Goal: Task Accomplishment & Management: Use online tool/utility

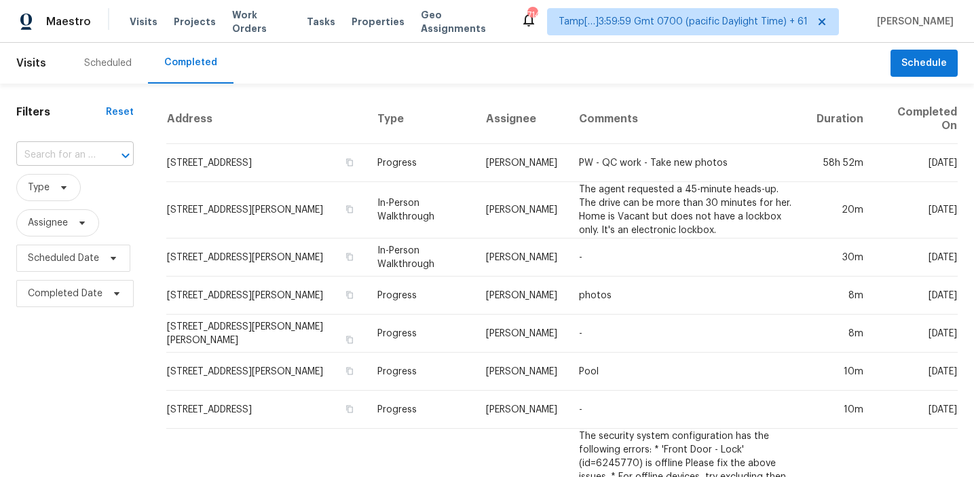
click at [97, 145] on div "​" at bounding box center [74, 155] width 117 height 21
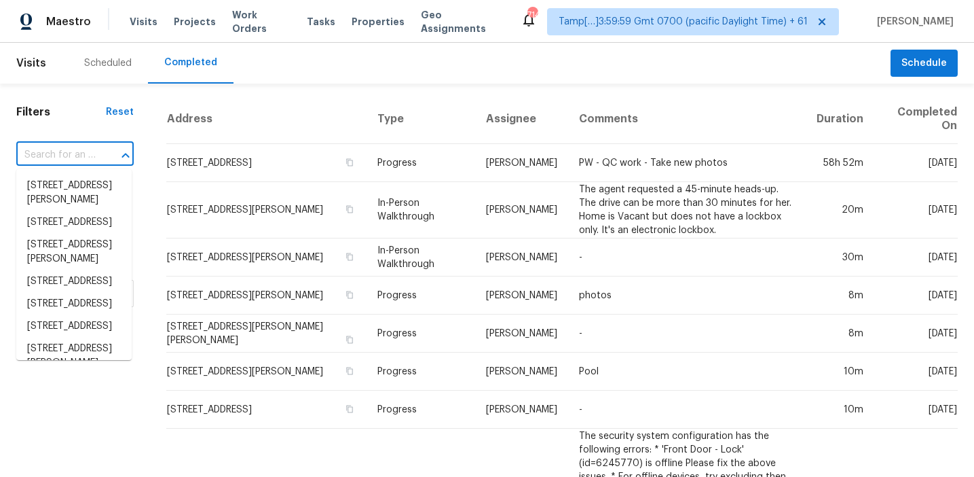
paste input "[STREET_ADDRESS]"
type input "507 Chestnut Walk, Canton, GA, 30114"
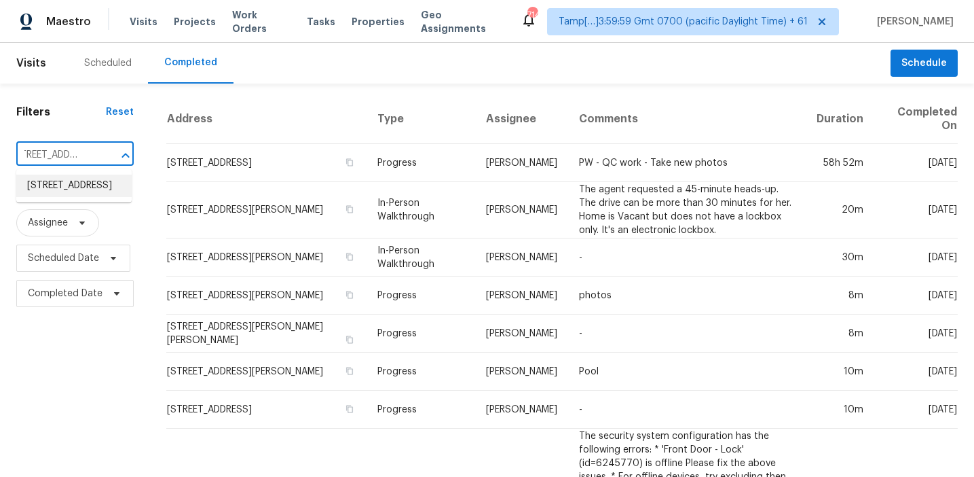
click at [97, 197] on li "507 Chestnut Walk, Canton, GA 30114" at bounding box center [73, 186] width 115 height 22
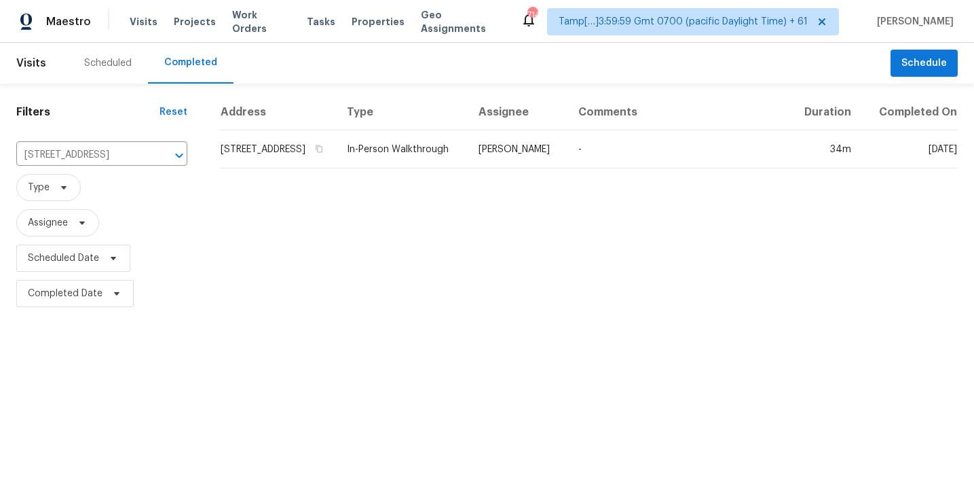
click at [301, 168] on td "507 Chestnut Walk, Canton, GA 30114" at bounding box center [278, 149] width 116 height 38
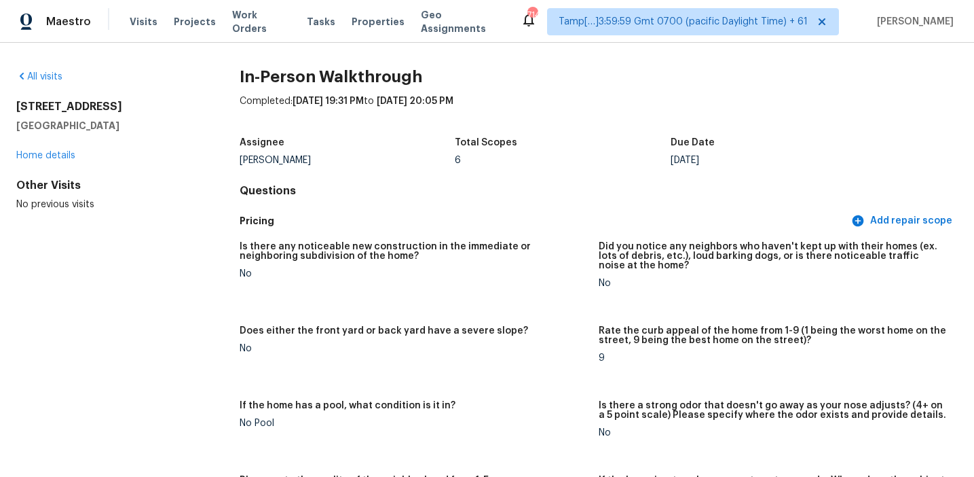
click at [502, 263] on div "Is there any noticeable new construction in the immediate or neighboring subdiv…" at bounding box center [414, 255] width 348 height 27
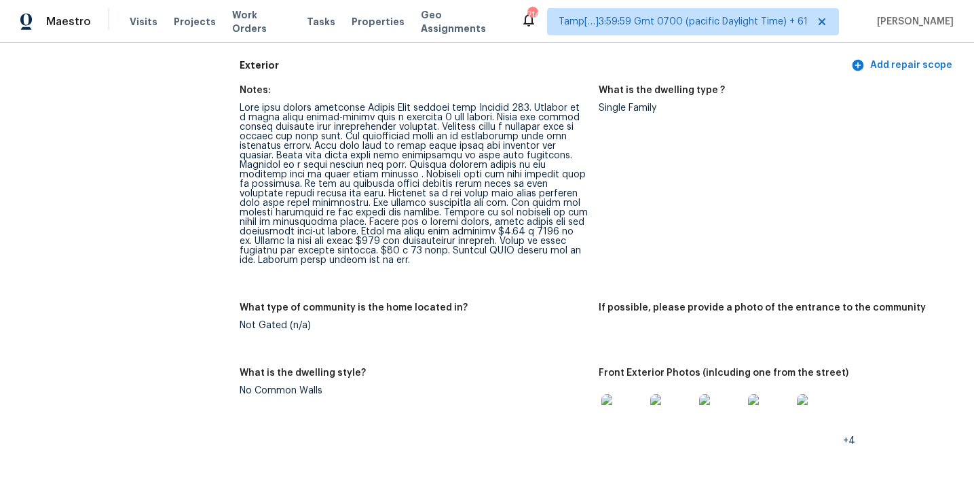
scroll to position [2253, 0]
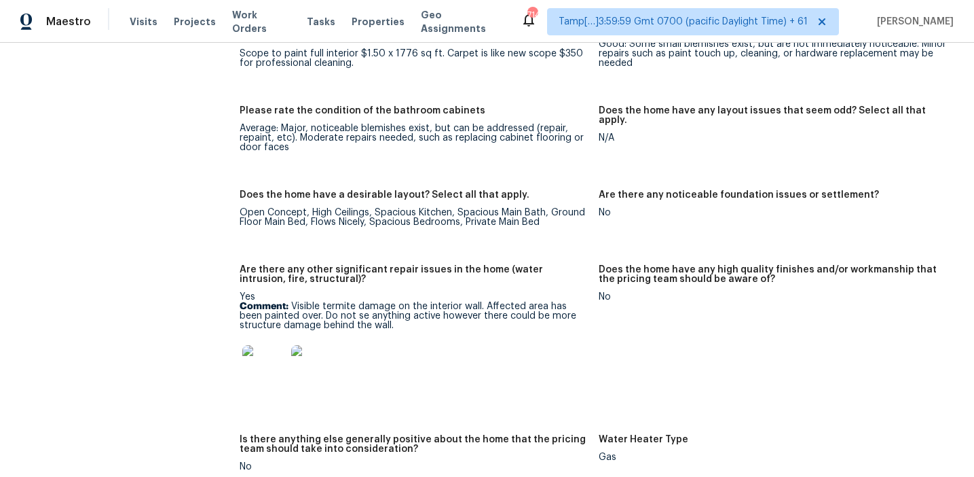
click at [538, 292] on div "Yes Comment: Visible termite damage on the interior wall. Affected area has bee…" at bounding box center [414, 344] width 348 height 105
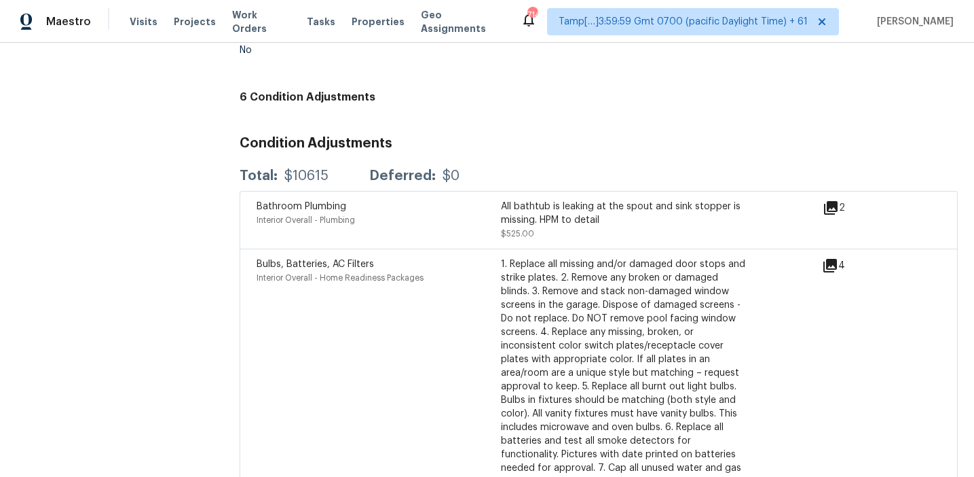
scroll to position [3514, 0]
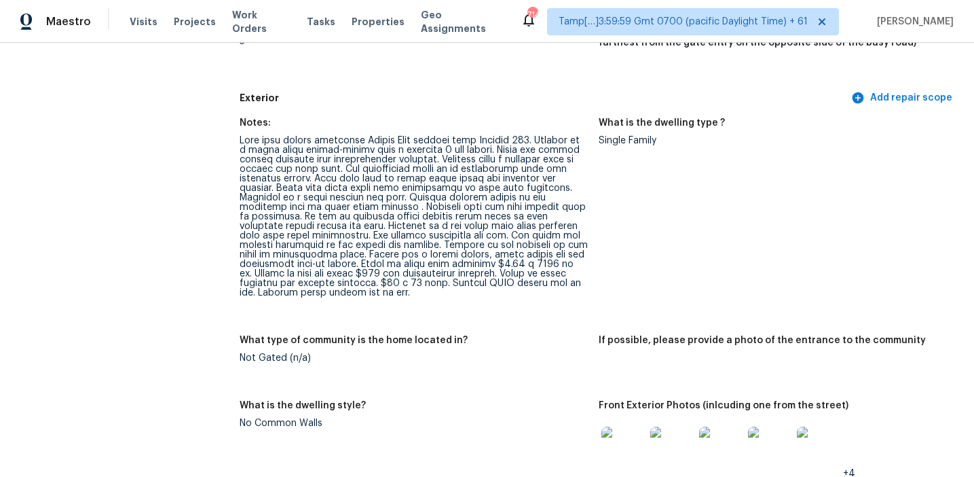
scroll to position [467, 0]
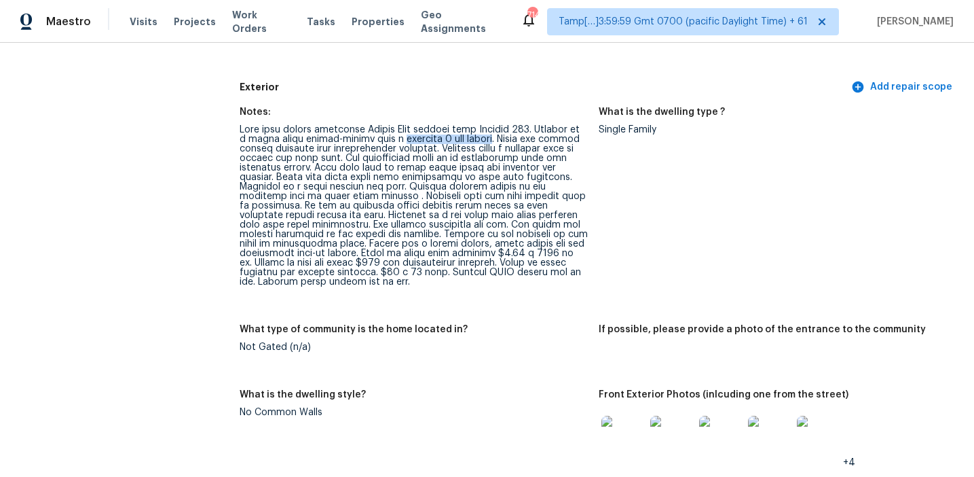
drag, startPoint x: 388, startPoint y: 137, endPoint x: 487, endPoint y: 137, distance: 99.1
click at [487, 137] on div at bounding box center [414, 206] width 348 height 162
copy div "detached 2 car garage"
click at [384, 187] on div at bounding box center [414, 206] width 348 height 162
click at [437, 194] on div at bounding box center [414, 206] width 348 height 162
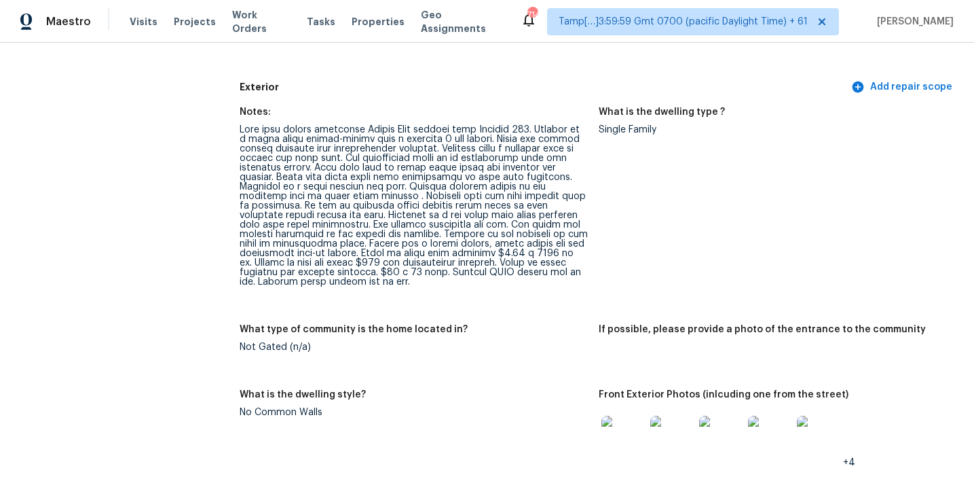
click at [437, 194] on div at bounding box center [414, 206] width 348 height 162
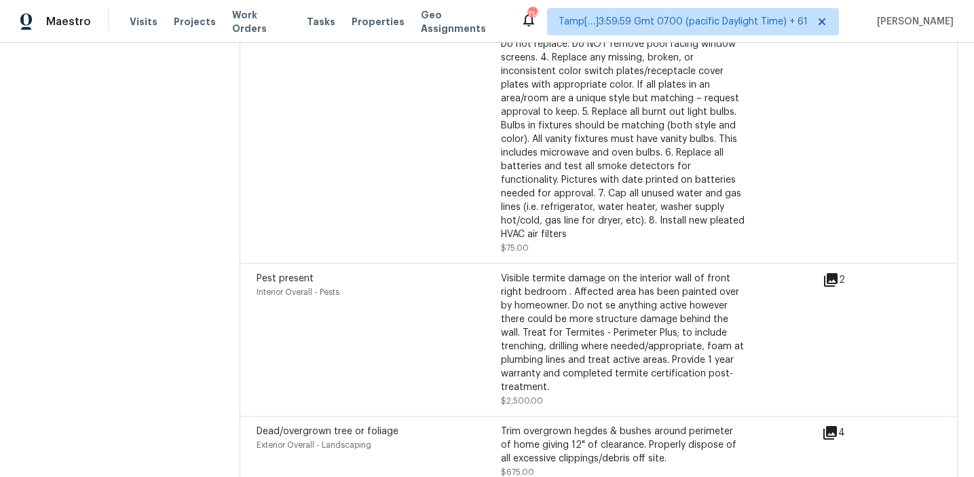
scroll to position [394, 0]
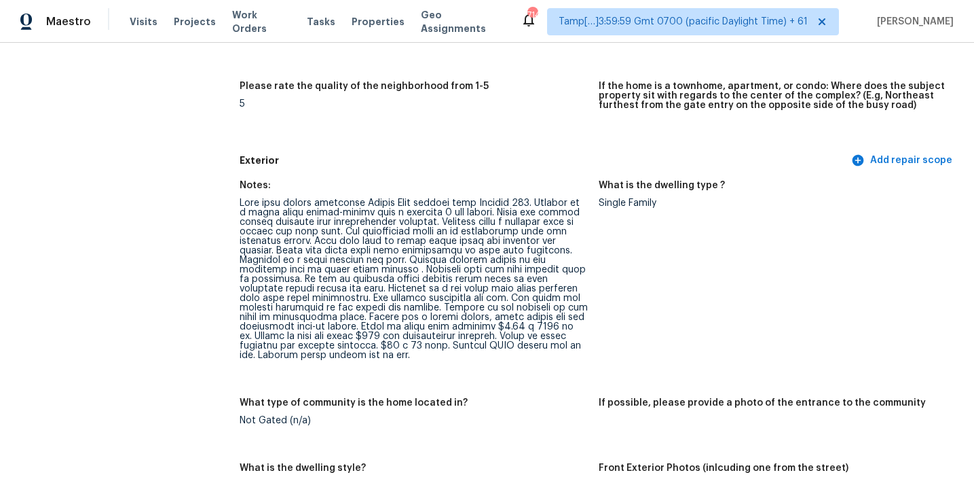
click at [536, 278] on div at bounding box center [414, 279] width 348 height 162
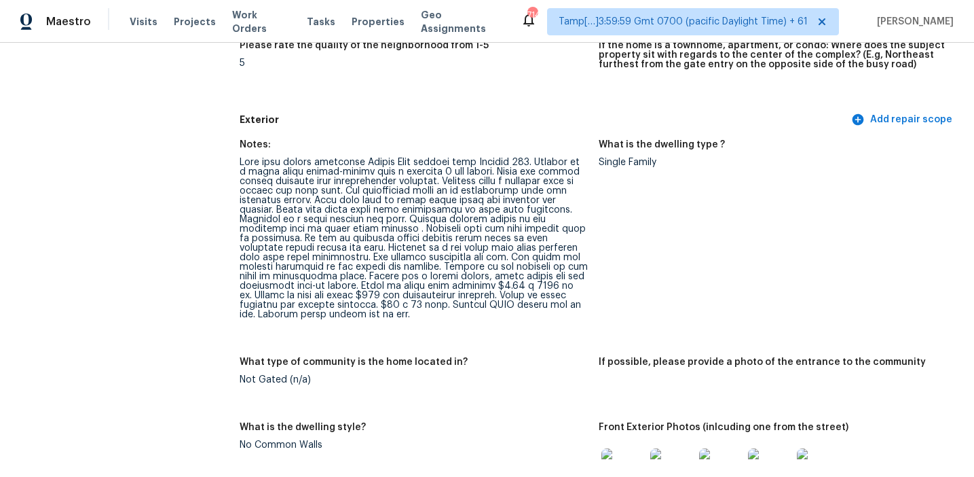
scroll to position [441, 0]
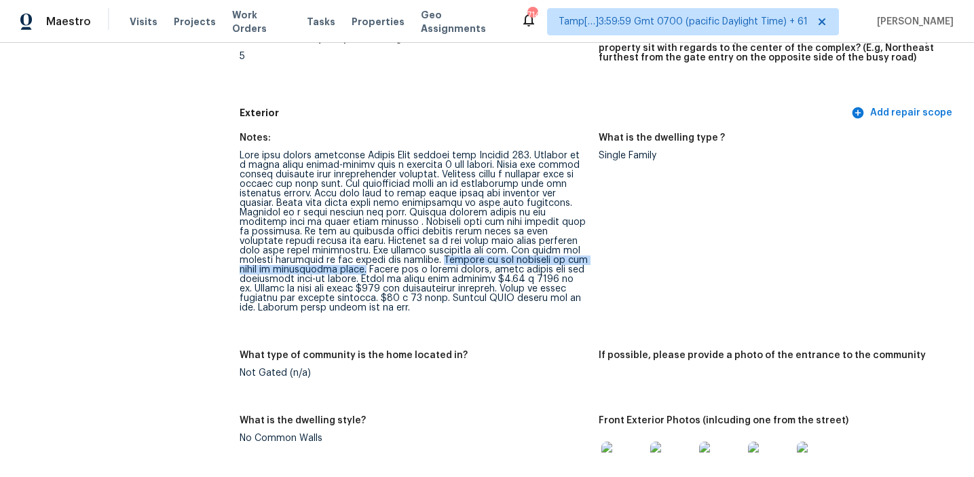
drag, startPoint x: 426, startPoint y: 259, endPoint x: 365, endPoint y: 270, distance: 62.1
click at [365, 270] on div at bounding box center [414, 232] width 348 height 162
copy div "Sunroom on the backside of the house is conditioned space."
click at [371, 265] on div at bounding box center [414, 232] width 348 height 162
click at [485, 282] on div at bounding box center [414, 232] width 348 height 162
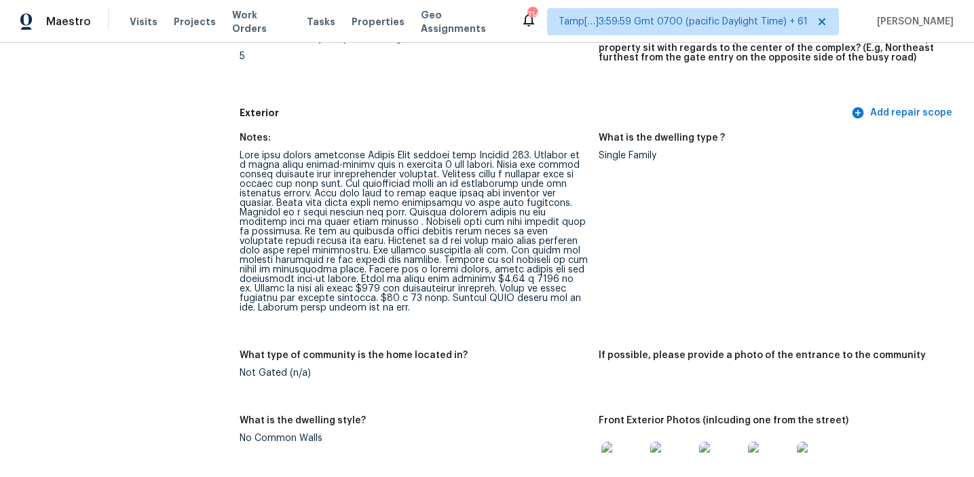
click at [420, 295] on div at bounding box center [414, 232] width 348 height 162
click at [530, 289] on div at bounding box center [414, 232] width 348 height 162
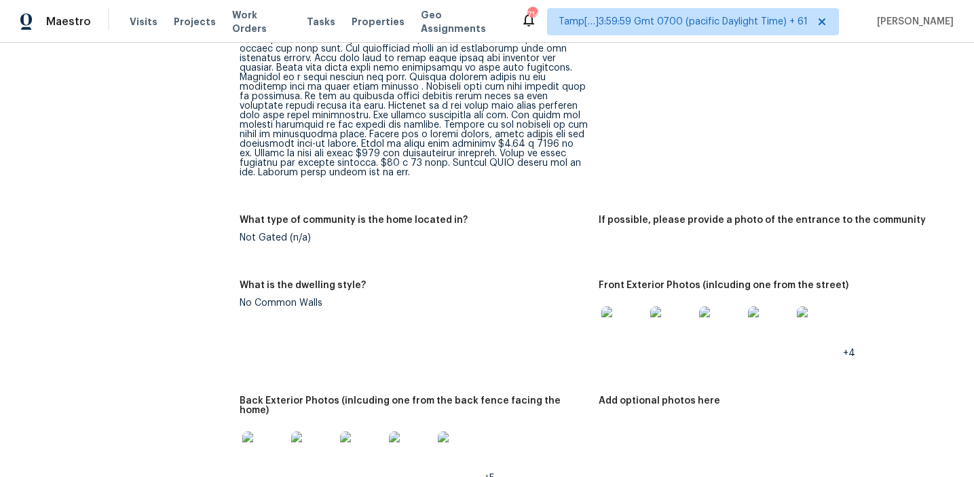
scroll to position [796, 0]
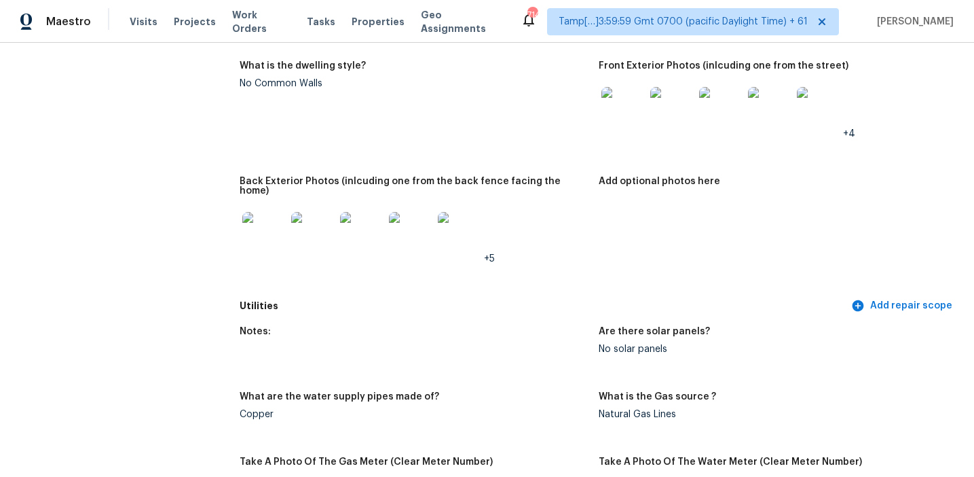
click at [633, 106] on img at bounding box center [623, 108] width 43 height 43
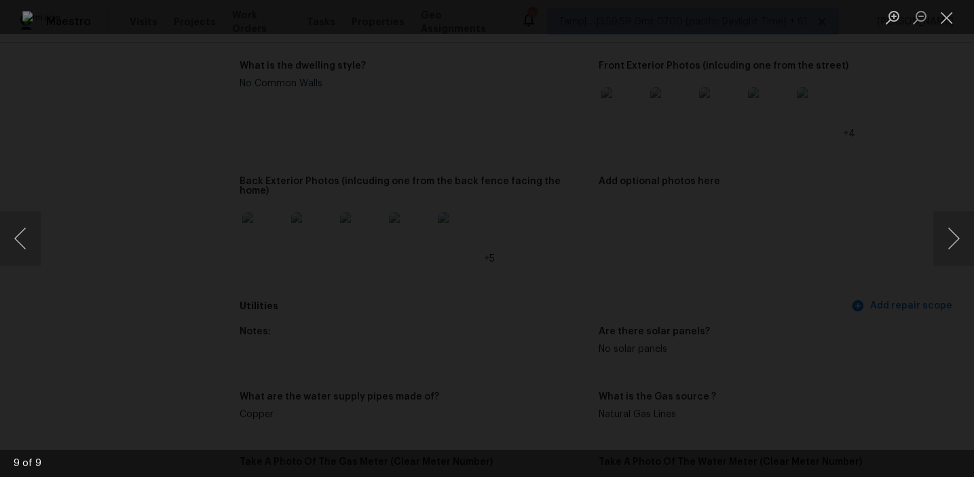
click at [846, 243] on div "Lightbox" at bounding box center [487, 238] width 974 height 477
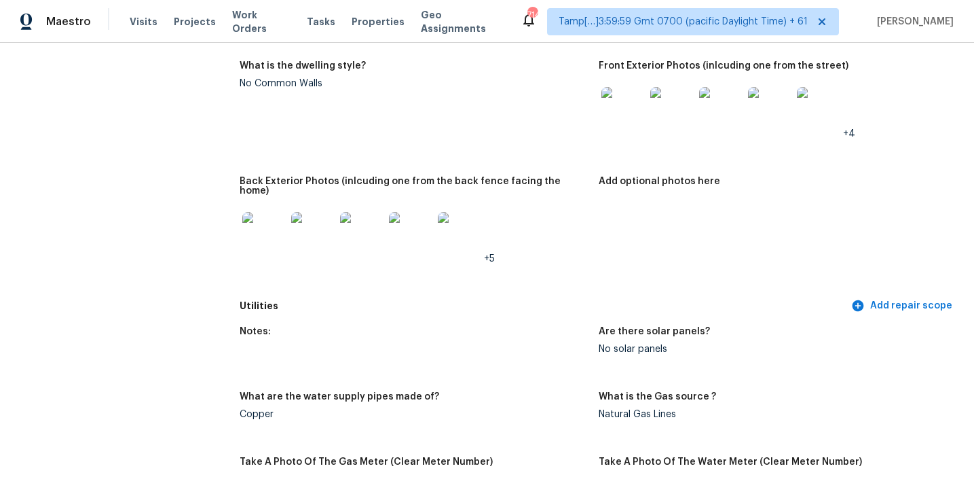
click at [274, 226] on img at bounding box center [263, 233] width 43 height 43
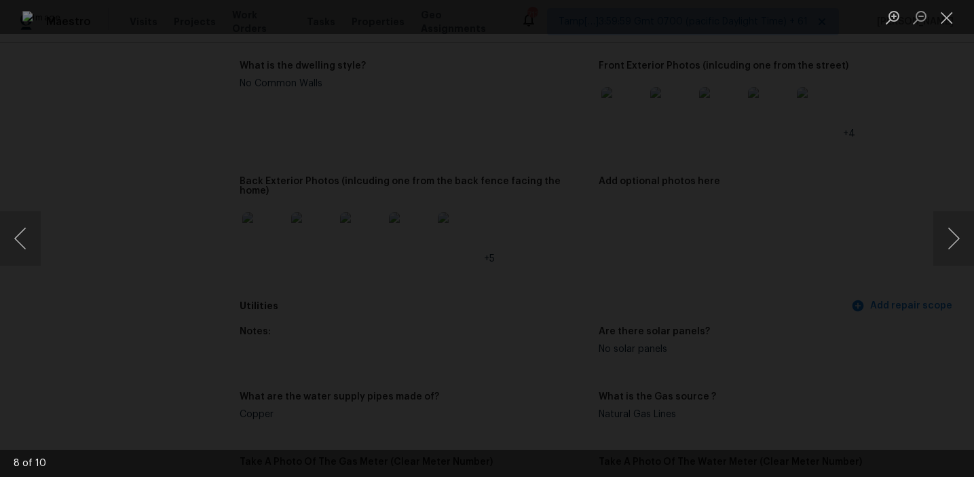
click at [271, 209] on img "Lightbox" at bounding box center [487, 238] width 930 height 455
click at [291, 210] on img "Lightbox" at bounding box center [705, 267] width 1867 height 913
click at [291, 210] on img "Lightbox" at bounding box center [698, 267] width 1867 height 913
click at [618, 194] on img "Lightbox" at bounding box center [487, 238] width 930 height 455
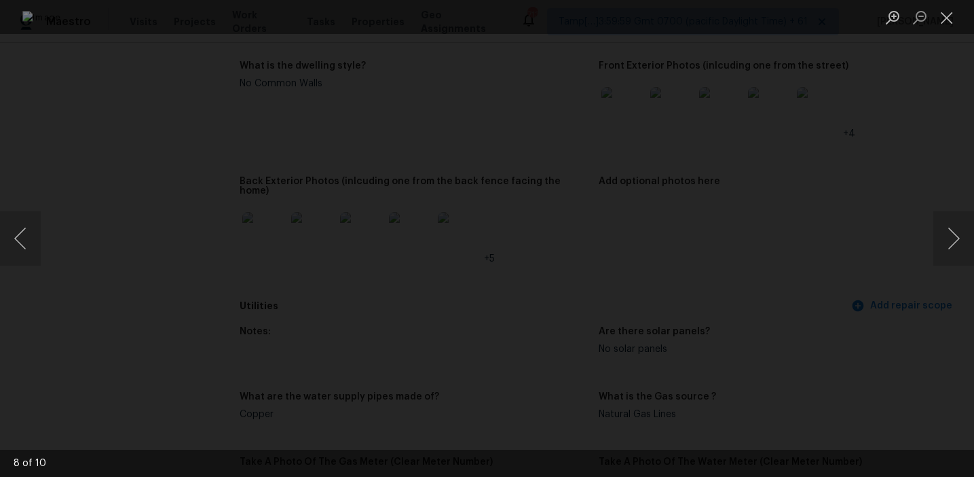
click at [618, 194] on img "Lightbox" at bounding box center [487, 238] width 930 height 455
click at [618, 194] on img "Lightbox" at bounding box center [354, 283] width 1867 height 913
click at [857, 206] on div "Lightbox" at bounding box center [487, 238] width 974 height 477
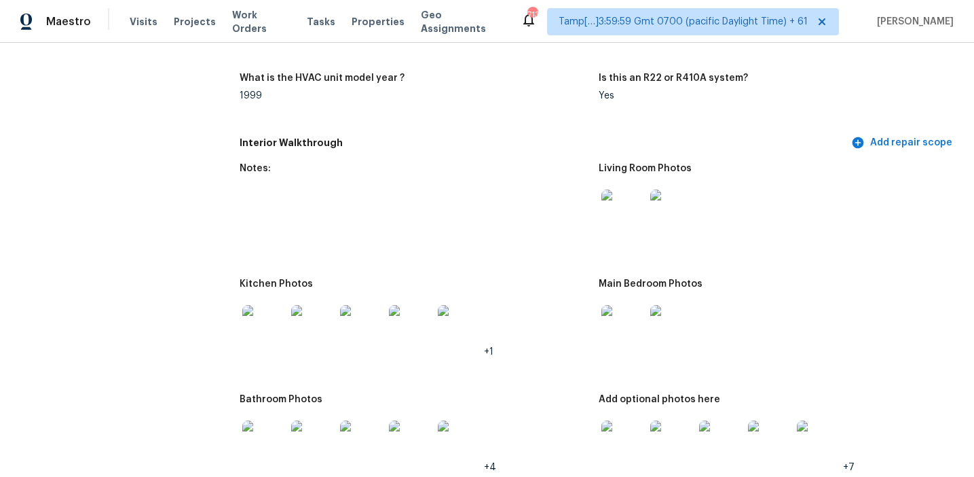
scroll to position [1564, 0]
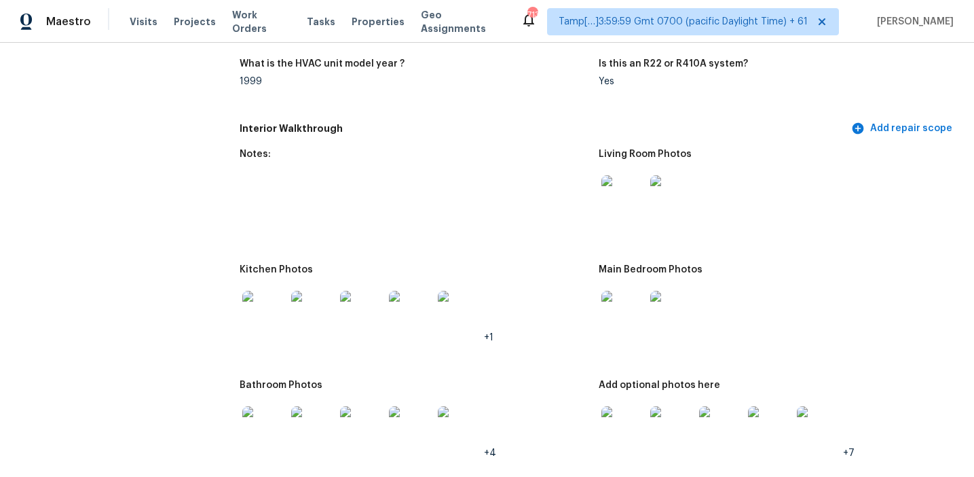
click at [629, 186] on img at bounding box center [623, 196] width 43 height 43
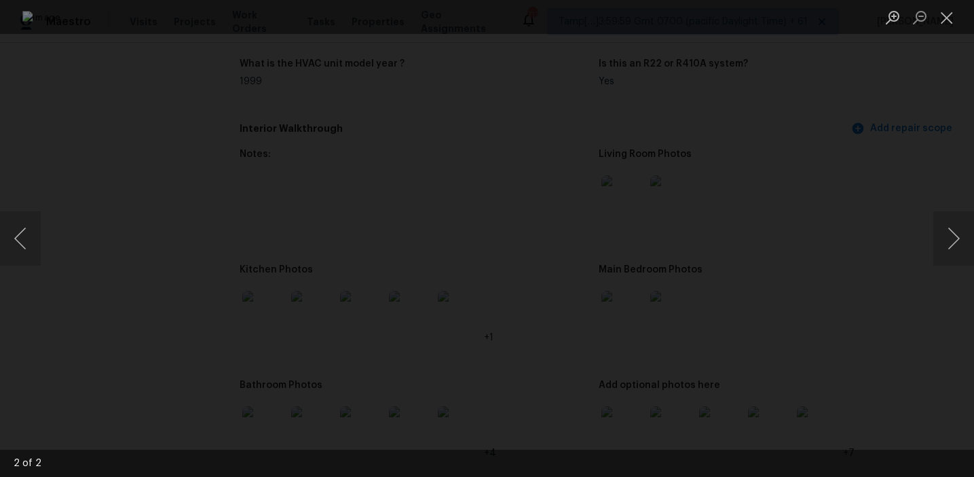
click at [887, 164] on div "Lightbox" at bounding box center [487, 238] width 974 height 477
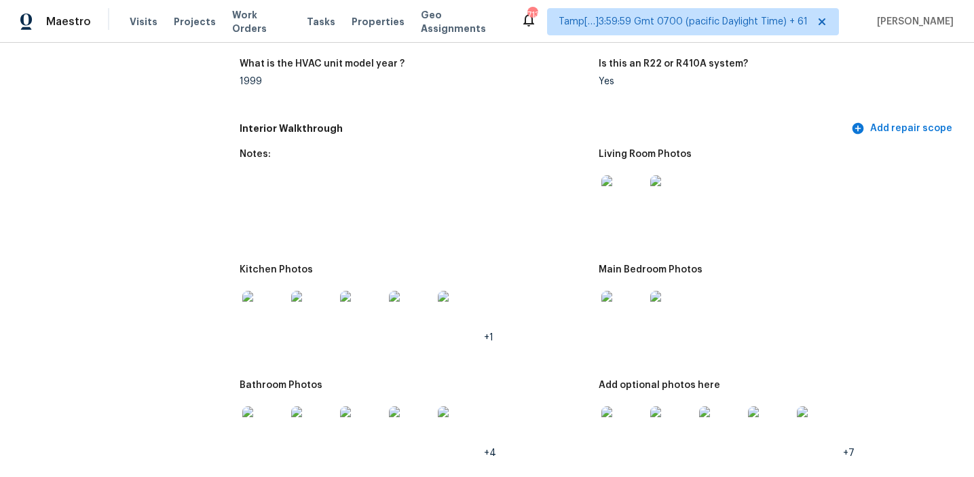
scroll to position [1700, 0]
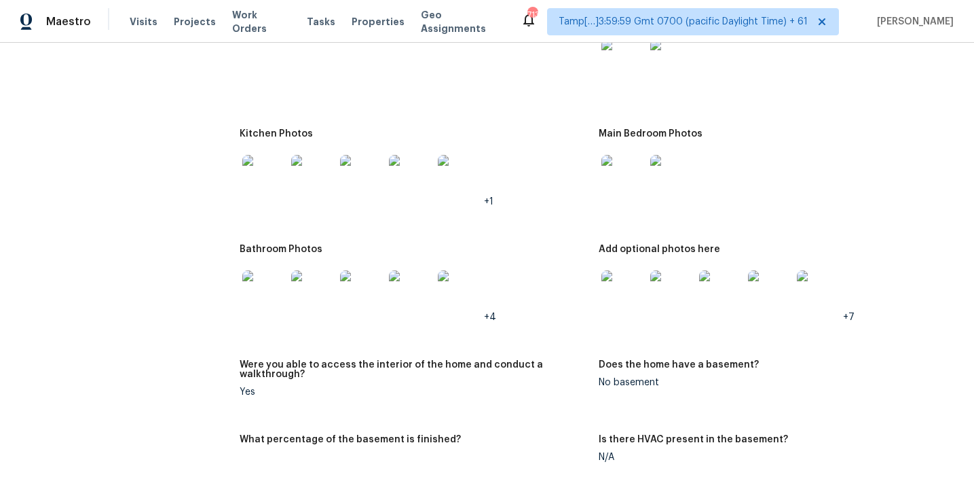
click at [272, 182] on img at bounding box center [263, 176] width 43 height 43
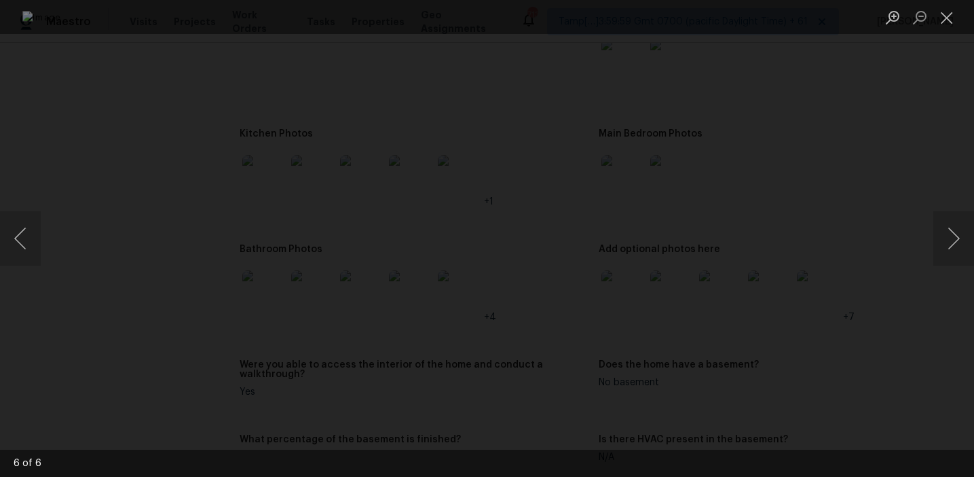
click at [877, 168] on div "Lightbox" at bounding box center [487, 238] width 974 height 477
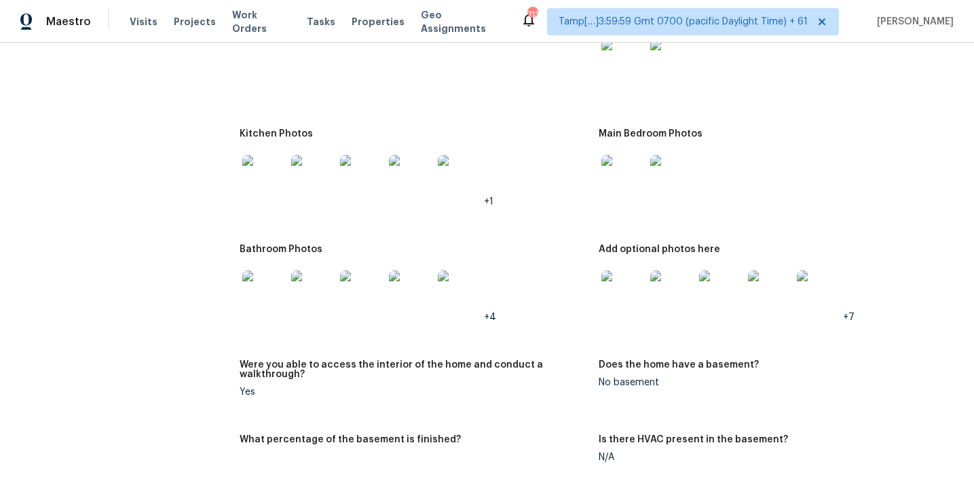
click at [620, 155] on img at bounding box center [623, 176] width 43 height 43
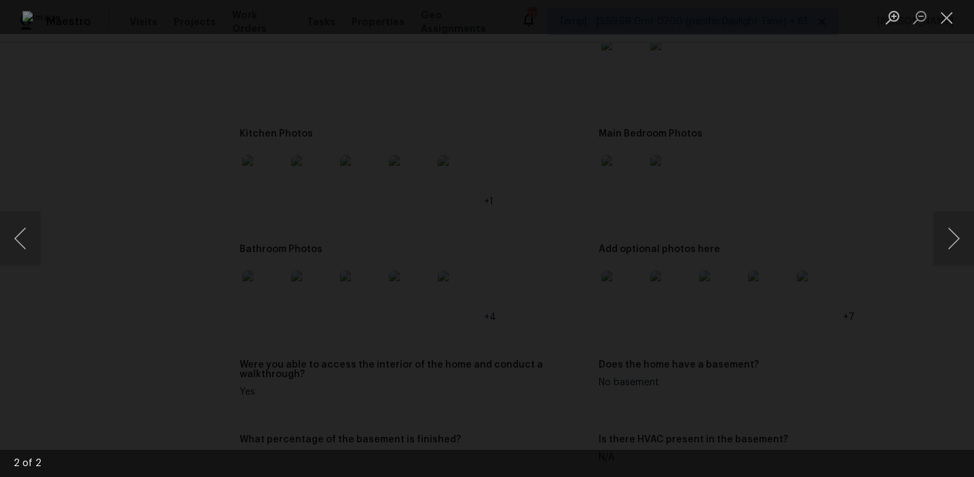
click at [902, 189] on div "Lightbox" at bounding box center [487, 238] width 974 height 477
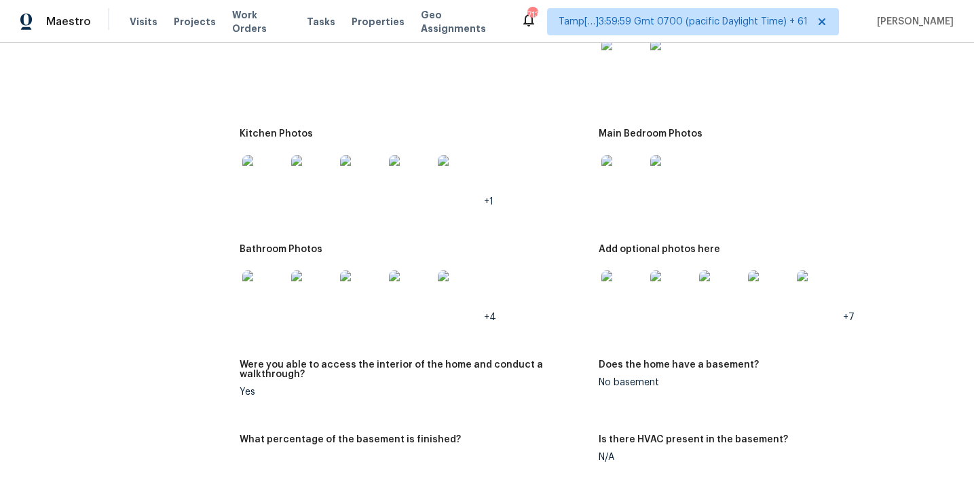
click at [290, 287] on div at bounding box center [313, 292] width 49 height 60
click at [274, 274] on img at bounding box center [263, 291] width 43 height 43
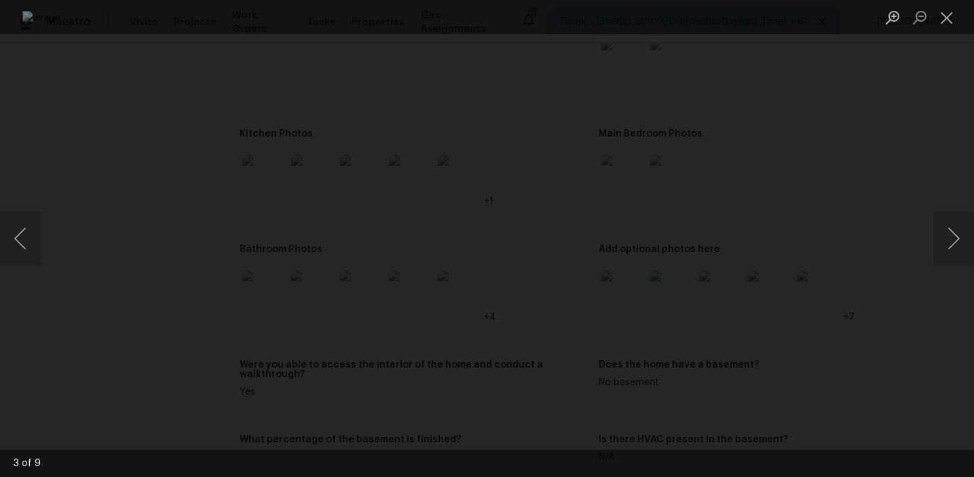
click at [843, 198] on div "Lightbox" at bounding box center [487, 238] width 974 height 477
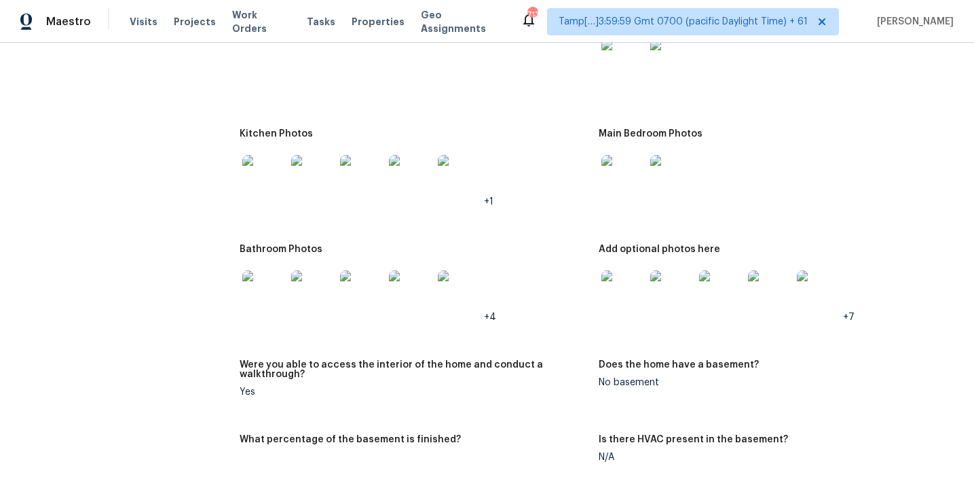
click at [634, 290] on img at bounding box center [623, 291] width 43 height 43
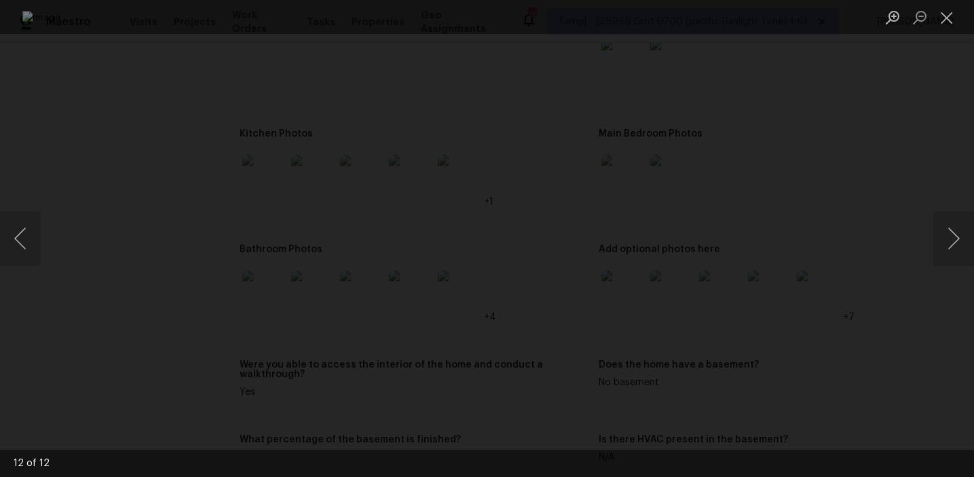
click at [881, 245] on div "Lightbox" at bounding box center [487, 238] width 974 height 477
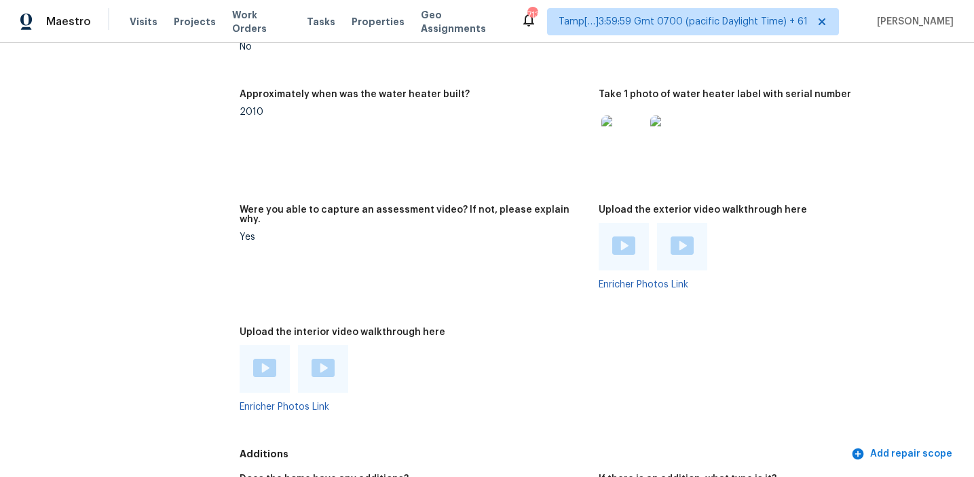
scroll to position [2708, 0]
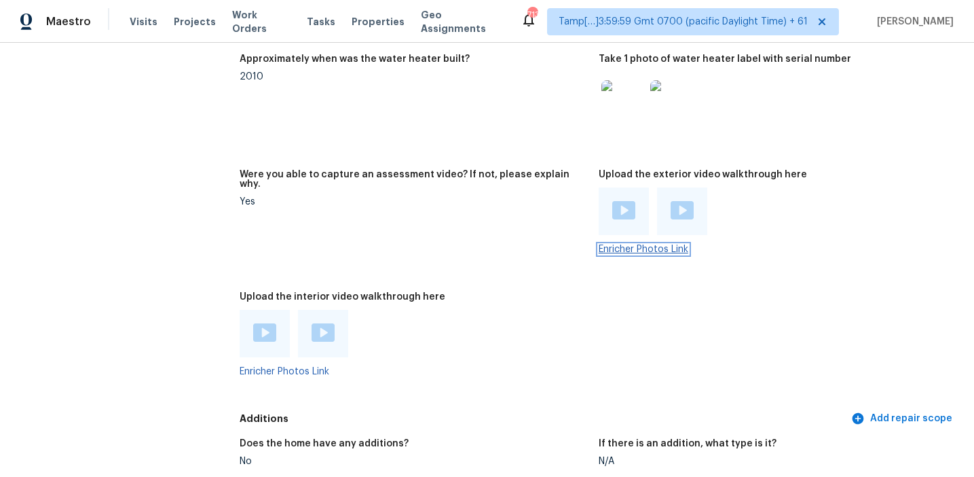
click at [619, 244] on link "Enricher Photos Link" at bounding box center [644, 249] width 90 height 10
click at [551, 197] on div "Yes" at bounding box center [414, 202] width 348 height 10
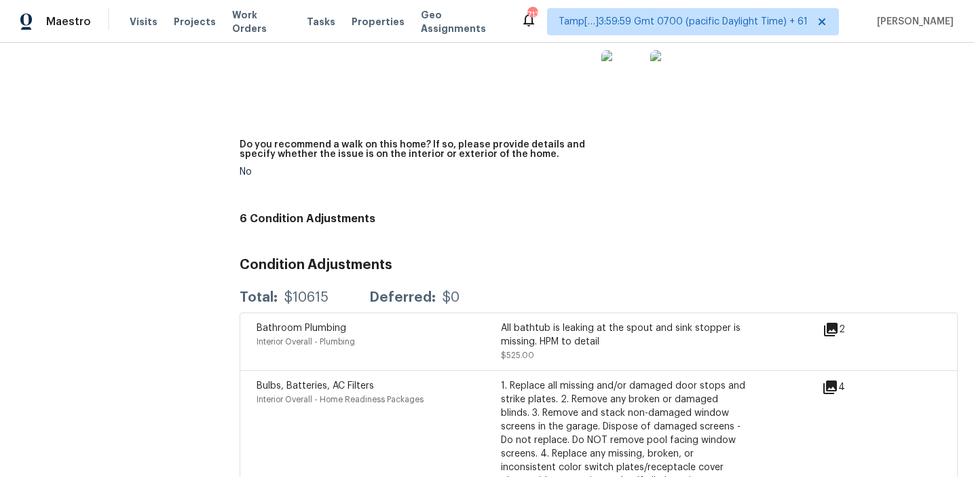
scroll to position [3333, 0]
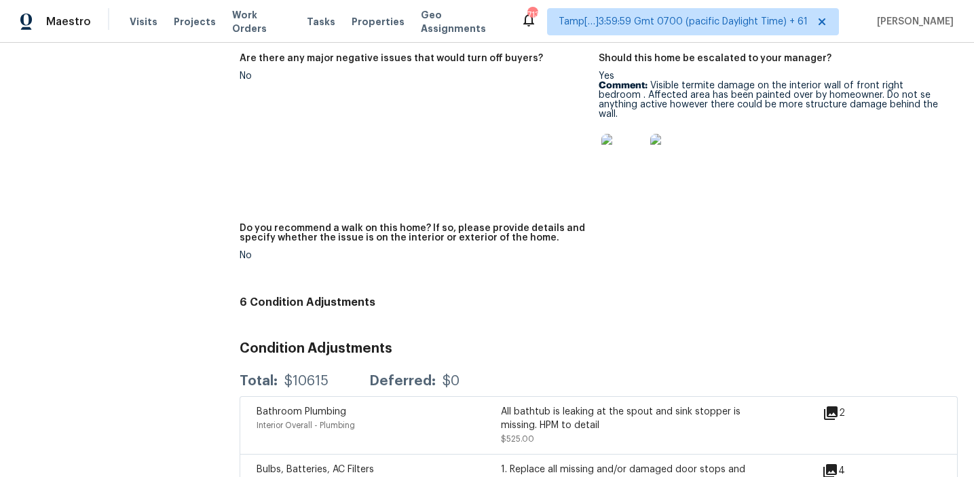
click at [619, 134] on img at bounding box center [623, 155] width 43 height 43
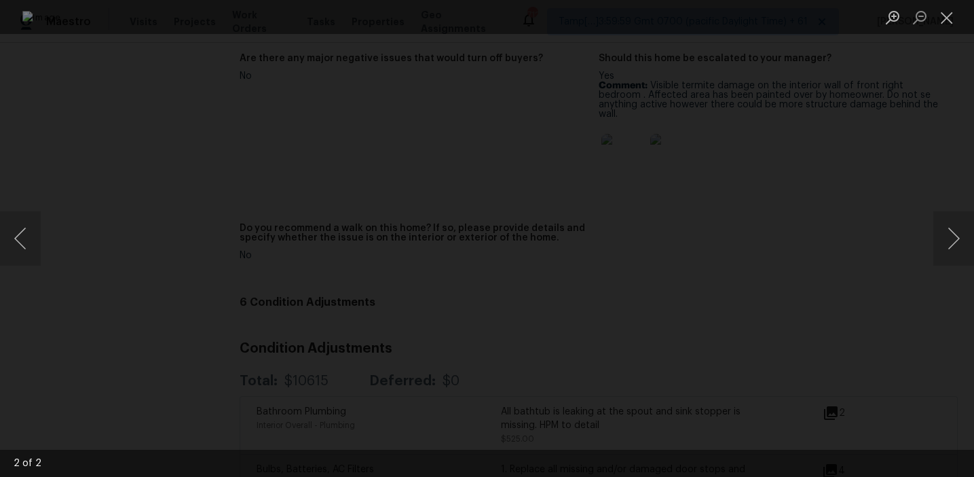
click at [845, 186] on div "Lightbox" at bounding box center [487, 238] width 974 height 477
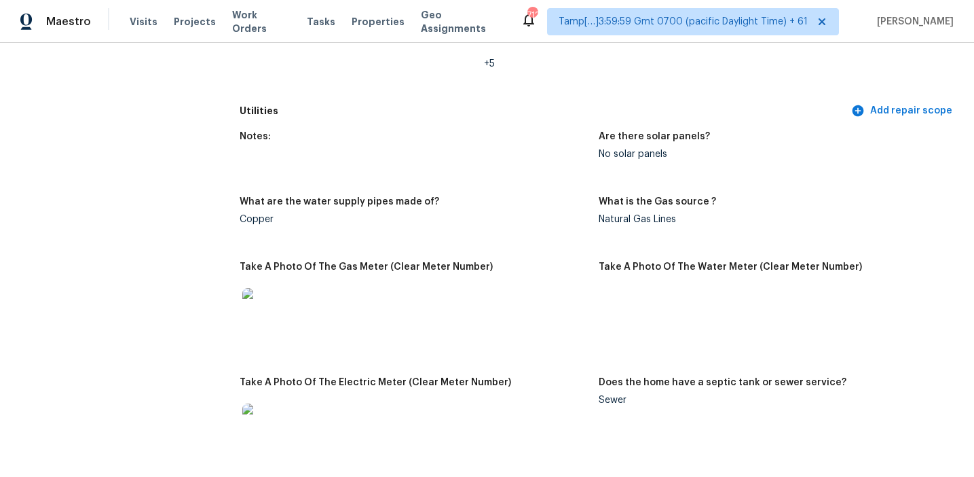
scroll to position [657, 0]
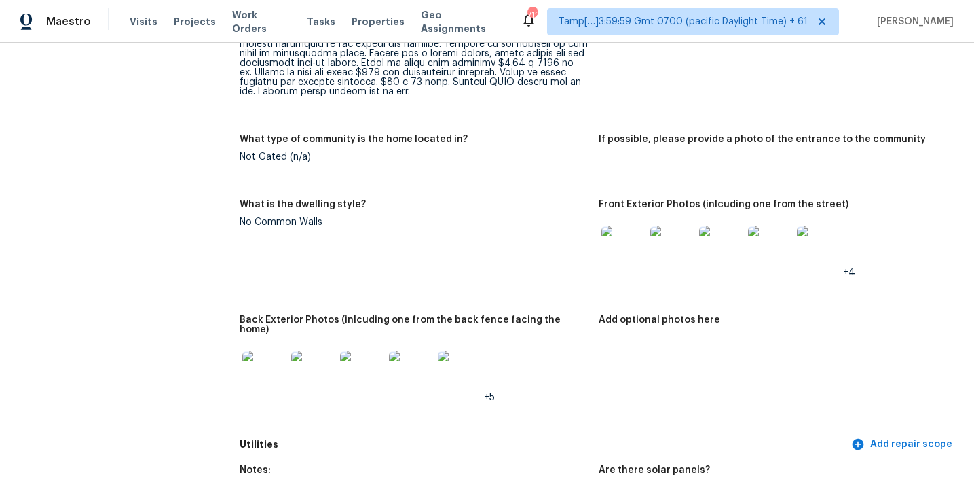
click at [625, 230] on img at bounding box center [623, 246] width 43 height 43
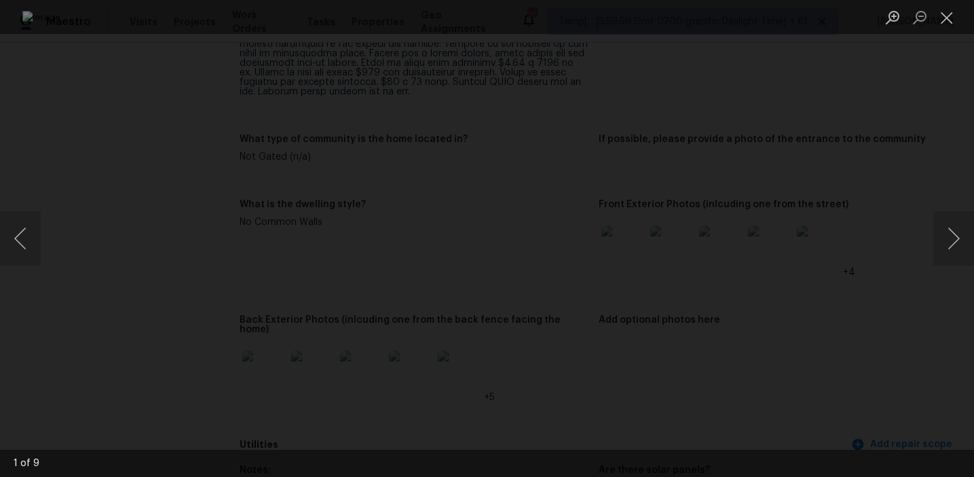
click at [91, 257] on div "Lightbox" at bounding box center [487, 238] width 974 height 477
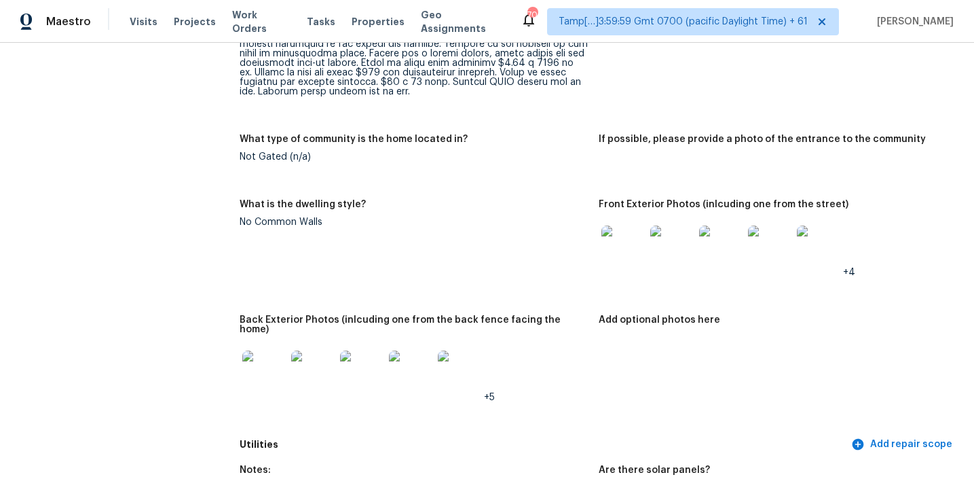
click at [532, 140] on div "What type of community is the home located in?" at bounding box center [414, 143] width 348 height 18
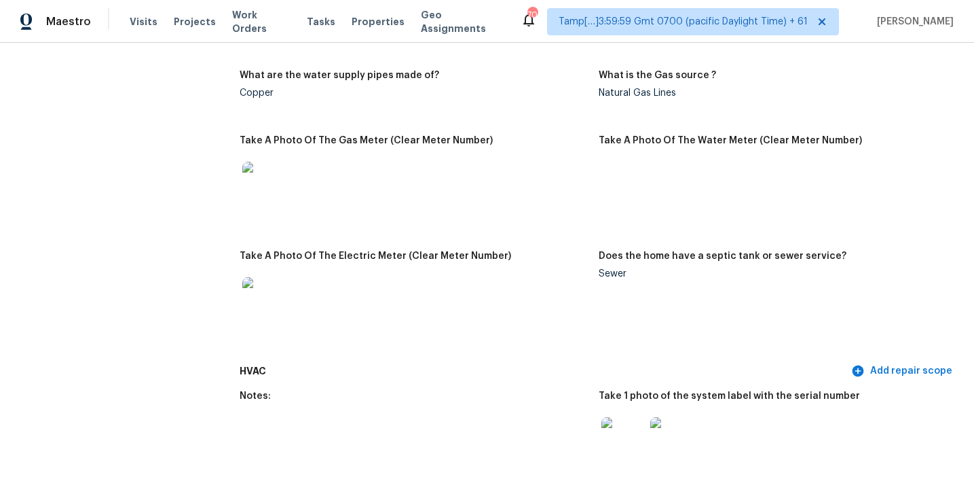
scroll to position [1114, 0]
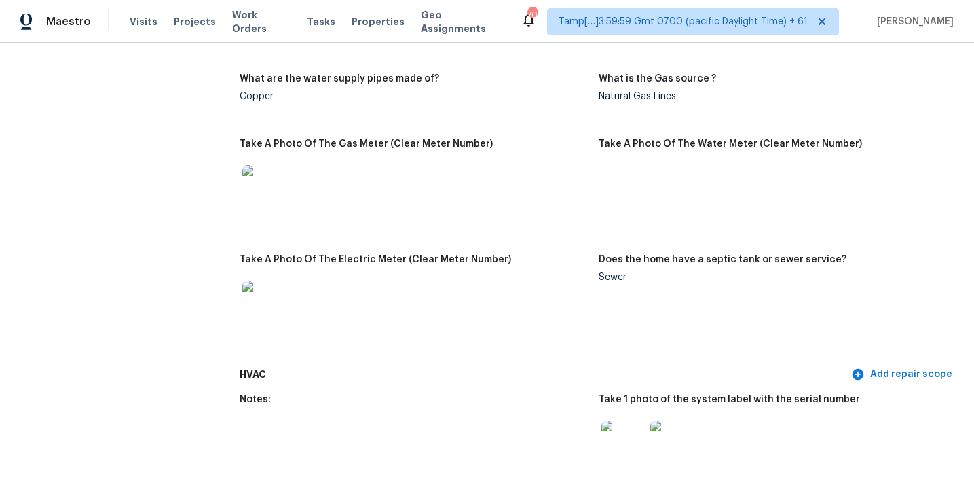
click at [267, 96] on figure "What are the water supply pipes made of? Copper" at bounding box center [419, 98] width 359 height 49
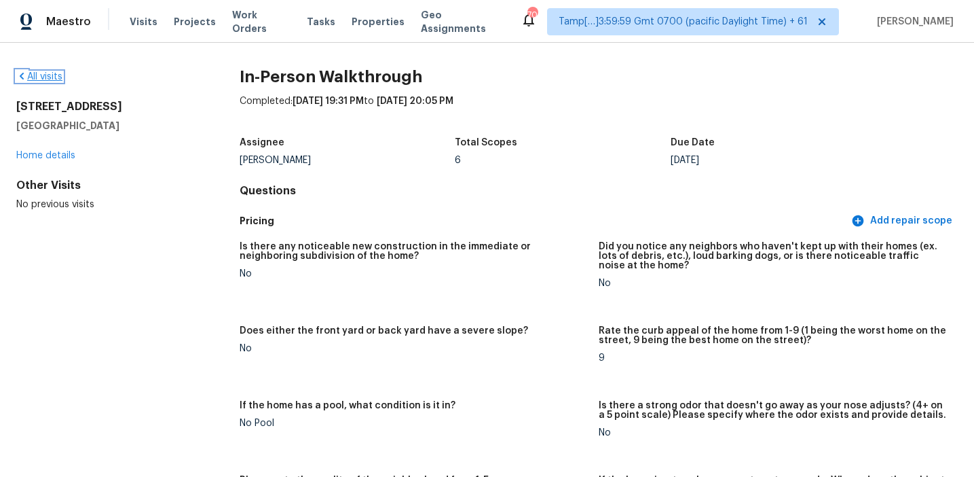
click at [46, 72] on link "All visits" at bounding box center [39, 77] width 46 height 10
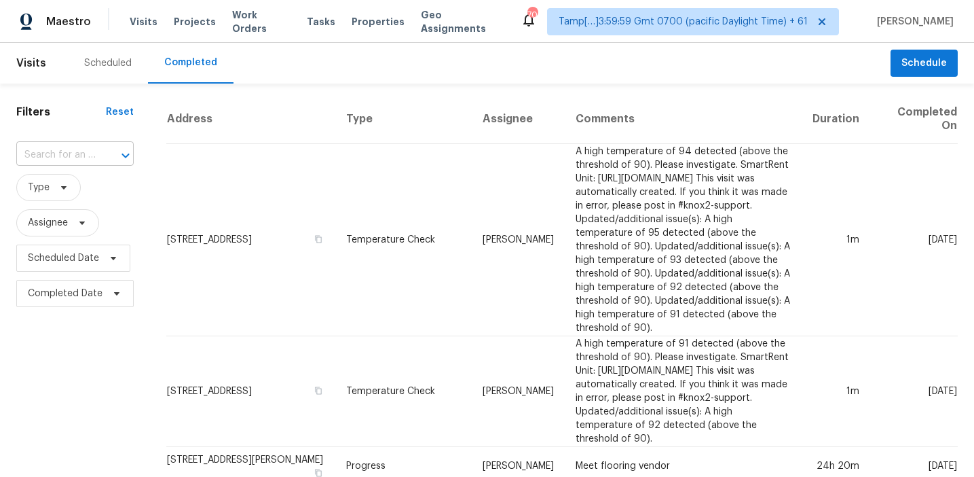
click at [86, 150] on input "text" at bounding box center [55, 155] width 79 height 21
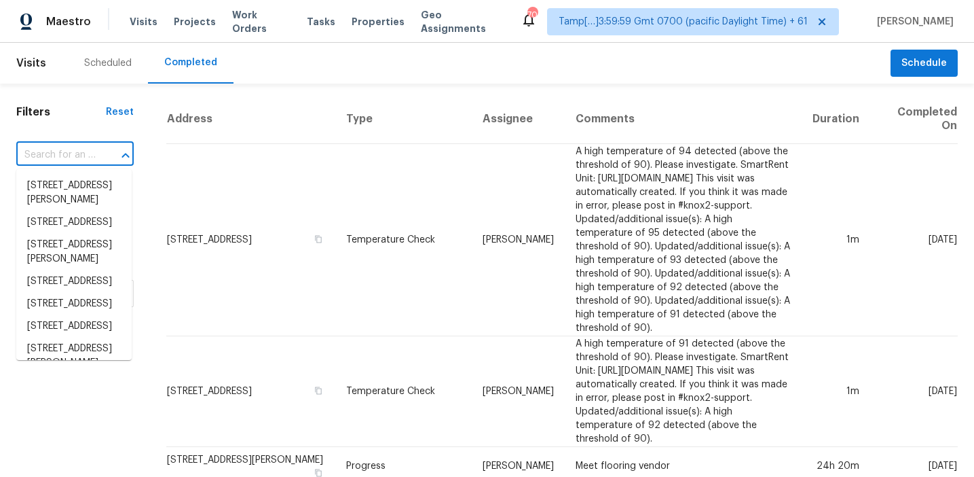
paste input "1592 Settle Rd, Inman, SC, 29349"
type input "1592 Settle Rd, Inman, SC, 29349"
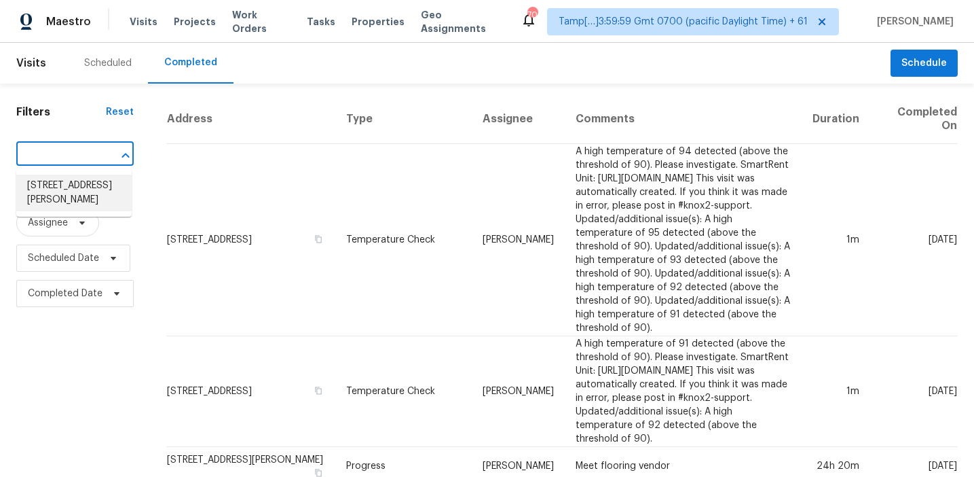
click at [103, 196] on li "1592 Settle Rd, Inman, SC 29349" at bounding box center [73, 193] width 115 height 37
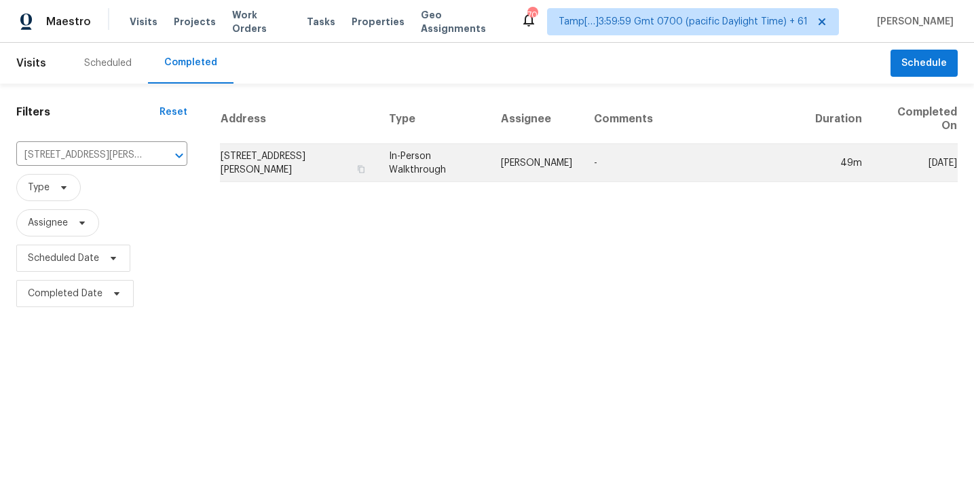
click at [346, 162] on td "1592 Settle Rd, Inman, SC 29349" at bounding box center [299, 163] width 158 height 38
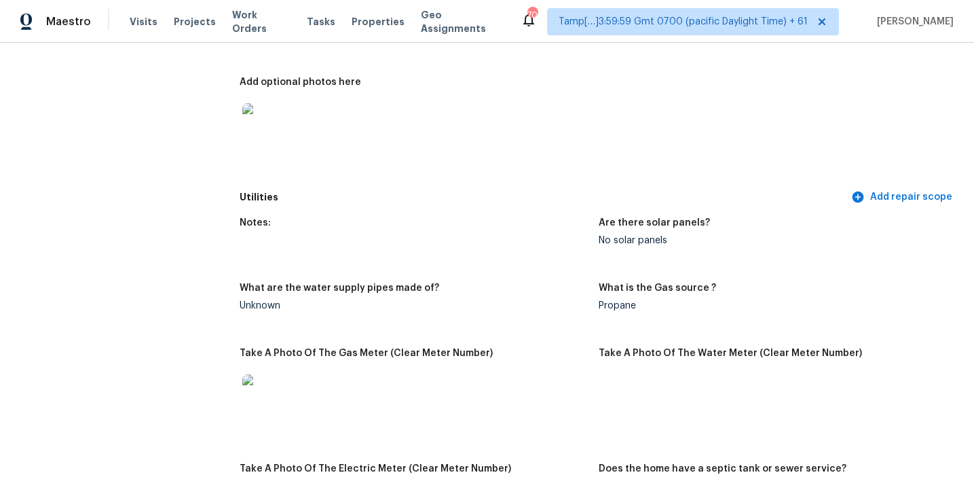
scroll to position [867, 0]
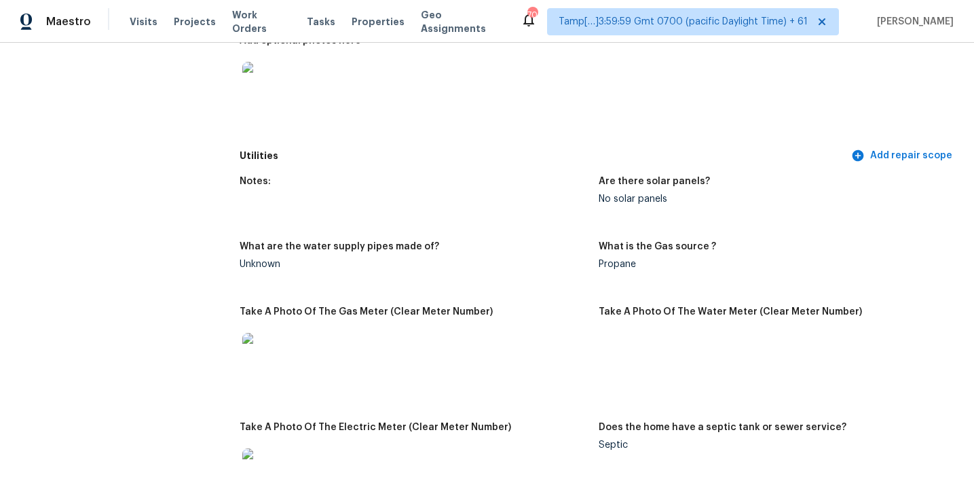
click at [560, 210] on figure "Notes:" at bounding box center [419, 201] width 359 height 49
click at [479, 204] on figure "Notes:" at bounding box center [419, 201] width 359 height 49
click at [538, 193] on figure "Notes:" at bounding box center [419, 201] width 359 height 49
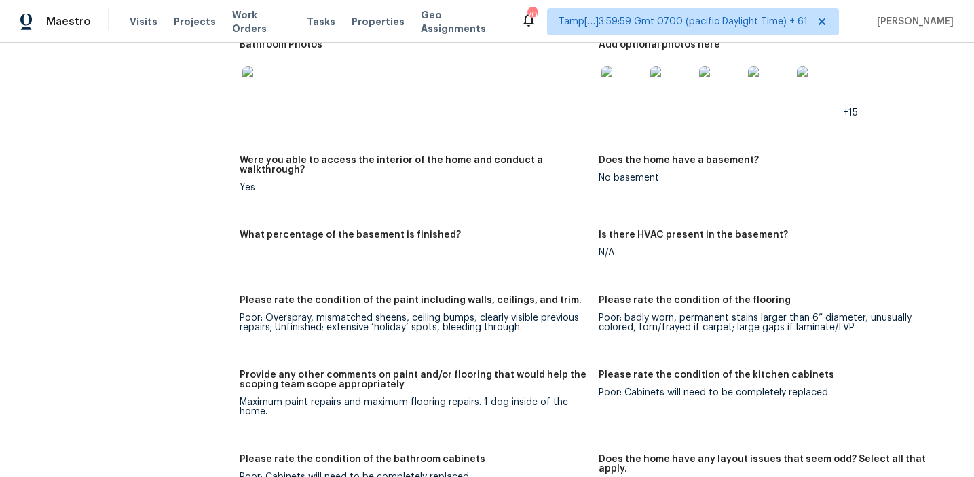
scroll to position [1877, 0]
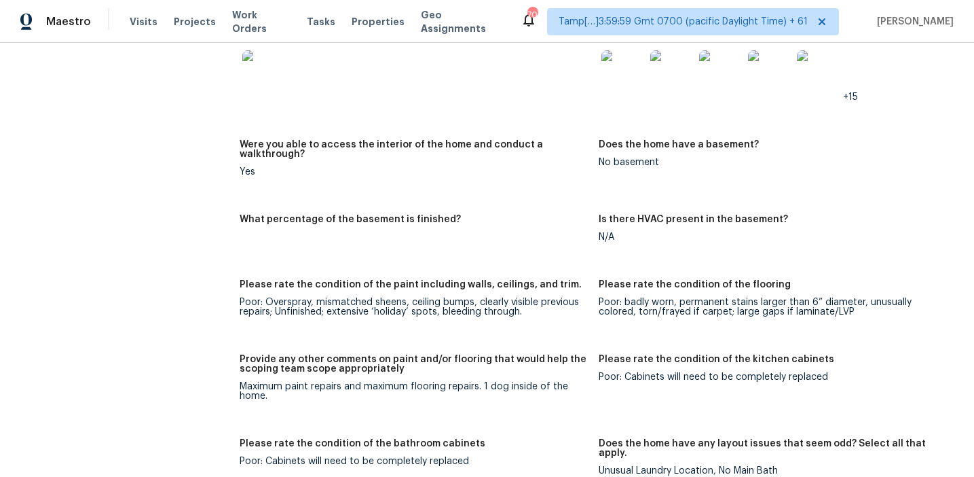
click at [480, 156] on div "Were you able to access the interior of the home and conduct a walkthrough?" at bounding box center [414, 153] width 348 height 27
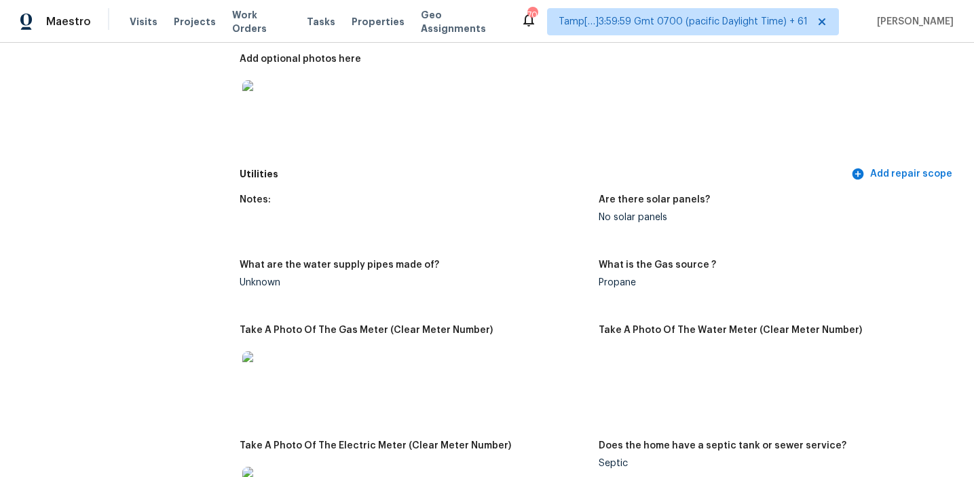
click at [536, 171] on h5 "Utilities" at bounding box center [544, 174] width 609 height 14
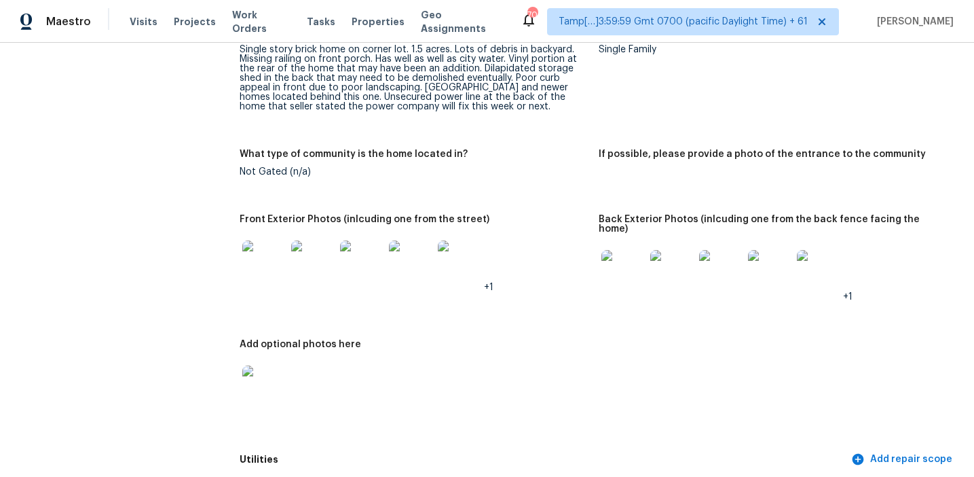
scroll to position [241, 0]
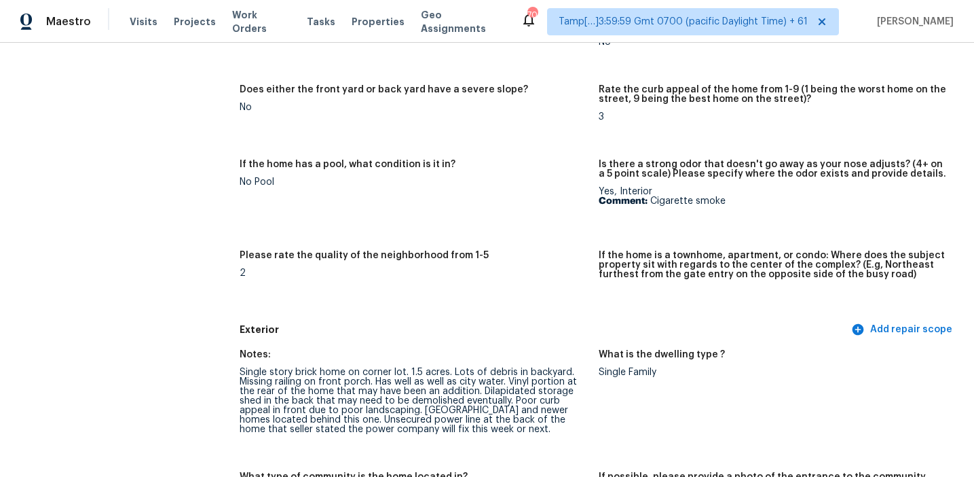
click at [536, 171] on div "If the home has a pool, what condition is it in?" at bounding box center [414, 169] width 348 height 18
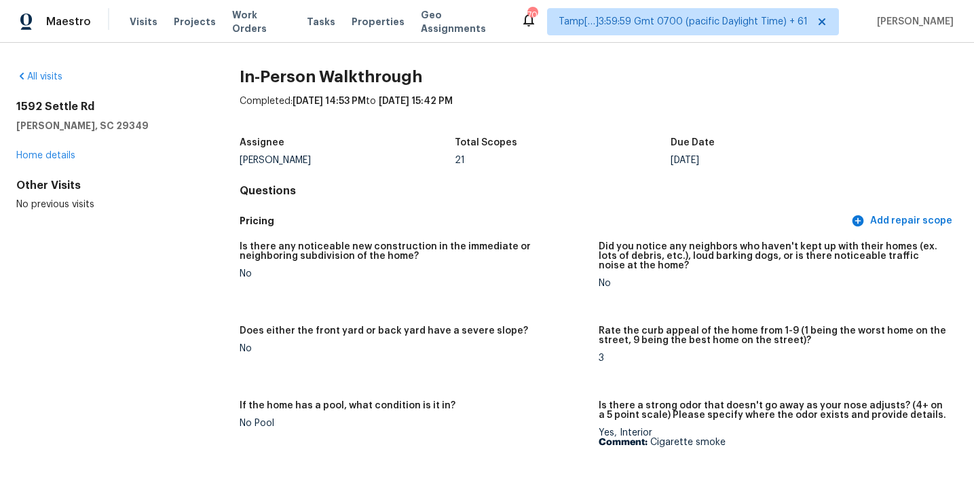
click at [536, 171] on div "Assignee William Bynum Total Scopes 21 Due Date Thu, Aug 21" at bounding box center [599, 151] width 718 height 43
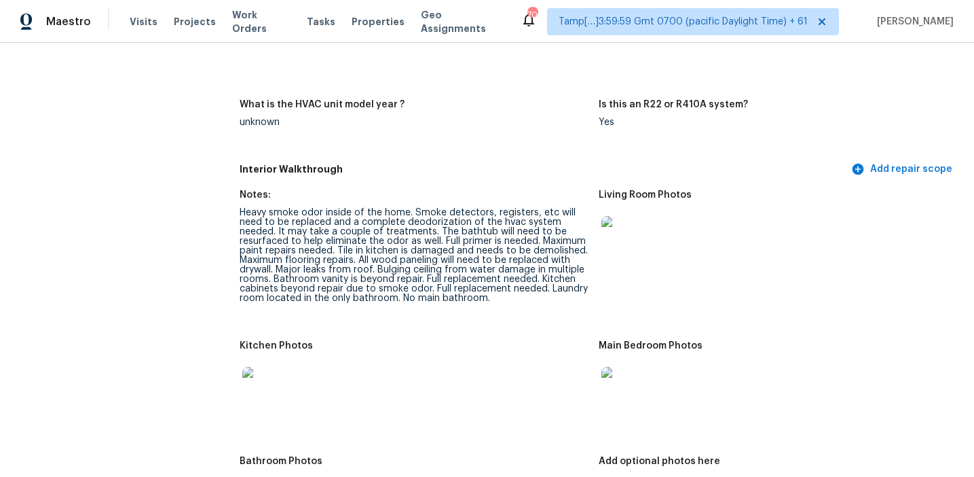
scroll to position [2181, 0]
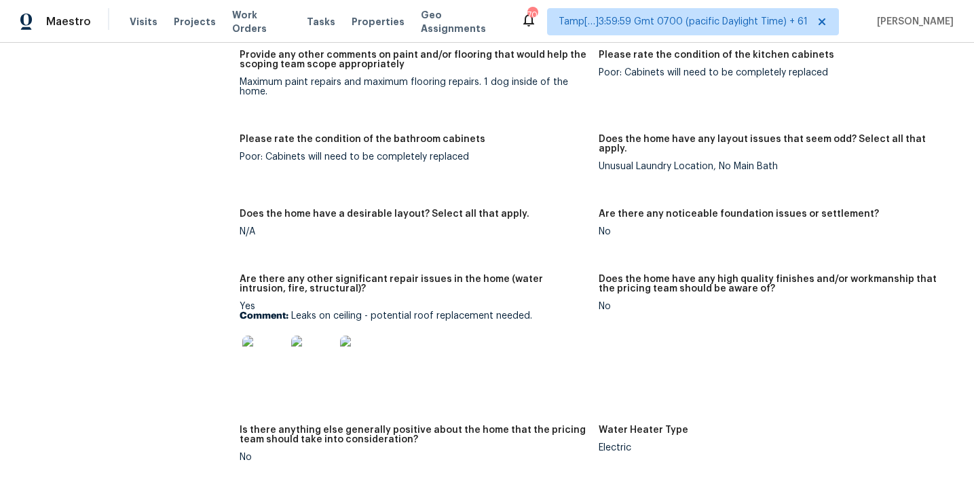
click at [551, 156] on figure "Please rate the condition of the bathroom cabinets Poor: Cabinets will need to …" at bounding box center [419, 163] width 359 height 58
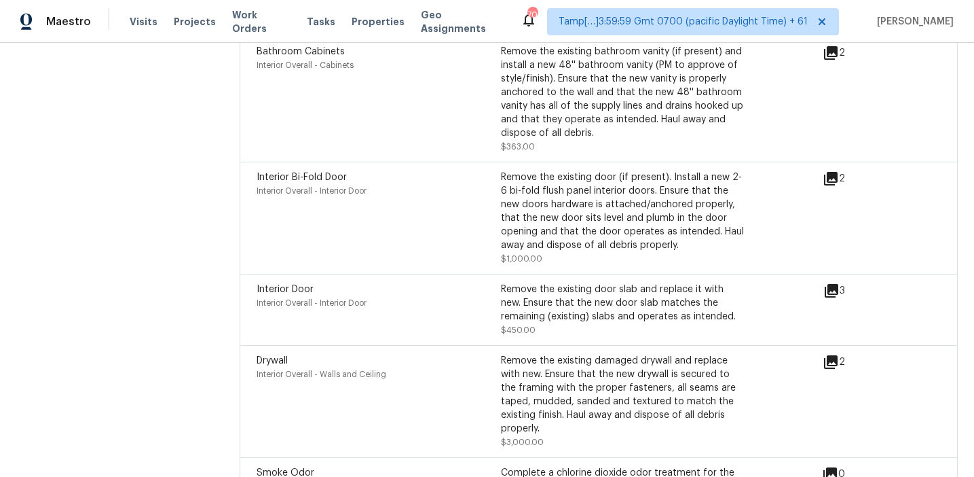
scroll to position [5080, 0]
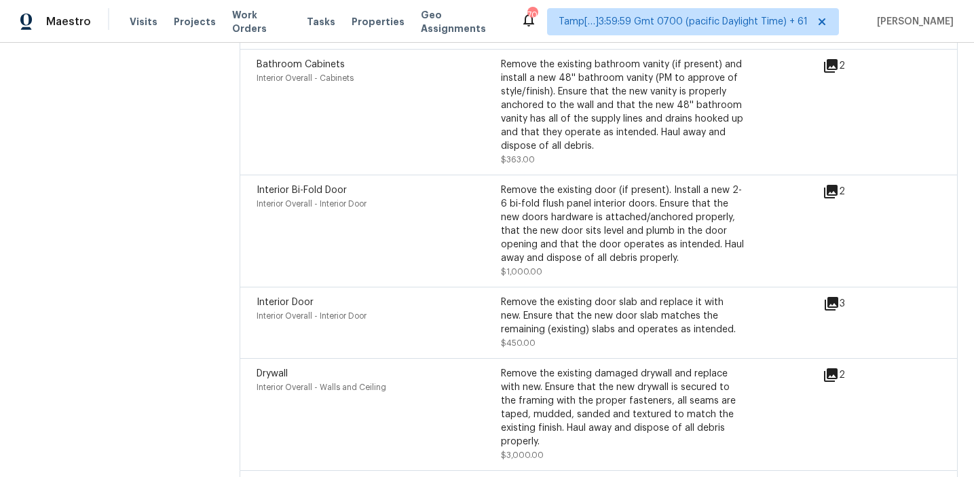
click at [828, 368] on icon at bounding box center [831, 375] width 14 height 14
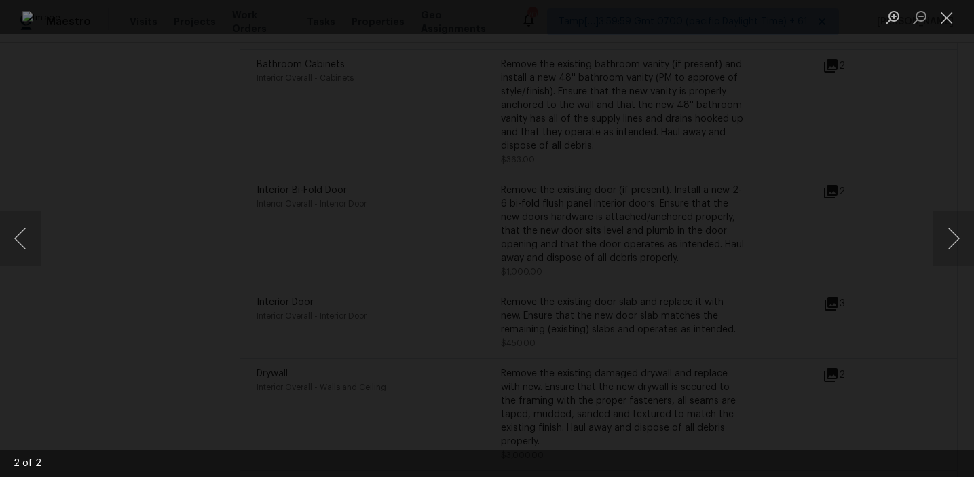
click at [890, 305] on div "Lightbox" at bounding box center [487, 238] width 974 height 477
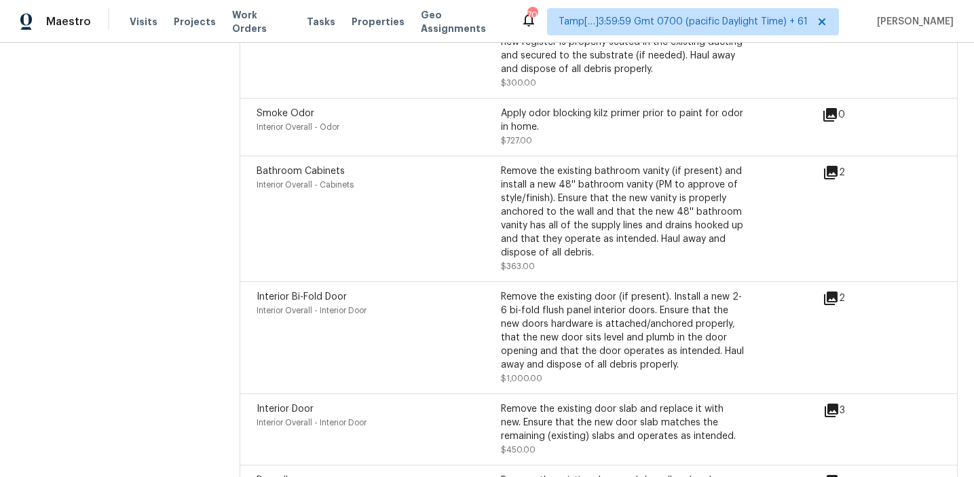
scroll to position [4963, 0]
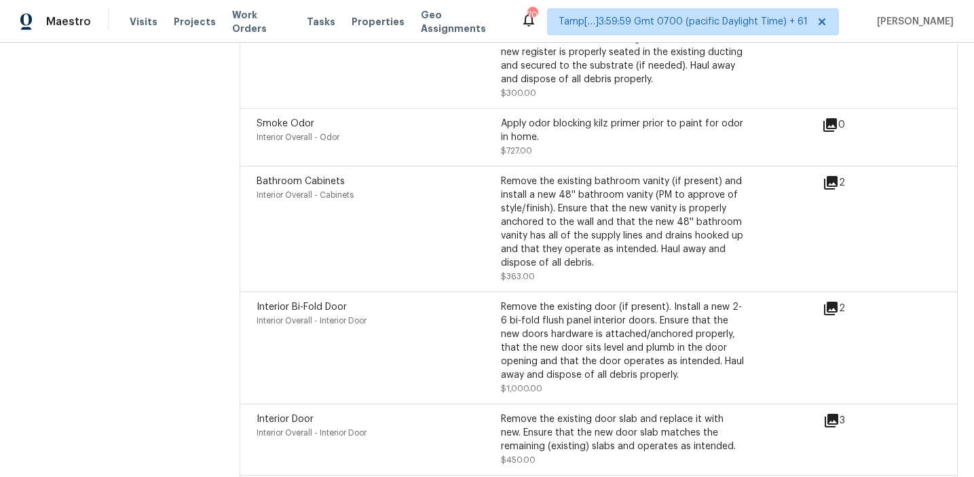
click at [832, 414] on icon at bounding box center [832, 421] width 14 height 14
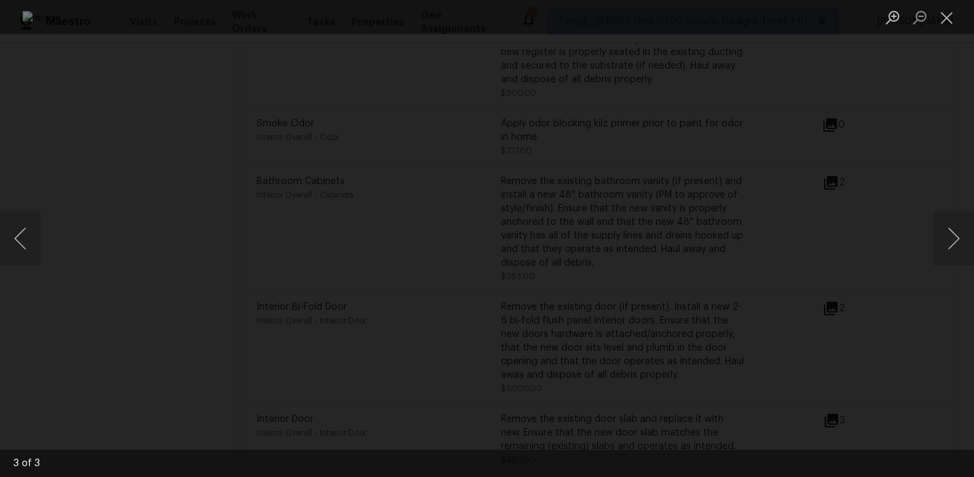
click at [859, 286] on div "Lightbox" at bounding box center [487, 238] width 974 height 477
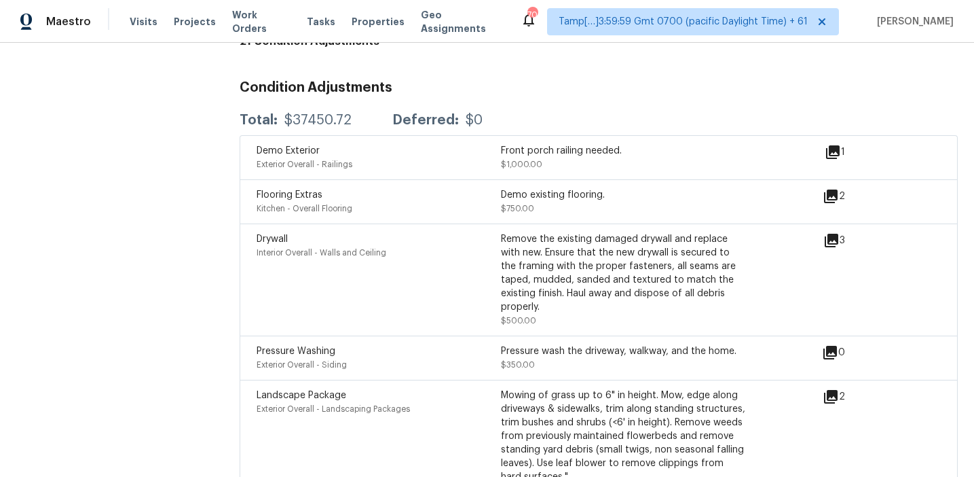
scroll to position [3619, 0]
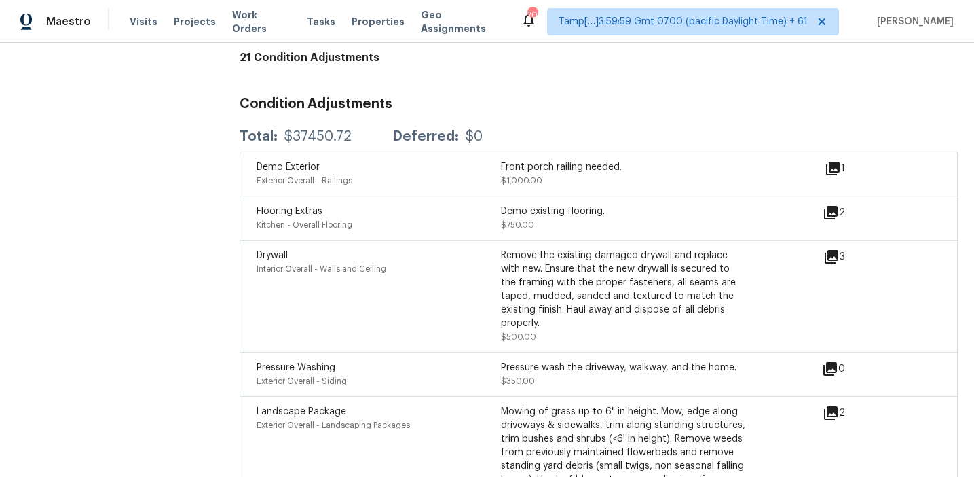
click at [572, 249] on div "Remove the existing damaged drywall and replace with new. Ensure that the new d…" at bounding box center [623, 289] width 244 height 81
click at [832, 250] on icon at bounding box center [832, 257] width 14 height 14
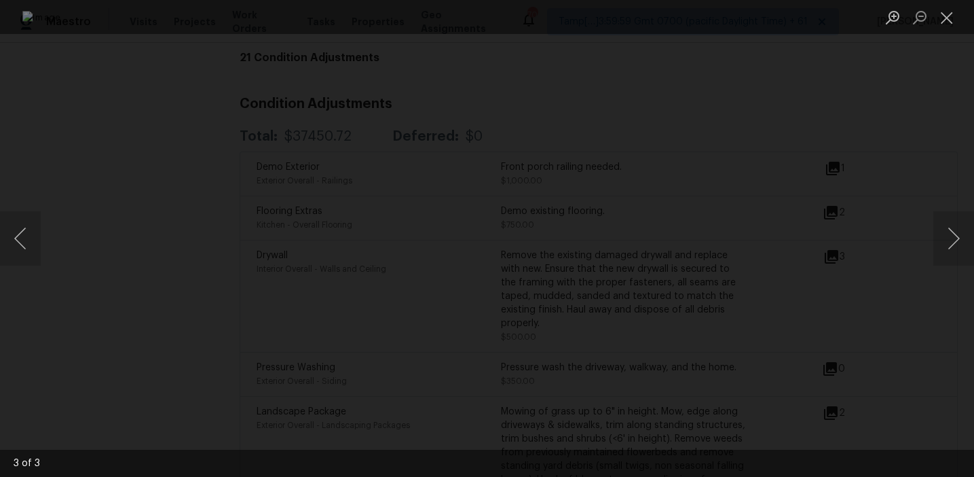
click at [900, 232] on div "Lightbox" at bounding box center [487, 238] width 974 height 477
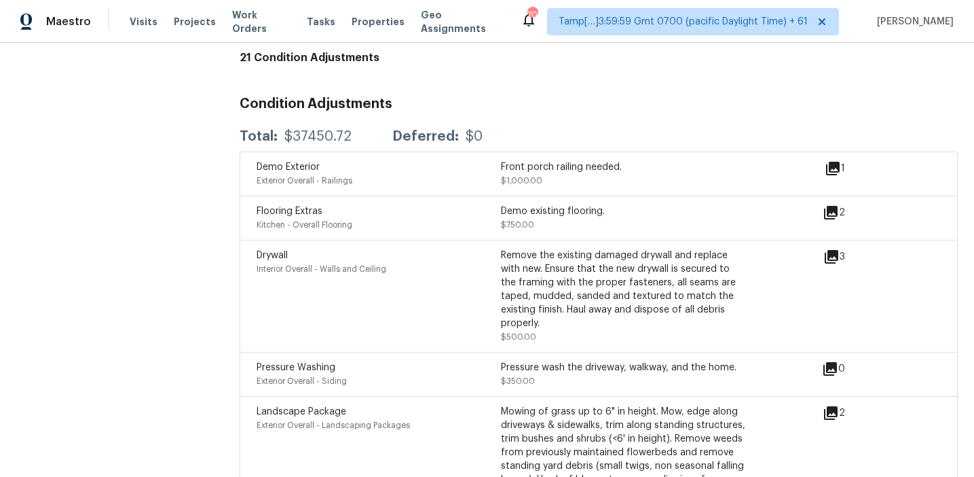
click at [830, 206] on icon at bounding box center [831, 213] width 14 height 14
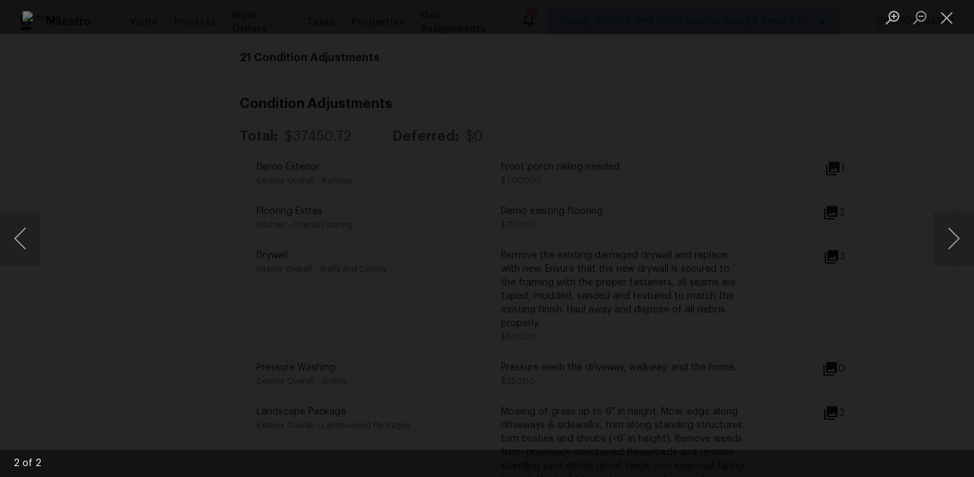
click at [870, 226] on div "Lightbox" at bounding box center [487, 238] width 974 height 477
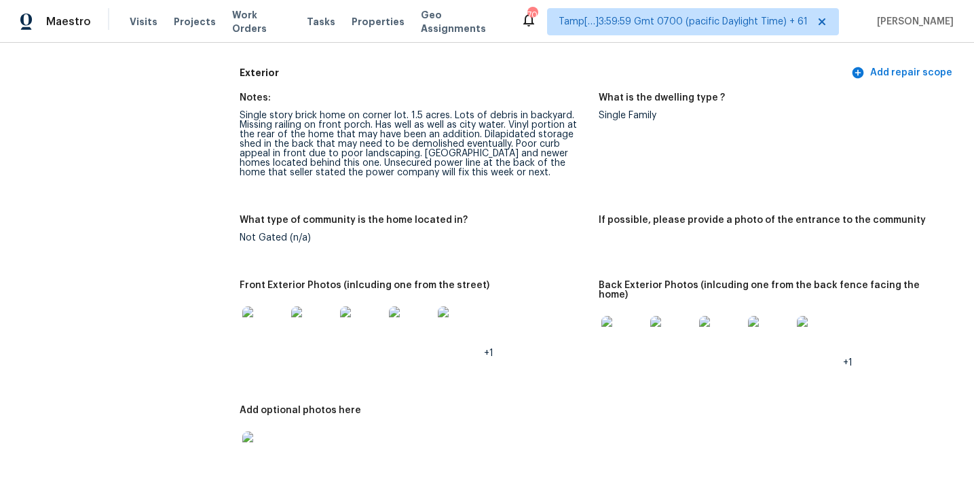
scroll to position [498, 0]
drag, startPoint x: 507, startPoint y: 124, endPoint x: 476, endPoint y: 136, distance: 33.8
click at [476, 136] on div "Single story brick home on corner lot. 1.5 acres. Lots of debris in backyard. M…" at bounding box center [414, 144] width 348 height 67
copy div "Vinyl portion at the rear of the home that may have been an addition."
click at [485, 189] on figure "Notes: Single story brick home on corner lot. 1.5 acres. Lots of debris in back…" at bounding box center [419, 146] width 359 height 106
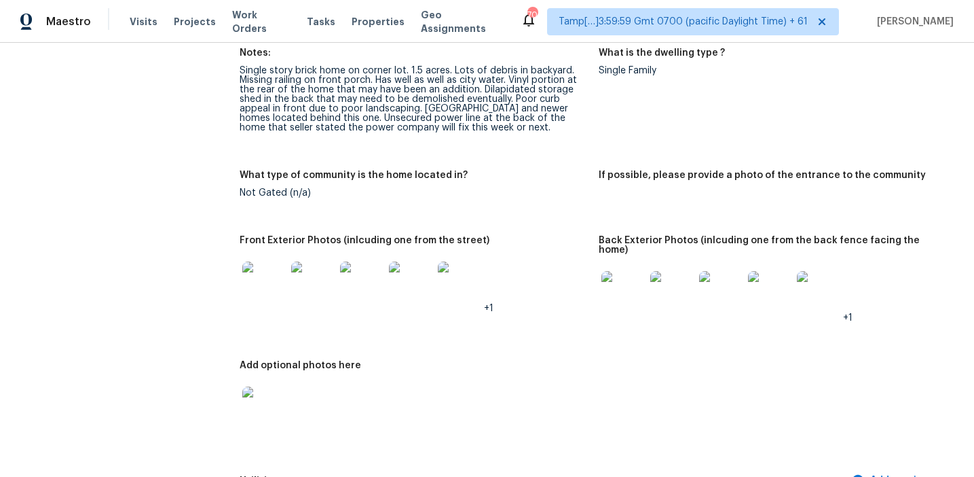
scroll to position [543, 0]
click at [272, 268] on img at bounding box center [263, 282] width 43 height 43
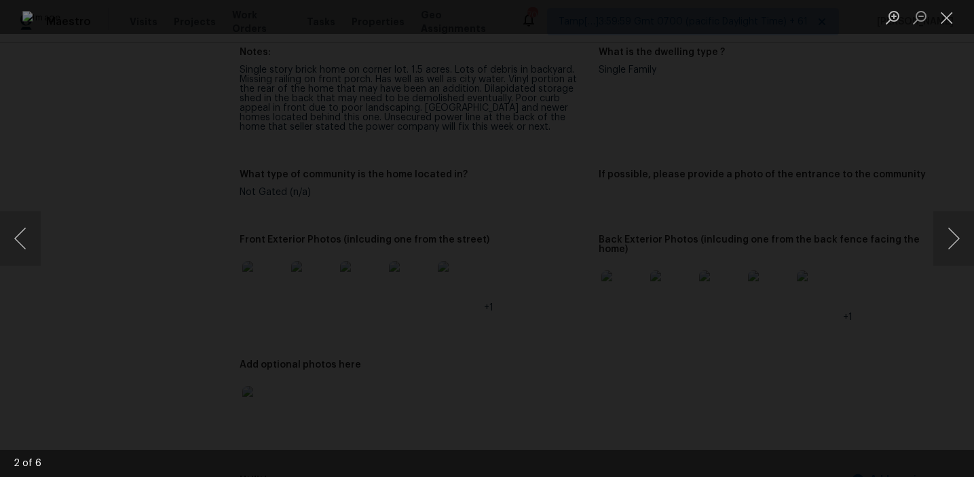
click at [811, 202] on img "Lightbox" at bounding box center [487, 238] width 930 height 455
click at [865, 217] on div "Lightbox" at bounding box center [487, 238] width 974 height 477
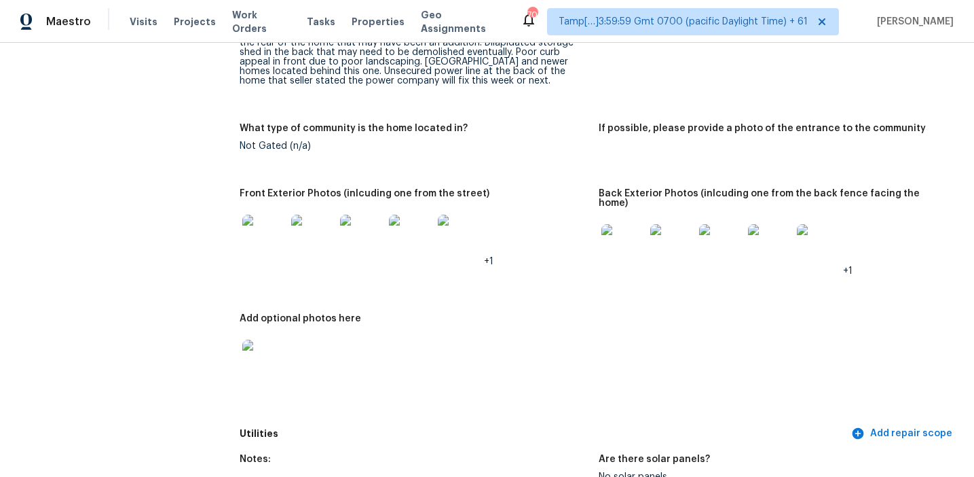
scroll to position [652, 0]
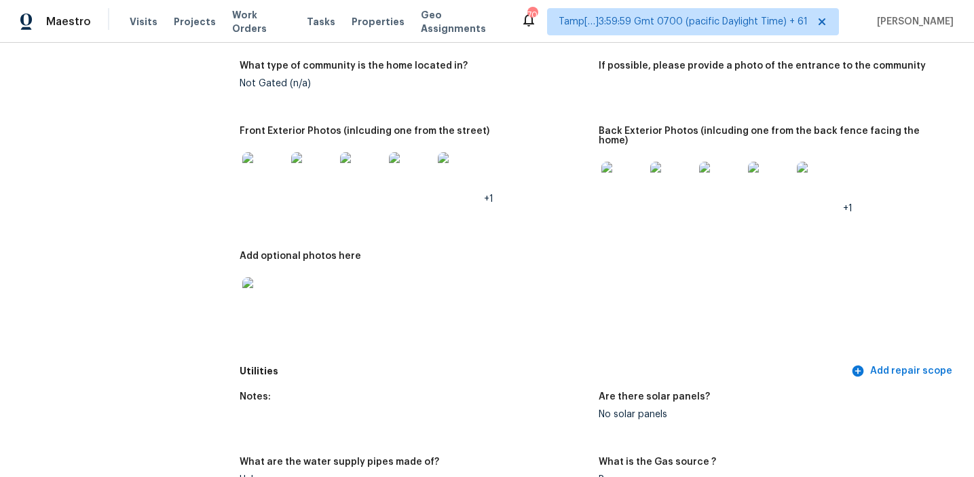
click at [279, 282] on img at bounding box center [263, 298] width 43 height 43
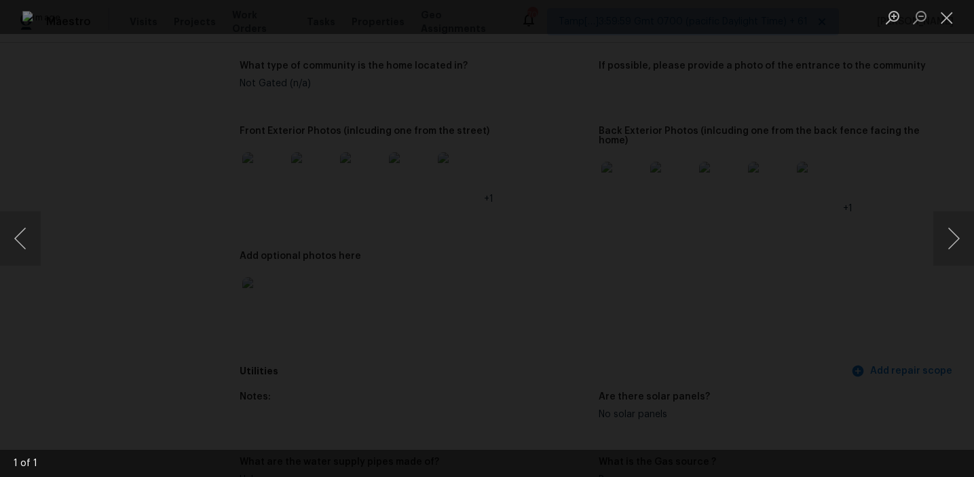
click at [932, 136] on div "Lightbox" at bounding box center [487, 238] width 974 height 477
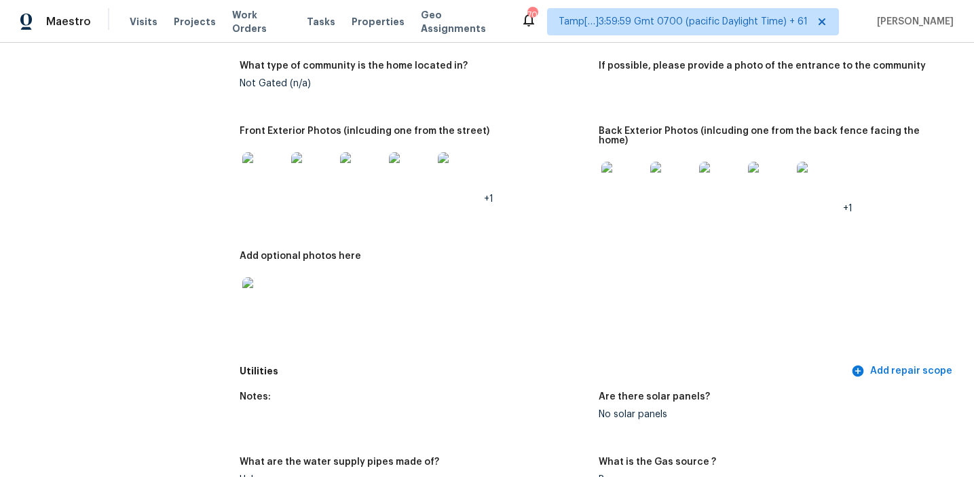
click at [273, 304] on img at bounding box center [263, 298] width 43 height 43
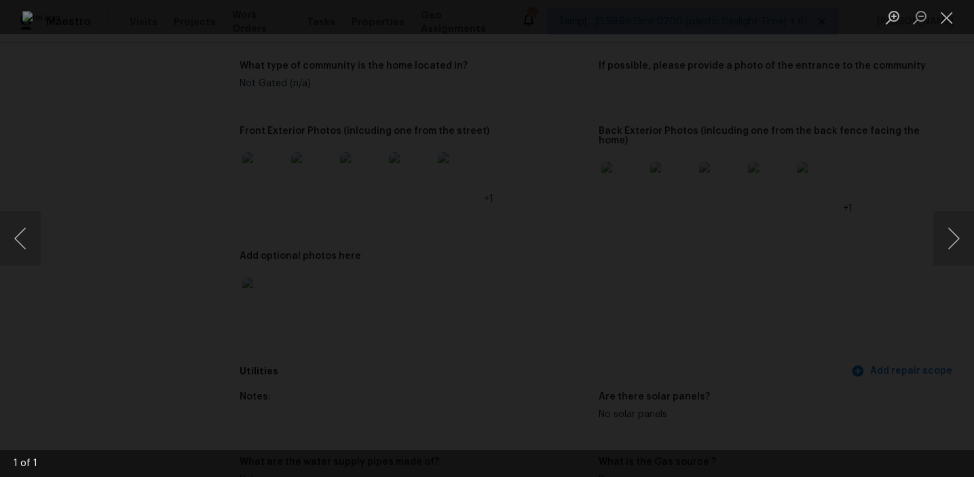
click at [877, 238] on div "Lightbox" at bounding box center [487, 238] width 974 height 477
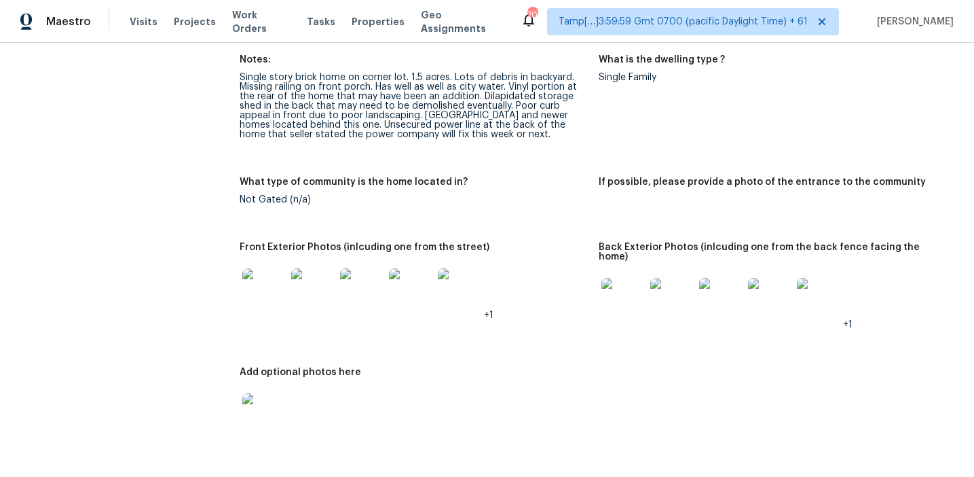
scroll to position [511, 0]
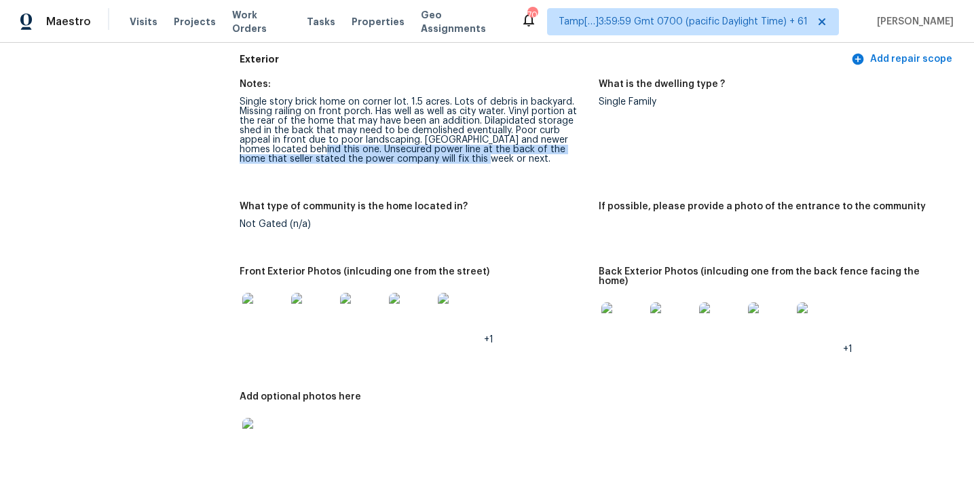
drag, startPoint x: 259, startPoint y: 148, endPoint x: 431, endPoint y: 158, distance: 172.1
click at [431, 158] on div "Single story brick home on corner lot. 1.5 acres. Lots of debris in backyard. M…" at bounding box center [414, 130] width 348 height 67
copy div "Unsecured power line at the back of the home that seller stated the power compa…"
click at [390, 189] on div "Notes: Single story brick home on corner lot. 1.5 acres. Lots of debris in back…" at bounding box center [599, 285] width 718 height 428
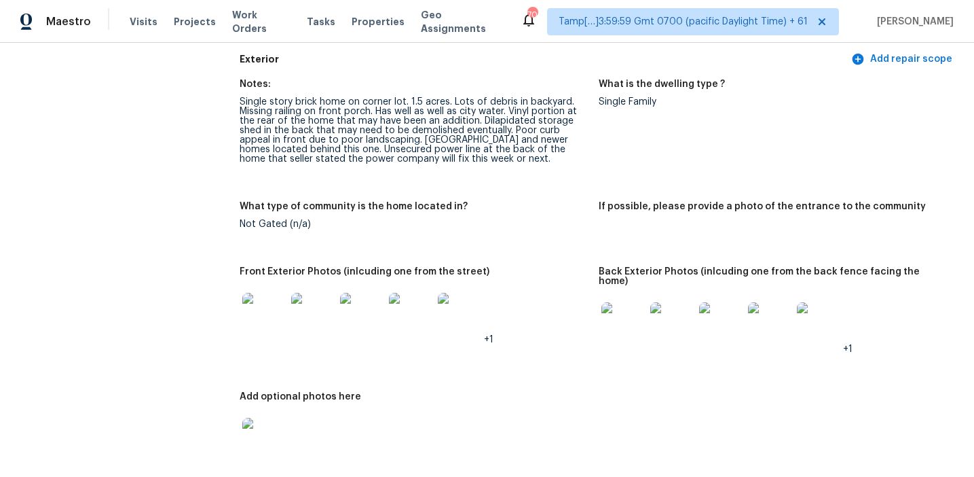
click at [269, 424] on img at bounding box center [263, 439] width 43 height 43
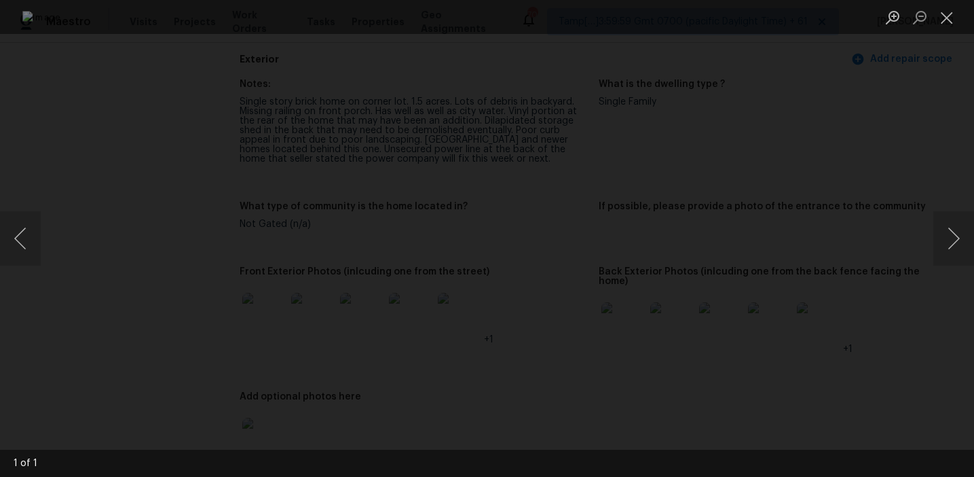
click at [915, 117] on div "Lightbox" at bounding box center [487, 238] width 974 height 477
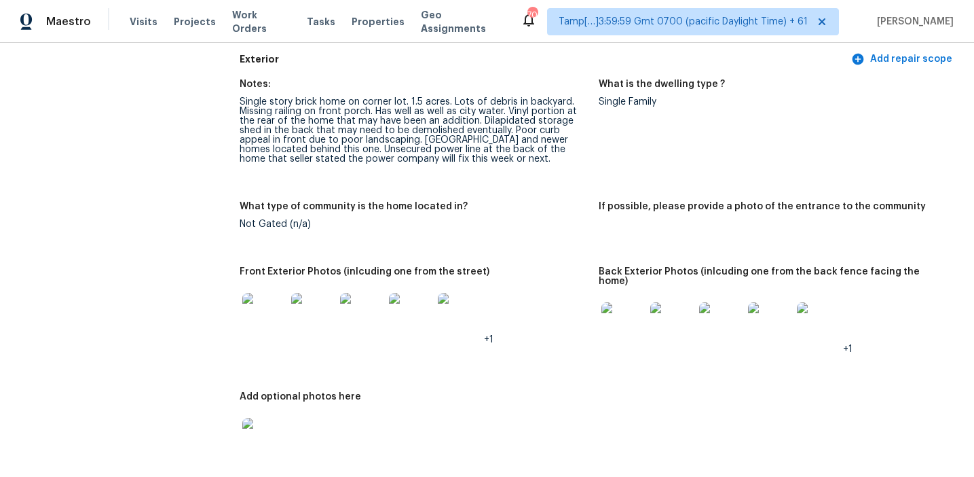
click at [564, 248] on figure "What type of community is the home located in? Not Gated (n/a)" at bounding box center [419, 226] width 359 height 49
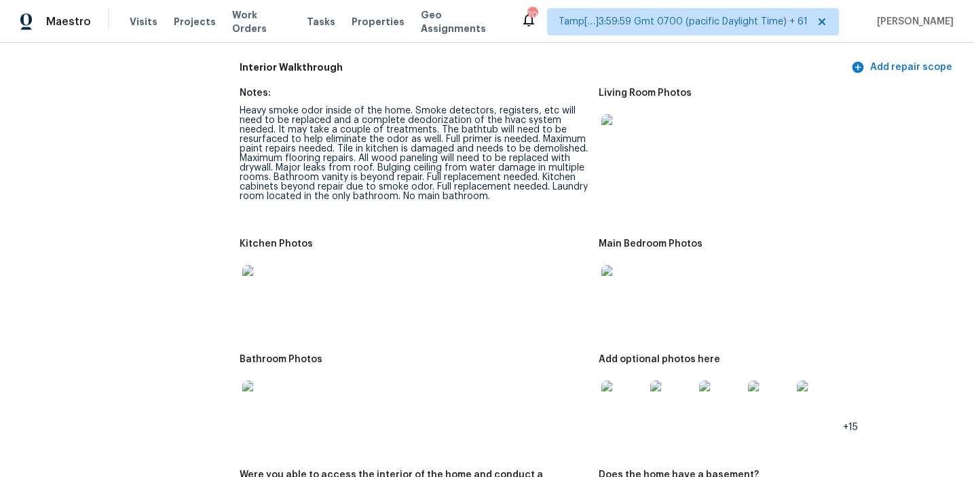
scroll to position [1549, 0]
click at [517, 237] on div "Kitchen Photos" at bounding box center [414, 246] width 348 height 18
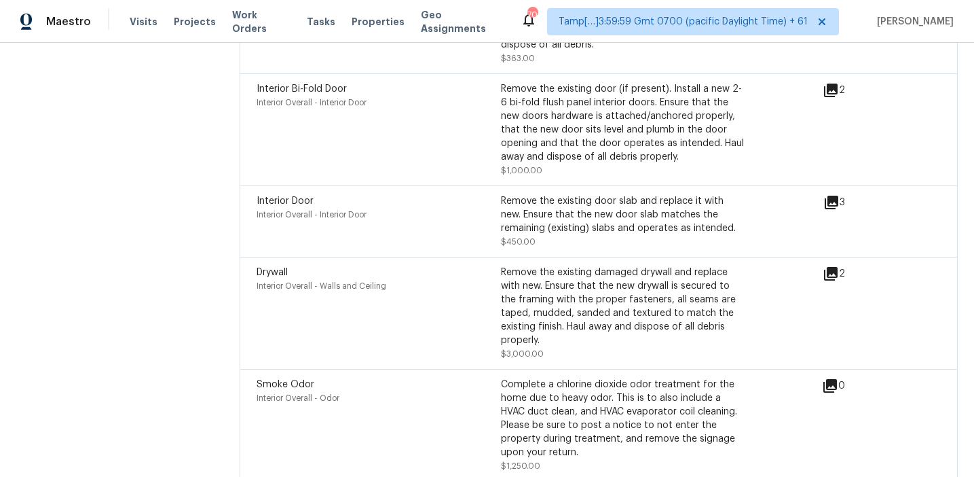
scroll to position [182, 0]
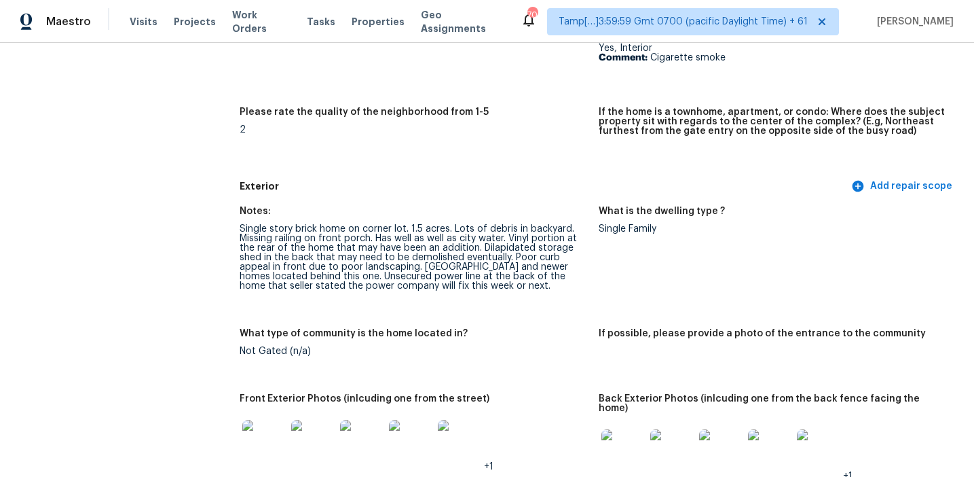
click at [497, 285] on div "Single story brick home on corner lot. 1.5 acres. Lots of debris in backyard. M…" at bounding box center [414, 257] width 348 height 67
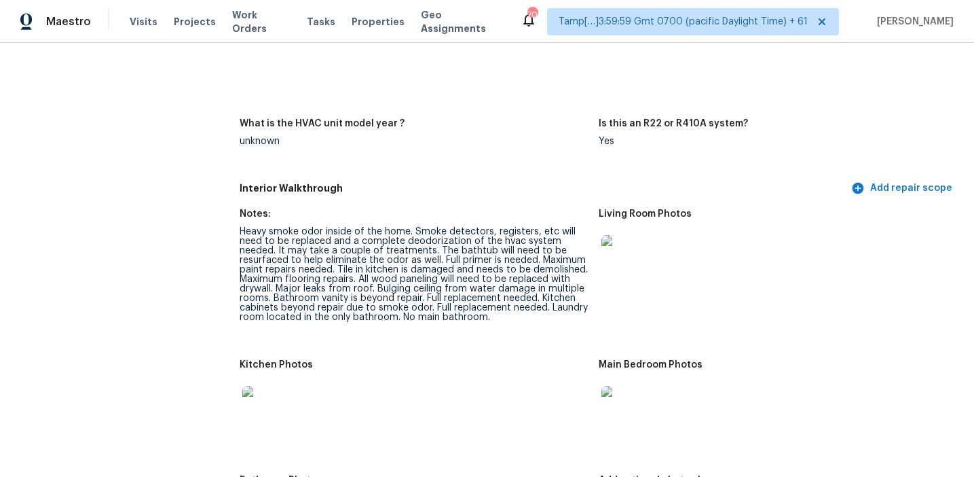
scroll to position [3508, 0]
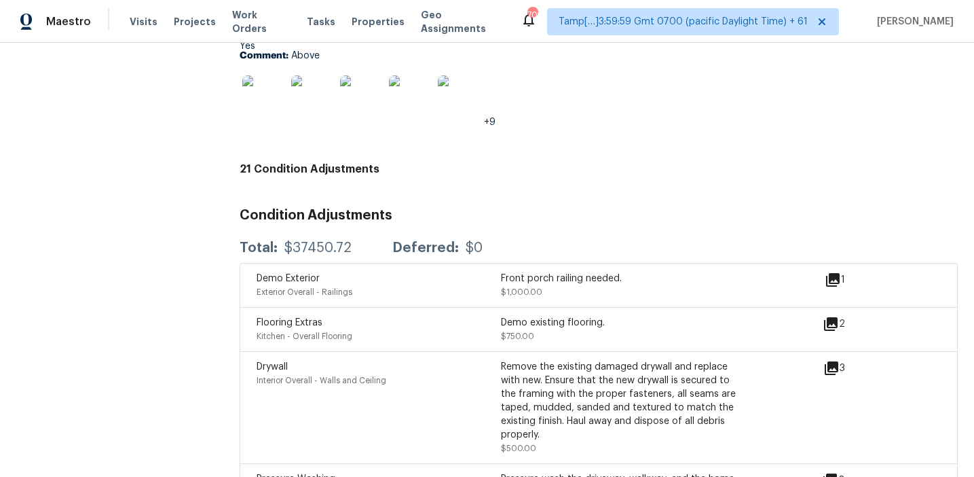
click at [831, 317] on icon at bounding box center [831, 324] width 14 height 14
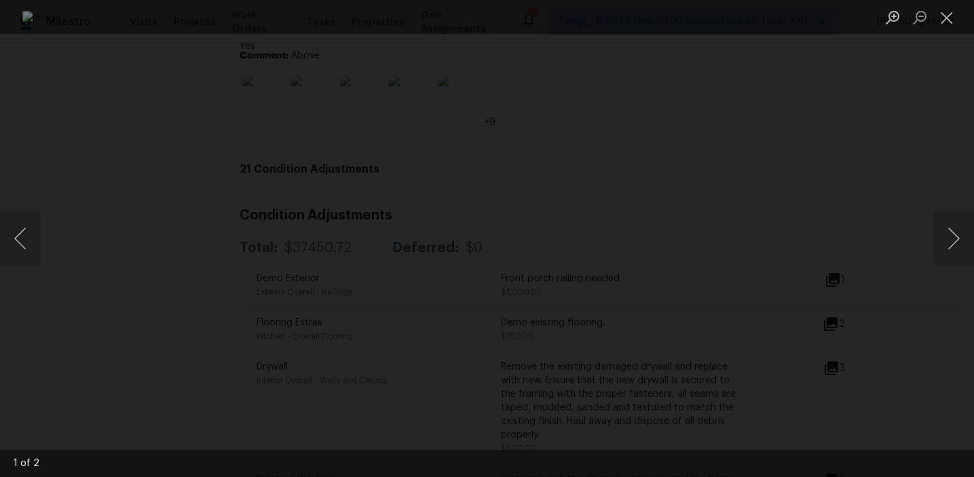
click at [898, 225] on div "Lightbox" at bounding box center [487, 238] width 974 height 477
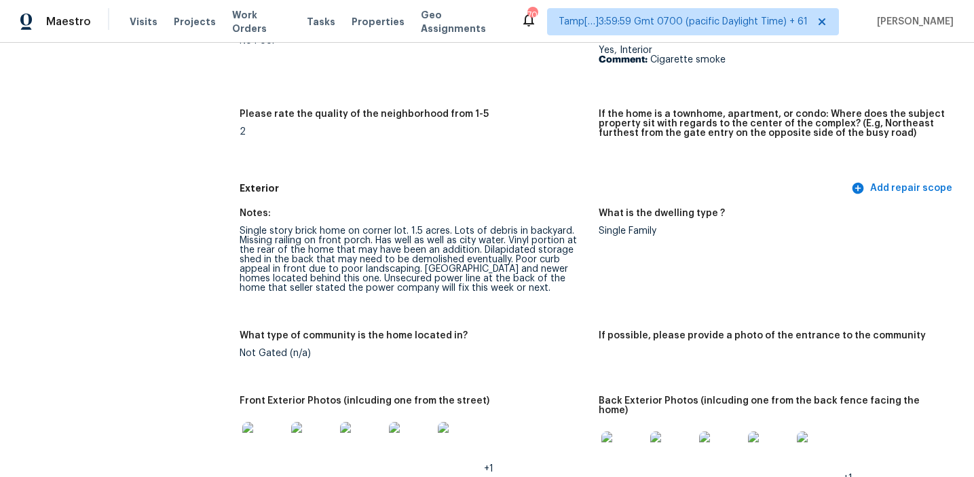
scroll to position [1426, 0]
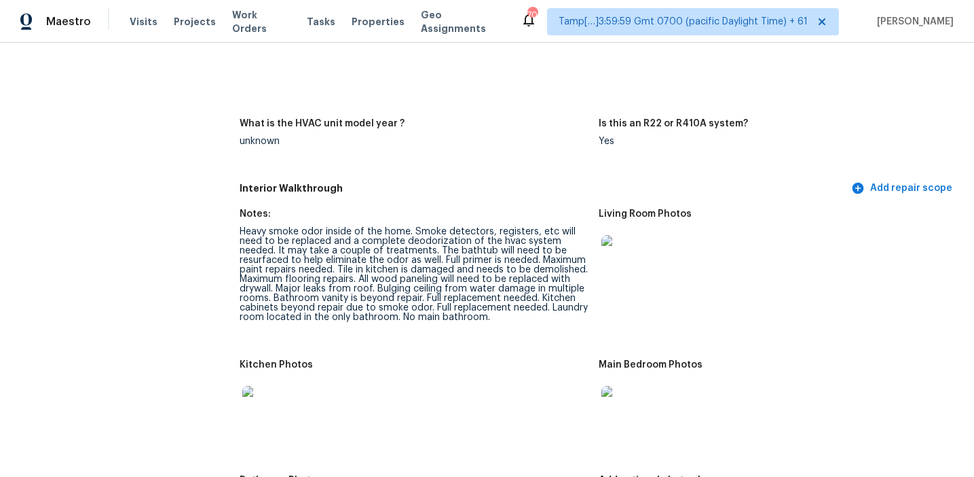
click at [498, 227] on div "Heavy smoke odor inside of the home. Smoke detectors, registers, etc will need …" at bounding box center [414, 274] width 348 height 95
click at [437, 291] on div "Heavy smoke odor inside of the home. Smoke detectors, registers, etc will need …" at bounding box center [414, 274] width 348 height 95
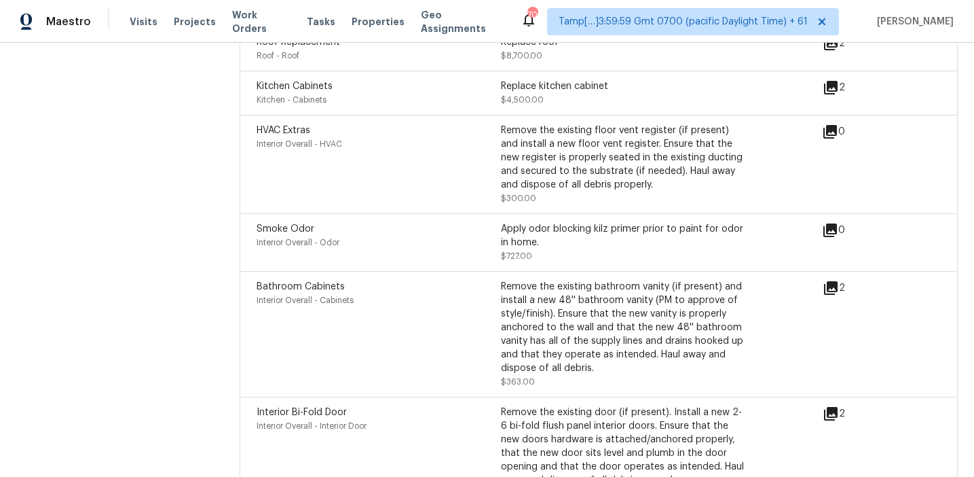
scroll to position [1454, 0]
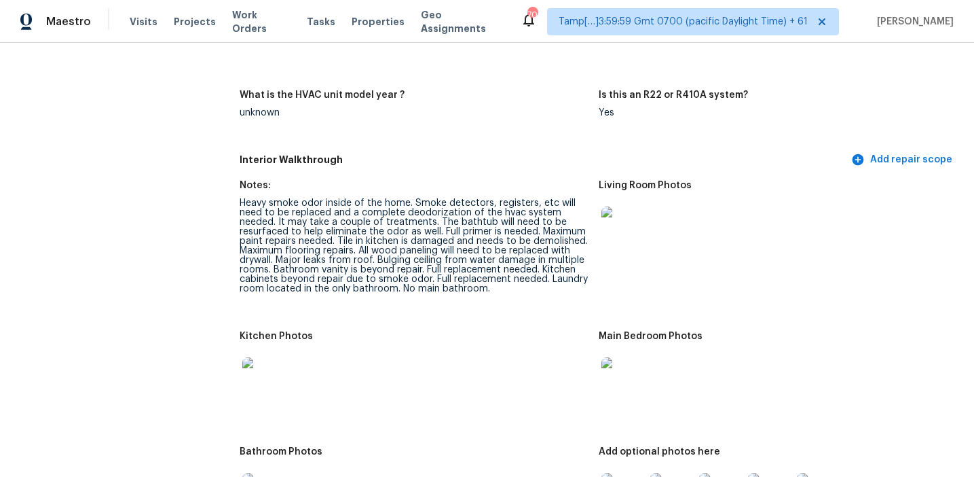
click at [509, 235] on div "Heavy smoke odor inside of the home. Smoke detectors, registers, etc will need …" at bounding box center [414, 245] width 348 height 95
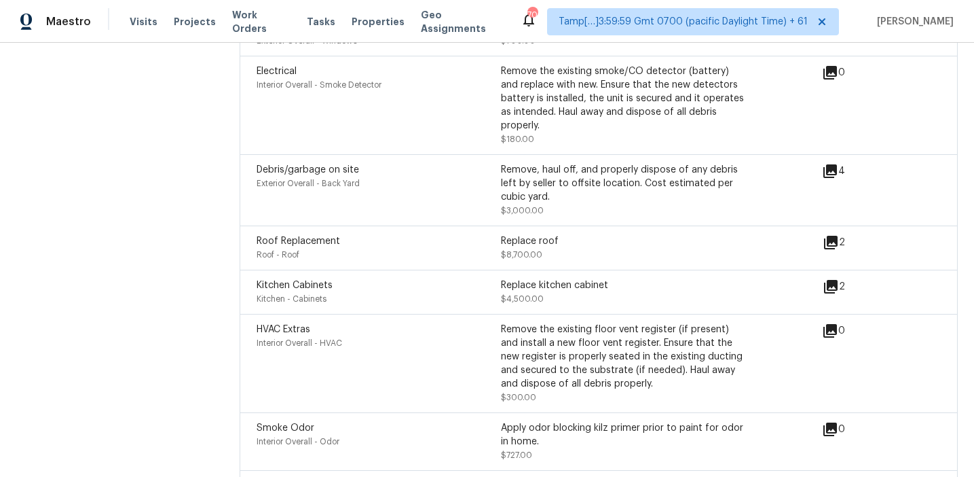
scroll to position [1464, 0]
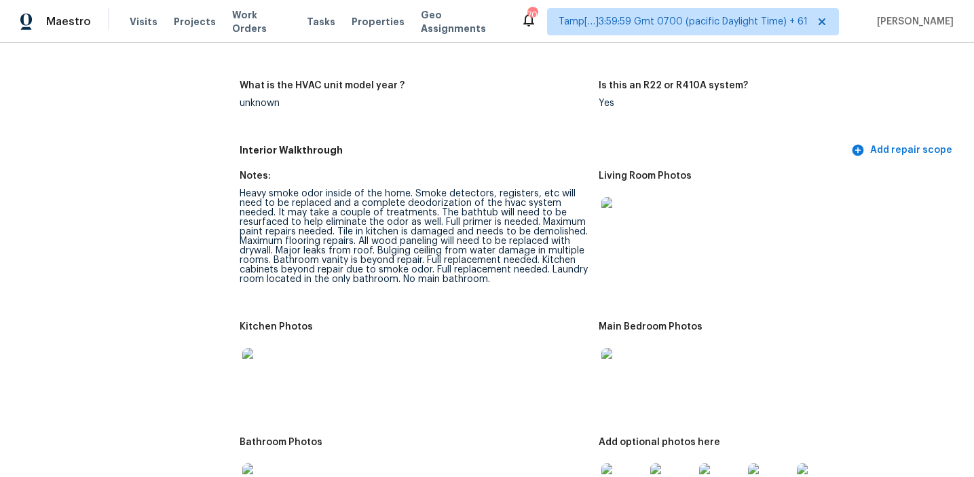
click at [371, 327] on div "Kitchen Photos" at bounding box center [414, 331] width 348 height 18
click at [418, 251] on div "Heavy smoke odor inside of the home. Smoke detectors, registers, etc will need …" at bounding box center [414, 236] width 348 height 95
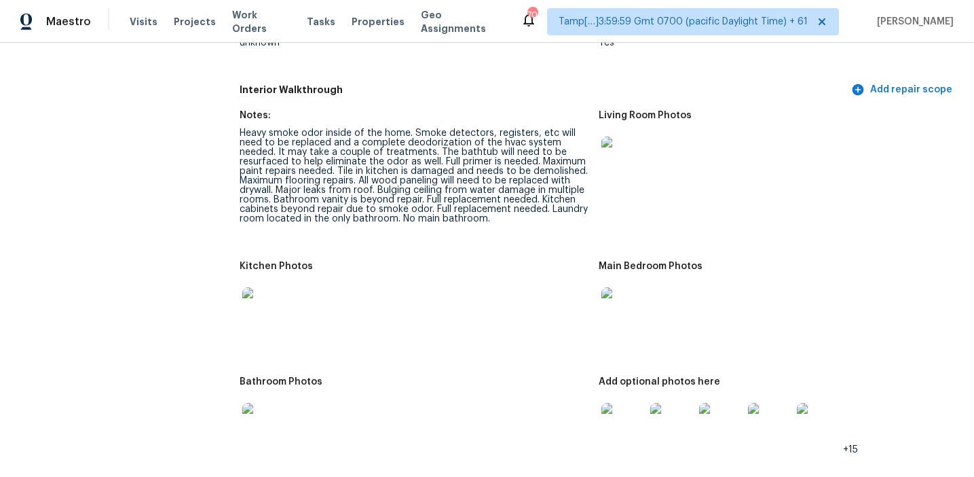
scroll to position [1530, 0]
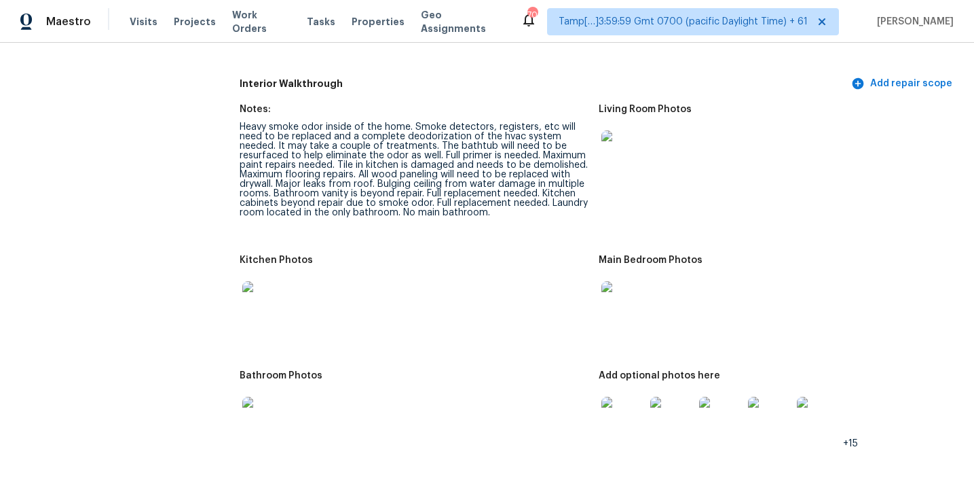
click at [633, 146] on img at bounding box center [623, 151] width 43 height 43
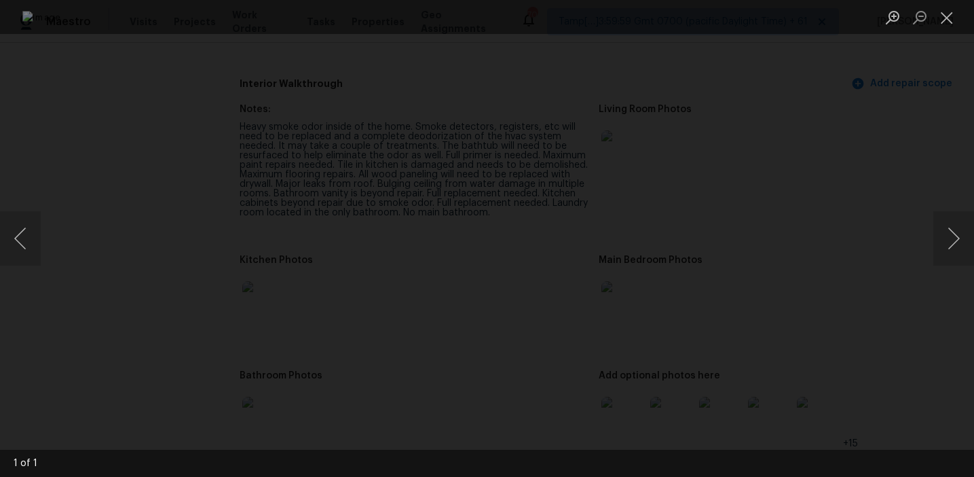
click at [884, 108] on div "Lightbox" at bounding box center [487, 238] width 974 height 477
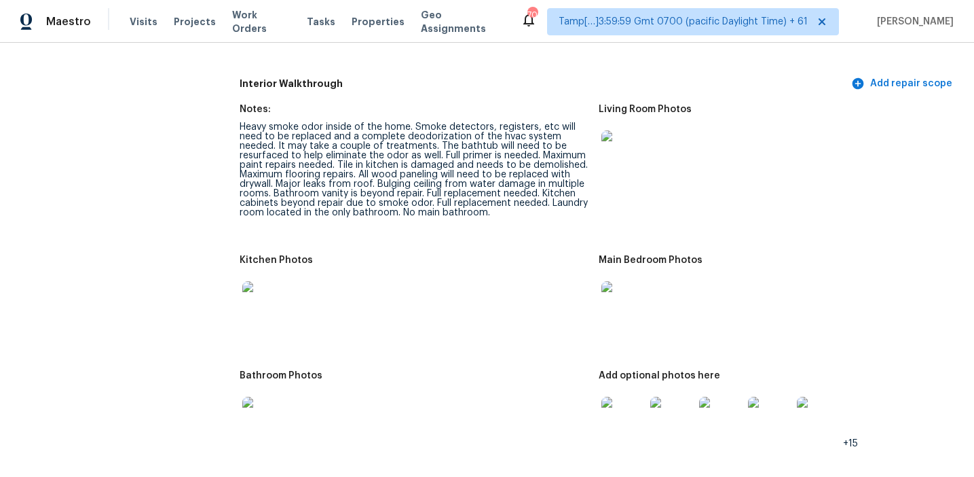
click at [270, 290] on img at bounding box center [263, 302] width 43 height 43
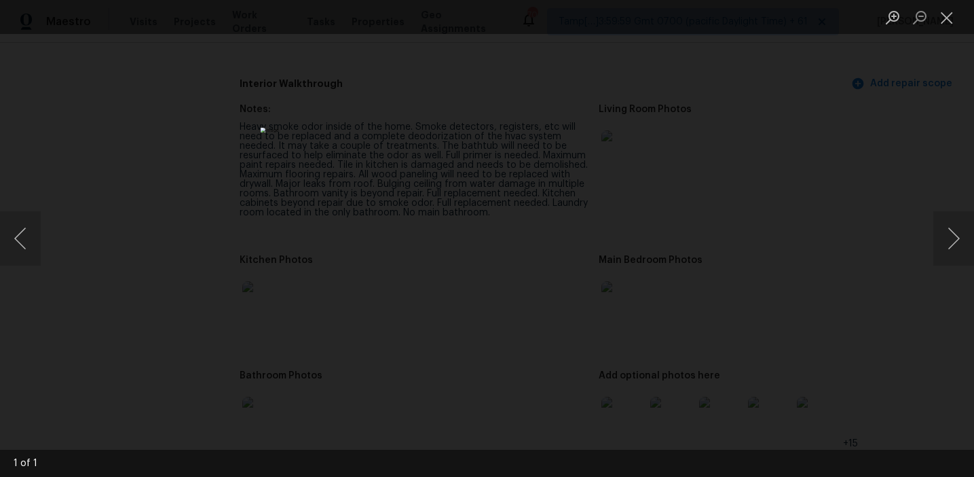
click at [716, 231] on div "Lightbox" at bounding box center [487, 238] width 974 height 477
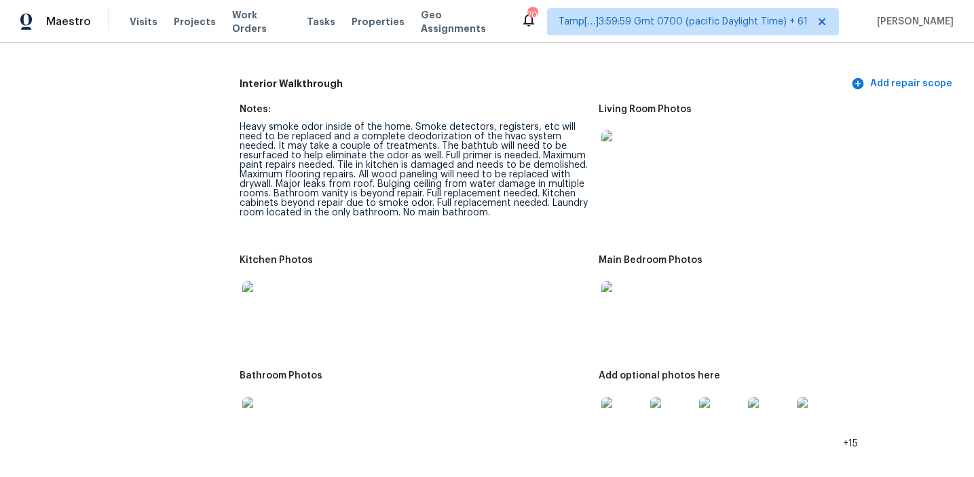
click at [620, 283] on img at bounding box center [623, 302] width 43 height 43
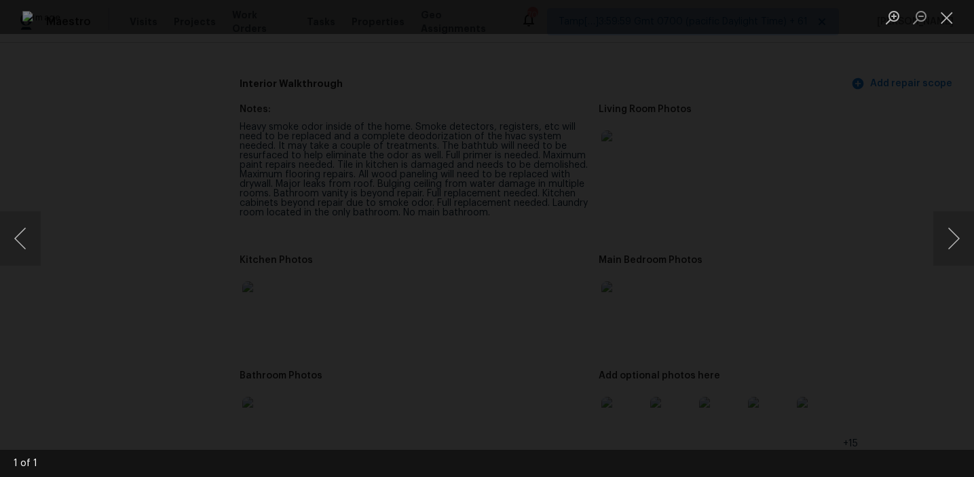
click at [855, 238] on div "Lightbox" at bounding box center [487, 238] width 974 height 477
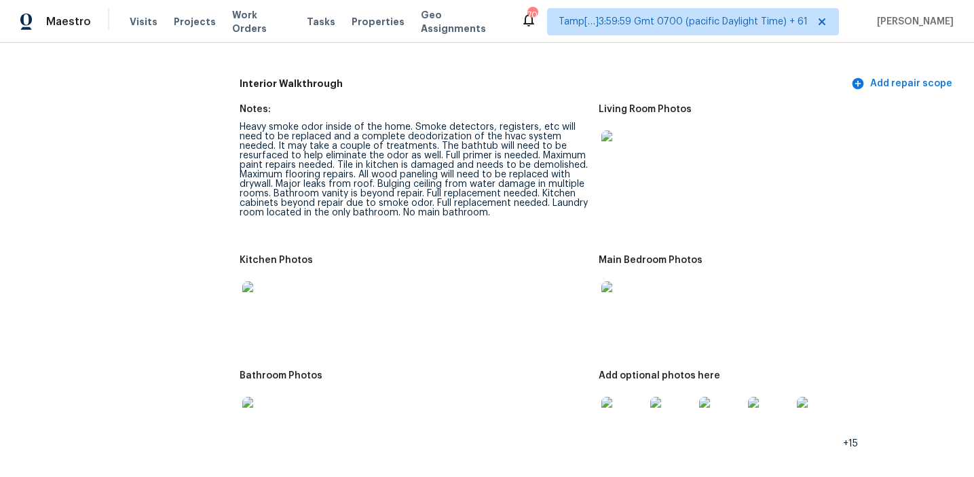
click at [259, 418] on img at bounding box center [263, 418] width 43 height 43
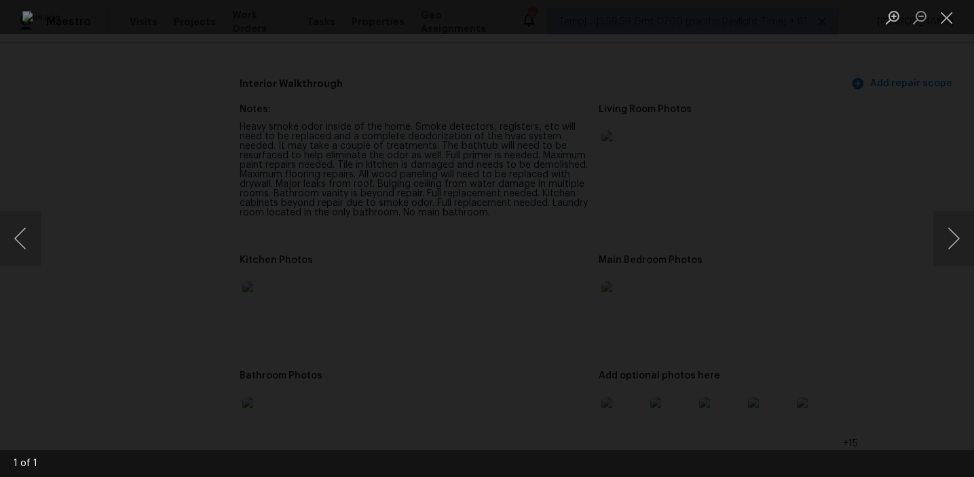
click at [845, 156] on div "Lightbox" at bounding box center [487, 238] width 974 height 477
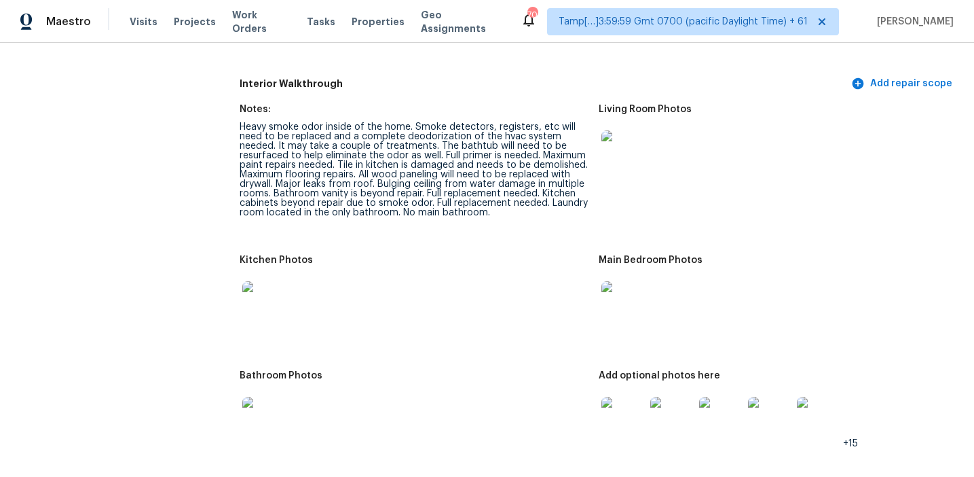
click at [619, 403] on img at bounding box center [623, 418] width 43 height 43
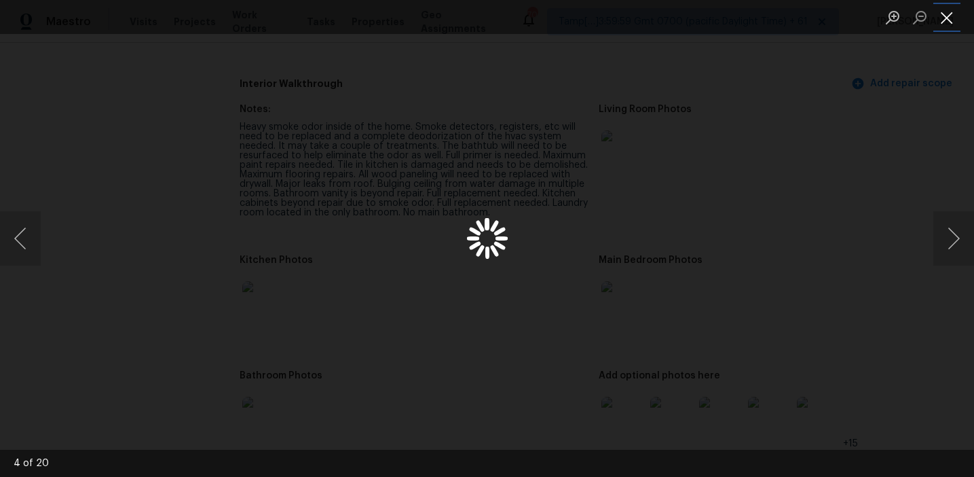
click at [952, 19] on button "Close lightbox" at bounding box center [947, 17] width 27 height 24
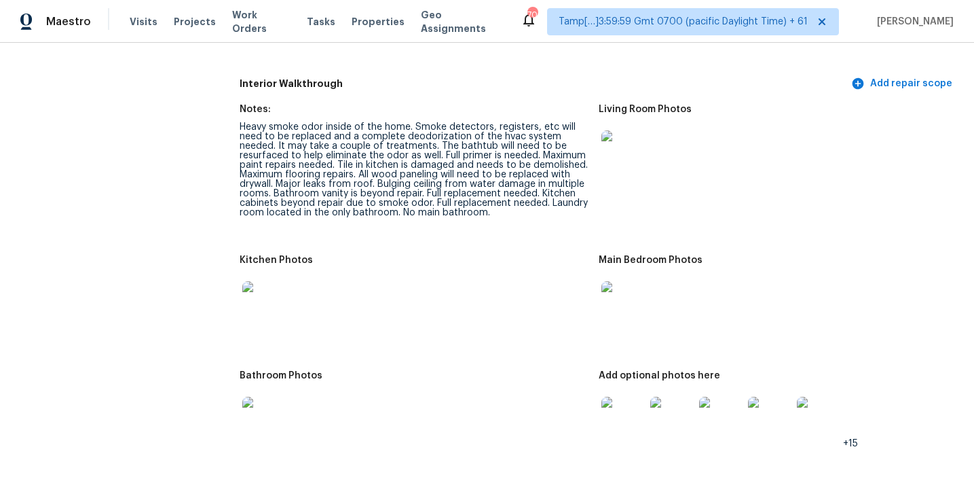
click at [562, 216] on figure "Notes: Heavy smoke odor inside of the home. Smoke detectors, registers, etc wil…" at bounding box center [419, 172] width 359 height 134
click at [415, 166] on div "Heavy smoke odor inside of the home. Smoke detectors, registers, etc will need …" at bounding box center [414, 169] width 348 height 95
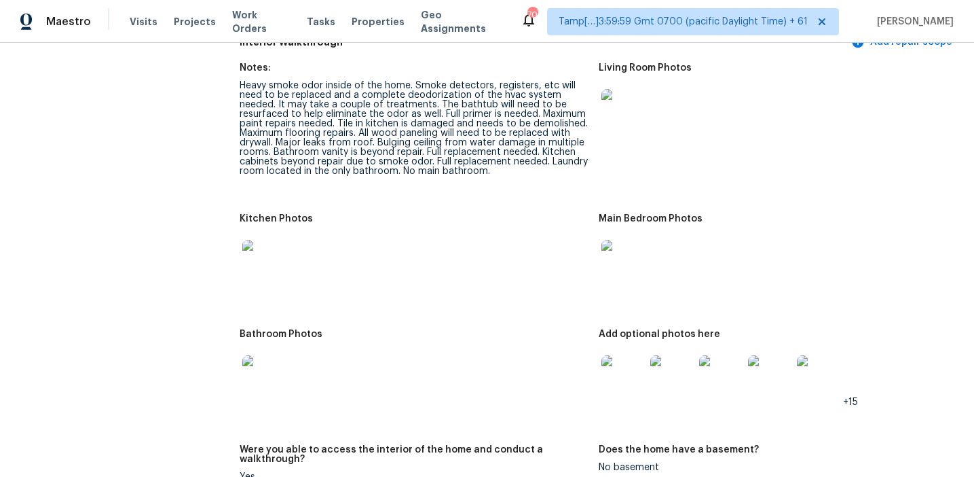
scroll to position [1596, 0]
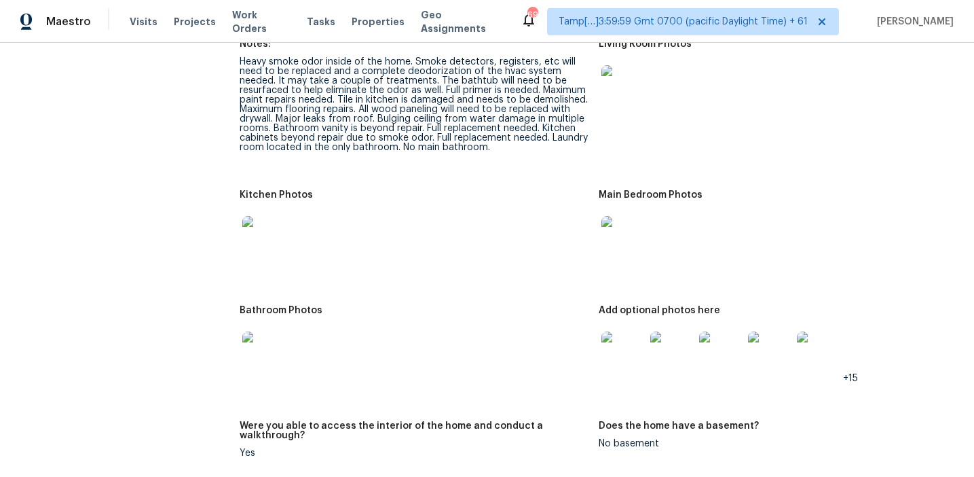
click at [633, 350] on img at bounding box center [623, 352] width 43 height 43
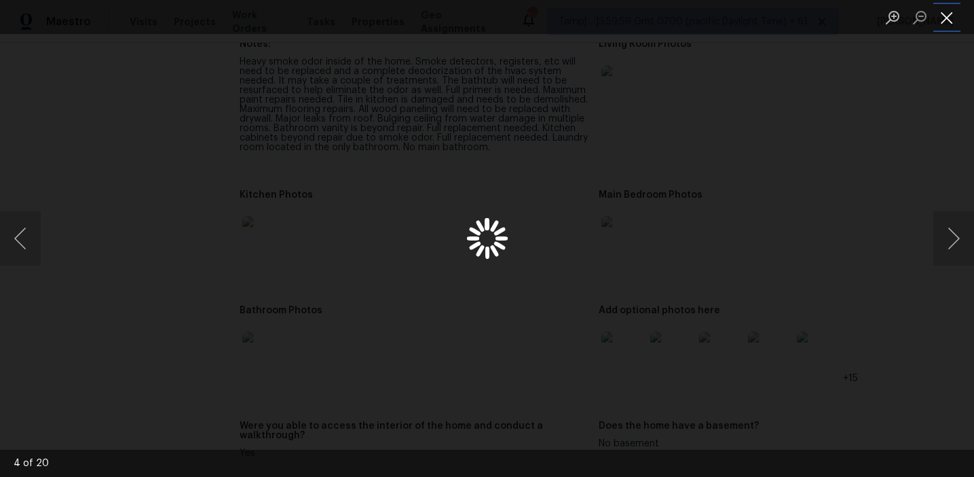
click at [940, 23] on button "Close lightbox" at bounding box center [947, 17] width 27 height 24
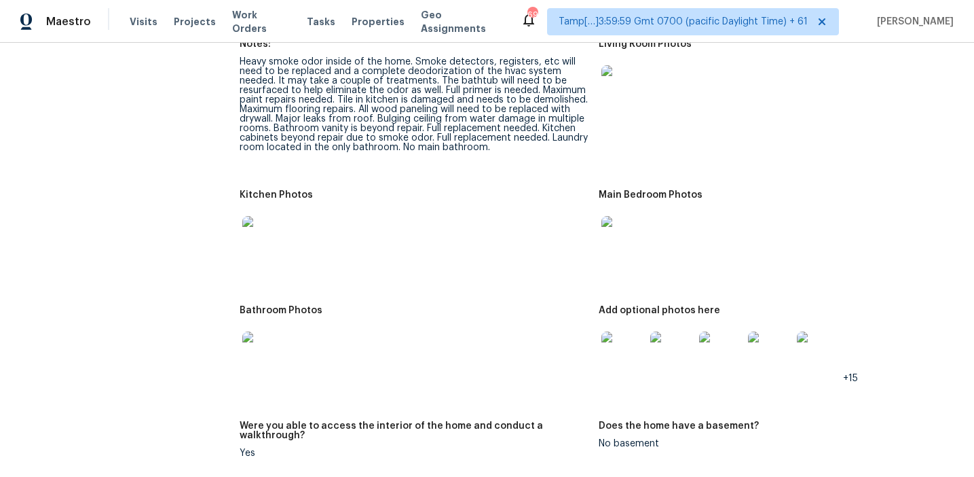
click at [637, 339] on img at bounding box center [623, 352] width 43 height 43
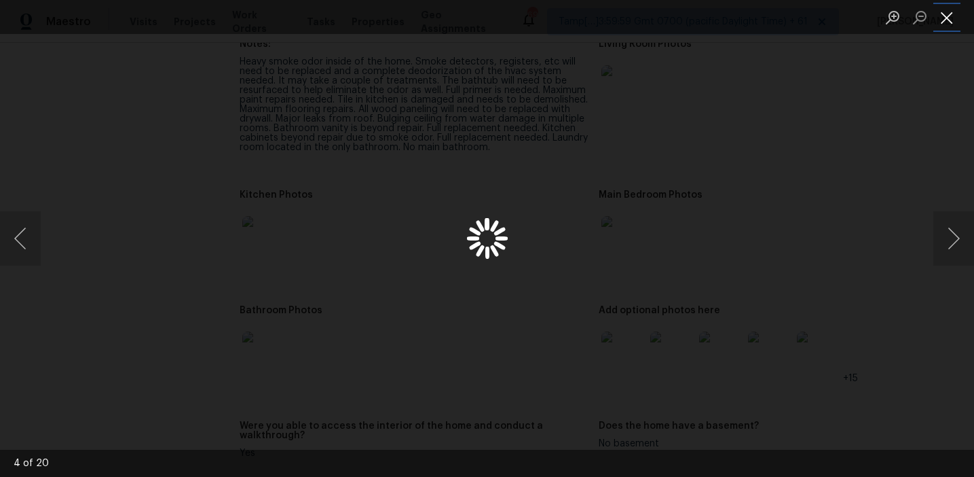
click at [942, 18] on button "Close lightbox" at bounding box center [947, 17] width 27 height 24
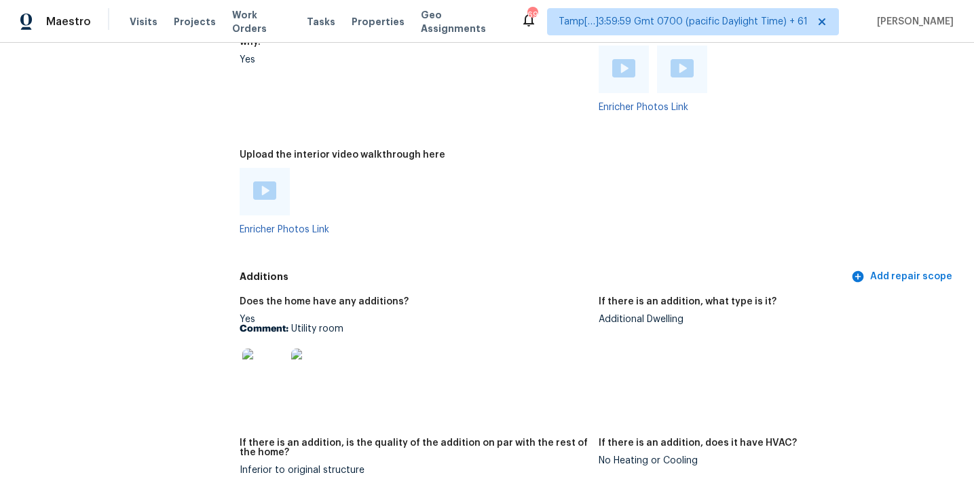
scroll to position [2719, 0]
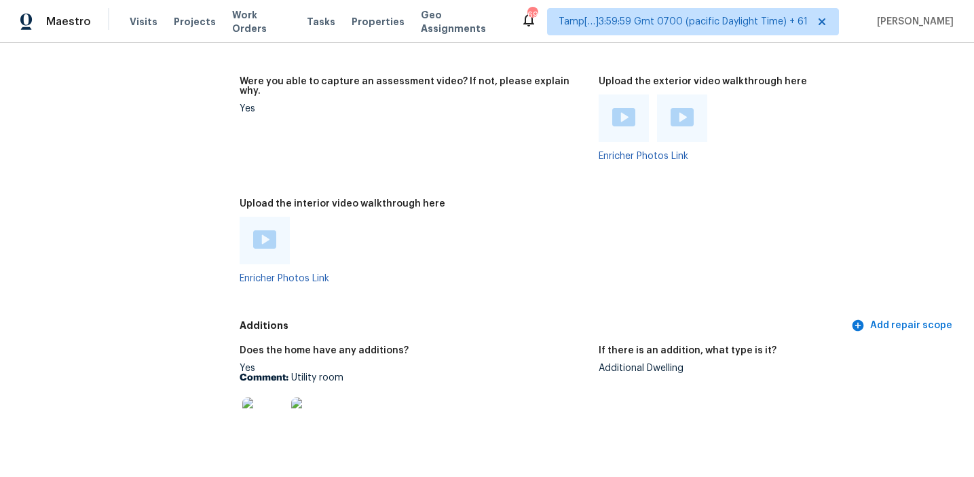
click at [619, 363] on div "Additional Dwelling" at bounding box center [773, 368] width 348 height 10
click at [613, 151] on link "Enricher Photos Link" at bounding box center [644, 156] width 90 height 10
click at [371, 246] on div "Enricher Photos Link" at bounding box center [414, 250] width 348 height 67
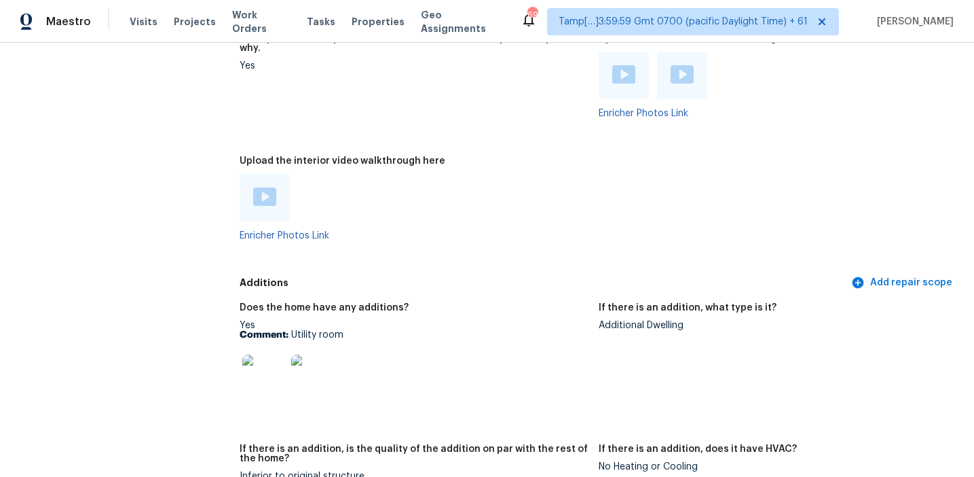
scroll to position [2794, 0]
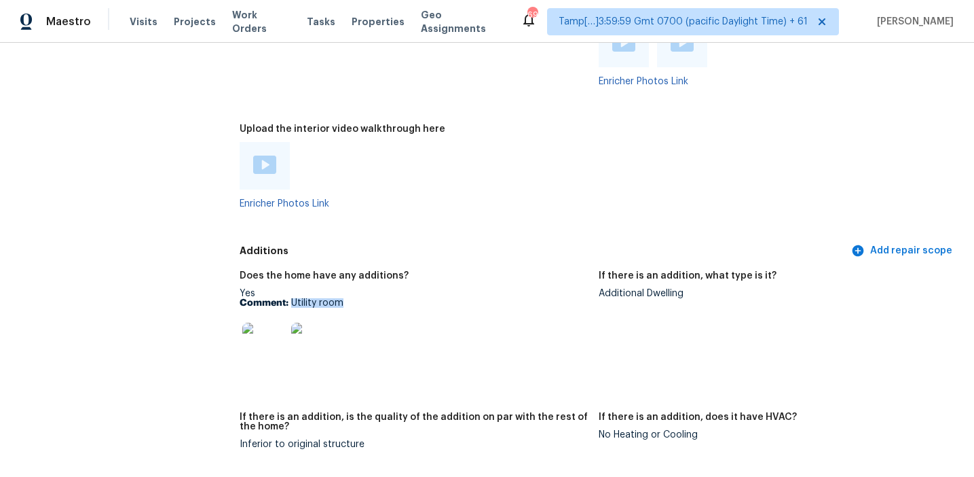
drag, startPoint x: 291, startPoint y: 284, endPoint x: 388, endPoint y: 285, distance: 97.1
click at [388, 298] on p "Comment: Utility room" at bounding box center [414, 303] width 348 height 10
copy p "Utility room"
click at [648, 289] on div "Additional Dwelling" at bounding box center [773, 294] width 348 height 10
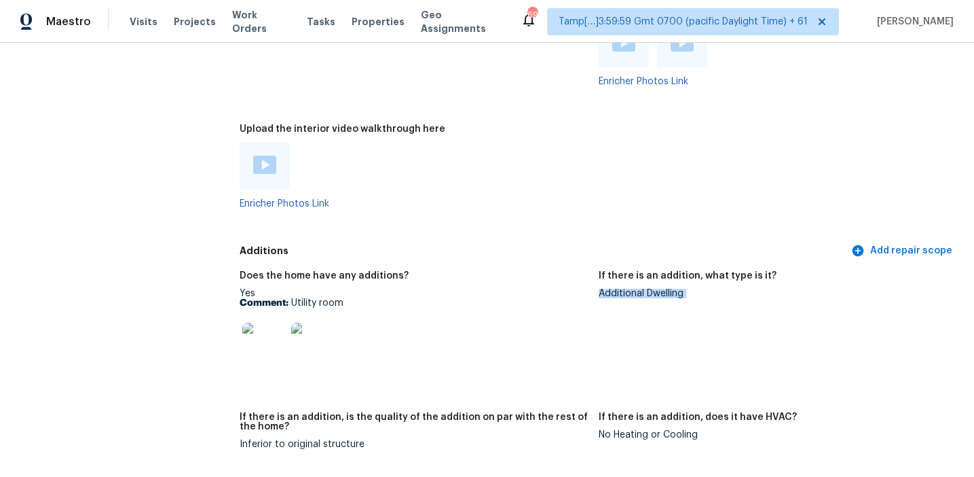
click at [648, 289] on div "Additional Dwelling" at bounding box center [773, 294] width 348 height 10
copy div "Additional Dwelling"
click at [520, 293] on div "Yes Comment: Utility room" at bounding box center [414, 332] width 348 height 86
click at [570, 177] on div "Enricher Photos Link" at bounding box center [414, 175] width 348 height 67
click at [637, 77] on link "Enricher Photos Link" at bounding box center [644, 82] width 90 height 10
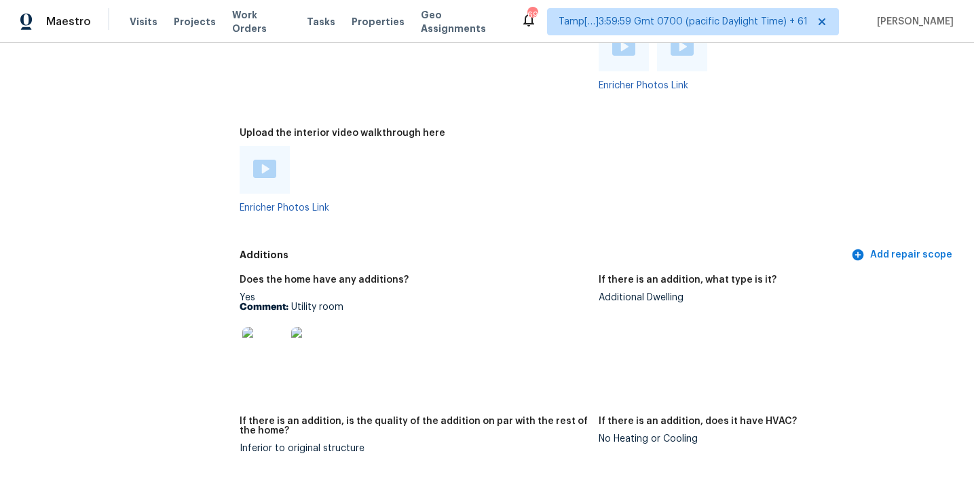
click at [558, 267] on div "Does the home have any additions? Yes Comment: Utility room If there is an addi…" at bounding box center [599, 375] width 718 height 216
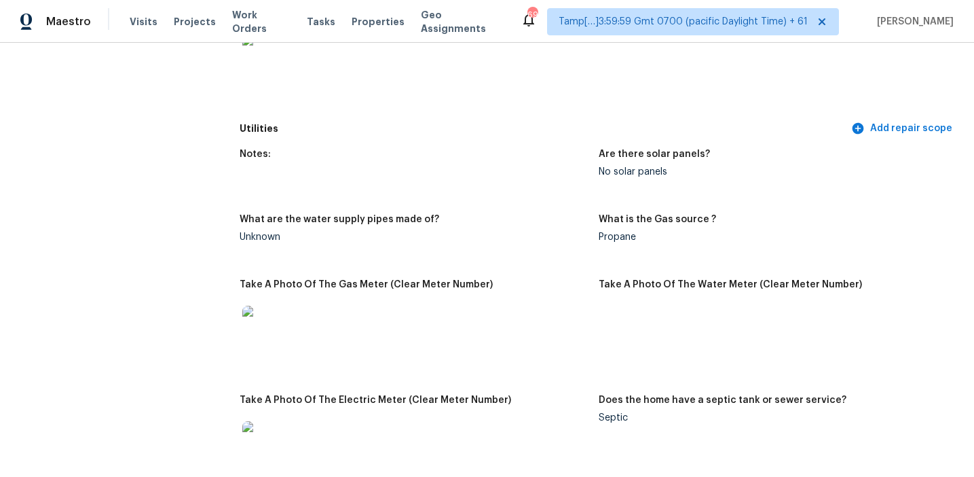
scroll to position [865, 0]
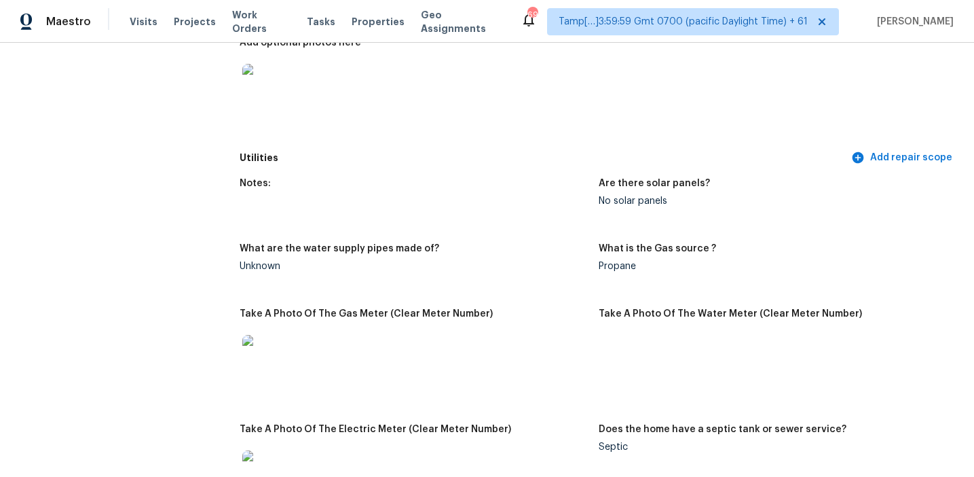
click at [265, 79] on img at bounding box center [263, 85] width 43 height 43
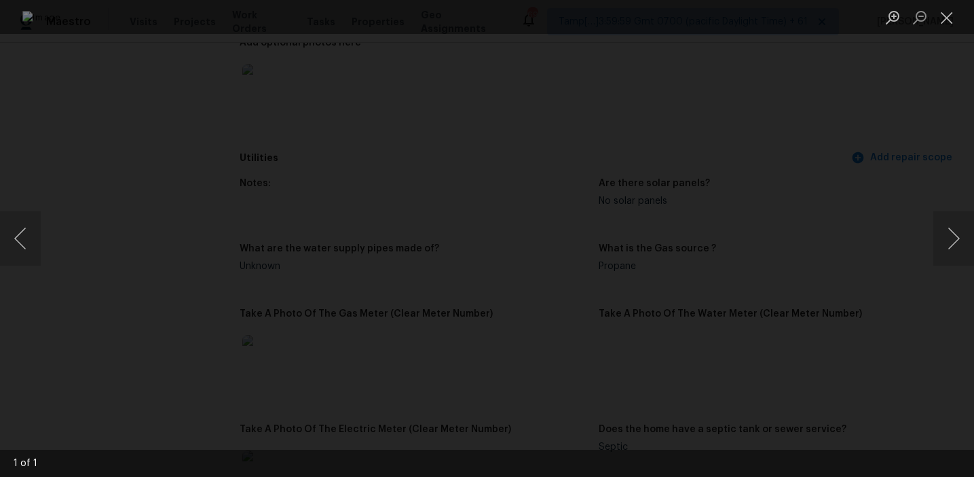
click at [846, 136] on div "Lightbox" at bounding box center [487, 238] width 974 height 477
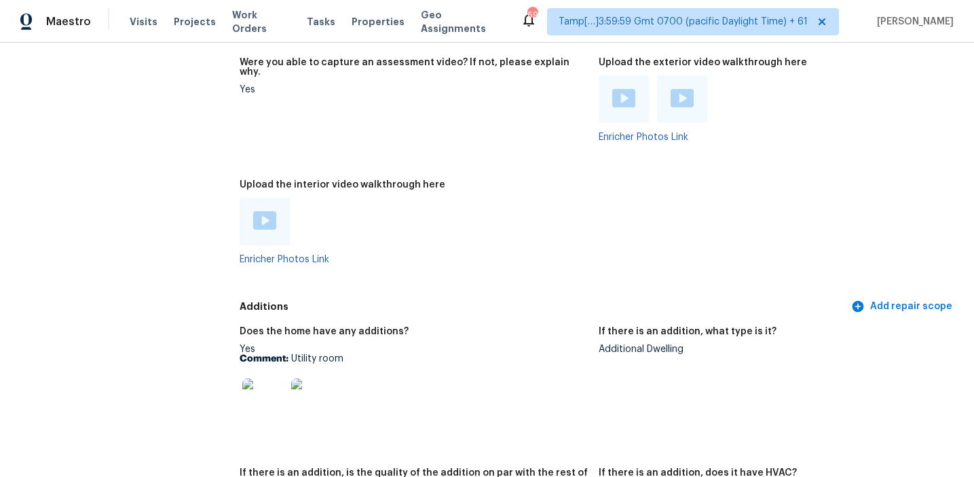
scroll to position [2755, 0]
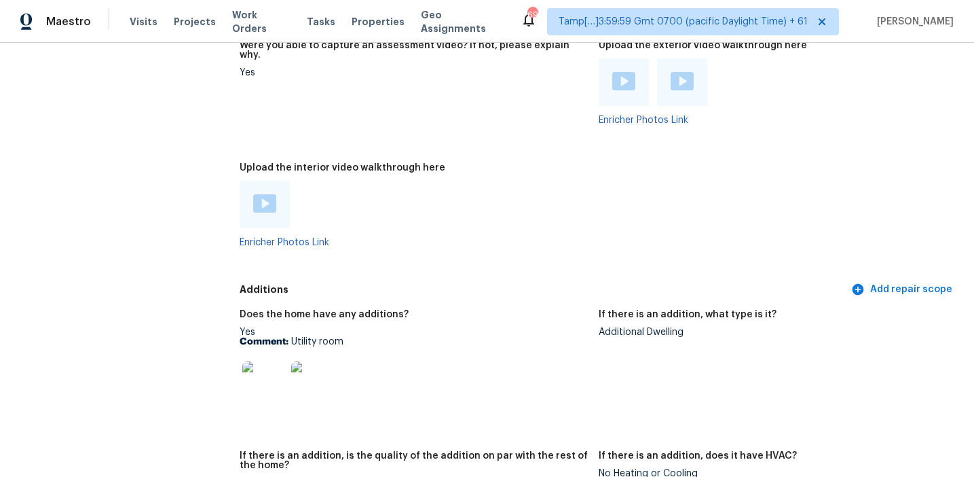
click at [254, 367] on img at bounding box center [263, 382] width 43 height 43
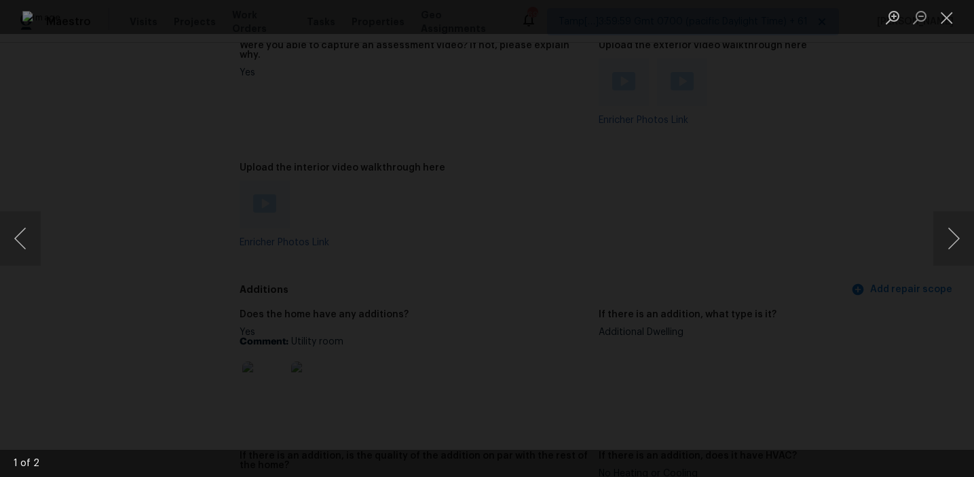
click at [846, 259] on div "Lightbox" at bounding box center [487, 238] width 974 height 477
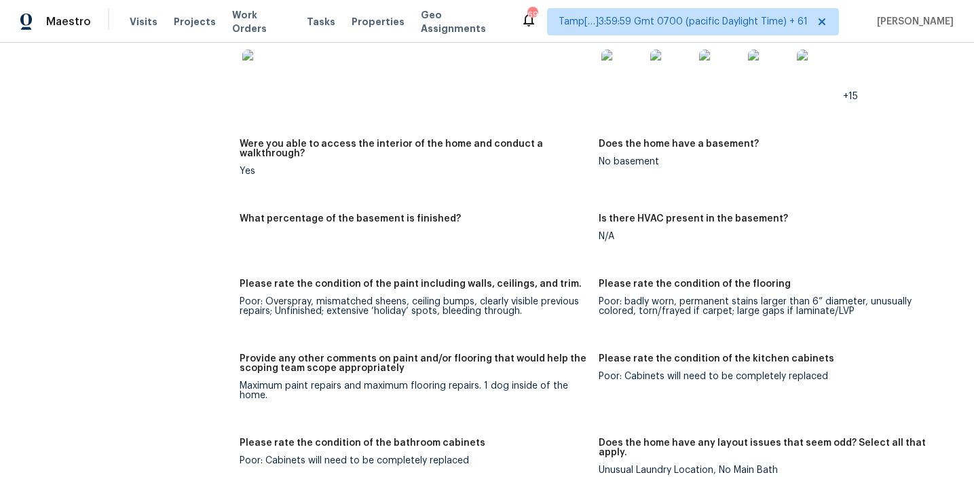
scroll to position [1797, 0]
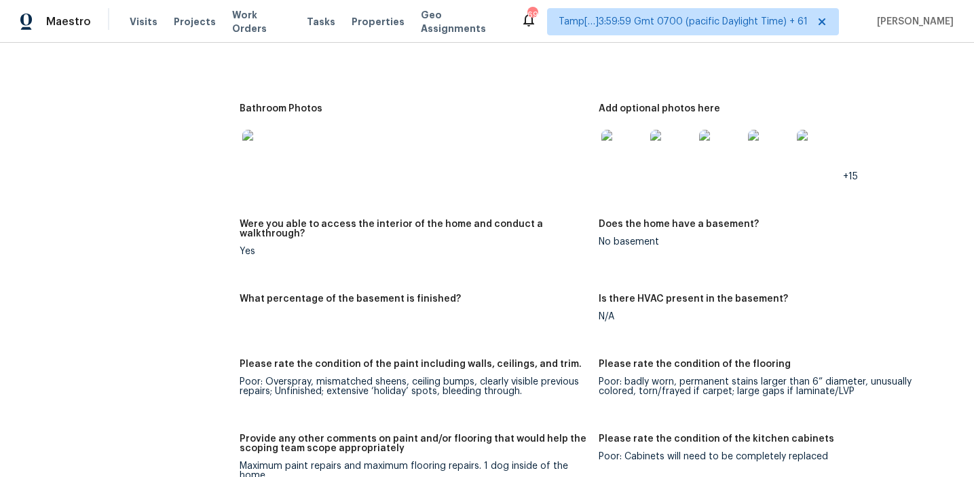
click at [625, 141] on img at bounding box center [623, 151] width 43 height 43
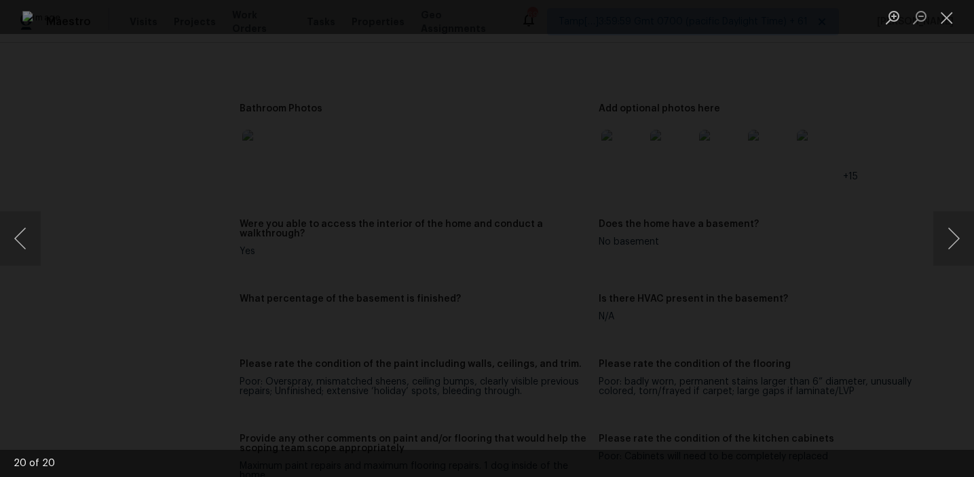
click at [828, 204] on div "Lightbox" at bounding box center [487, 238] width 974 height 477
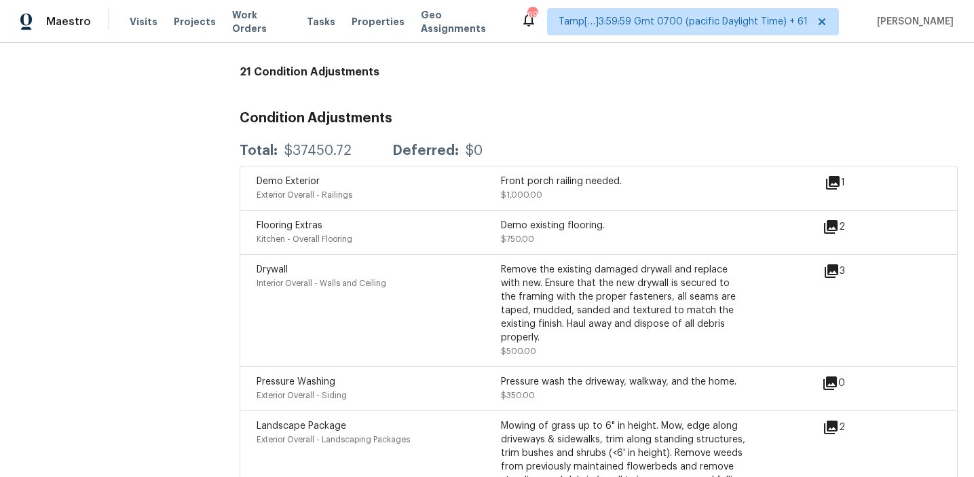
scroll to position [3620, 0]
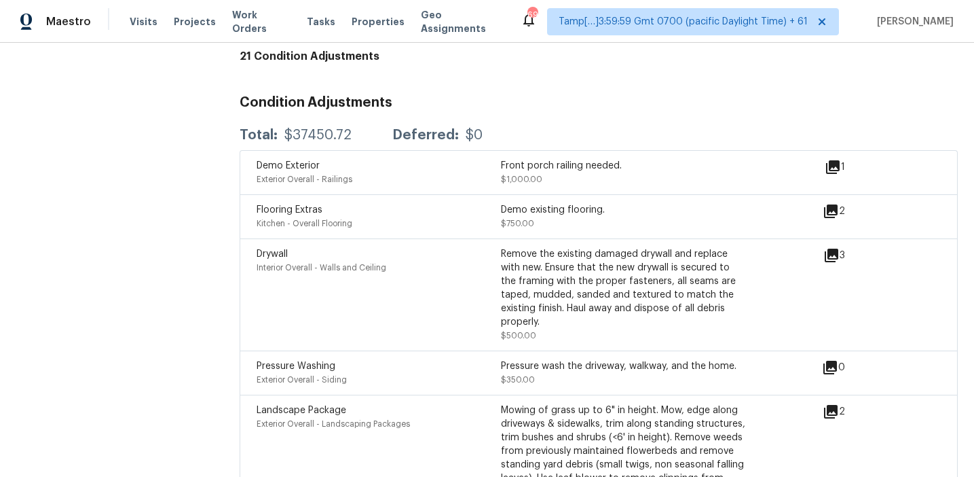
click at [395, 128] on div "Deferred:" at bounding box center [425, 135] width 67 height 14
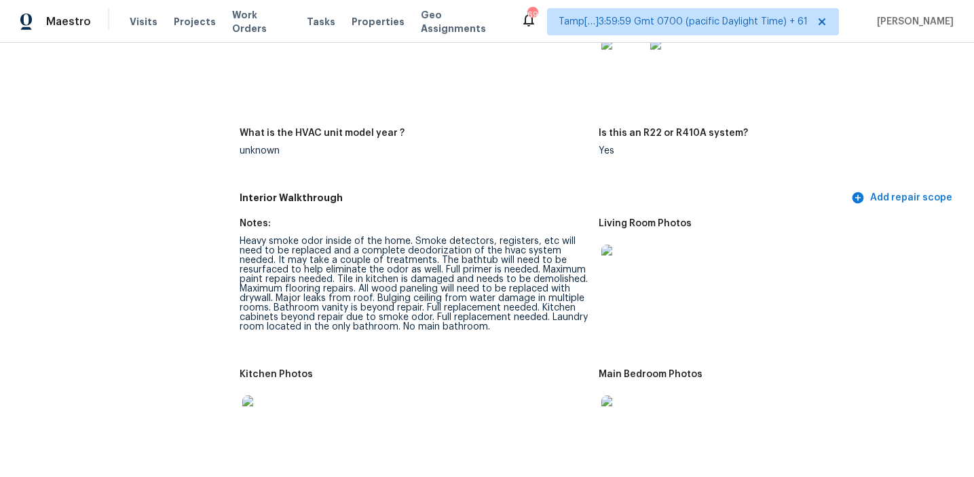
scroll to position [4800, 0]
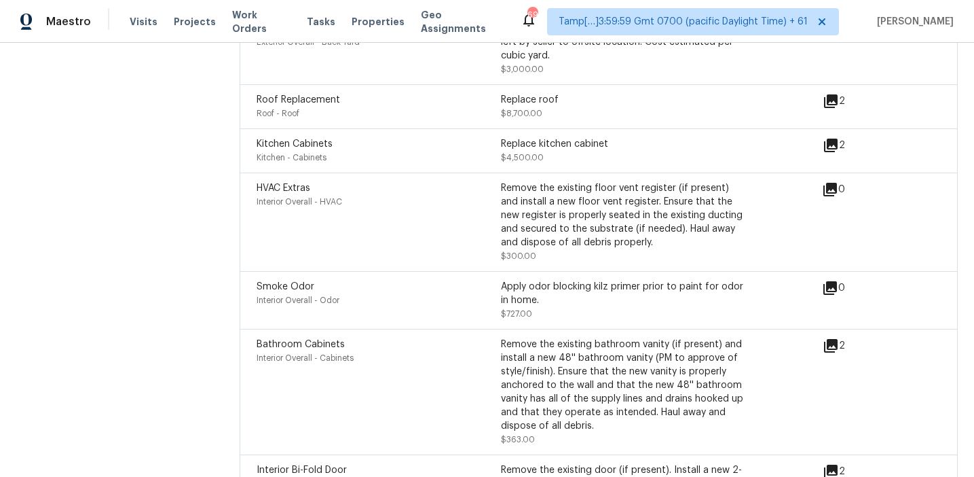
click at [520, 172] on div "HVAC Extras Interior Overall - HVAC Remove the existing floor vent register (if…" at bounding box center [599, 221] width 718 height 98
click at [283, 109] on span "Roof - Roof" at bounding box center [278, 113] width 43 height 8
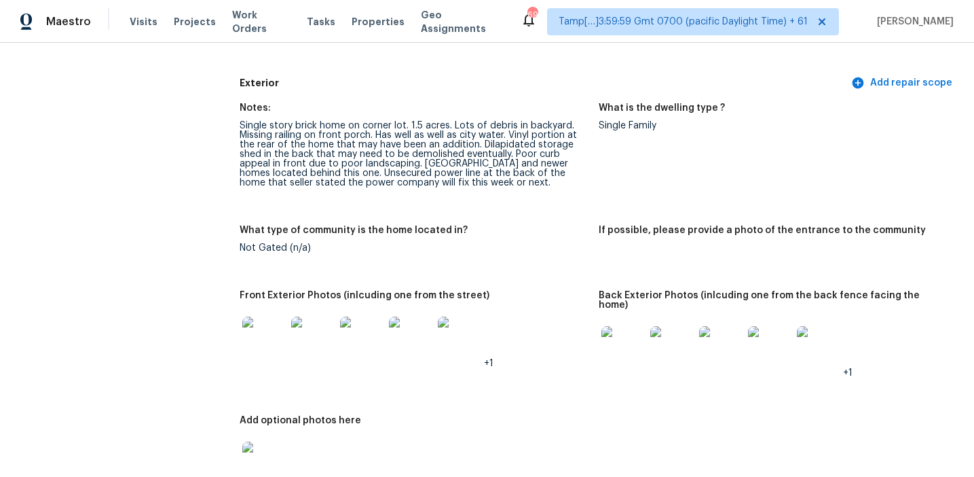
scroll to position [0, 0]
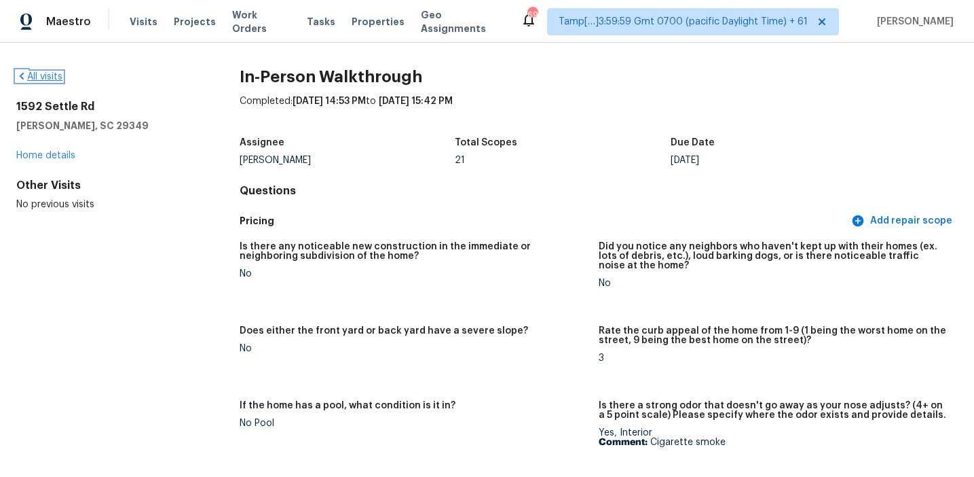
click at [52, 75] on link "All visits" at bounding box center [39, 77] width 46 height 10
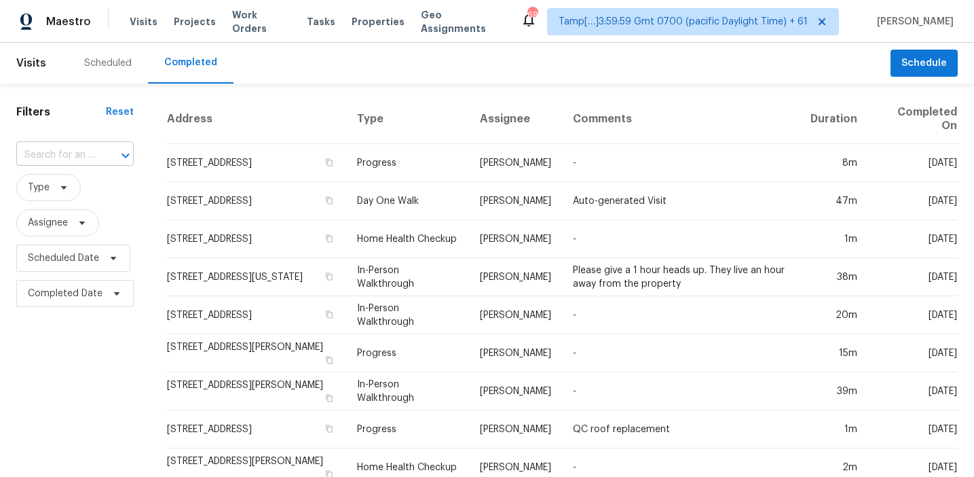
click at [98, 148] on div at bounding box center [115, 155] width 35 height 19
paste input "2236 Cardston Ct, Columbus, OH, 43232"
type input "2236 Cardston Ct, Columbus, OH, 43232"
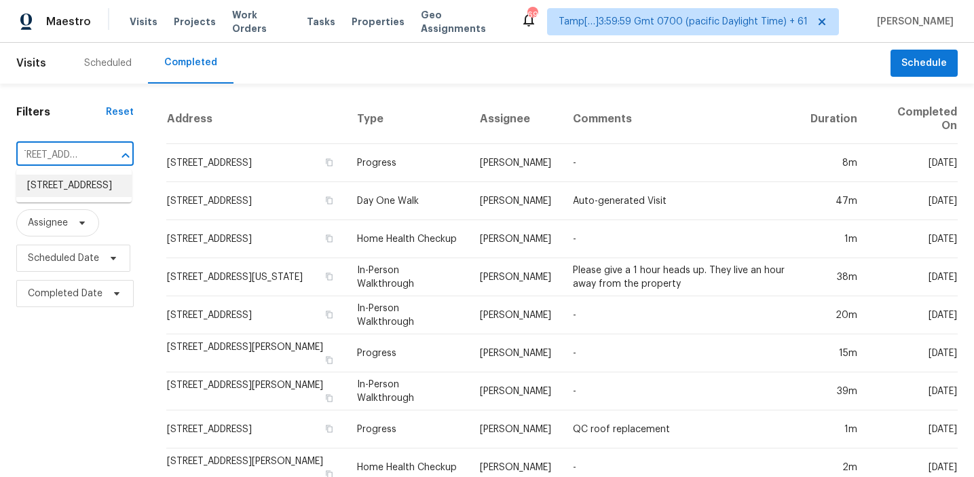
click at [98, 194] on li "2236 Cardston Ct, Columbus, OH 43232" at bounding box center [73, 186] width 115 height 22
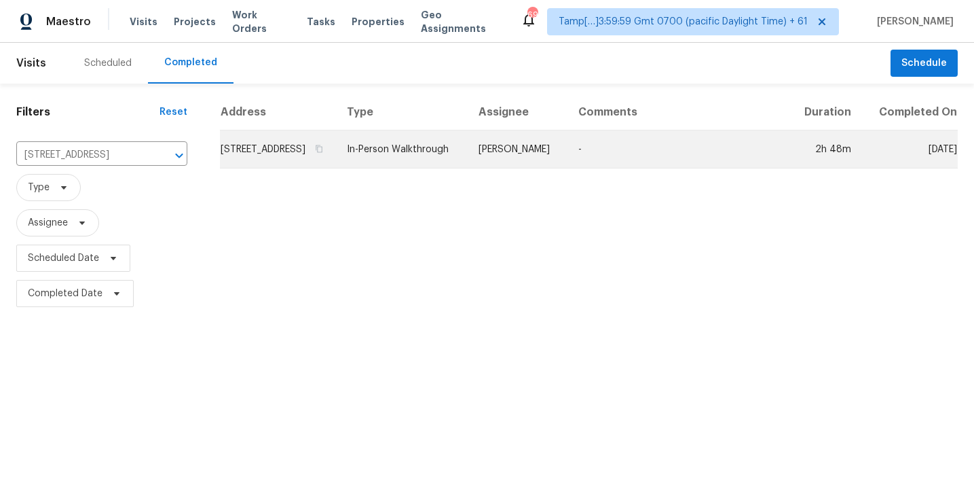
click at [294, 164] on td "2236 Cardston Ct, Columbus, OH 43232" at bounding box center [278, 149] width 116 height 38
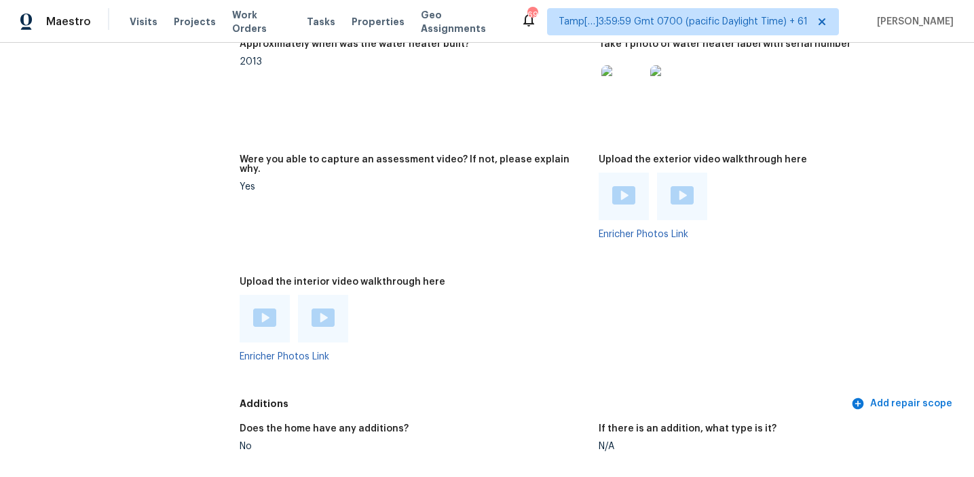
scroll to position [2730, 0]
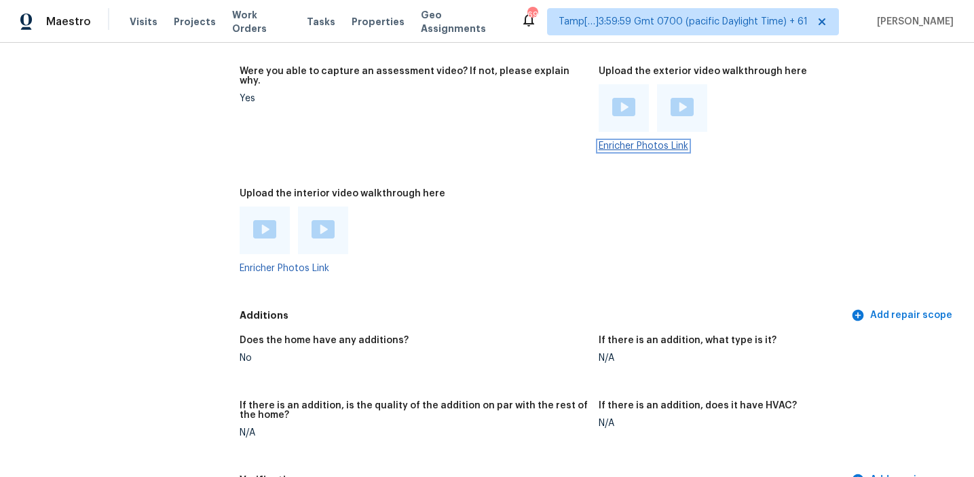
click at [621, 141] on link "Enricher Photos Link" at bounding box center [644, 146] width 90 height 10
click at [535, 191] on div "Upload the interior video walkthrough here" at bounding box center [414, 198] width 348 height 18
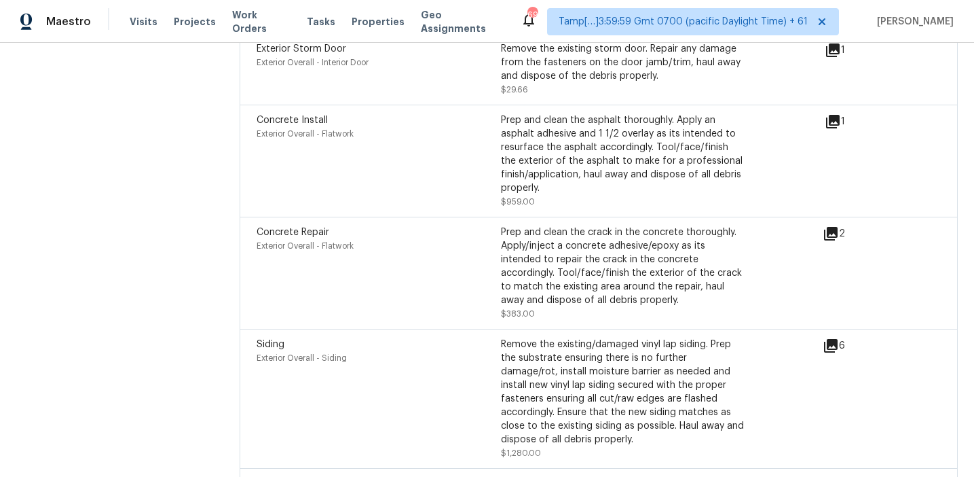
scroll to position [4913, 0]
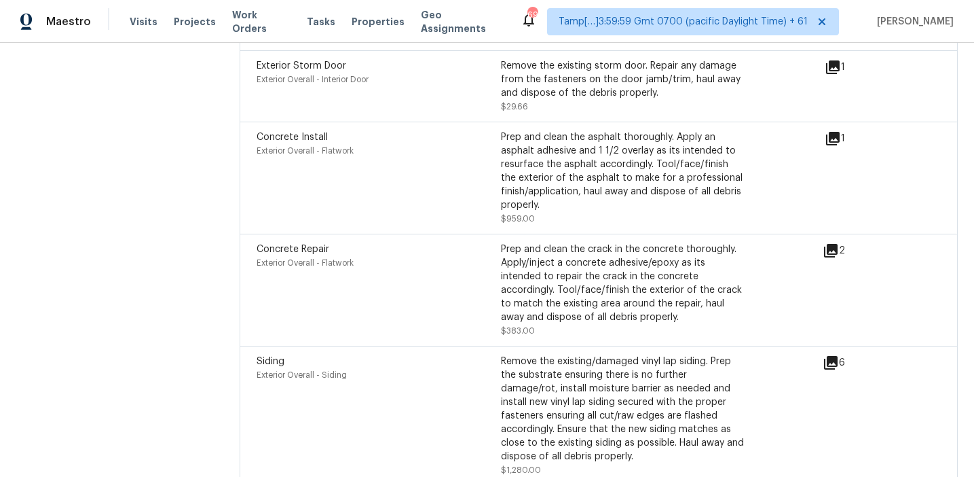
click at [479, 296] on div "Concrete Repair Exterior Overall - Flatwork" at bounding box center [379, 289] width 244 height 95
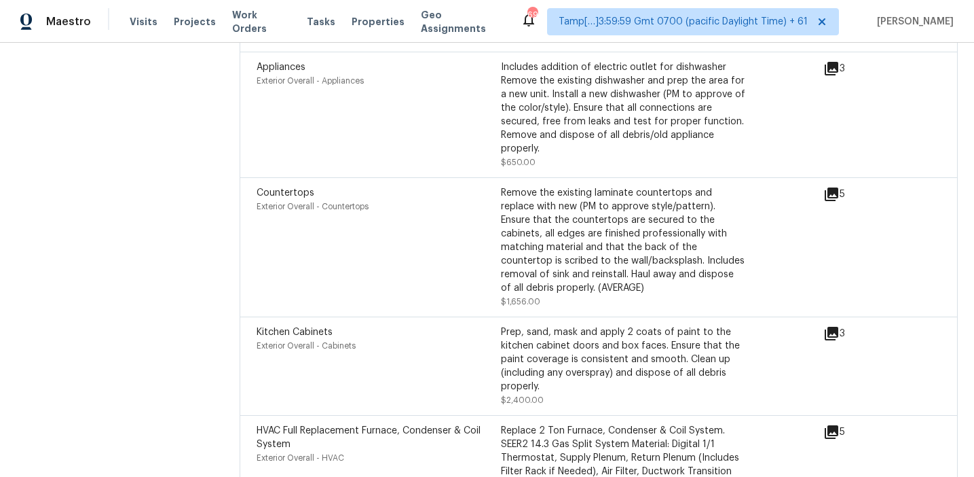
scroll to position [4251, 0]
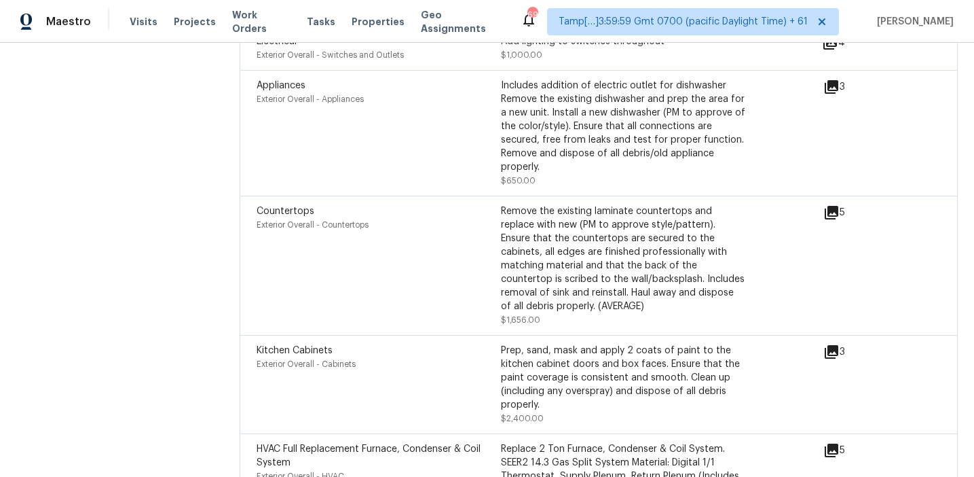
click at [485, 249] on div "Countertops Exterior Overall - Countertops" at bounding box center [379, 265] width 244 height 122
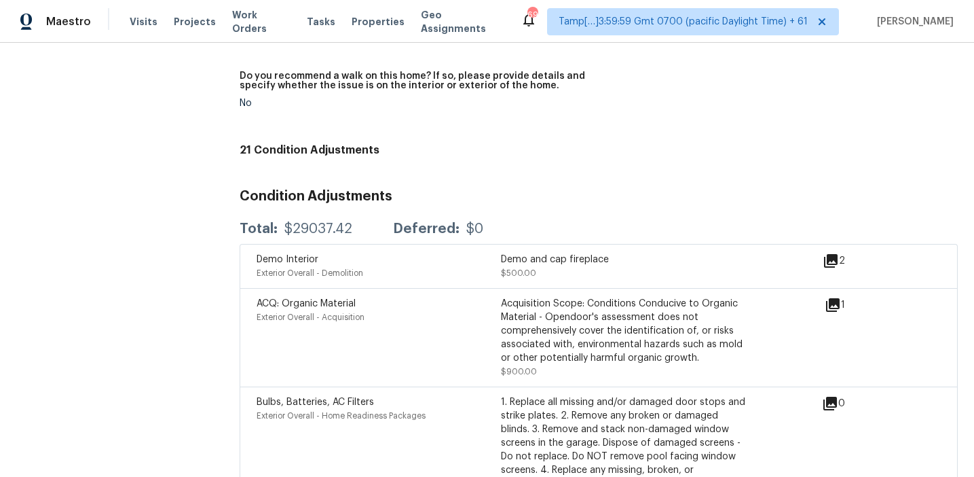
scroll to position [3361, 0]
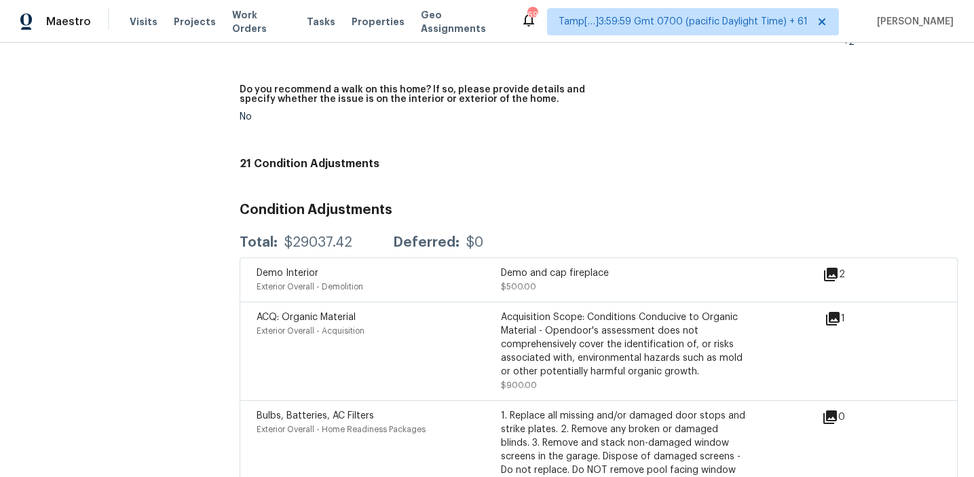
click at [834, 312] on icon at bounding box center [833, 319] width 14 height 14
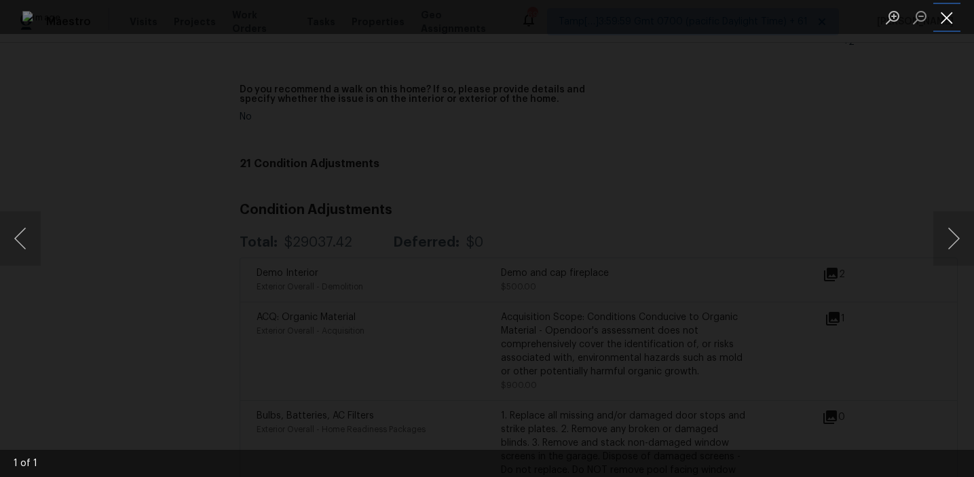
click at [944, 20] on button "Close lightbox" at bounding box center [947, 17] width 27 height 24
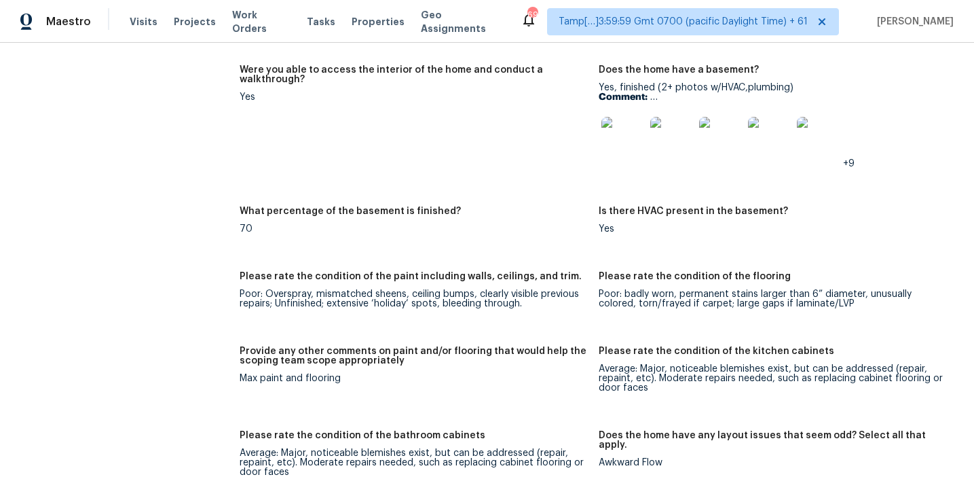
scroll to position [1865, 0]
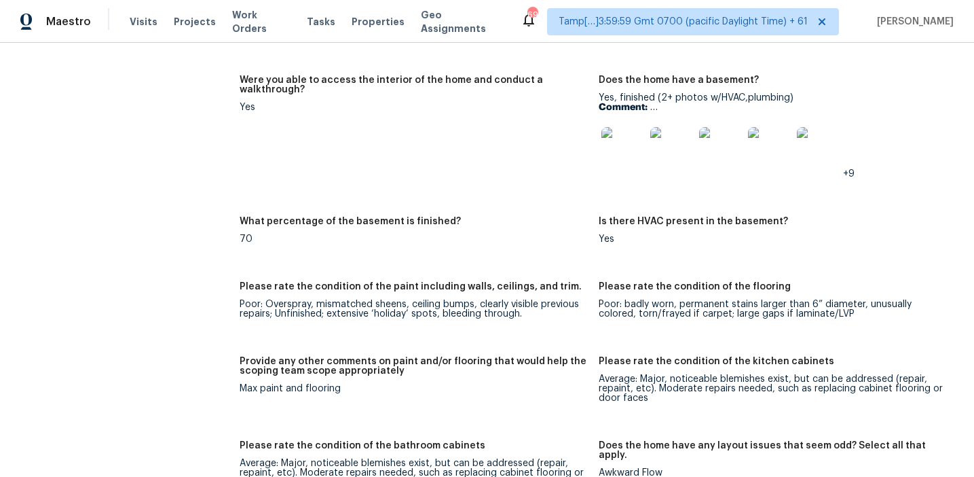
click at [477, 313] on figure "Please rate the condition of the paint including walls, ceilings, and trim. Poo…" at bounding box center [419, 311] width 359 height 58
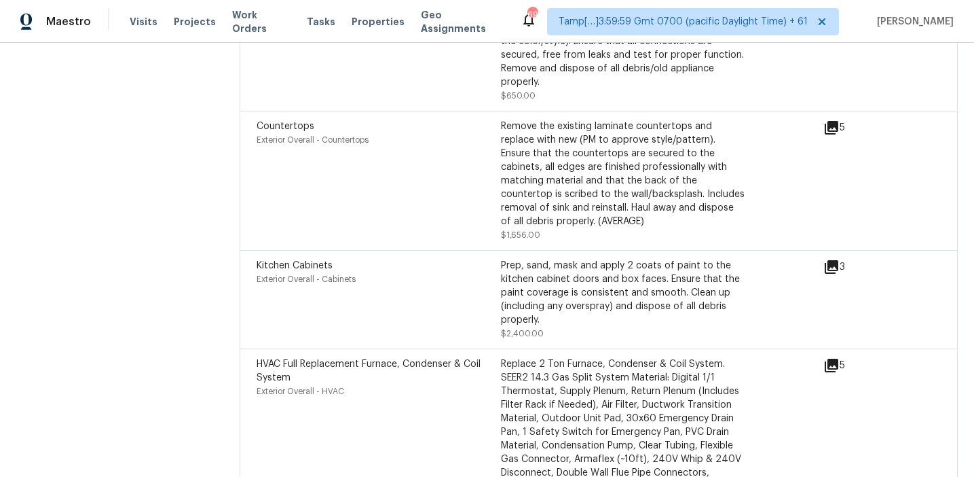
scroll to position [1883, 0]
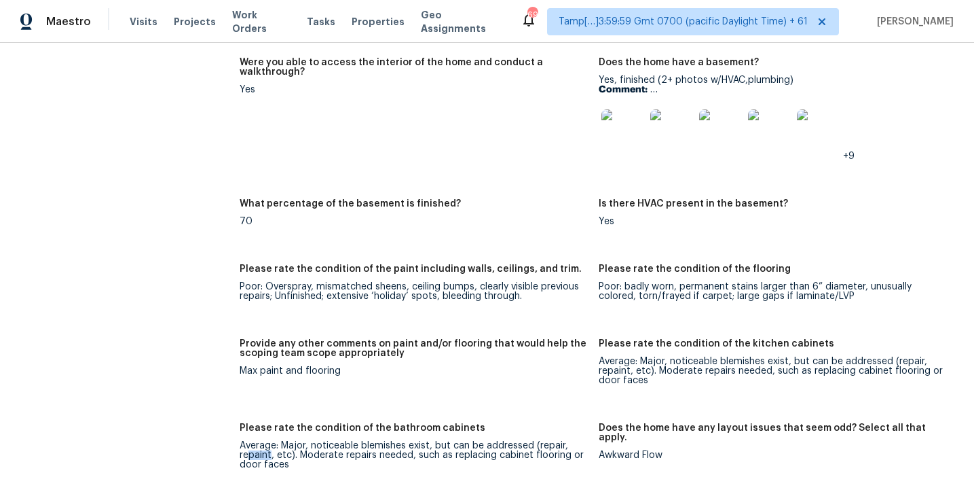
click at [604, 117] on img at bounding box center [623, 130] width 43 height 43
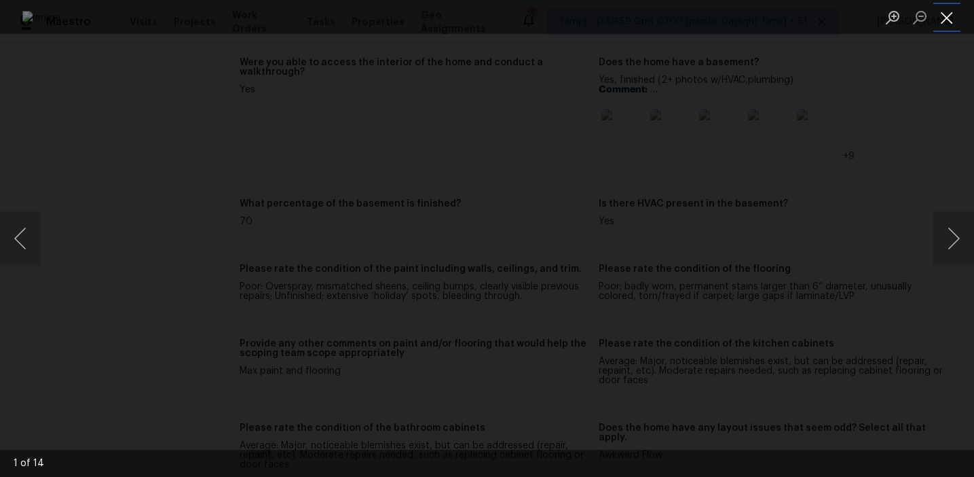
click at [949, 20] on button "Close lightbox" at bounding box center [947, 17] width 27 height 24
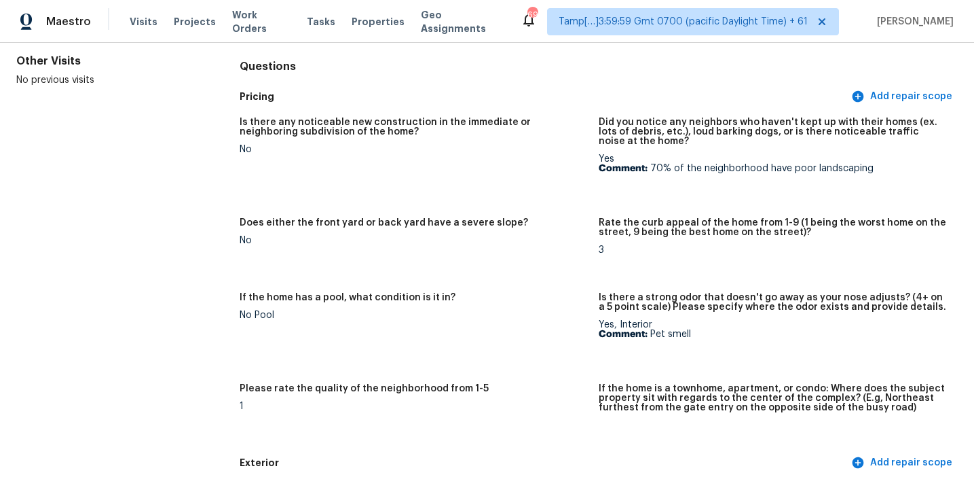
scroll to position [0, 0]
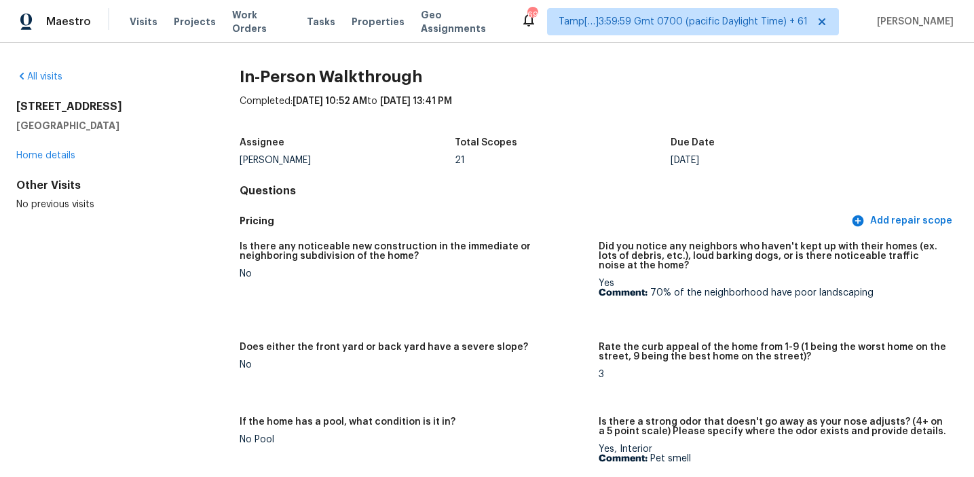
click at [507, 197] on h4 "Questions" at bounding box center [599, 191] width 718 height 14
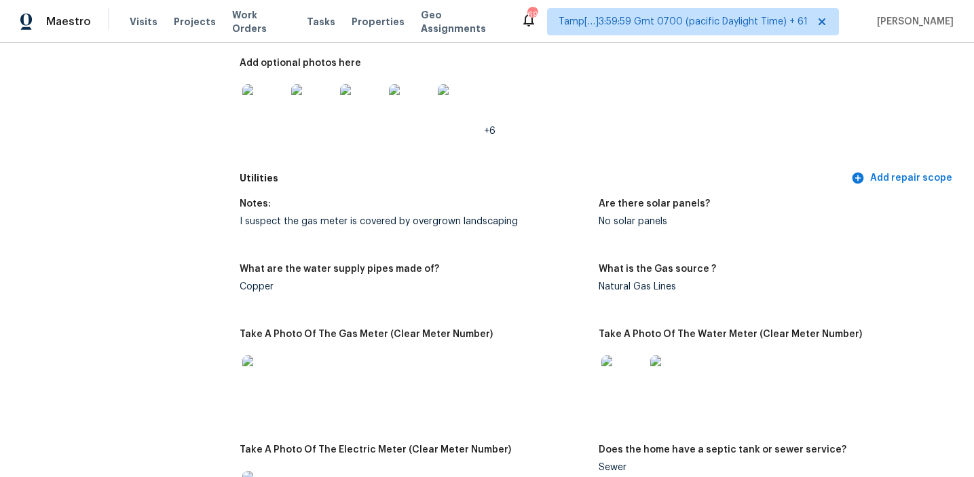
scroll to position [2268, 0]
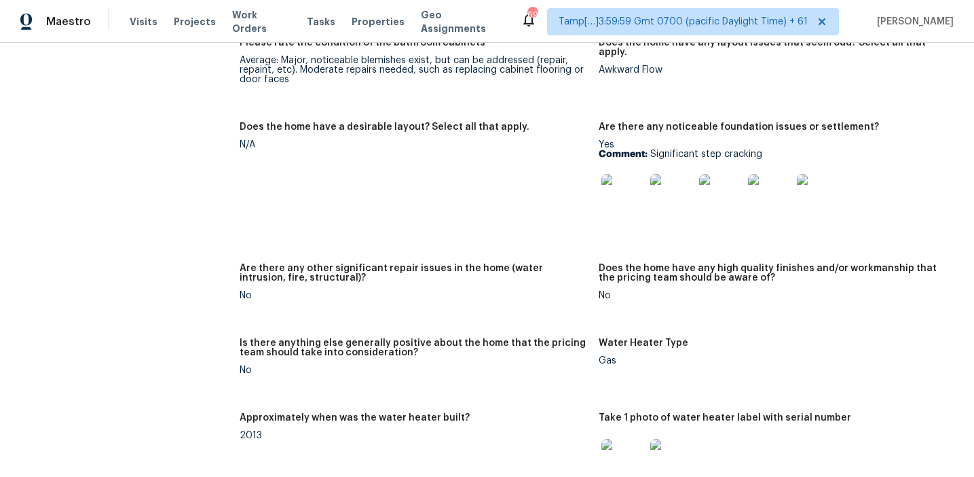
click at [576, 143] on figure "Does the home have a desirable layout? Select all that apply. N/A" at bounding box center [419, 184] width 359 height 125
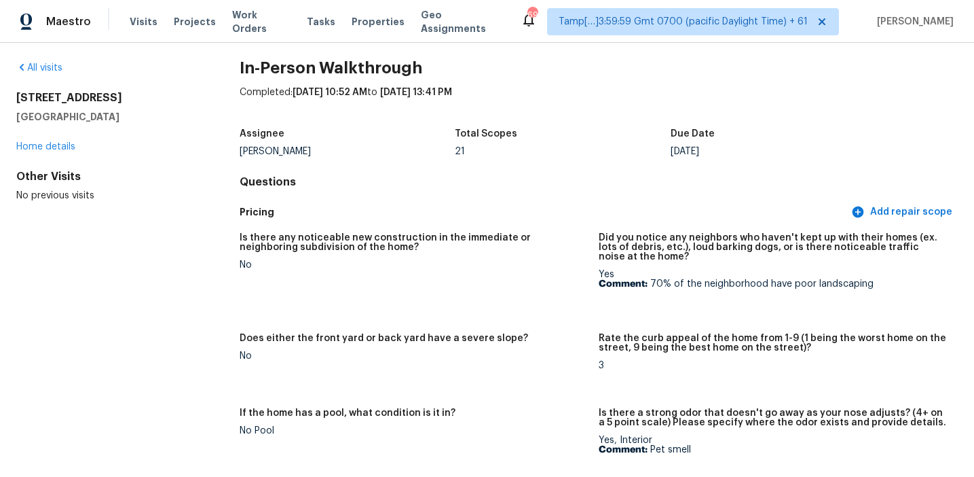
scroll to position [0, 0]
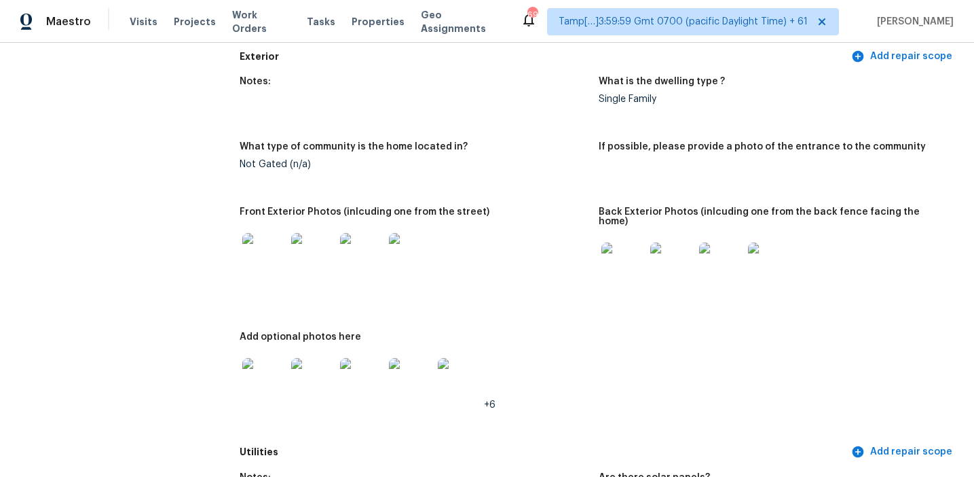
click at [546, 196] on div "Notes: What is the dwelling type ? Single Family What type of community is the …" at bounding box center [599, 254] width 718 height 371
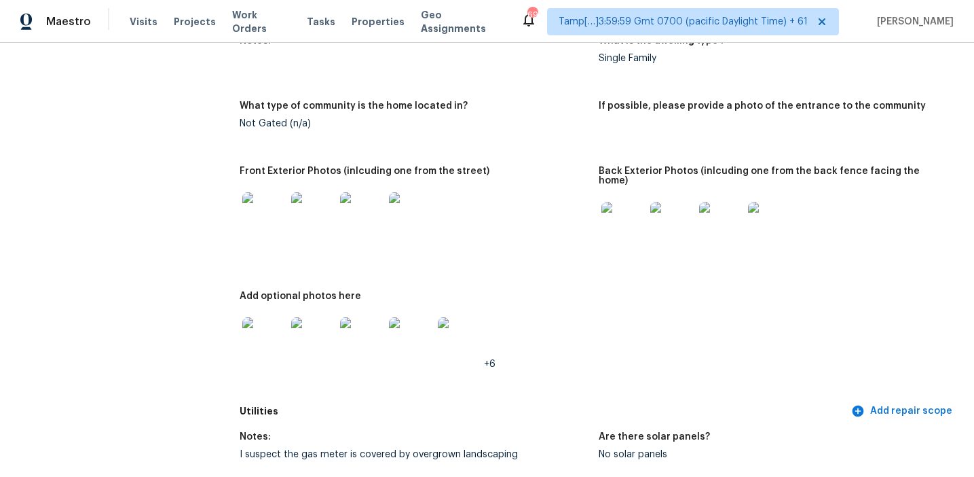
scroll to position [611, 0]
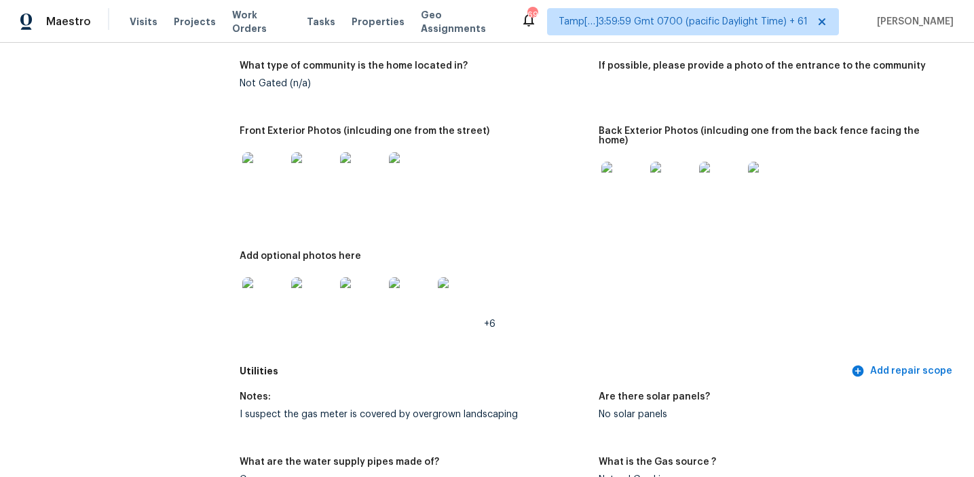
click at [260, 189] on img at bounding box center [263, 173] width 43 height 43
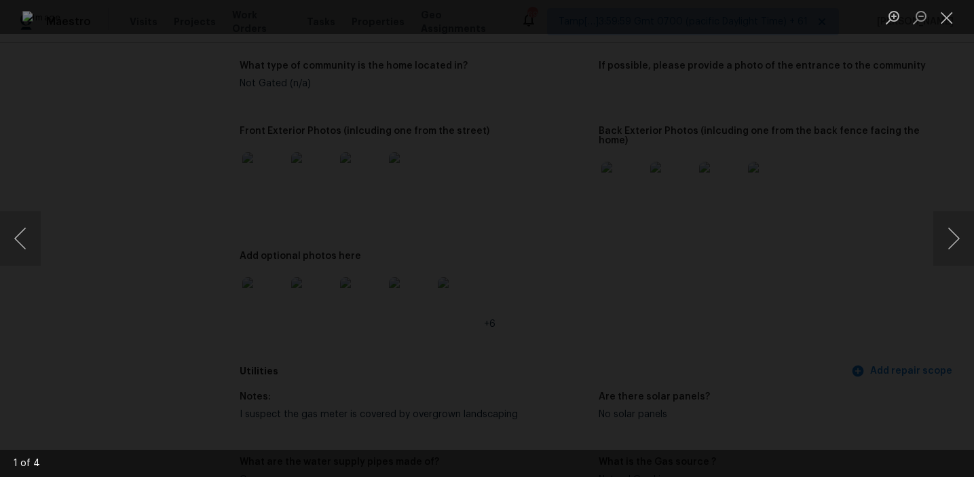
click at [866, 191] on div "Lightbox" at bounding box center [487, 238] width 974 height 477
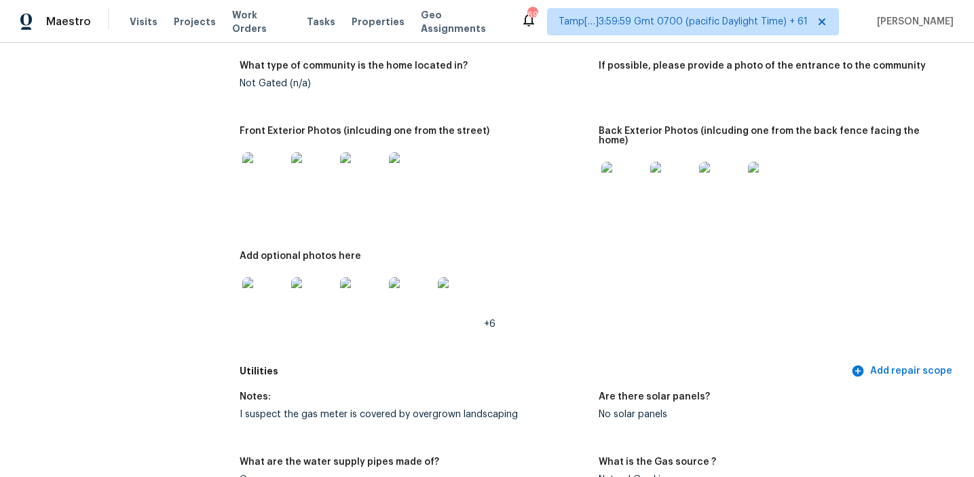
click at [631, 179] on img at bounding box center [623, 183] width 43 height 43
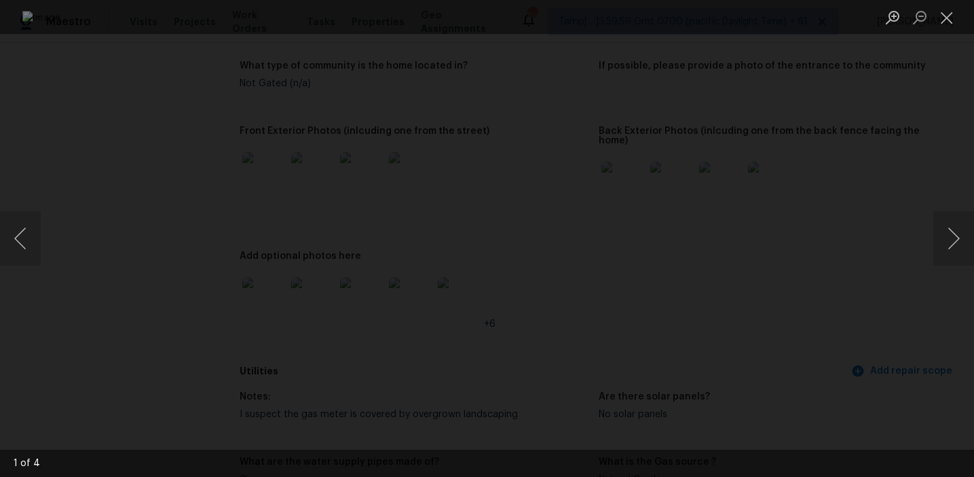
click at [879, 174] on div "Lightbox" at bounding box center [487, 238] width 974 height 477
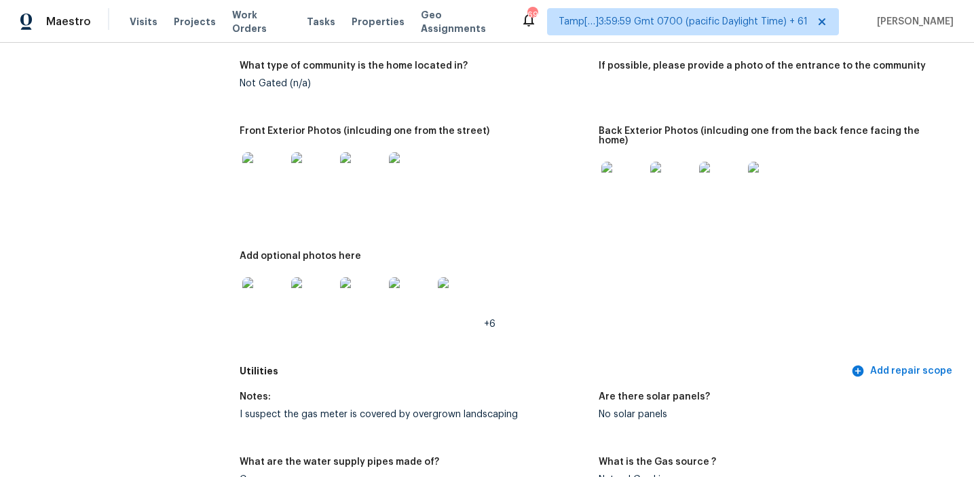
click at [242, 286] on img at bounding box center [263, 298] width 43 height 43
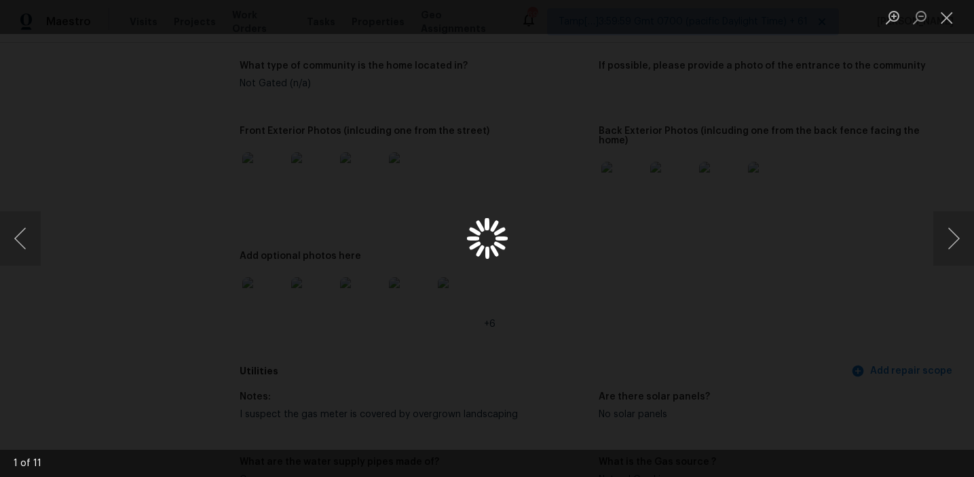
click at [267, 292] on div "Lightbox" at bounding box center [487, 238] width 974 height 477
click at [880, 261] on div "Lightbox" at bounding box center [487, 238] width 974 height 477
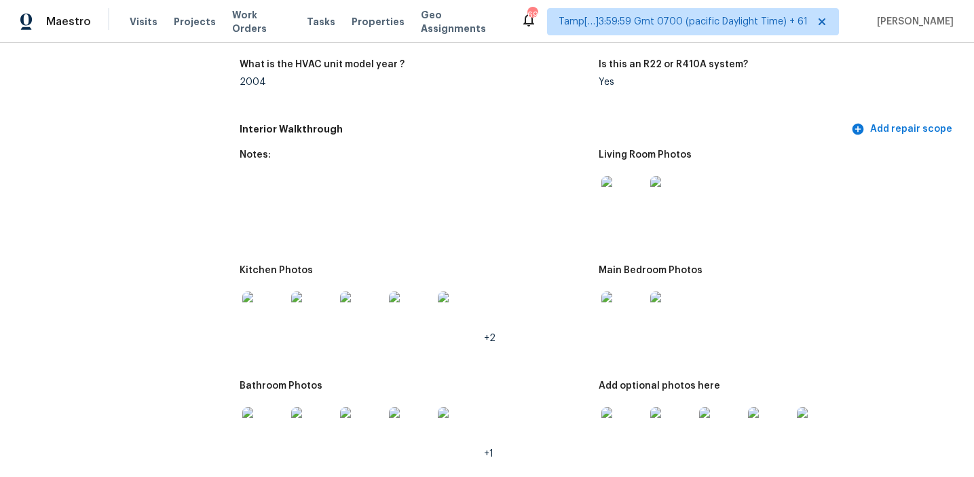
scroll to position [1512, 0]
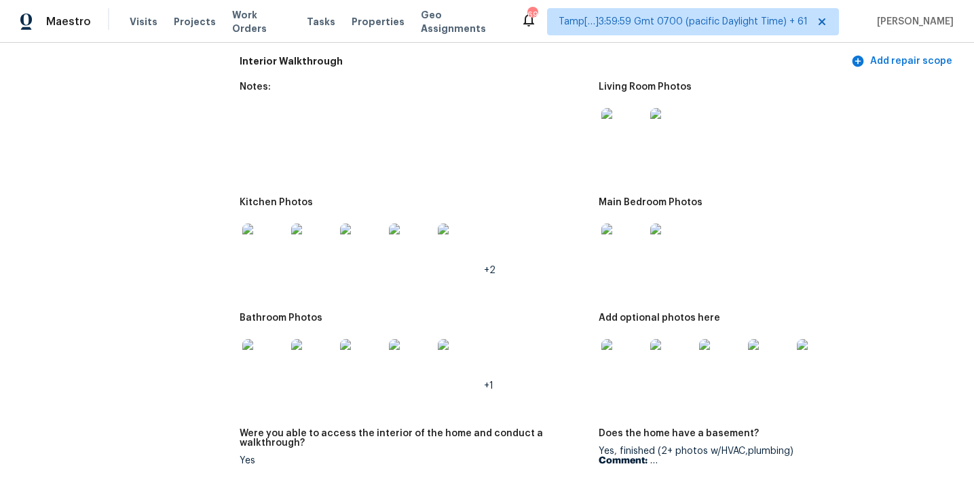
click at [610, 135] on img at bounding box center [623, 129] width 43 height 43
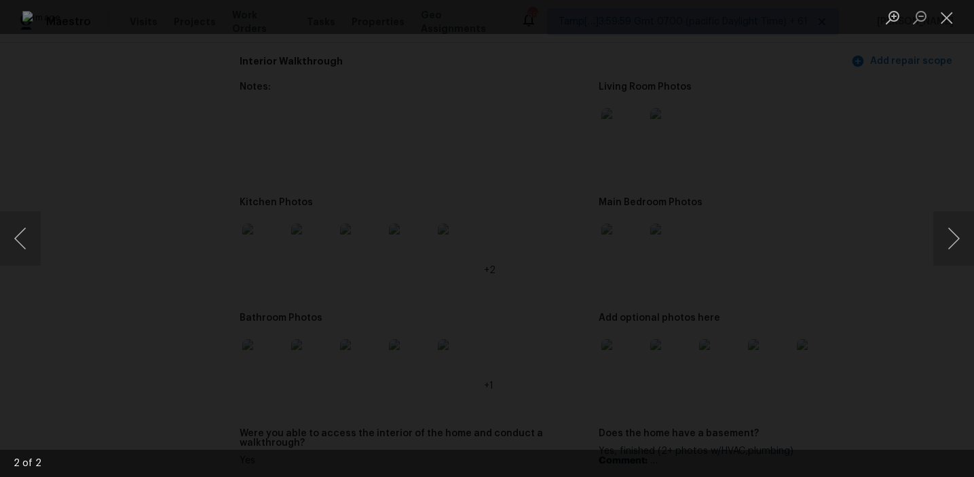
click at [580, 131] on img "Lightbox" at bounding box center [487, 238] width 930 height 455
click at [851, 203] on div "Lightbox" at bounding box center [487, 238] width 974 height 477
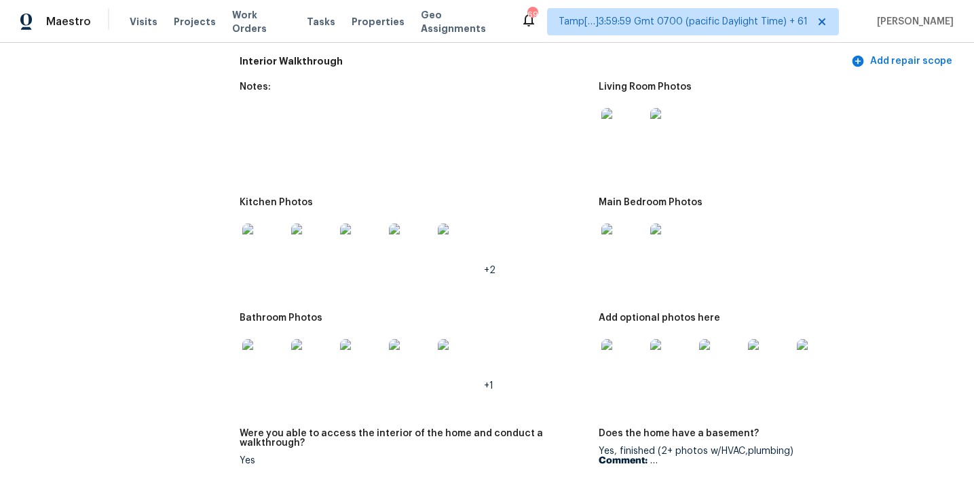
click at [623, 121] on img at bounding box center [623, 129] width 43 height 43
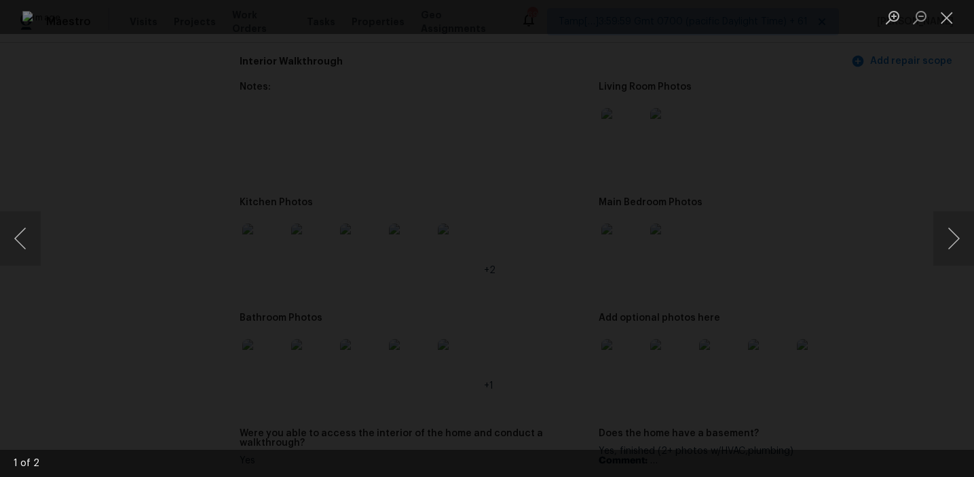
click at [894, 132] on div "Lightbox" at bounding box center [487, 238] width 974 height 477
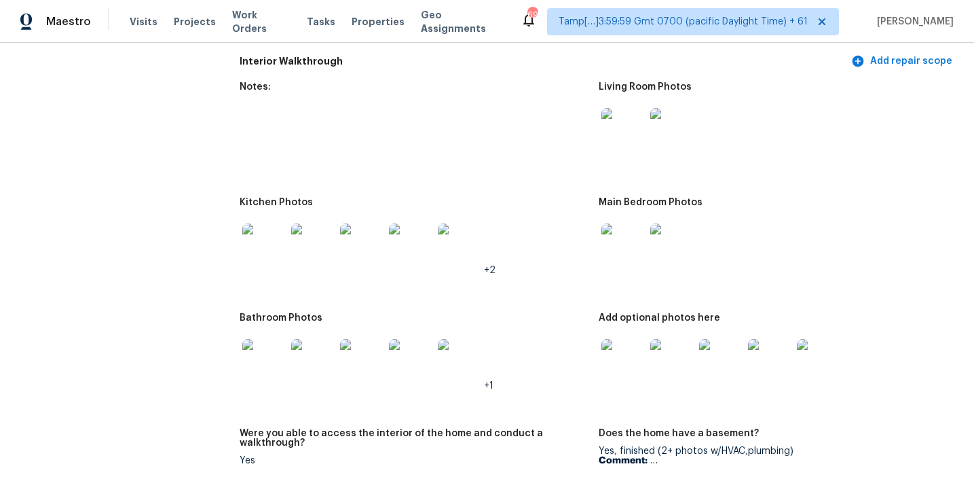
click at [260, 236] on img at bounding box center [263, 244] width 43 height 43
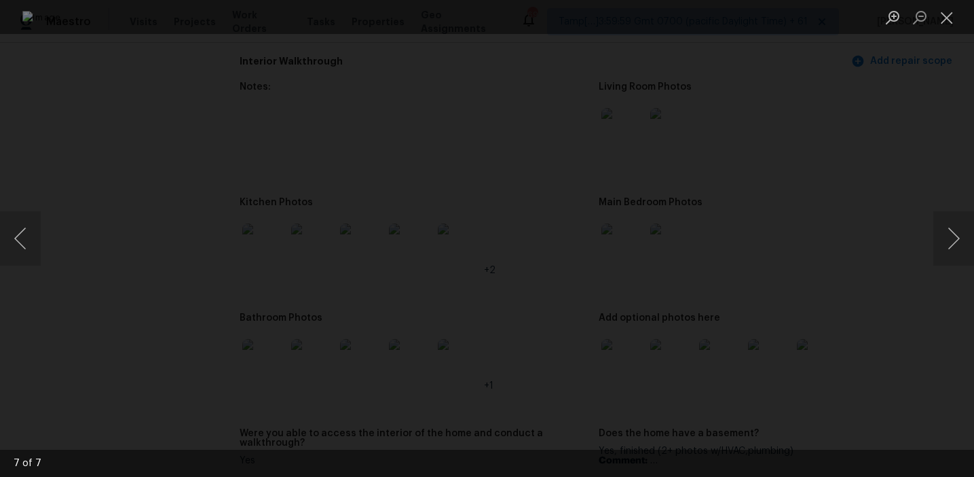
click at [837, 246] on div "Lightbox" at bounding box center [487, 238] width 974 height 477
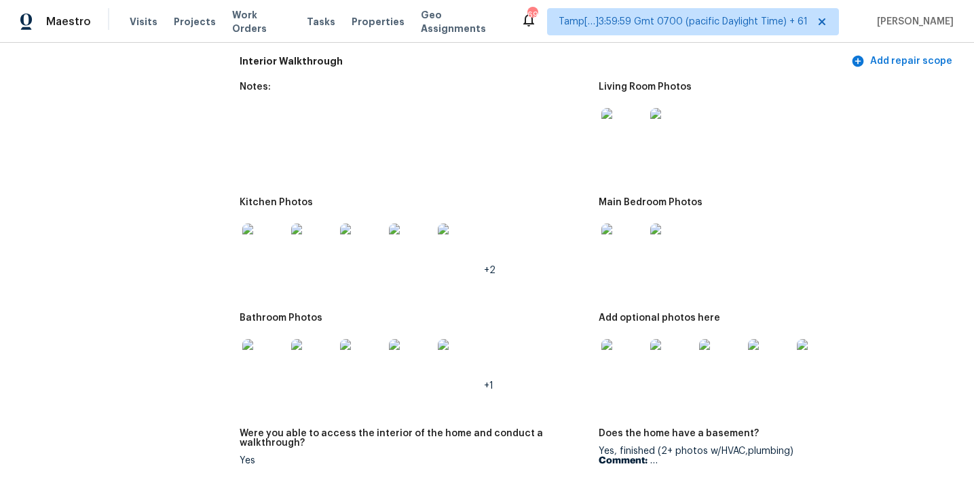
click at [619, 234] on img at bounding box center [623, 244] width 43 height 43
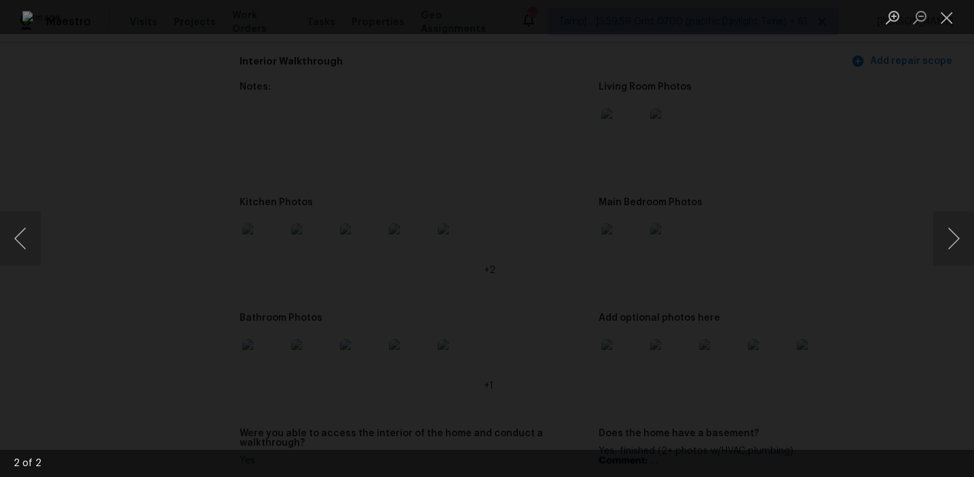
click at [854, 286] on div "Lightbox" at bounding box center [487, 238] width 974 height 477
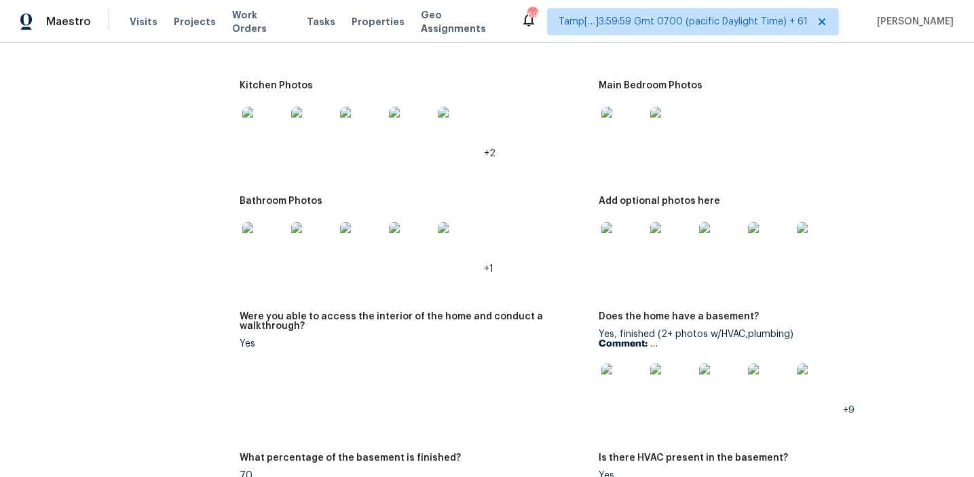
scroll to position [1638, 0]
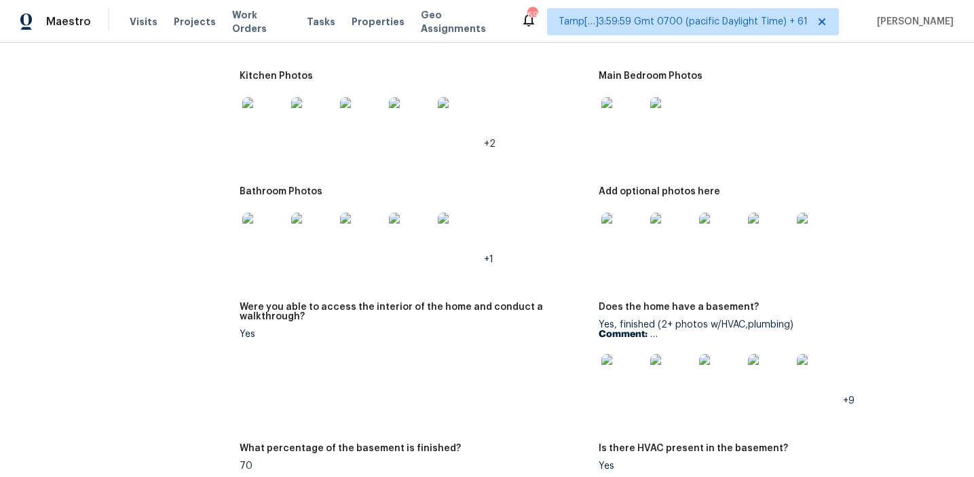
click at [280, 238] on img at bounding box center [263, 234] width 43 height 43
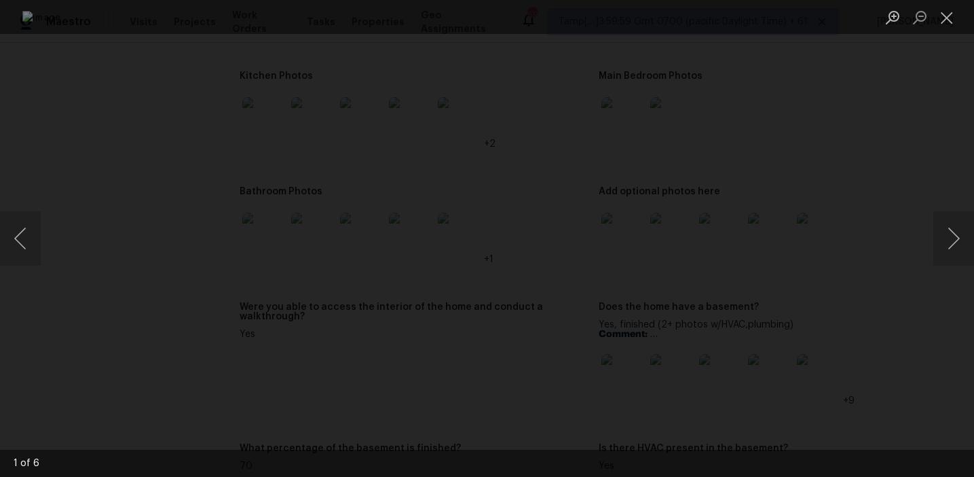
click at [860, 205] on div "Lightbox" at bounding box center [487, 238] width 974 height 477
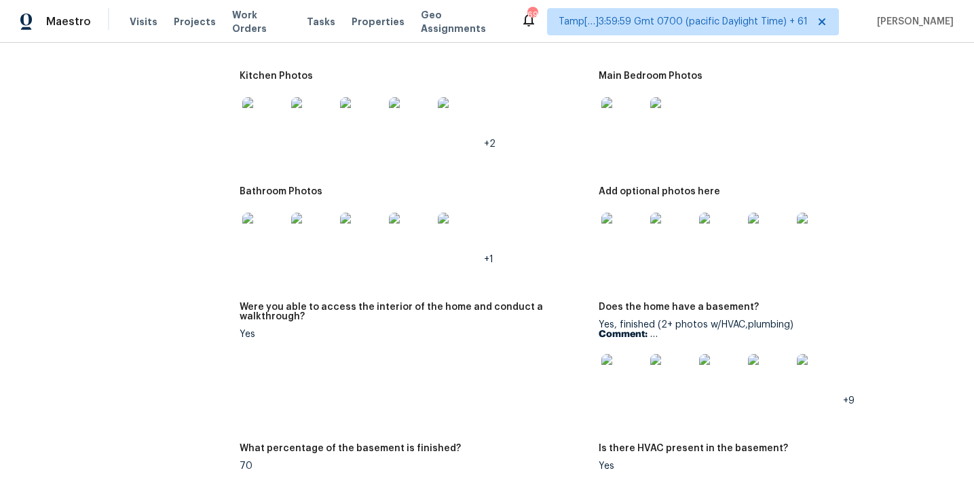
click at [628, 227] on img at bounding box center [623, 234] width 43 height 43
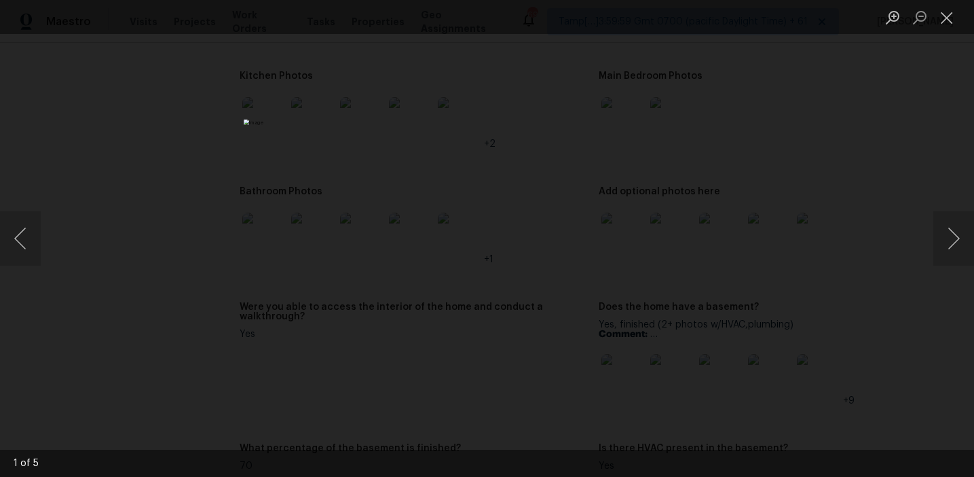
click at [814, 196] on div "Lightbox" at bounding box center [487, 238] width 974 height 477
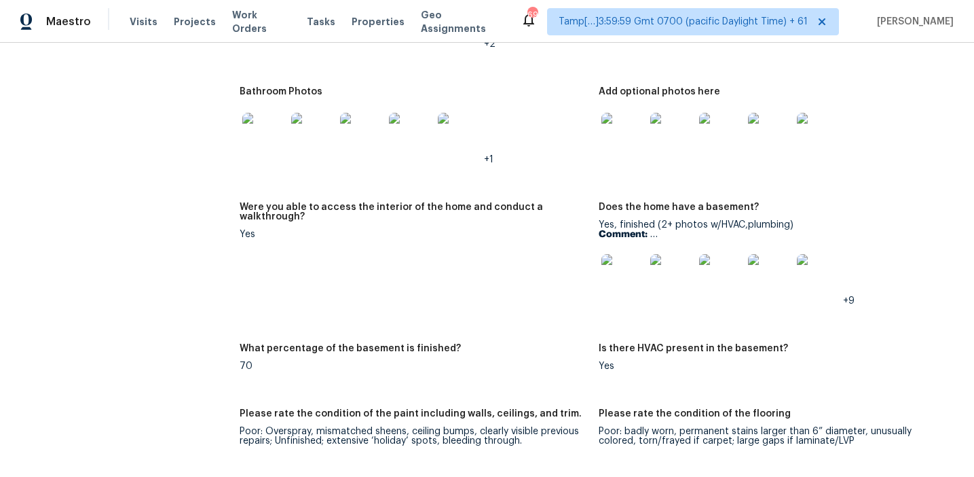
scroll to position [1746, 0]
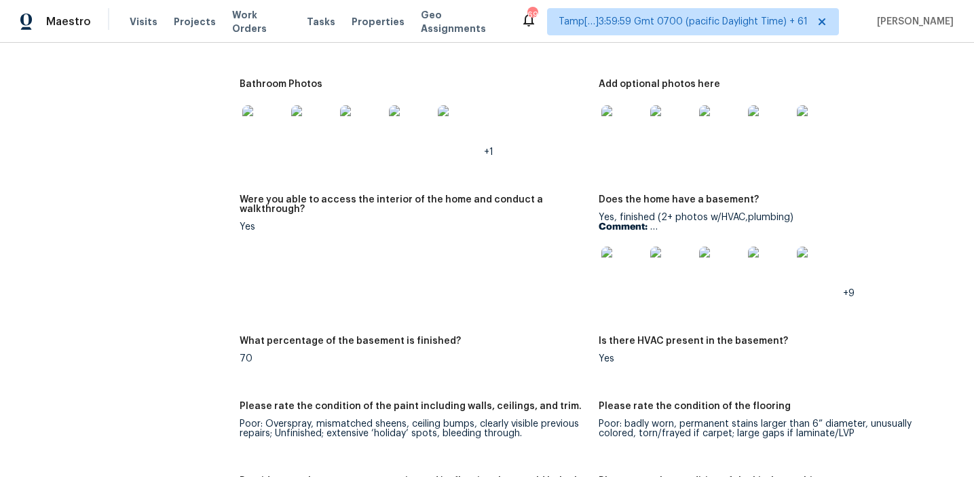
click at [609, 267] on img at bounding box center [623, 267] width 43 height 43
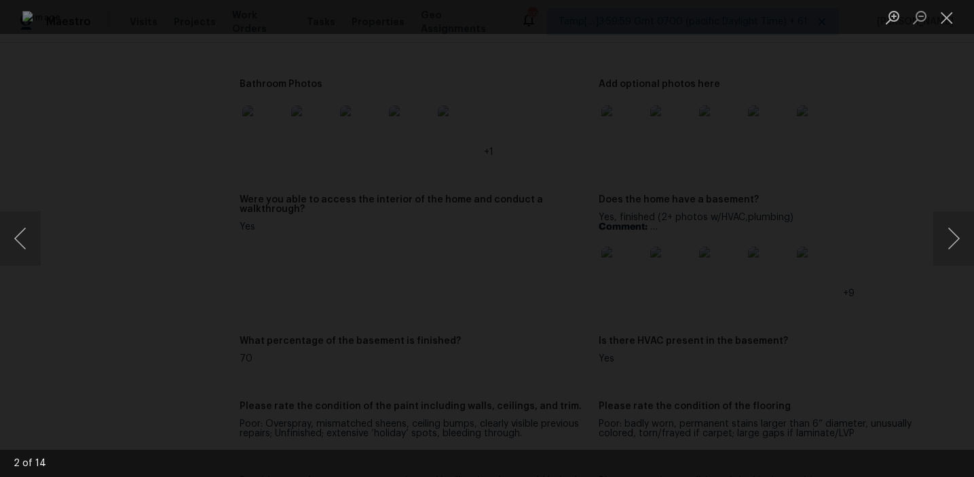
click at [864, 227] on div "Lightbox" at bounding box center [487, 238] width 974 height 477
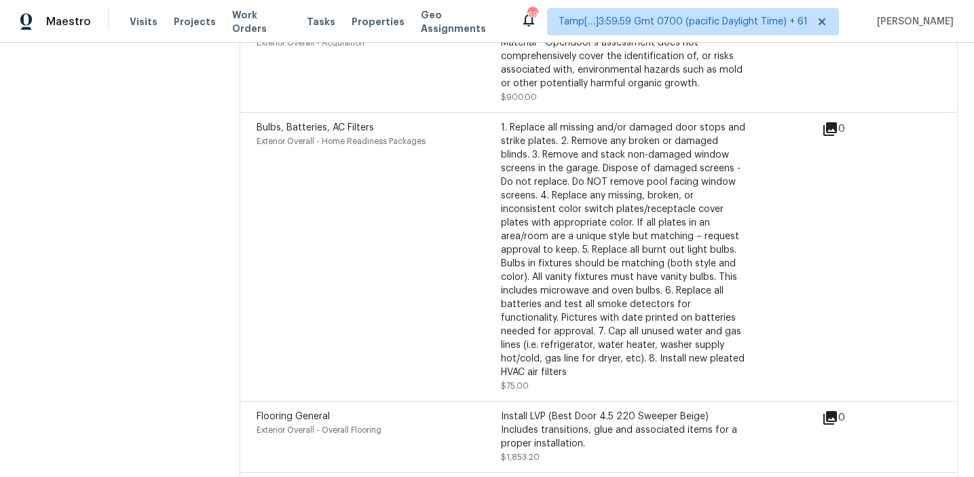
click at [523, 171] on div "1. Replace all missing and/or damaged door stops and strike plates. 2. Remove a…" at bounding box center [623, 250] width 244 height 258
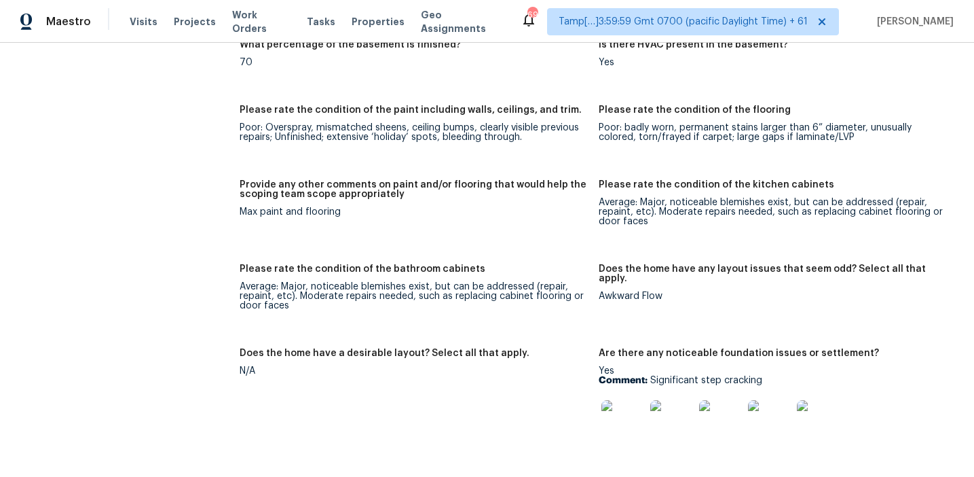
scroll to position [1561, 0]
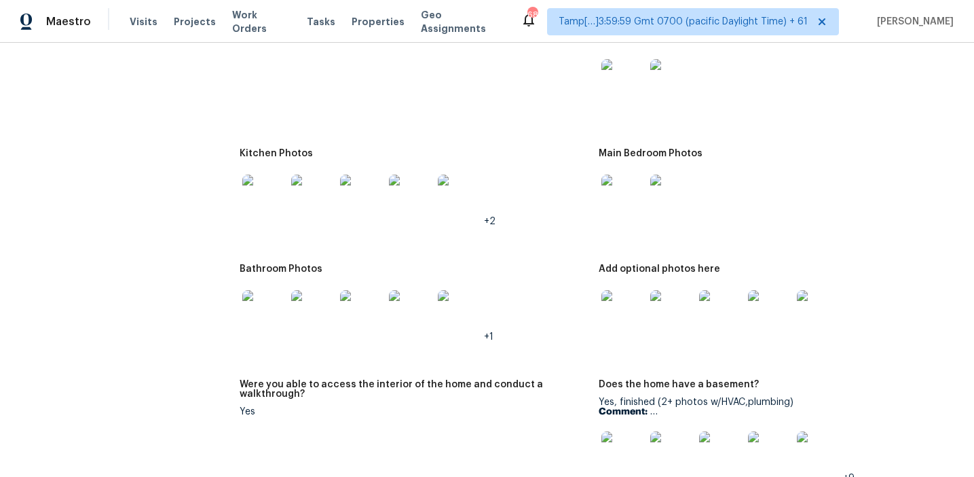
click at [521, 205] on div "+2" at bounding box center [414, 196] width 348 height 60
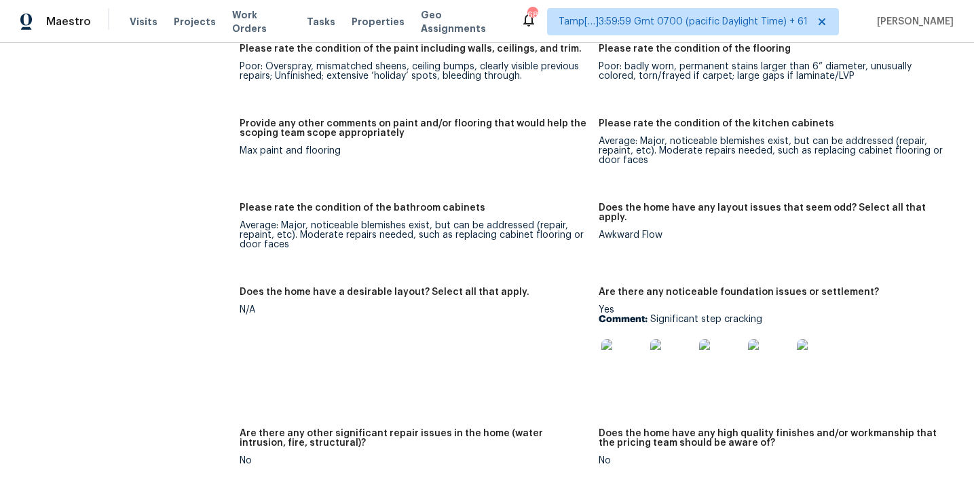
click at [553, 164] on figure "Provide any other comments on paint and/or flooring that would help the scoping…" at bounding box center [419, 153] width 359 height 68
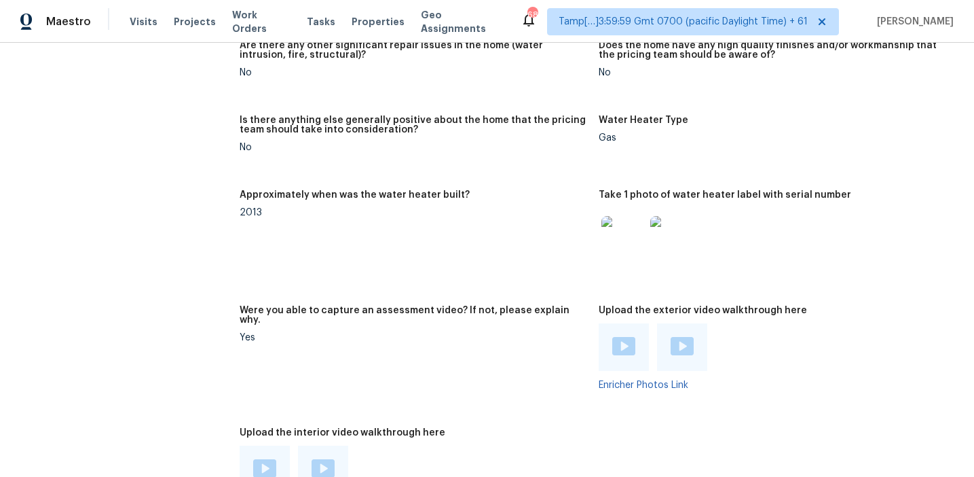
scroll to position [2694, 0]
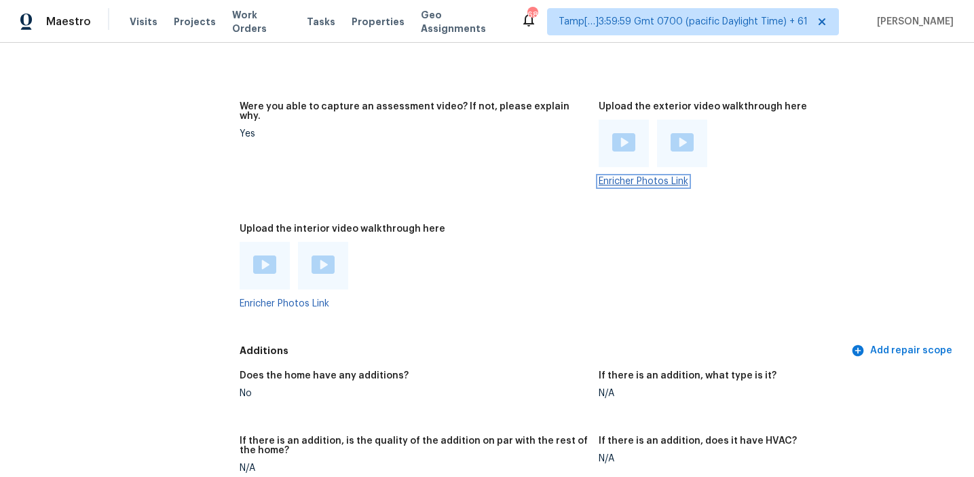
click at [631, 177] on link "Enricher Photos Link" at bounding box center [644, 182] width 90 height 10
click at [311, 102] on h5 "Were you able to capture an assessment video? If not, please explain why." at bounding box center [414, 111] width 348 height 19
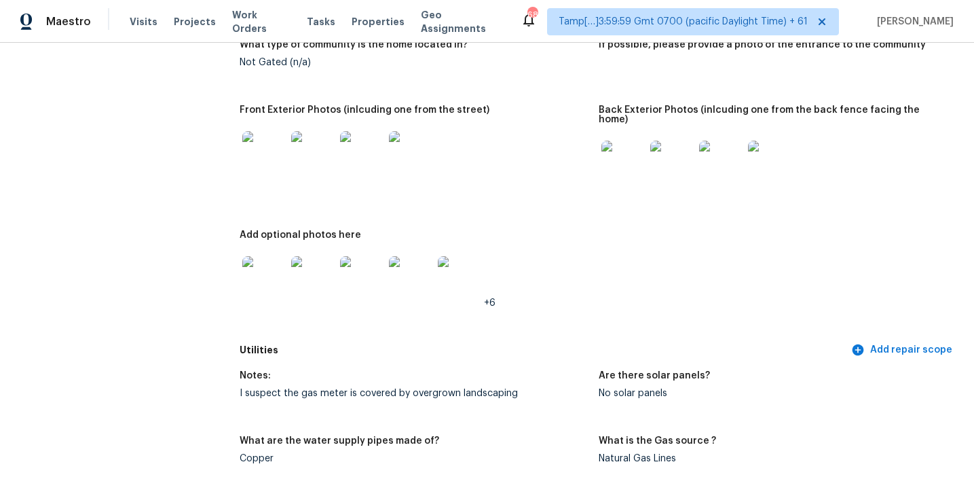
scroll to position [0, 0]
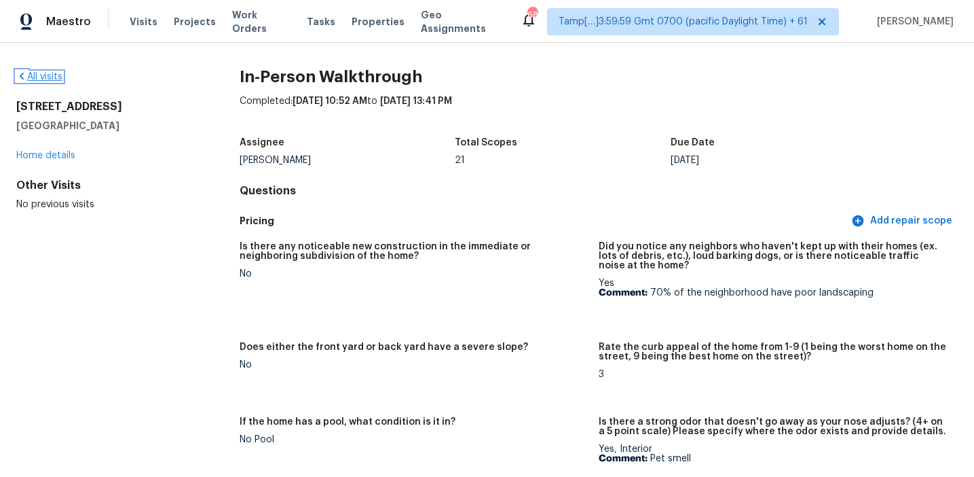
click at [57, 73] on link "All visits" at bounding box center [39, 77] width 46 height 10
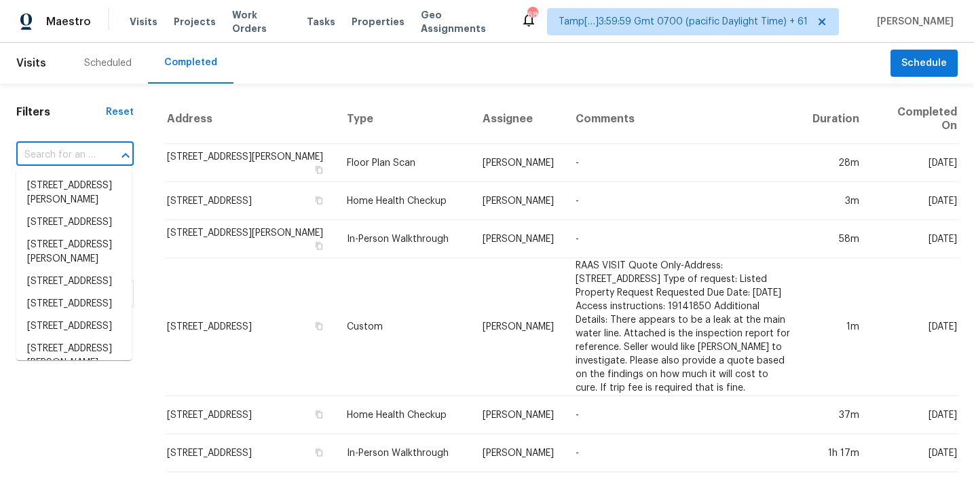
click at [70, 160] on input "text" at bounding box center [55, 155] width 79 height 21
paste input "2638 Kersey Ct, Jacksonville, FL, 32216"
type input "2638 Kersey Ct, Jacksonville, FL, 32216"
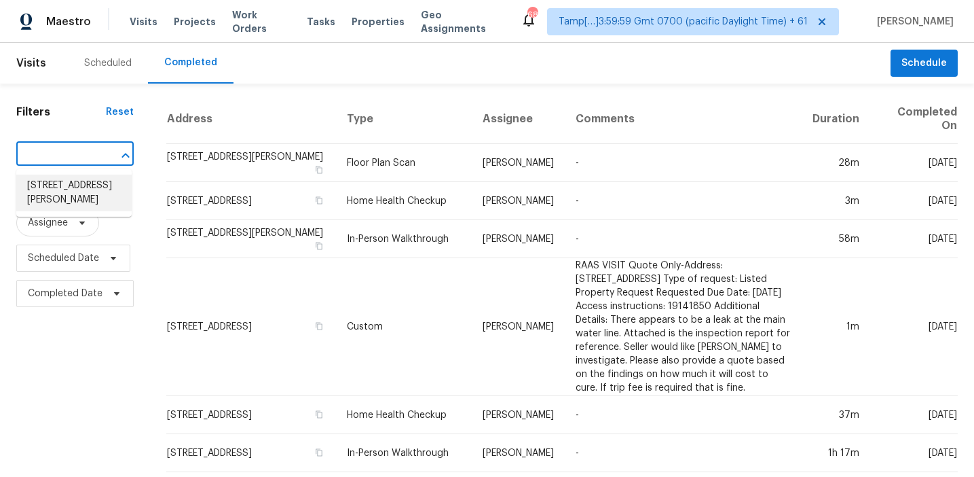
click at [79, 185] on li "2638 Kersey Ct, Jacksonville, FL 32216" at bounding box center [73, 193] width 115 height 37
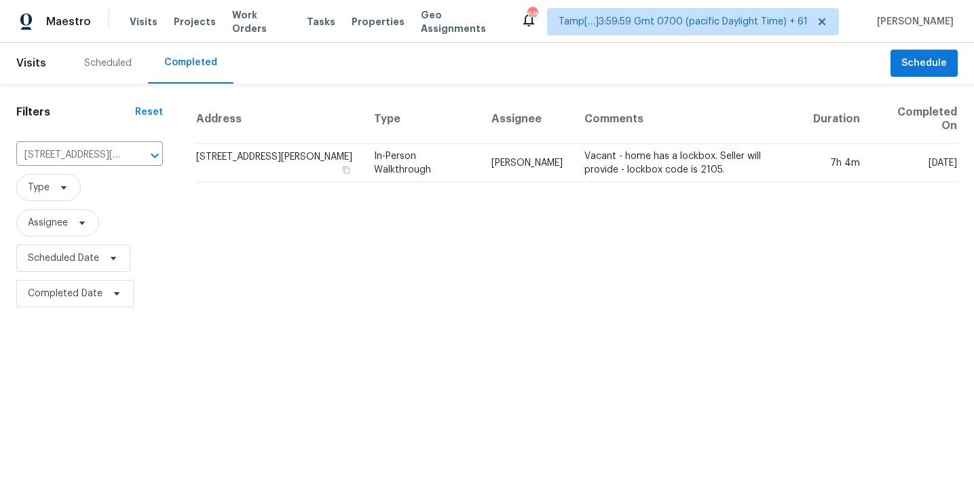
click at [306, 154] on td "2638 Kersey Ct, Jacksonville, FL 32216" at bounding box center [280, 163] width 168 height 38
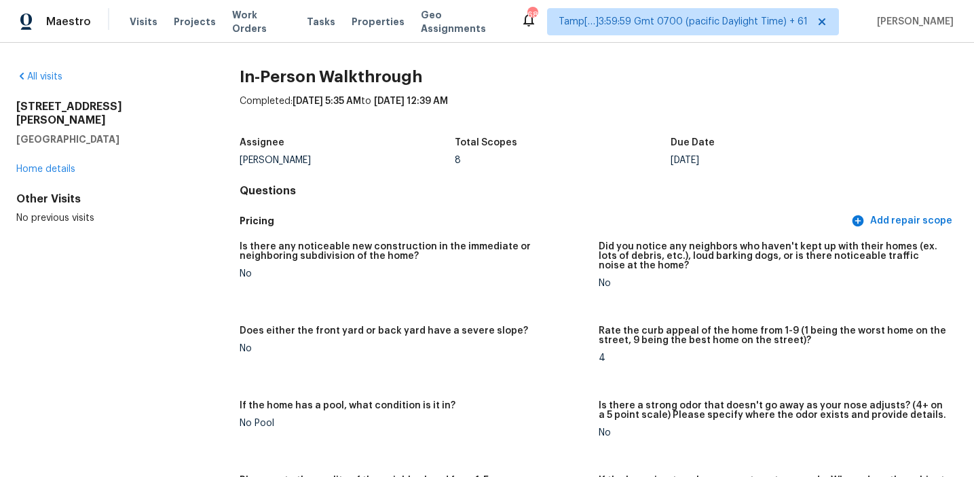
click at [516, 274] on div "No" at bounding box center [414, 274] width 348 height 10
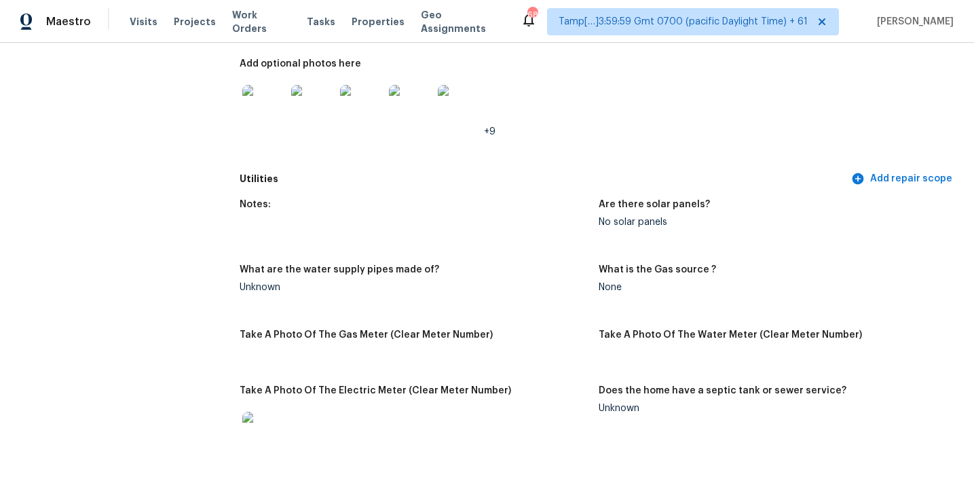
scroll to position [2079, 0]
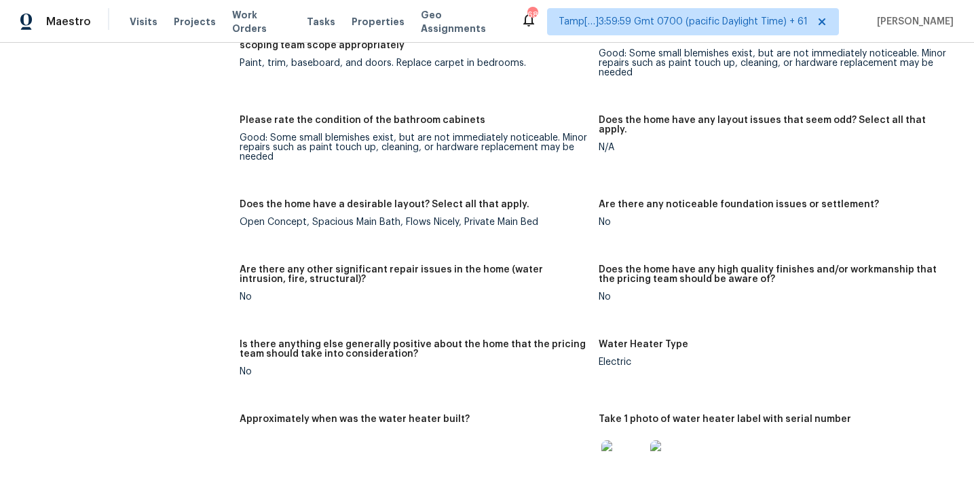
click at [591, 179] on div "Notes: Three bedroom, two full bath home. Cover patio has been converted into r…" at bounding box center [599, 114] width 718 height 1304
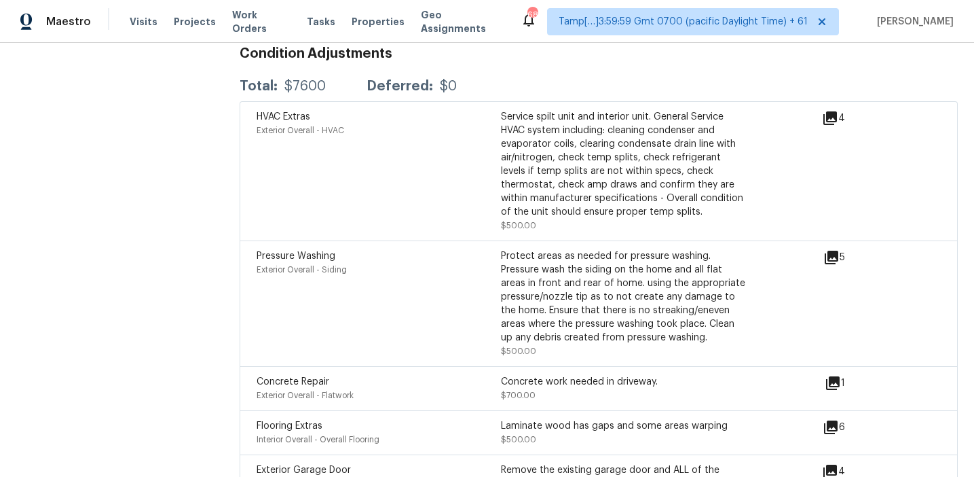
scroll to position [3318, 0]
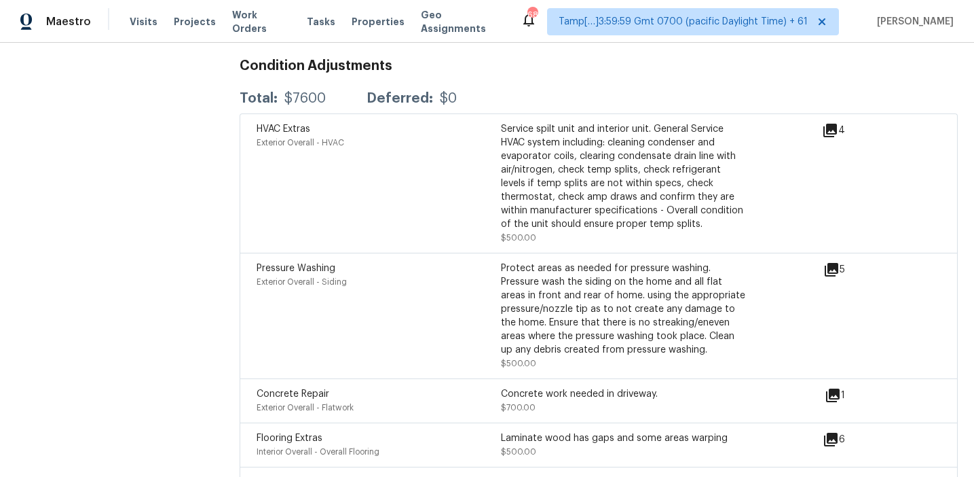
click at [830, 124] on icon at bounding box center [831, 131] width 14 height 14
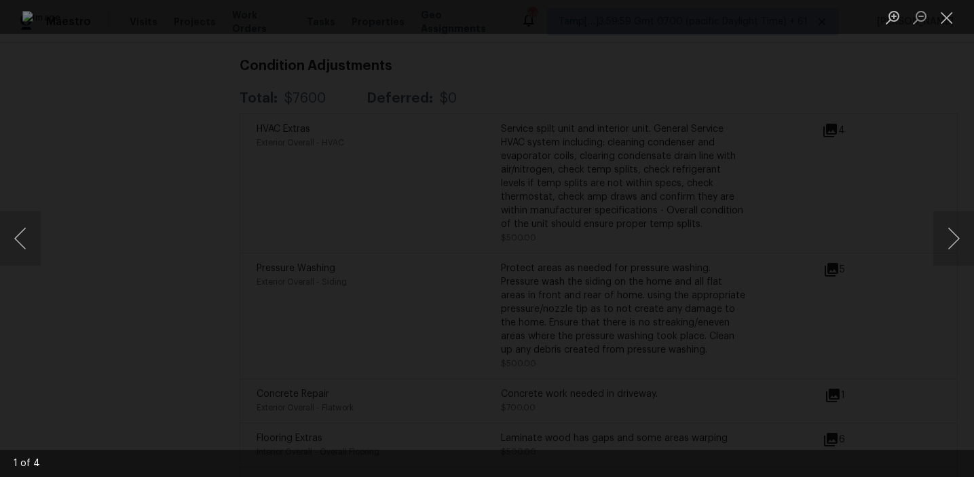
click at [832, 237] on div "Lightbox" at bounding box center [487, 238] width 974 height 477
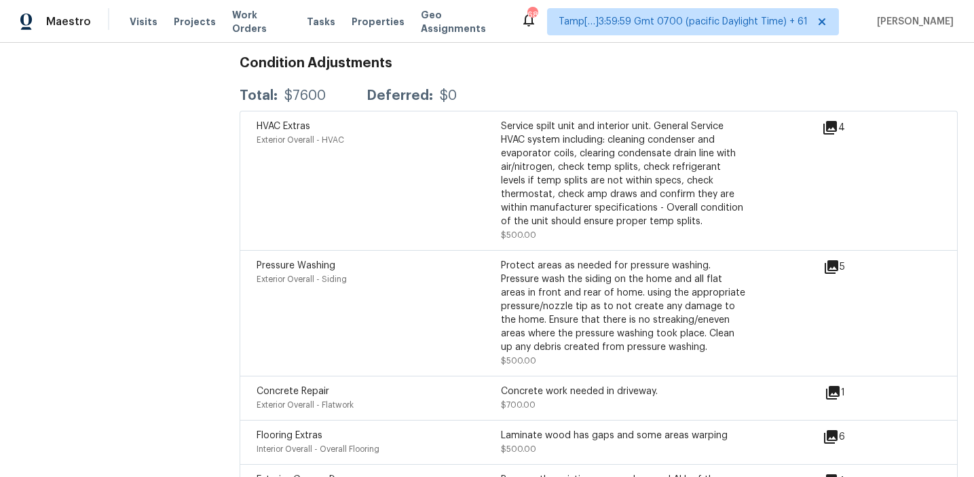
scroll to position [3328, 0]
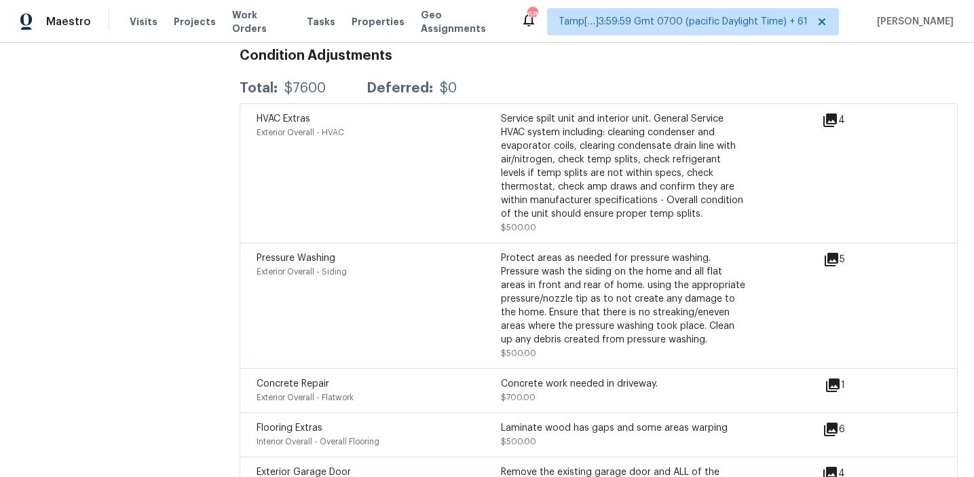
click at [479, 183] on div "HVAC Extras Exterior Overall - HVAC" at bounding box center [379, 173] width 244 height 122
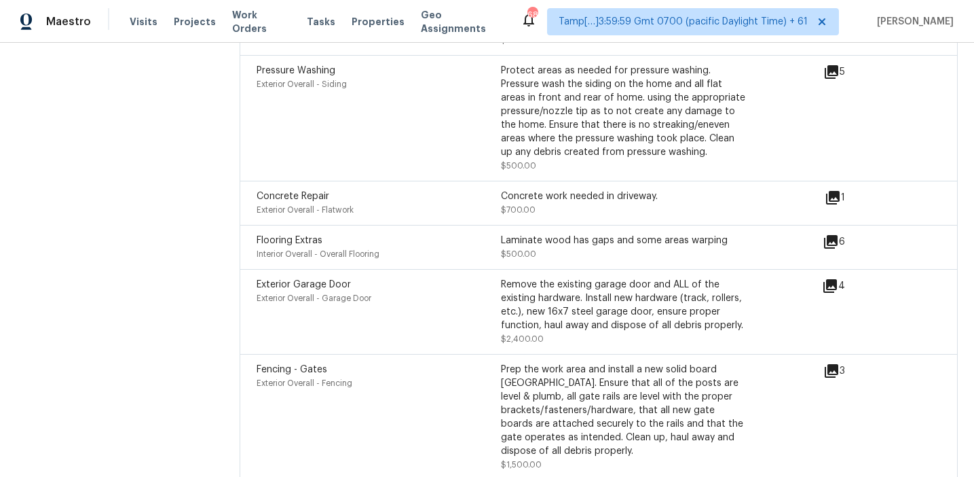
scroll to position [3570, 0]
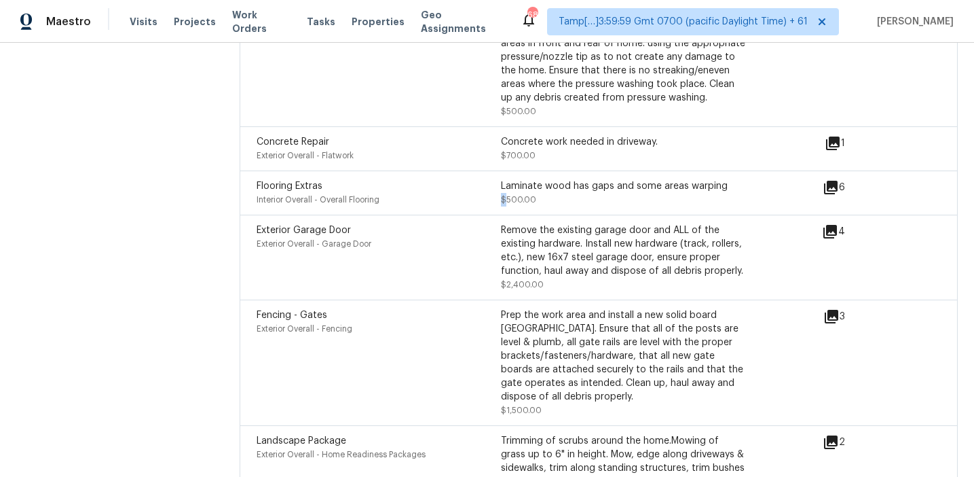
click at [828, 181] on icon at bounding box center [831, 188] width 14 height 14
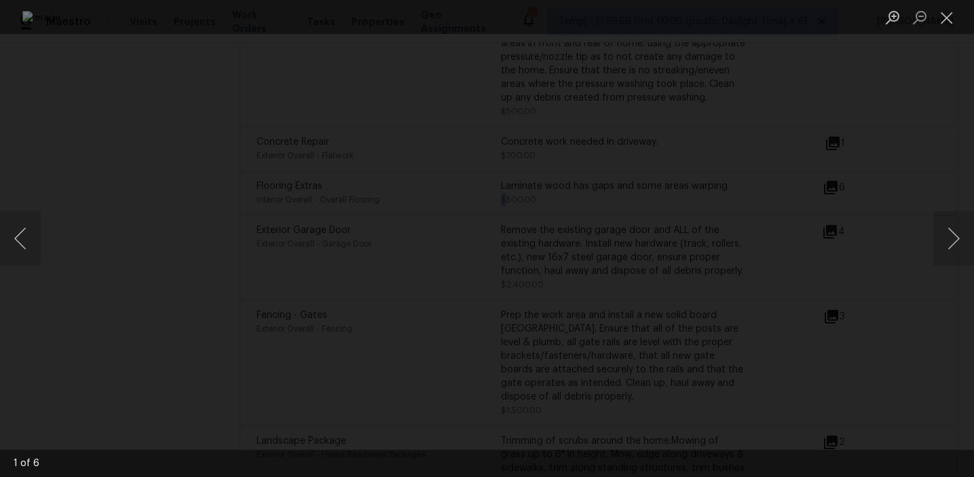
click at [564, 132] on img "Lightbox" at bounding box center [487, 238] width 930 height 455
click at [838, 170] on div "Lightbox" at bounding box center [487, 238] width 974 height 477
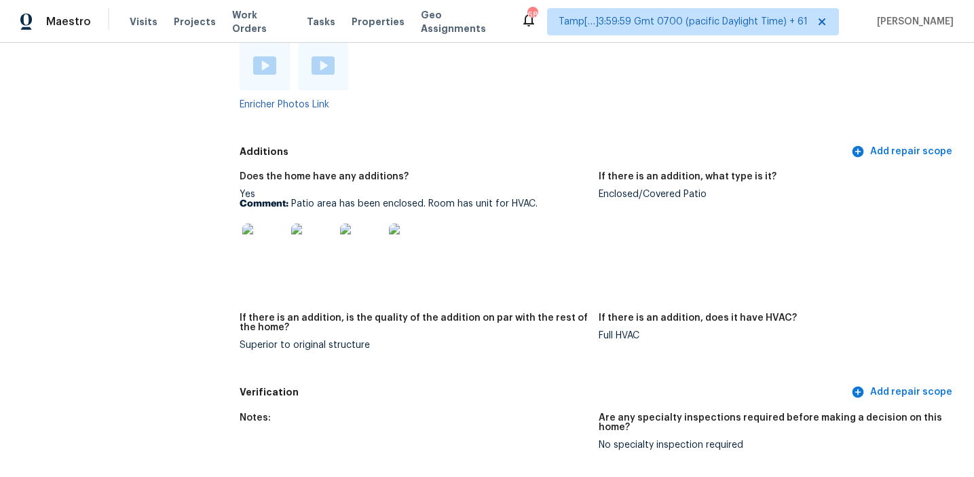
scroll to position [2648, 0]
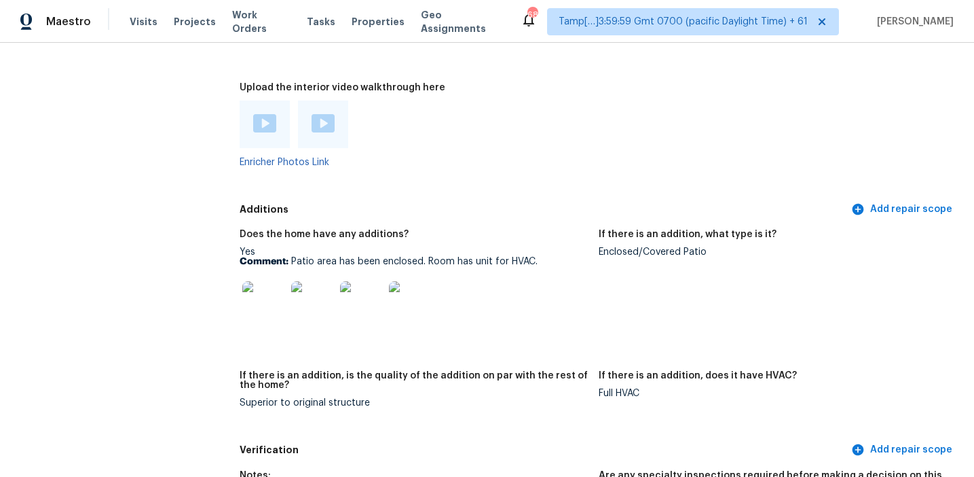
click at [628, 247] on div "Enclosed/Covered Patio" at bounding box center [773, 252] width 348 height 10
copy div "Enclosed/Covered Patio"
click at [398, 221] on div "Does the home have any additions? Yes Comment: Patio area has been enclosed. Ro…" at bounding box center [599, 329] width 718 height 216
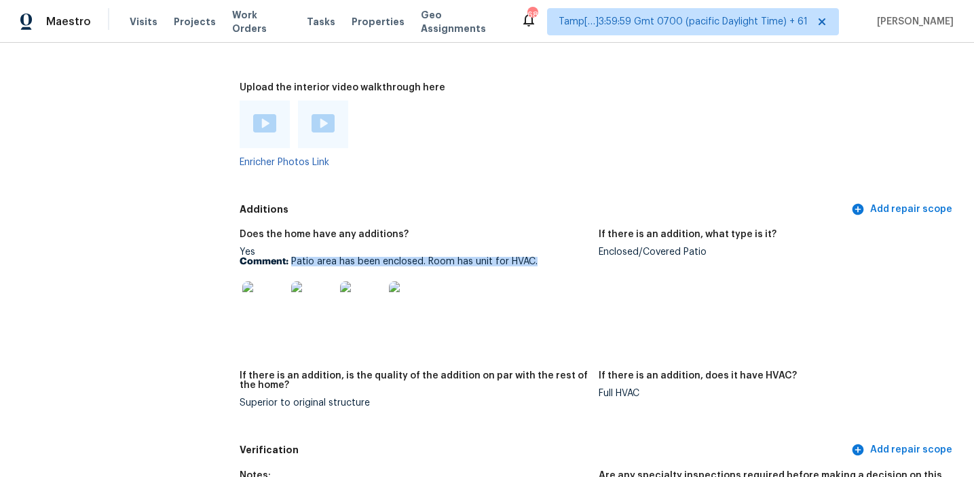
drag, startPoint x: 291, startPoint y: 250, endPoint x: 540, endPoint y: 251, distance: 249.9
click at [540, 257] on p "Comment: Patio area has been enclosed. Room has unit for HVAC." at bounding box center [414, 262] width 348 height 10
copy p "Patio area has been enclosed. Room has unit for HVAC."
click at [554, 273] on div at bounding box center [414, 303] width 348 height 60
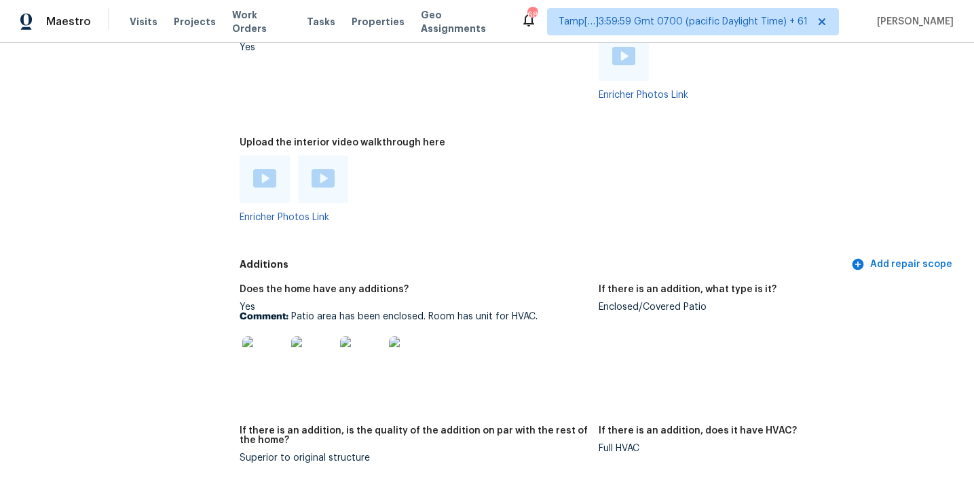
scroll to position [2541, 0]
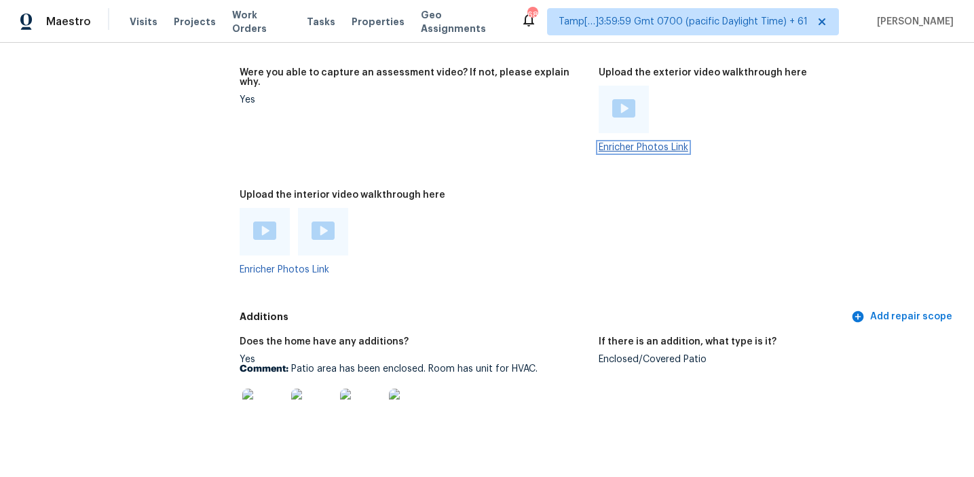
click at [622, 143] on link "Enricher Photos Link" at bounding box center [644, 148] width 90 height 10
click at [514, 151] on figure "Were you able to capture an assessment video? If not, please explain why. Yes" at bounding box center [419, 121] width 359 height 106
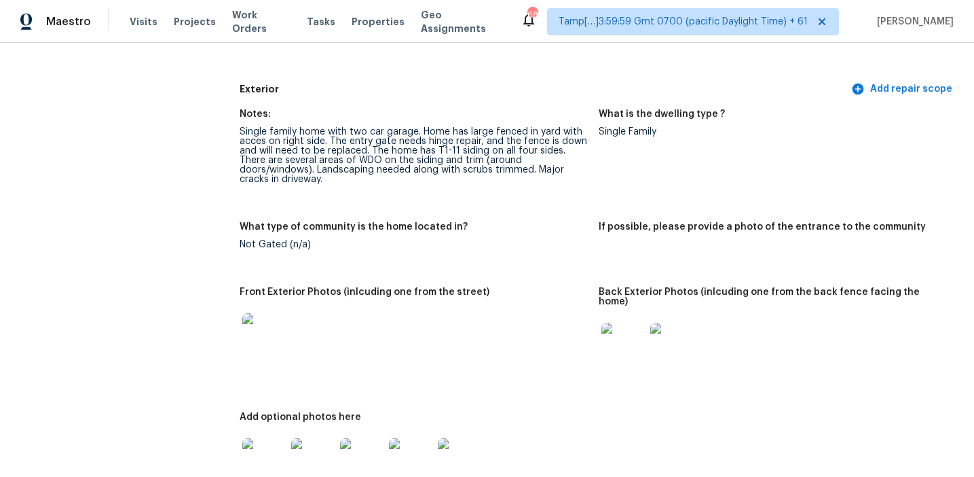
scroll to position [477, 0]
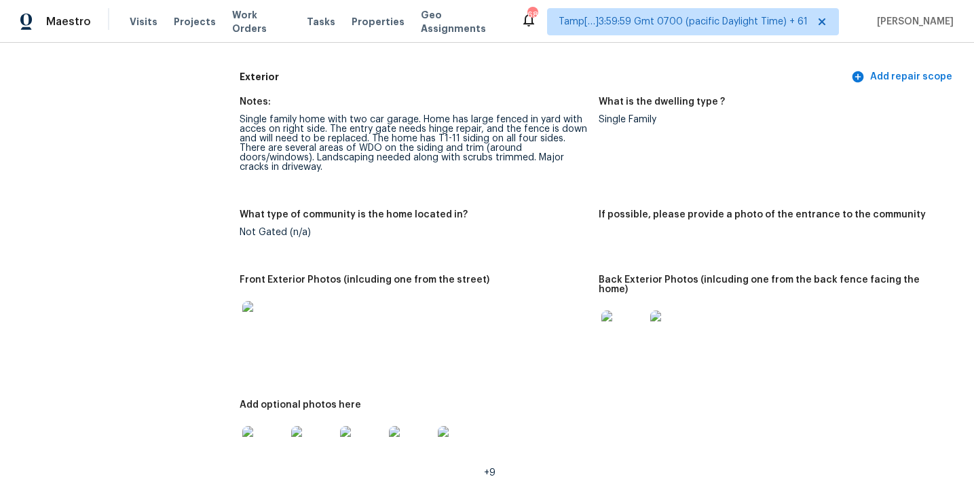
click at [520, 177] on figure "Notes: Single family home with two car garage. Home has large fenced in yard wi…" at bounding box center [419, 145] width 359 height 96
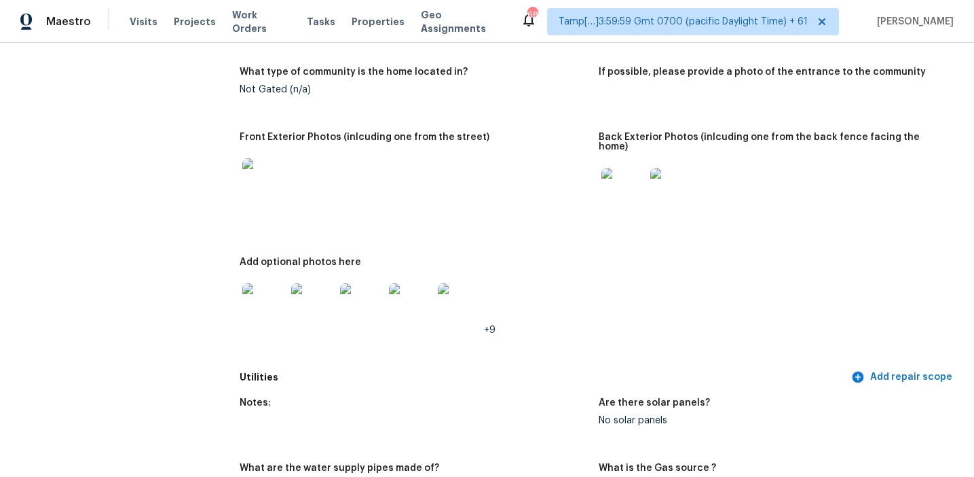
scroll to position [622, 0]
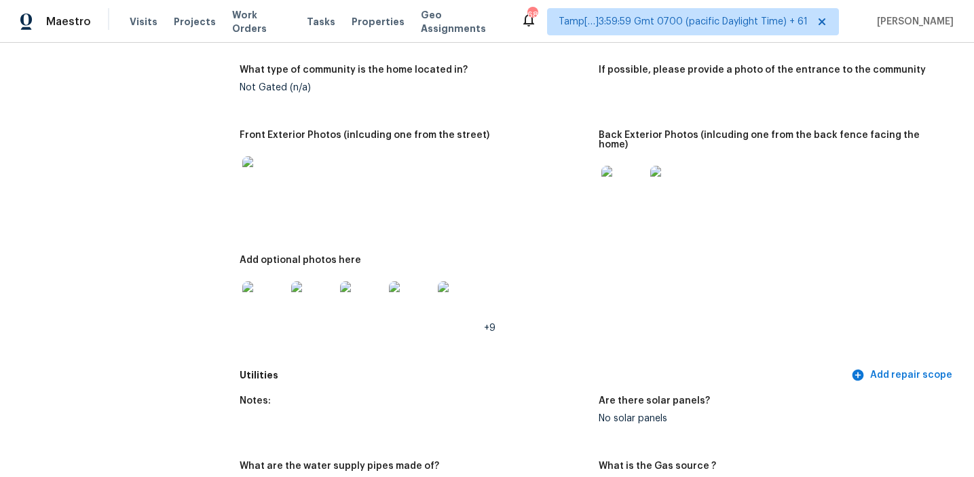
click at [248, 166] on img at bounding box center [263, 177] width 43 height 43
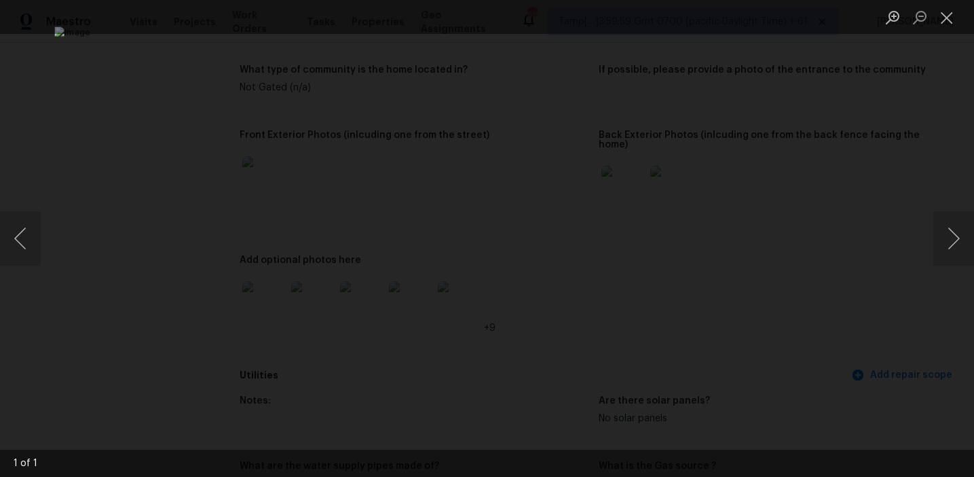
click at [815, 126] on div "Lightbox" at bounding box center [487, 238] width 974 height 477
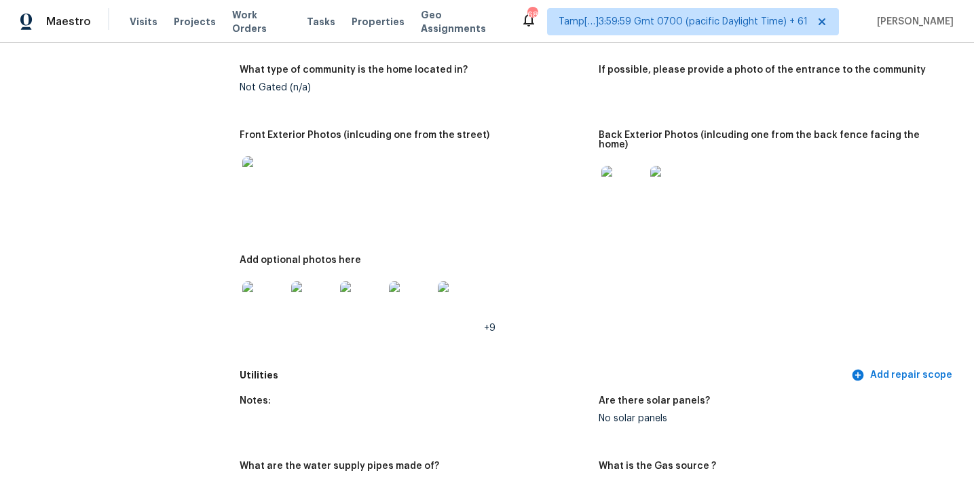
click at [579, 175] on div at bounding box center [414, 178] width 348 height 60
click at [621, 175] on img at bounding box center [623, 187] width 43 height 43
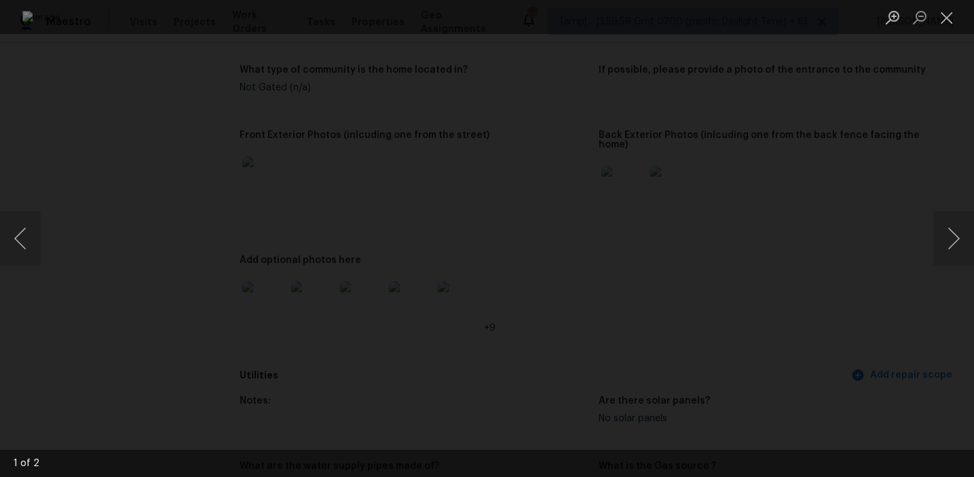
click at [930, 238] on div "Lightbox" at bounding box center [487, 238] width 974 height 477
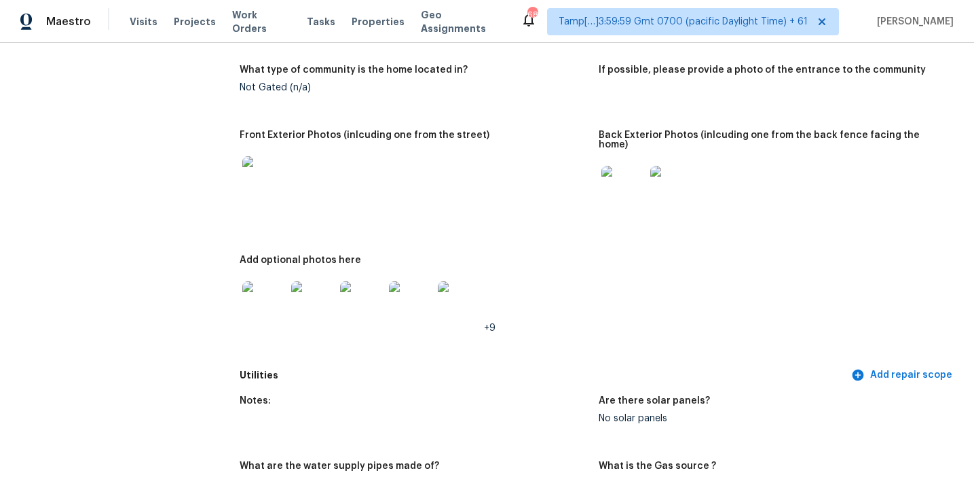
click at [260, 293] on img at bounding box center [263, 302] width 43 height 43
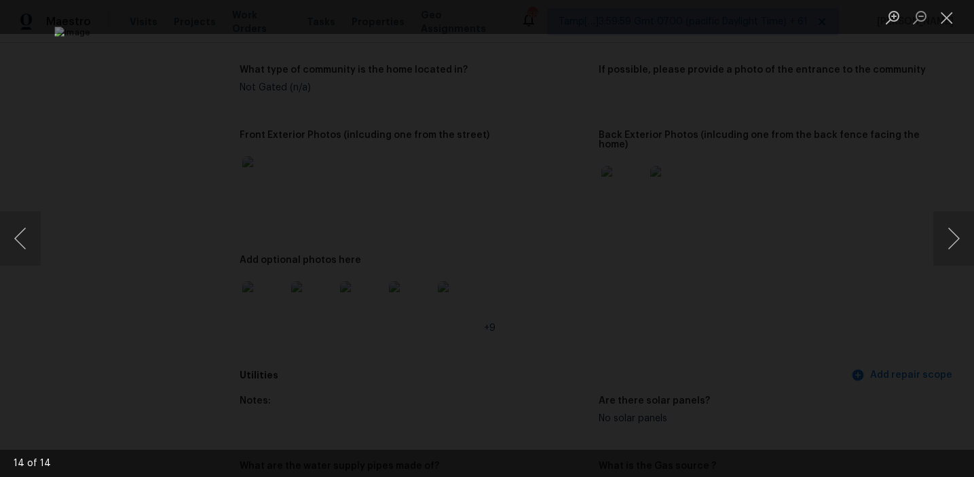
click at [813, 184] on div "Lightbox" at bounding box center [487, 238] width 974 height 477
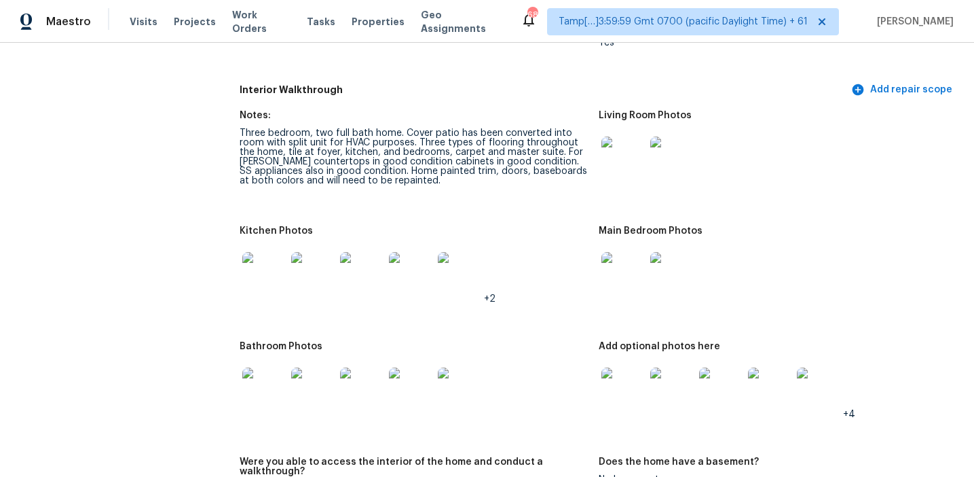
scroll to position [1440, 0]
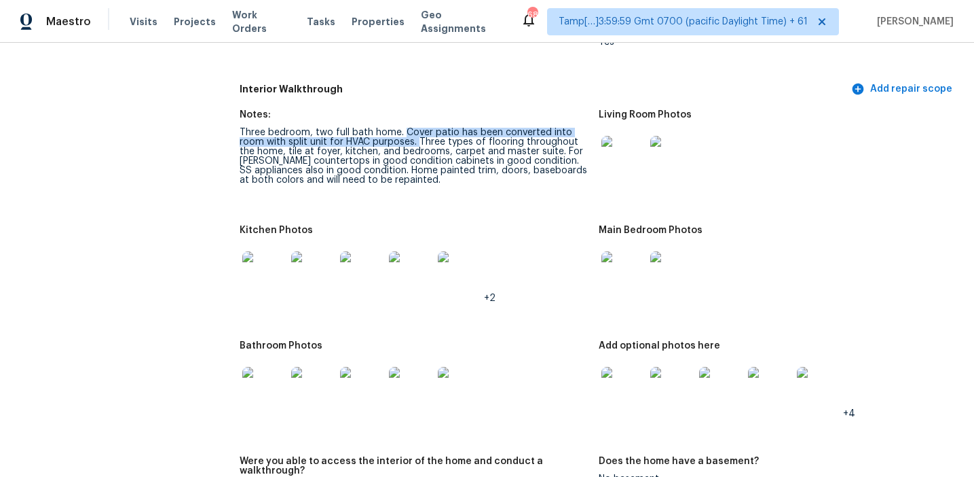
drag, startPoint x: 403, startPoint y: 122, endPoint x: 419, endPoint y: 132, distance: 18.6
click at [419, 132] on div "Three bedroom, two full bath home. Cover patio has been converted into room wit…" at bounding box center [414, 156] width 348 height 57
copy div "Cover patio has been converted into room with split unit for HVAC purposes."
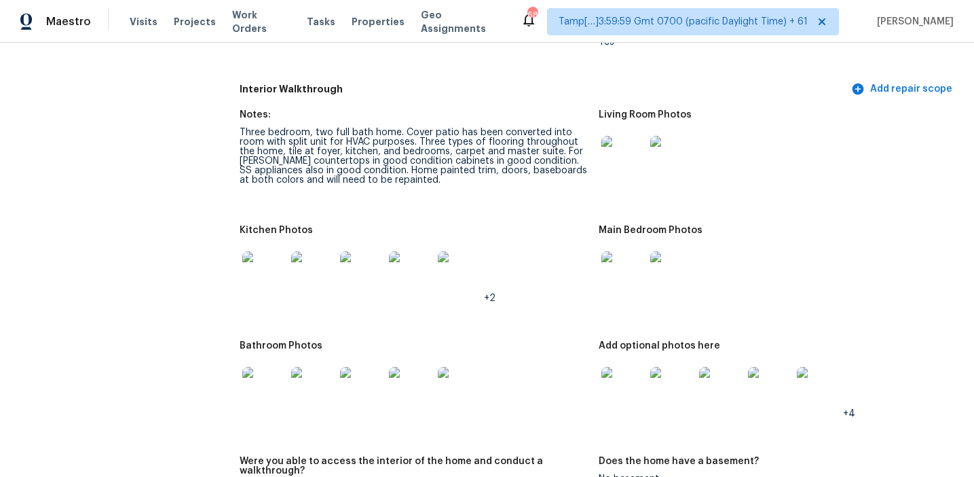
click at [461, 195] on figure "Notes: Three bedroom, two full bath home. Cover patio has been converted into r…" at bounding box center [419, 159] width 359 height 99
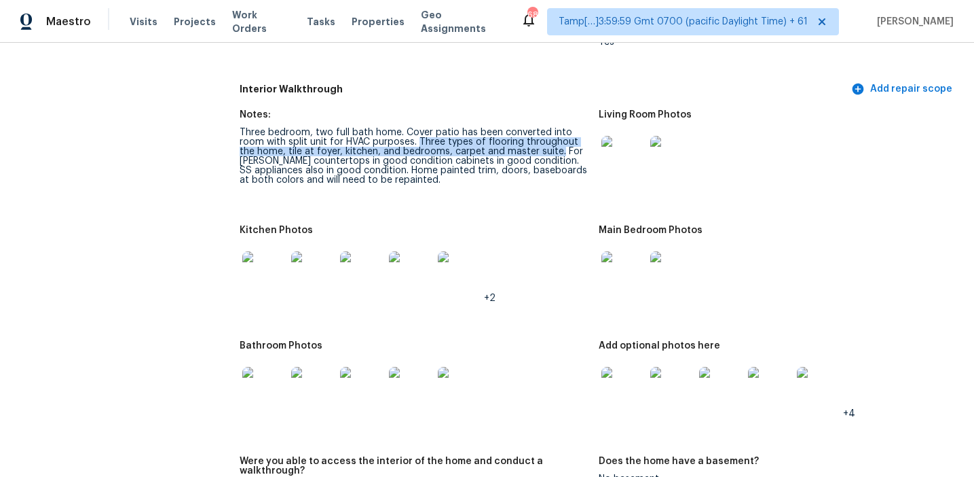
drag, startPoint x: 417, startPoint y: 130, endPoint x: 557, endPoint y: 139, distance: 140.8
click at [557, 139] on div "Three bedroom, two full bath home. Cover patio has been converted into room wit…" at bounding box center [414, 156] width 348 height 57
copy div "Three types of flooring throughout the home, tile at foyer, kitchen, and bedroo…"
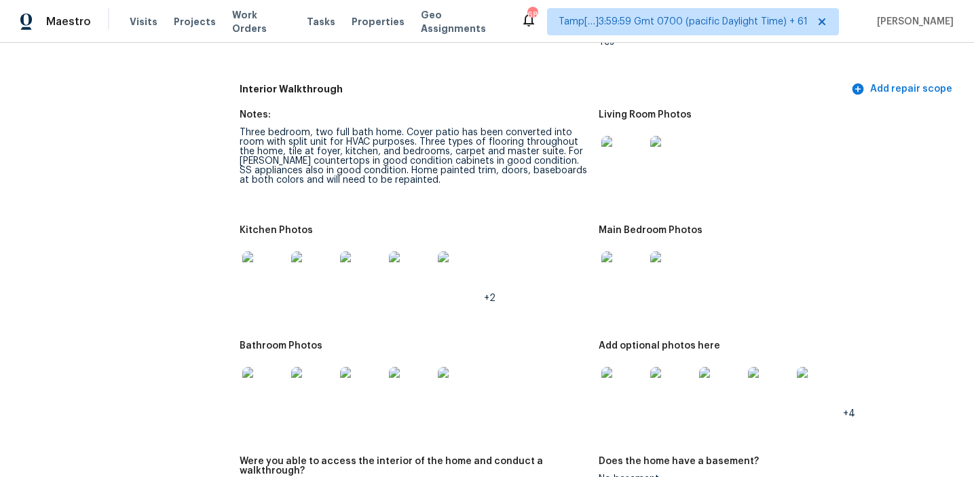
click at [442, 170] on div "Three bedroom, two full bath home. Cover patio has been converted into room wit…" at bounding box center [414, 156] width 348 height 57
click at [494, 181] on figure "Notes: Three bedroom, two full bath home. Cover patio has been converted into r…" at bounding box center [419, 159] width 359 height 99
click at [625, 149] on img at bounding box center [623, 157] width 43 height 43
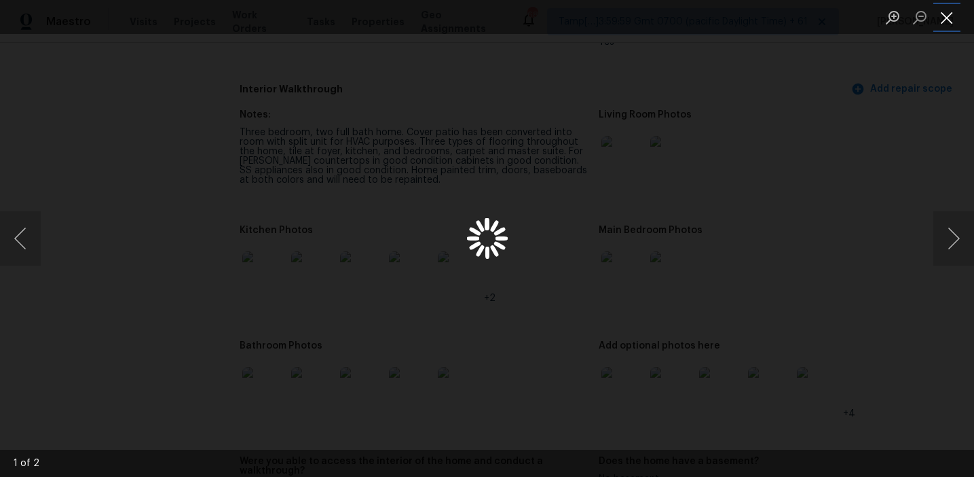
click at [945, 16] on button "Close lightbox" at bounding box center [947, 17] width 27 height 24
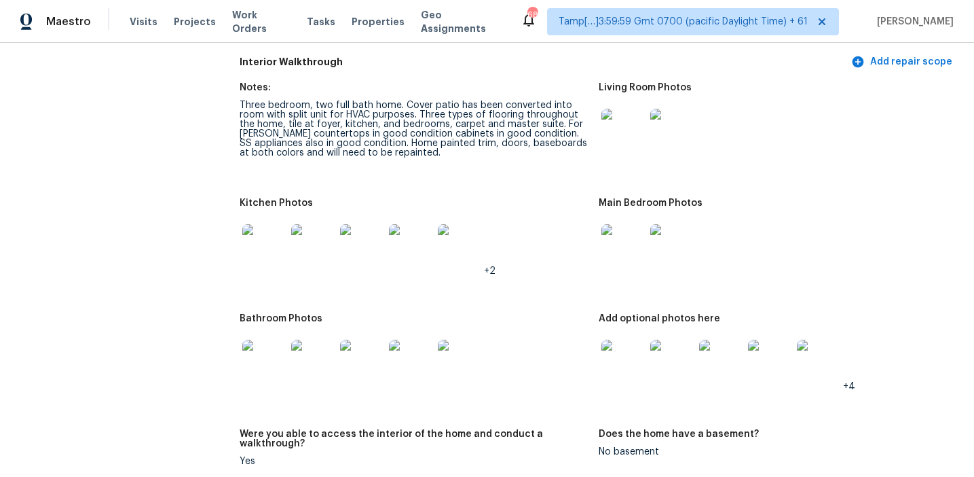
scroll to position [1455, 0]
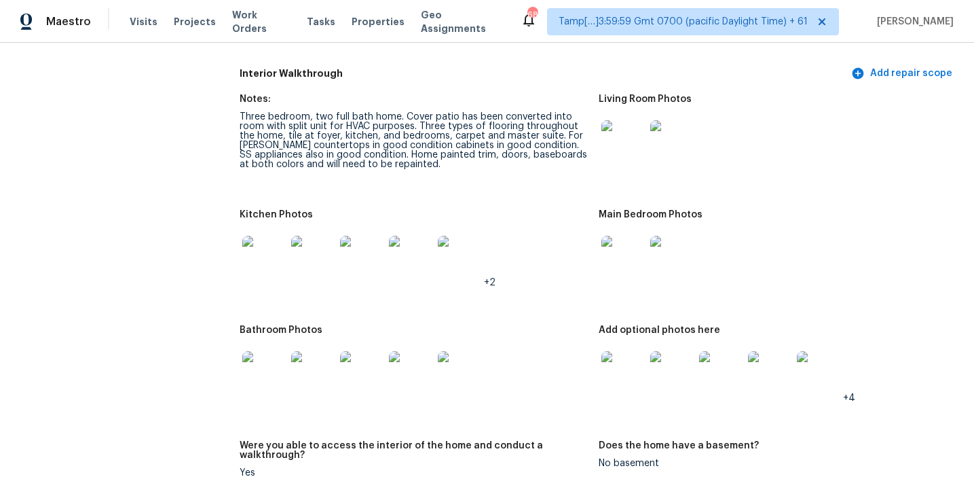
click at [630, 120] on img at bounding box center [623, 141] width 43 height 43
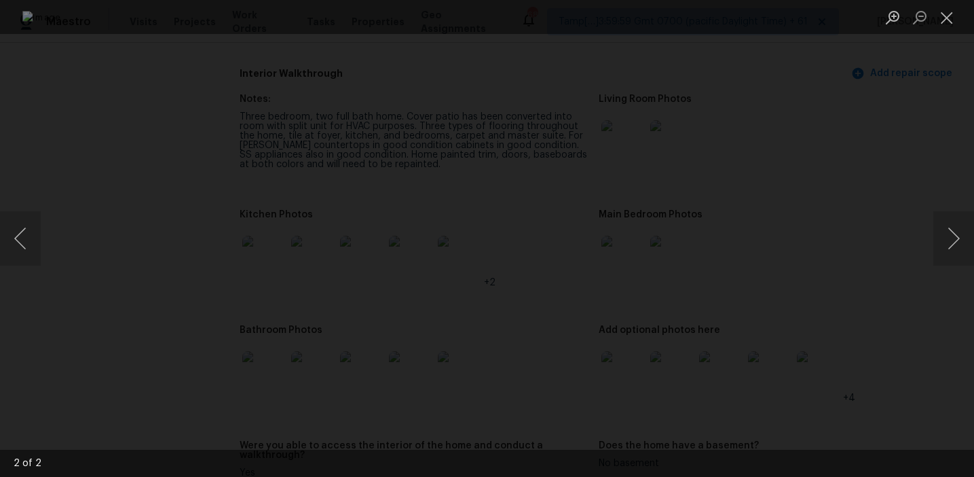
click at [856, 277] on div "Lightbox" at bounding box center [487, 238] width 974 height 477
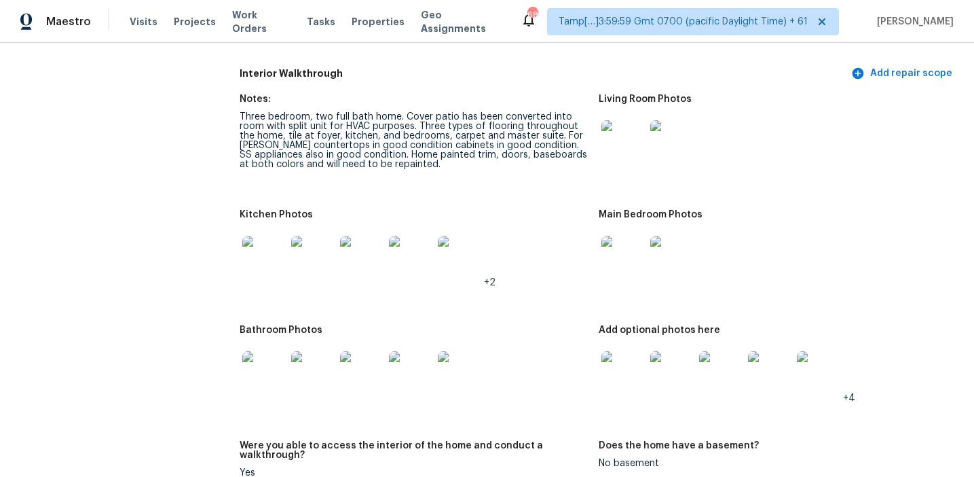
click at [261, 254] on img at bounding box center [263, 257] width 43 height 43
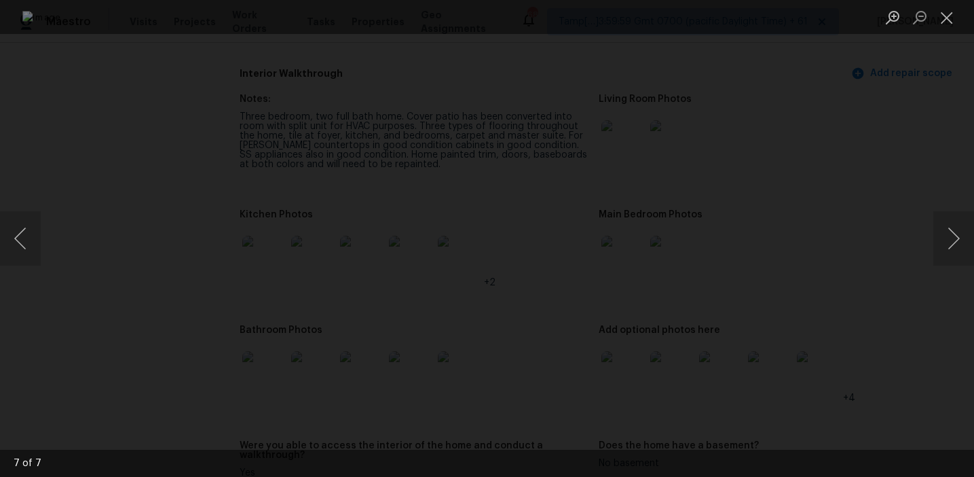
click at [846, 287] on div "Lightbox" at bounding box center [487, 238] width 974 height 477
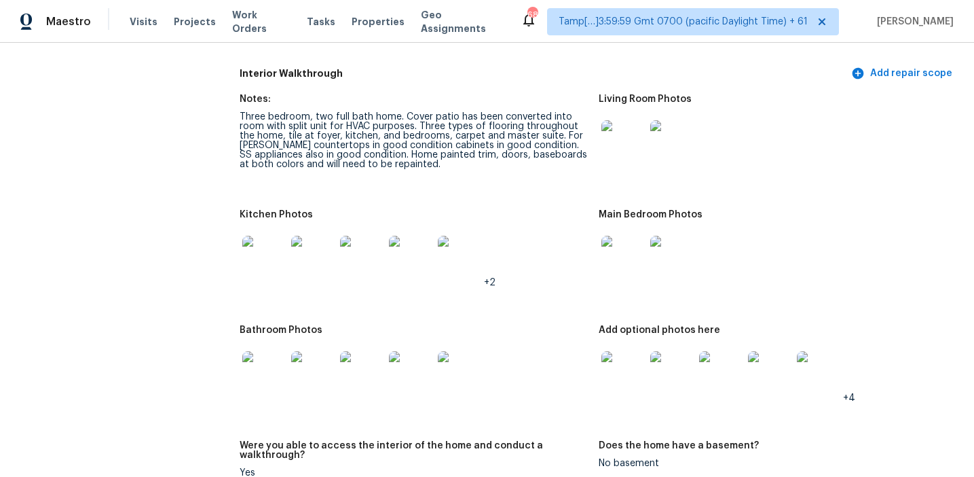
click at [619, 248] on img at bounding box center [623, 257] width 43 height 43
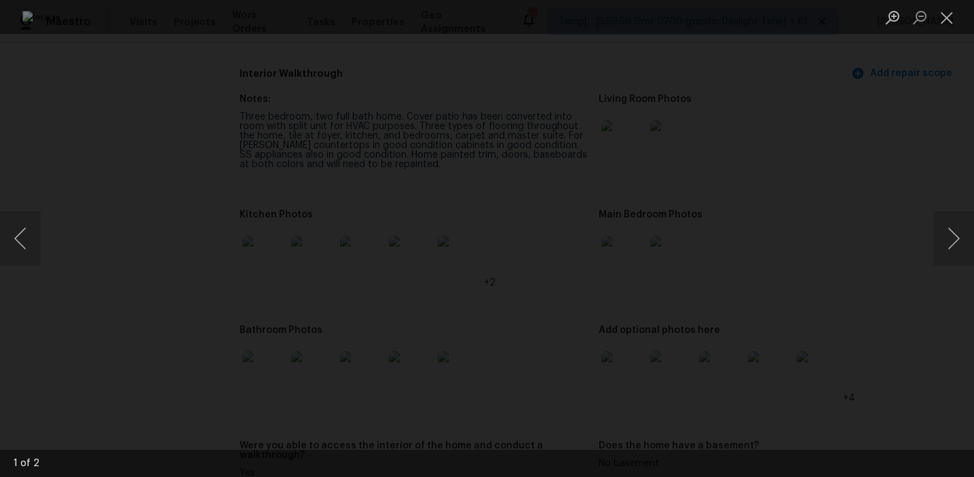
click at [909, 204] on div "Lightbox" at bounding box center [487, 238] width 974 height 477
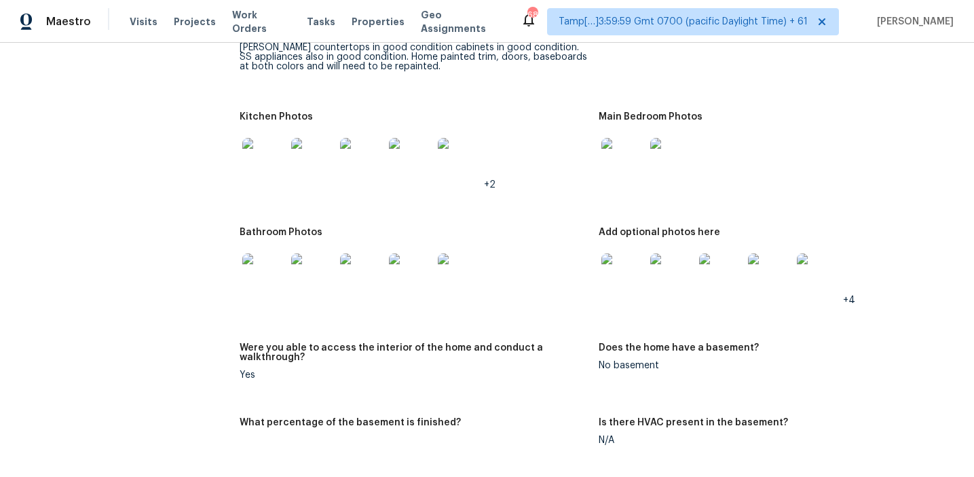
scroll to position [1564, 0]
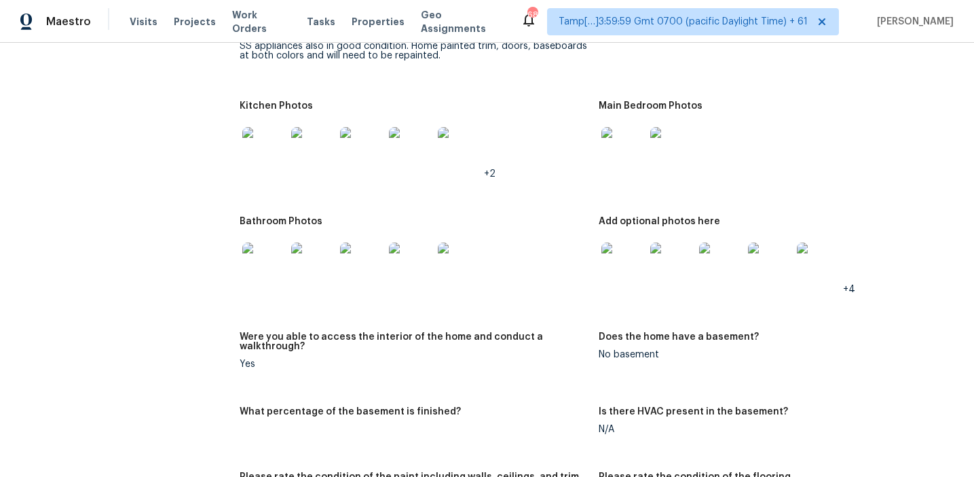
click at [248, 261] on img at bounding box center [263, 263] width 43 height 43
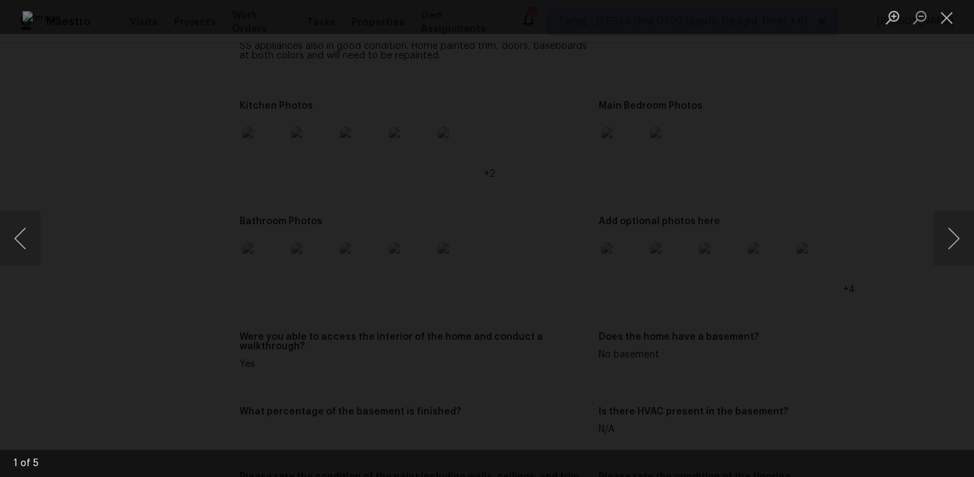
click at [852, 208] on div "Lightbox" at bounding box center [487, 238] width 974 height 477
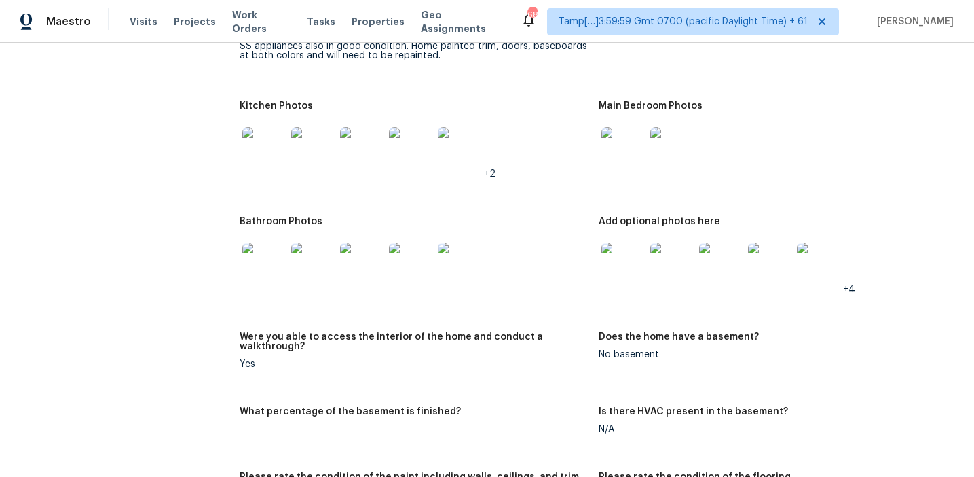
click at [622, 260] on img at bounding box center [623, 263] width 43 height 43
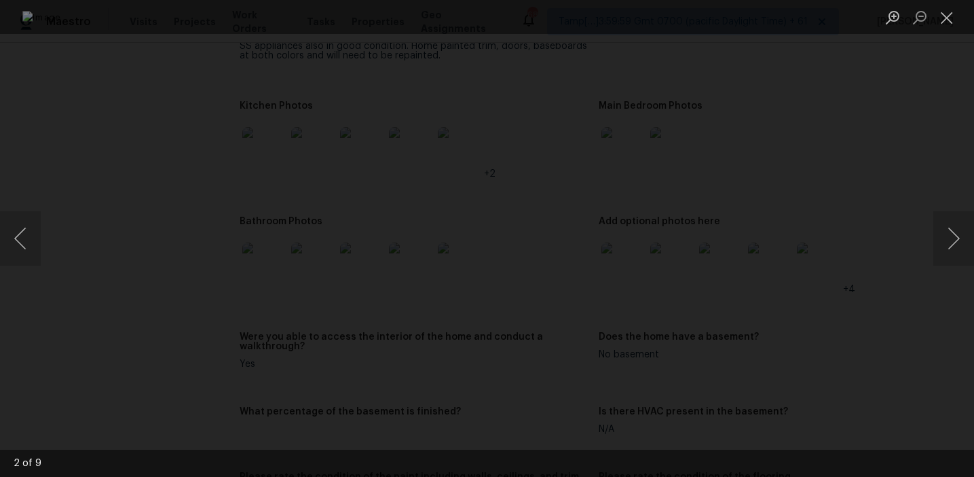
click at [865, 204] on div "Lightbox" at bounding box center [487, 238] width 974 height 477
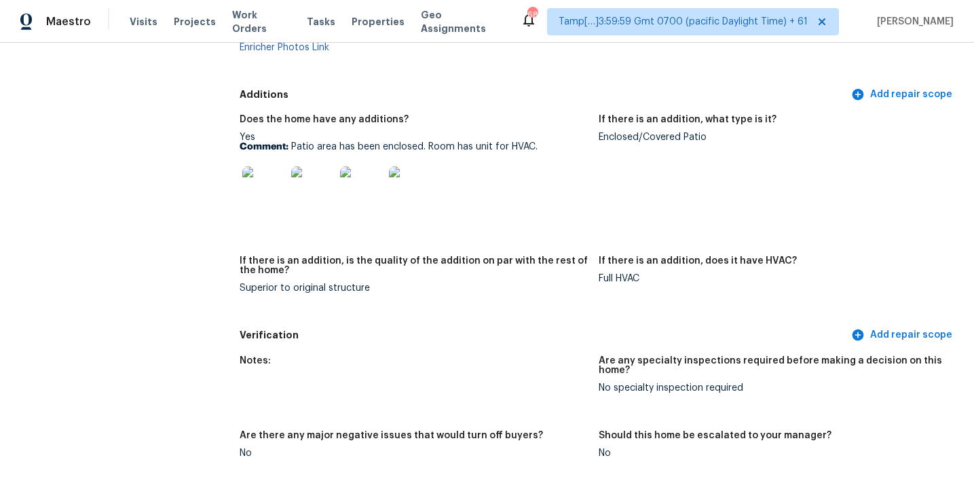
scroll to position [2763, 0]
click at [267, 179] on img at bounding box center [263, 187] width 43 height 43
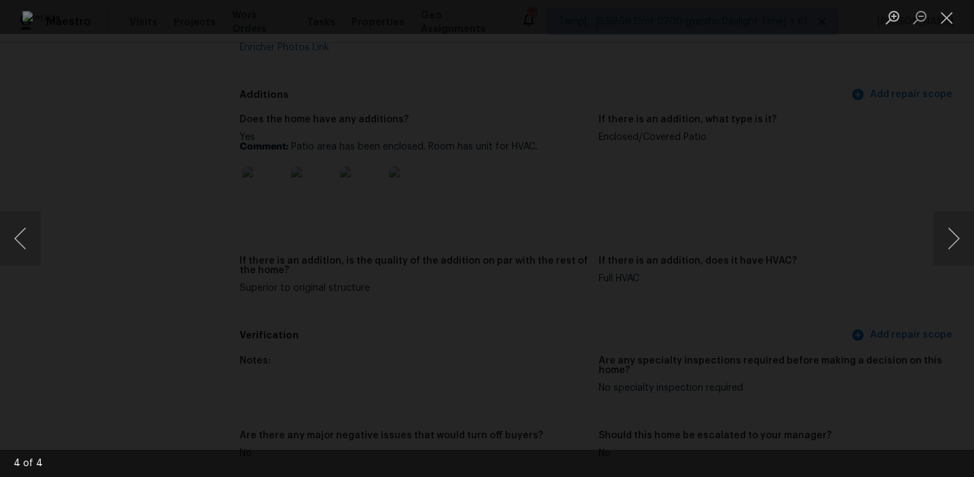
click at [899, 252] on div "Lightbox" at bounding box center [487, 238] width 974 height 477
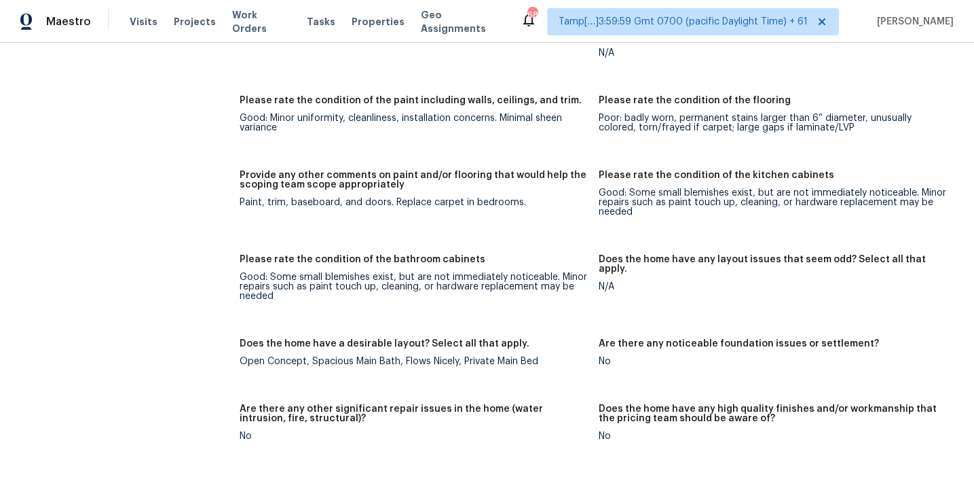
scroll to position [1880, 0]
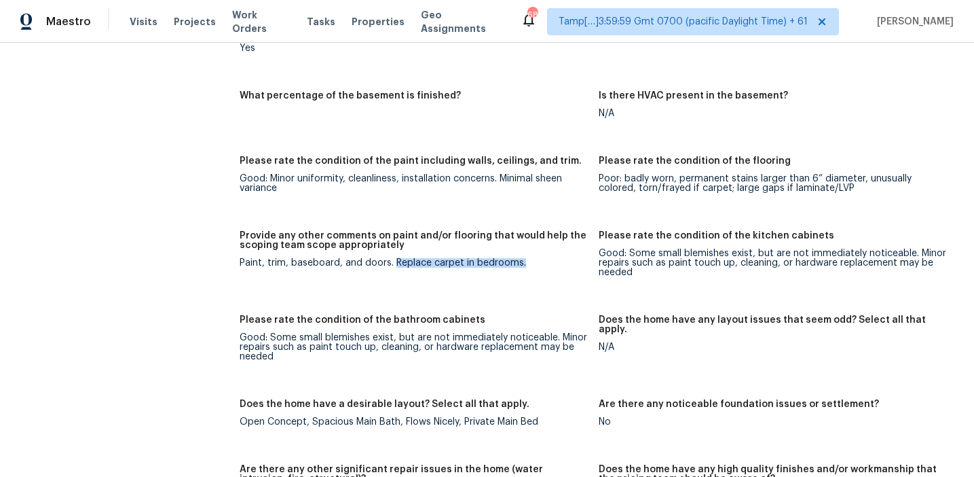
drag, startPoint x: 392, startPoint y: 253, endPoint x: 549, endPoint y: 252, distance: 157.5
click at [549, 258] on div "Paint, trim, baseboard, and doors. Replace carpet in bedrooms." at bounding box center [414, 263] width 348 height 10
click at [264, 62] on figure "Were you able to access the interior of the home and conduct a walkthrough? Yes" at bounding box center [419, 45] width 359 height 58
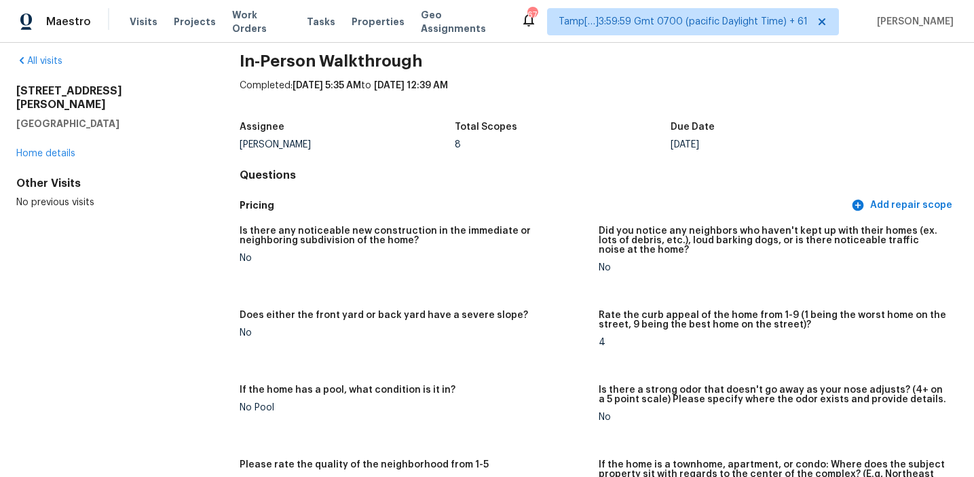
scroll to position [0, 0]
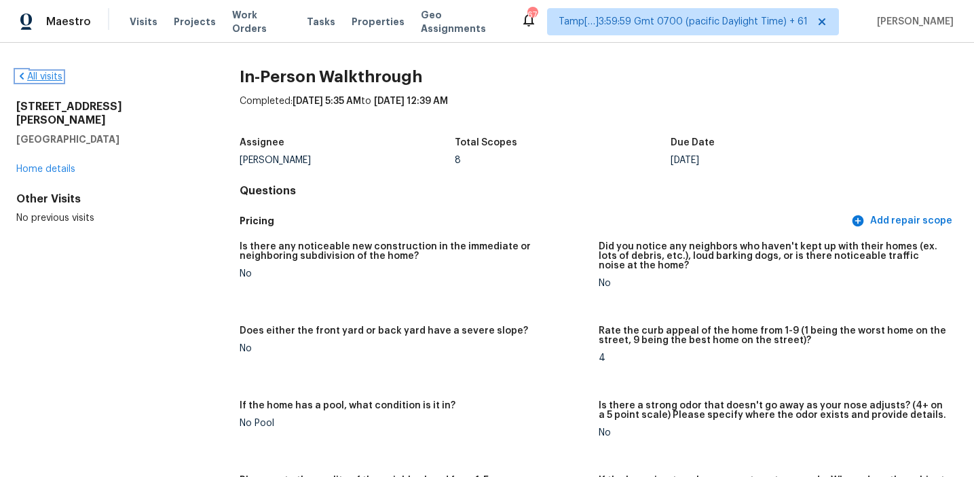
click at [56, 81] on link "All visits" at bounding box center [39, 77] width 46 height 10
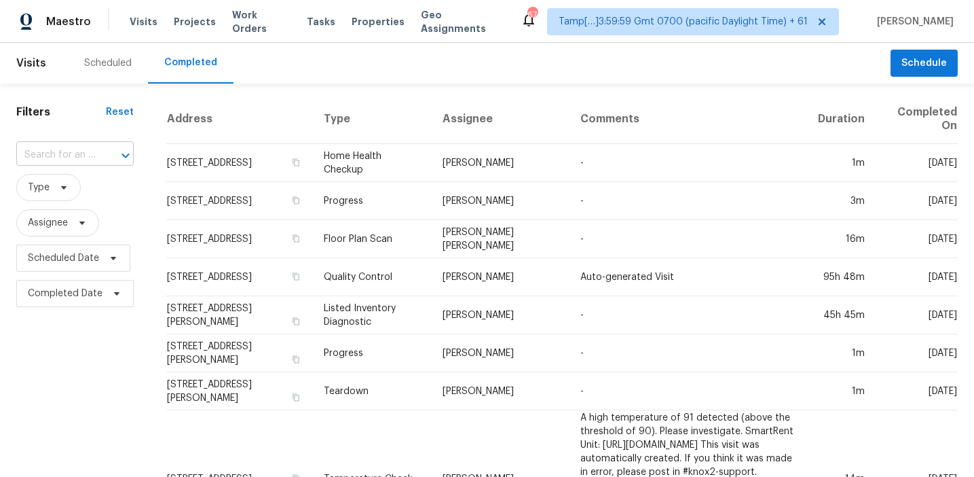
click at [75, 147] on input "text" at bounding box center [55, 155] width 79 height 21
paste input "9507 Letterstone Ct, Tampa, FL, 33615"
type input "9507 Letterstone Ct, Tampa, FL, 33615"
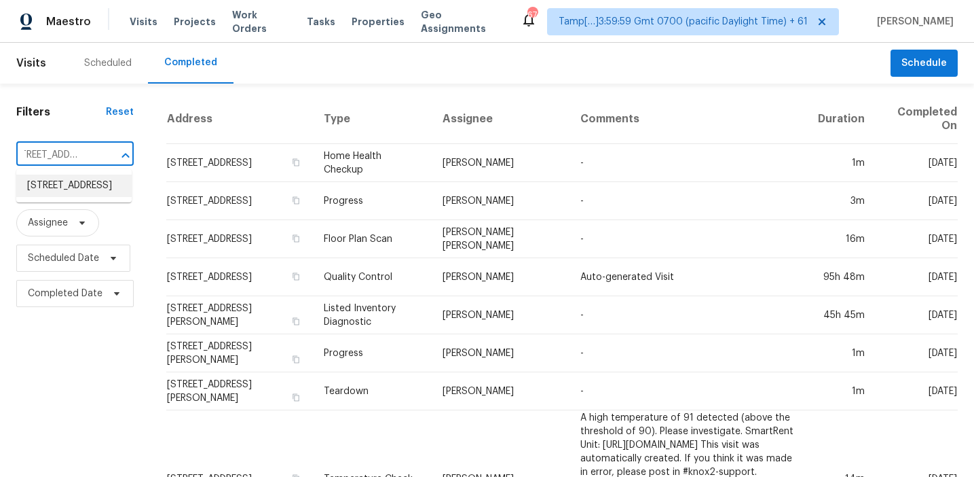
click at [86, 185] on li "9507 Letterstone Ct, Tampa, FL 33615" at bounding box center [73, 186] width 115 height 22
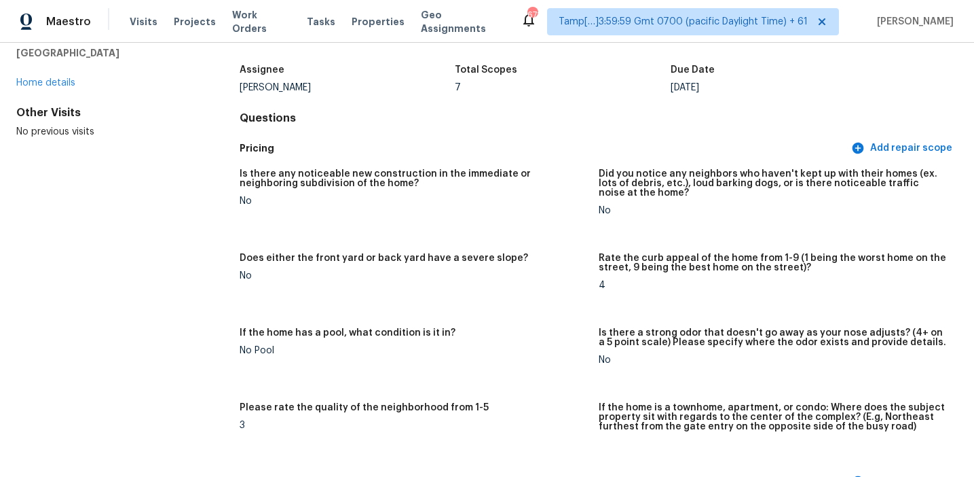
scroll to position [147, 0]
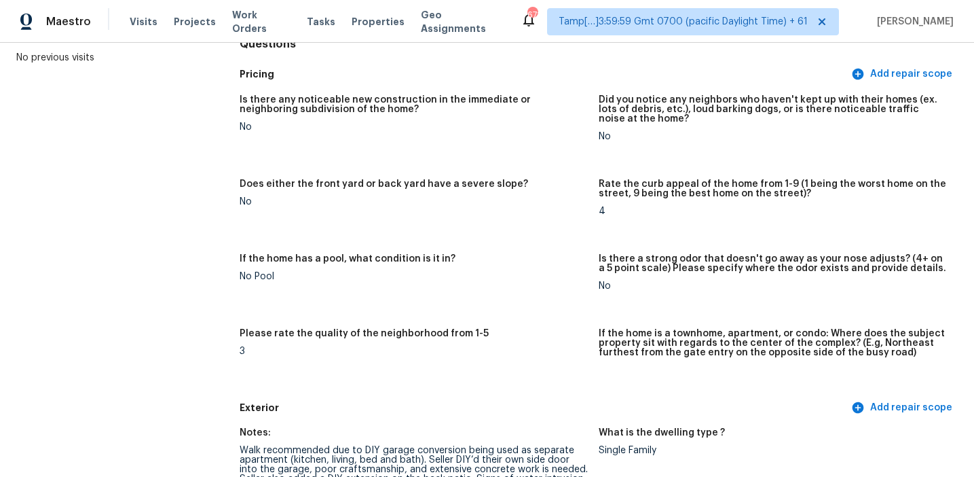
click at [543, 236] on figure "Does either the front yard or back yard have a severe slope? No" at bounding box center [419, 208] width 359 height 58
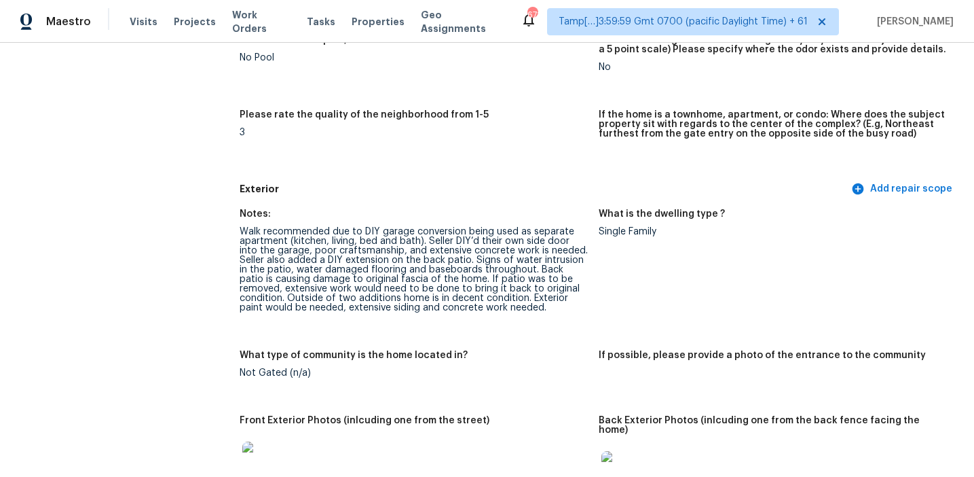
scroll to position [2108, 0]
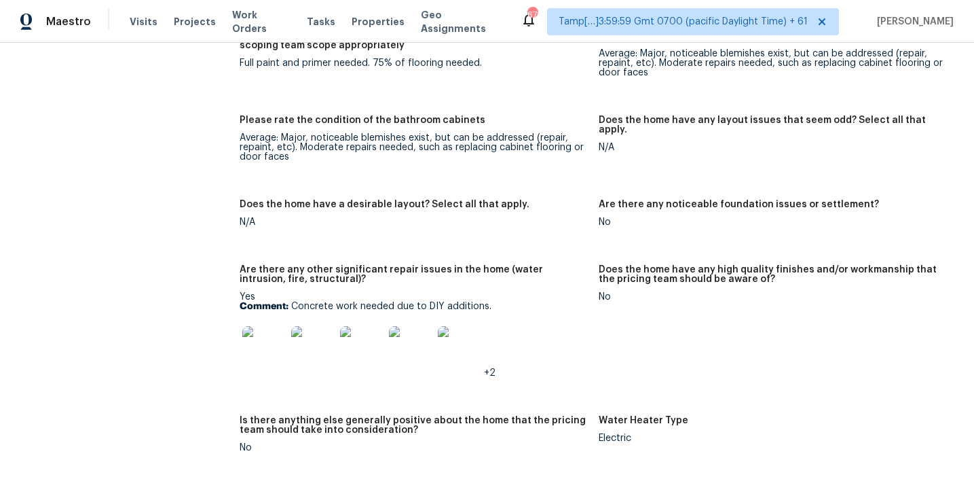
click at [511, 292] on div "Yes Comment: Concrete work needed due to DIY additions. +2" at bounding box center [414, 335] width 348 height 86
click at [265, 330] on img at bounding box center [263, 347] width 43 height 43
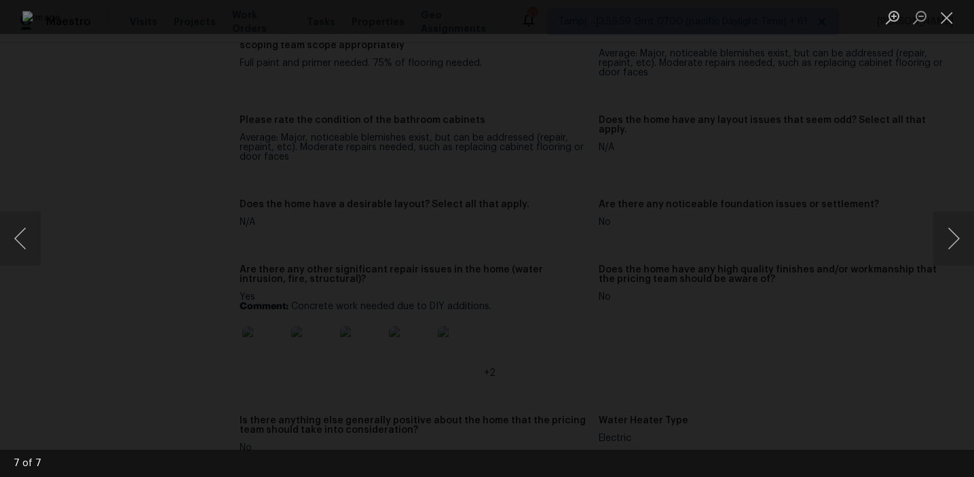
click at [865, 320] on div "Lightbox" at bounding box center [487, 238] width 974 height 477
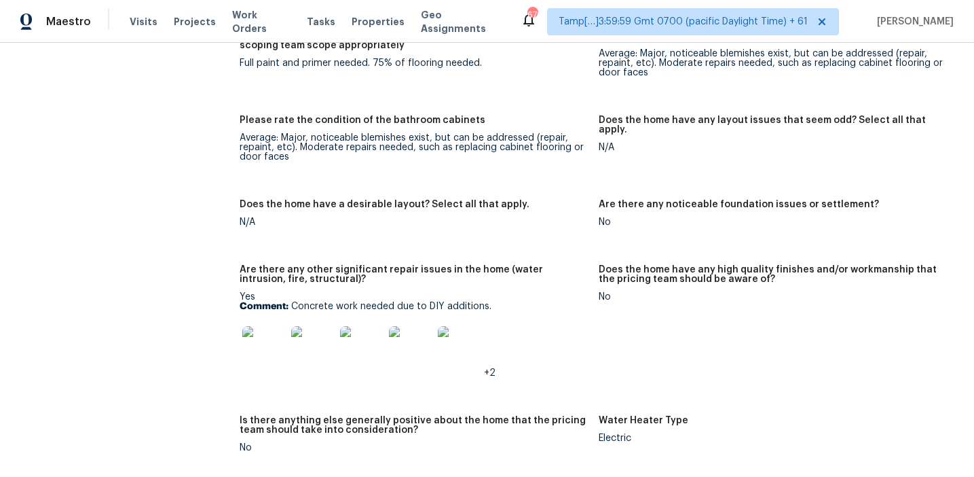
click at [551, 200] on div "Does the home have a desirable layout? Select all that apply." at bounding box center [414, 209] width 348 height 18
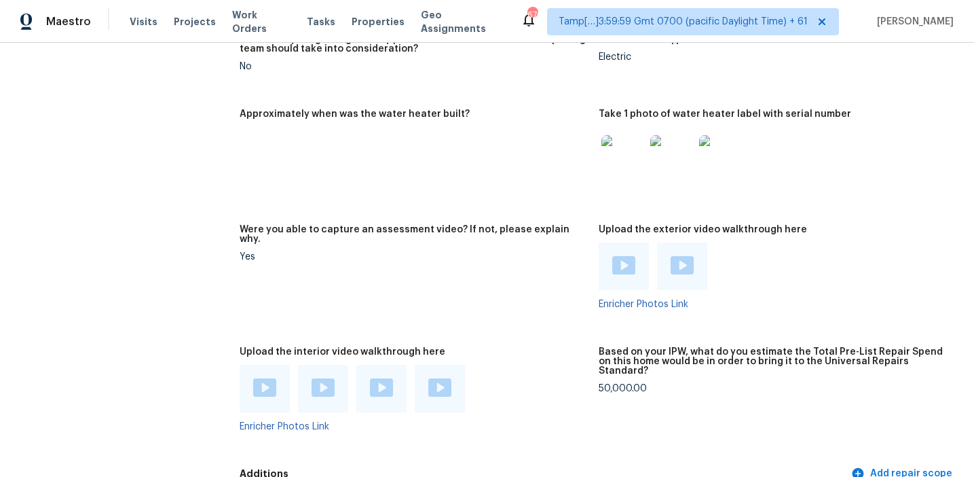
scroll to position [2531, 0]
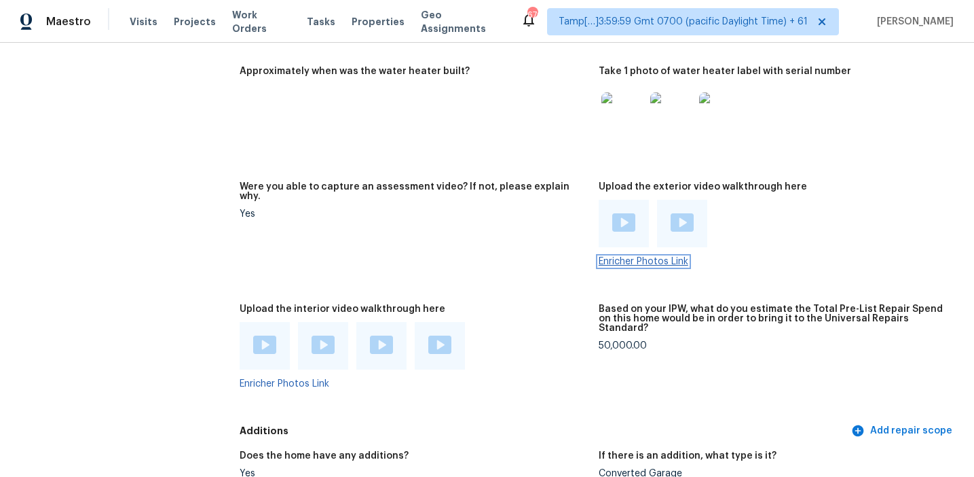
click at [617, 257] on link "Enricher Photos Link" at bounding box center [644, 262] width 90 height 10
click at [507, 236] on figure "Were you able to capture an assessment video? If not, please explain why. Yes" at bounding box center [419, 235] width 359 height 106
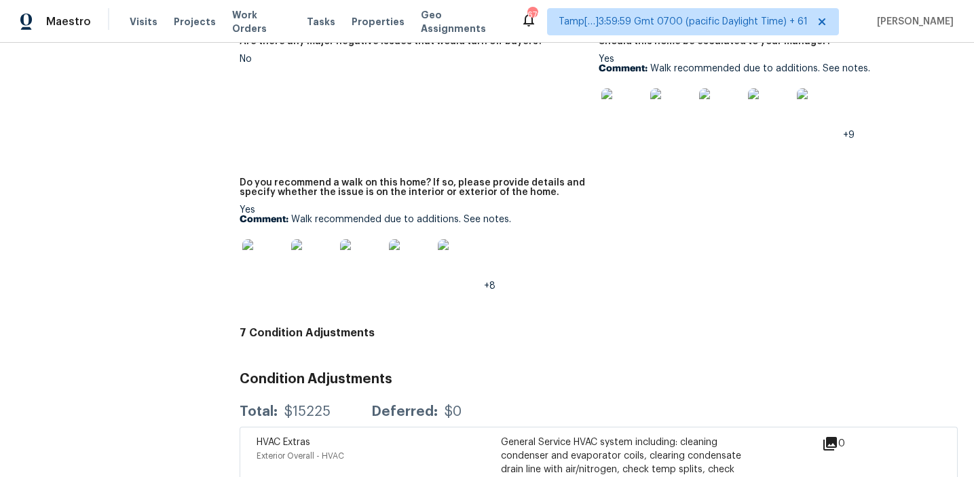
scroll to position [3259, 0]
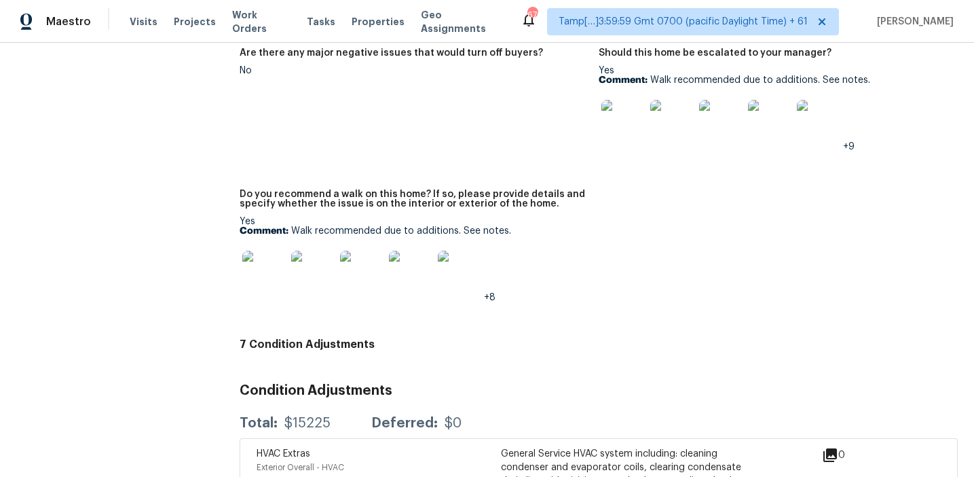
click at [524, 226] on p "Comment: Walk recommended due to additions. See notes." at bounding box center [414, 231] width 348 height 10
drag, startPoint x: 291, startPoint y: 221, endPoint x: 456, endPoint y: 221, distance: 165.0
click at [456, 226] on p "Comment: Walk recommended due to additions. See notes." at bounding box center [414, 231] width 348 height 10
click at [503, 230] on div "Yes Comment: Walk recommended due to additions. See notes. +8" at bounding box center [414, 260] width 348 height 86
click at [561, 248] on div "+8" at bounding box center [414, 272] width 348 height 60
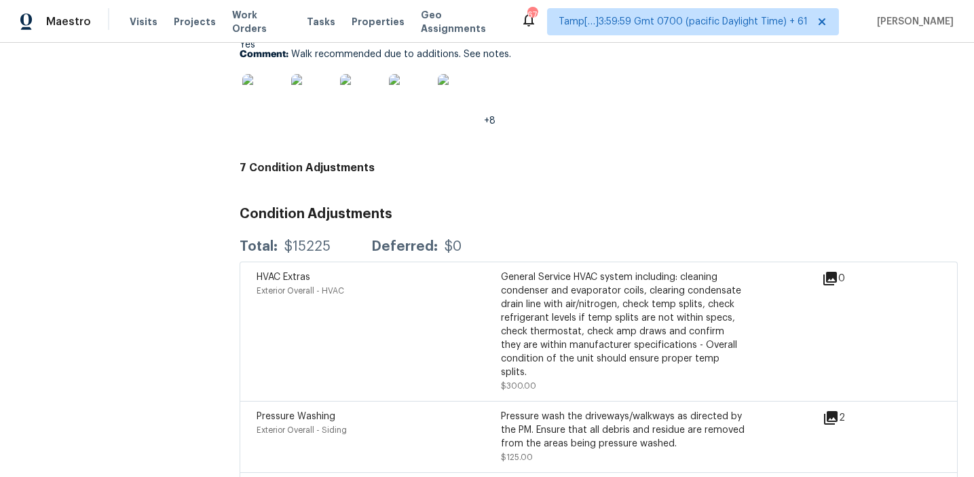
scroll to position [3428, 0]
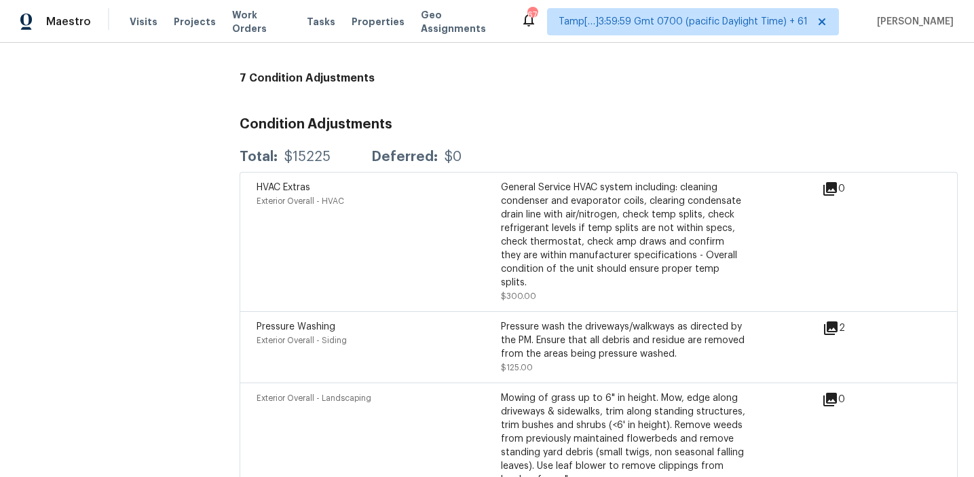
click at [660, 287] on div "HVAC Extras Exterior Overall - HVAC General Service HVAC system including: clea…" at bounding box center [599, 241] width 718 height 139
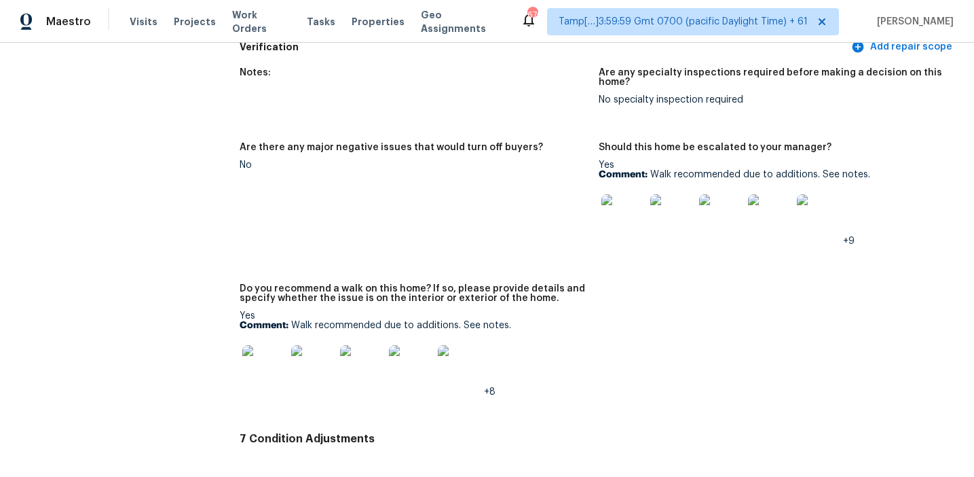
scroll to position [3162, 0]
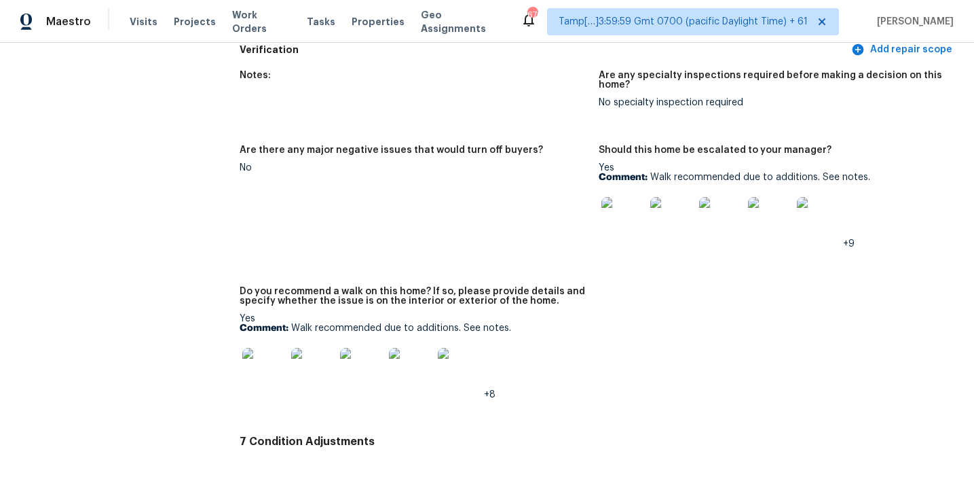
click at [559, 243] on figure "Are there any major negative issues that would turn off buyers? No" at bounding box center [419, 207] width 359 height 125
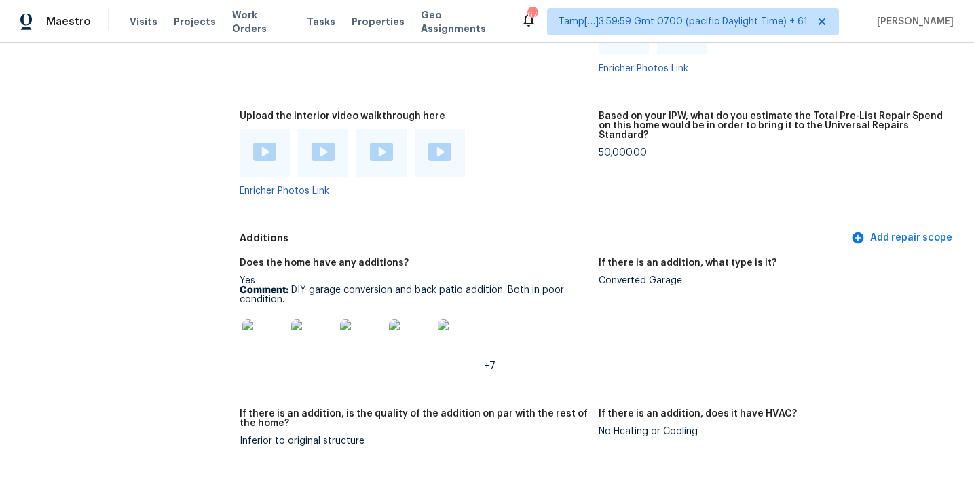
scroll to position [2713, 0]
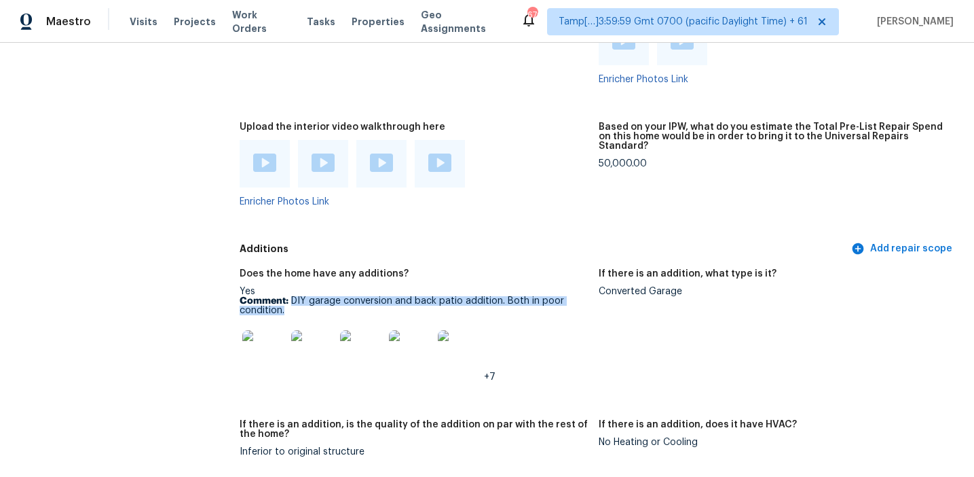
drag, startPoint x: 290, startPoint y: 290, endPoint x: 309, endPoint y: 298, distance: 20.7
click at [309, 298] on p "Comment: DIY garage conversion and back patio addition. Both in poor condition." at bounding box center [414, 305] width 348 height 19
click at [380, 303] on p "Comment: DIY garage conversion and back patio addition. Both in poor condition." at bounding box center [414, 305] width 348 height 19
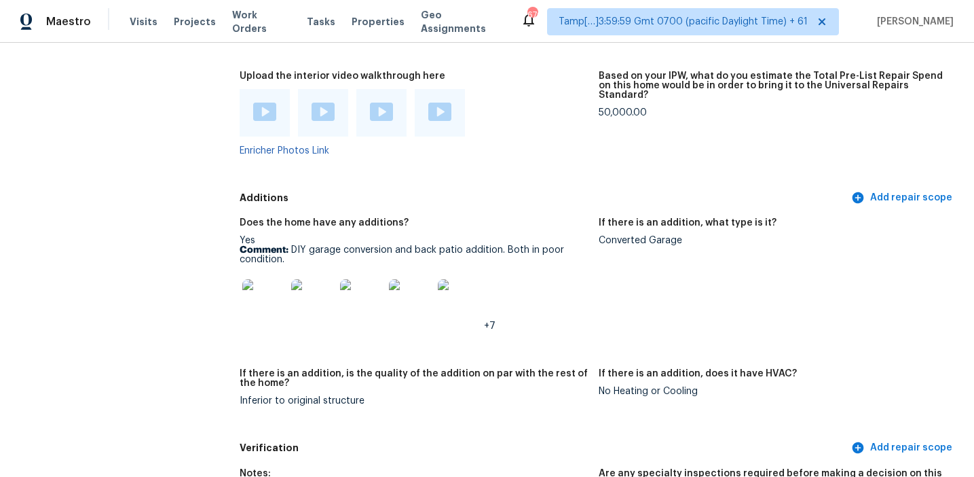
scroll to position [2773, 0]
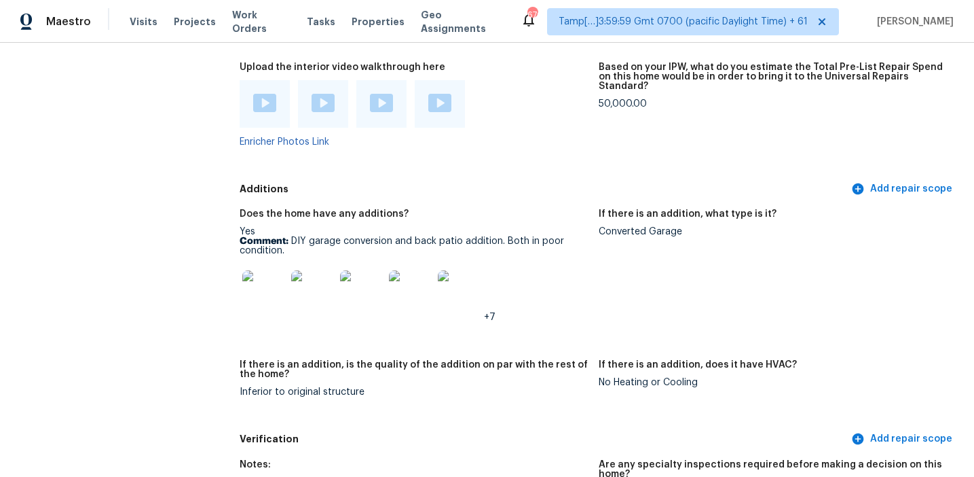
click at [261, 289] on img at bounding box center [263, 291] width 43 height 43
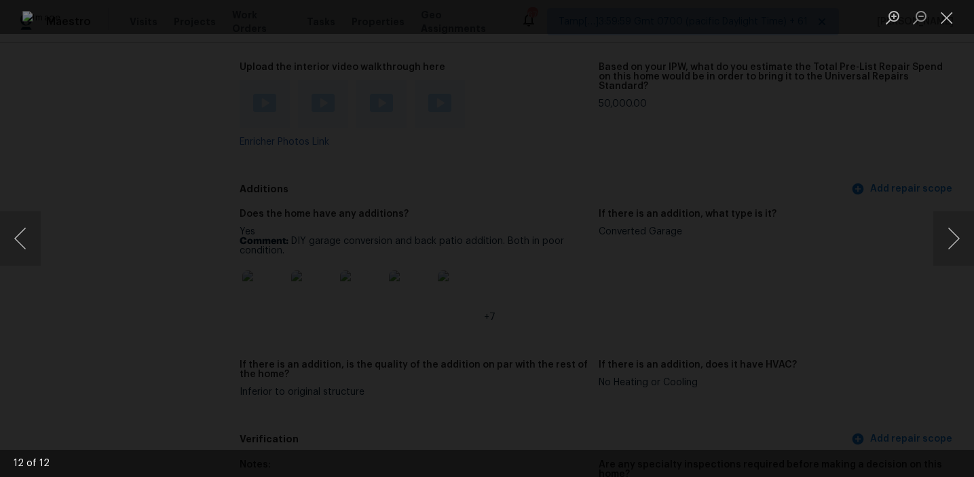
click at [839, 276] on div "Lightbox" at bounding box center [487, 238] width 974 height 477
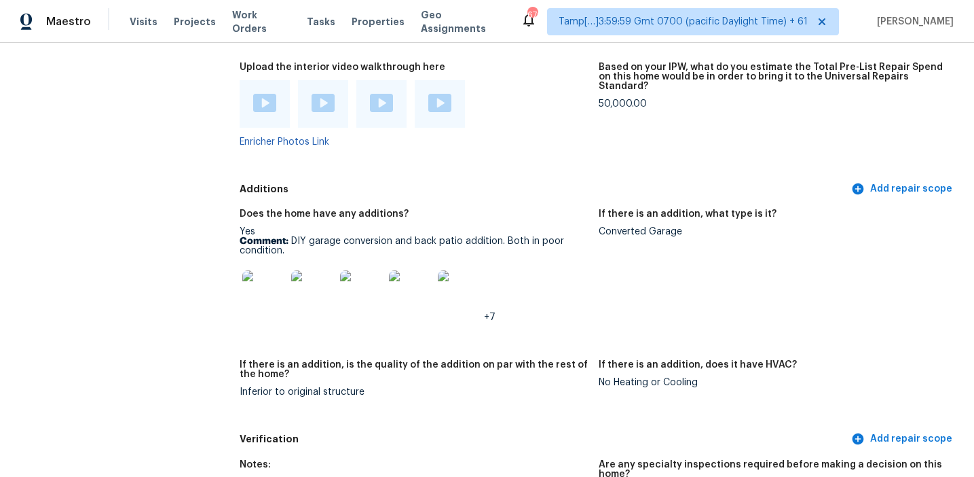
click at [609, 227] on div "Converted Garage" at bounding box center [773, 232] width 348 height 10
click at [529, 177] on div "Additions Add repair scope" at bounding box center [599, 189] width 718 height 25
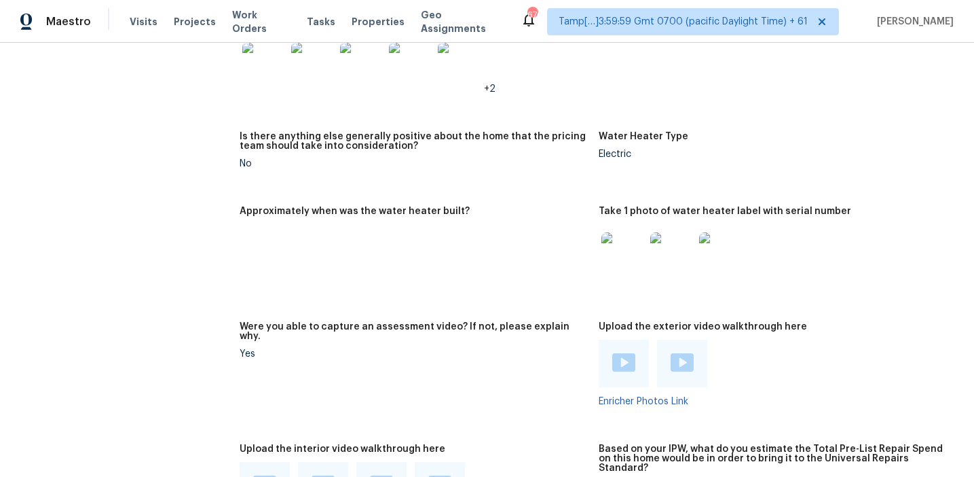
scroll to position [2535, 0]
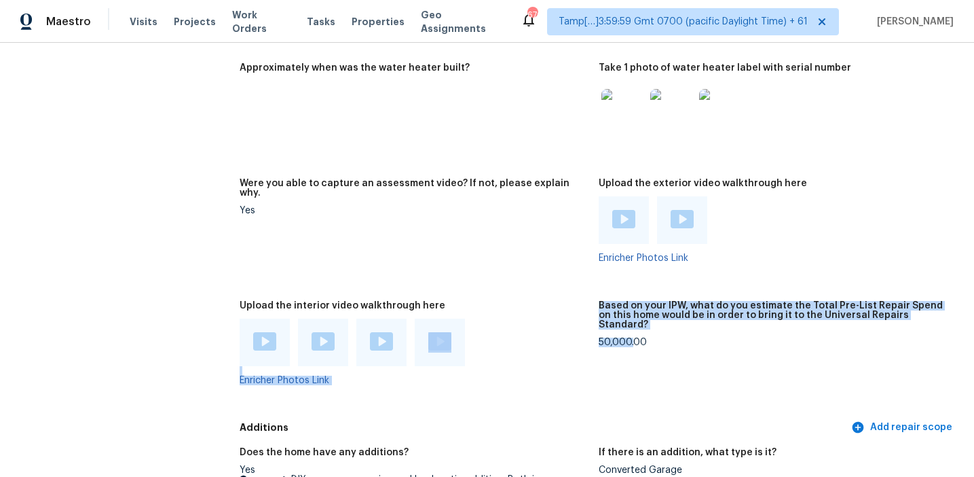
drag, startPoint x: 598, startPoint y: 323, endPoint x: 634, endPoint y: 323, distance: 36.0
click at [634, 337] on div "50,000.00" at bounding box center [773, 342] width 348 height 10
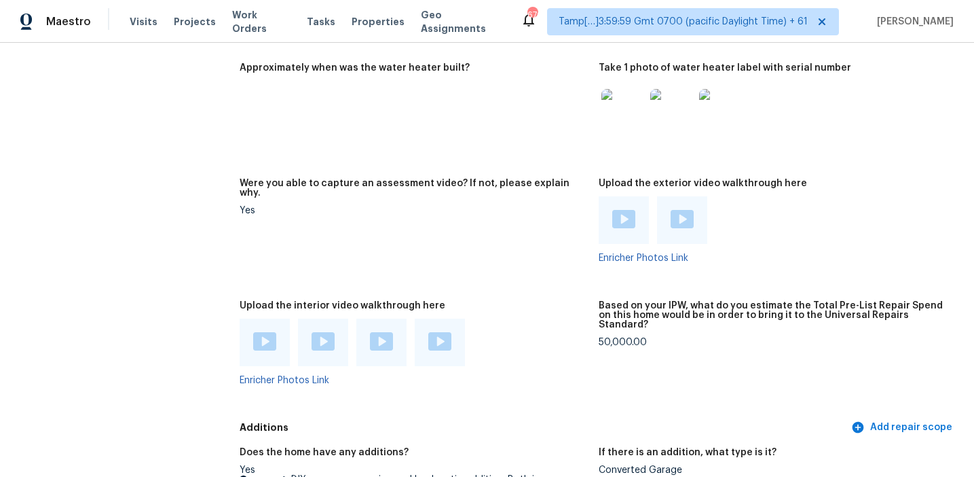
click at [606, 337] on div "50,000.00" at bounding box center [773, 342] width 348 height 10
click at [587, 253] on figure "Were you able to capture an assessment video? If not, please explain why. Yes" at bounding box center [419, 232] width 359 height 106
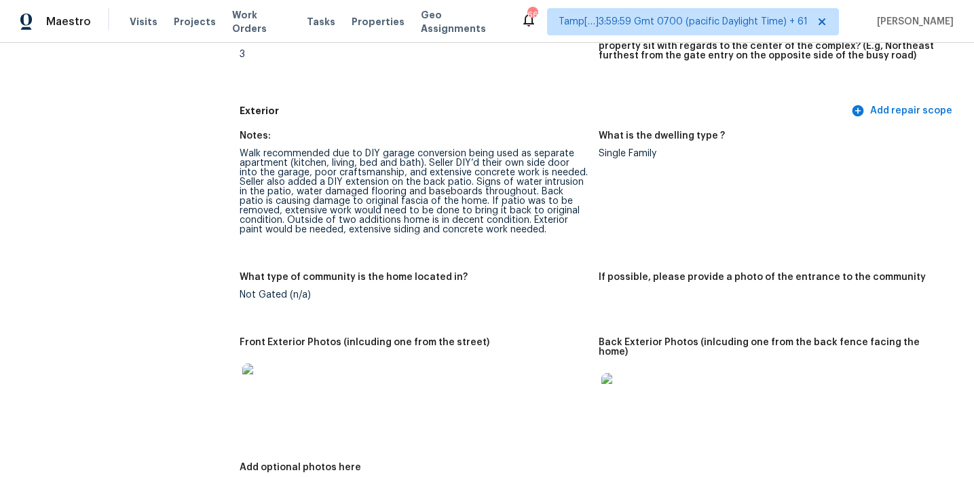
scroll to position [464, 0]
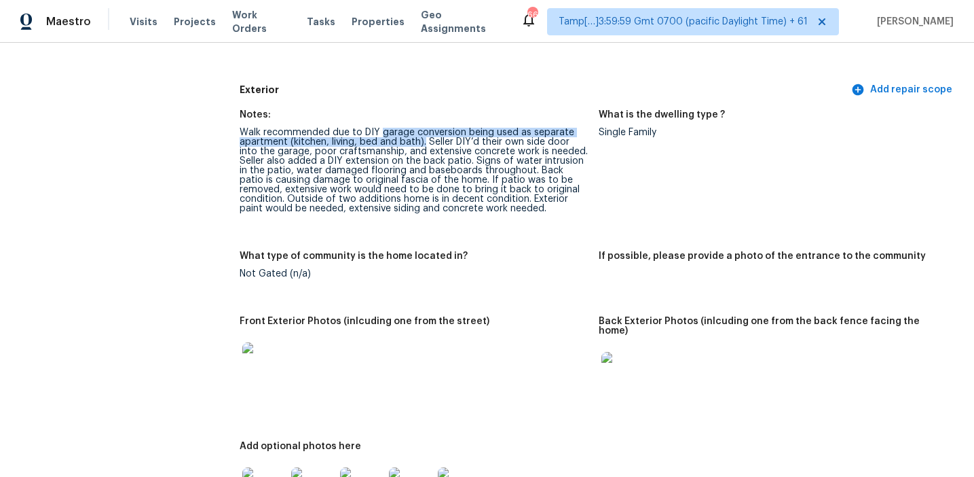
drag, startPoint x: 382, startPoint y: 134, endPoint x: 423, endPoint y: 141, distance: 42.0
click at [423, 141] on div "Walk recommended due to DIY garage conversion being used as separate apartment …" at bounding box center [414, 171] width 348 height 86
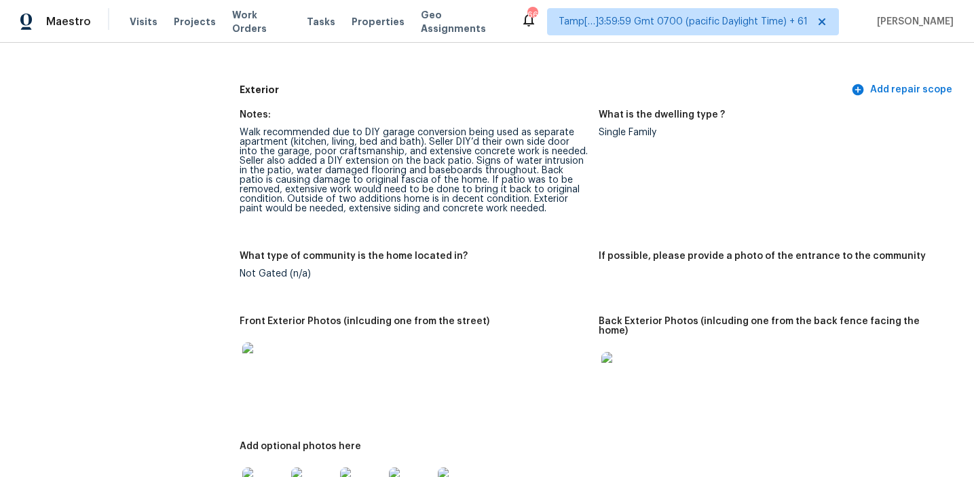
click at [530, 198] on div "Walk recommended due to DIY garage conversion being used as separate apartment …" at bounding box center [414, 171] width 348 height 86
click at [526, 257] on div "What type of community is the home located in?" at bounding box center [414, 260] width 348 height 18
click at [555, 162] on div "Walk recommended due to DIY garage conversion being used as separate apartment …" at bounding box center [414, 171] width 348 height 86
drag, startPoint x: 473, startPoint y: 161, endPoint x: 279, endPoint y: 169, distance: 193.7
click at [279, 169] on div "Walk recommended due to DIY garage conversion being used as separate apartment …" at bounding box center [414, 171] width 348 height 86
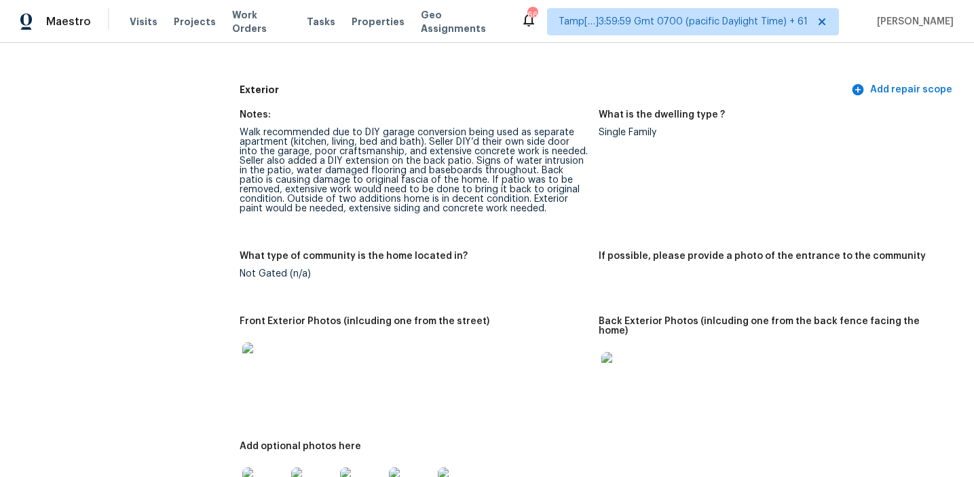
click at [329, 177] on div "Walk recommended due to DIY garage conversion being used as separate apartment …" at bounding box center [414, 171] width 348 height 86
drag, startPoint x: 282, startPoint y: 174, endPoint x: 519, endPoint y: 170, distance: 237.0
click at [519, 170] on div "Walk recommended due to DIY garage conversion being used as separate apartment …" at bounding box center [414, 171] width 348 height 86
click at [508, 217] on figure "Notes: Walk recommended due to DIY garage conversion being used as separate apa…" at bounding box center [419, 172] width 359 height 125
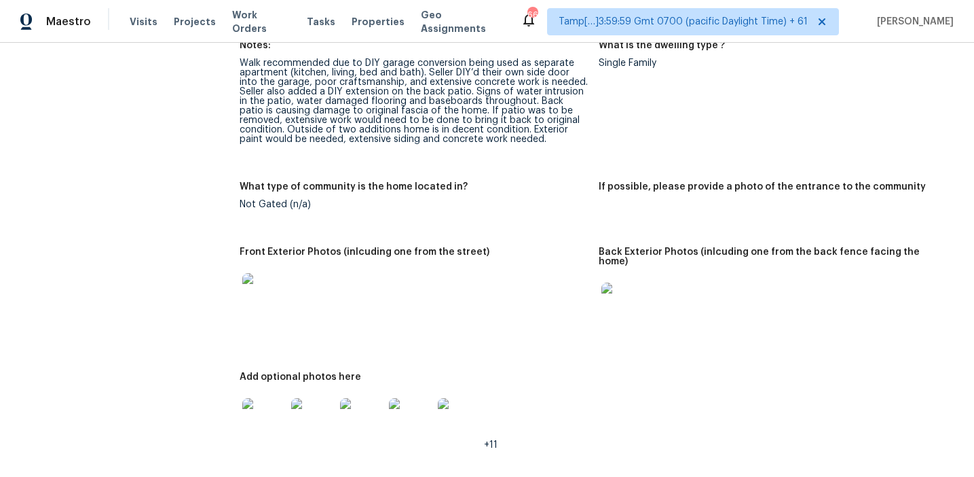
scroll to position [529, 0]
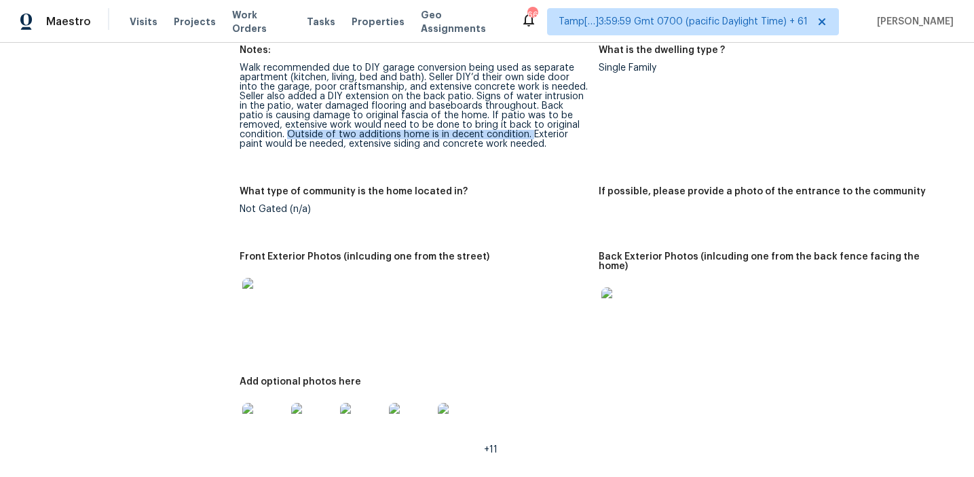
drag, startPoint x: 239, startPoint y: 132, endPoint x: 480, endPoint y: 133, distance: 241.0
click at [480, 133] on div "Walk recommended due to DIY garage conversion being used as separate apartment …" at bounding box center [414, 106] width 348 height 86
click at [549, 223] on figure "What type of community is the home located in? Not Gated (n/a)" at bounding box center [419, 211] width 359 height 49
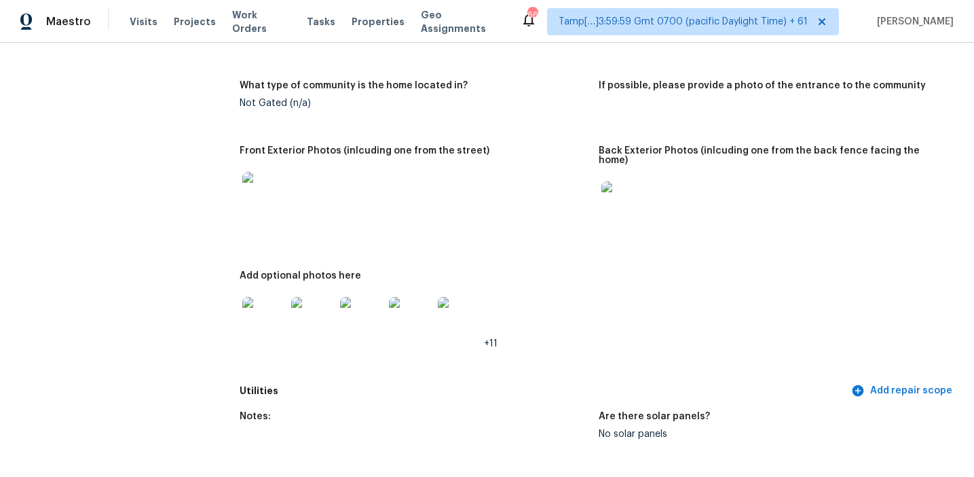
click at [262, 183] on img at bounding box center [263, 193] width 43 height 43
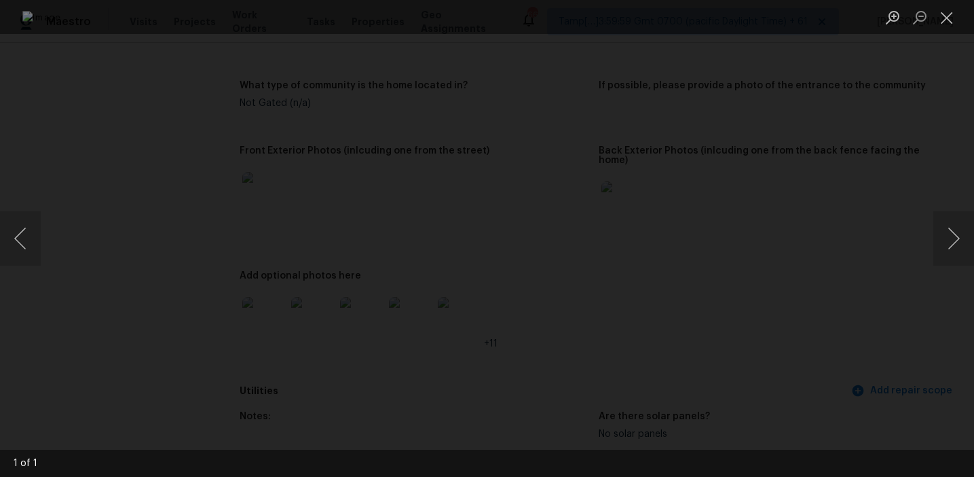
click at [881, 181] on div "Lightbox" at bounding box center [487, 238] width 974 height 477
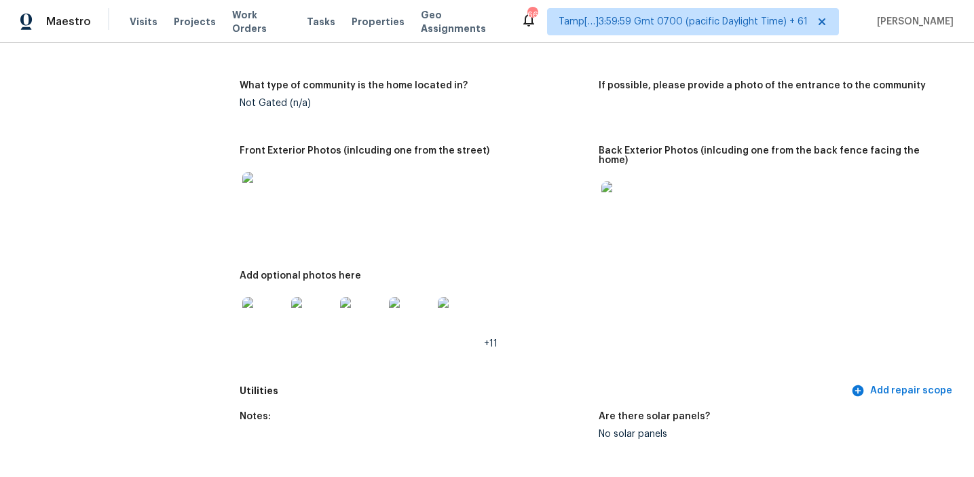
click at [624, 197] on img at bounding box center [623, 202] width 43 height 43
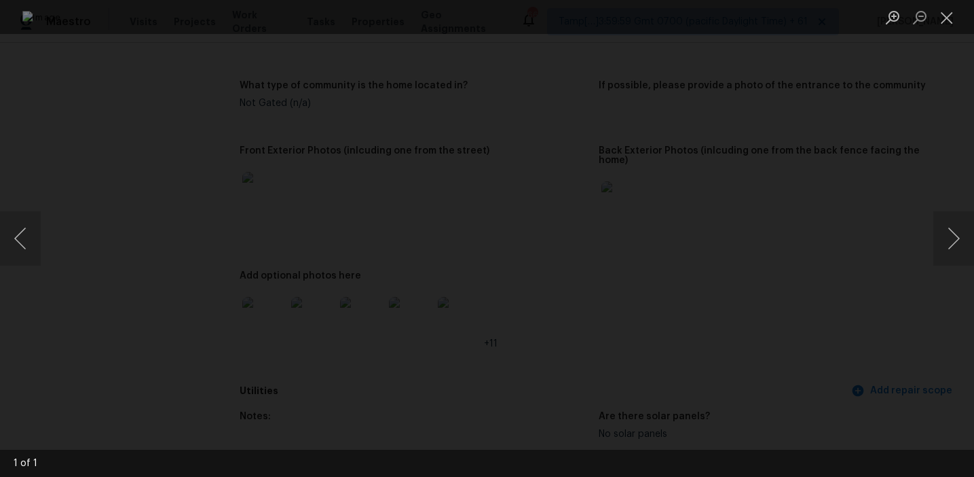
click at [851, 248] on div "Lightbox" at bounding box center [487, 238] width 974 height 477
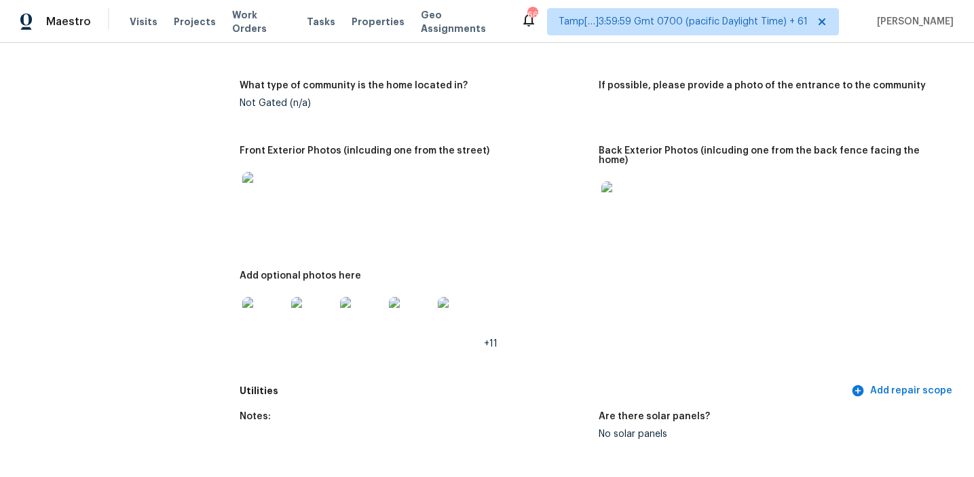
click at [262, 305] on img at bounding box center [263, 318] width 43 height 43
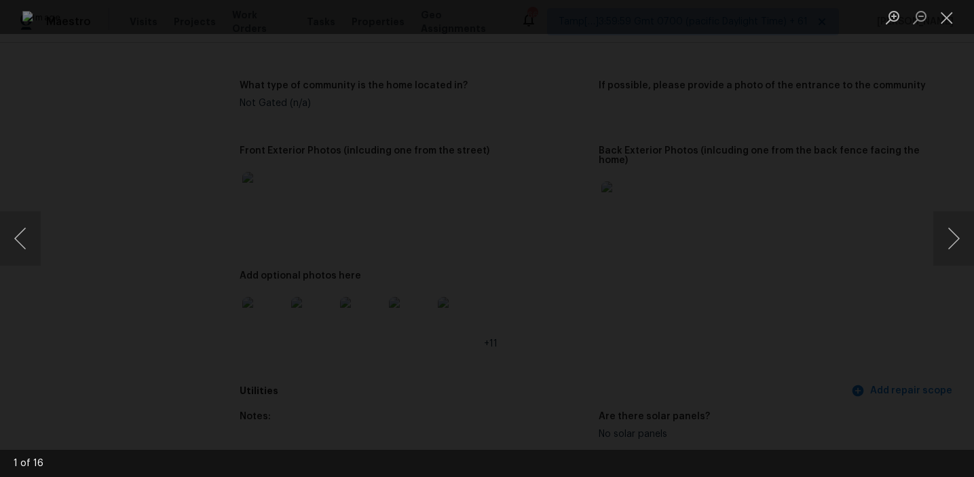
click at [316, 394] on img "Lightbox" at bounding box center [487, 238] width 930 height 455
click at [320, 380] on img "Lightbox" at bounding box center [659, 81] width 1867 height 913
click at [853, 341] on div "Lightbox" at bounding box center [487, 238] width 974 height 477
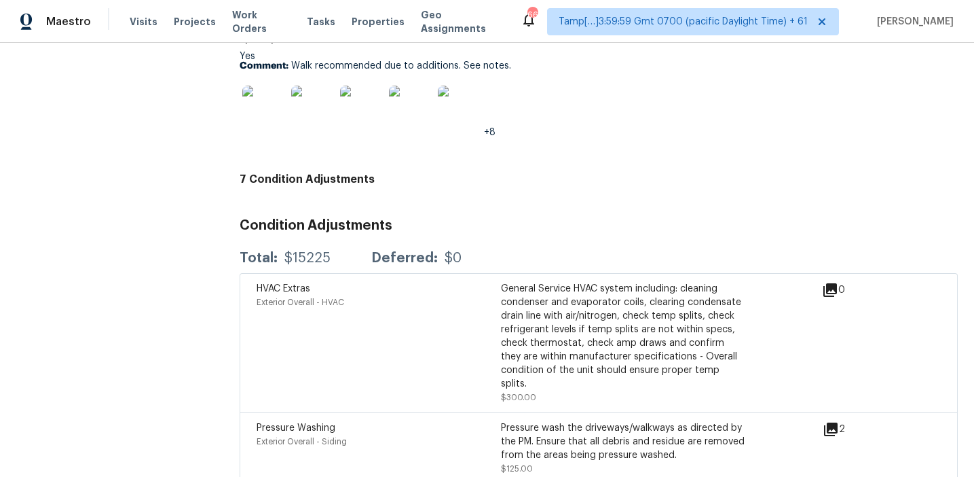
scroll to position [3577, 0]
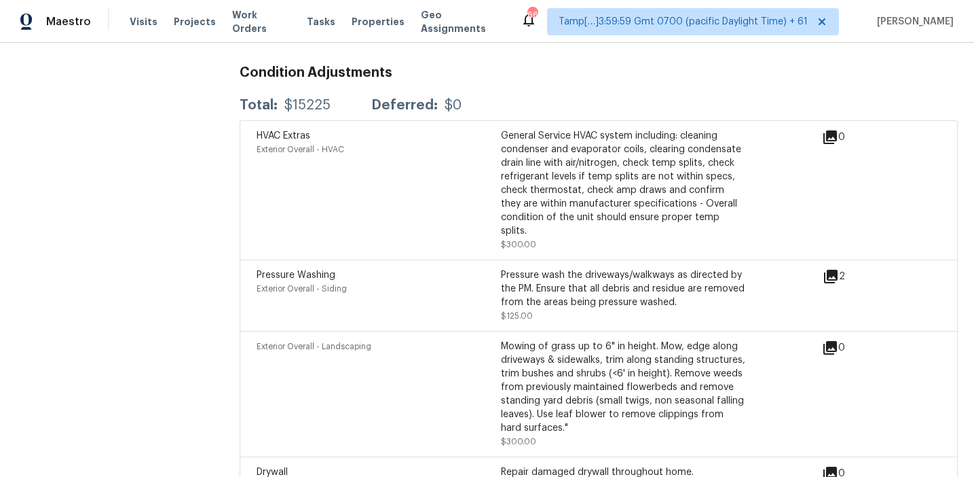
click at [508, 170] on div "General Service HVAC system including: cleaning condenser and evaporator coils,…" at bounding box center [623, 183] width 244 height 109
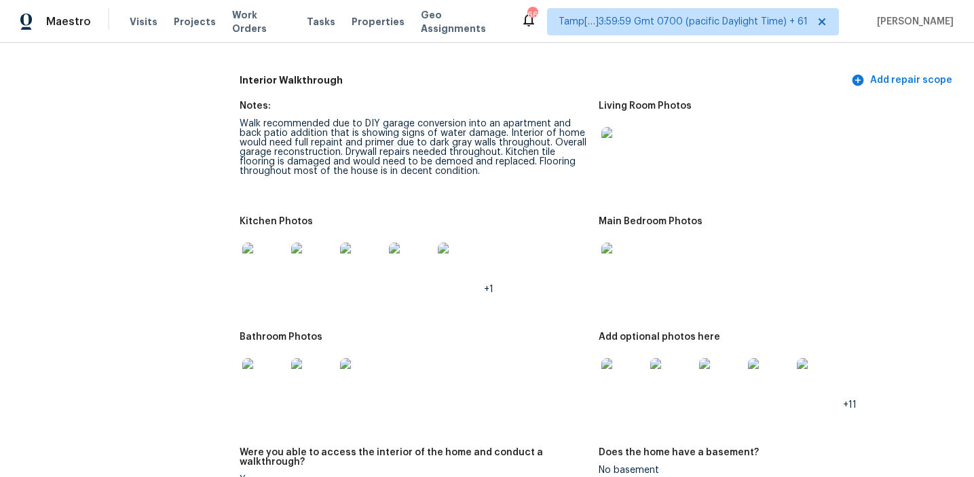
scroll to position [1485, 0]
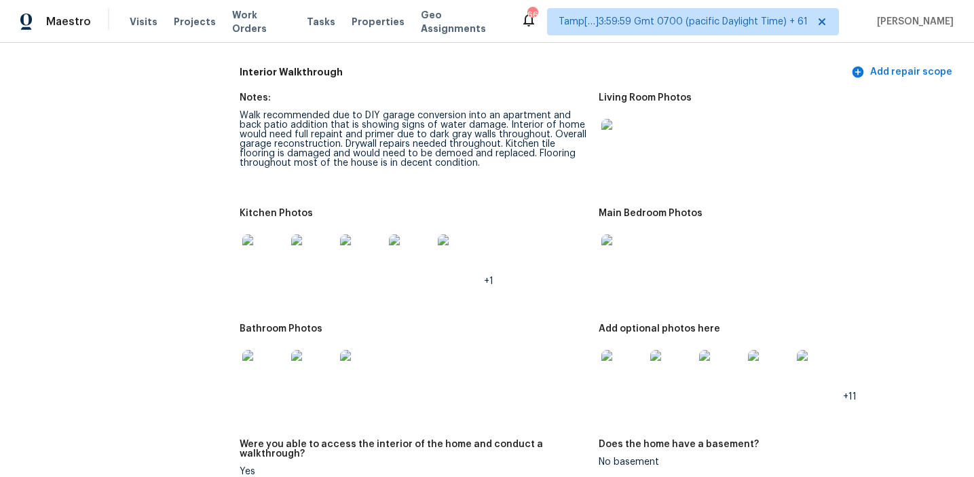
click at [511, 158] on figure "Notes: Walk recommended due to DIY garage conversion into an apartment and back…" at bounding box center [419, 142] width 359 height 99
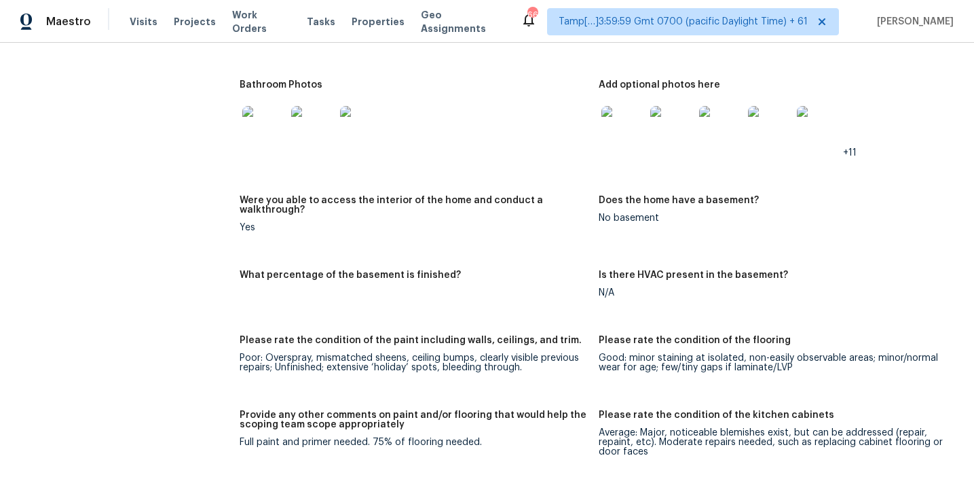
scroll to position [1727, 0]
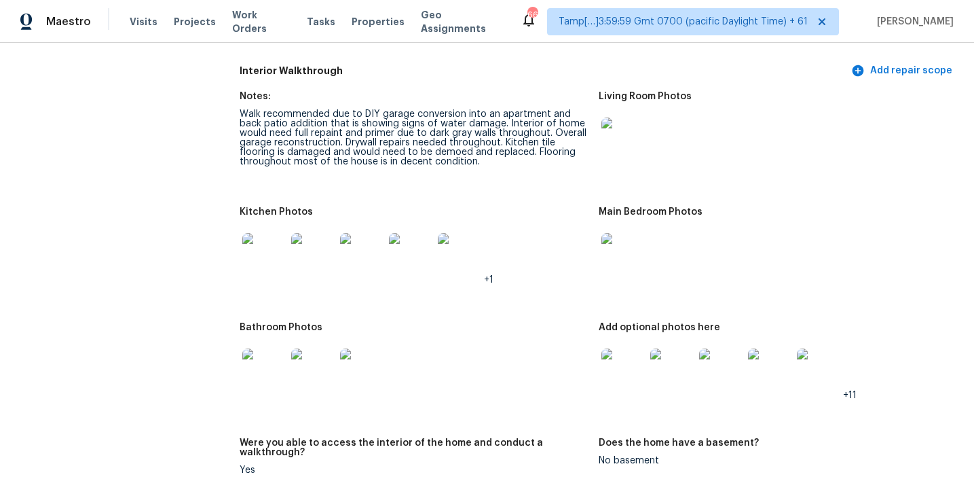
click at [530, 180] on figure "Notes: Walk recommended due to DIY garage conversion into an apartment and back…" at bounding box center [419, 141] width 359 height 99
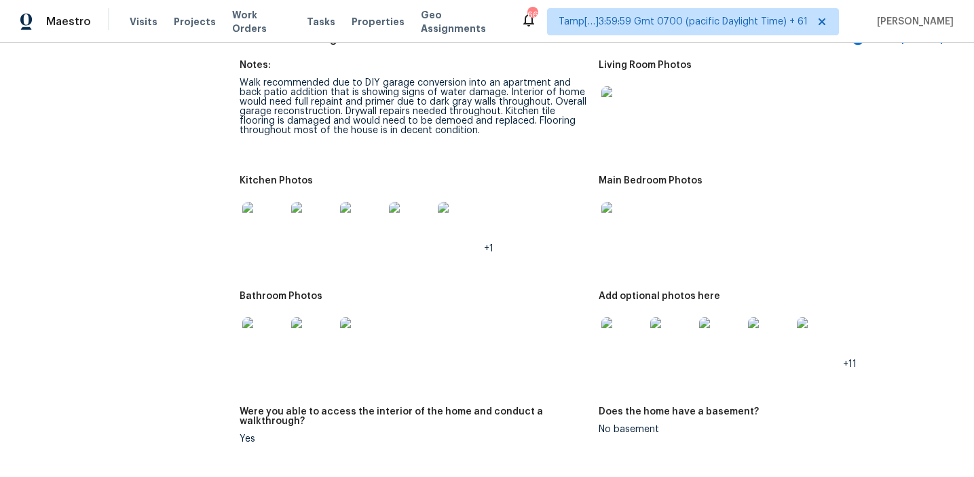
scroll to position [1495, 0]
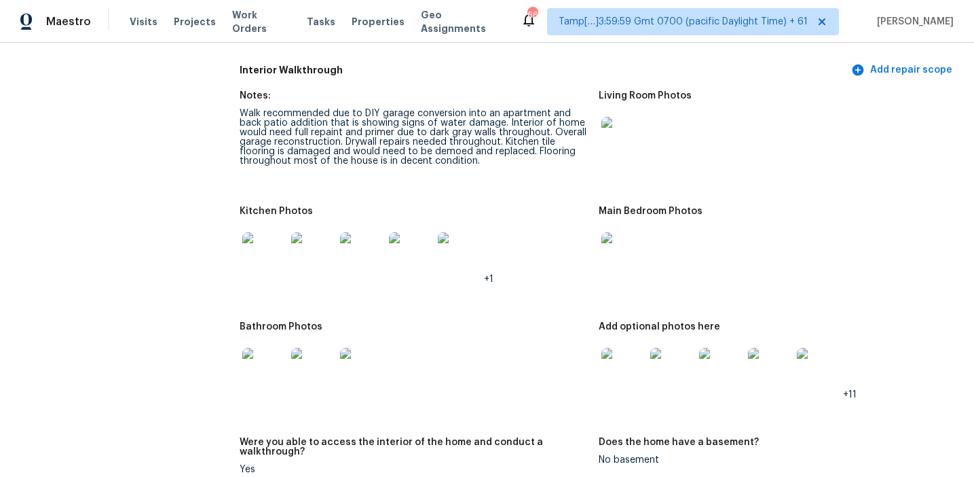
scroll to position [1488, 0]
click at [616, 128] on img at bounding box center [623, 137] width 43 height 43
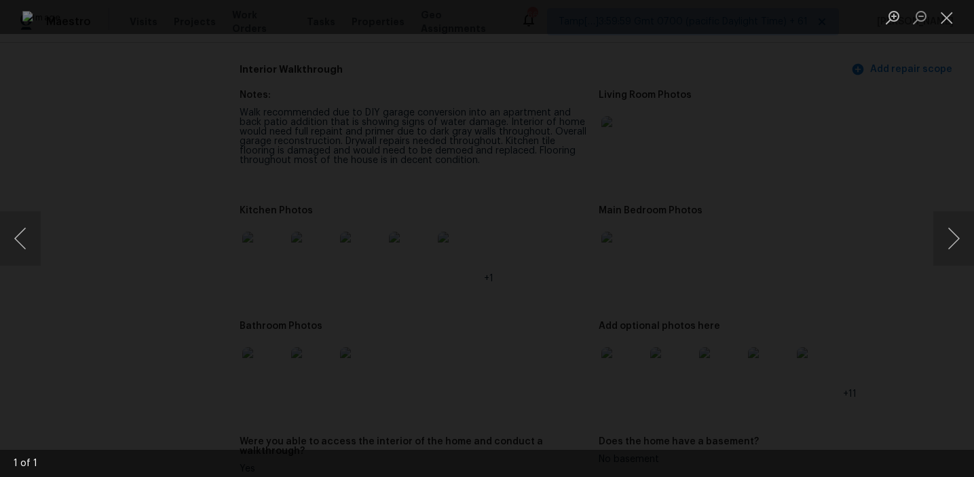
click at [906, 191] on div "Lightbox" at bounding box center [487, 238] width 974 height 477
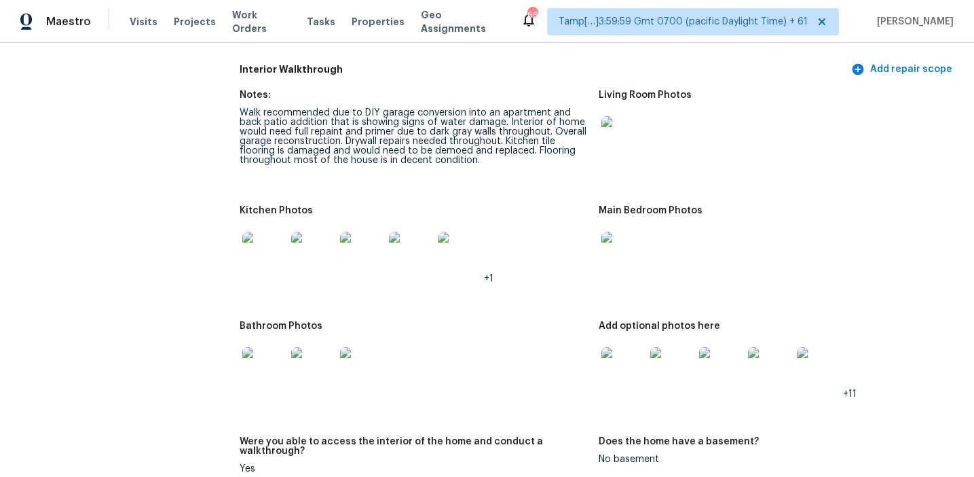
click at [269, 240] on img at bounding box center [263, 253] width 43 height 43
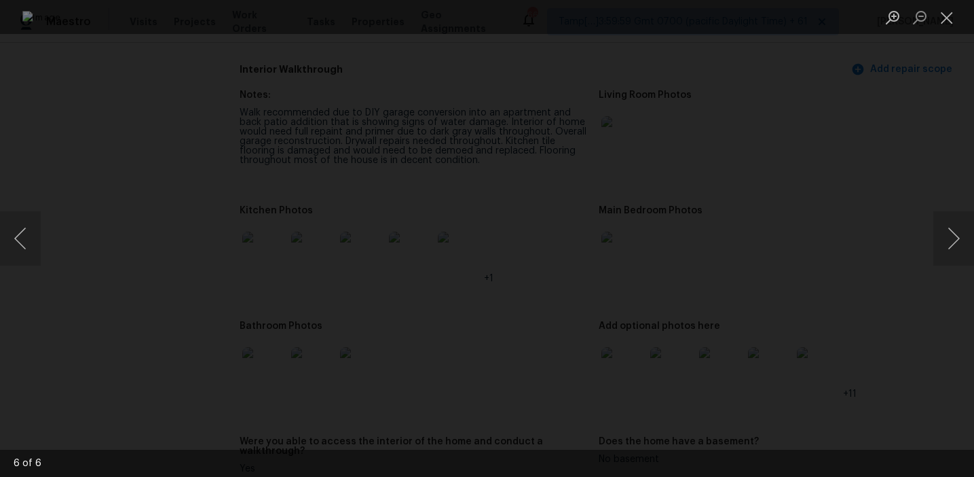
click at [908, 234] on div "Lightbox" at bounding box center [487, 238] width 974 height 477
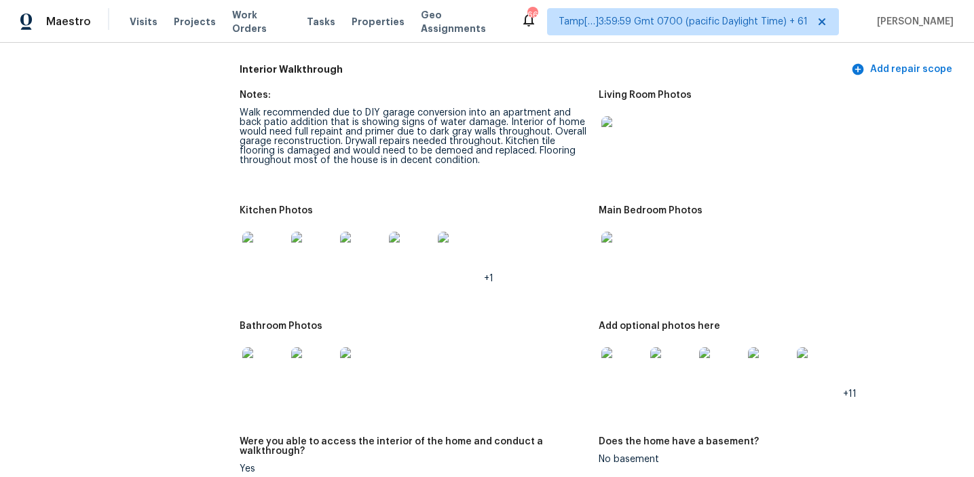
click at [624, 237] on img at bounding box center [623, 253] width 43 height 43
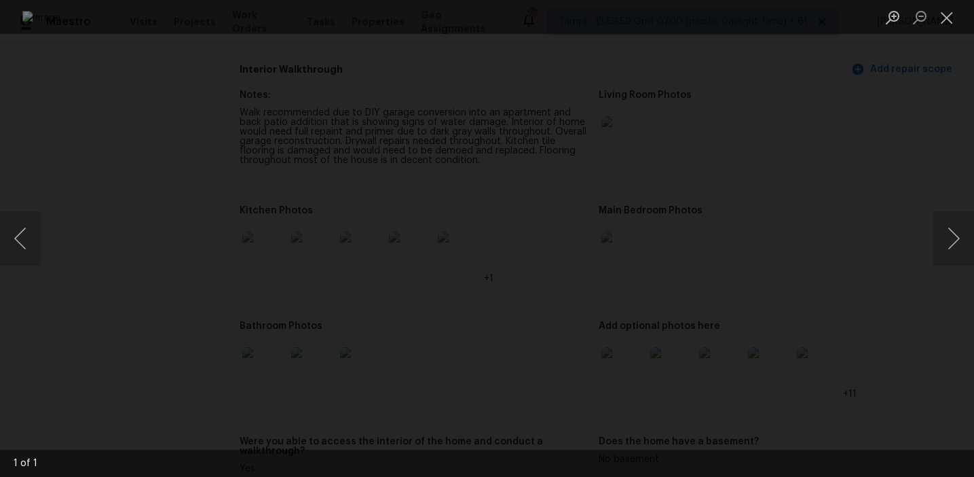
click at [810, 154] on img "Lightbox" at bounding box center [487, 238] width 930 height 455
click at [849, 153] on div "Lightbox" at bounding box center [487, 238] width 974 height 477
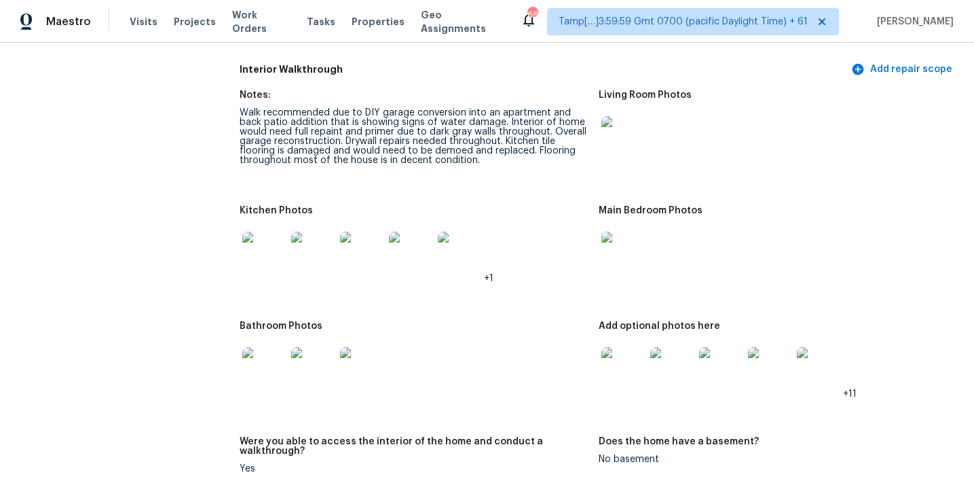
click at [287, 359] on div at bounding box center [264, 369] width 49 height 60
click at [267, 352] on img at bounding box center [263, 368] width 43 height 43
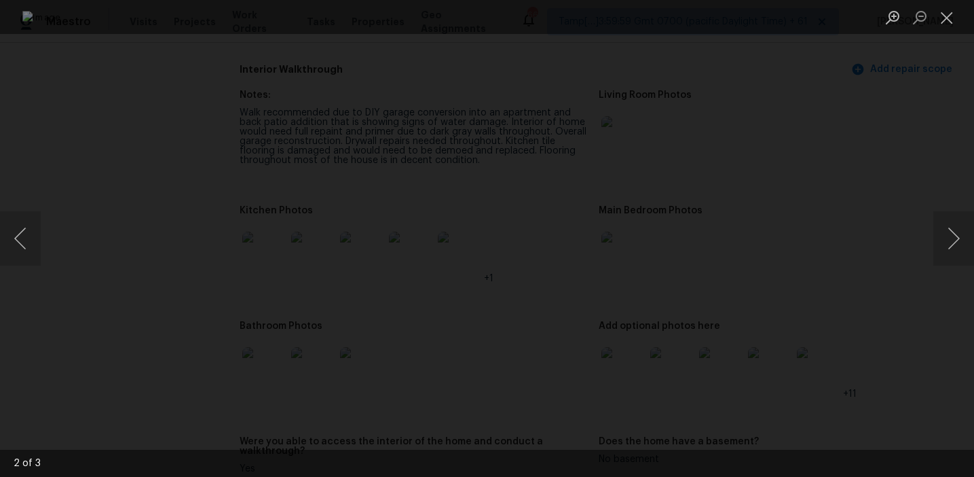
click at [883, 240] on div "Lightbox" at bounding box center [487, 238] width 974 height 477
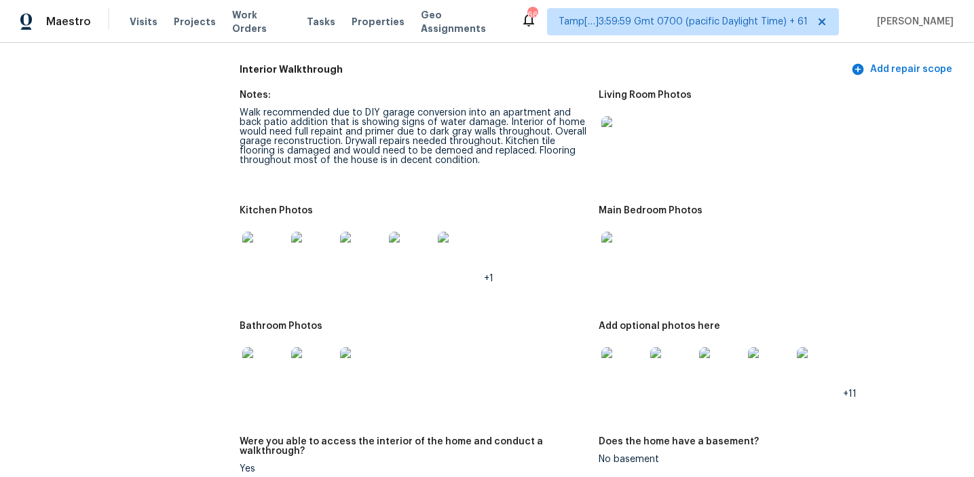
click at [594, 366] on figure "Bathroom Photos" at bounding box center [419, 370] width 359 height 99
click at [608, 366] on img at bounding box center [623, 368] width 43 height 43
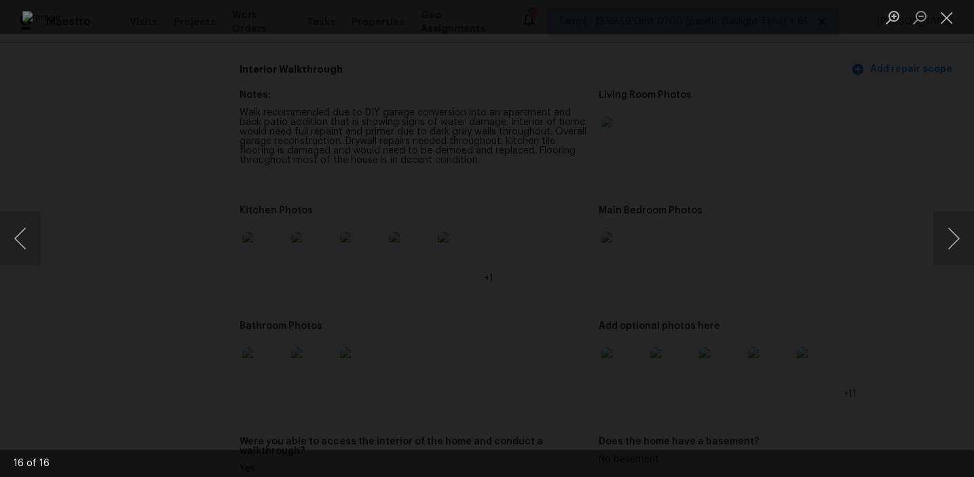
click at [803, 384] on img "Lightbox" at bounding box center [487, 238] width 930 height 455
click at [828, 369] on div "Lightbox" at bounding box center [487, 238] width 974 height 477
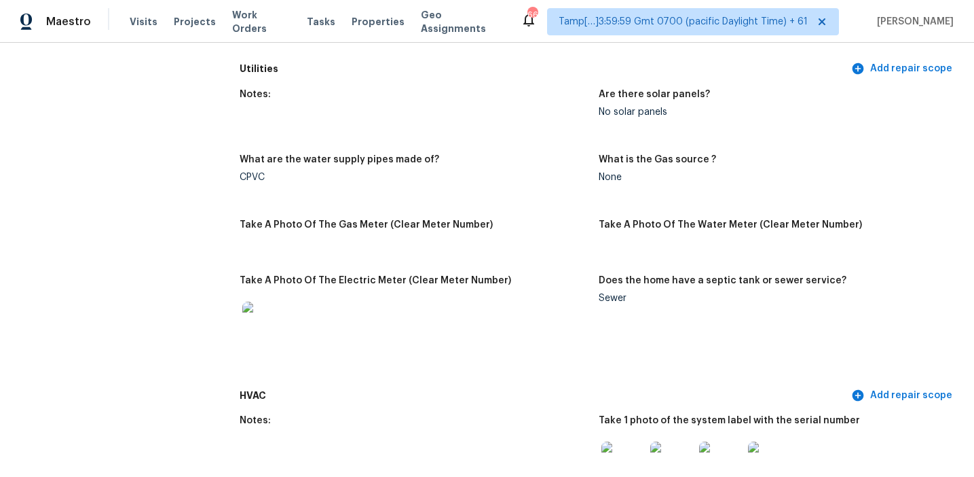
scroll to position [978, 0]
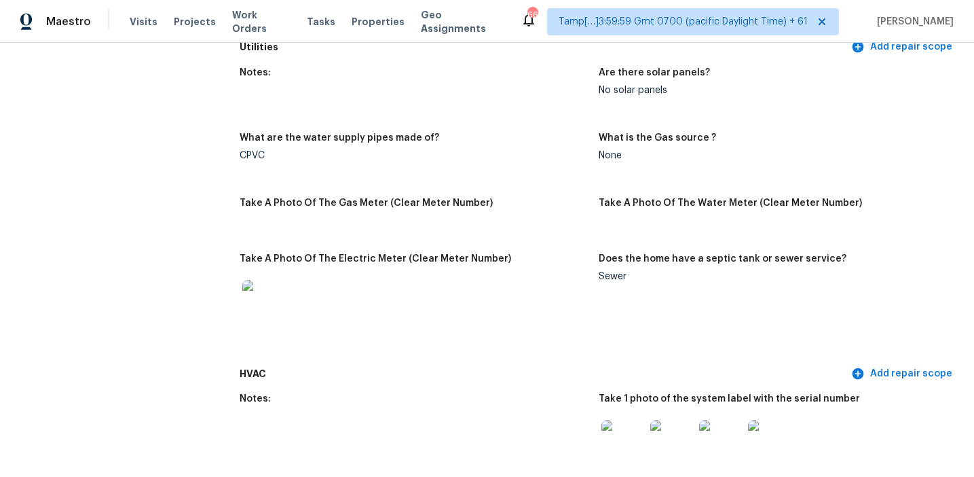
click at [411, 160] on figure "What are the water supply pipes made of? CPVC" at bounding box center [419, 157] width 359 height 49
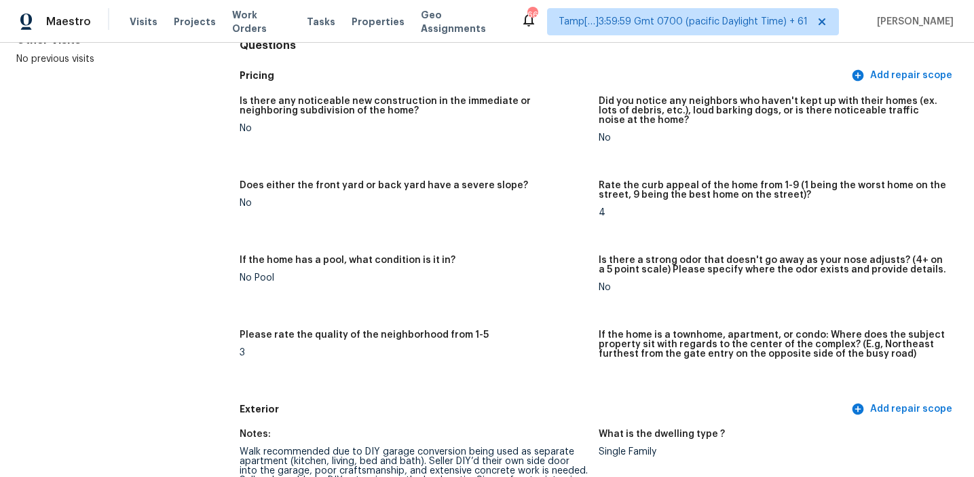
click at [312, 115] on div "Is there any noticeable new construction in the immediate or neighboring subdiv…" at bounding box center [414, 109] width 348 height 27
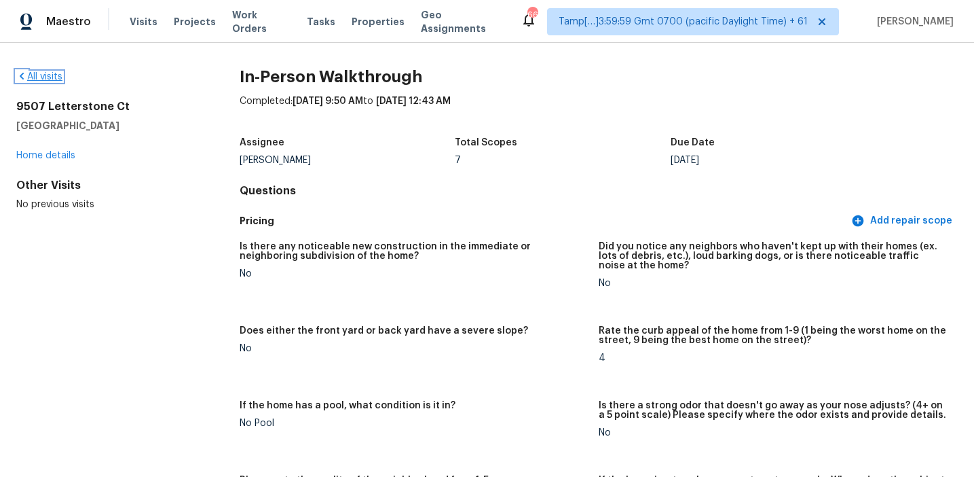
click at [58, 76] on link "All visits" at bounding box center [39, 77] width 46 height 10
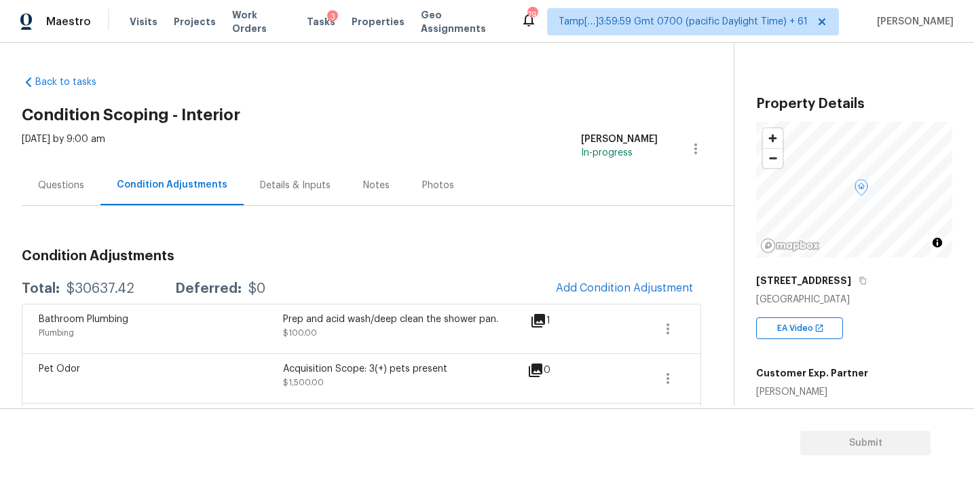
click at [330, 257] on h3 "Condition Adjustments" at bounding box center [362, 256] width 680 height 14
click at [589, 285] on span "Add Condition Adjustment" at bounding box center [624, 288] width 137 height 12
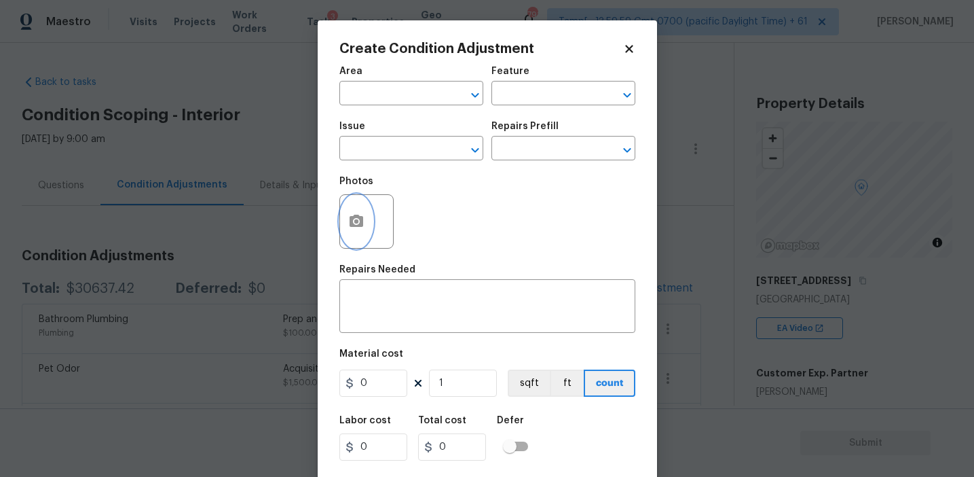
click at [360, 233] on button "button" at bounding box center [356, 221] width 33 height 53
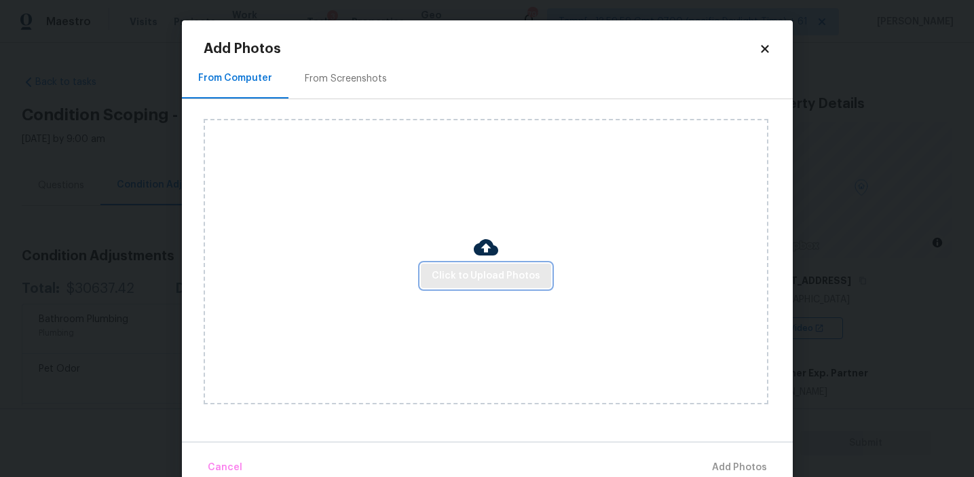
click at [486, 281] on span "Click to Upload Photos" at bounding box center [486, 276] width 109 height 17
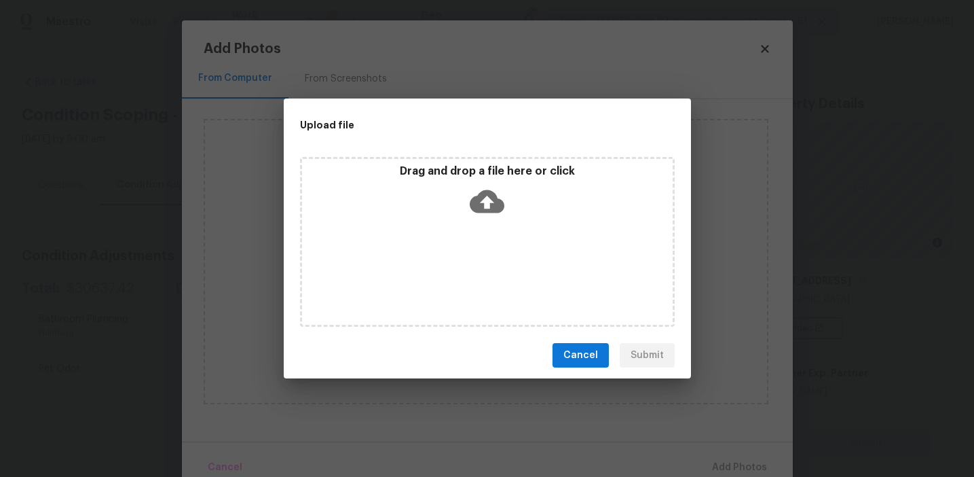
click at [473, 190] on icon at bounding box center [487, 201] width 35 height 35
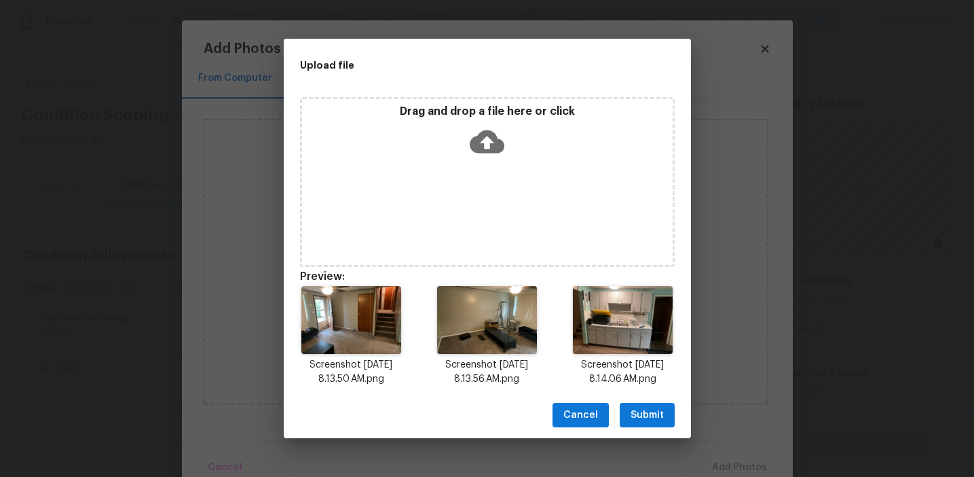
click at [638, 408] on span "Submit" at bounding box center [647, 415] width 33 height 17
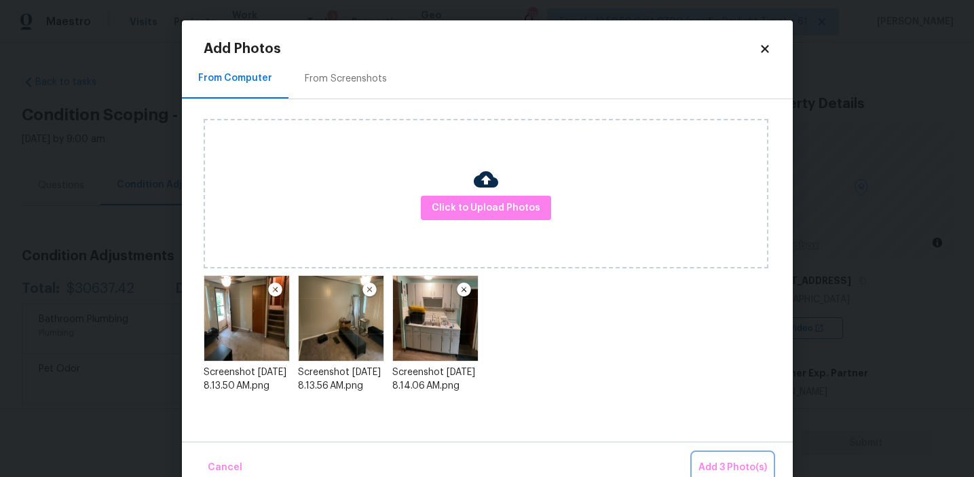
click at [724, 458] on button "Add 3 Photo(s)" at bounding box center [732, 467] width 79 height 29
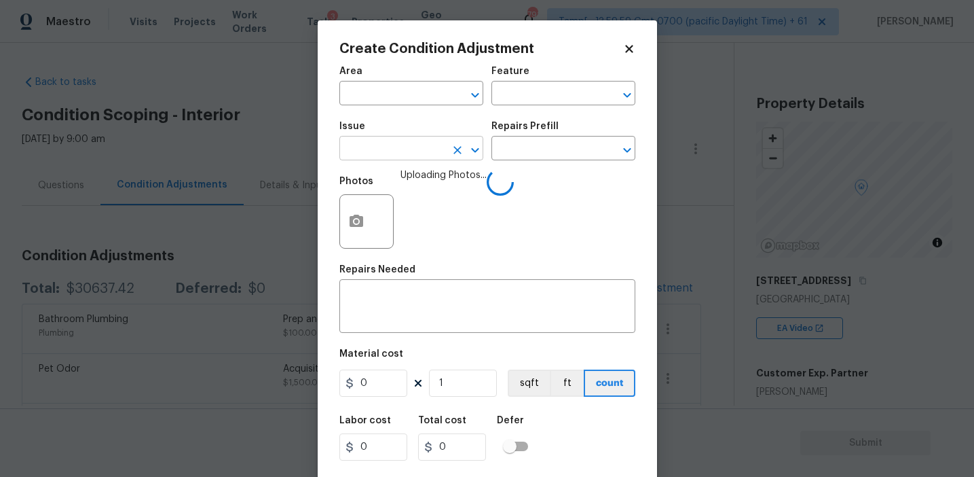
click at [382, 141] on input "text" at bounding box center [393, 149] width 106 height 21
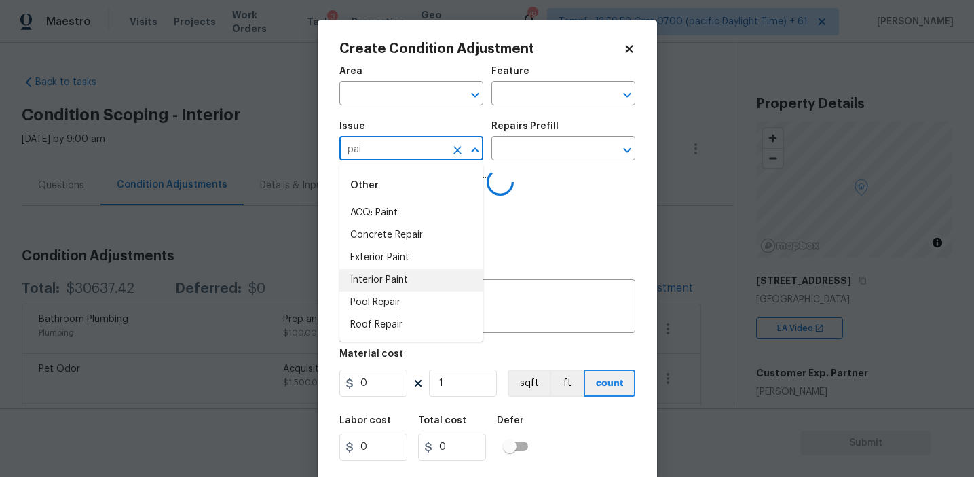
click at [409, 287] on li "Interior Paint" at bounding box center [412, 280] width 144 height 22
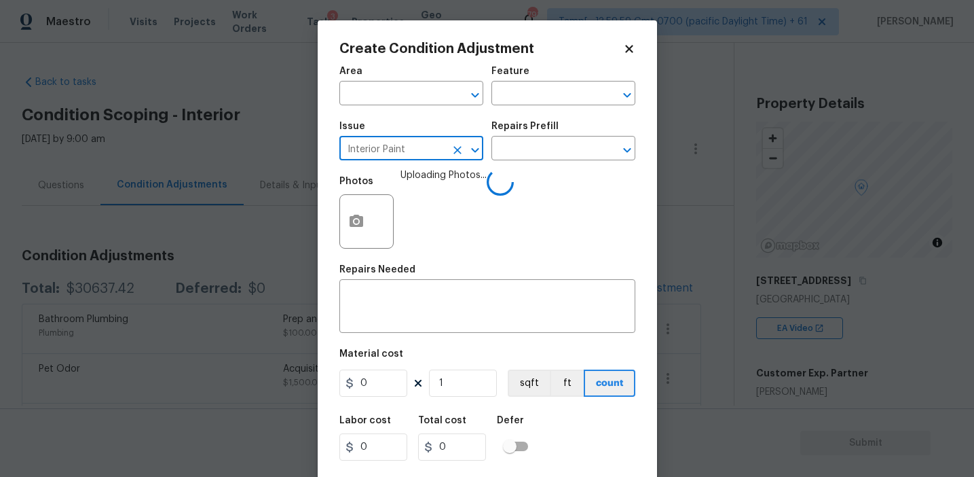
type input "Interior Paint"
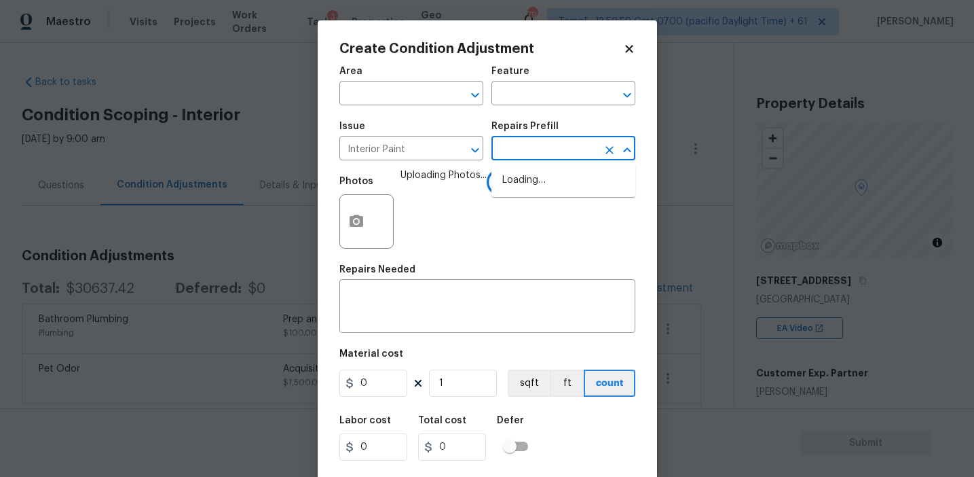
click at [462, 190] on span "Uploading Photos..." at bounding box center [444, 212] width 86 height 88
click at [528, 155] on input "text" at bounding box center [545, 149] width 106 height 21
click at [543, 151] on input "text" at bounding box center [545, 149] width 106 height 21
click at [466, 177] on span "Uploading Photos..." at bounding box center [444, 212] width 86 height 88
click at [536, 152] on input "text" at bounding box center [545, 149] width 106 height 21
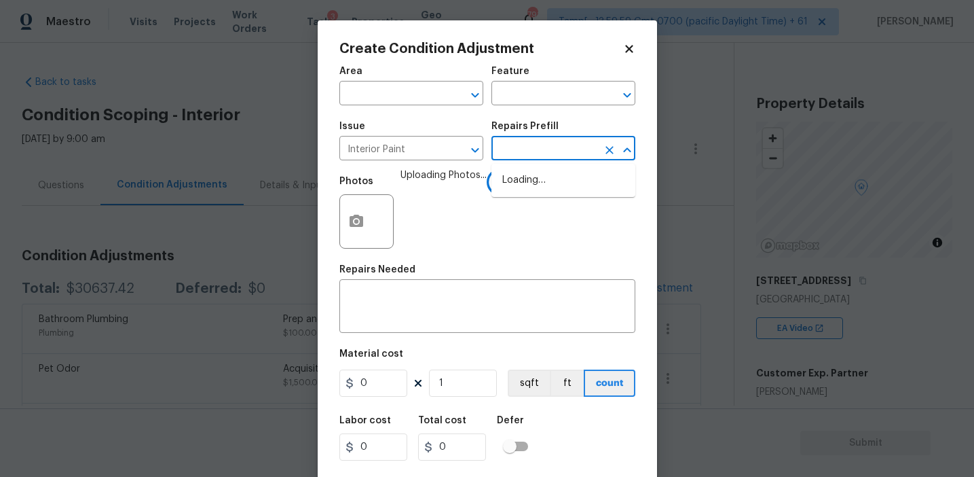
click at [458, 205] on span "Uploading Photos..." at bounding box center [444, 212] width 86 height 88
click at [535, 153] on input "text" at bounding box center [545, 149] width 106 height 21
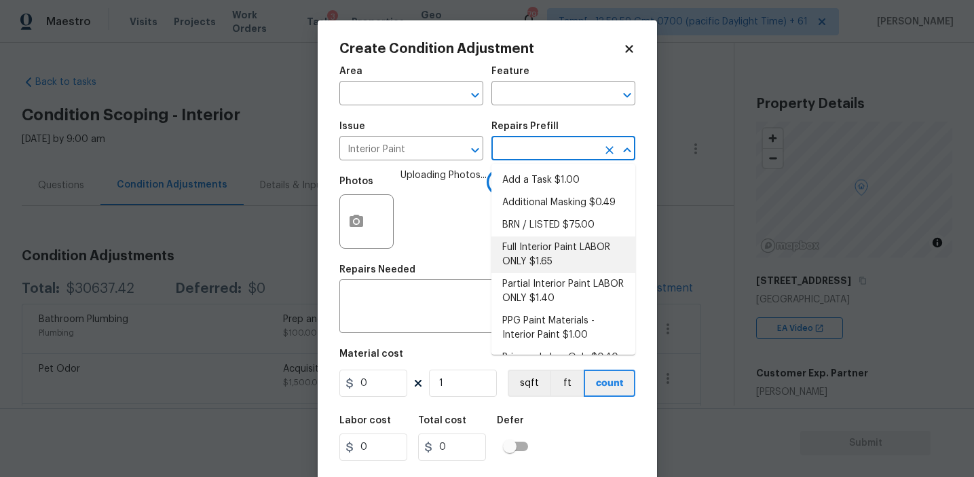
scroll to position [20, 0]
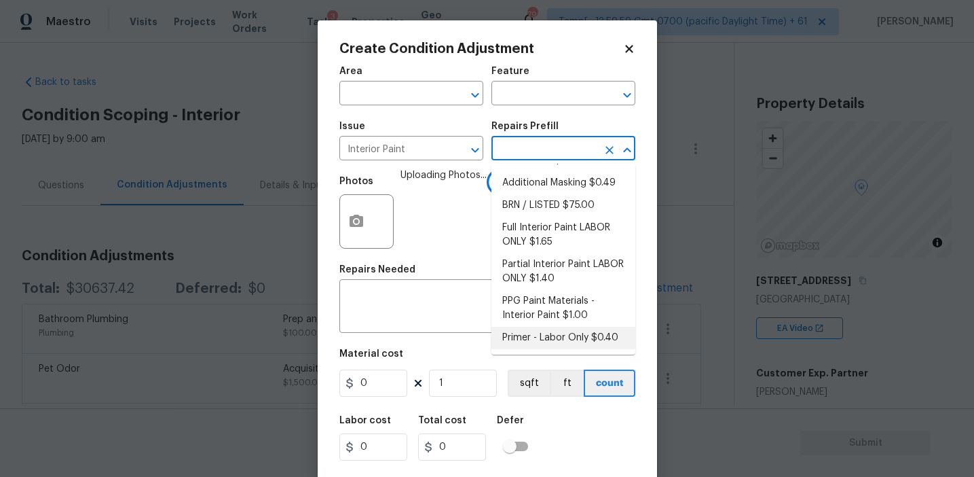
click at [546, 337] on li "Primer - Labor Only $0.40" at bounding box center [564, 338] width 144 height 22
type input "Overall Paint"
type textarea "Interior primer - PRIMER PROVIDED BY OPENDOOR - All nails, screws, drywall anch…"
type input "0.4"
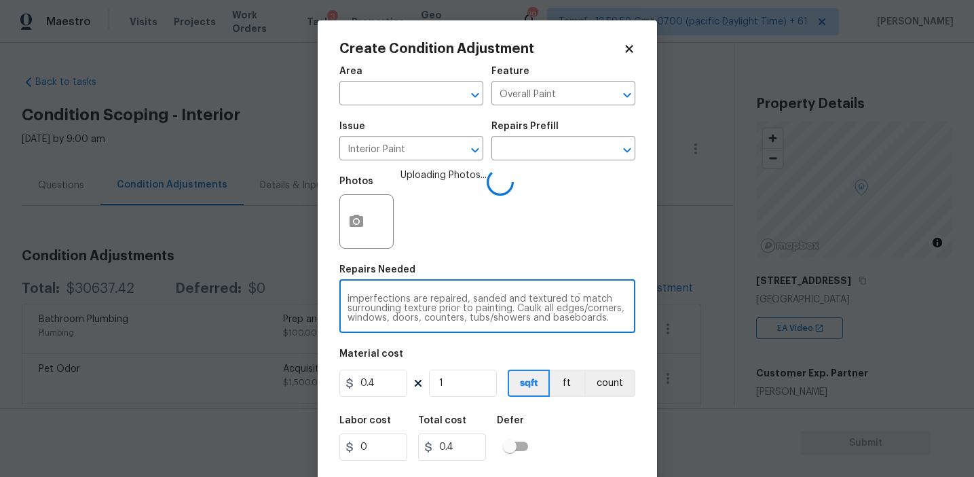
scroll to position [29, 0]
drag, startPoint x: 415, startPoint y: 299, endPoint x: 568, endPoint y: 336, distance: 157.9
click at [568, 336] on div "Area ​ Feature Overall Paint ​ Issue Interior Paint ​ Repairs Prefill ​ Photos …" at bounding box center [488, 282] width 296 height 448
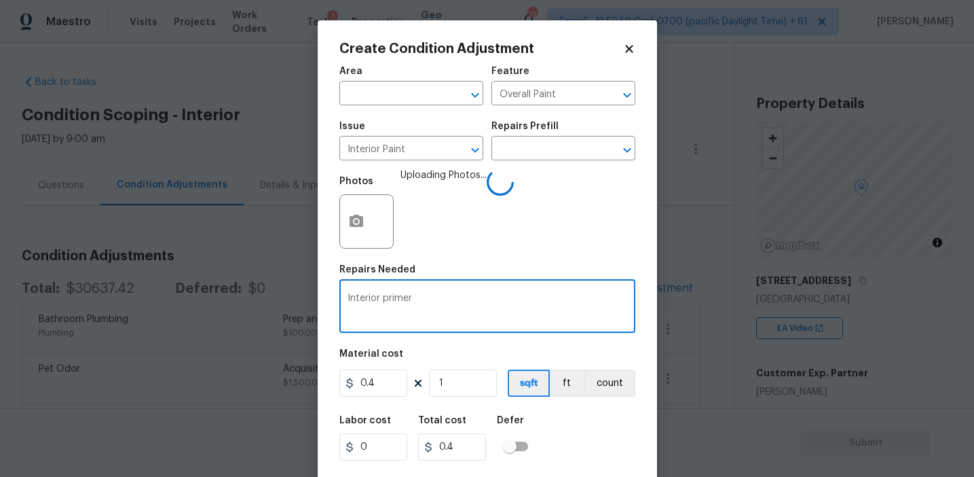
scroll to position [0, 0]
type textarea "Interior primer"
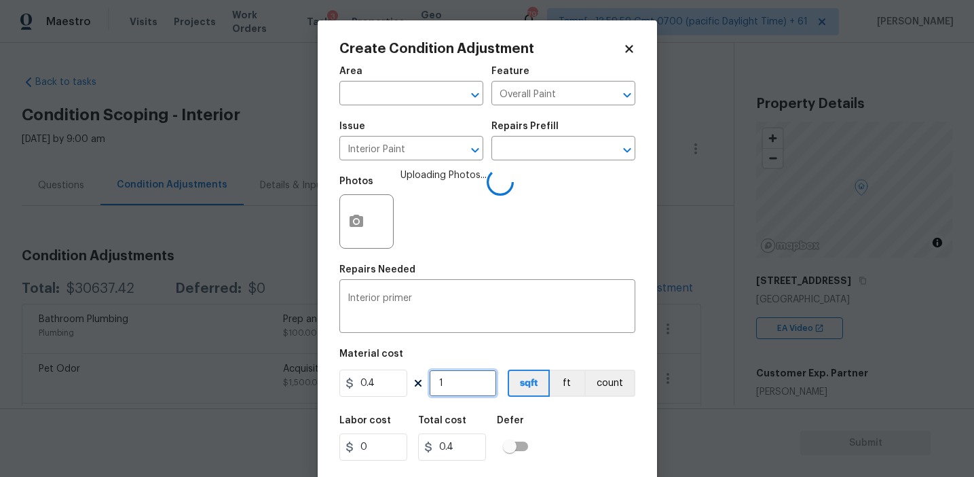
type input "14"
type input "5.6"
type input "144"
type input "57.6"
type input "1444"
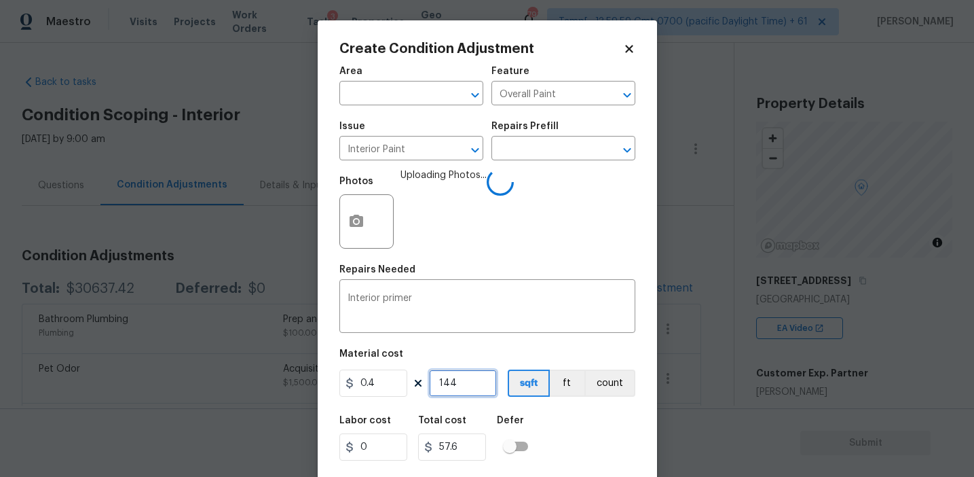
type input "577.6"
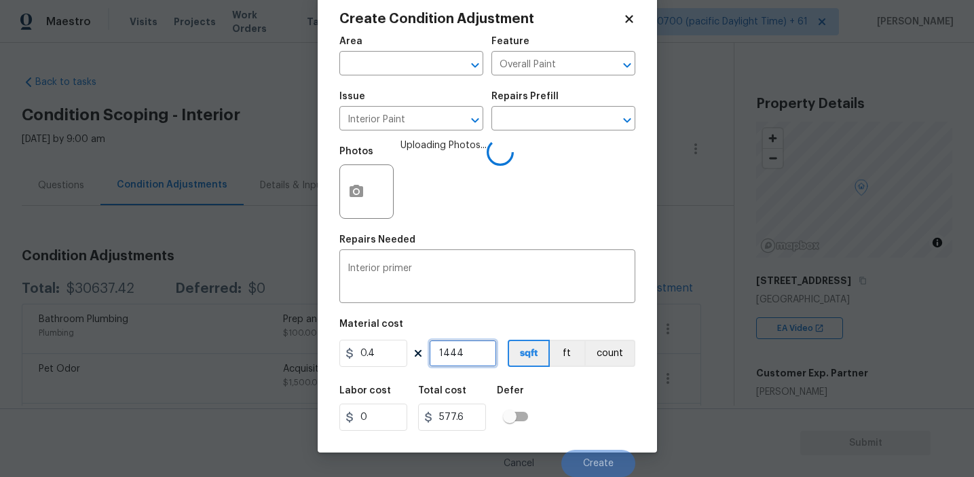
type input "1444"
click at [572, 433] on div "Labor cost 0 Total cost 577.6 Defer" at bounding box center [488, 408] width 296 height 61
click at [573, 419] on div "Labor cost 0 Total cost 577.6 Defer" at bounding box center [488, 408] width 296 height 61
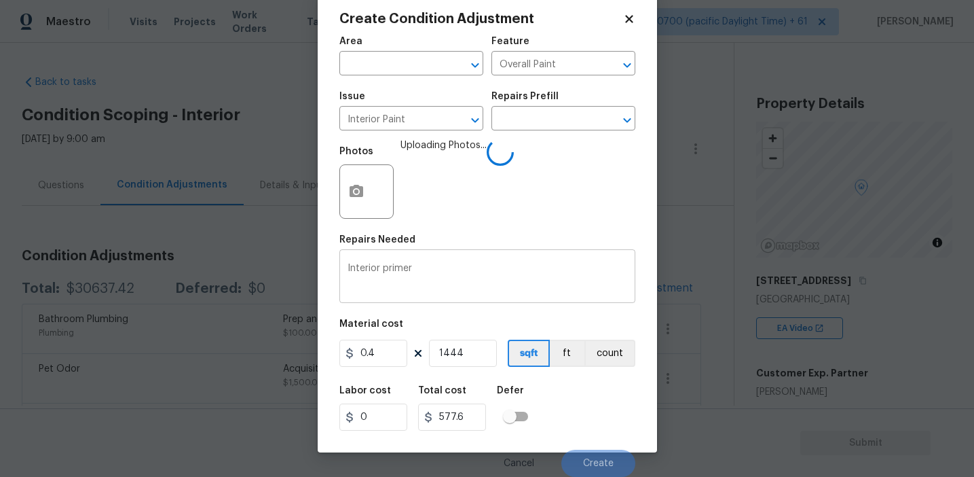
click at [498, 272] on textarea "Interior primer" at bounding box center [488, 277] width 280 height 29
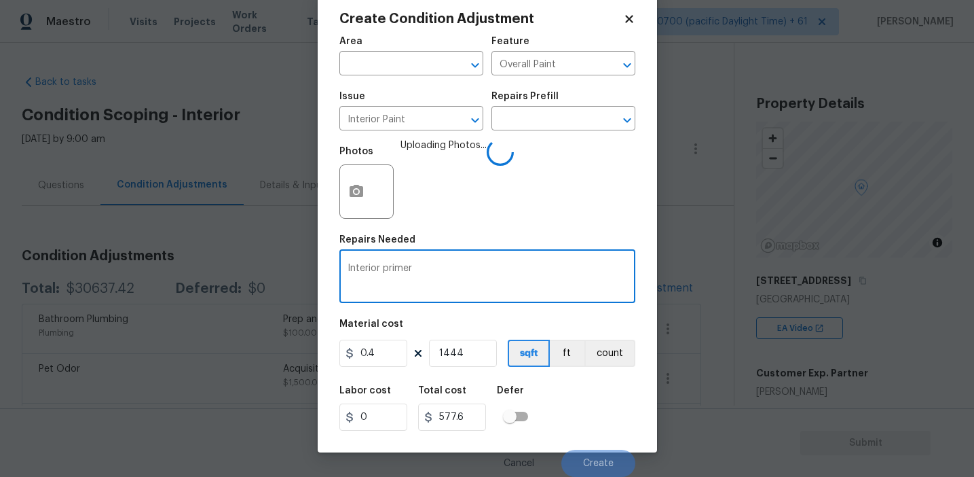
click at [574, 409] on div "Labor cost 0 Total cost 577.6 Defer" at bounding box center [488, 408] width 296 height 61
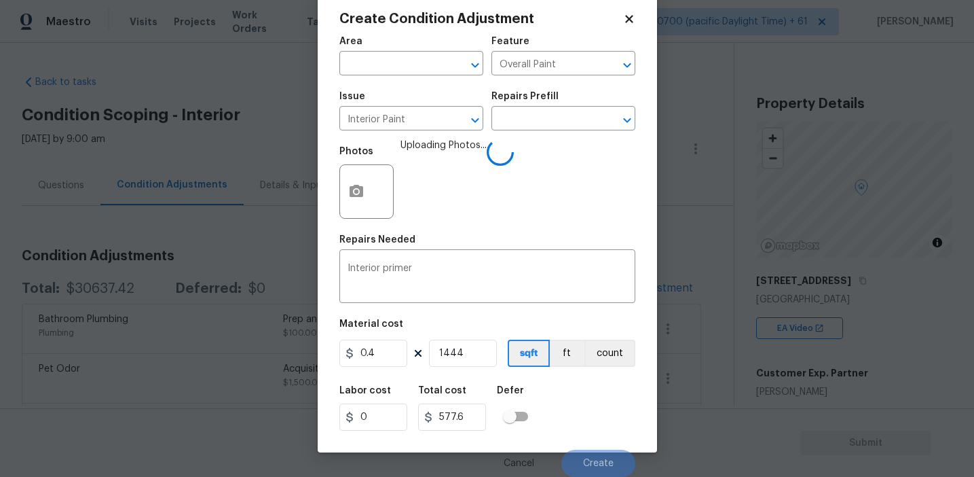
click at [574, 419] on div "Labor cost 0 Total cost 577.6 Defer" at bounding box center [488, 408] width 296 height 61
click at [576, 414] on div "Labor cost 0 Total cost 577.6 Defer" at bounding box center [488, 408] width 296 height 61
click at [579, 433] on div "Labor cost 0 Total cost 577.6 Defer" at bounding box center [488, 408] width 296 height 61
click at [270, 259] on body "Maestro Visits Projects Work Orders Tasks 3 Properties Geo Assignments 791 Tamp…" at bounding box center [487, 238] width 974 height 477
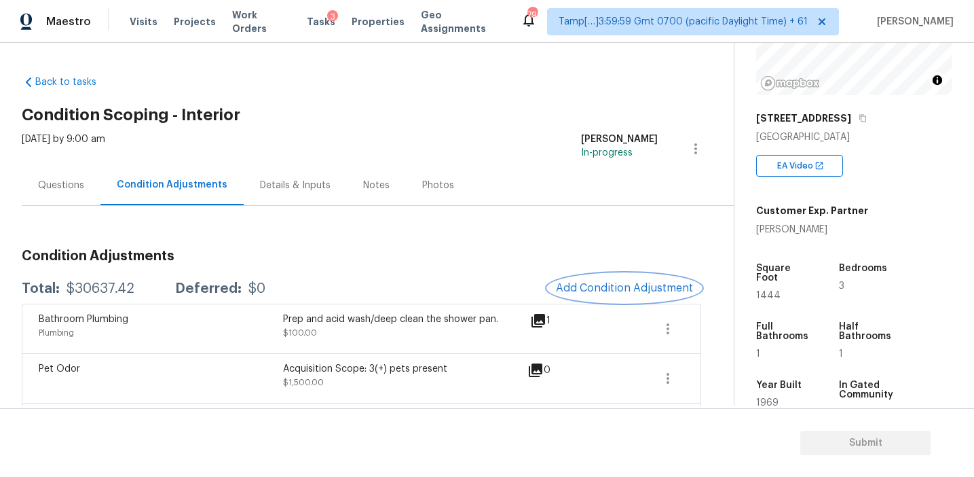
scroll to position [166, 0]
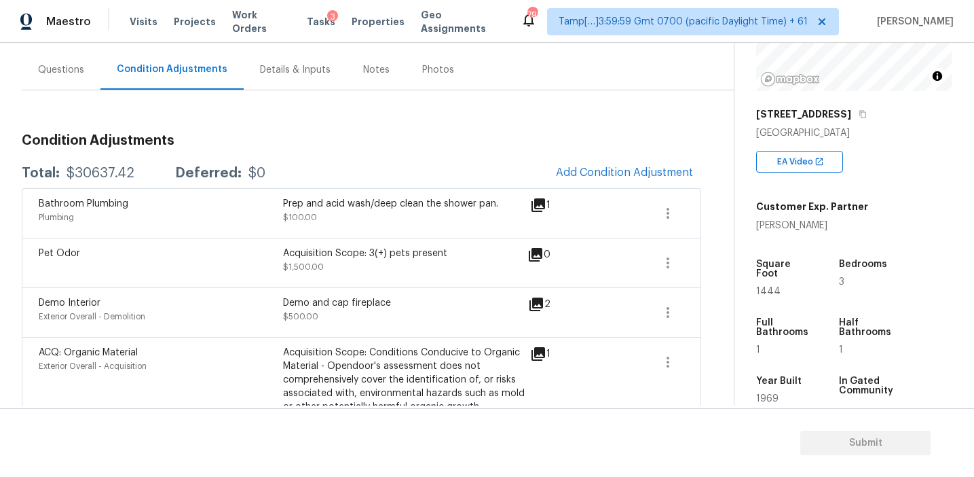
scroll to position [116, 0]
click at [580, 162] on button "Add Condition Adjustment" at bounding box center [624, 172] width 153 height 29
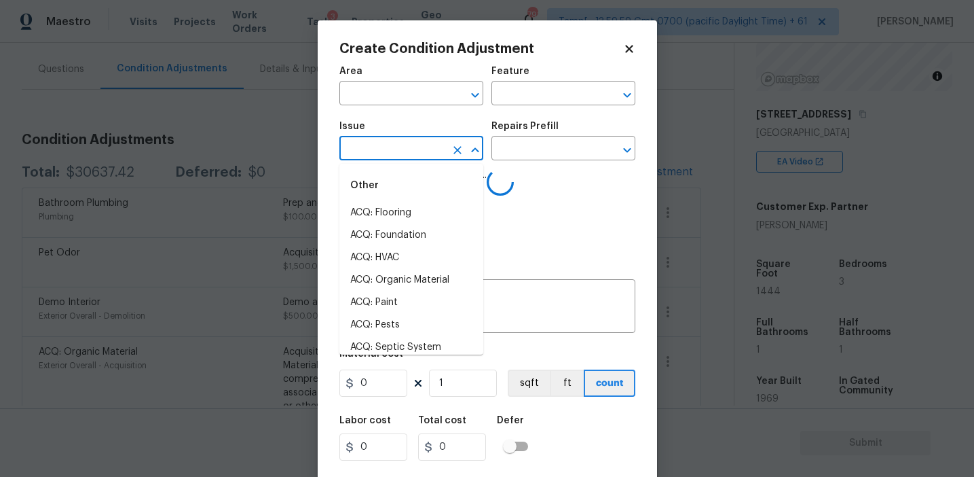
click at [391, 150] on input "text" at bounding box center [393, 149] width 106 height 21
click at [412, 276] on li "Interior Paint" at bounding box center [412, 280] width 144 height 22
type input "Interior Paint"
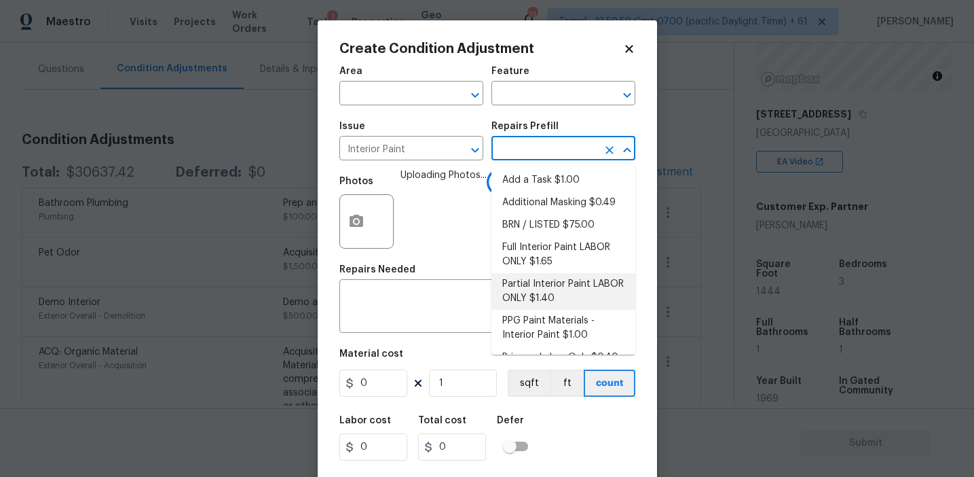
scroll to position [20, 0]
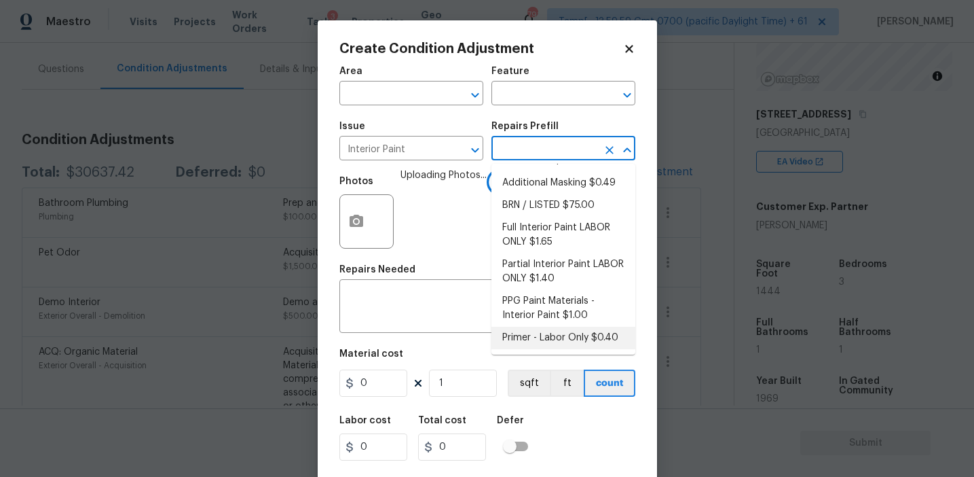
click at [545, 341] on li "Primer - Labor Only $0.40" at bounding box center [564, 338] width 144 height 22
type input "Overall Paint"
type textarea "Interior primer - PRIMER PROVIDED BY OPENDOOR - All nails, screws, drywall anch…"
type input "0.4"
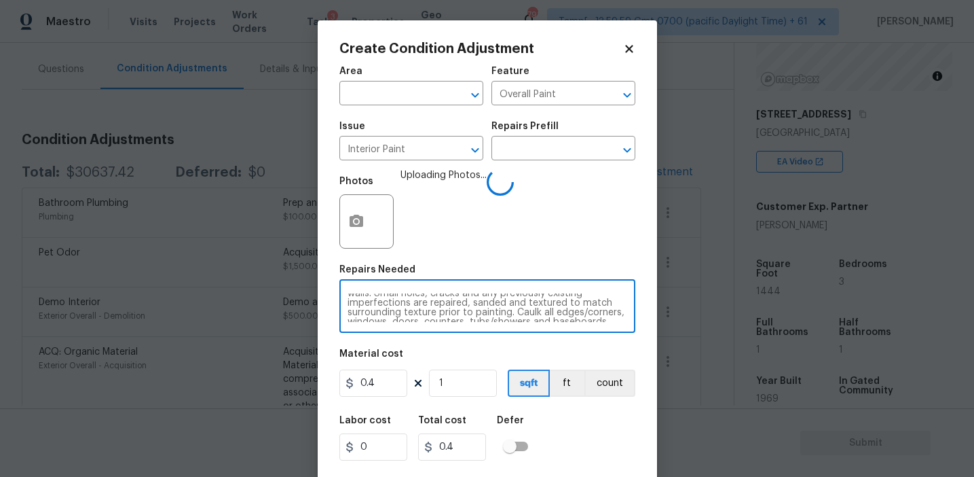
scroll to position [29, 0]
drag, startPoint x: 413, startPoint y: 298, endPoint x: 567, endPoint y: 323, distance: 156.2
click at [567, 323] on div "Interior primer - PRIMER PROVIDED BY OPENDOOR - All nails, screws, drywall anch…" at bounding box center [488, 307] width 296 height 50
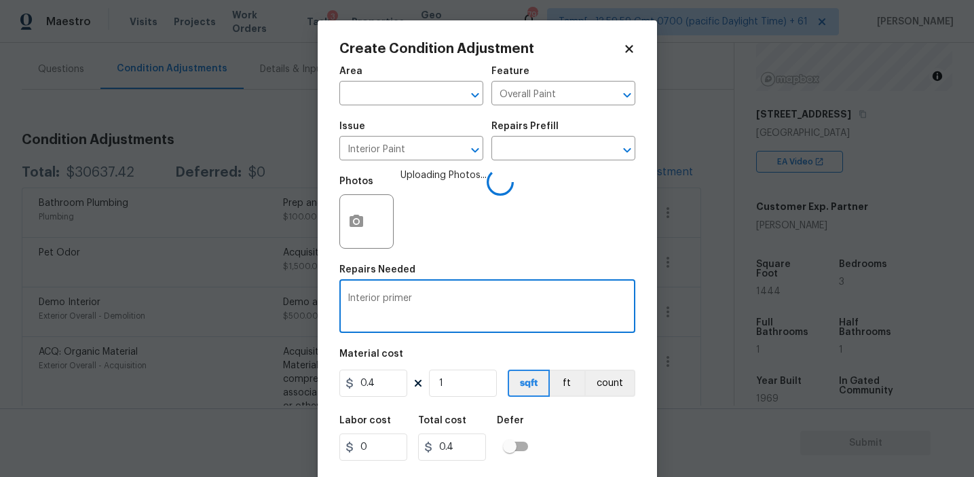
scroll to position [0, 0]
type textarea "Interior primer"
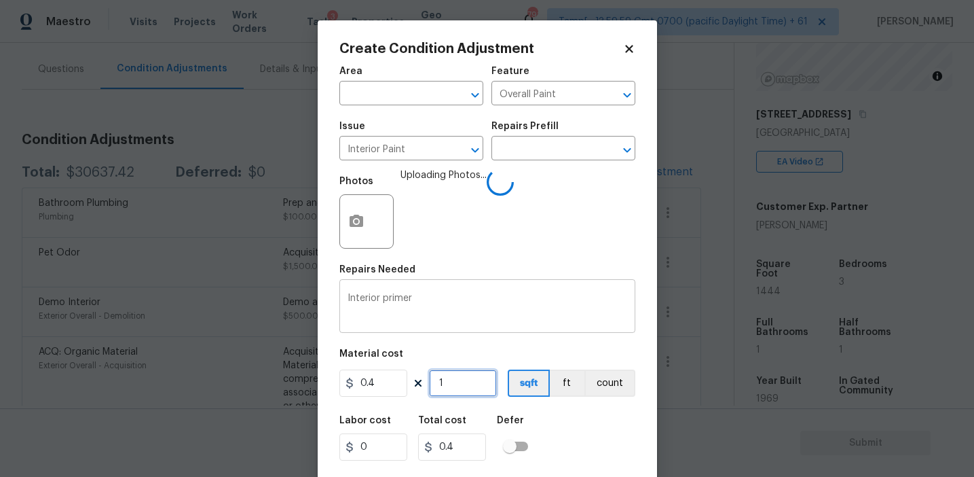
type input "14"
type input "5.6"
type input "144"
type input "57.6"
type input "1444"
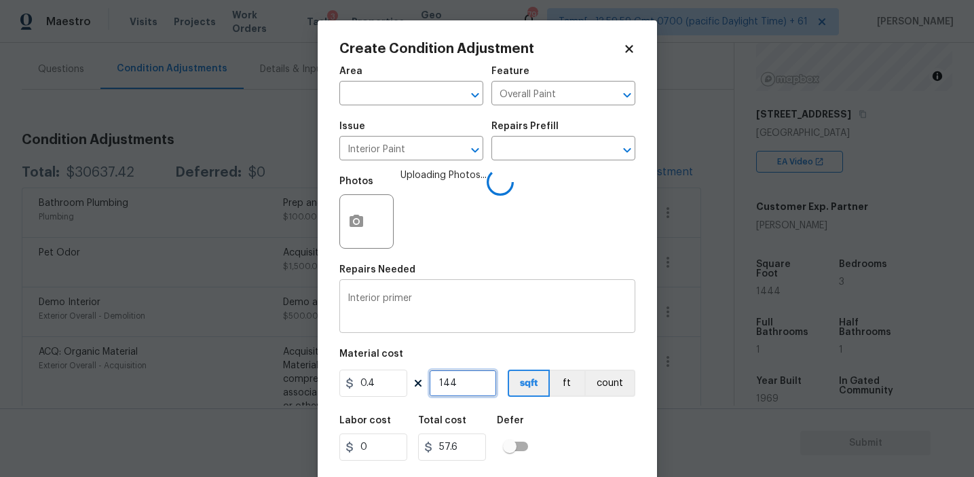
type input "577.6"
type input "1444"
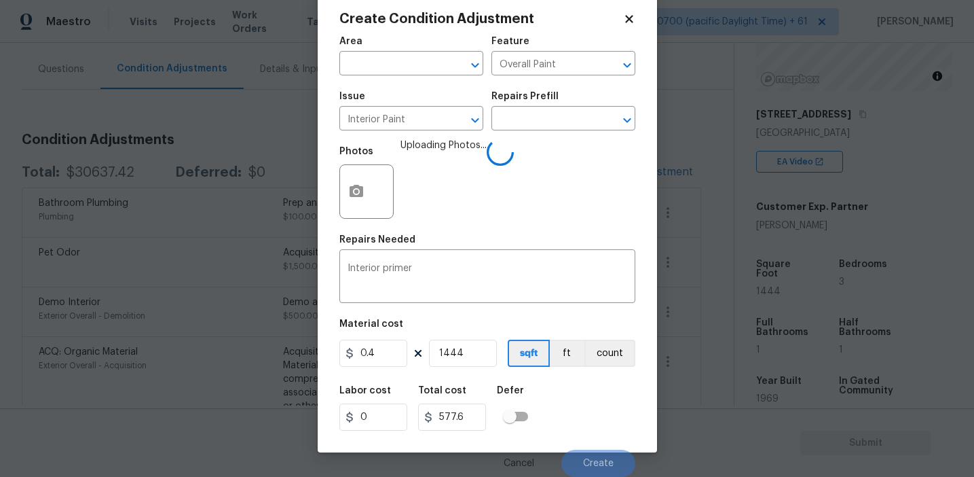
click at [591, 421] on div "Labor cost 0 Total cost 577.6 Defer" at bounding box center [488, 408] width 296 height 61
click at [562, 405] on div "Labor cost 0 Total cost 577.6 Defer" at bounding box center [488, 408] width 296 height 61
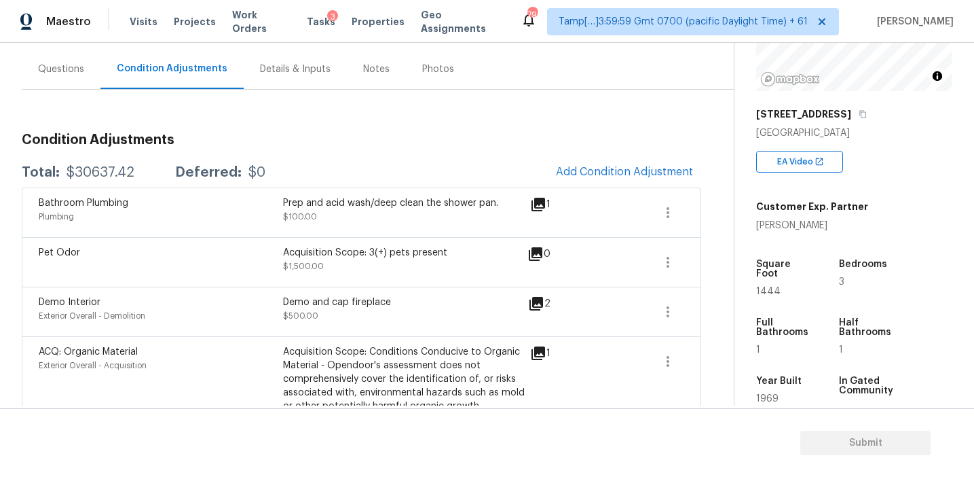
click at [297, 134] on body "Maestro Visits Projects Work Orders Tasks 3 Properties Geo Assignments 791 Tamp…" at bounding box center [487, 238] width 974 height 477
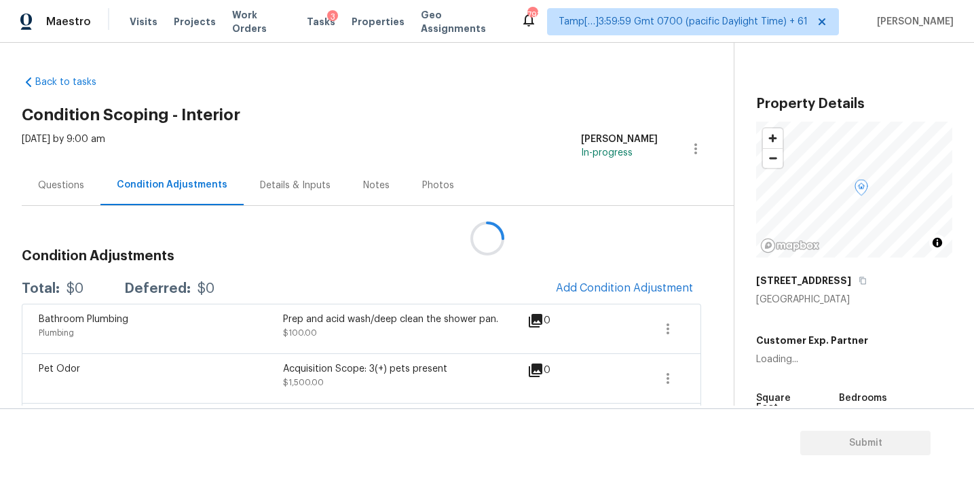
click at [445, 246] on div at bounding box center [487, 238] width 974 height 477
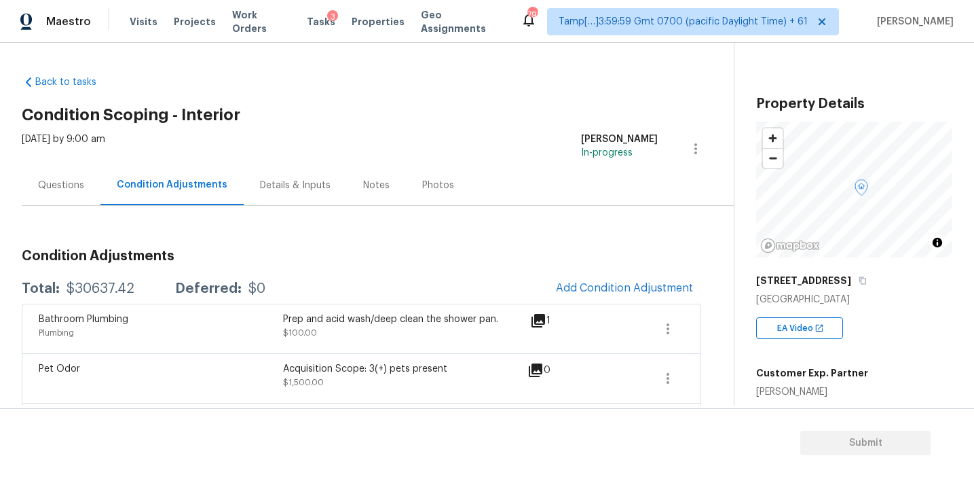
click at [595, 249] on h3 "Condition Adjustments" at bounding box center [362, 256] width 680 height 14
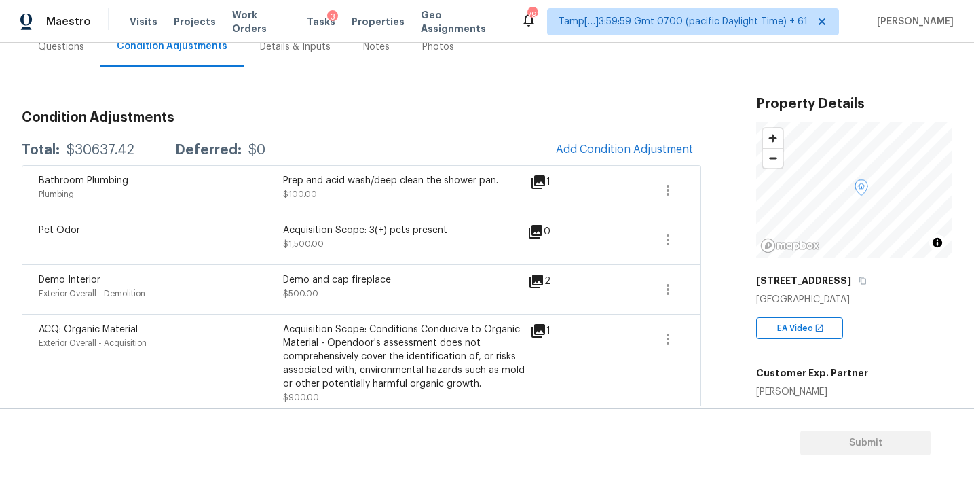
scroll to position [124, 0]
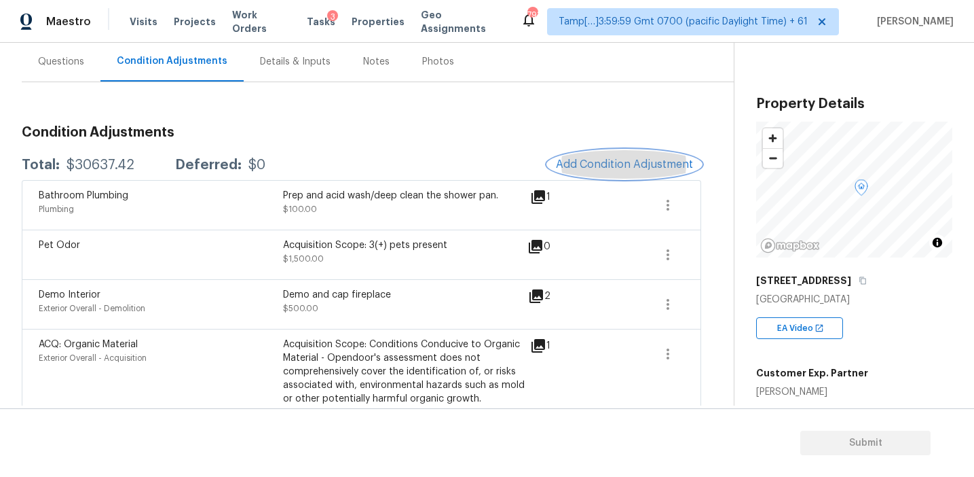
click at [588, 168] on span "Add Condition Adjustment" at bounding box center [624, 164] width 137 height 12
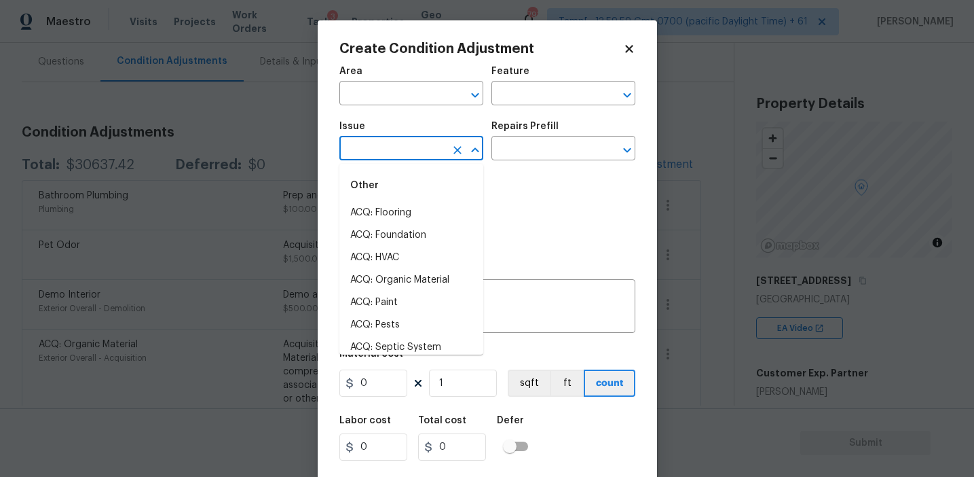
click at [386, 143] on input "text" at bounding box center [393, 149] width 106 height 21
click at [415, 283] on li "Interior Paint" at bounding box center [412, 280] width 144 height 22
type input "Interior Paint"
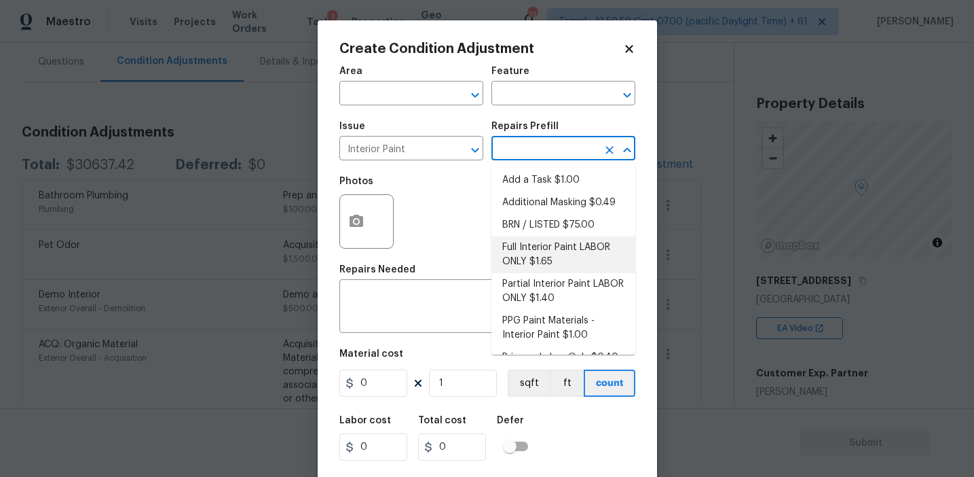
scroll to position [20, 0]
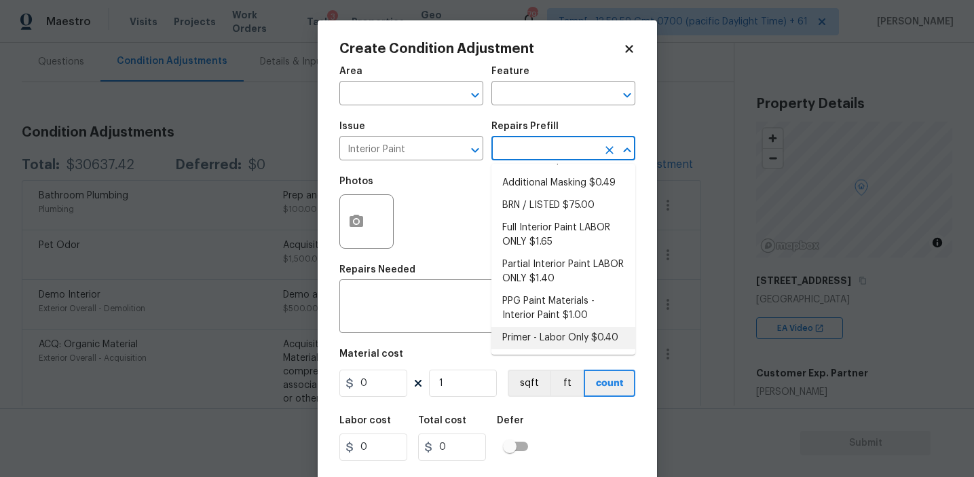
click at [530, 340] on li "Primer - Labor Only $0.40" at bounding box center [564, 338] width 144 height 22
type input "Overall Paint"
type textarea "Interior primer - PRIMER PROVIDED BY OPENDOOR - All nails, screws, drywall anch…"
type input "0.4"
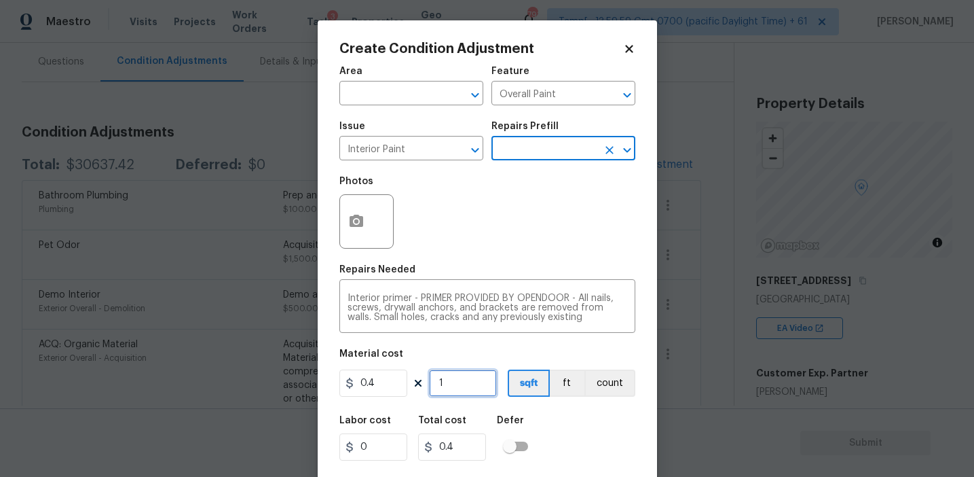
click at [465, 386] on input "1" at bounding box center [463, 382] width 68 height 27
type input "0"
paste input "1444"
type input "1444"
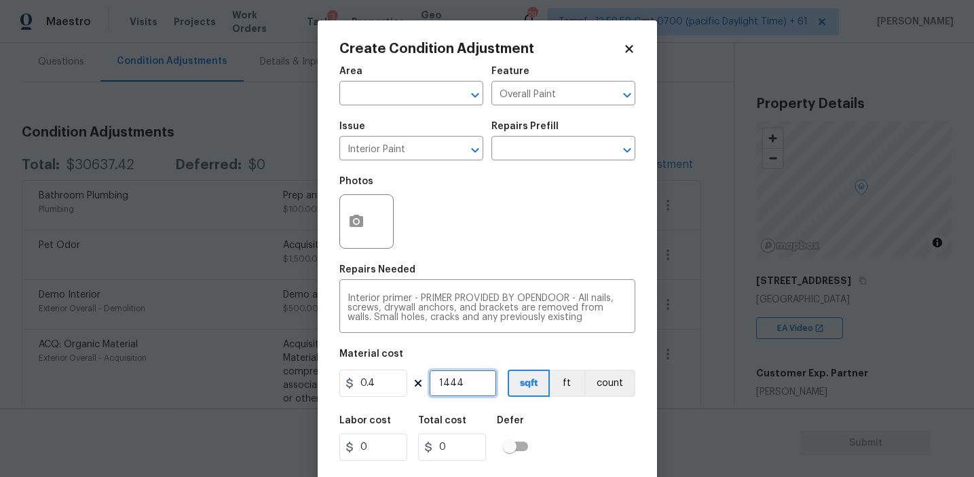
type input "577.6"
type input "1444"
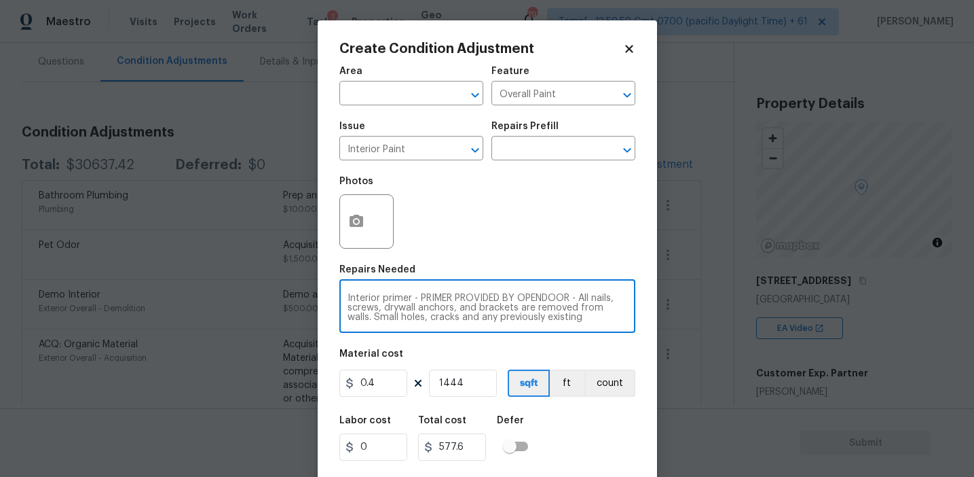
scroll to position [29, 0]
drag, startPoint x: 412, startPoint y: 297, endPoint x: 586, endPoint y: 342, distance: 179.5
click at [586, 342] on div "Area ​ Feature Overall Paint ​ Issue Interior Paint ​ Repairs Prefill ​ Photos …" at bounding box center [488, 282] width 296 height 448
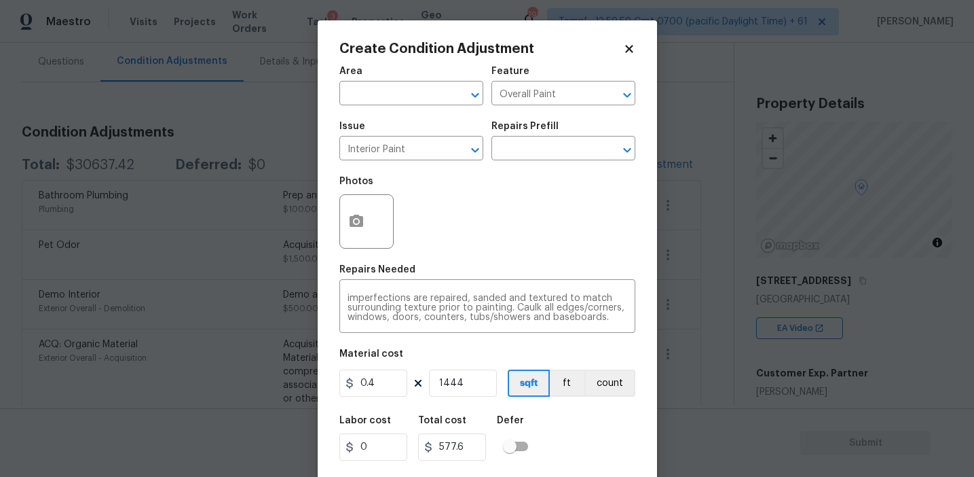
click at [565, 420] on div "Labor cost 0 Total cost 577.6 Defer" at bounding box center [488, 437] width 296 height 61
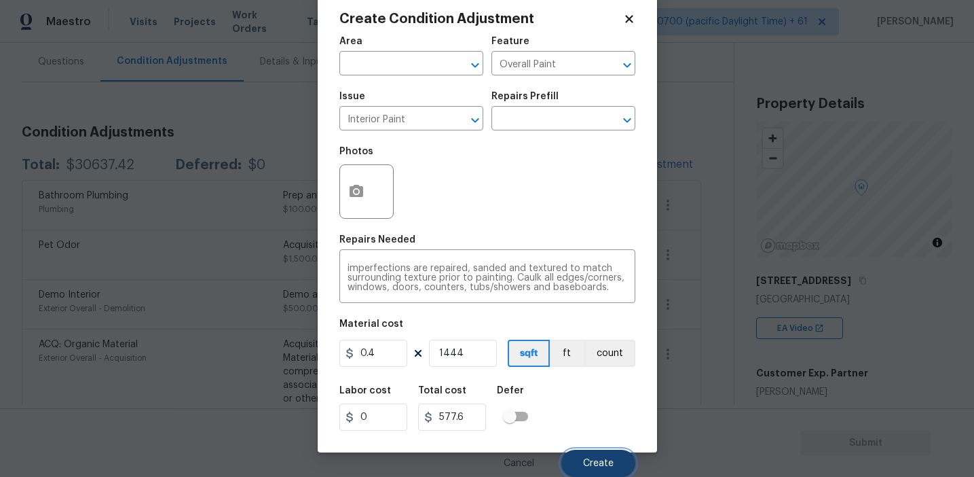
click at [604, 464] on span "Create" at bounding box center [598, 463] width 31 height 10
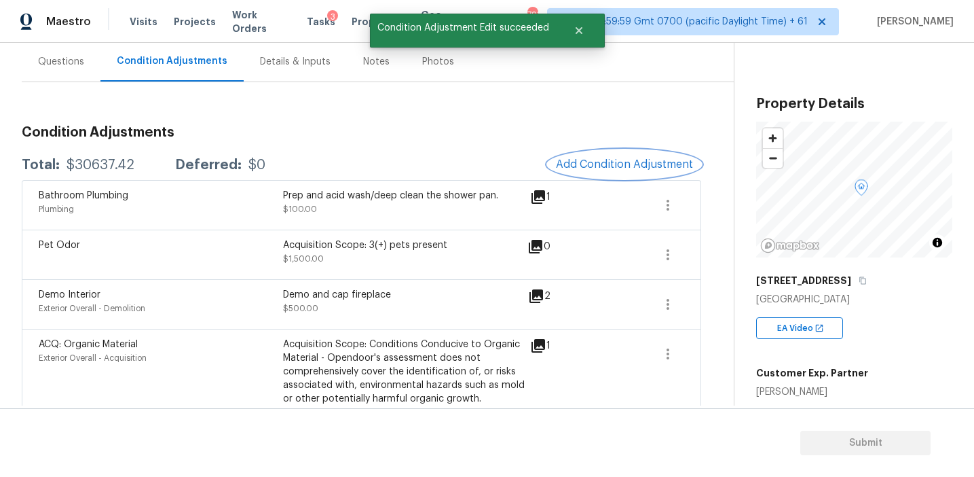
scroll to position [0, 0]
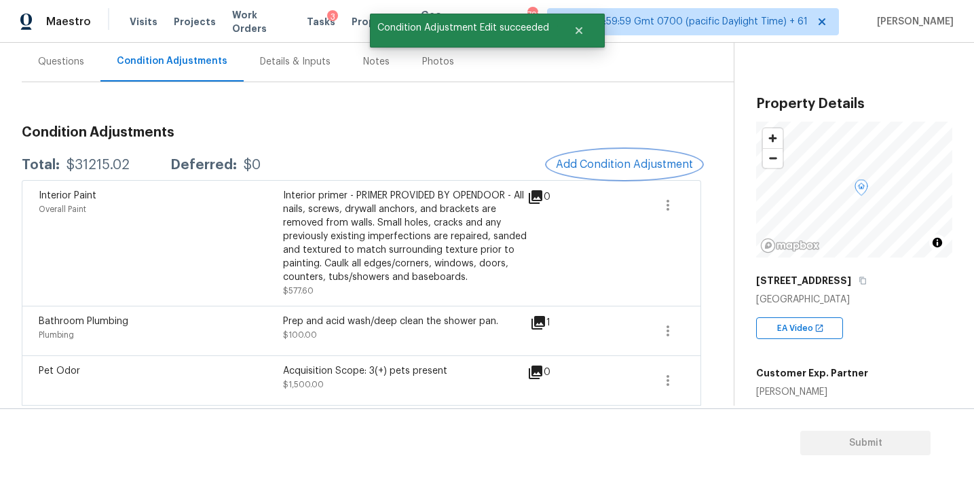
click at [581, 162] on span "Add Condition Adjustment" at bounding box center [624, 164] width 137 height 12
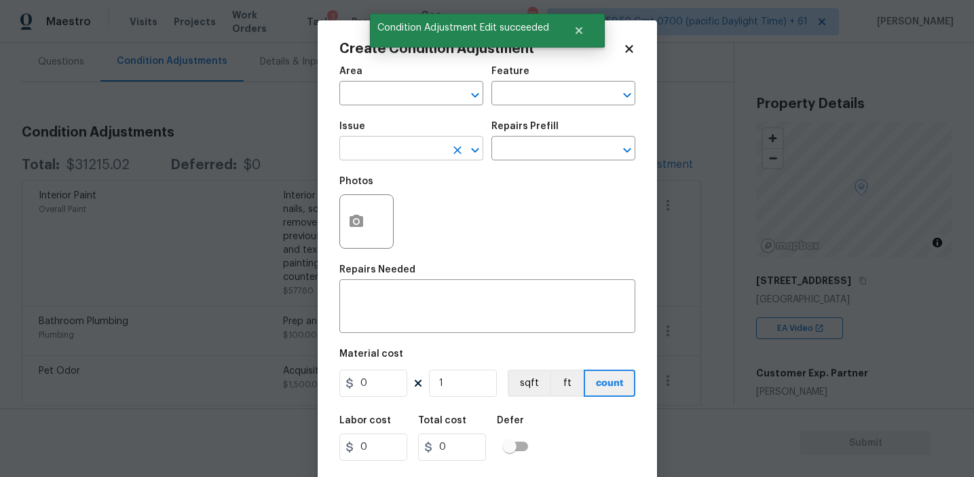
click at [387, 145] on input "text" at bounding box center [393, 149] width 106 height 21
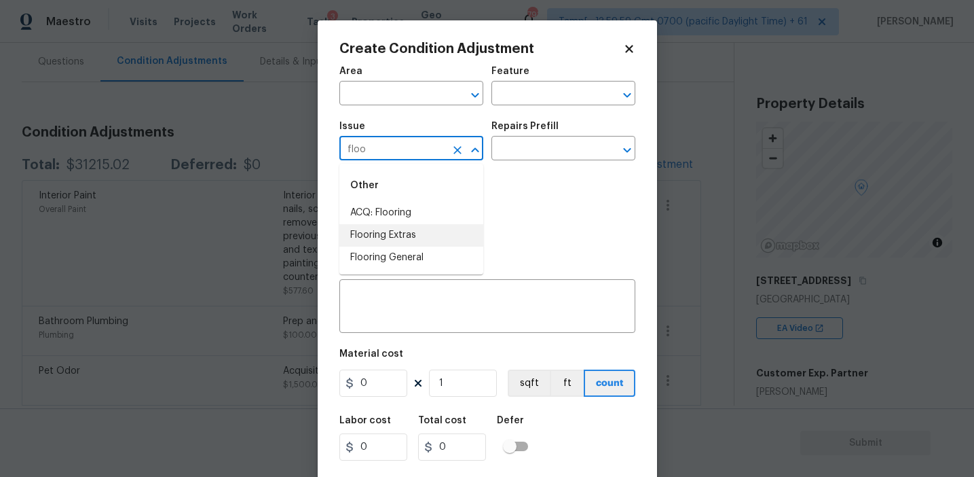
click at [411, 234] on li "Flooring Extras" at bounding box center [412, 235] width 144 height 22
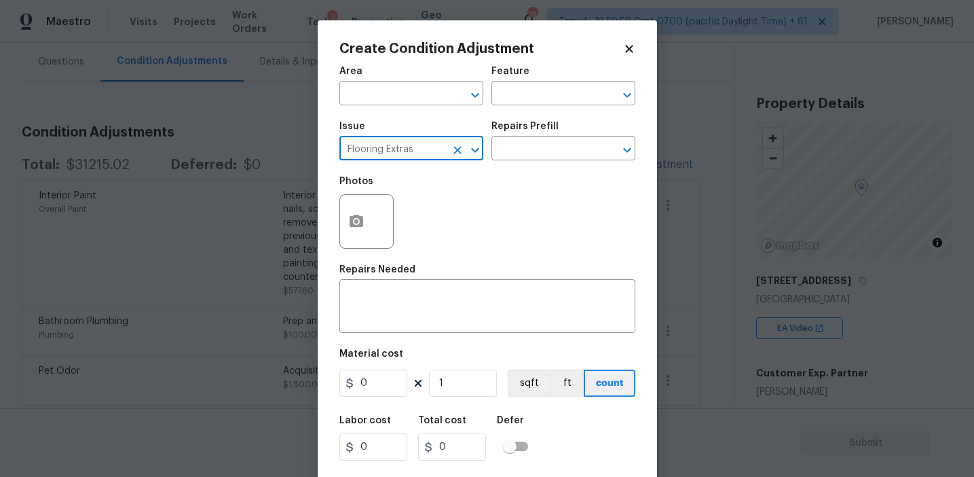
type input "Flooring Extras"
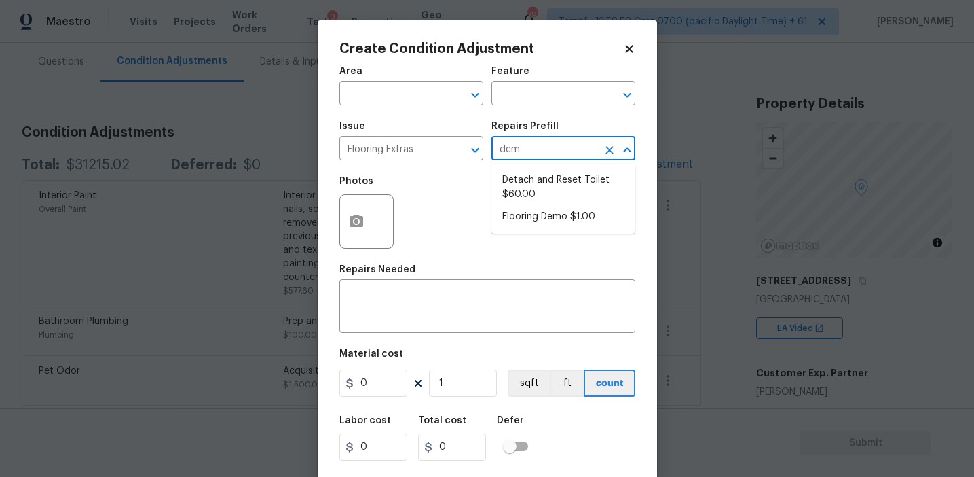
type input "demo"
click at [566, 189] on li "Flooring Demo $1.00" at bounding box center [564, 180] width 144 height 22
type input "Overall Flooring"
type textarea "Demo existing flooring."
type input "1"
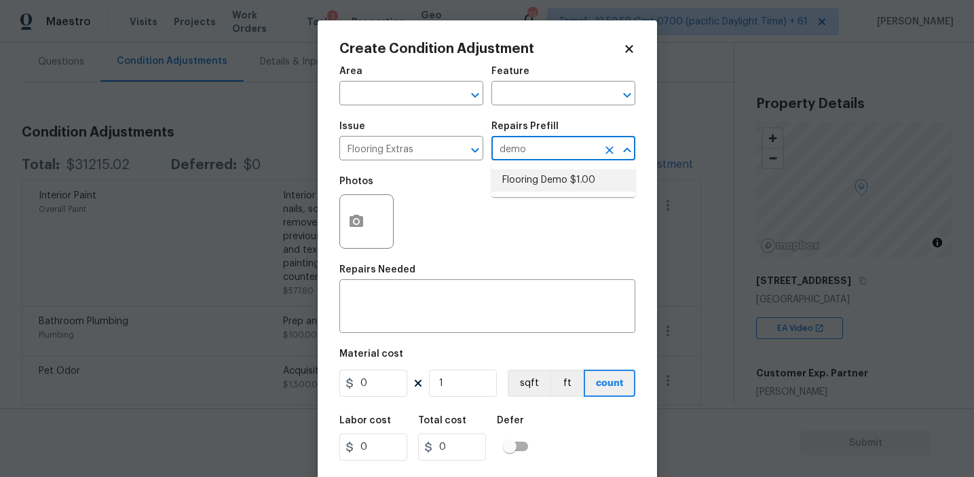
type input "1"
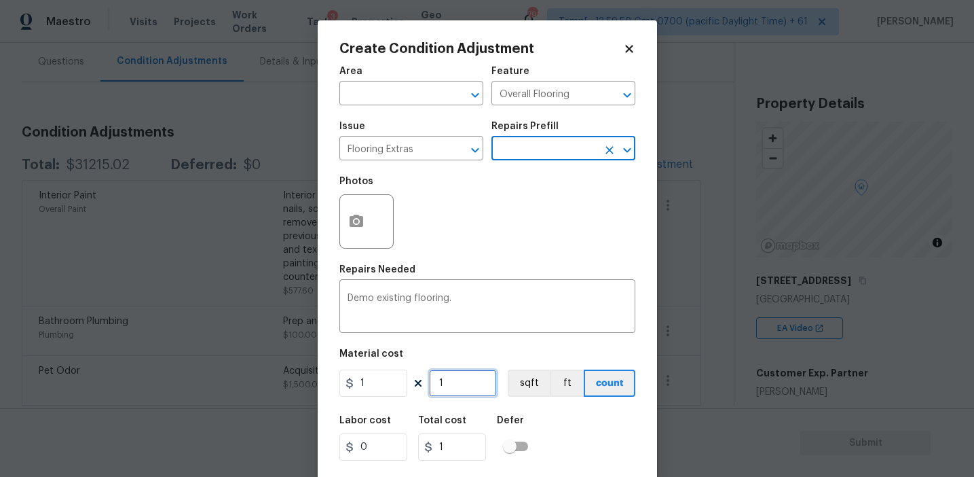
click at [471, 384] on input "1" at bounding box center [463, 382] width 68 height 27
type input "0"
paste input "722"
type input "722"
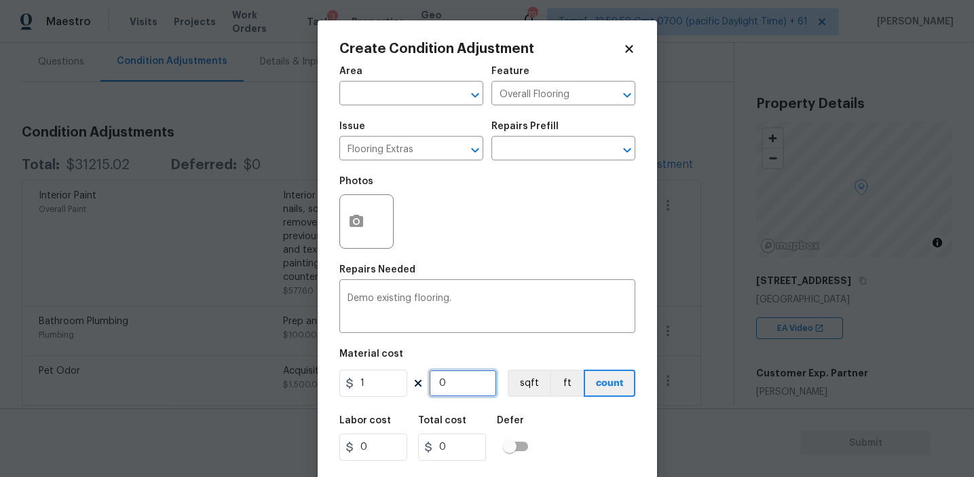
type input "722"
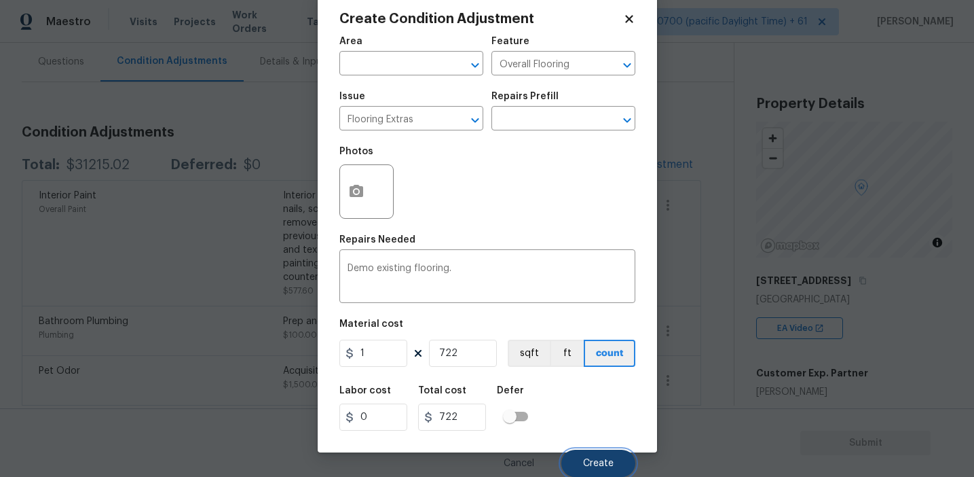
click at [581, 451] on button "Create" at bounding box center [599, 463] width 74 height 27
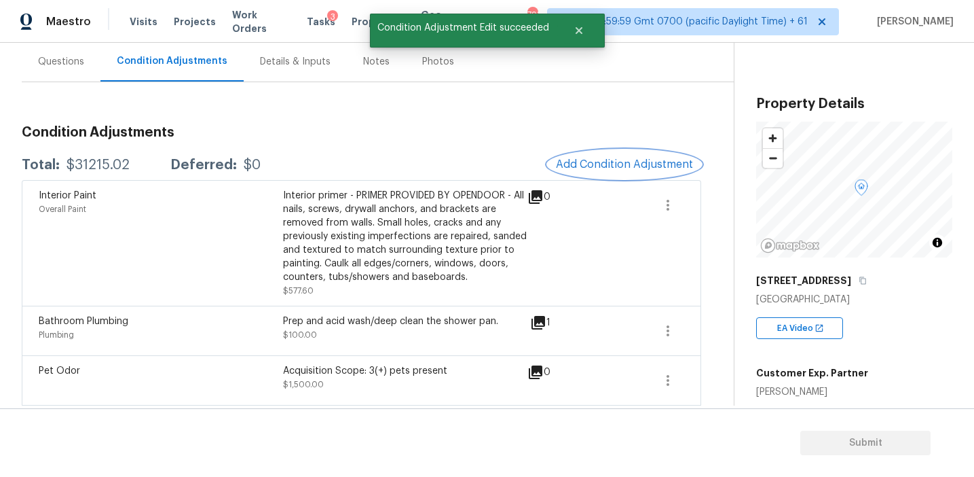
scroll to position [0, 0]
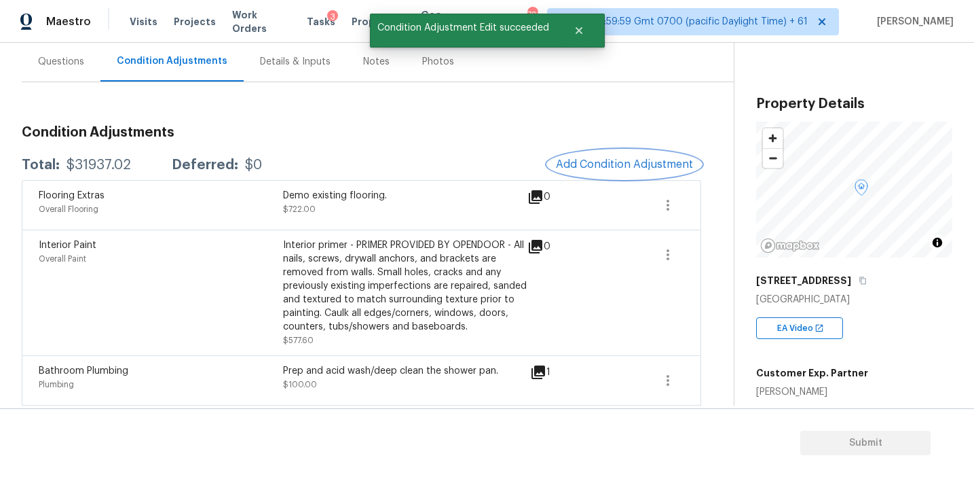
click at [569, 168] on span "Add Condition Adjustment" at bounding box center [624, 164] width 137 height 12
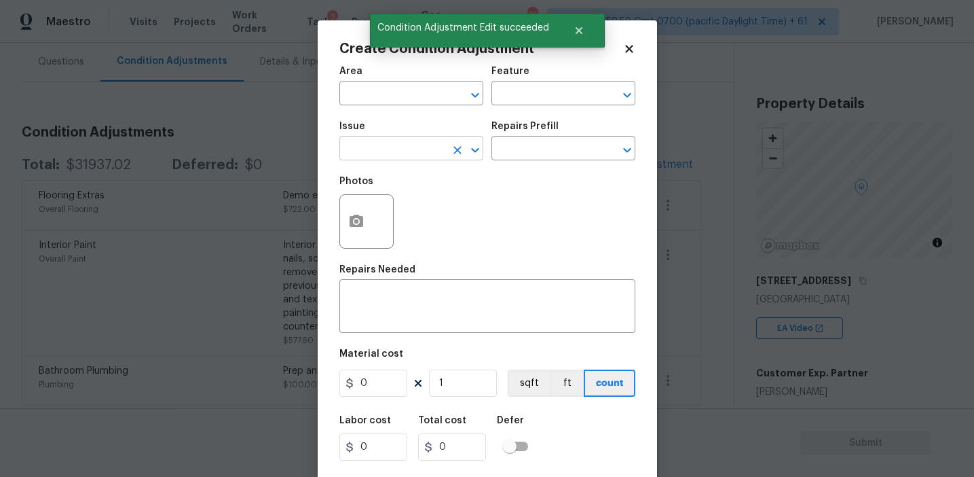
click at [390, 153] on input "text" at bounding box center [393, 149] width 106 height 21
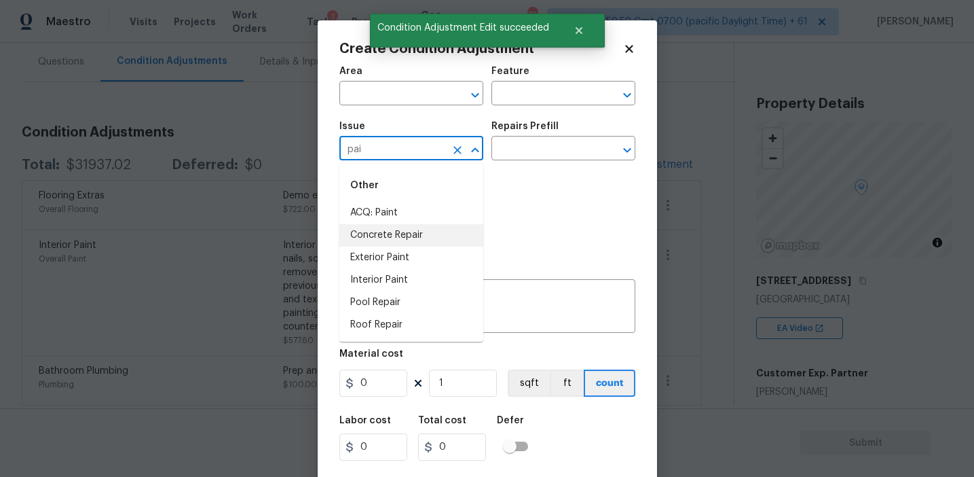
click at [420, 226] on li "Concrete Repair" at bounding box center [412, 235] width 144 height 22
type input "Concrete Repair"
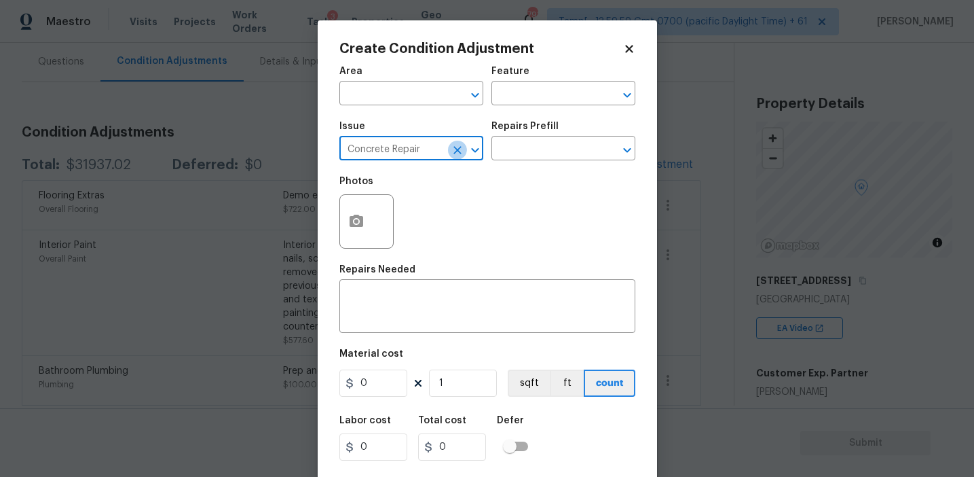
click at [458, 151] on icon "Clear" at bounding box center [458, 150] width 8 height 8
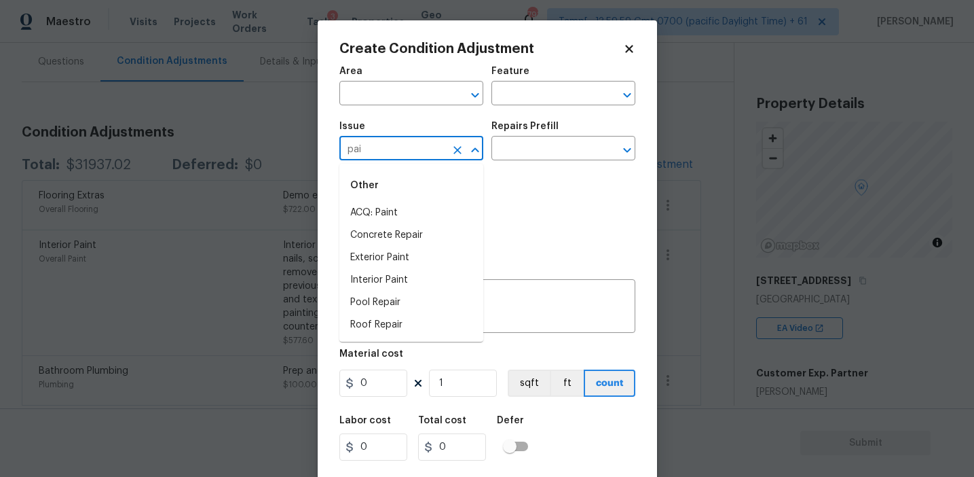
click at [456, 221] on li "ACQ: Paint" at bounding box center [412, 213] width 144 height 22
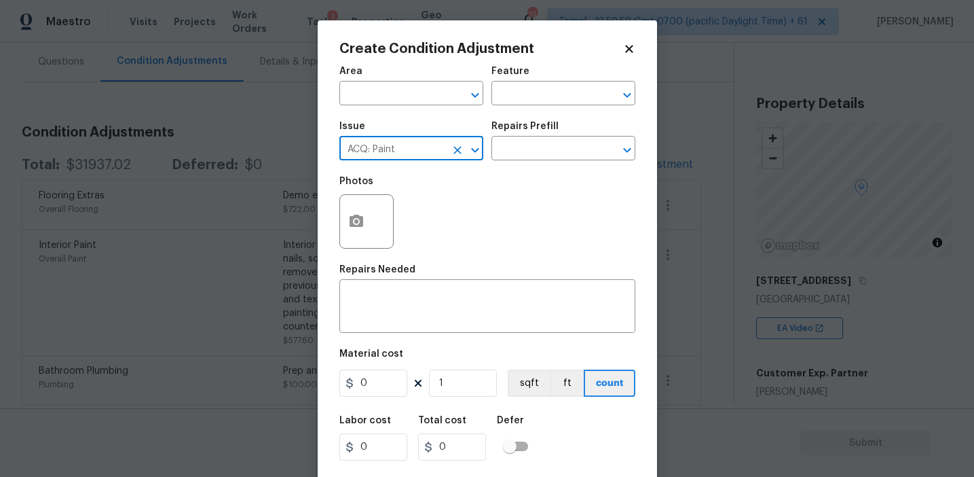
type input "ACQ: Paint"
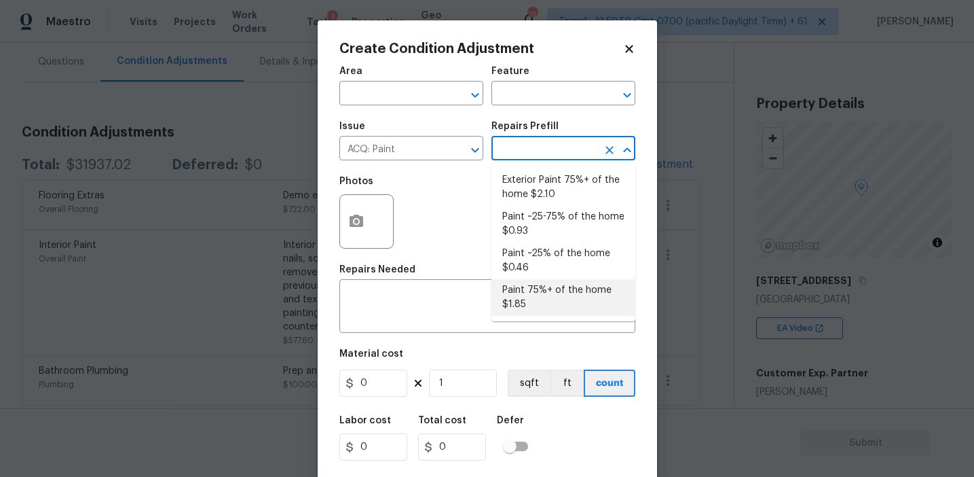
click at [528, 297] on li "Paint 75%+ of the home $1.85" at bounding box center [564, 297] width 144 height 37
type input "Acquisition"
type textarea "Acquisition Scope: 75%+ of the home will likely require interior paint"
type input "1.85"
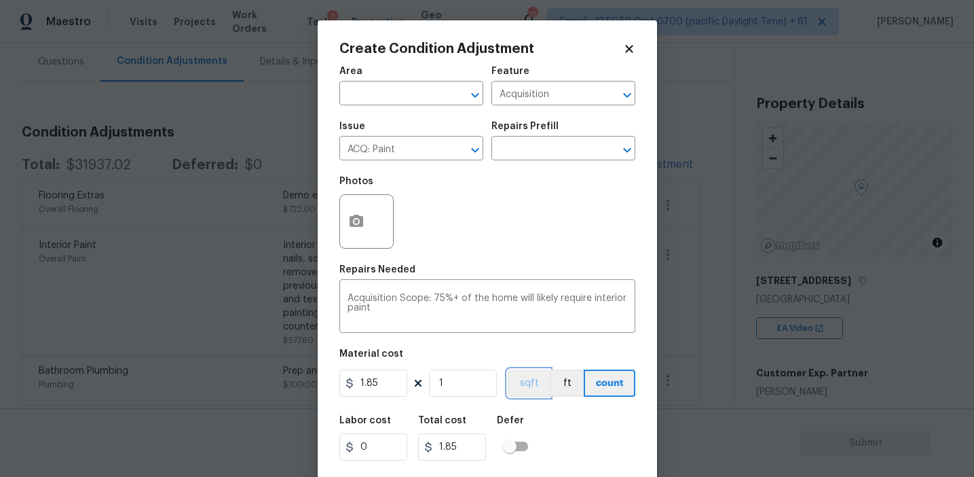
click at [530, 378] on button "sqft" at bounding box center [529, 382] width 42 height 27
click at [464, 378] on input "1" at bounding box center [463, 382] width 68 height 27
type input "14"
type input "25.9"
type input "144"
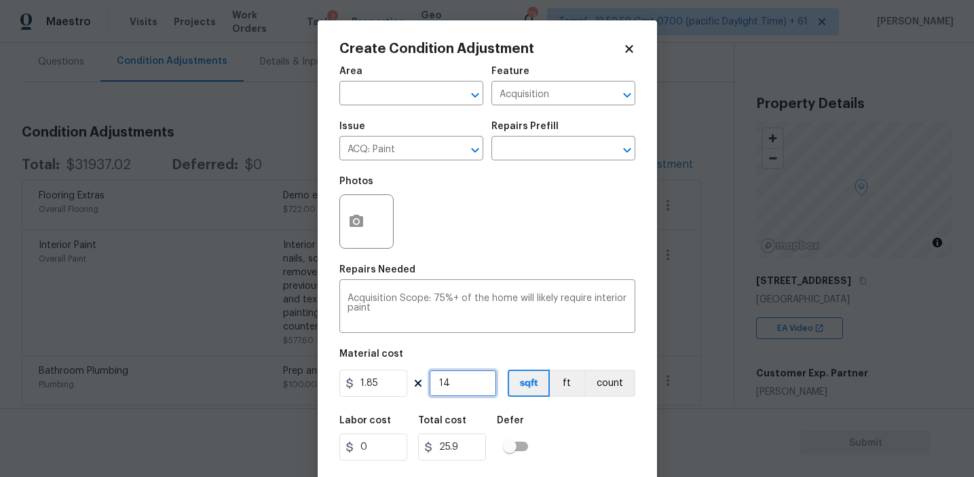
type input "266.4"
type input "1444"
type input "2671.4"
type input "1444"
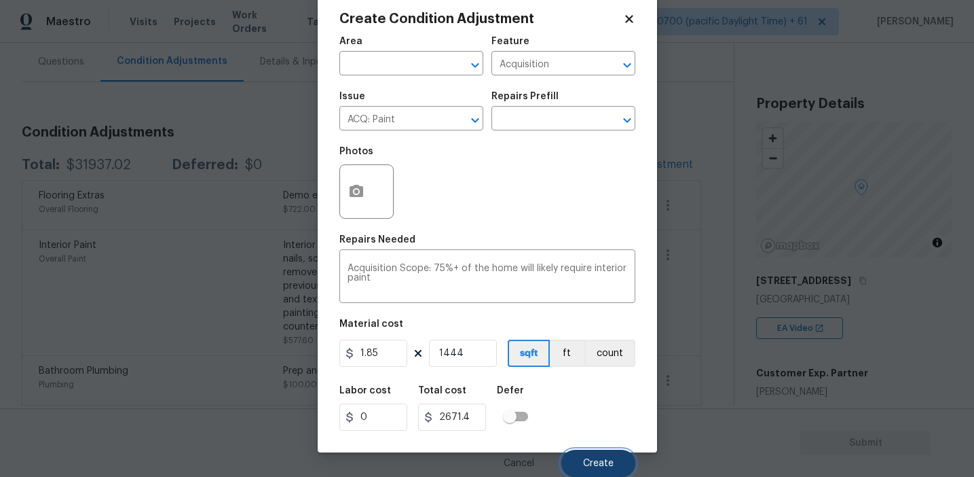
click at [591, 460] on span "Create" at bounding box center [598, 463] width 31 height 10
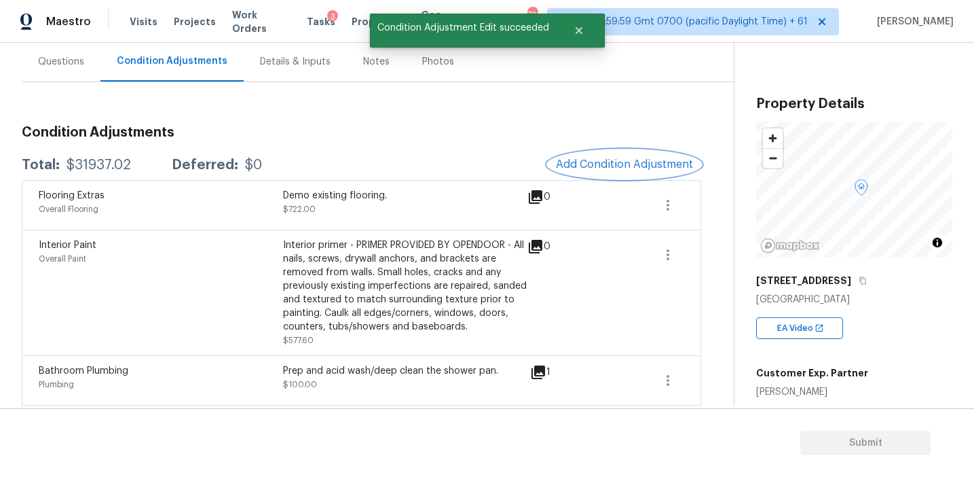
scroll to position [0, 0]
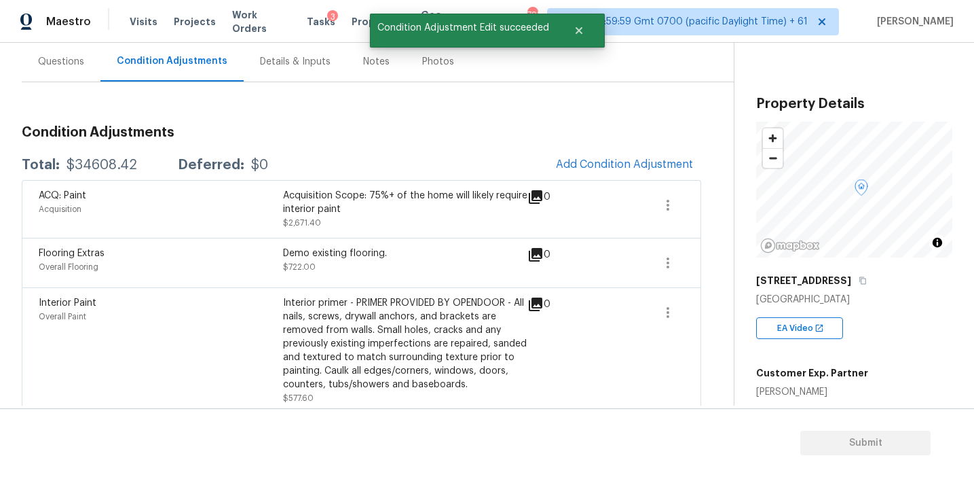
click at [113, 174] on div "Total: $34608.42 Deferred: $0 Add Condition Adjustment" at bounding box center [362, 165] width 680 height 30
click at [112, 166] on div "$34608.42" at bounding box center [102, 165] width 71 height 14
copy div "34608.42"
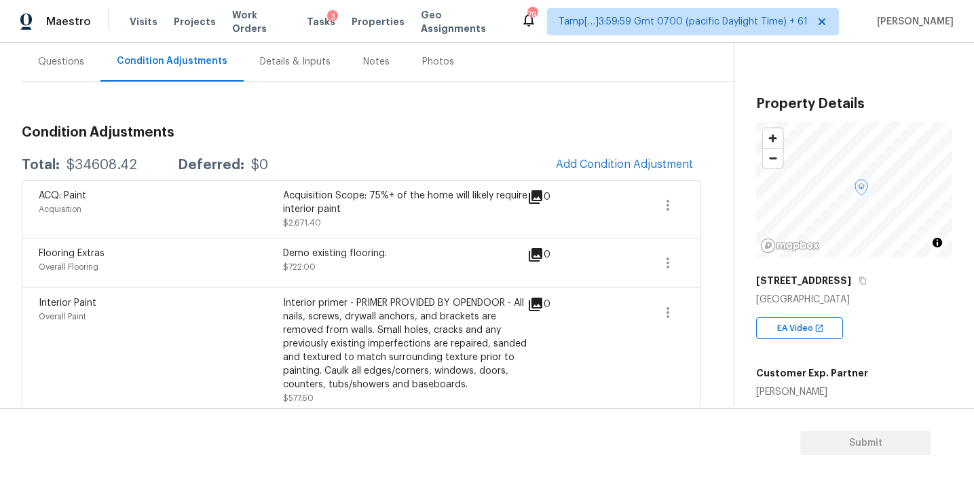
click at [854, 333] on div "EA Video" at bounding box center [854, 322] width 196 height 33
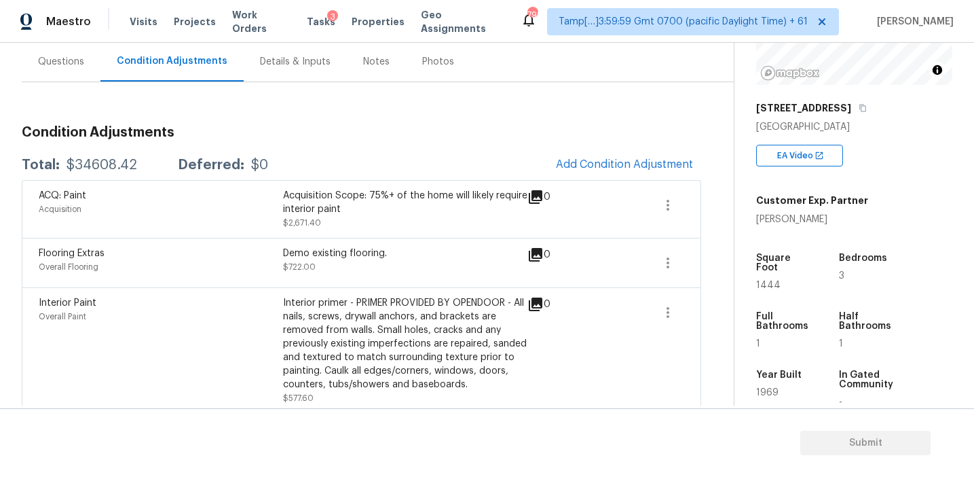
scroll to position [177, 0]
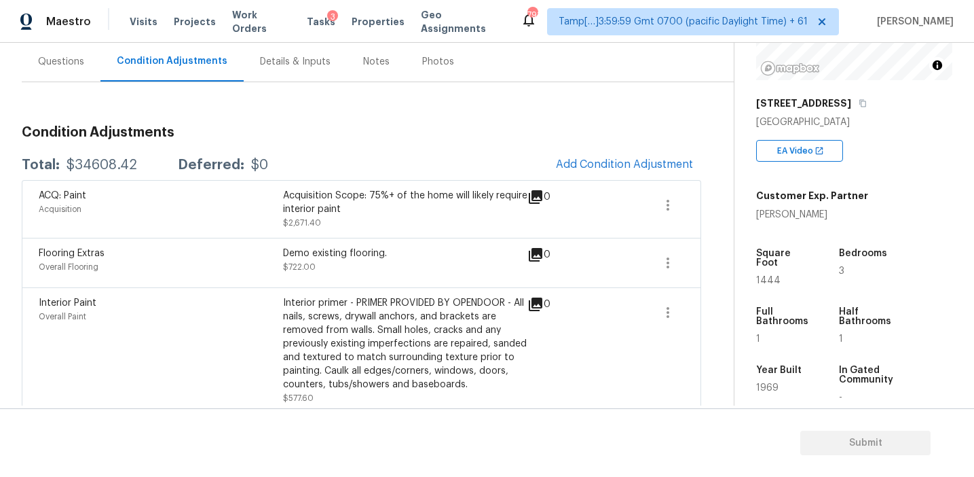
click at [83, 66] on div "Questions" at bounding box center [61, 62] width 46 height 14
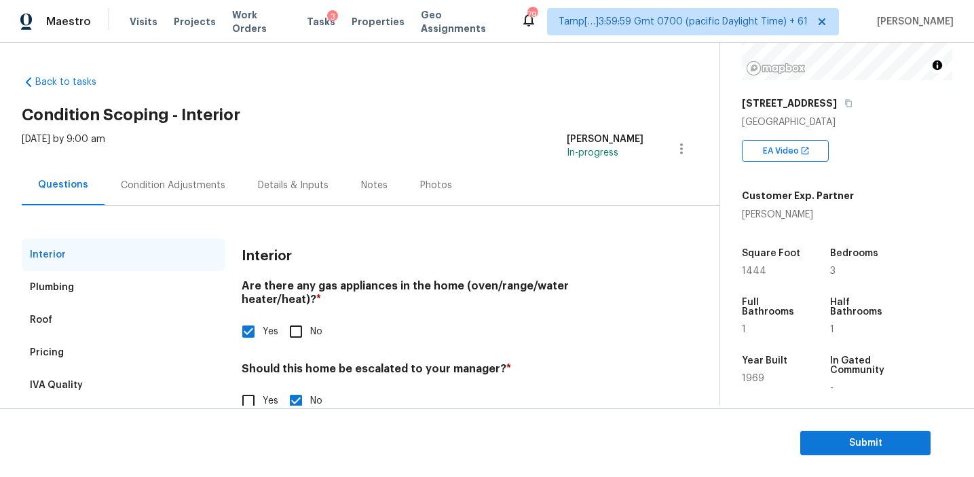
scroll to position [33, 0]
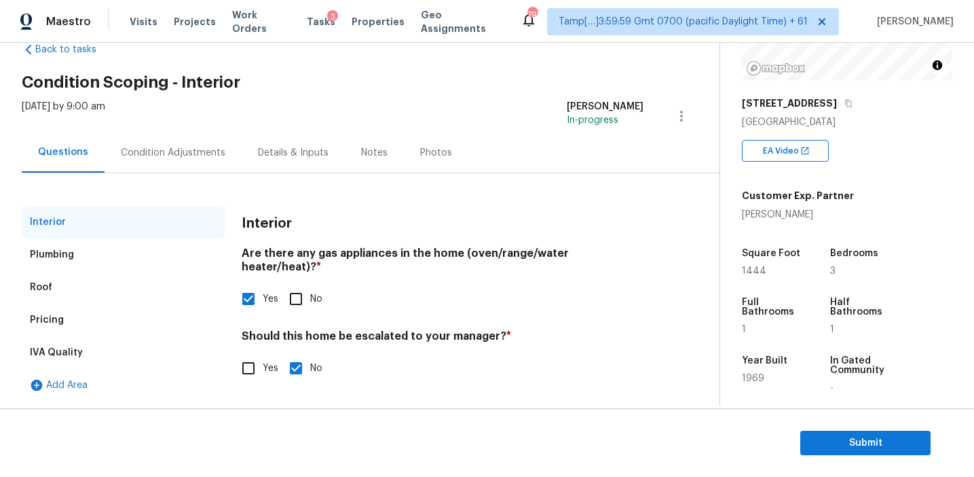
click at [143, 353] on div "IVA Quality" at bounding box center [124, 352] width 204 height 33
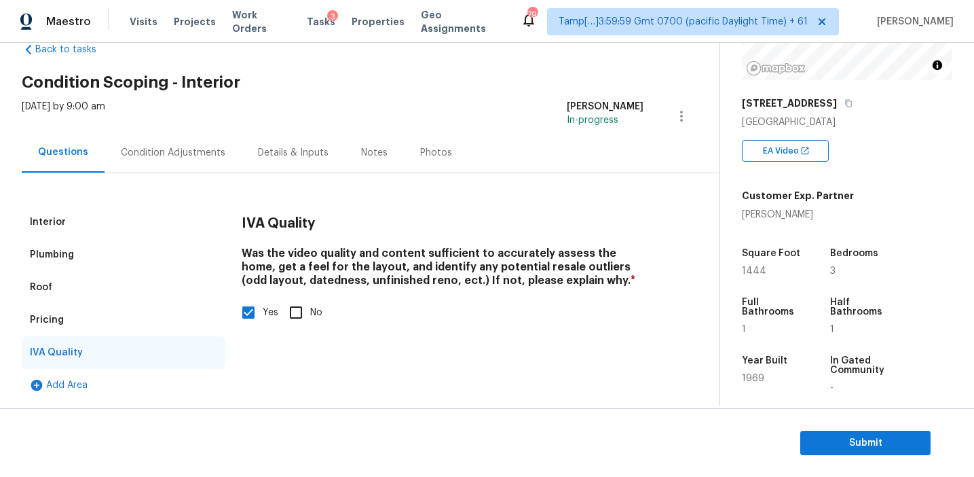
click at [144, 319] on div "Pricing" at bounding box center [124, 320] width 204 height 33
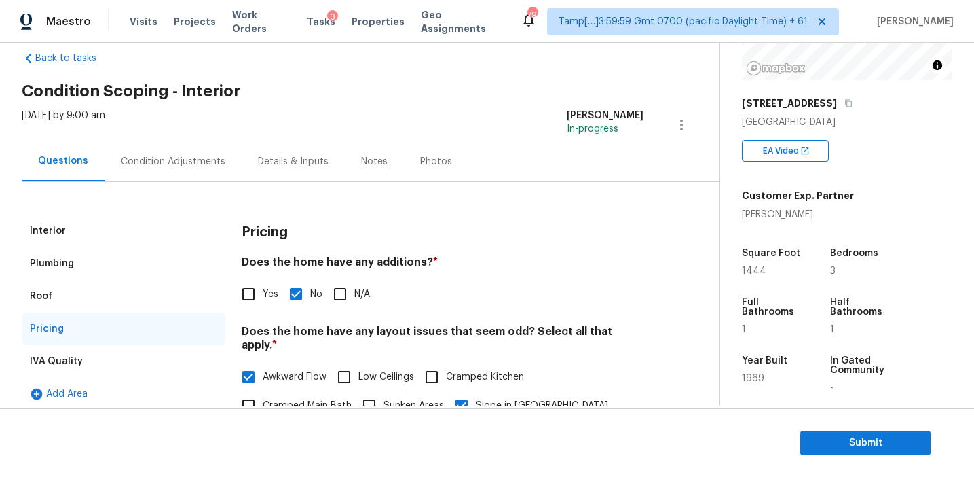
click at [136, 215] on div "Interior" at bounding box center [124, 231] width 204 height 33
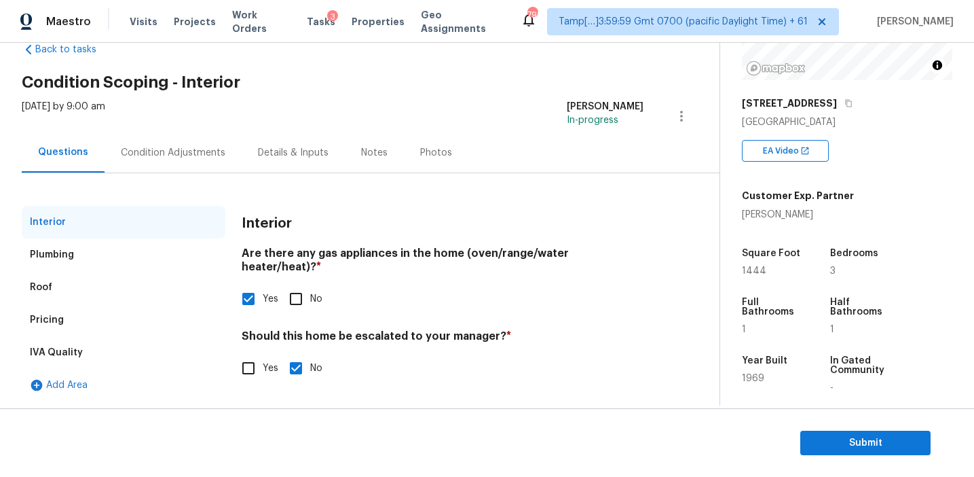
click at [164, 322] on div "Pricing" at bounding box center [124, 320] width 204 height 33
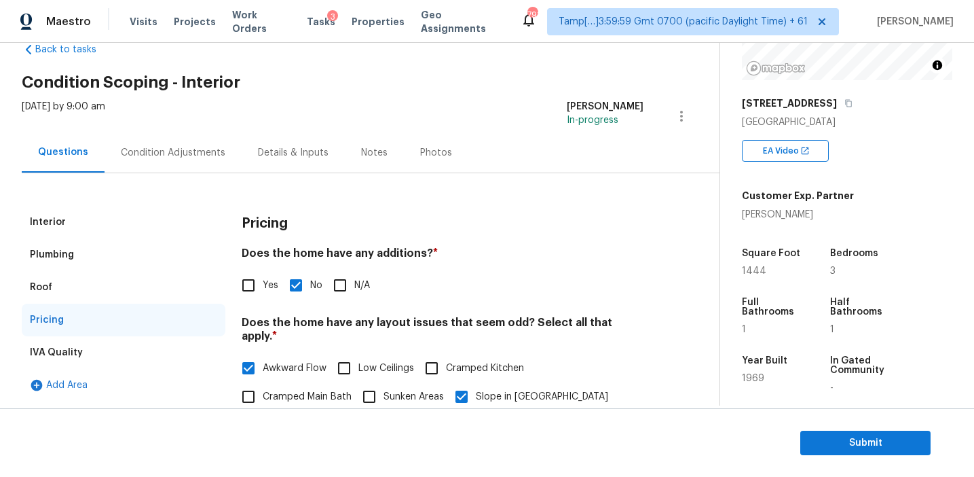
click at [163, 350] on div "IVA Quality" at bounding box center [124, 352] width 204 height 33
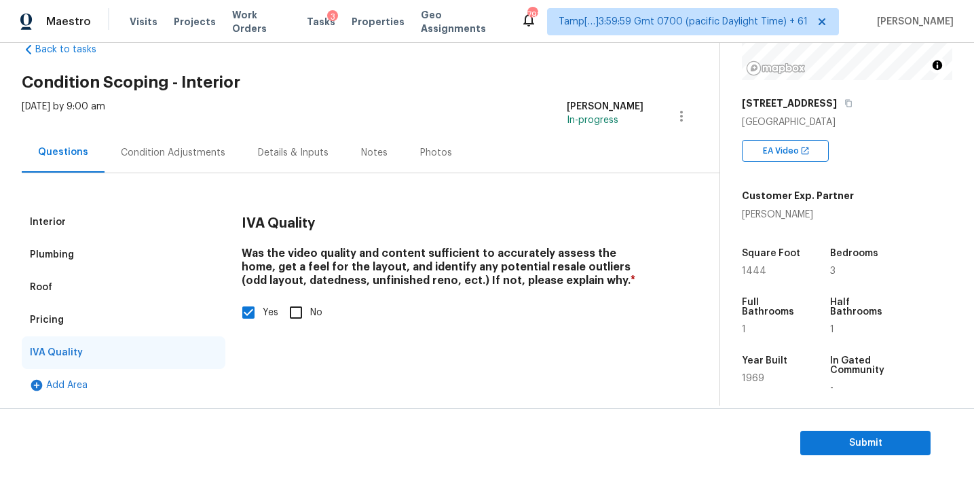
click at [176, 141] on div "Condition Adjustments" at bounding box center [173, 152] width 137 height 40
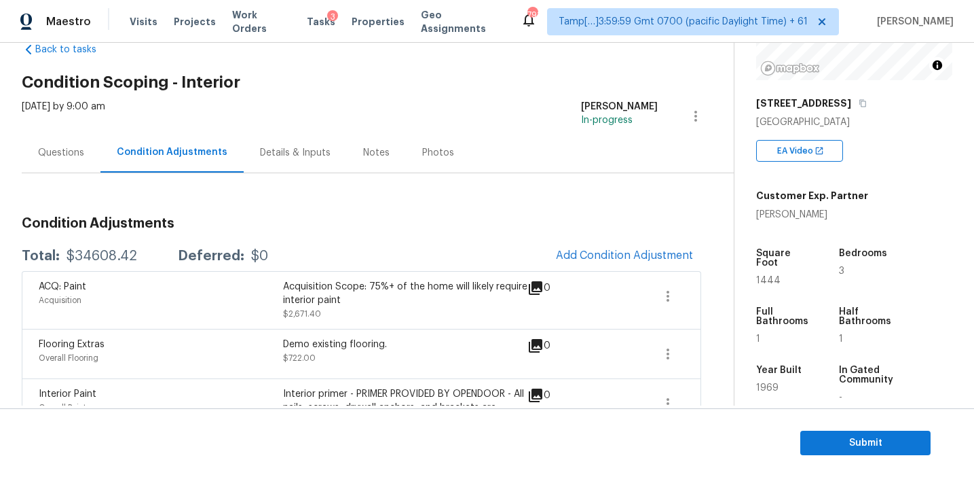
click at [74, 162] on div "Questions" at bounding box center [61, 152] width 79 height 40
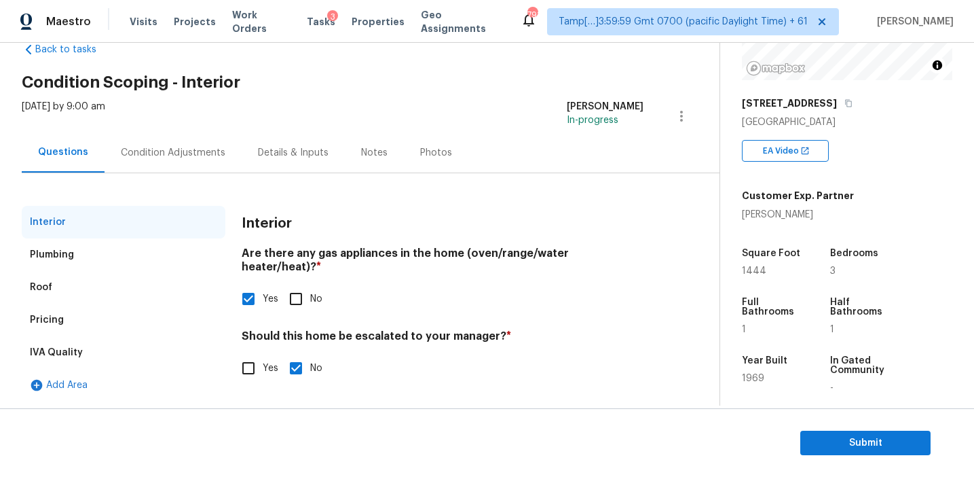
click at [128, 352] on div "IVA Quality" at bounding box center [124, 352] width 204 height 33
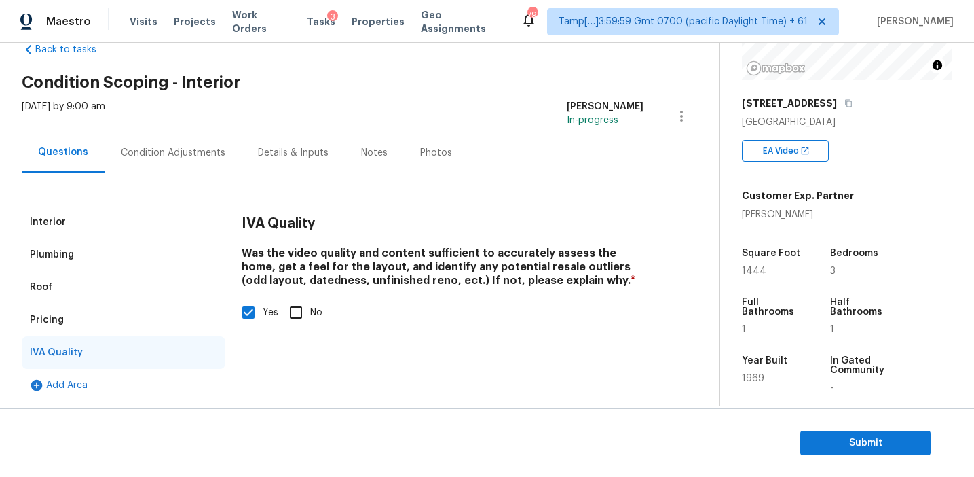
click at [127, 317] on div "Pricing" at bounding box center [124, 320] width 204 height 33
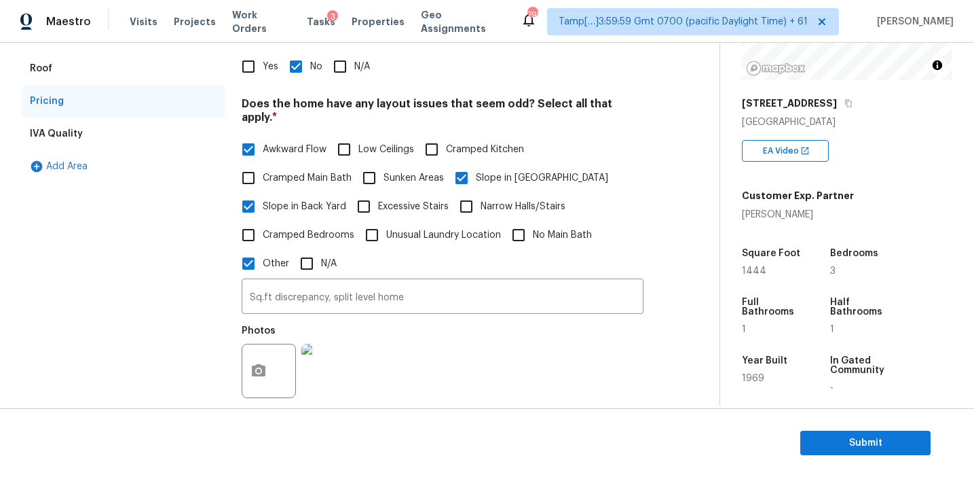
click at [110, 75] on div "Roof" at bounding box center [124, 68] width 204 height 33
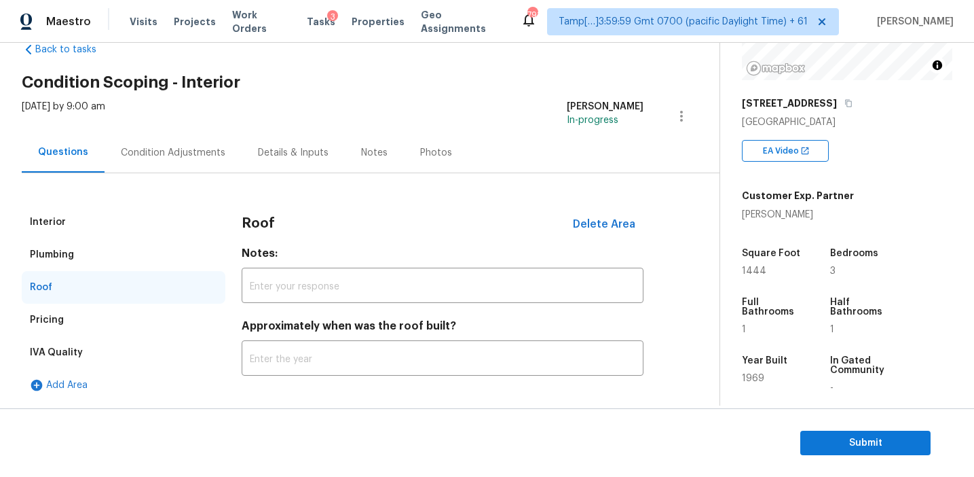
click at [108, 261] on div "Plumbing" at bounding box center [124, 254] width 204 height 33
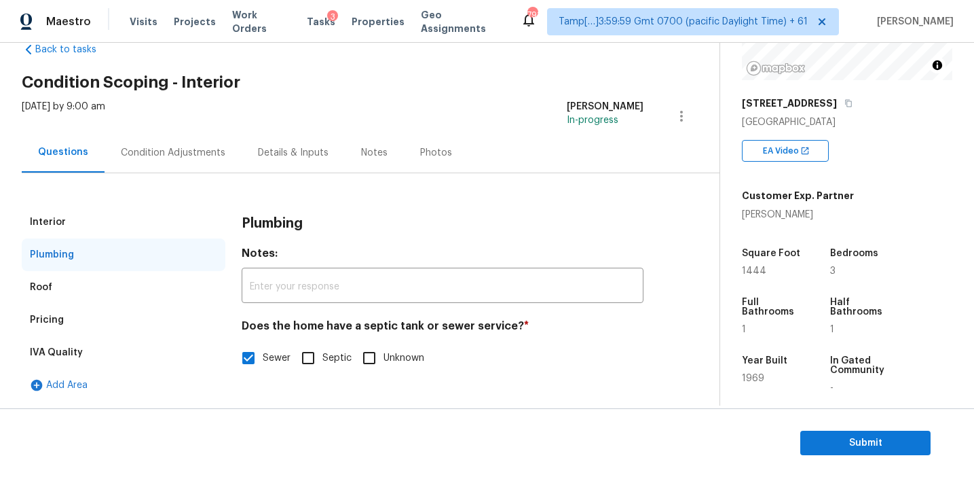
click at [108, 222] on div "Interior" at bounding box center [124, 222] width 204 height 33
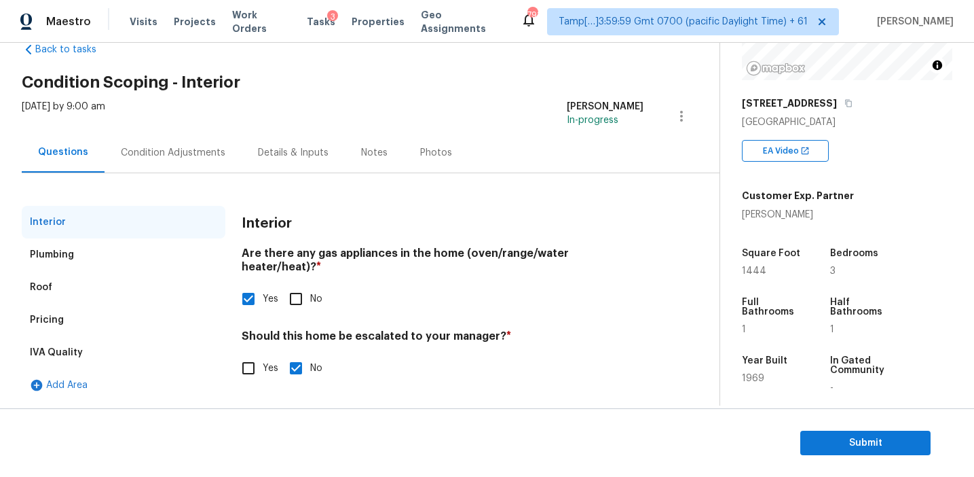
click at [159, 158] on div "Condition Adjustments" at bounding box center [173, 153] width 105 height 14
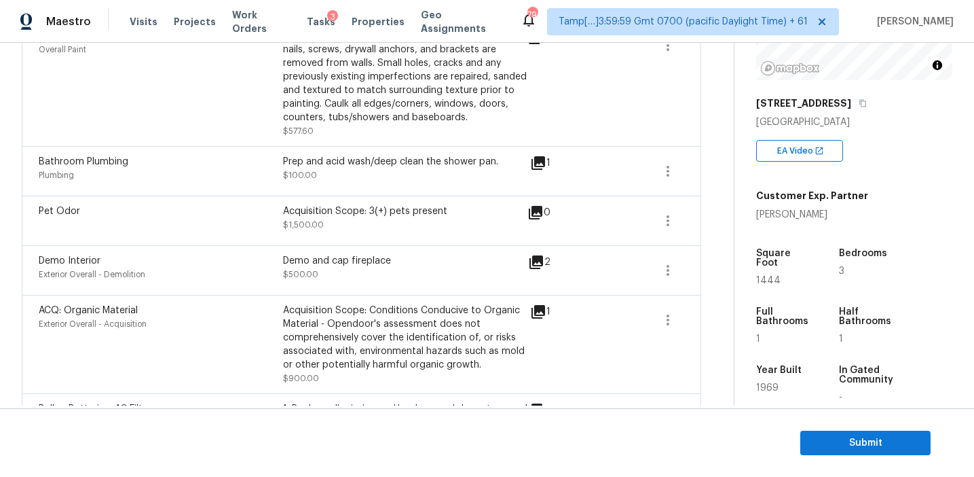
click at [365, 160] on div "Prep and acid wash/deep clean the shower pan." at bounding box center [405, 162] width 244 height 14
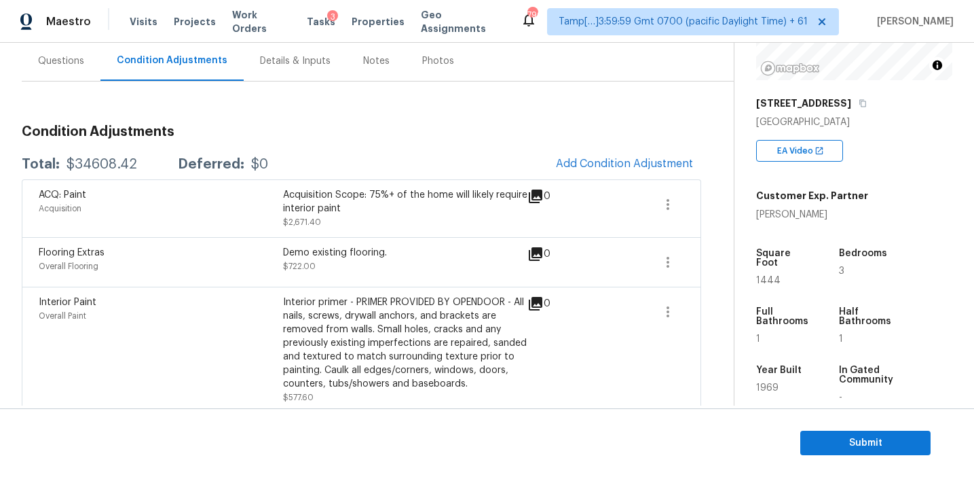
scroll to position [121, 0]
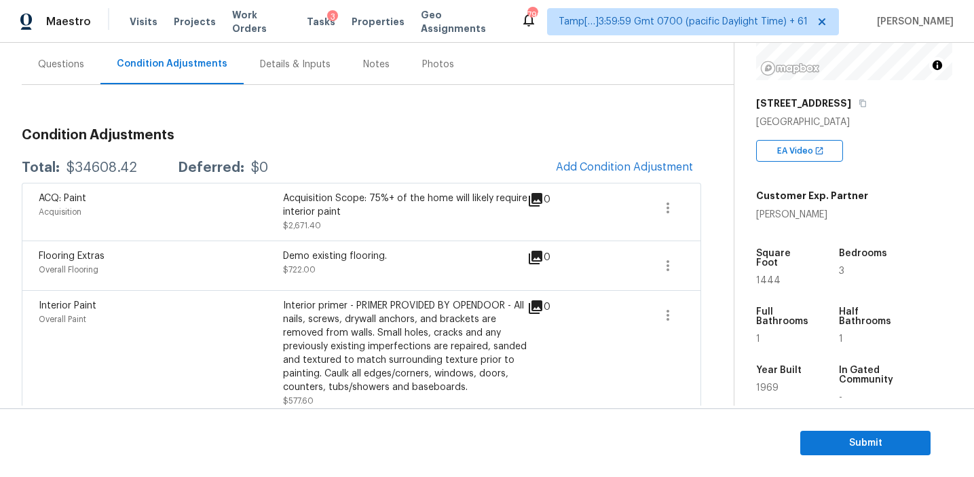
click at [365, 160] on div "Total: $34608.42 Deferred: $0 Add Condition Adjustment" at bounding box center [362, 168] width 680 height 30
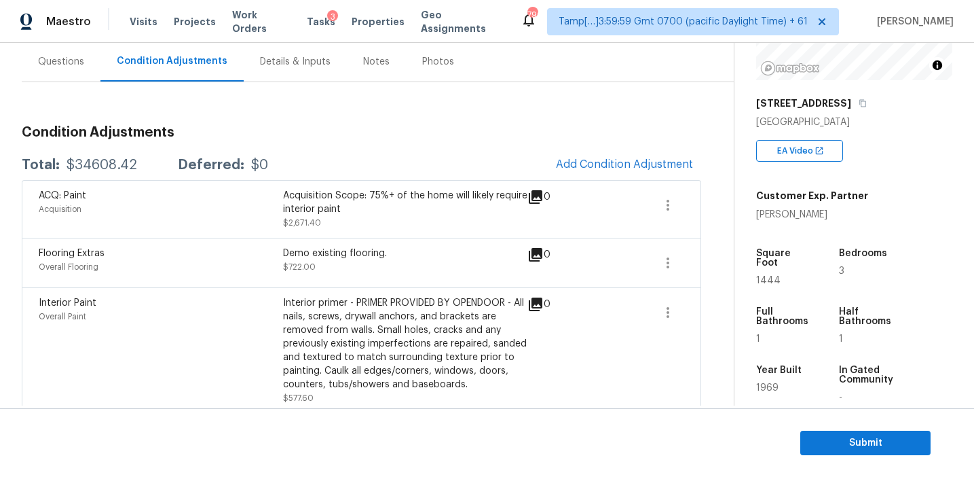
click at [365, 160] on div "Total: $34608.42 Deferred: $0 Add Condition Adjustment" at bounding box center [362, 165] width 680 height 30
click at [813, 443] on span "Submit" at bounding box center [865, 443] width 109 height 17
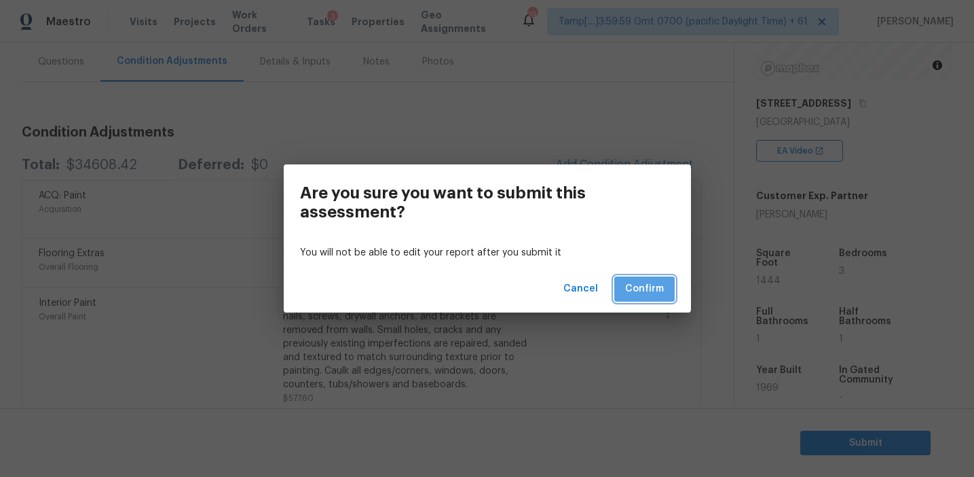
click at [645, 289] on span "Confirm" at bounding box center [644, 288] width 39 height 17
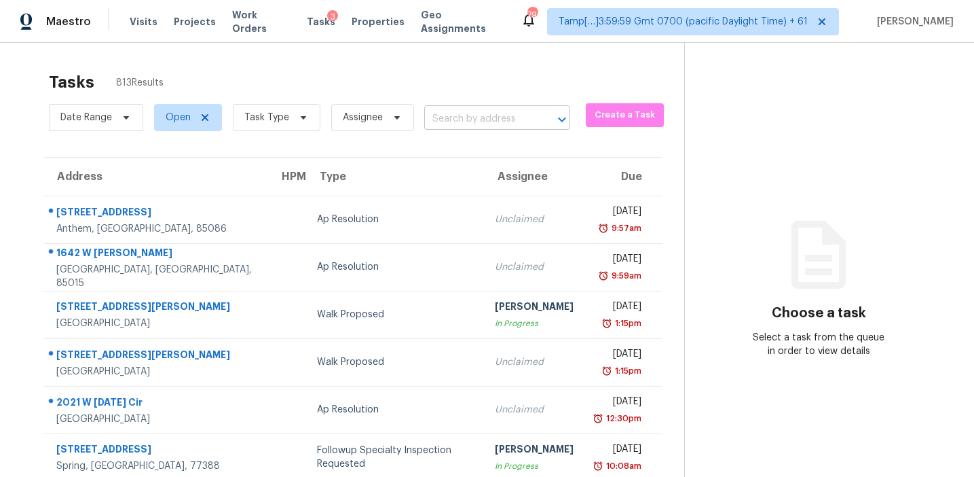
click at [469, 126] on input "text" at bounding box center [478, 119] width 108 height 21
paste input "2638 Kersey Ct, Jacksonville, FL, 32216"
type input "2638 Kersey Ct, Jacksonville, FL, 32216"
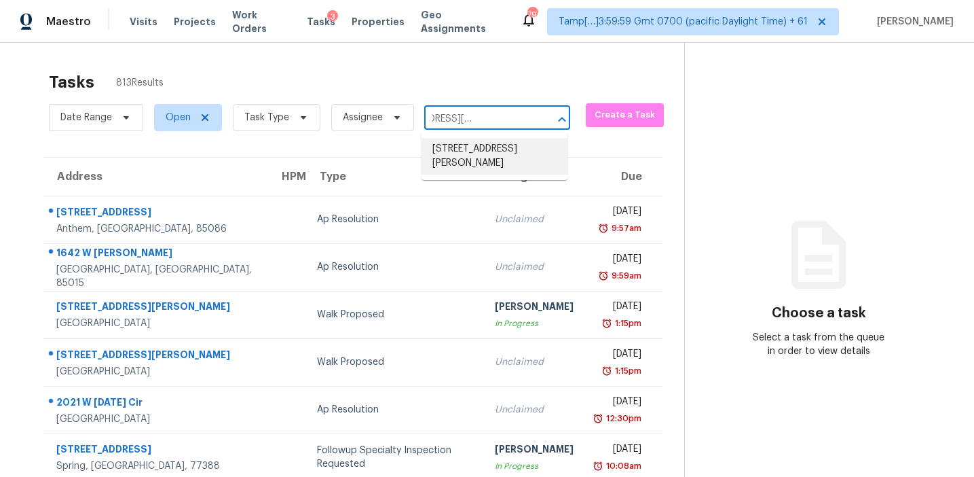
click at [512, 154] on li "2638 Kersey Ct, Jacksonville, FL 32216" at bounding box center [495, 156] width 146 height 37
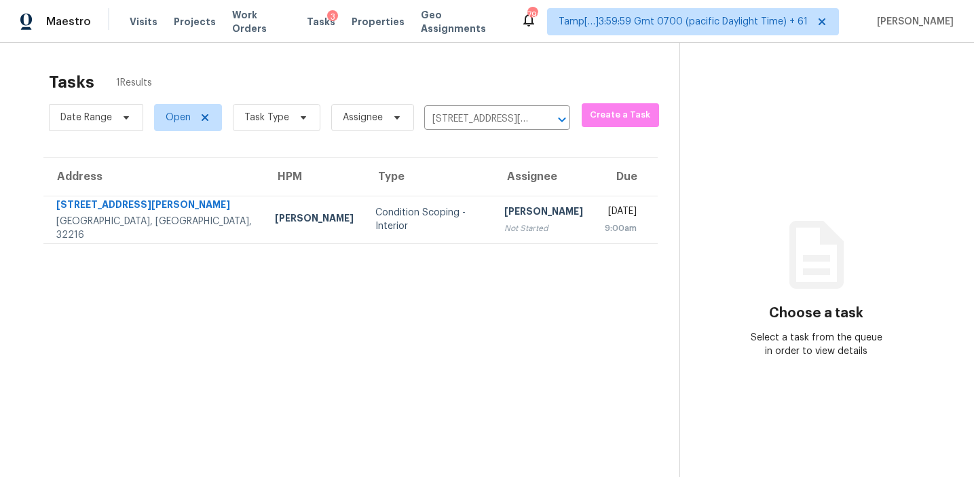
click at [505, 223] on div "Not Started" at bounding box center [544, 228] width 79 height 14
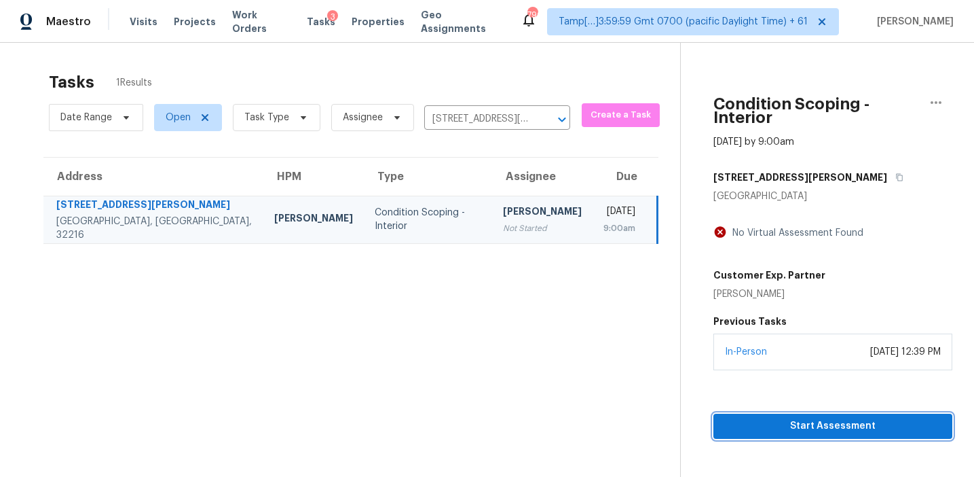
click at [737, 418] on span "Start Assessment" at bounding box center [833, 426] width 217 height 17
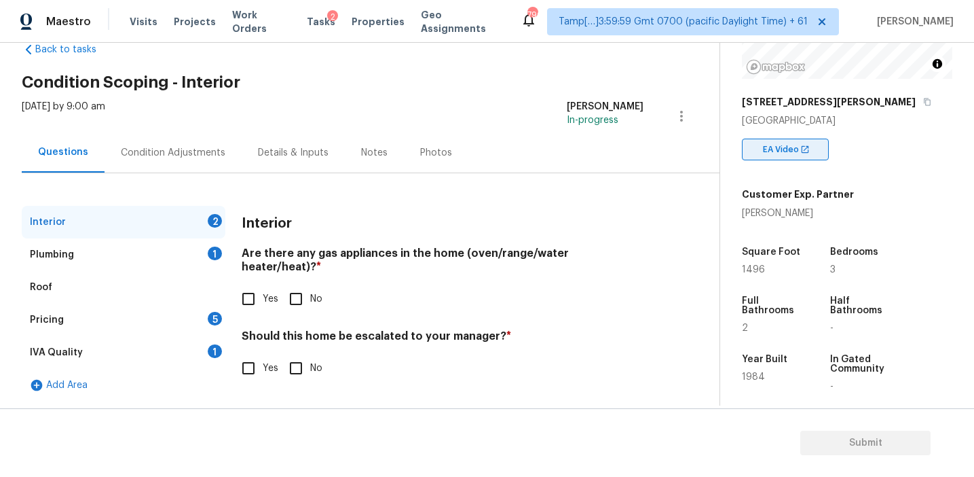
scroll to position [174, 0]
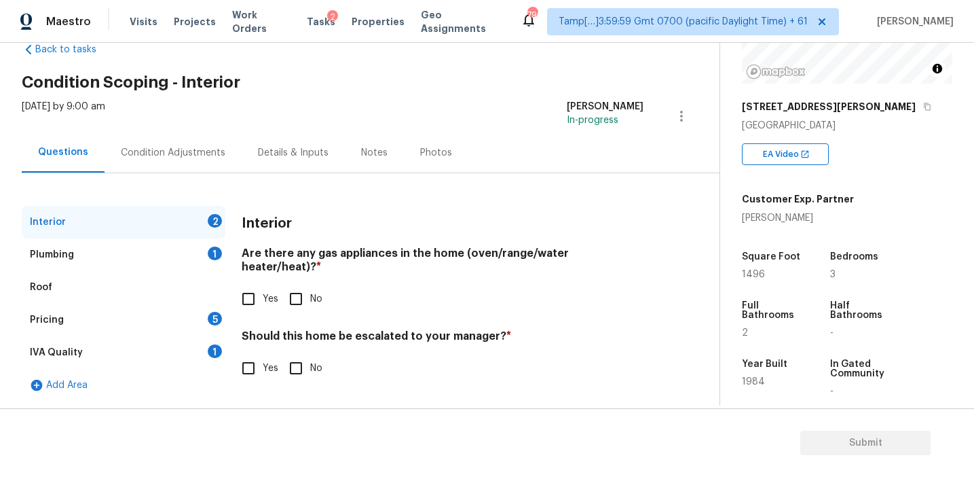
click at [210, 348] on div "1" at bounding box center [215, 351] width 14 height 14
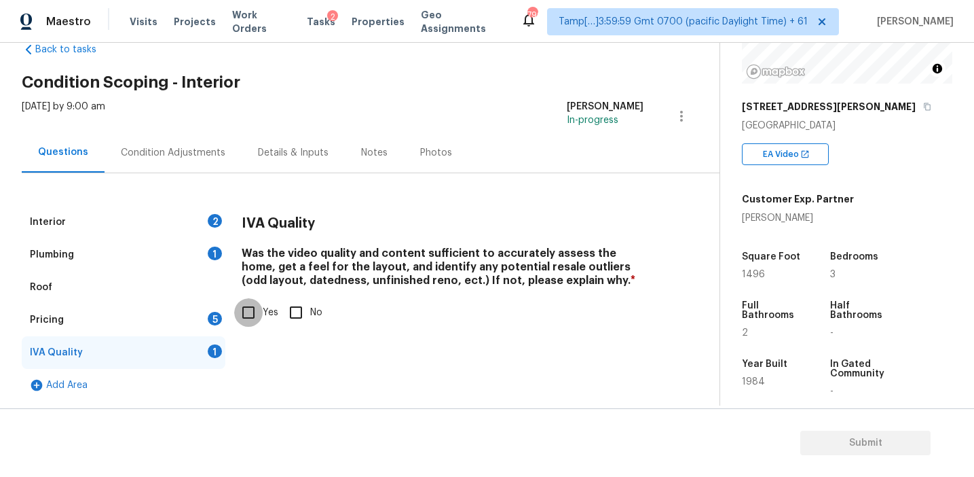
click at [242, 313] on input "Yes" at bounding box center [248, 312] width 29 height 29
checkbox input "true"
click at [194, 241] on div "Plumbing 1" at bounding box center [124, 254] width 204 height 33
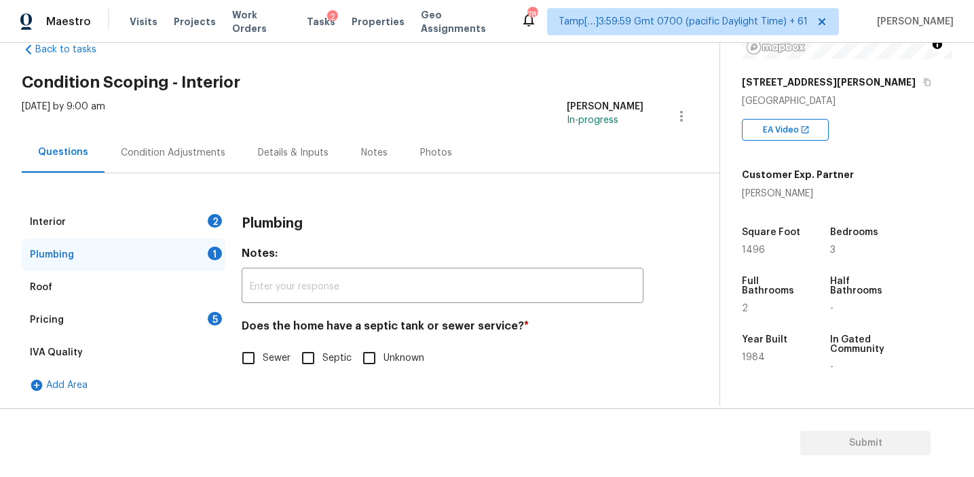
scroll to position [178, 0]
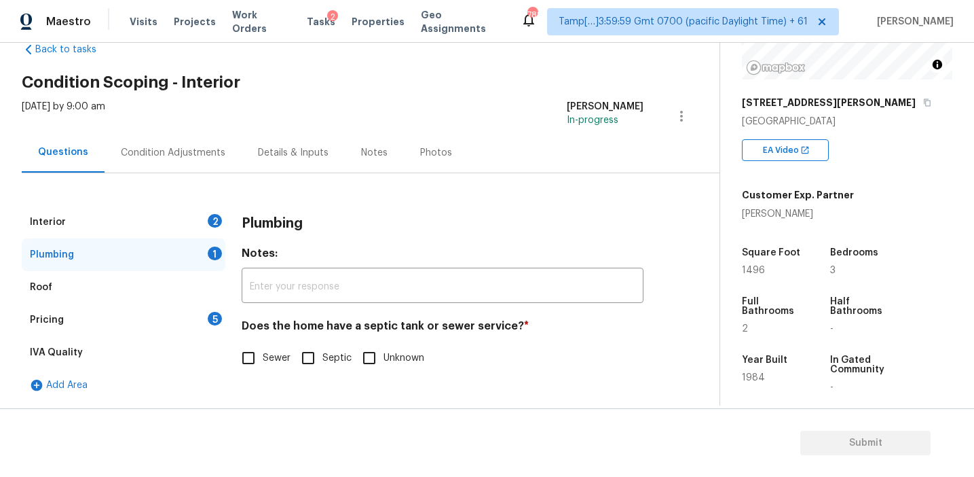
click at [261, 356] on input "Sewer" at bounding box center [248, 358] width 29 height 29
checkbox input "true"
click at [209, 319] on div "5" at bounding box center [215, 319] width 14 height 14
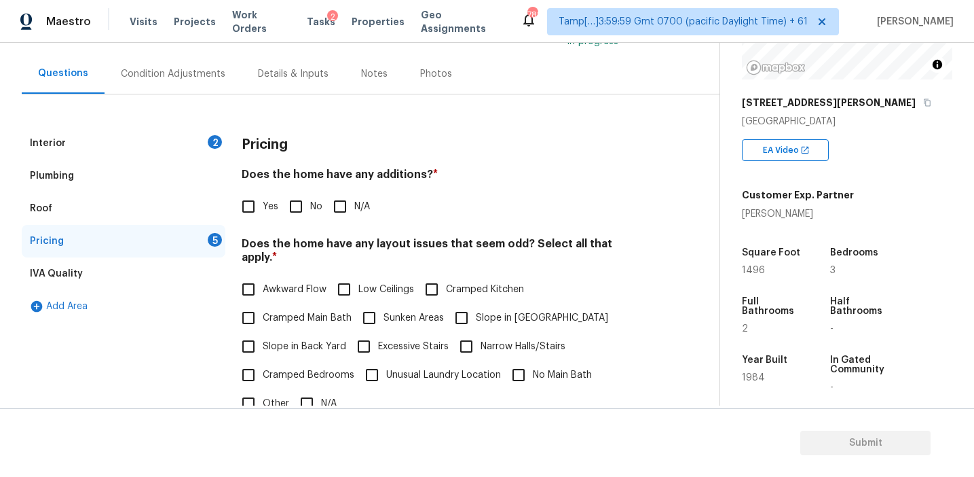
scroll to position [111, 0]
click at [307, 137] on div "Pricing" at bounding box center [443, 145] width 402 height 35
click at [252, 211] on input "Yes" at bounding box center [248, 207] width 29 height 29
checkbox input "true"
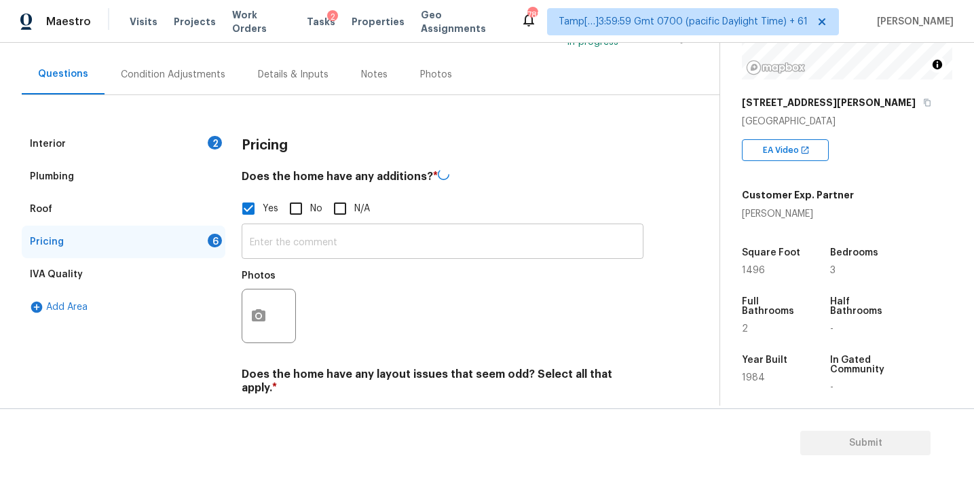
click at [291, 252] on input "text" at bounding box center [443, 243] width 402 height 32
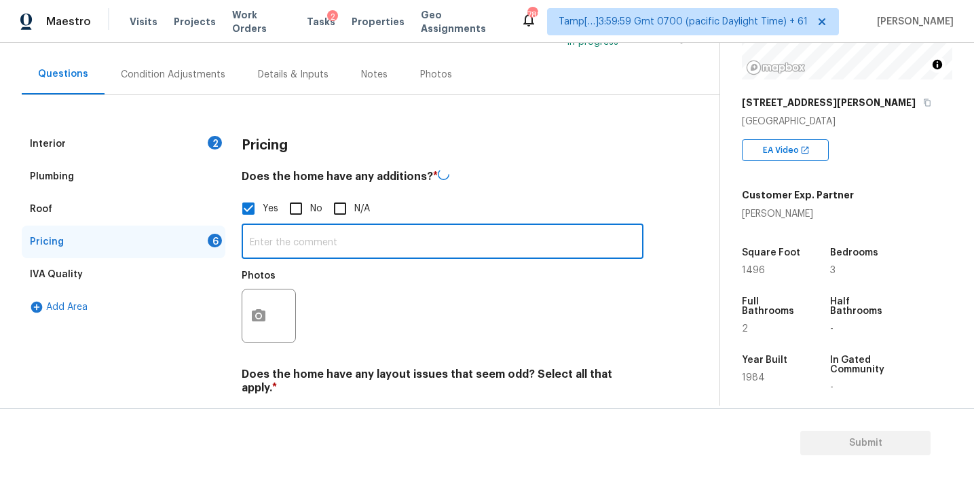
paste input "Enclosed/Covered Patio"
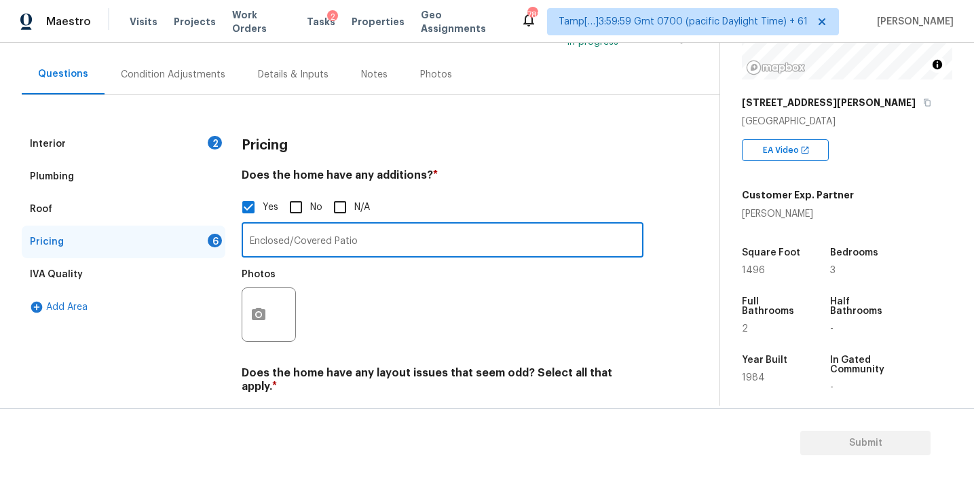
type input "Enclosed/Covered Patio"
click at [264, 124] on div "Interior 2 Plumbing Roof Pricing 5 IVA Quality Add Area Pricing Does the home h…" at bounding box center [354, 439] width 665 height 689
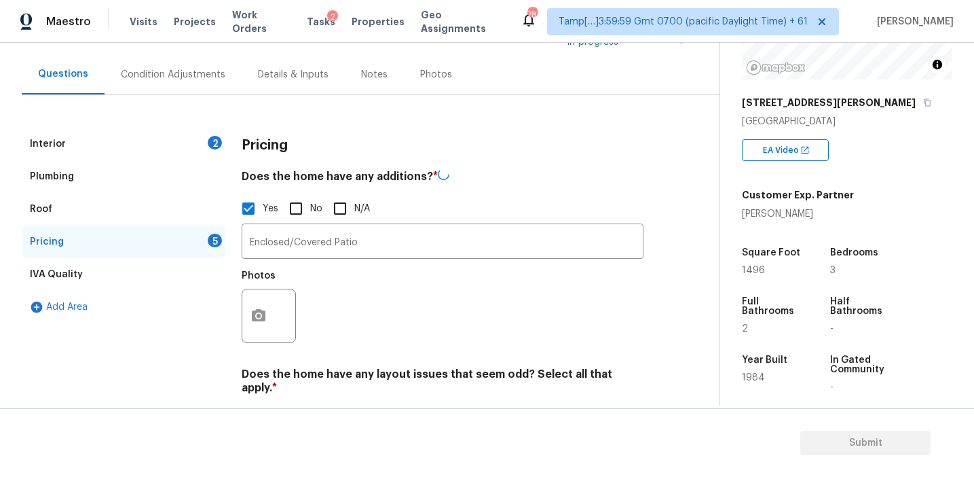
click at [275, 309] on div at bounding box center [269, 316] width 54 height 54
click at [253, 315] on icon "button" at bounding box center [259, 314] width 14 height 12
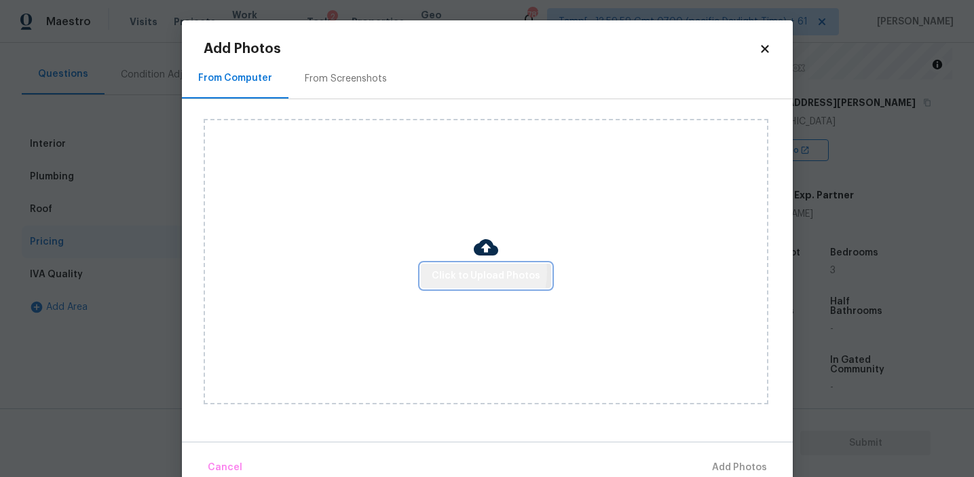
click at [472, 271] on span "Click to Upload Photos" at bounding box center [486, 276] width 109 height 17
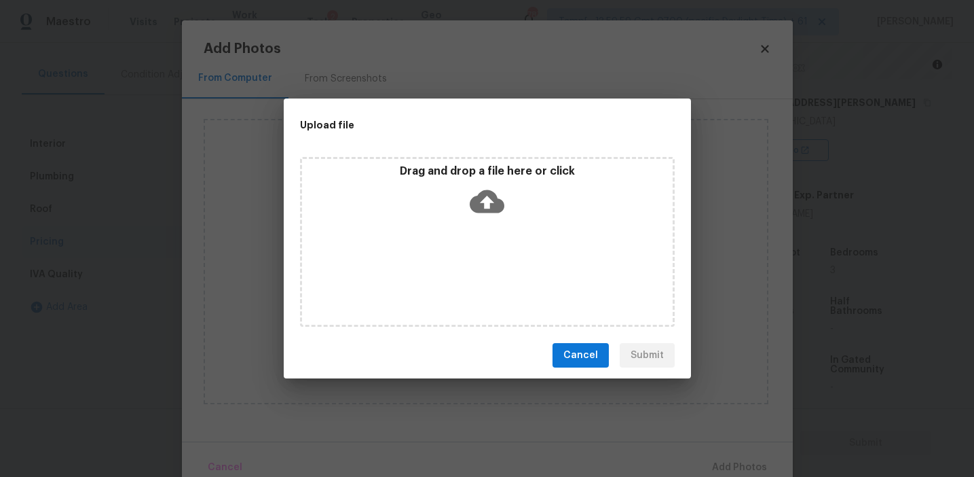
click at [466, 181] on div "Drag and drop a file here or click" at bounding box center [487, 193] width 371 height 58
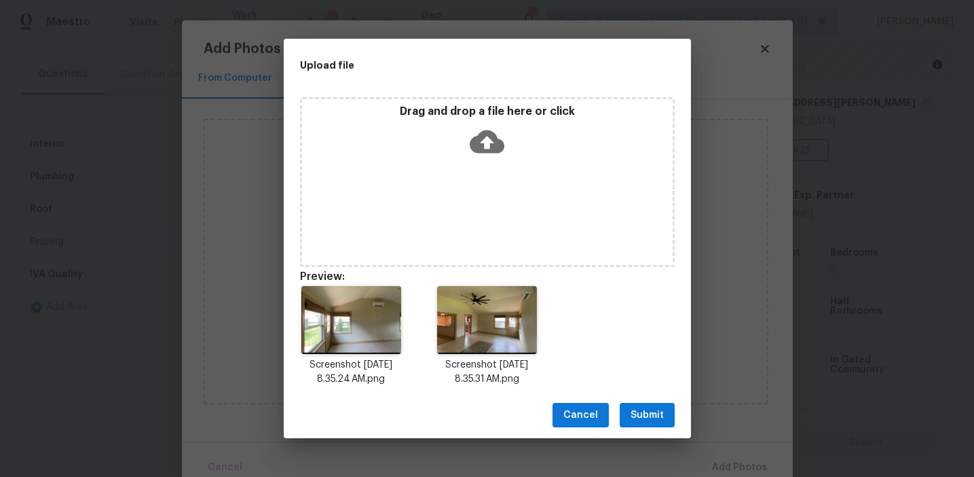
click at [642, 420] on span "Submit" at bounding box center [647, 415] width 33 height 17
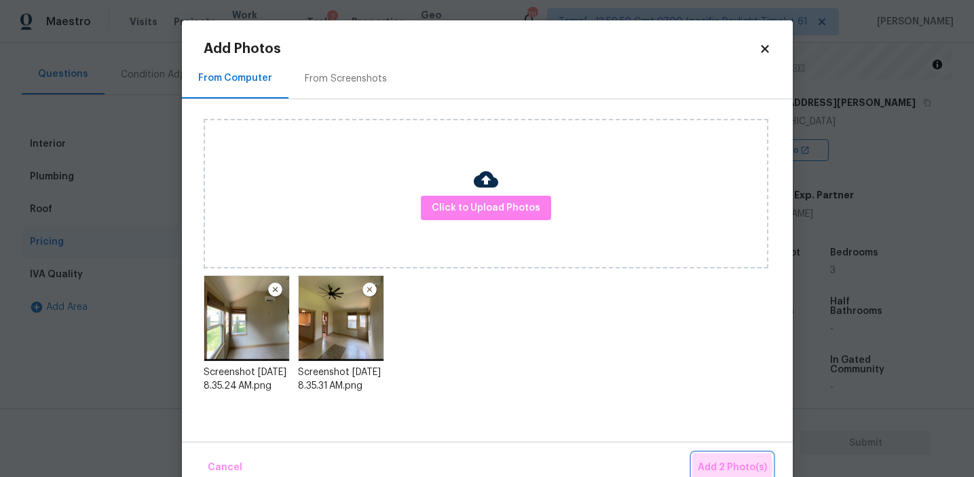
click at [722, 467] on span "Add 2 Photo(s)" at bounding box center [732, 467] width 69 height 17
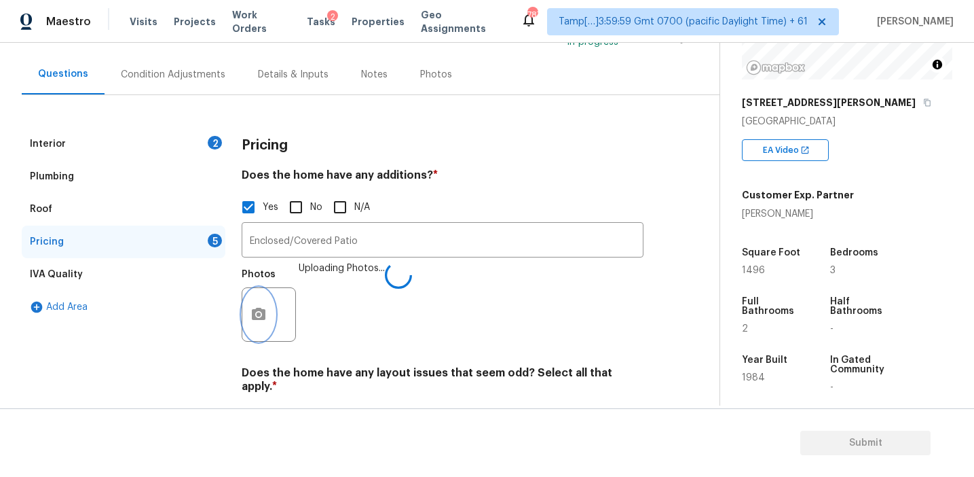
scroll to position [316, 0]
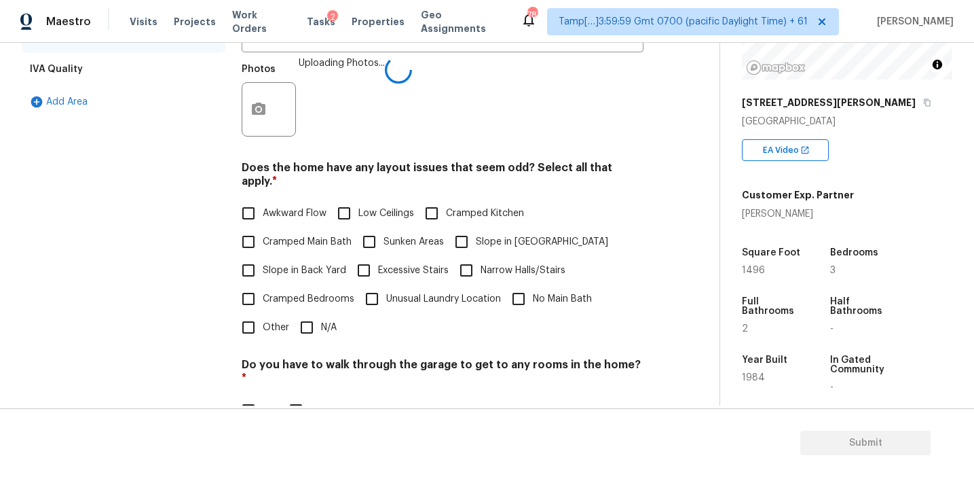
click at [295, 206] on span "Awkward Flow" at bounding box center [295, 213] width 64 height 14
click at [263, 199] on input "Awkward Flow" at bounding box center [248, 213] width 29 height 29
checkbox input "true"
click at [293, 397] on input "No" at bounding box center [296, 411] width 29 height 29
checkbox input "true"
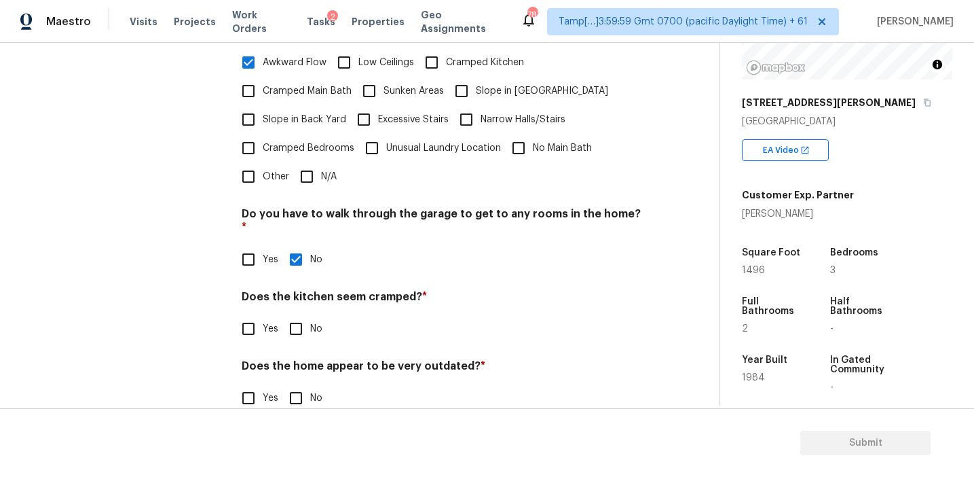
scroll to position [466, 0]
click at [459, 77] on input "Slope in Front Yard" at bounding box center [461, 91] width 29 height 29
checkbox input "true"
click at [294, 314] on input "No" at bounding box center [296, 328] width 29 height 29
checkbox input "true"
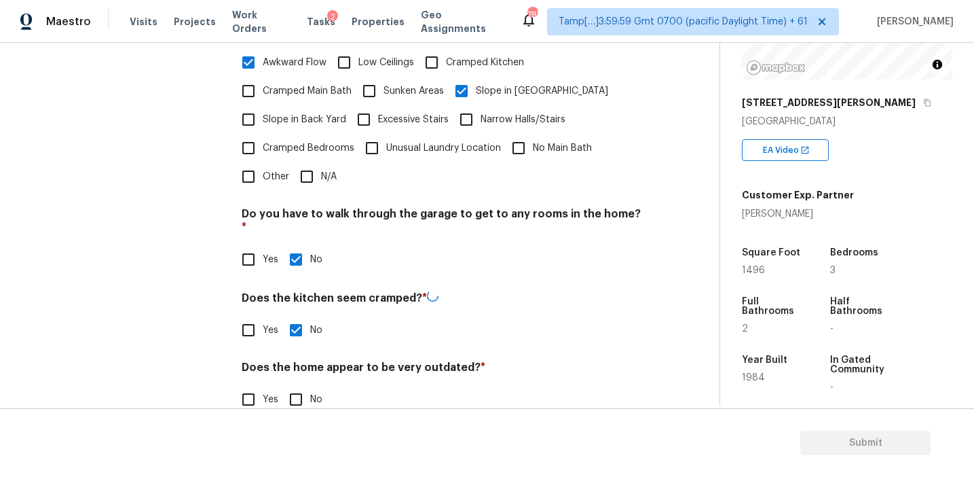
click at [304, 385] on input "No" at bounding box center [296, 399] width 29 height 29
checkbox input "true"
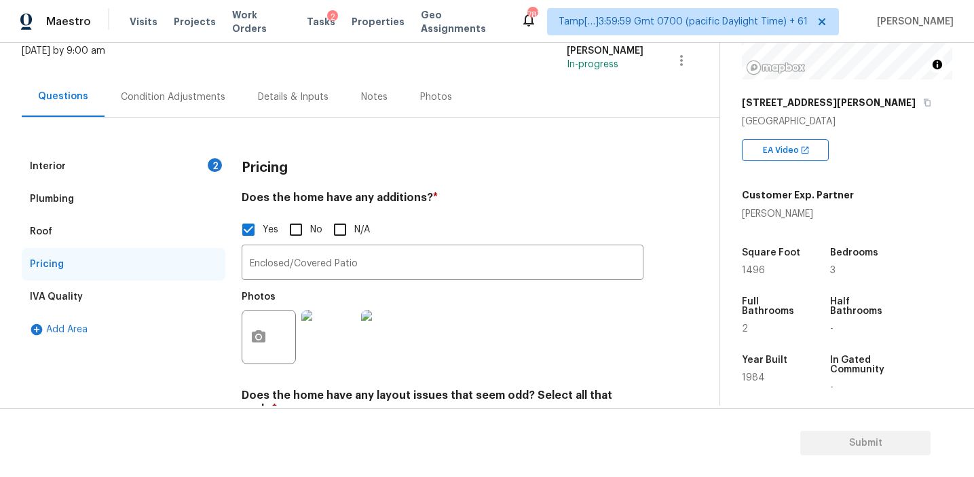
click at [206, 167] on div "Interior 2" at bounding box center [124, 166] width 204 height 33
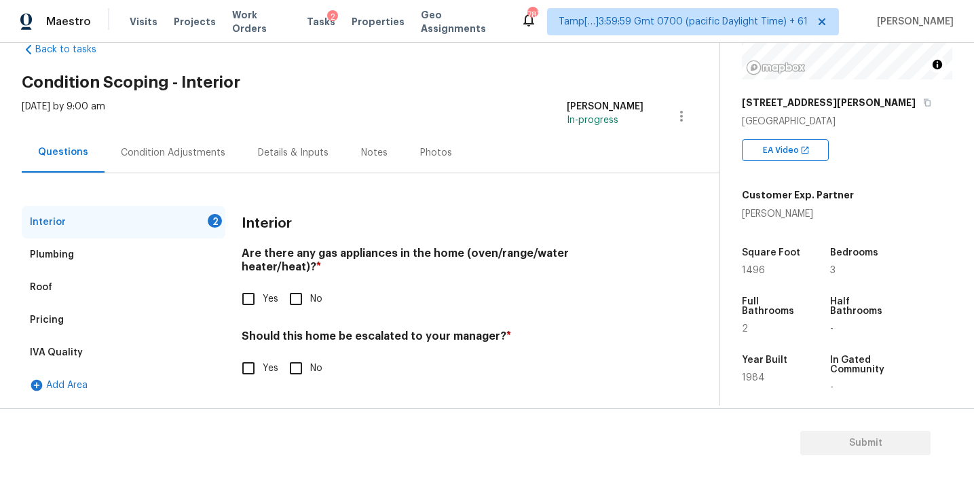
click at [295, 285] on input "No" at bounding box center [296, 299] width 29 height 29
checkbox input "true"
click at [291, 371] on div "Interior Are there any gas appliances in the home (oven/range/water heater/heat…" at bounding box center [443, 302] width 402 height 193
click at [291, 356] on input "No" at bounding box center [296, 368] width 29 height 29
checkbox input "true"
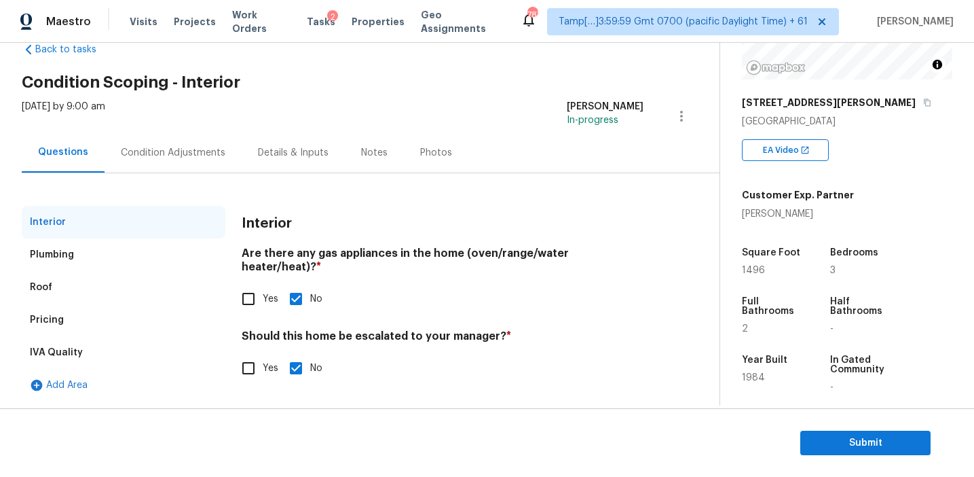
click at [183, 158] on div "Condition Adjustments" at bounding box center [173, 153] width 105 height 14
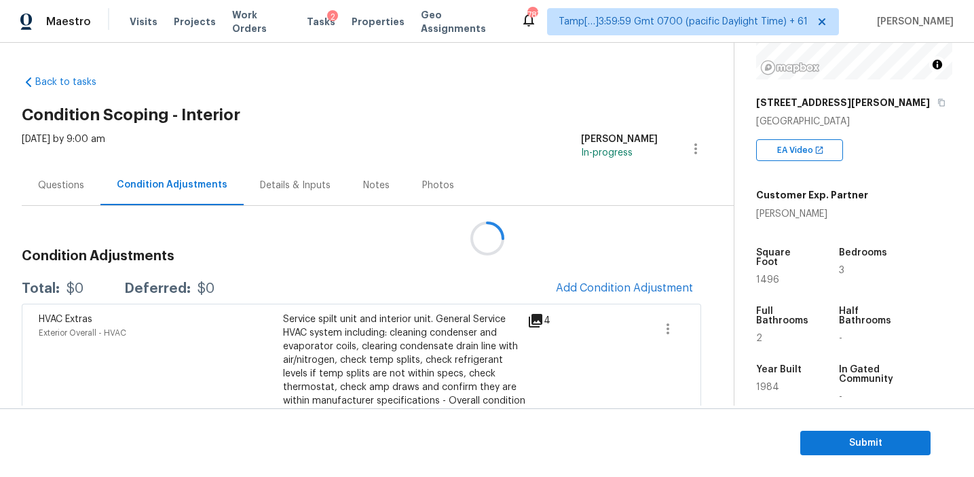
click at [583, 285] on div at bounding box center [487, 238] width 974 height 477
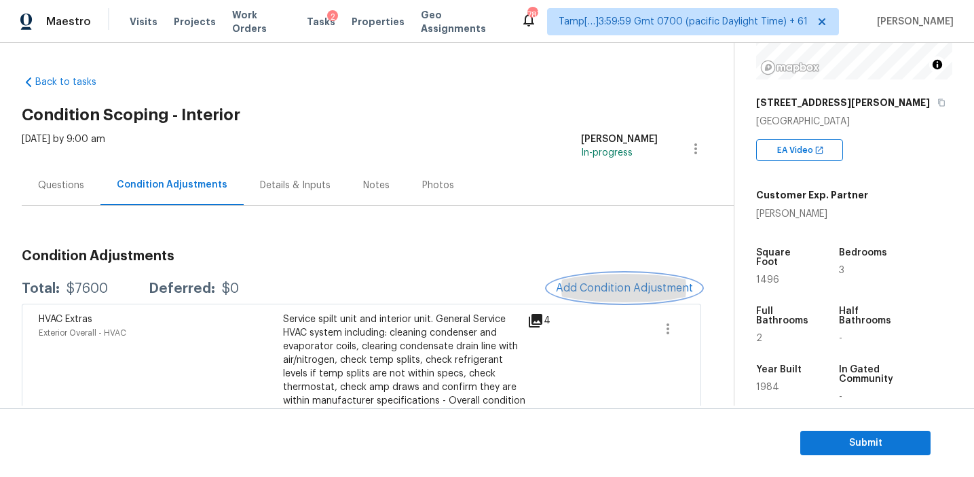
click at [583, 285] on span "Add Condition Adjustment" at bounding box center [624, 288] width 137 height 12
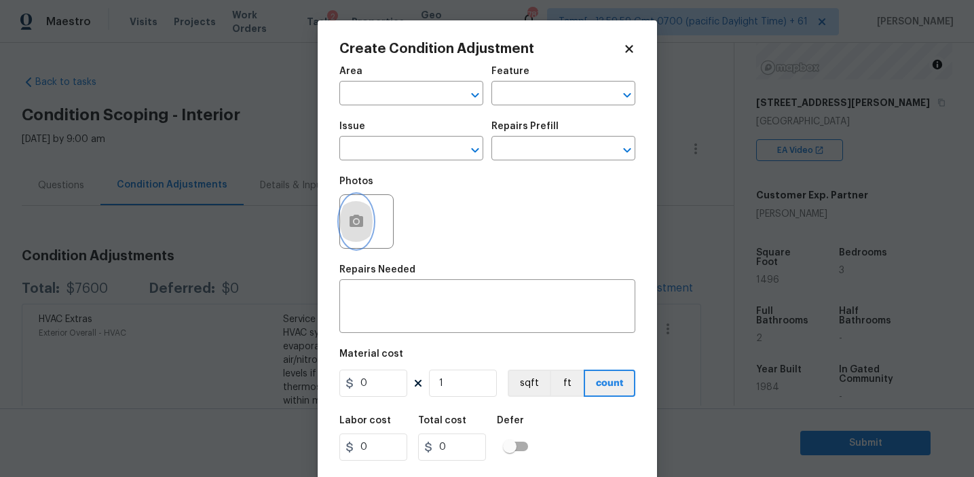
click at [350, 242] on button "button" at bounding box center [356, 221] width 33 height 53
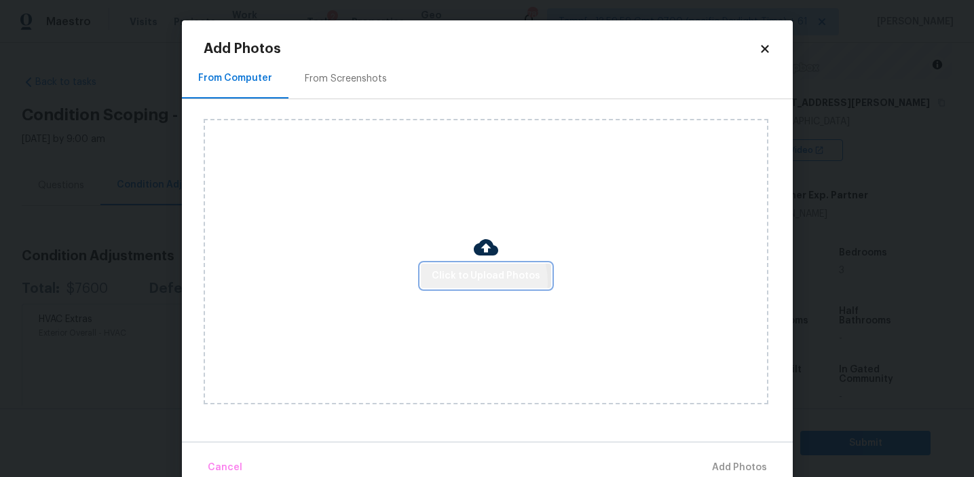
click at [479, 281] on span "Click to Upload Photos" at bounding box center [486, 276] width 109 height 17
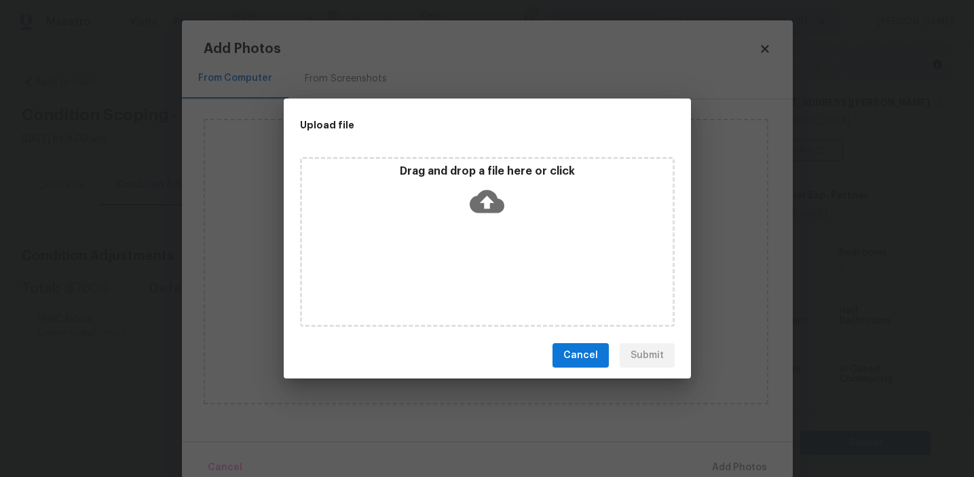
click at [478, 184] on icon at bounding box center [487, 201] width 35 height 35
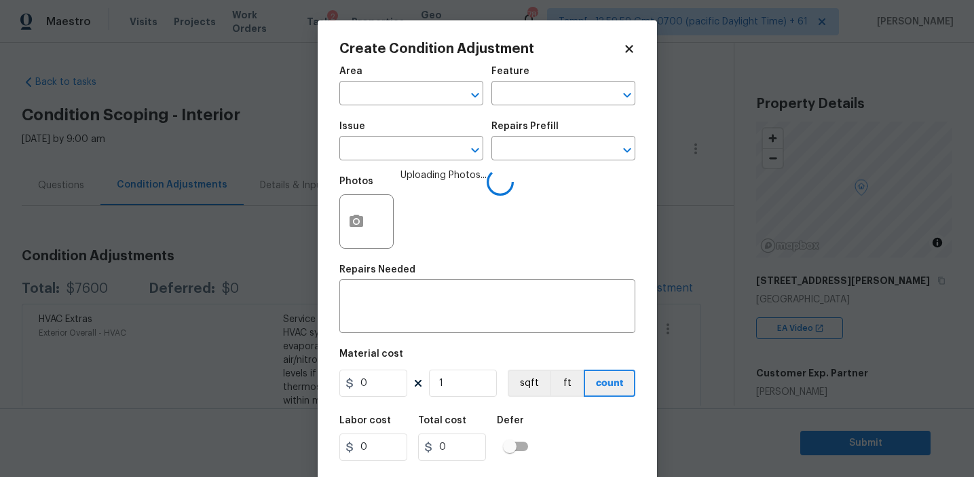
scroll to position [178, 0]
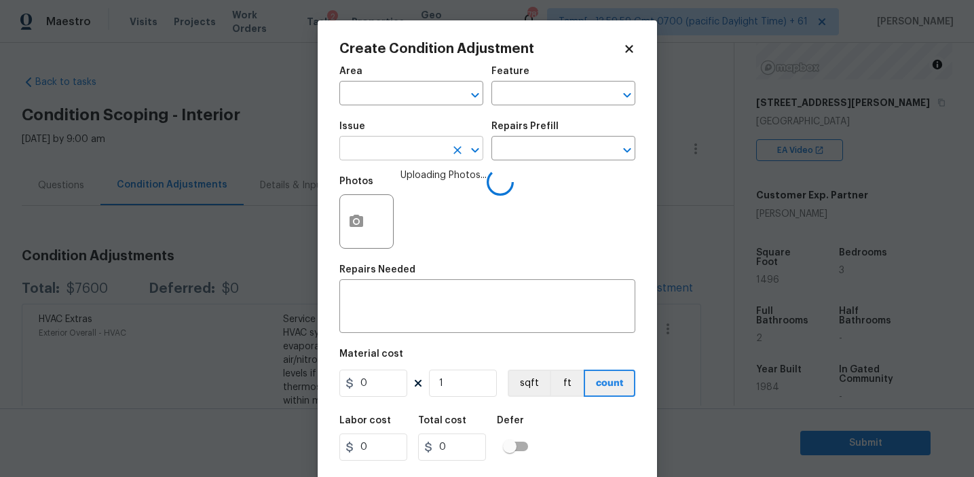
click at [403, 149] on input "text" at bounding box center [393, 149] width 106 height 21
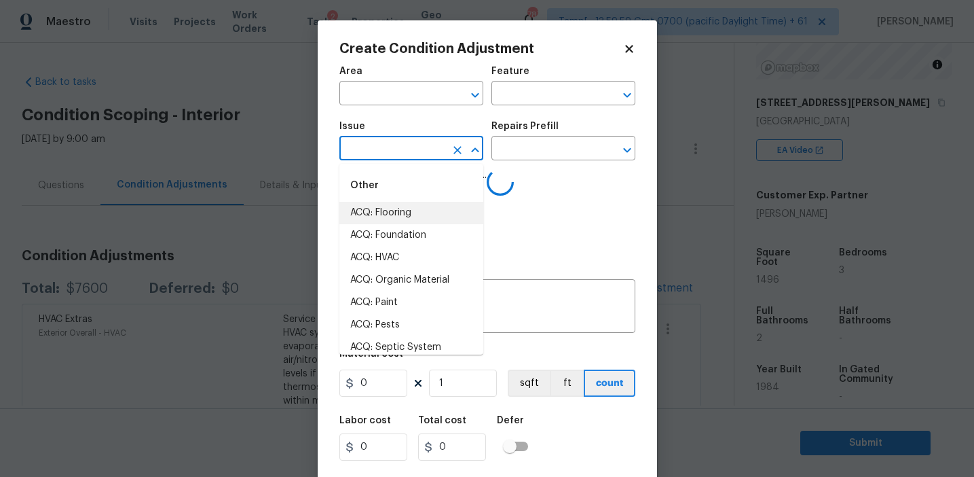
click at [405, 212] on li "ACQ: Flooring" at bounding box center [412, 213] width 144 height 22
type input "ACQ: Flooring"
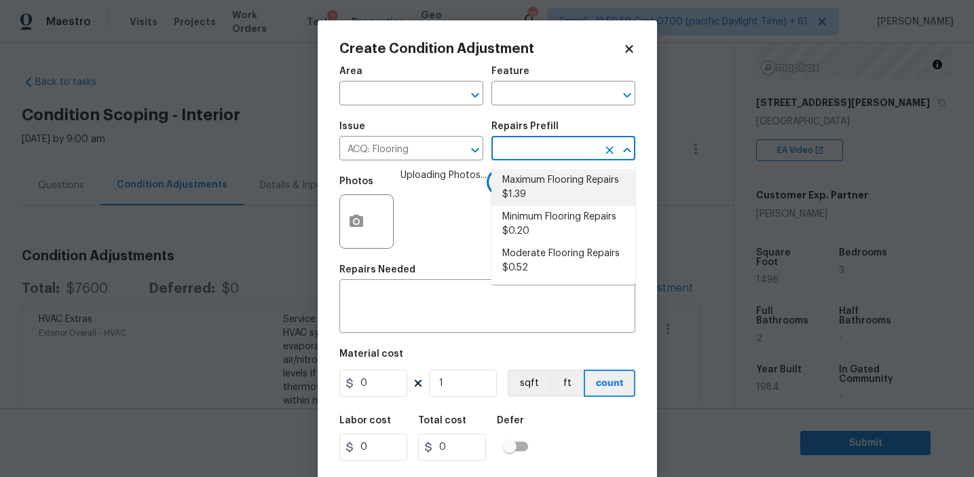
click at [530, 182] on li "Maximum Flooring Repairs $1.39" at bounding box center [564, 187] width 144 height 37
type input "Acquisition"
type input "1.39"
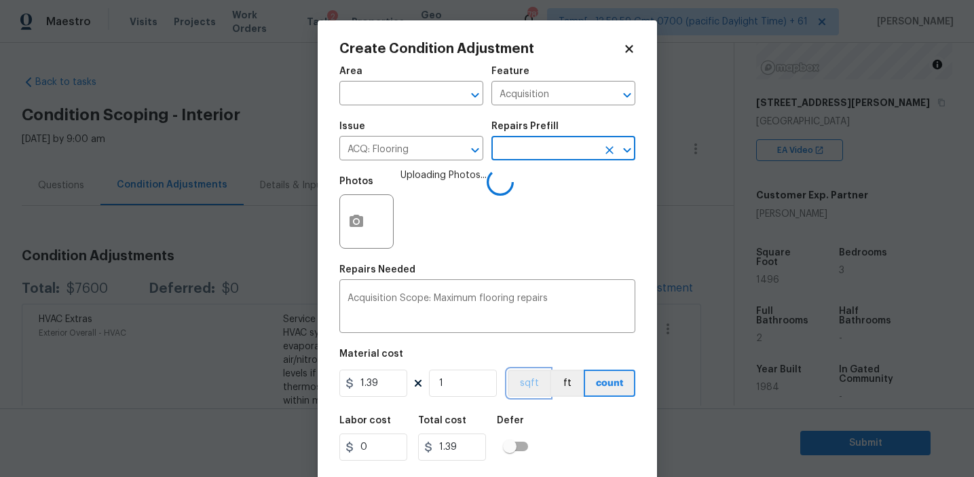
click at [521, 386] on button "sqft" at bounding box center [529, 382] width 42 height 27
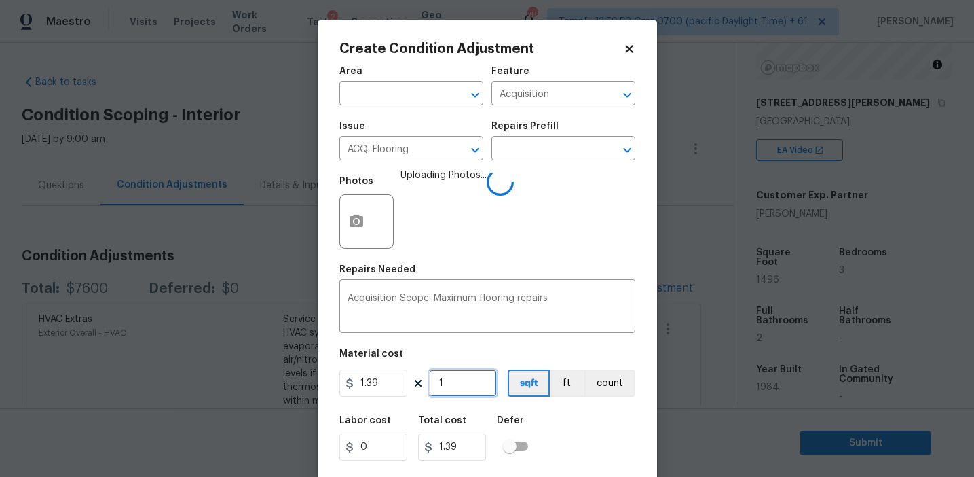
click at [477, 384] on input "1" at bounding box center [463, 382] width 68 height 27
type input "0"
paste input "text"
type input "0"
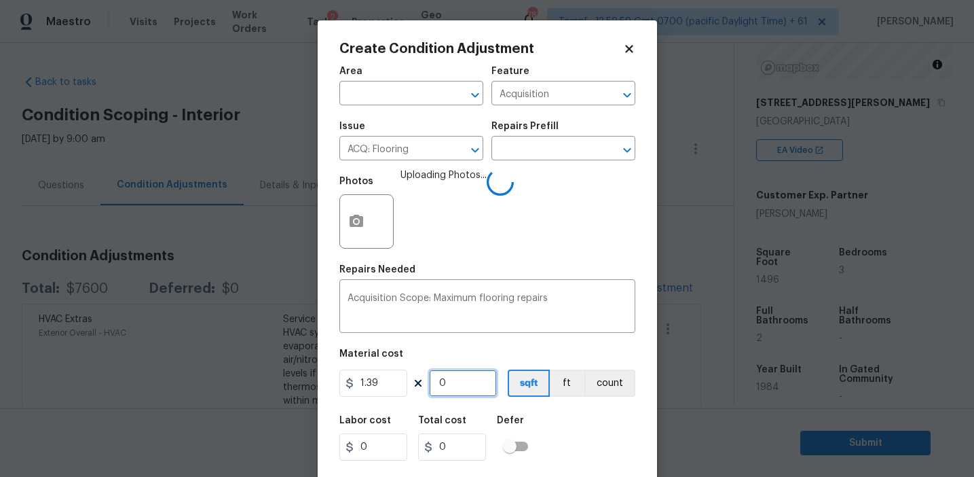
click at [469, 378] on input "0" at bounding box center [463, 382] width 68 height 27
paste input "text"
type input "1"
type input "1.39"
type input "14"
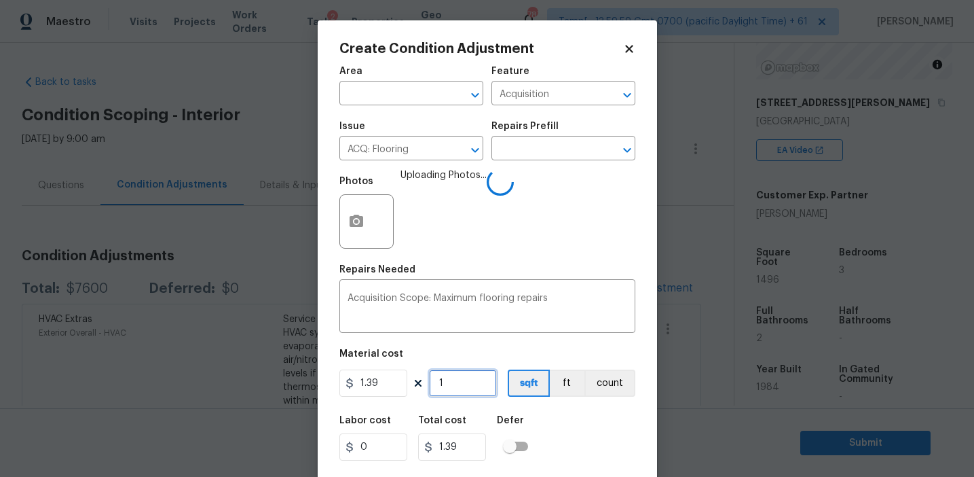
type input "19.46"
type input "149"
type input "207.11"
type input "1496"
type input "2079.44"
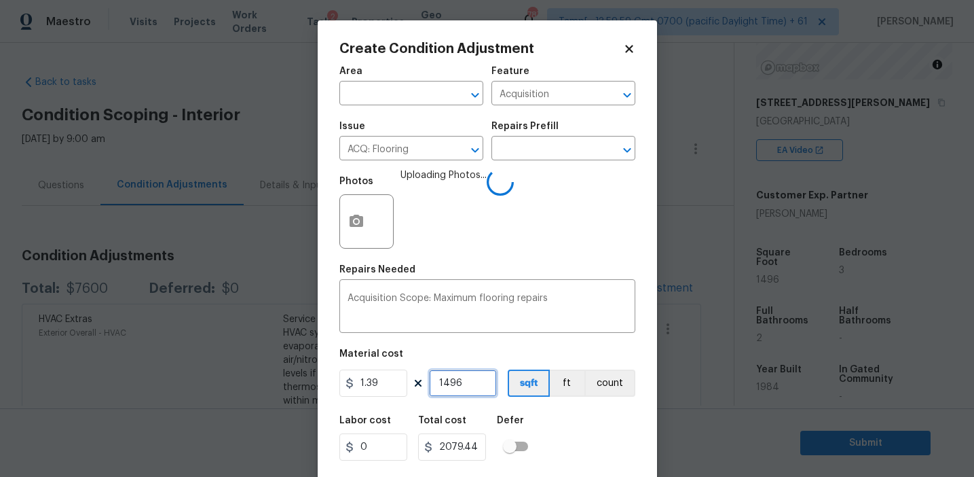
scroll to position [31, 0]
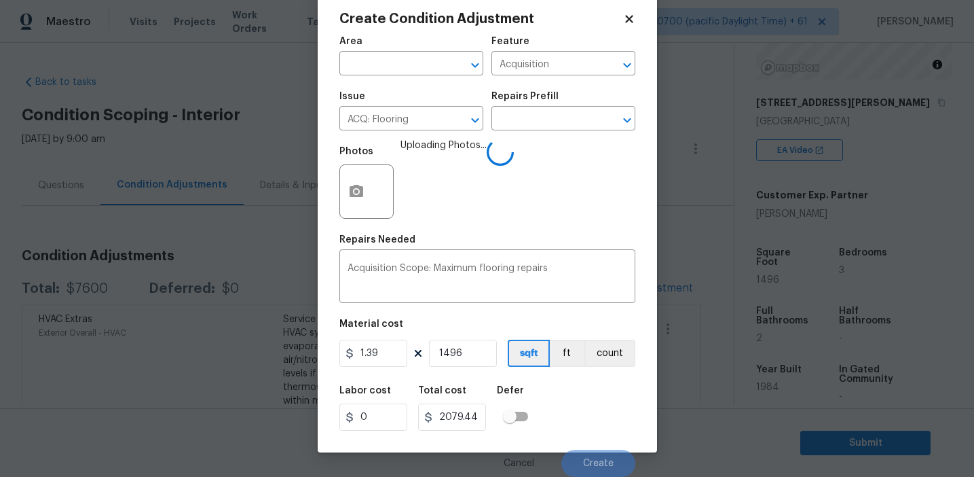
click at [573, 426] on div "Labor cost 0 Total cost 2079.44 Defer" at bounding box center [488, 408] width 296 height 61
click at [573, 420] on div "Labor cost 0 Total cost 2079.44 Defer" at bounding box center [488, 408] width 296 height 61
click at [471, 354] on input "1496" at bounding box center [463, 353] width 68 height 27
type input "1"
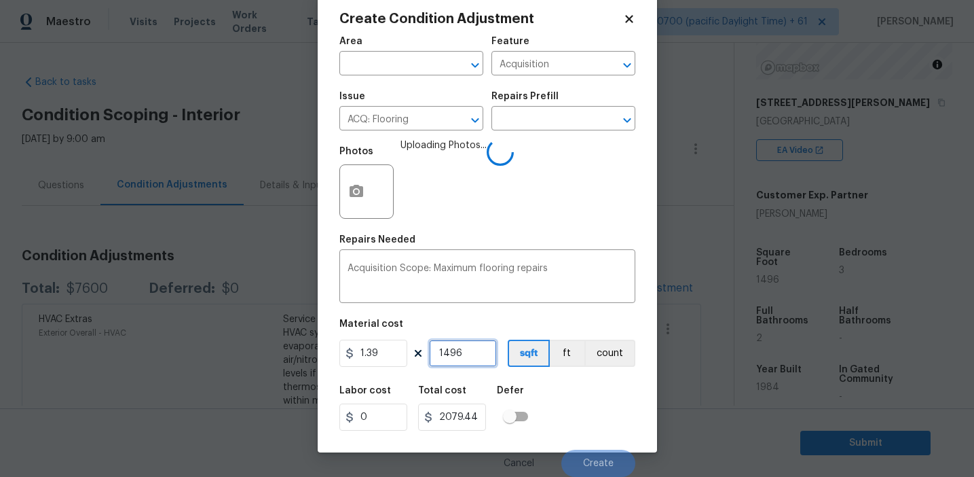
type input "1.39"
type input "17"
type input "23.63"
type input "170"
type input "236.3"
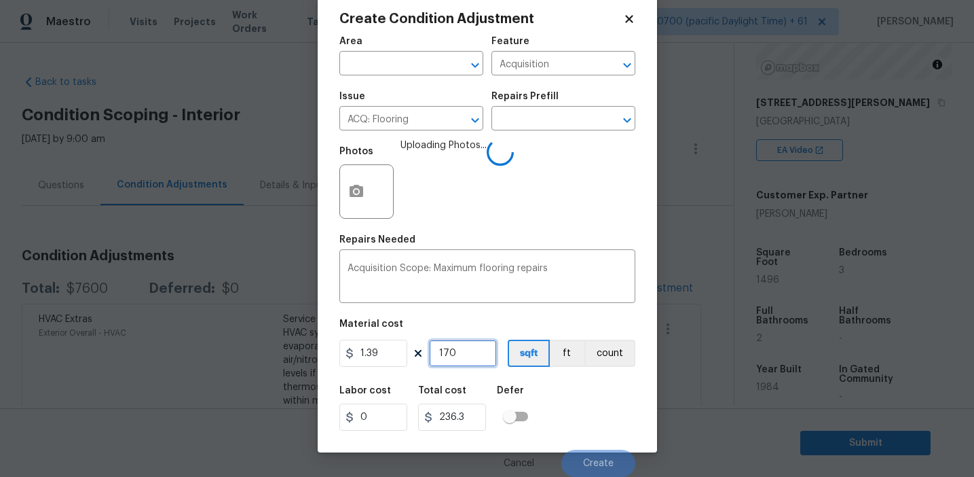
type input "1700"
type input "2363"
type input "1700"
click at [559, 393] on div "Labor cost 0 Total cost 2363 Defer" at bounding box center [488, 408] width 296 height 61
click at [561, 414] on div "Labor cost 0 Total cost 2363 Defer" at bounding box center [488, 408] width 296 height 61
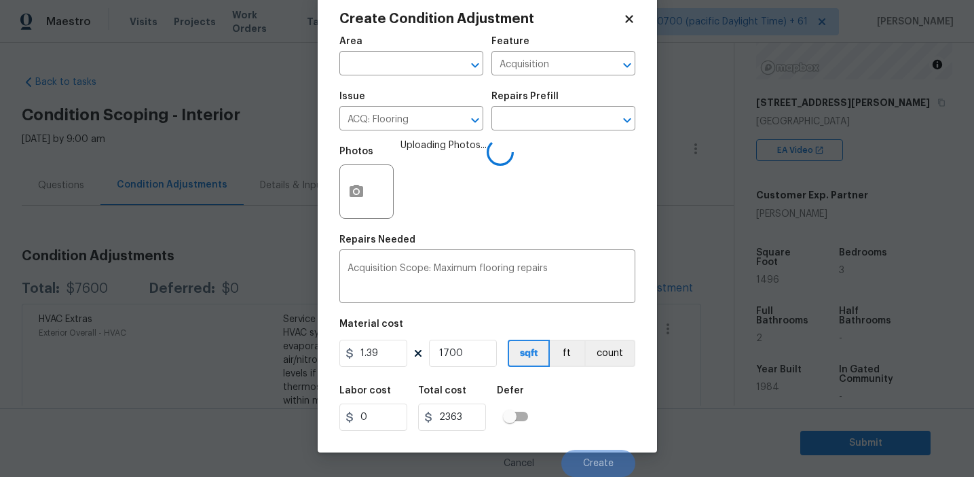
click at [561, 414] on div "Labor cost 0 Total cost 2363 Defer" at bounding box center [488, 408] width 296 height 61
click at [533, 122] on input "text" at bounding box center [545, 119] width 106 height 21
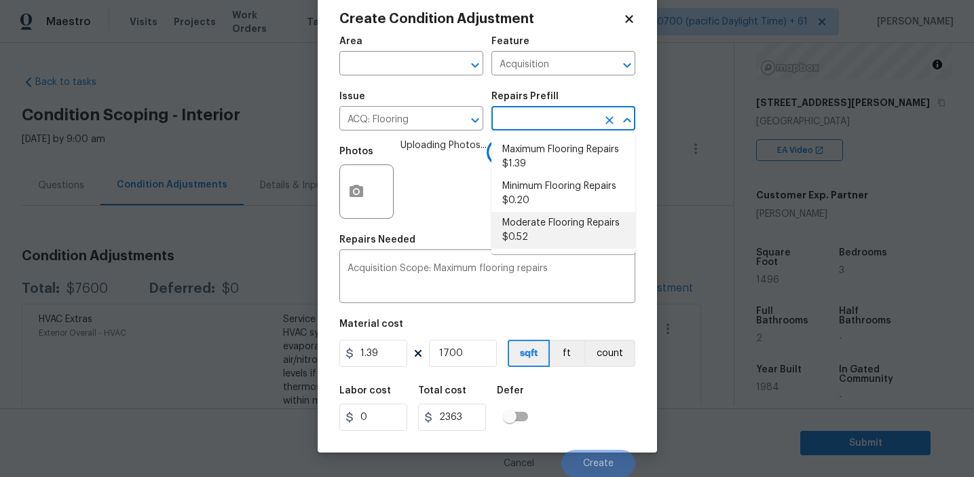
click at [564, 415] on div "Labor cost 0 Total cost 2363 Defer" at bounding box center [488, 408] width 296 height 61
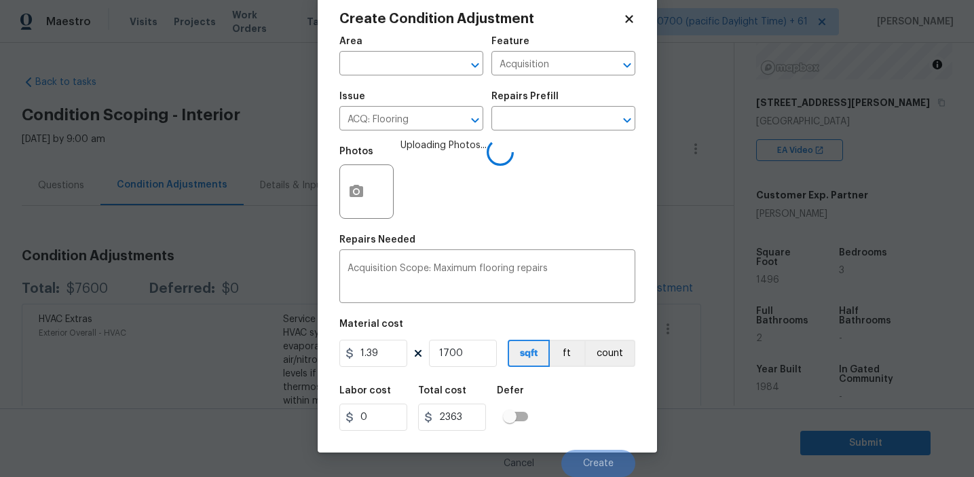
click at [572, 418] on div "Labor cost 0 Total cost 2363 Defer" at bounding box center [488, 408] width 296 height 61
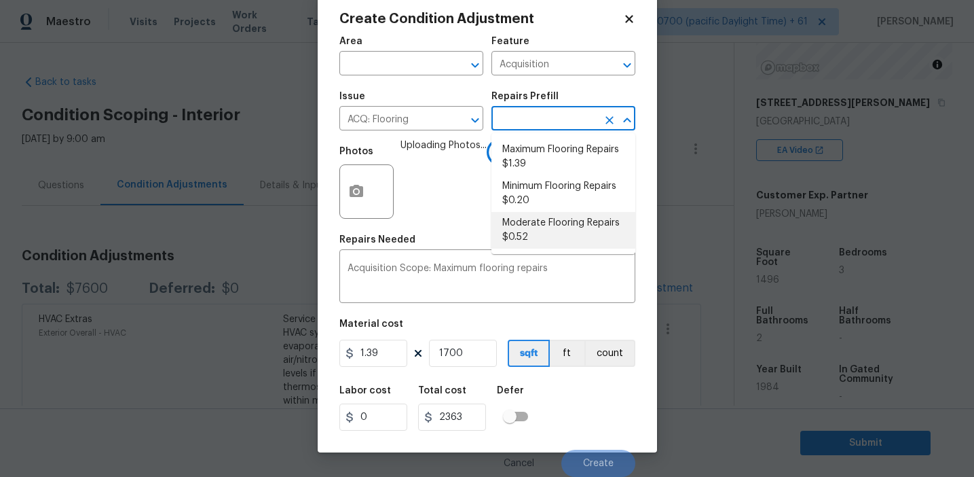
click at [521, 123] on input "text" at bounding box center [545, 119] width 106 height 21
click at [534, 242] on li "Moderate Flooring Repairs $0.52" at bounding box center [564, 230] width 144 height 37
type input "0.52"
type input "884"
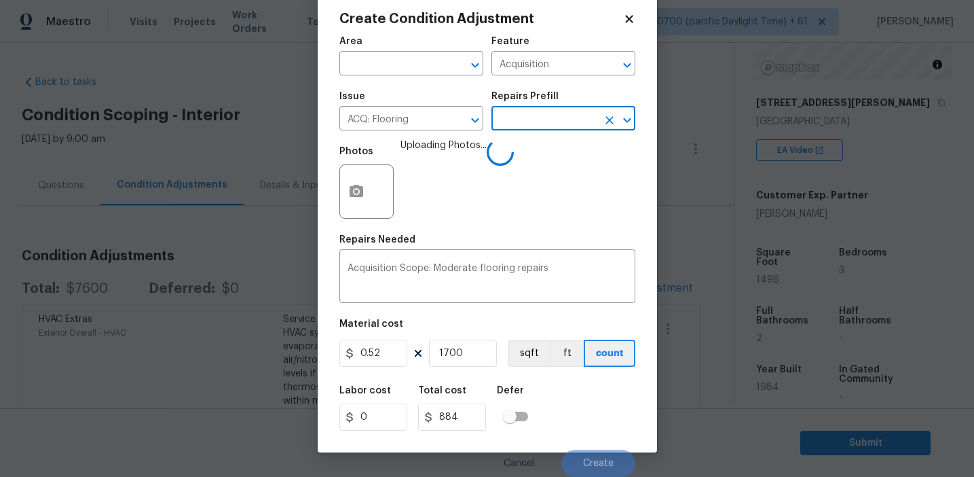
click at [530, 367] on figure "Material cost 0.52 1700 sqft ft count" at bounding box center [488, 344] width 296 height 50
click at [530, 354] on button "sqft" at bounding box center [529, 353] width 42 height 27
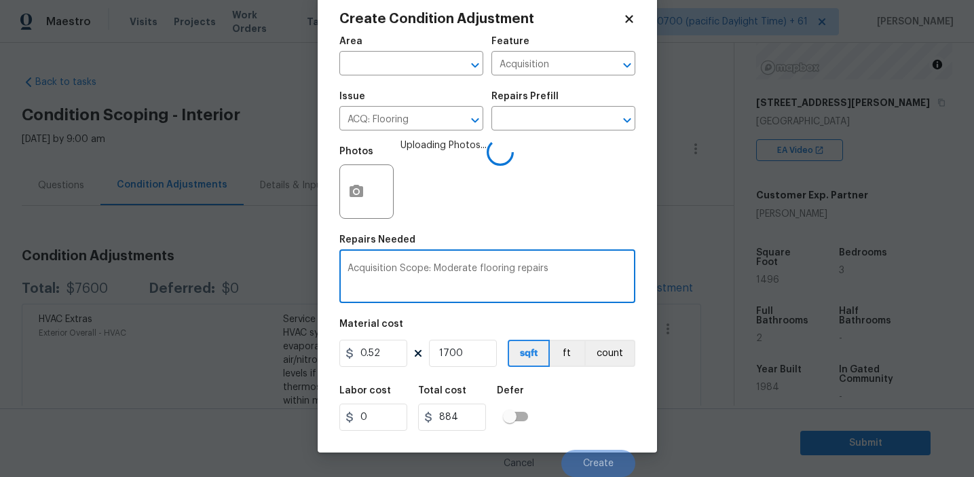
click at [574, 269] on textarea "Acquisition Scope: Moderate flooring repairs" at bounding box center [488, 277] width 280 height 29
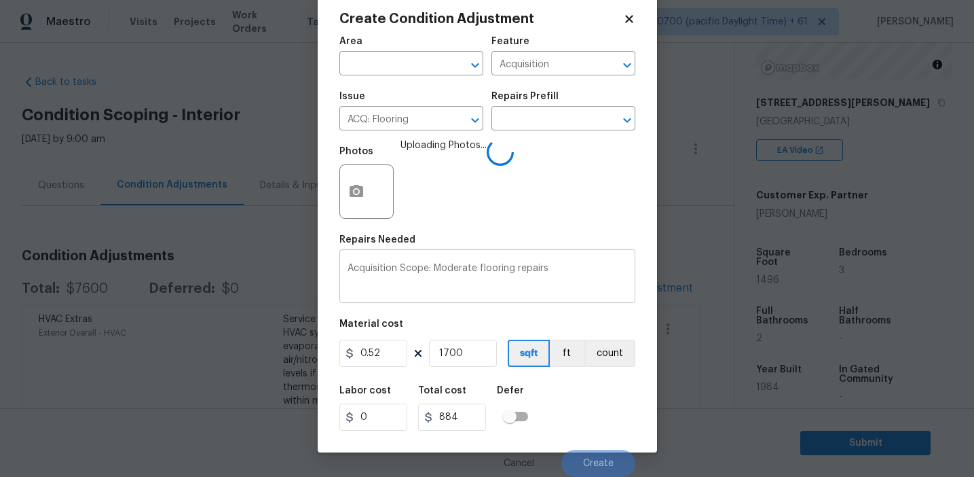
click at [570, 272] on textarea "Acquisition Scope: Moderate flooring repairs" at bounding box center [488, 277] width 280 height 29
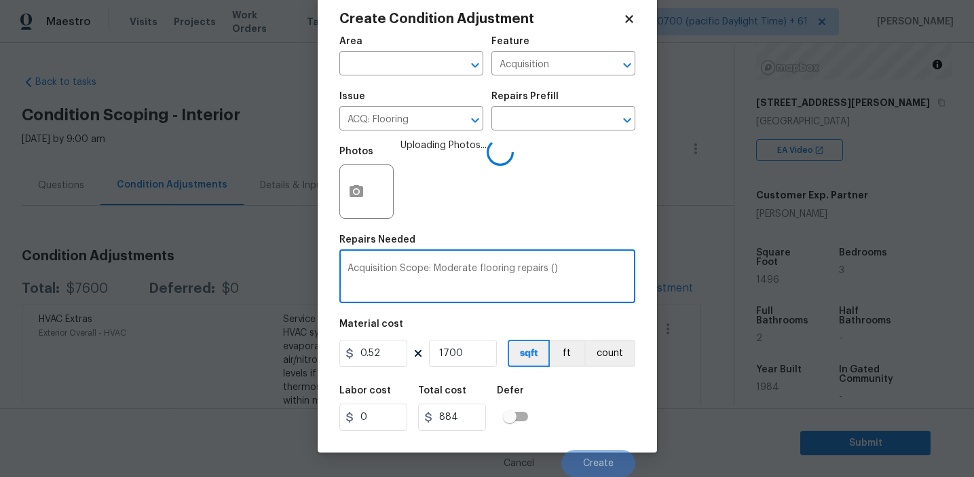
paste textarea "Replace carpet in bedrooms."
click at [561, 268] on textarea "Acquisition Scope: Moderate flooring repairs (Replace carpet in bedrooms.)" at bounding box center [488, 277] width 280 height 29
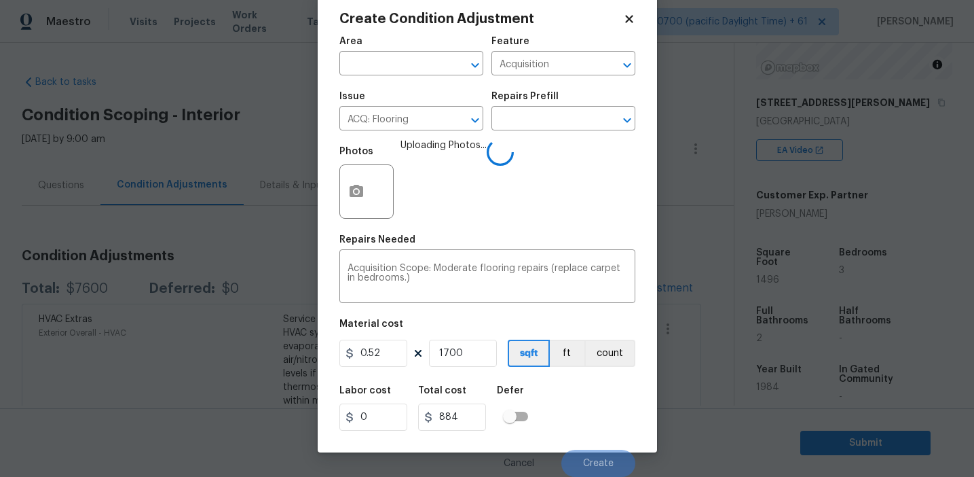
click at [585, 420] on div "Labor cost 0 Total cost 884 Defer" at bounding box center [488, 408] width 296 height 61
click at [576, 417] on div "Labor cost 0 Total cost 884 Defer" at bounding box center [488, 408] width 296 height 61
click at [571, 422] on div "Labor cost 0 Total cost 884 Defer" at bounding box center [488, 408] width 296 height 61
click at [576, 412] on div "Labor cost 0 Total cost 884 Defer" at bounding box center [488, 408] width 296 height 61
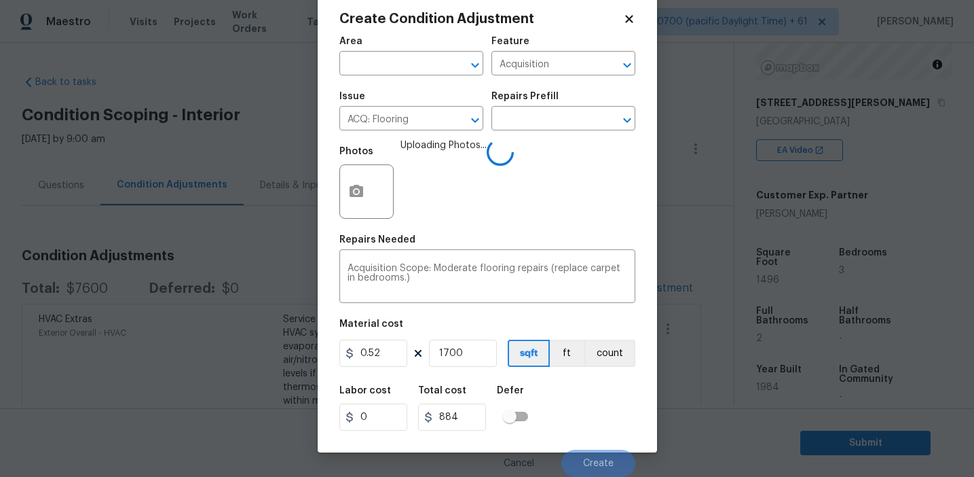
click at [576, 412] on div "Labor cost 0 Total cost 884 Defer" at bounding box center [488, 408] width 296 height 61
click at [579, 420] on div "Labor cost 0 Total cost 884 Defer" at bounding box center [488, 408] width 296 height 61
click at [578, 410] on div "Labor cost 0 Total cost 884 Defer" at bounding box center [488, 408] width 296 height 61
click at [579, 414] on div "Labor cost 0 Total cost 884 Defer" at bounding box center [488, 408] width 296 height 61
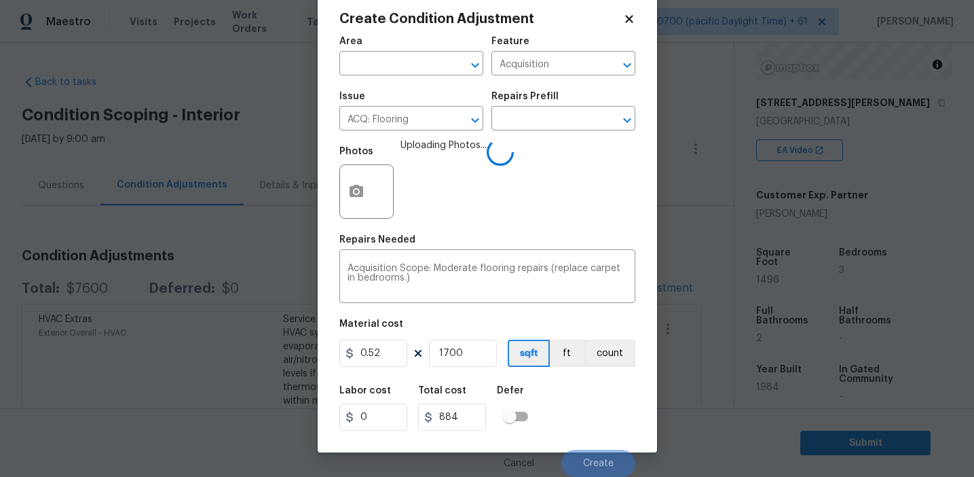
click at [579, 414] on div "Labor cost 0 Total cost 884 Defer" at bounding box center [488, 408] width 296 height 61
click at [581, 417] on div "Labor cost 0 Total cost 884 Defer" at bounding box center [488, 408] width 296 height 61
click at [589, 421] on div "Labor cost 0 Total cost 884 Defer" at bounding box center [488, 408] width 296 height 61
click at [588, 424] on div "Labor cost 0 Total cost 884 Defer" at bounding box center [488, 408] width 296 height 61
click at [587, 414] on div "Labor cost 0 Total cost 884 Defer" at bounding box center [488, 408] width 296 height 61
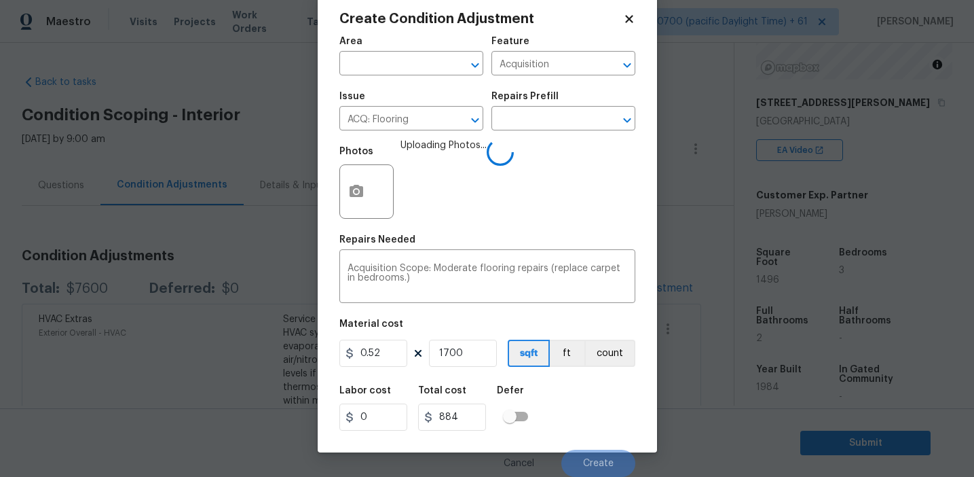
click at [587, 424] on div "Labor cost 0 Total cost 884 Defer" at bounding box center [488, 408] width 296 height 61
click at [492, 318] on div "Area ​ Feature Acquisition ​ Issue ACQ: Flooring ​ Repairs Prefill ​ Photos Upl…" at bounding box center [488, 253] width 296 height 448
click at [583, 416] on div "Labor cost 0 Total cost 884 Defer" at bounding box center [488, 408] width 296 height 61
click at [475, 355] on input "1700" at bounding box center [463, 353] width 68 height 27
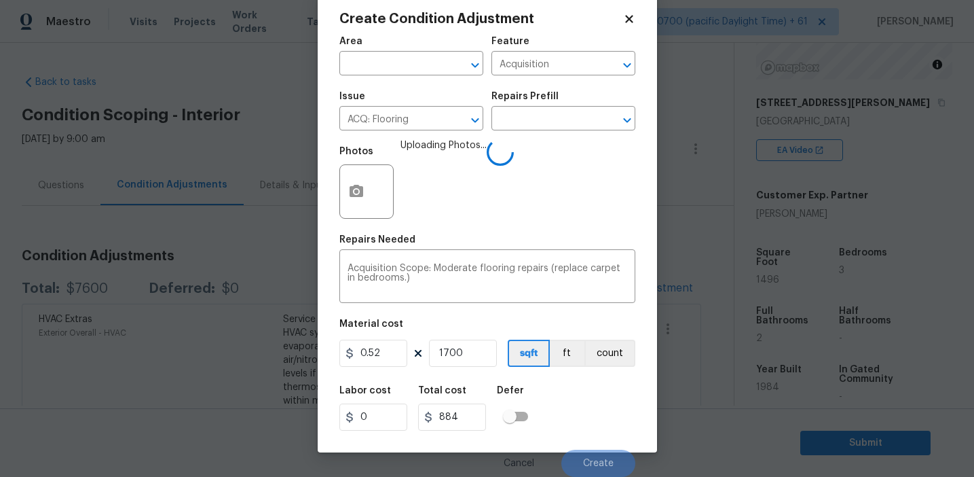
click at [602, 423] on div "Labor cost 0 Total cost 884 Defer" at bounding box center [488, 408] width 296 height 61
click at [598, 420] on div "Labor cost 0 Total cost 884 Defer" at bounding box center [488, 408] width 296 height 61
click at [589, 420] on div "Labor cost 0 Total cost 884 Defer" at bounding box center [488, 408] width 296 height 61
click at [419, 194] on span "Uploading Photos..." at bounding box center [444, 183] width 86 height 88
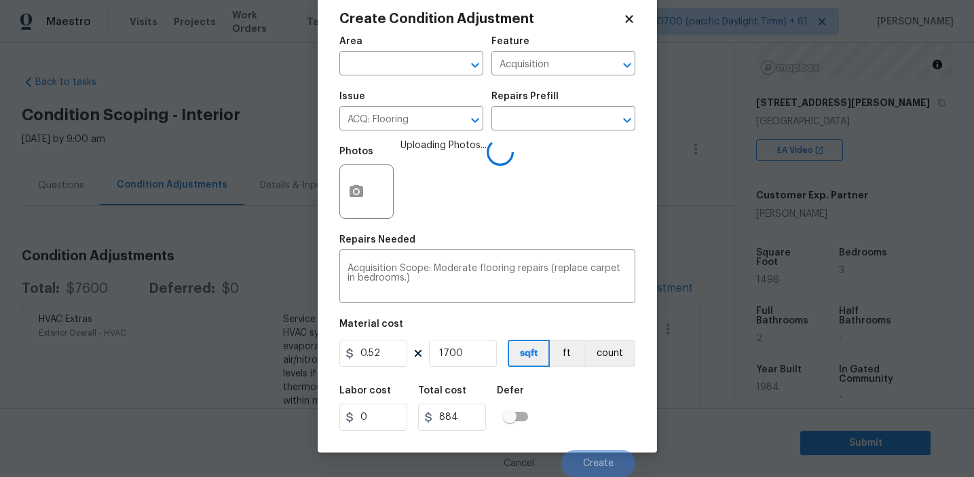
click at [576, 414] on div "Labor cost 0 Total cost 884 Defer" at bounding box center [488, 408] width 296 height 61
click at [455, 242] on div "Repairs Needed" at bounding box center [488, 244] width 296 height 18
click at [567, 421] on div "Labor cost 0 Total cost 884 Defer" at bounding box center [488, 408] width 296 height 61
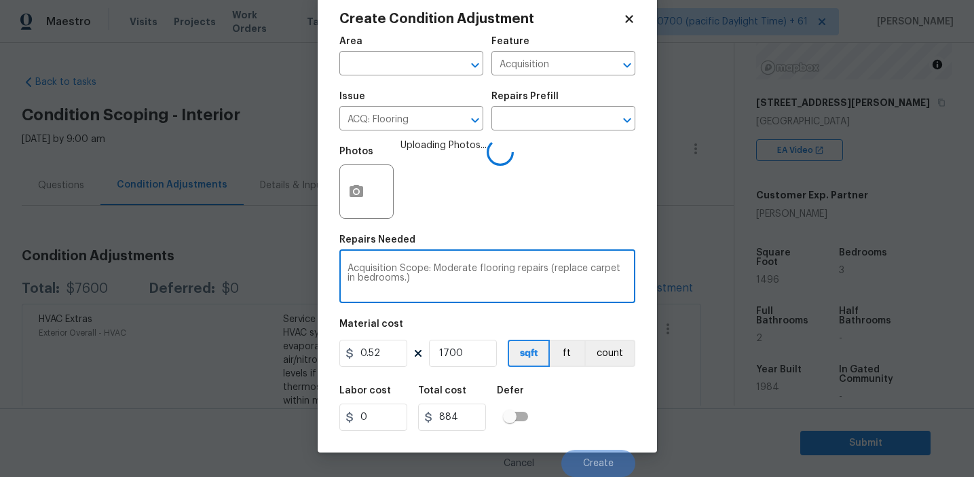
drag, startPoint x: 549, startPoint y: 267, endPoint x: 563, endPoint y: 278, distance: 17.9
click at [563, 278] on textarea "Acquisition Scope: Moderate flooring repairs (replace carpet in bedrooms.)" at bounding box center [488, 277] width 280 height 29
click at [406, 276] on textarea "Acquisition Scope: Moderate flooring repairs (replace carpet in bedrooms.)" at bounding box center [488, 277] width 280 height 29
click at [568, 276] on textarea "Acquisition Scope: Moderate flooring repairs (replace carpet in bedrooms)" at bounding box center [488, 277] width 280 height 29
drag, startPoint x: 548, startPoint y: 267, endPoint x: 556, endPoint y: 278, distance: 14.1
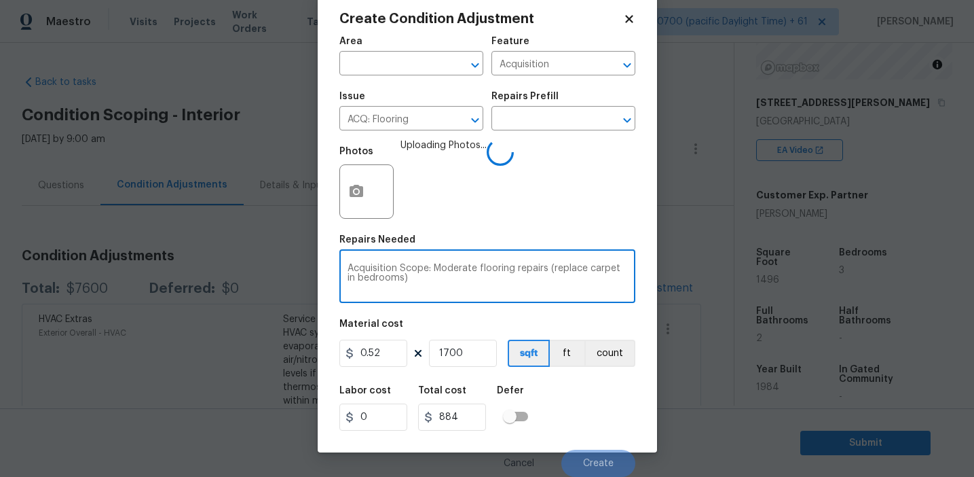
click at [556, 278] on textarea "Acquisition Scope: Moderate flooring repairs (replace carpet in bedrooms)" at bounding box center [488, 277] width 280 height 29
click at [575, 282] on textarea "Acquisition Scope: Moderate flooring repairs (replace carpet in bedrooms)" at bounding box center [488, 277] width 280 height 29
type textarea "Acquisition Scope: Moderate flooring repairs (replace carpet in bedrooms)"
click at [582, 414] on div "Labor cost 0 Total cost 884 Defer" at bounding box center [488, 408] width 296 height 61
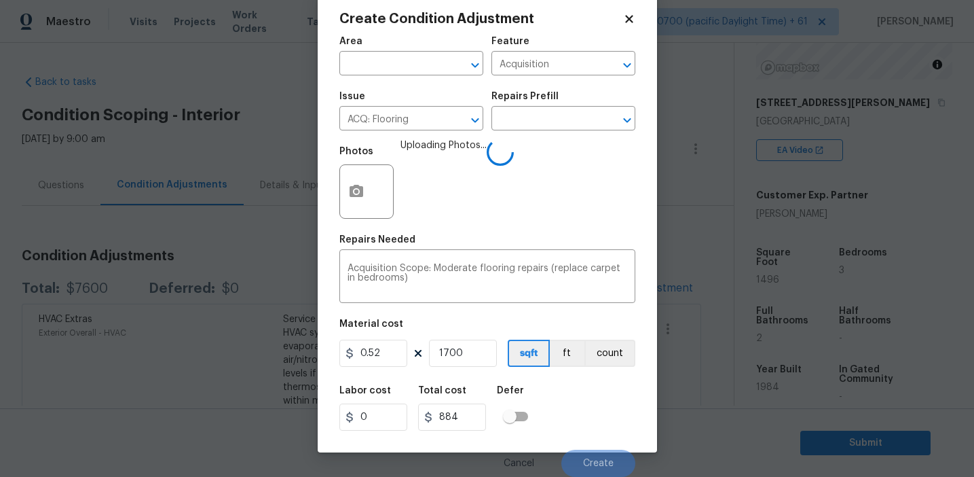
click at [582, 414] on div "Labor cost 0 Total cost 884 Defer" at bounding box center [488, 408] width 296 height 61
click at [318, 271] on div "Create Condition Adjustment Area ​ Feature Acquisition ​ Issue ACQ: Flooring ​ …" at bounding box center [488, 221] width 340 height 462
click at [322, 267] on div "Create Condition Adjustment Area ​ Feature Acquisition ​ Issue ACQ: Flooring ​ …" at bounding box center [488, 221] width 340 height 462
click at [441, 191] on span "Uploading Photos..." at bounding box center [444, 183] width 86 height 88
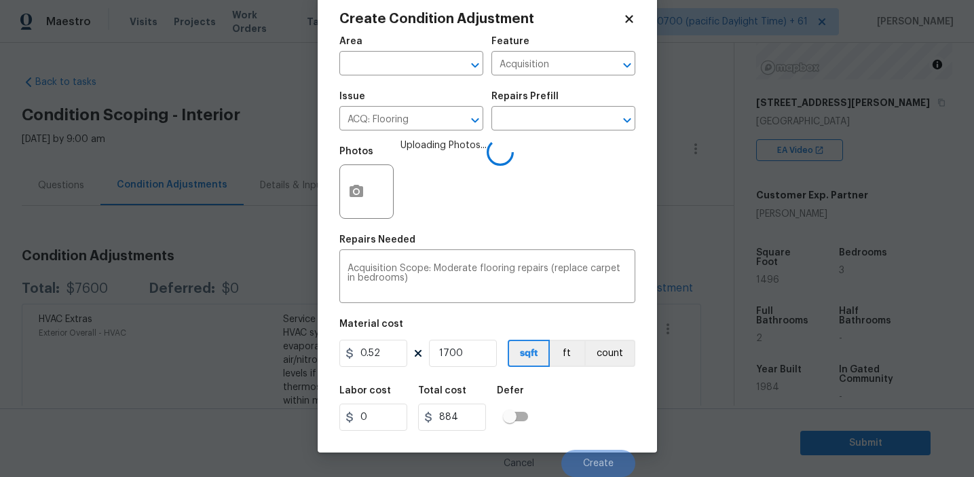
click at [445, 176] on span "Uploading Photos..." at bounding box center [444, 183] width 86 height 88
click at [453, 147] on span "Uploading Photos..." at bounding box center [444, 183] width 86 height 88
click at [574, 408] on div "Labor cost 0 Total cost 884 Defer" at bounding box center [488, 408] width 296 height 61
click at [334, 254] on div "Create Condition Adjustment Area ​ Feature Acquisition ​ Issue ACQ: Flooring ​ …" at bounding box center [488, 221] width 340 height 462
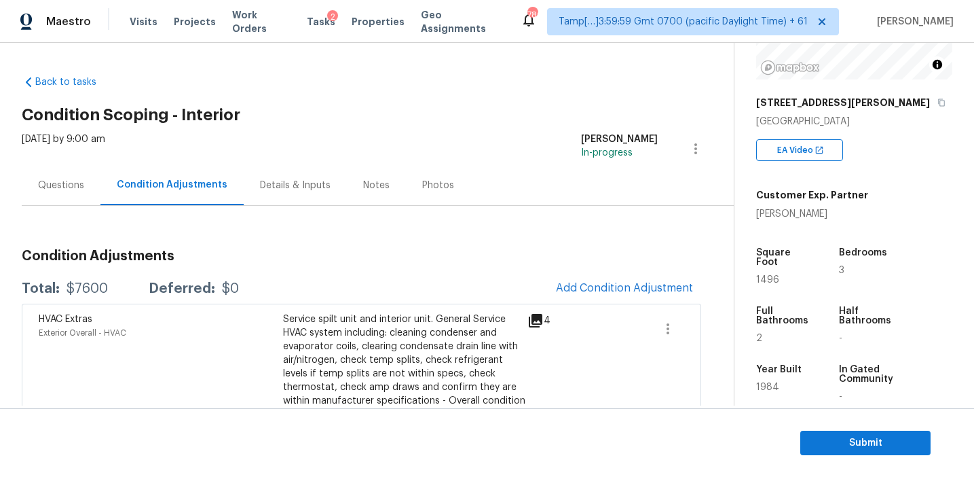
click at [304, 245] on body "Maestro Visits Projects Work Orders Tasks 2 Properties Geo Assignments 780 Tamp…" at bounding box center [487, 238] width 974 height 477
click at [599, 292] on span "Add Condition Adjustment" at bounding box center [624, 288] width 137 height 12
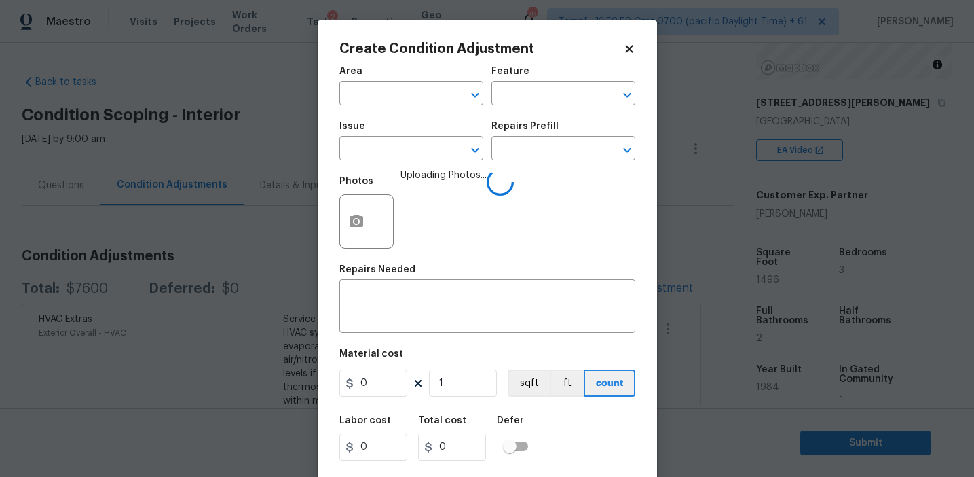
click at [305, 260] on body "Maestro Visits Projects Work Orders Tasks 2 Properties Geo Assignments 780 Tamp…" at bounding box center [487, 238] width 974 height 477
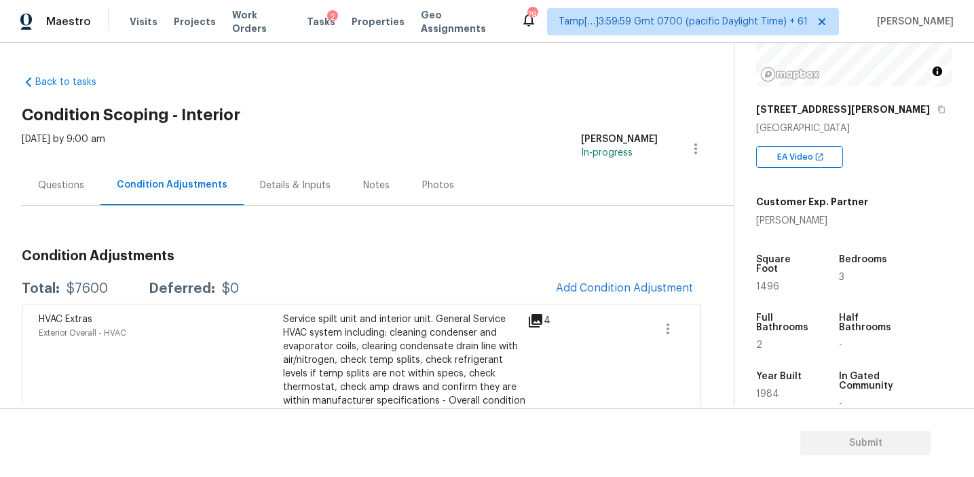
scroll to position [162, 0]
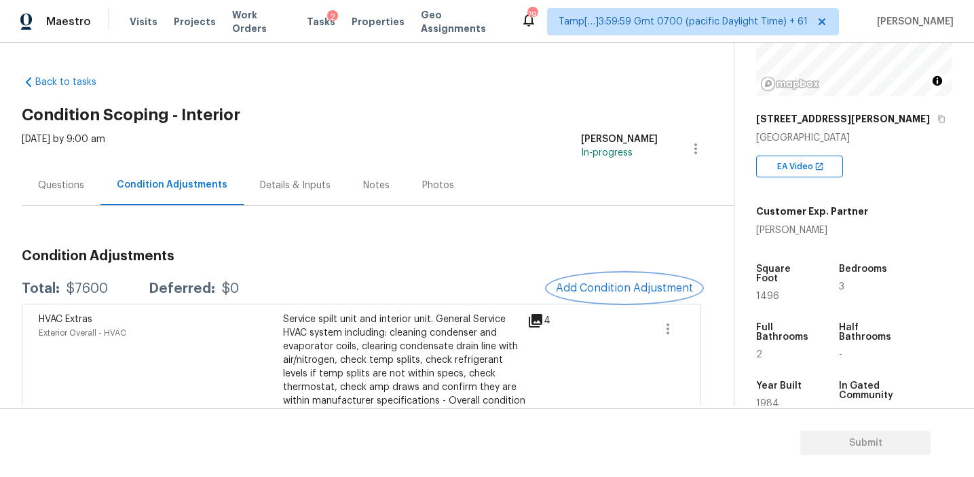
click at [596, 289] on span "Add Condition Adjustment" at bounding box center [624, 288] width 137 height 12
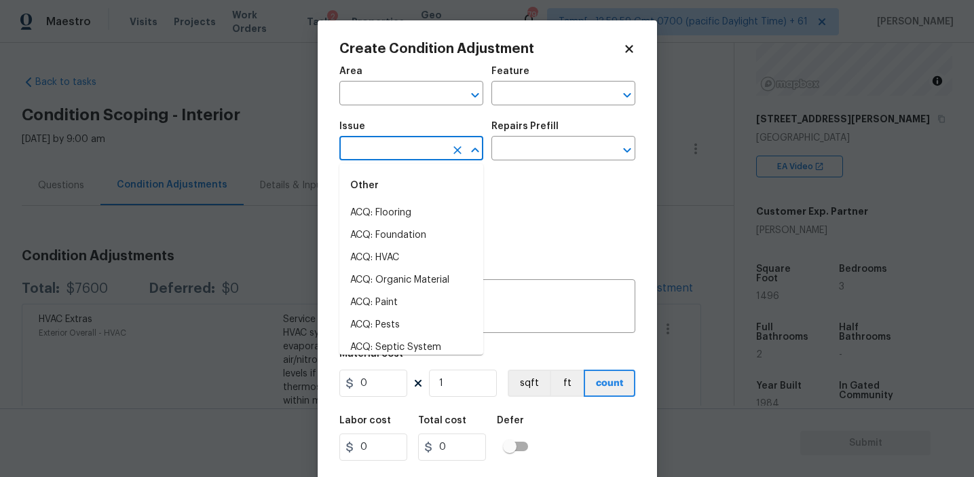
click at [405, 152] on input "text" at bounding box center [393, 149] width 106 height 21
click at [409, 214] on li "ACQ: Flooring" at bounding box center [412, 213] width 144 height 22
type input "ACQ: Flooring"
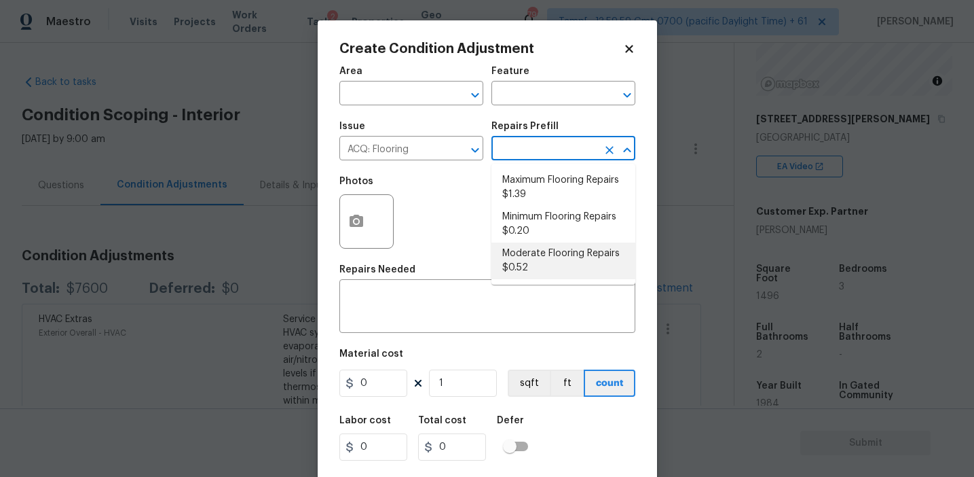
click at [528, 270] on li "Moderate Flooring Repairs $0.52" at bounding box center [564, 260] width 144 height 37
type input "Acquisition"
type textarea "Acquisition Scope: Moderate flooring repairs"
type input "0.52"
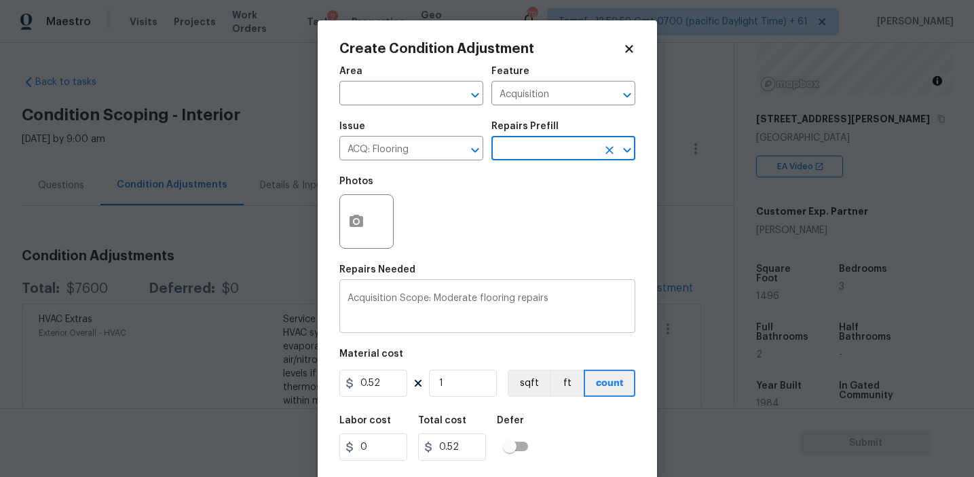
click at [557, 301] on textarea "Acquisition Scope: Moderate flooring repairs" at bounding box center [488, 307] width 280 height 29
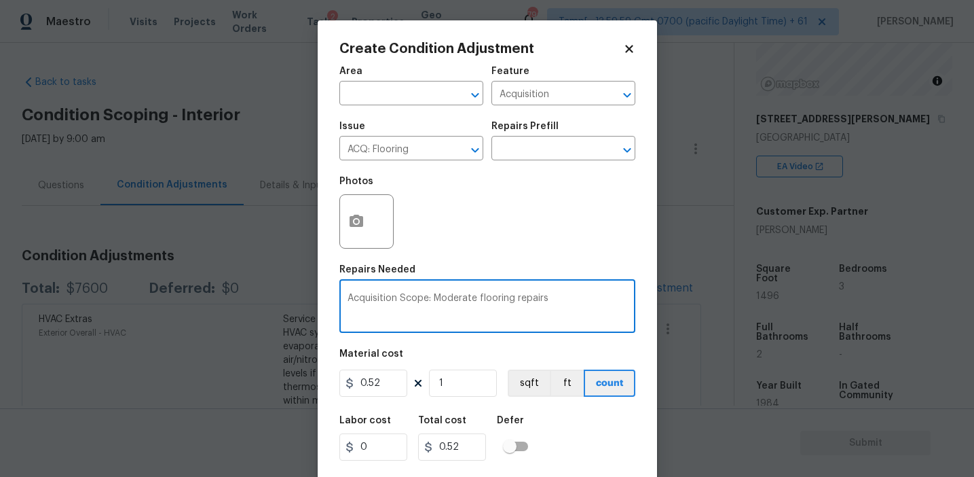
paste textarea "(replace carpet in bedrooms)"
type textarea "Acquisition Scope: Moderate flooring repairs (replace carpet in bedrooms)"
click at [456, 384] on input "1" at bounding box center [463, 382] width 68 height 27
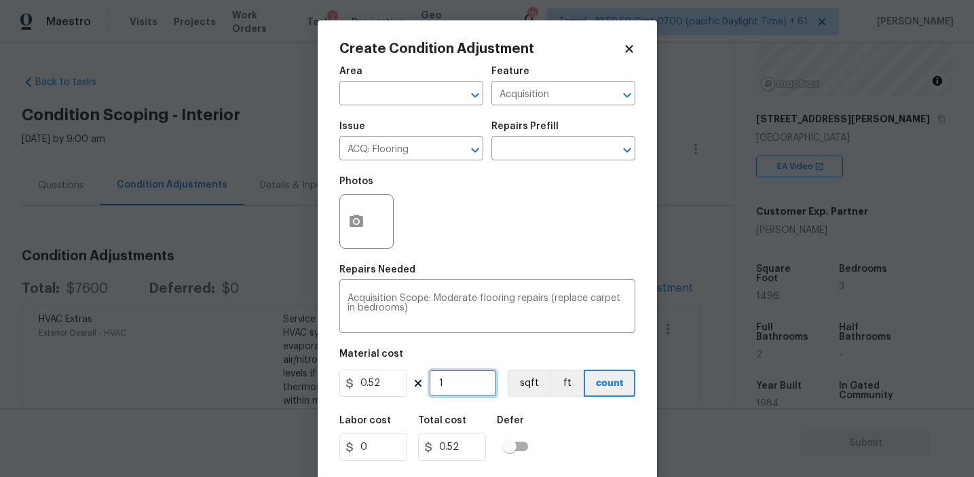
type input "17"
type input "8.84"
type input "170"
type input "88.4"
type input "1700"
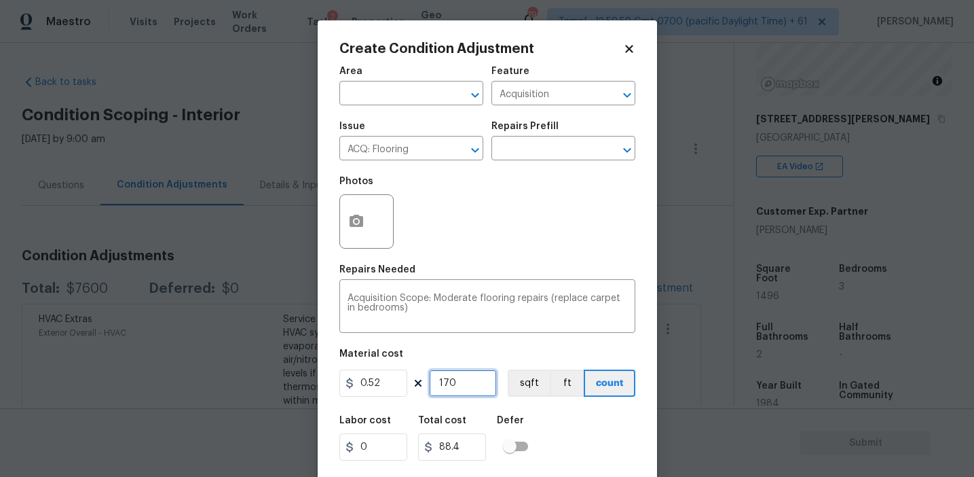
type input "884"
type input "1700"
click at [524, 386] on button "sqft" at bounding box center [529, 382] width 42 height 27
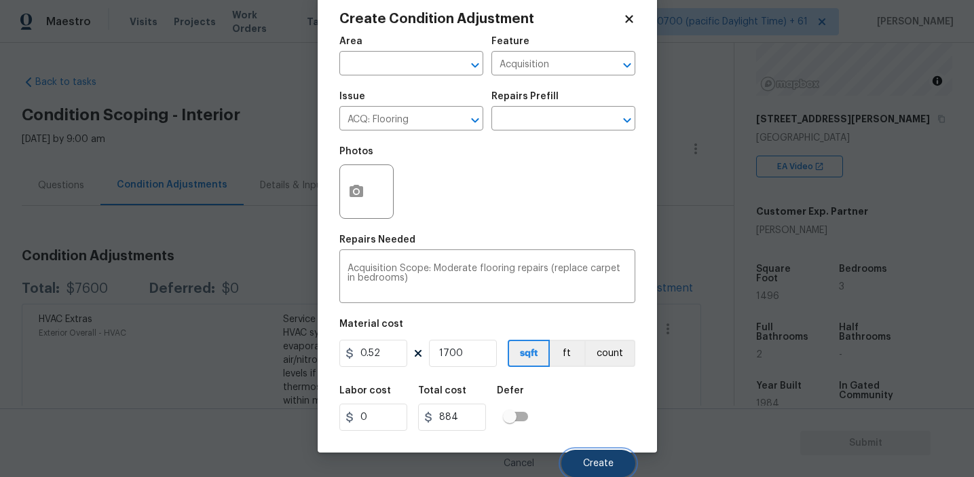
click at [587, 463] on span "Create" at bounding box center [598, 463] width 31 height 10
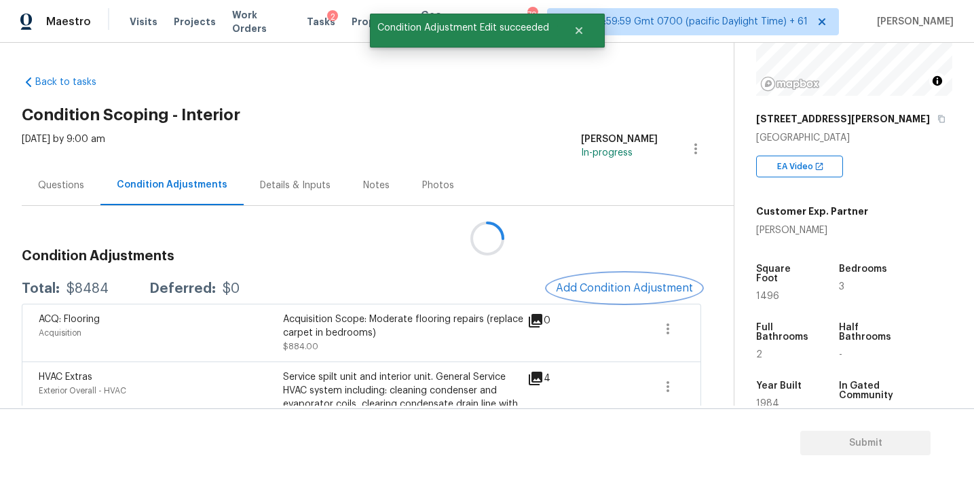
scroll to position [0, 0]
click at [576, 291] on div at bounding box center [487, 238] width 974 height 477
click at [574, 288] on span "Add Condition Adjustment" at bounding box center [624, 288] width 137 height 12
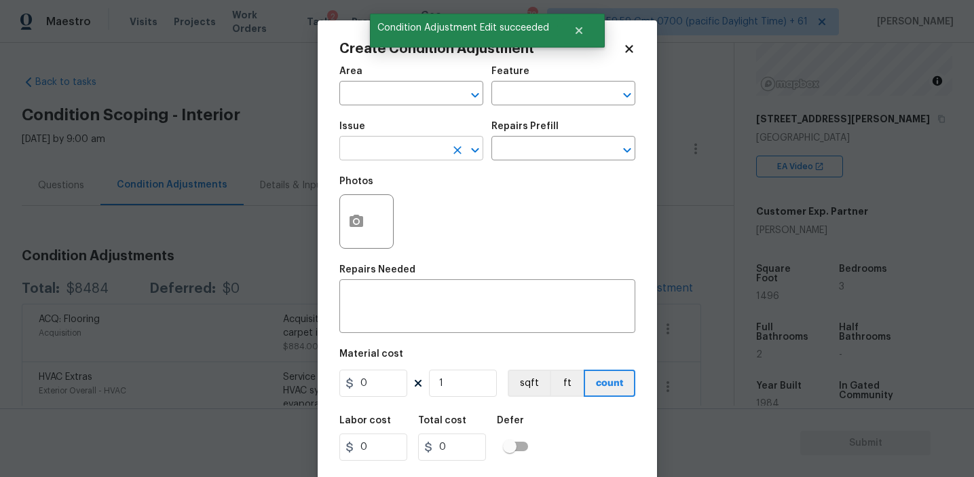
click at [388, 144] on input "text" at bounding box center [393, 149] width 106 height 21
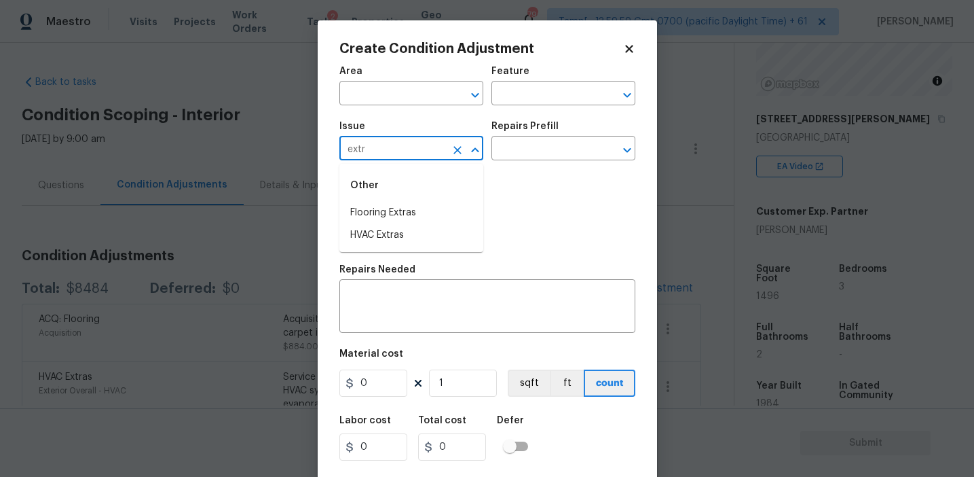
click at [420, 210] on li "Flooring Extras" at bounding box center [412, 213] width 144 height 22
type input "Flooring Extras"
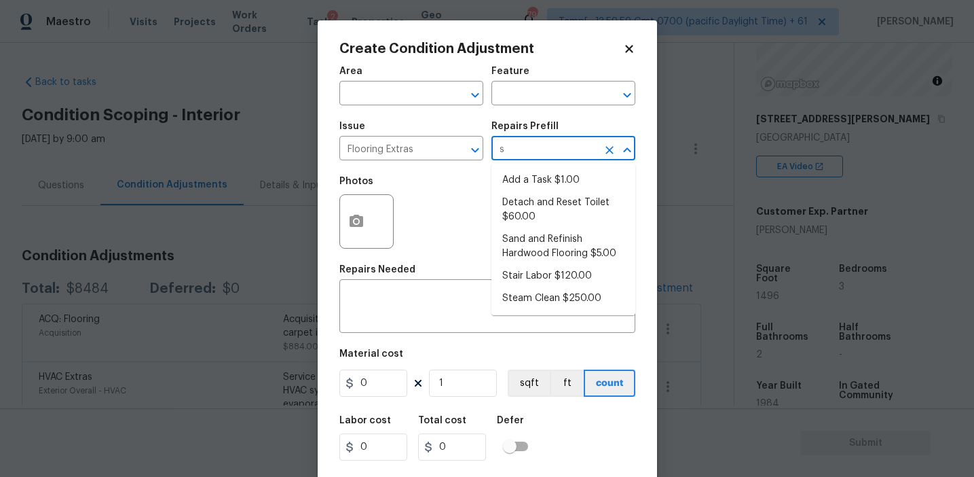
type input "st"
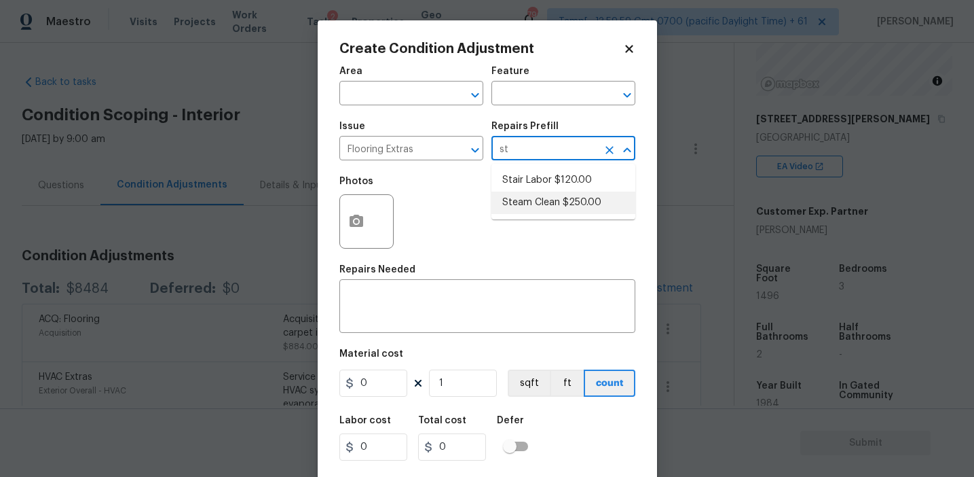
click at [540, 200] on li "Steam Clean $250.00" at bounding box center [564, 202] width 144 height 22
type input "Overall Flooring"
type textarea "Steam clean floors"
type input "250"
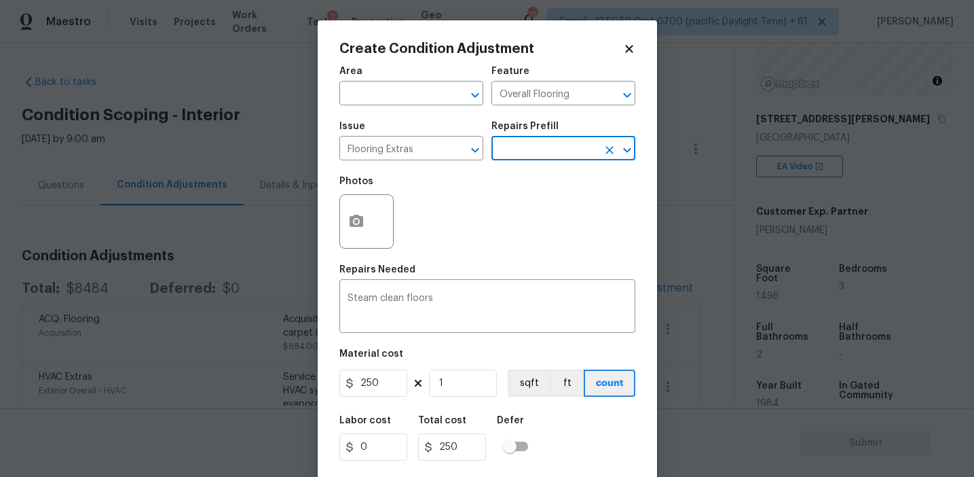
scroll to position [31, 0]
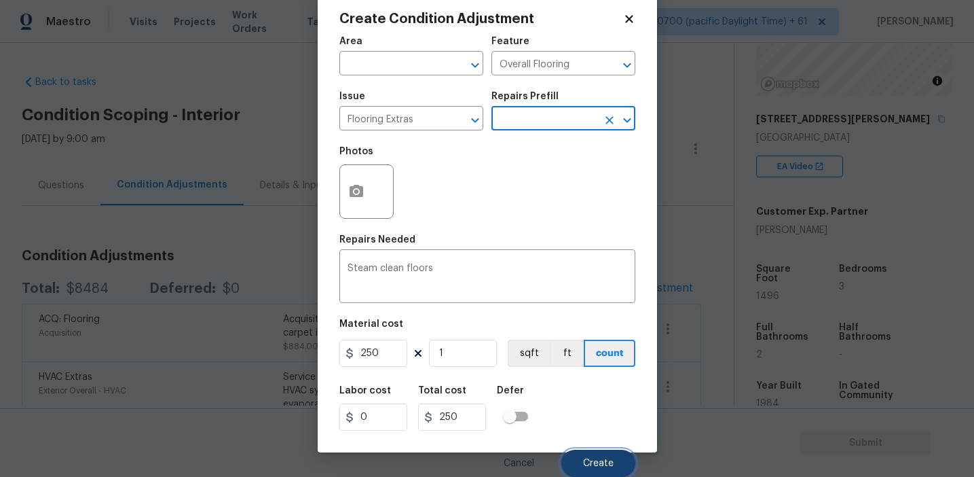
click at [591, 462] on span "Create" at bounding box center [598, 463] width 31 height 10
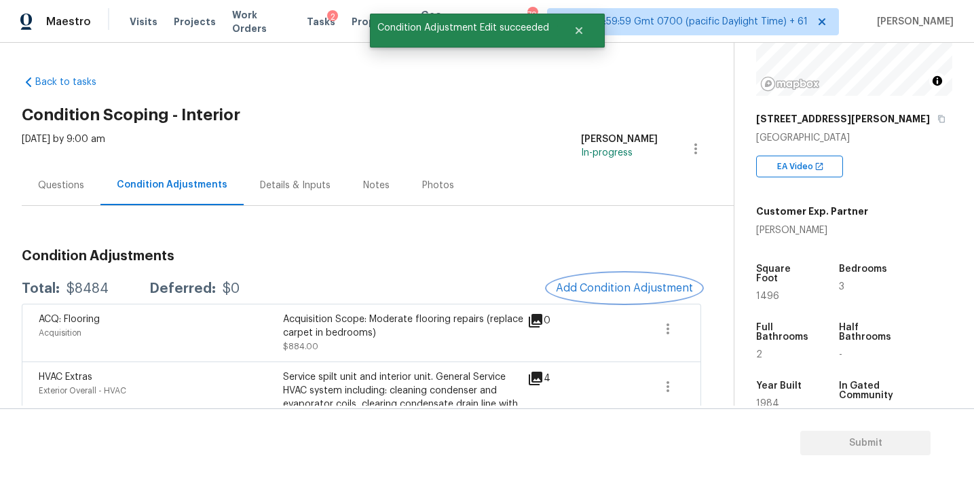
scroll to position [0, 0]
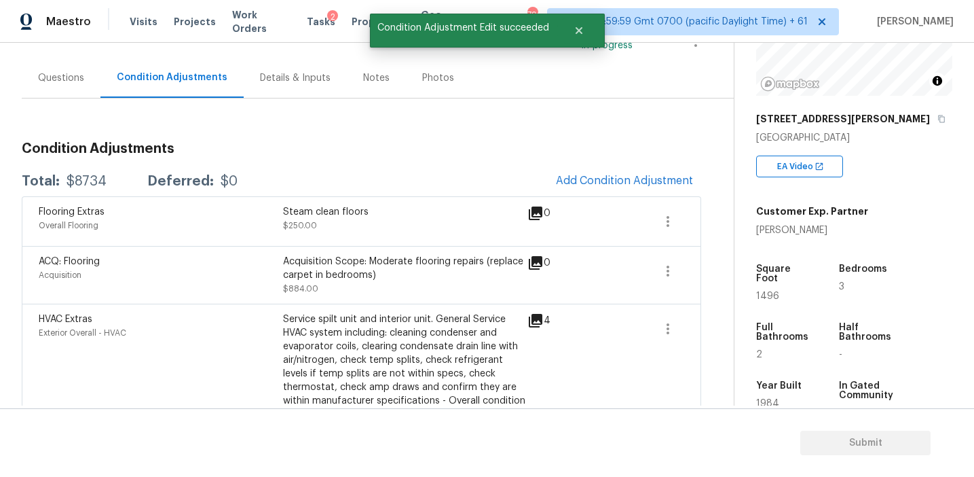
scroll to position [109, 0]
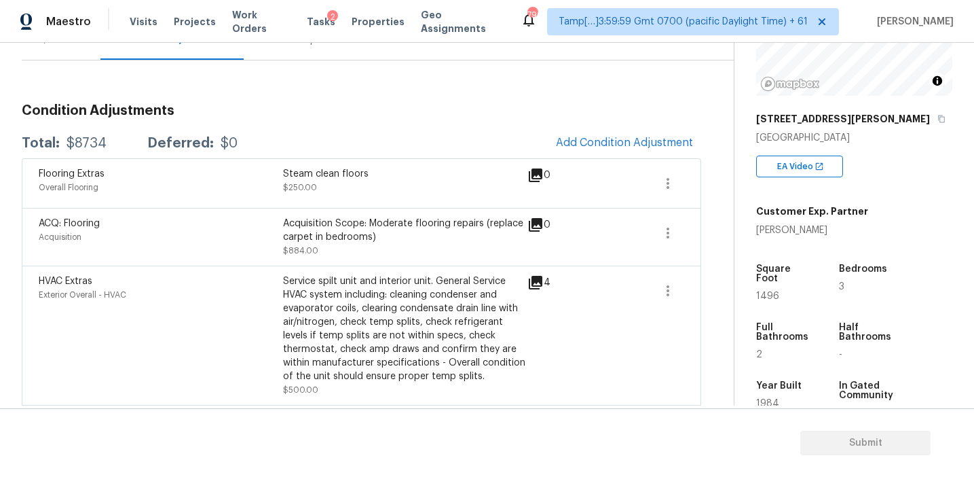
scroll to position [125, 0]
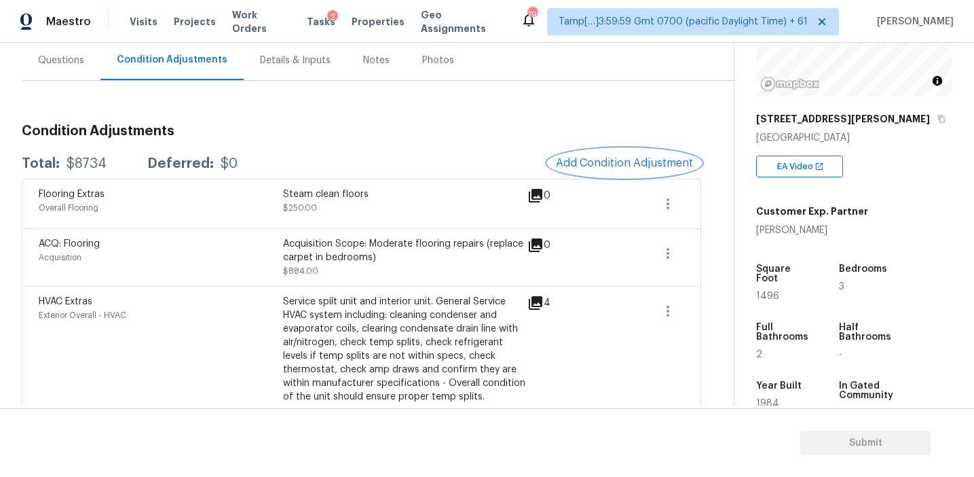
click at [579, 153] on button "Add Condition Adjustment" at bounding box center [624, 163] width 153 height 29
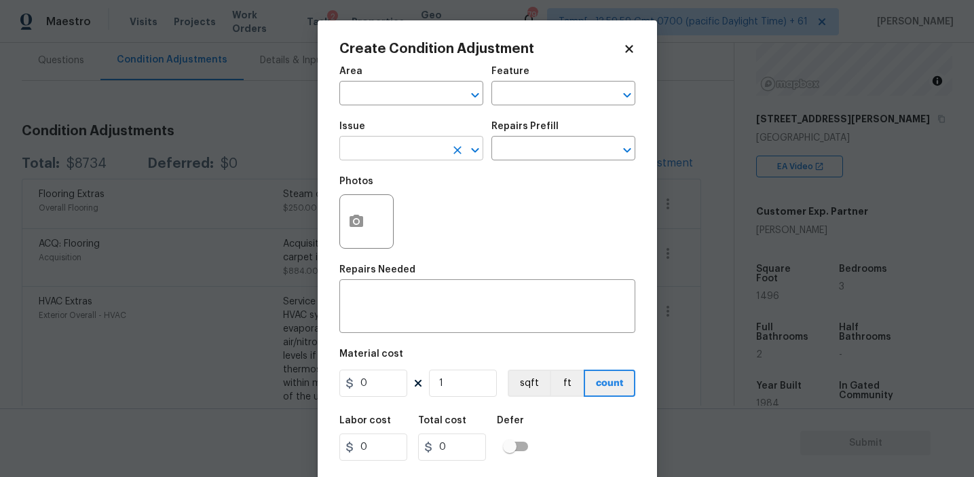
click at [380, 149] on input "text" at bounding box center [393, 149] width 106 height 21
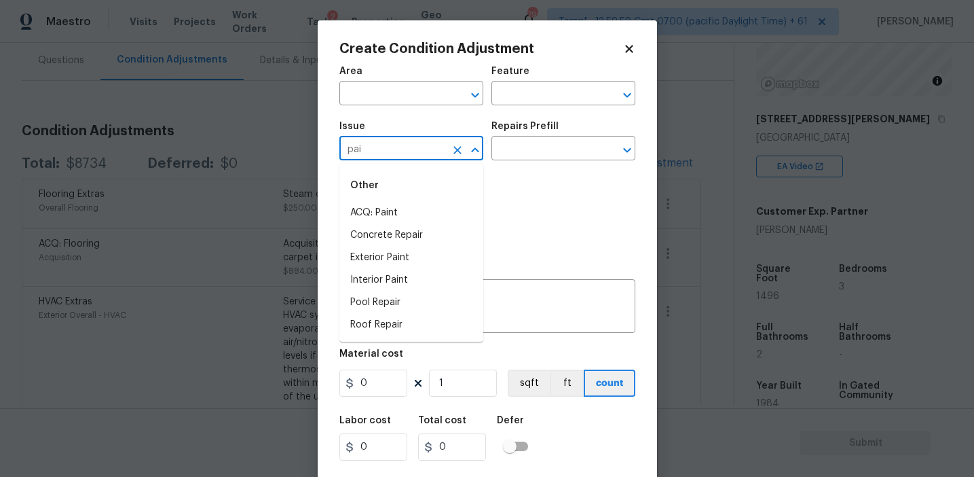
click at [405, 215] on li "ACQ: Paint" at bounding box center [412, 213] width 144 height 22
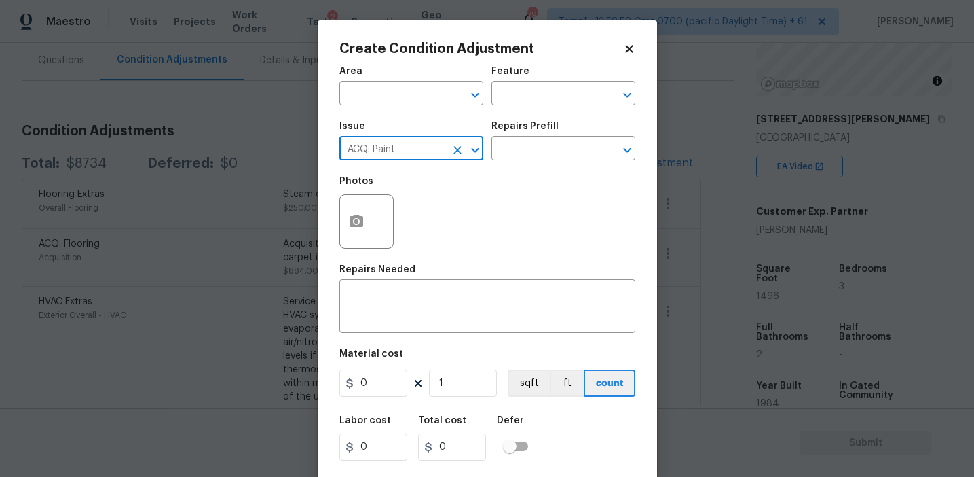
type input "ACQ: Paint"
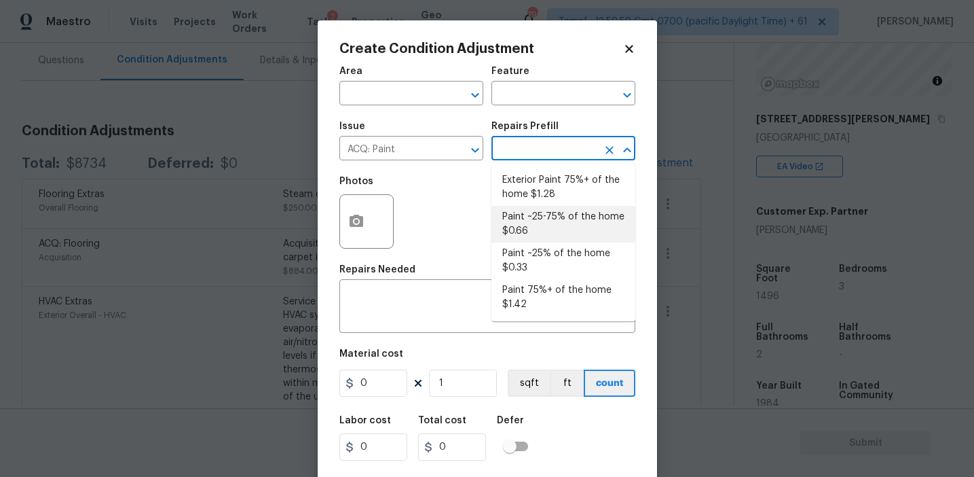
click at [538, 231] on li "Paint ~25-75% of the home $0.66" at bounding box center [564, 224] width 144 height 37
type input "Acquisition"
type textarea "Acquisition Scope: ~25 - 75% of the home needs interior paint"
type input "0.66"
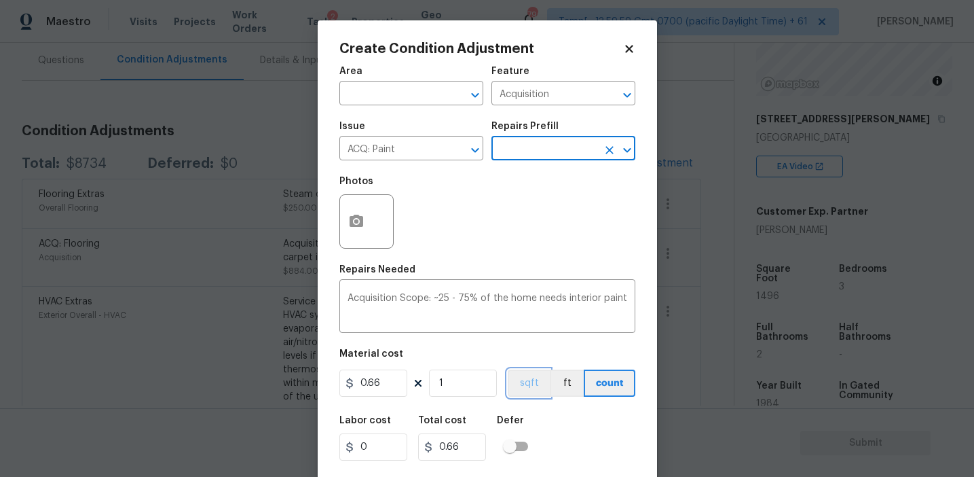
click at [532, 385] on button "sqft" at bounding box center [529, 382] width 42 height 27
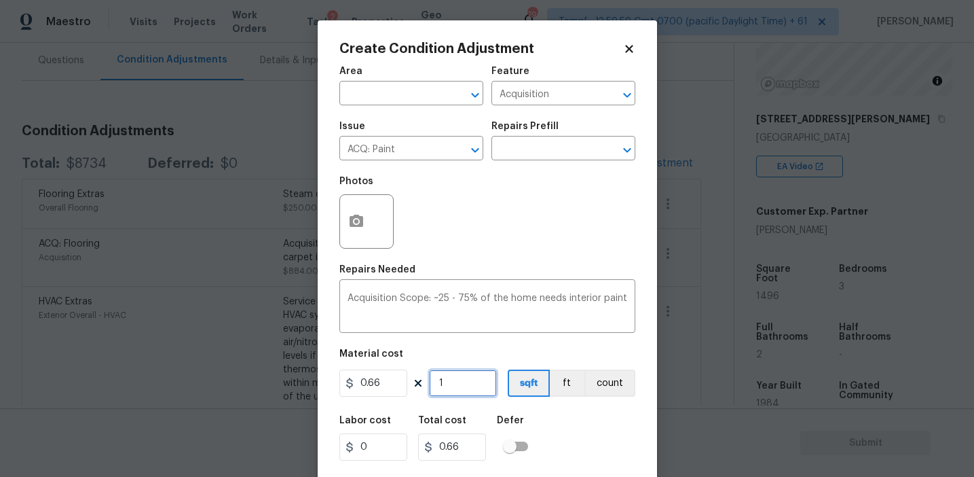
click at [471, 385] on input "1" at bounding box center [463, 382] width 68 height 27
type input "17"
type input "11.22"
type input "170"
type input "112.2"
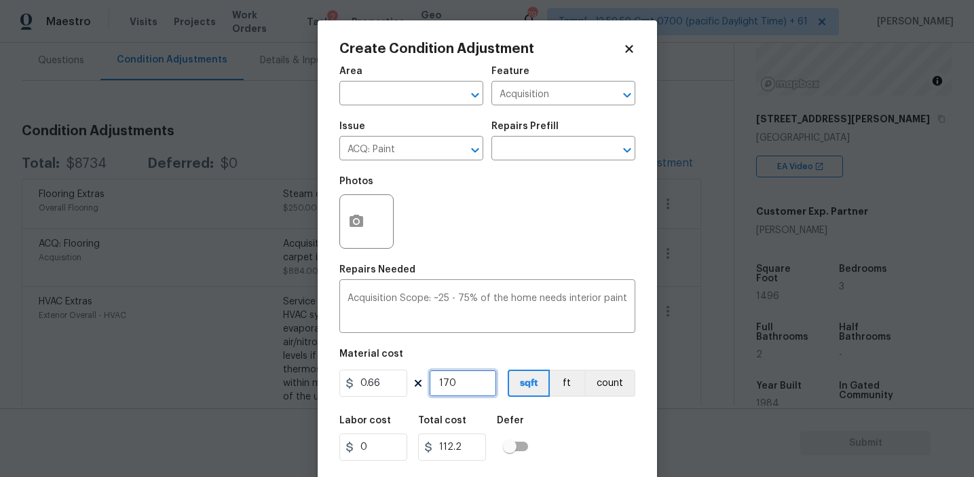
type input "1700"
type input "1122"
type input "1700"
click at [602, 417] on div "Labor cost 0 Total cost 1122 Defer" at bounding box center [488, 437] width 296 height 61
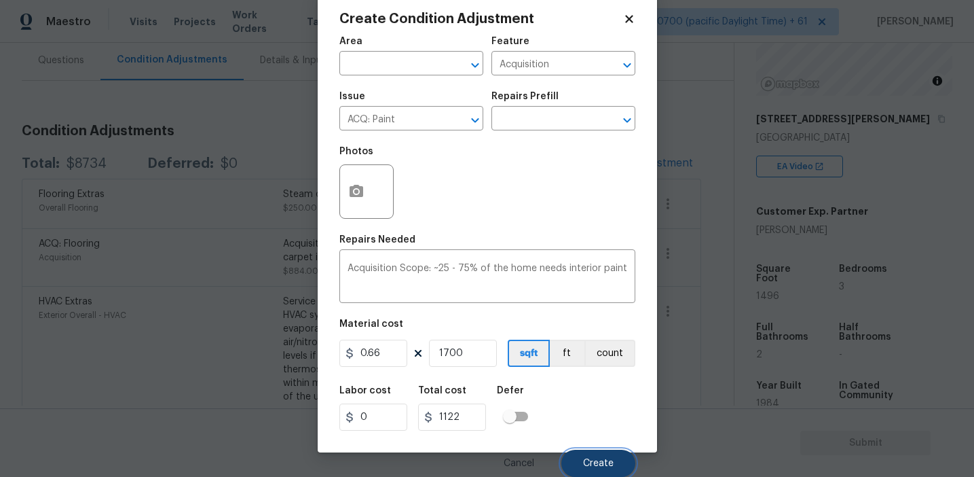
click at [602, 464] on span "Create" at bounding box center [598, 463] width 31 height 10
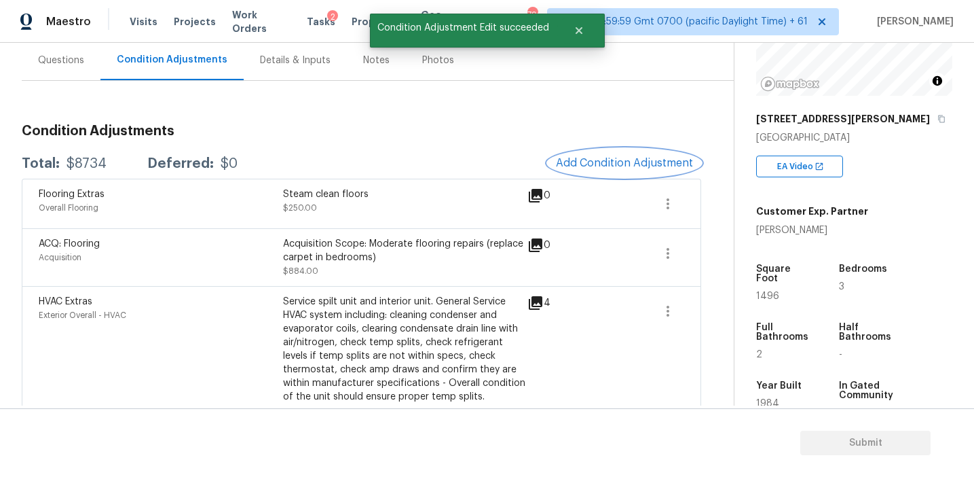
scroll to position [0, 0]
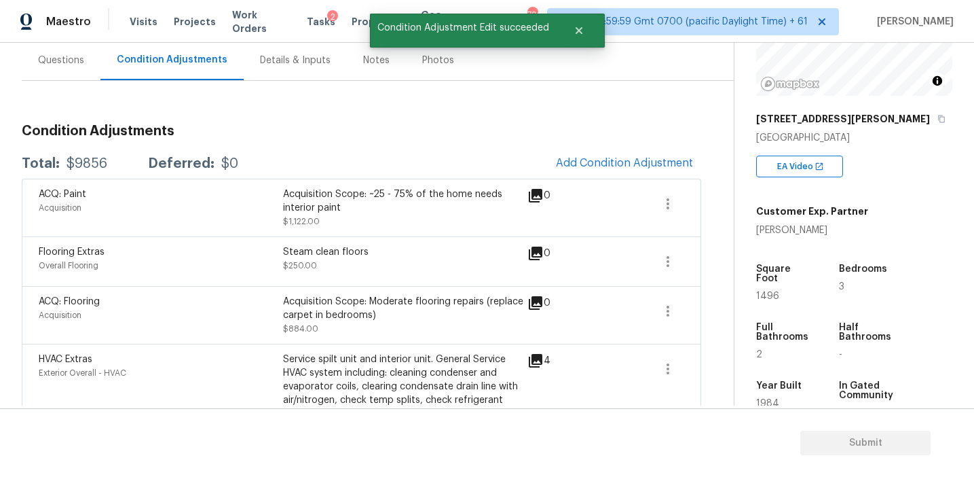
click at [83, 164] on div "$9856" at bounding box center [87, 164] width 41 height 14
copy div "9856"
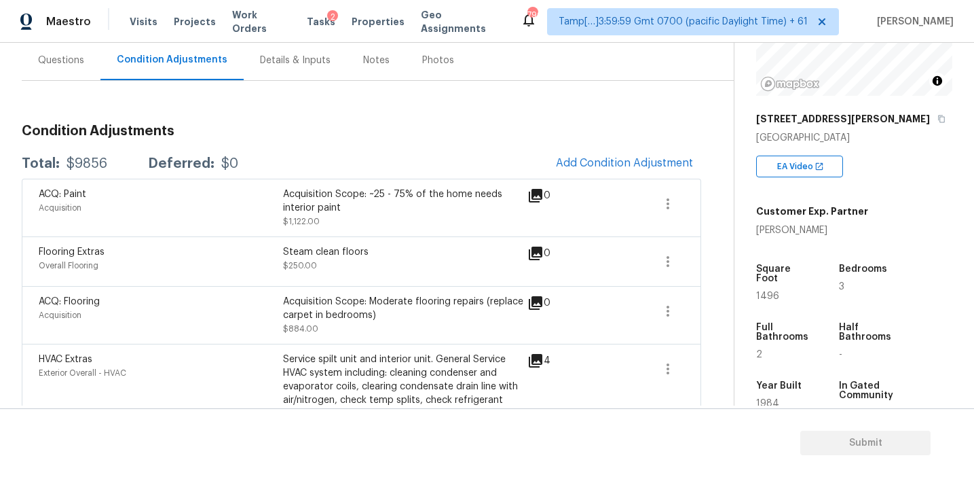
click at [81, 52] on div "Questions" at bounding box center [61, 60] width 79 height 40
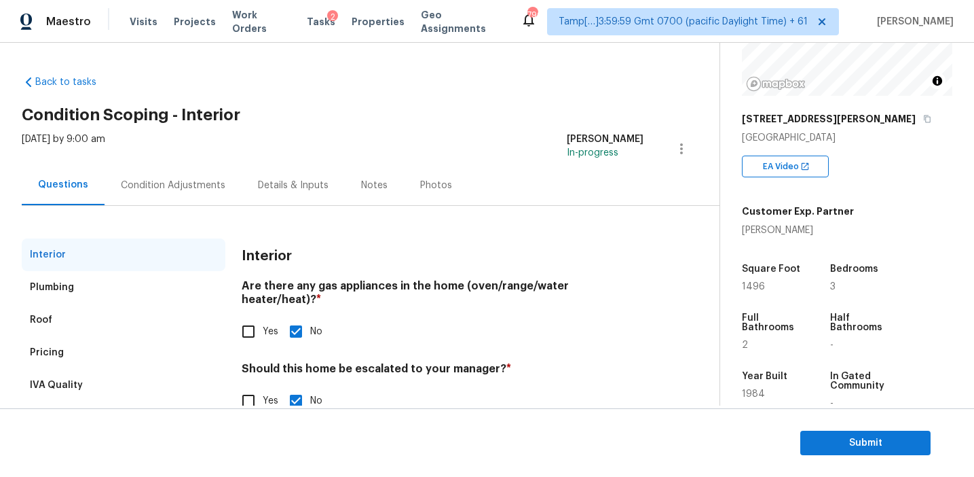
scroll to position [33, 0]
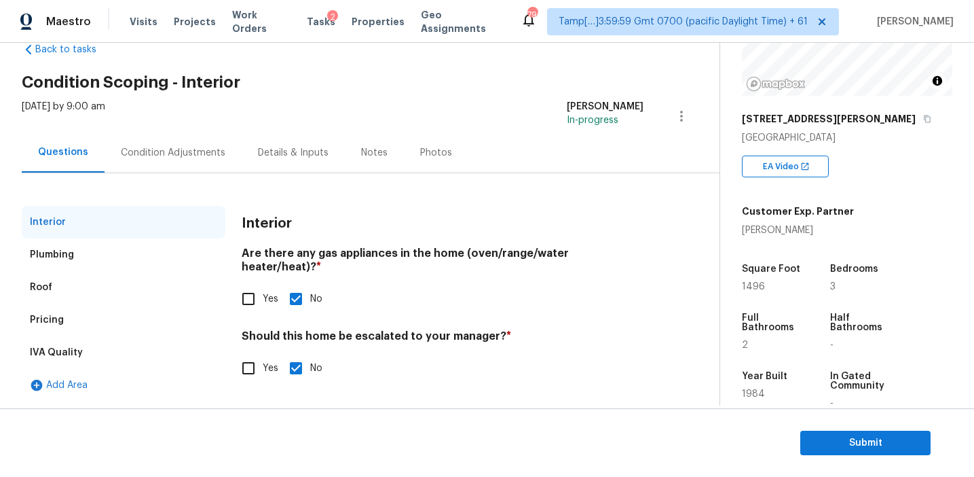
click at [165, 346] on div "IVA Quality" at bounding box center [124, 352] width 204 height 33
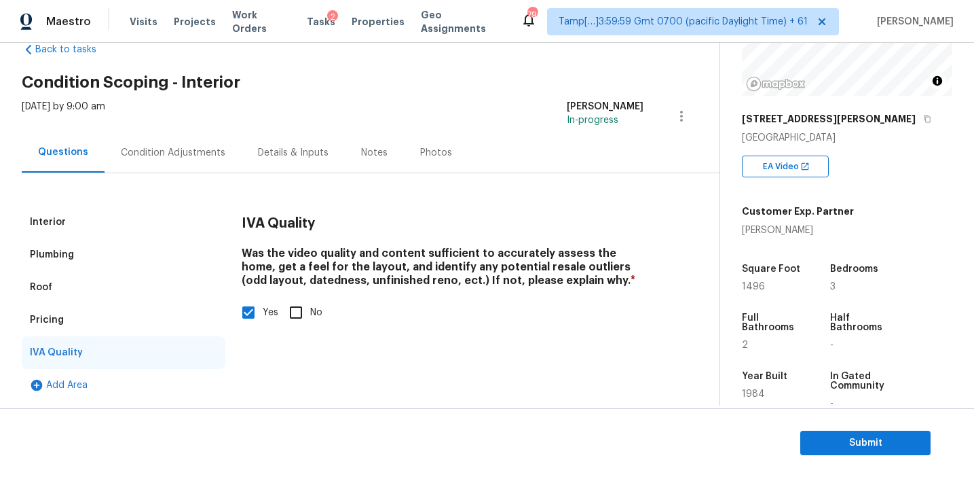
click at [165, 320] on div "Pricing" at bounding box center [124, 320] width 204 height 33
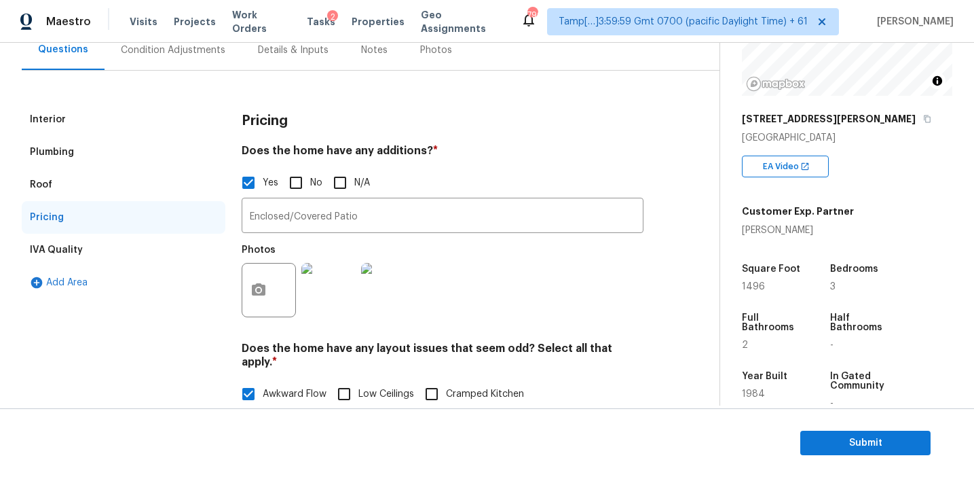
scroll to position [173, 0]
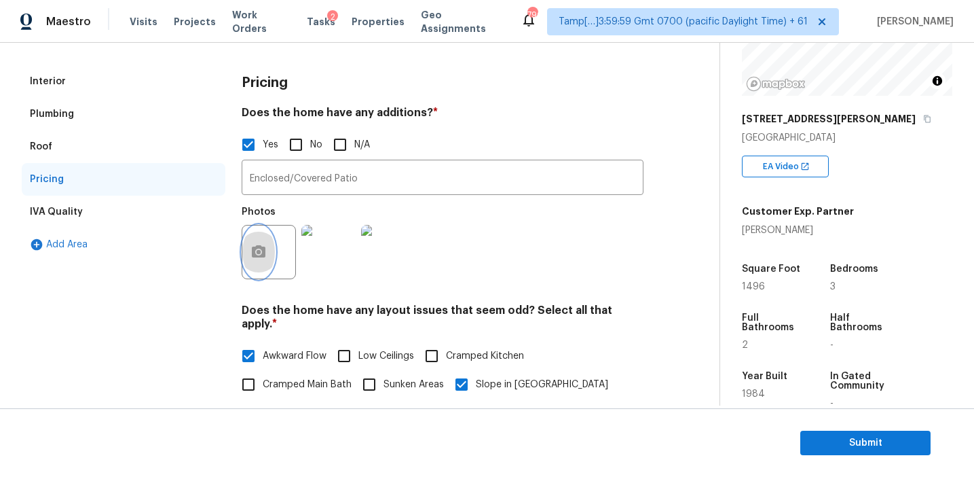
click at [269, 250] on button "button" at bounding box center [258, 251] width 33 height 53
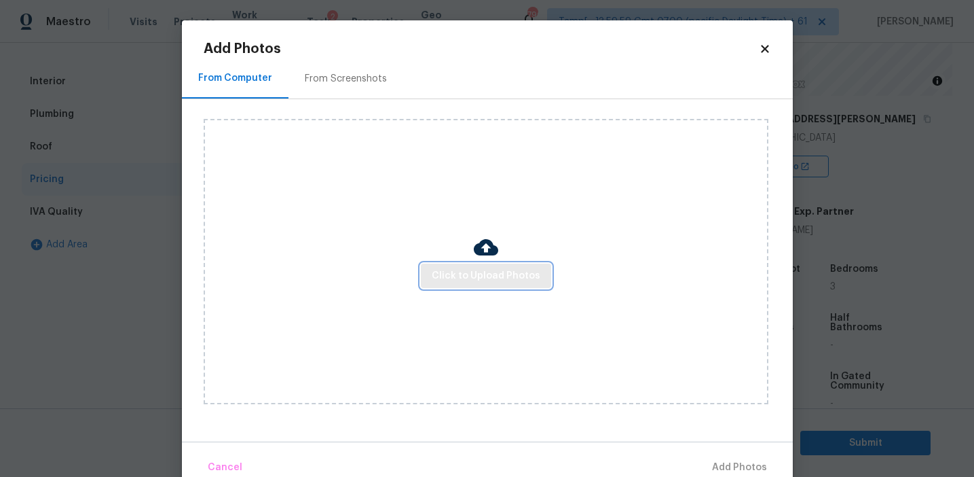
click at [458, 278] on span "Click to Upload Photos" at bounding box center [486, 276] width 109 height 17
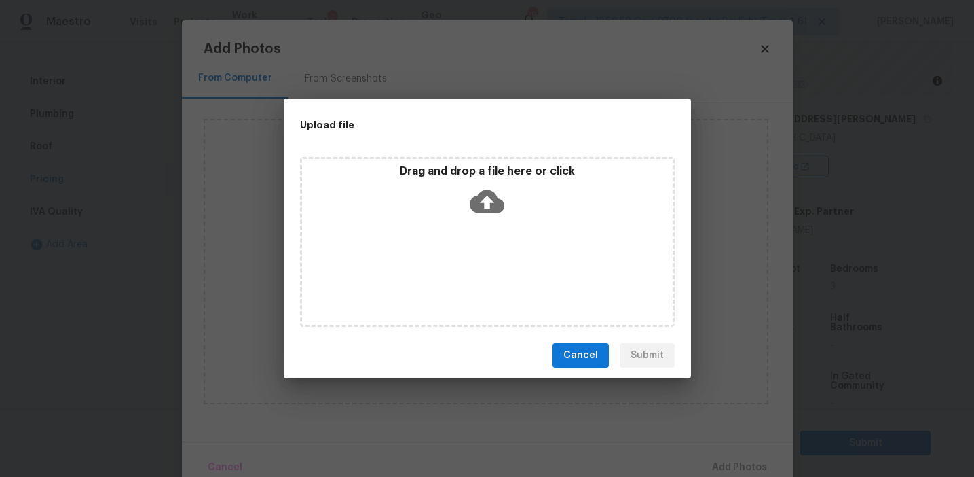
click at [459, 175] on p "Drag and drop a file here or click" at bounding box center [487, 171] width 371 height 14
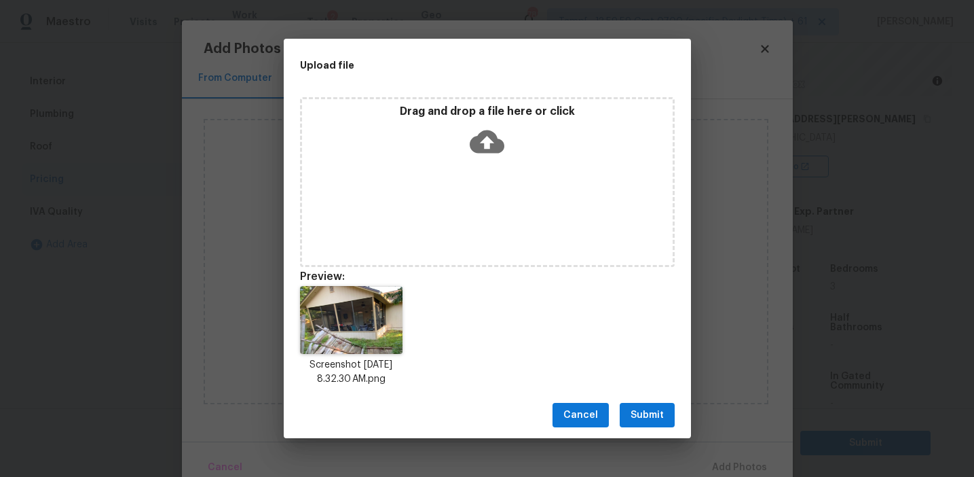
click at [645, 407] on span "Submit" at bounding box center [647, 415] width 33 height 17
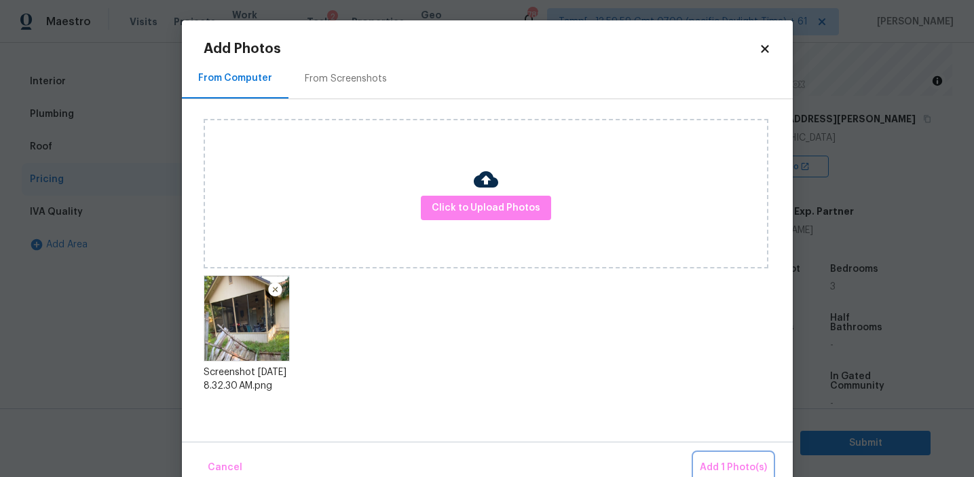
click at [715, 464] on span "Add 1 Photo(s)" at bounding box center [733, 467] width 67 height 17
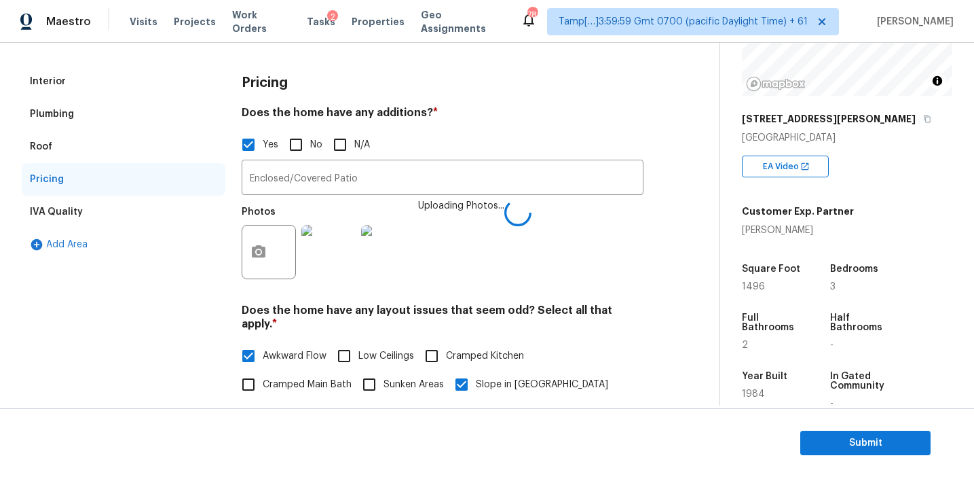
click at [511, 296] on div "Pricing Does the home have any additions? * Yes No N/A Enclosed/Covered Patio ​…" at bounding box center [443, 393] width 402 height 657
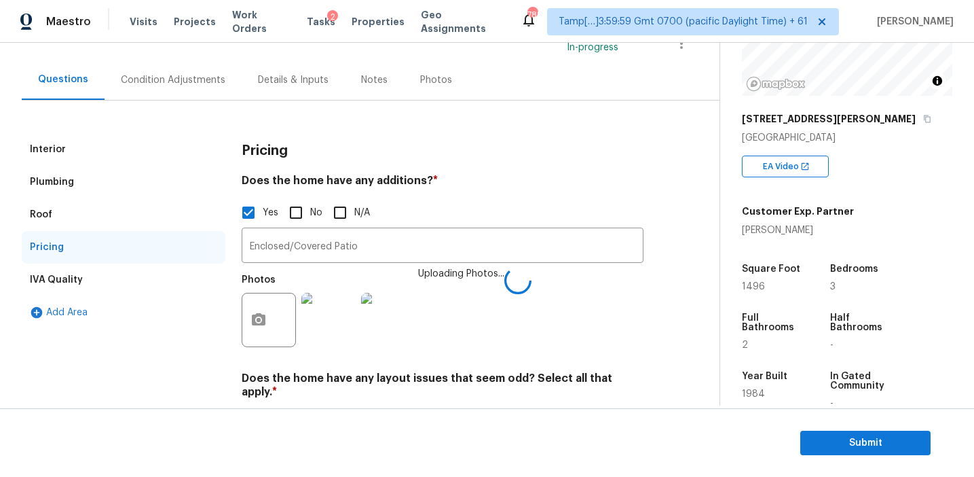
scroll to position [110, 0]
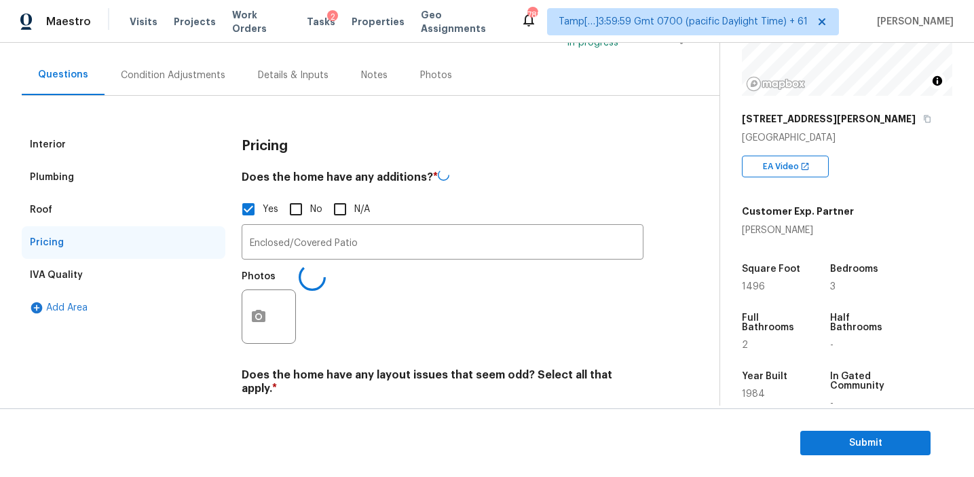
click at [378, 170] on h4 "Does the home have any additions? *" at bounding box center [443, 179] width 402 height 20
click at [212, 84] on div "Condition Adjustments" at bounding box center [173, 75] width 137 height 40
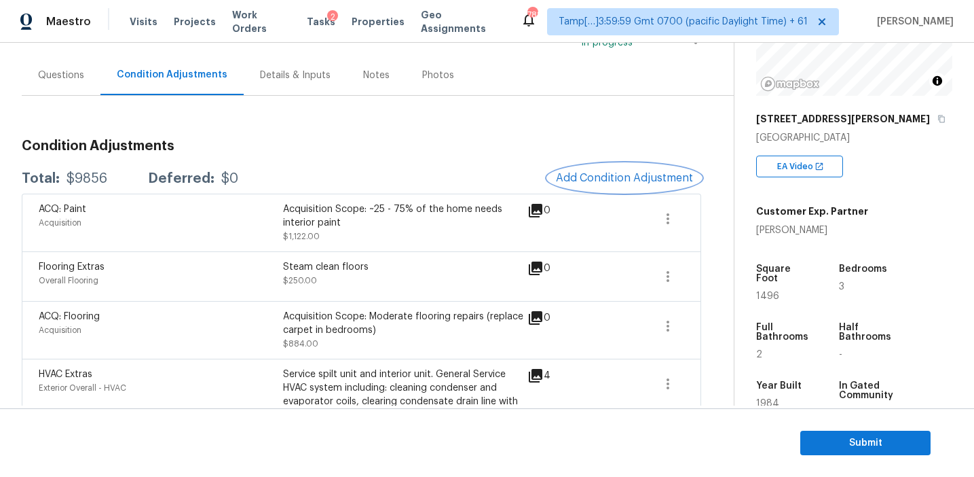
click at [602, 169] on button "Add Condition Adjustment" at bounding box center [624, 178] width 153 height 29
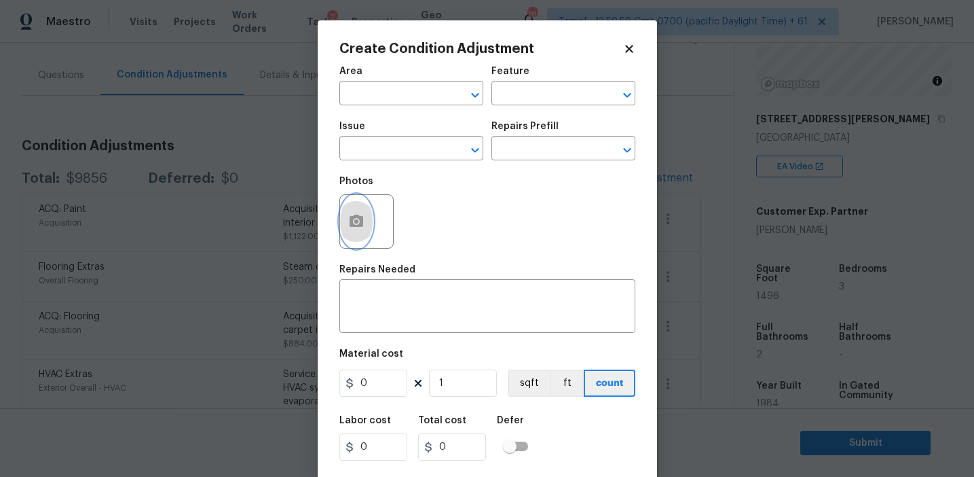
click at [344, 227] on button "button" at bounding box center [356, 221] width 33 height 53
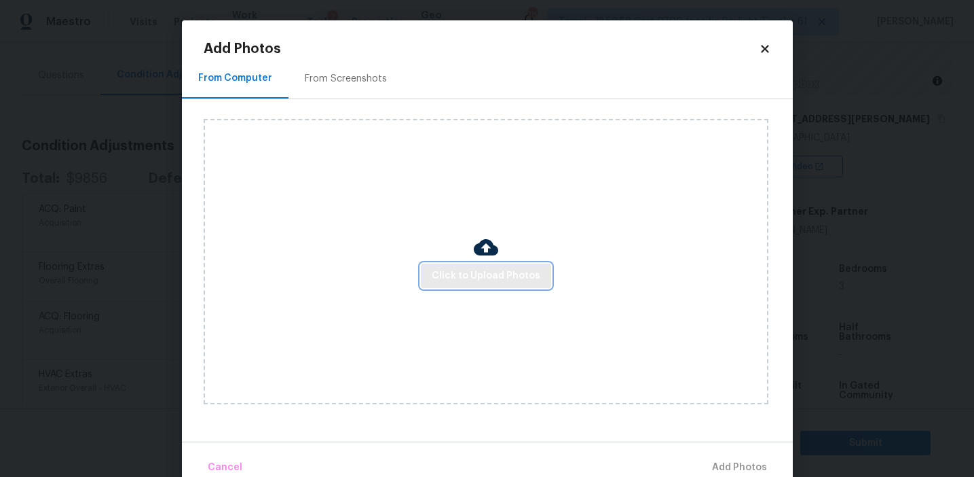
click at [495, 265] on button "Click to Upload Photos" at bounding box center [486, 275] width 130 height 25
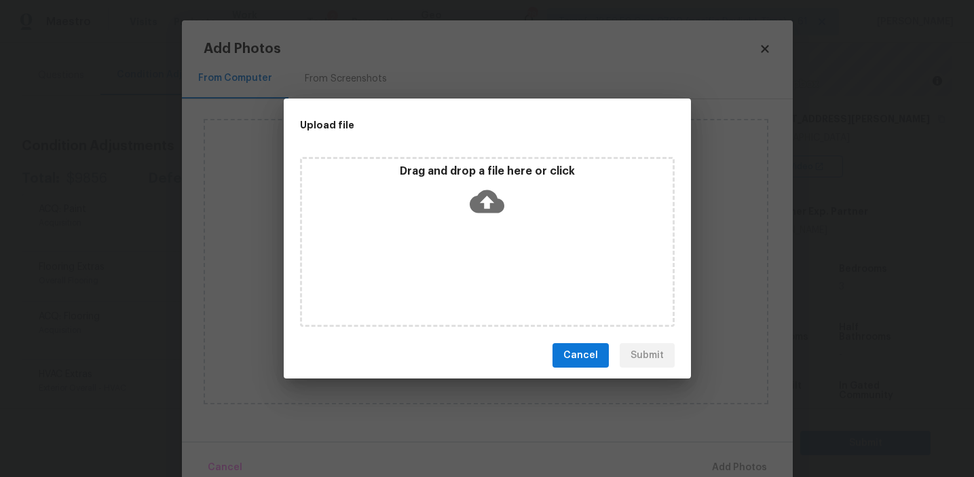
click at [483, 171] on p "Drag and drop a file here or click" at bounding box center [487, 171] width 371 height 14
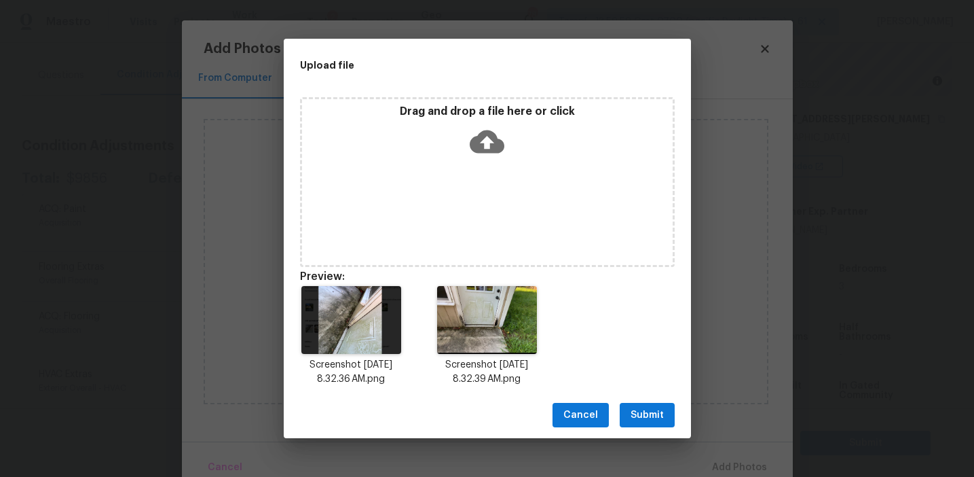
click at [650, 418] on span "Submit" at bounding box center [647, 415] width 33 height 17
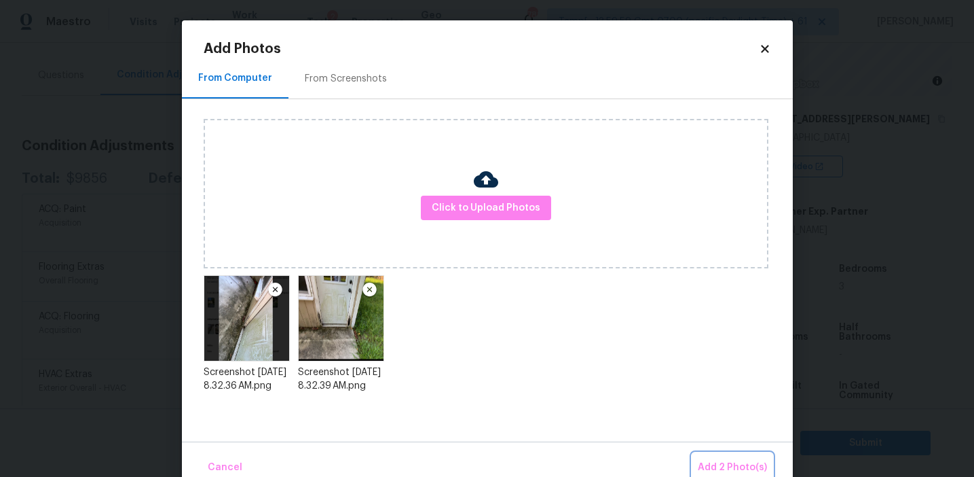
click at [725, 454] on button "Add 2 Photo(s)" at bounding box center [733, 467] width 80 height 29
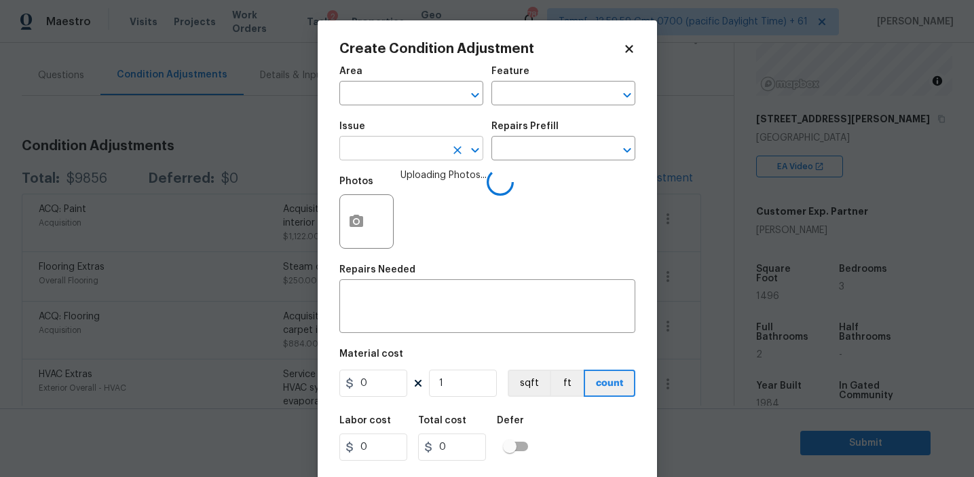
click at [394, 151] on input "text" at bounding box center [393, 149] width 106 height 21
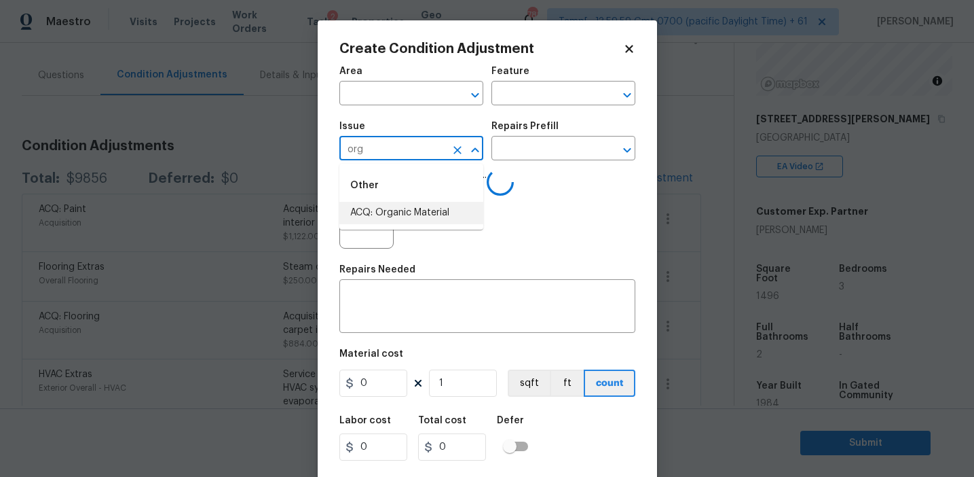
click at [429, 221] on li "ACQ: Organic Material" at bounding box center [412, 213] width 144 height 22
type input "ACQ: Organic Material"
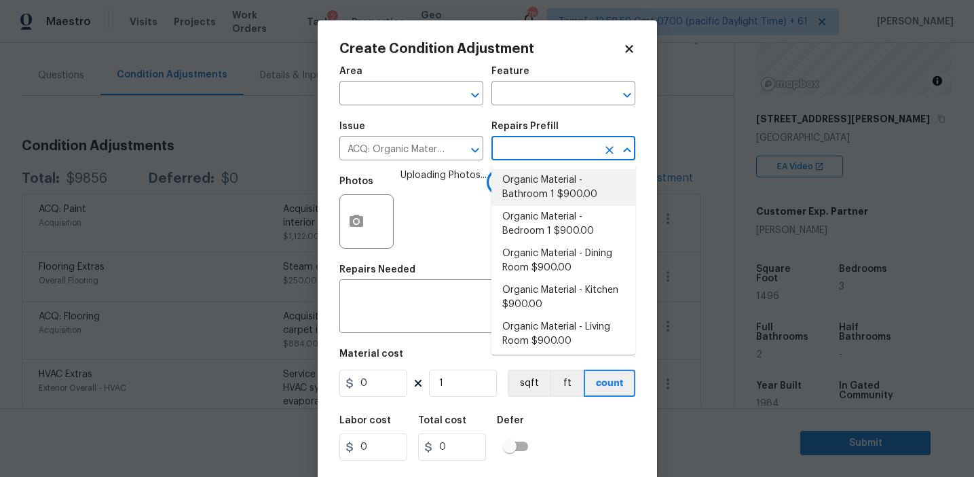
click at [538, 191] on li "Organic Material - Bathroom 1 $900.00" at bounding box center [564, 187] width 144 height 37
type input "Acquisition"
type textarea "Acquisition Scope: Conditions Conducive to Organic Material - Bathroom 1 Discla…"
type input "900"
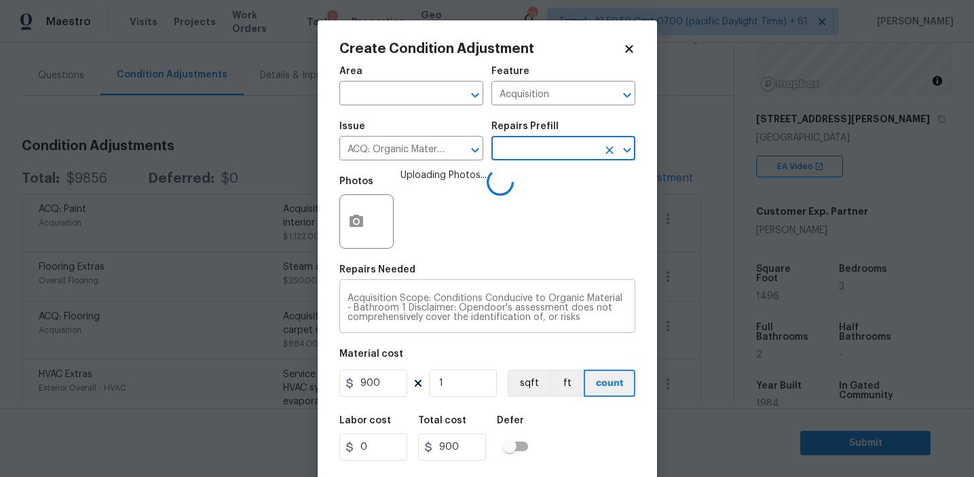
click at [379, 310] on textarea "Acquisition Scope: Conditions Conducive to Organic Material - Bathroom 1 Discla…" at bounding box center [488, 307] width 280 height 29
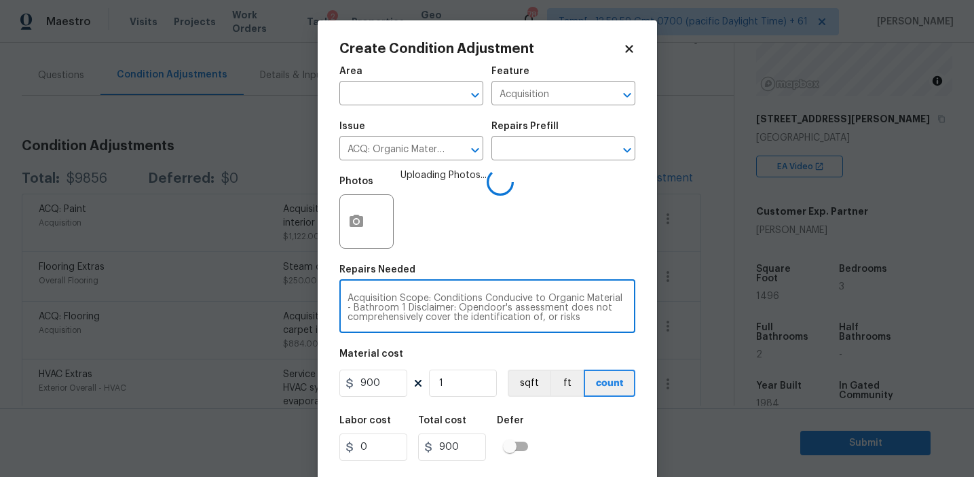
click at [379, 310] on textarea "Acquisition Scope: Conditions Conducive to Organic Material - Bathroom 1 Discla…" at bounding box center [488, 307] width 280 height 29
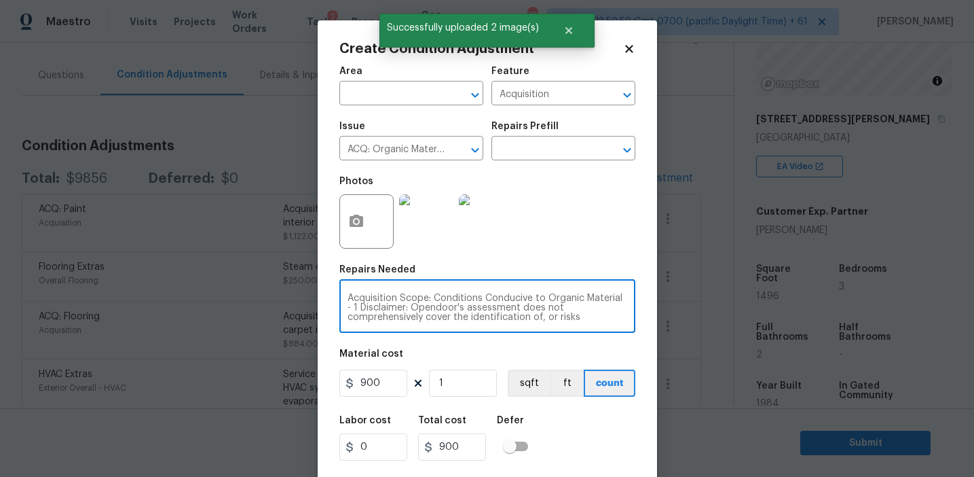
type textarea "Acquisition Scope: Conditions Conducive to Organic Material - 1 Disclaimer: Ope…"
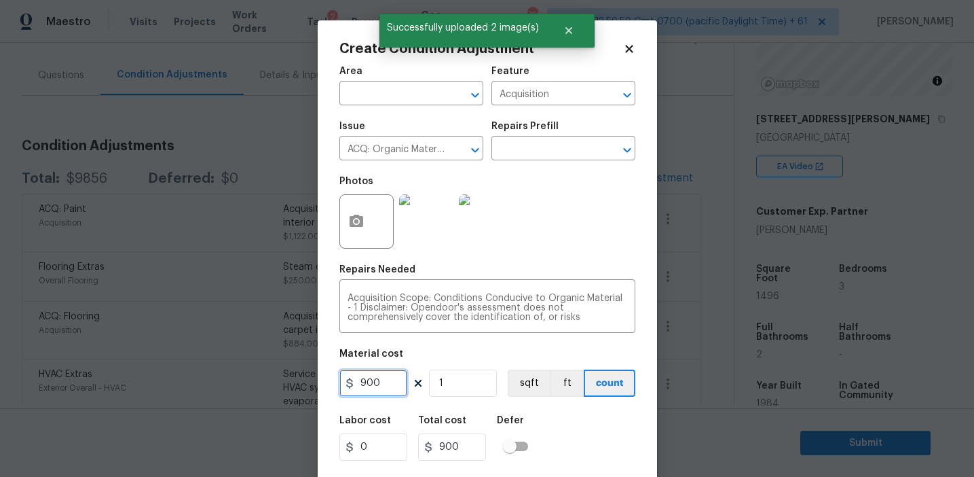
scroll to position [31, 0]
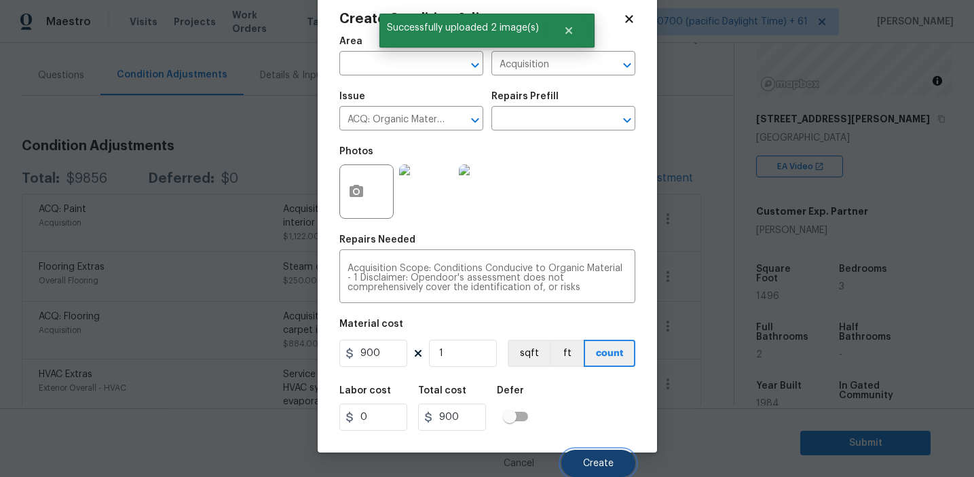
click at [598, 456] on button "Create" at bounding box center [599, 463] width 74 height 27
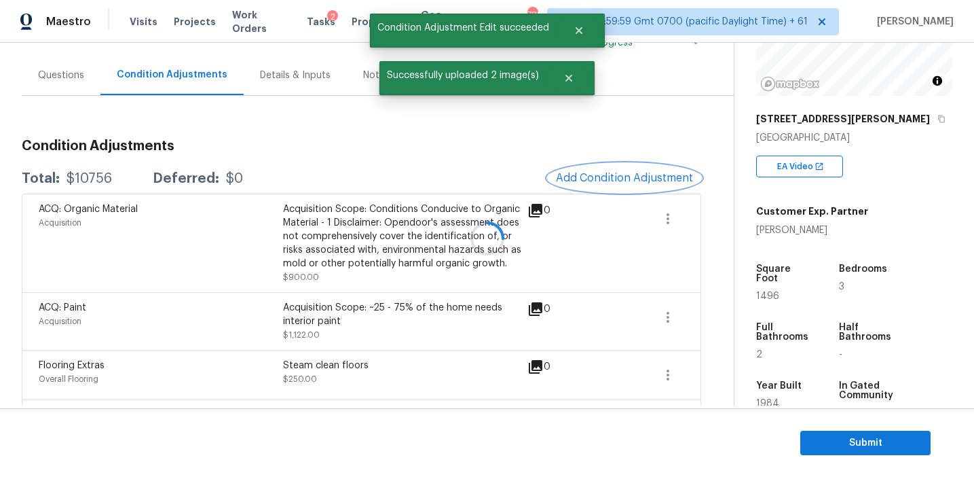
scroll to position [0, 0]
click at [595, 183] on span "Add Condition Adjustment" at bounding box center [624, 178] width 137 height 12
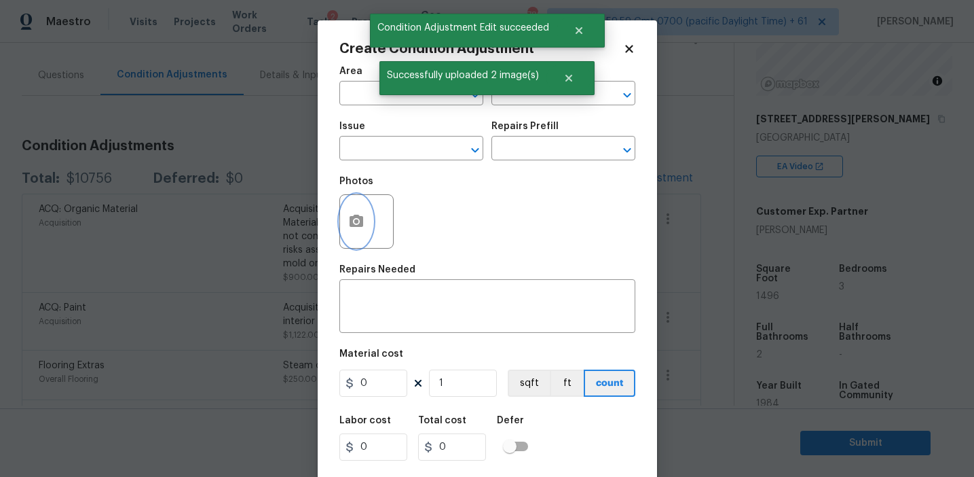
click at [362, 235] on button "button" at bounding box center [356, 221] width 33 height 53
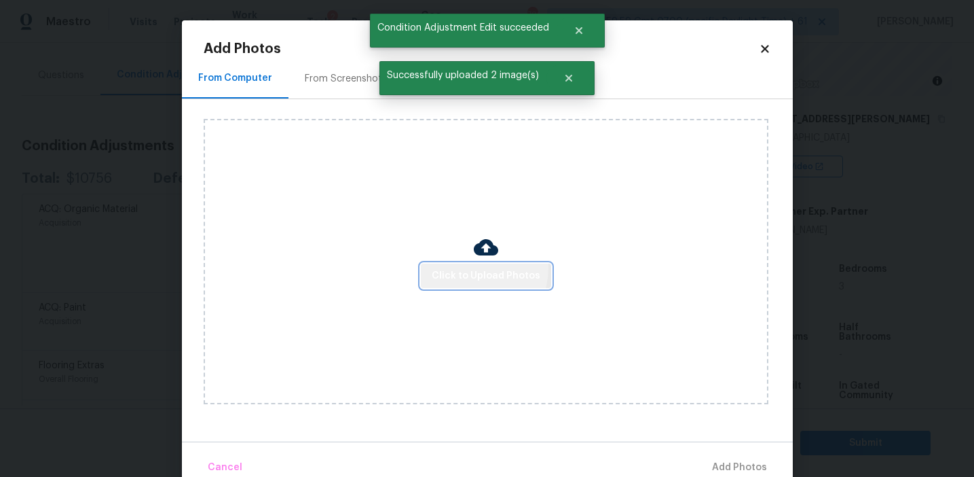
click at [469, 268] on span "Click to Upload Photos" at bounding box center [486, 276] width 109 height 17
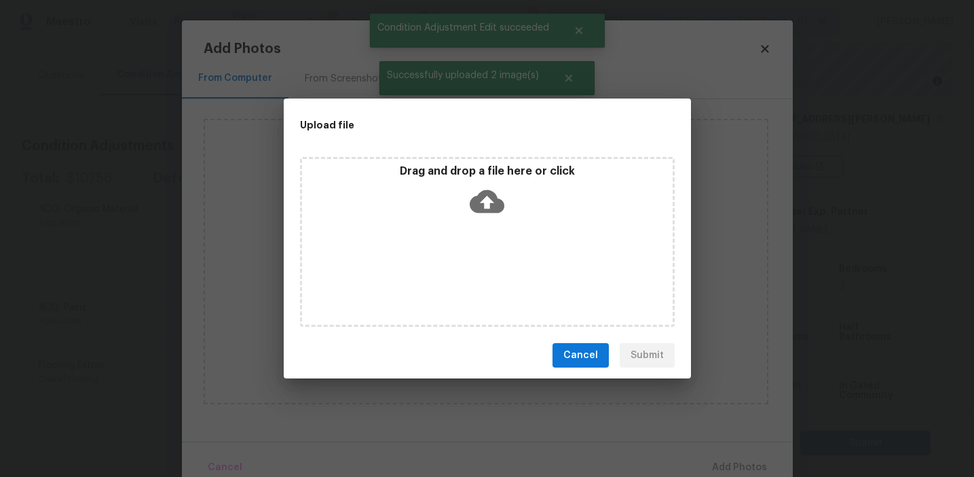
click at [471, 198] on icon at bounding box center [487, 201] width 35 height 35
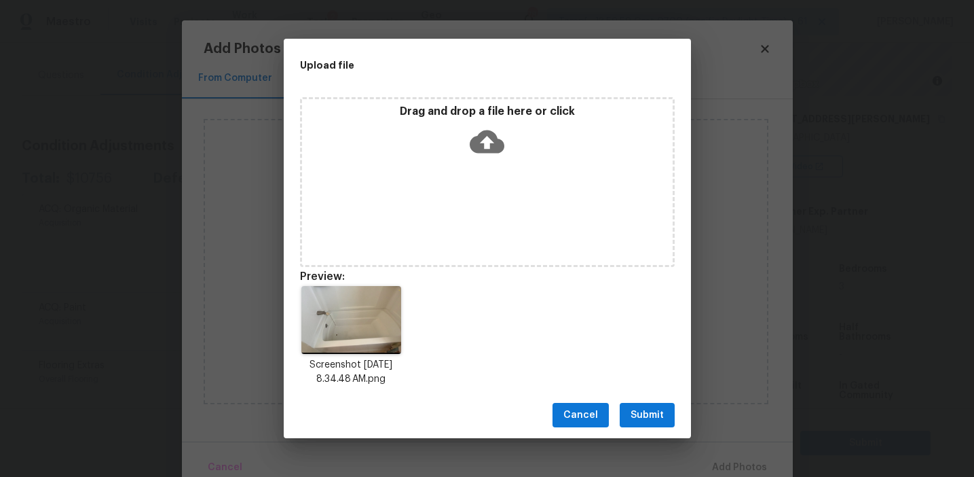
click at [649, 404] on button "Submit" at bounding box center [647, 415] width 55 height 25
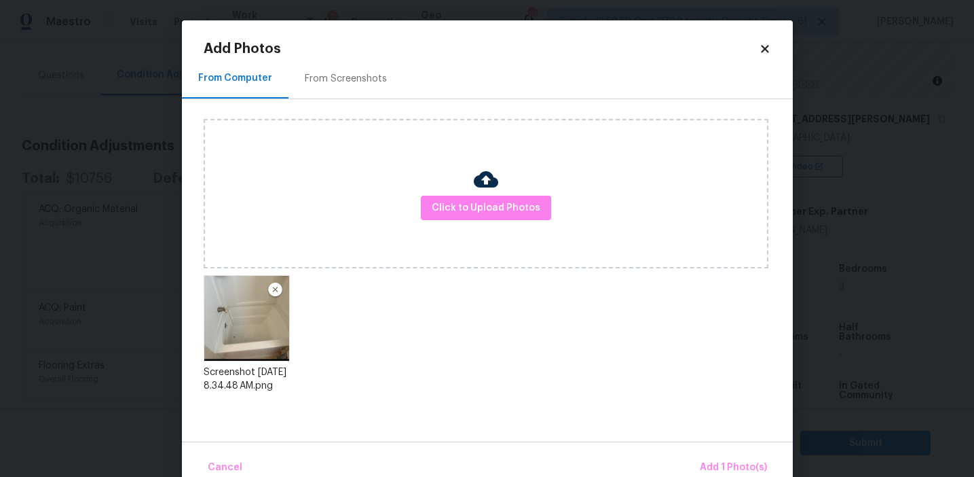
click at [700, 452] on div "Cancel Add 1 Photo(s)" at bounding box center [487, 461] width 611 height 41
click at [700, 460] on button "Add 1 Photo(s)" at bounding box center [734, 467] width 78 height 29
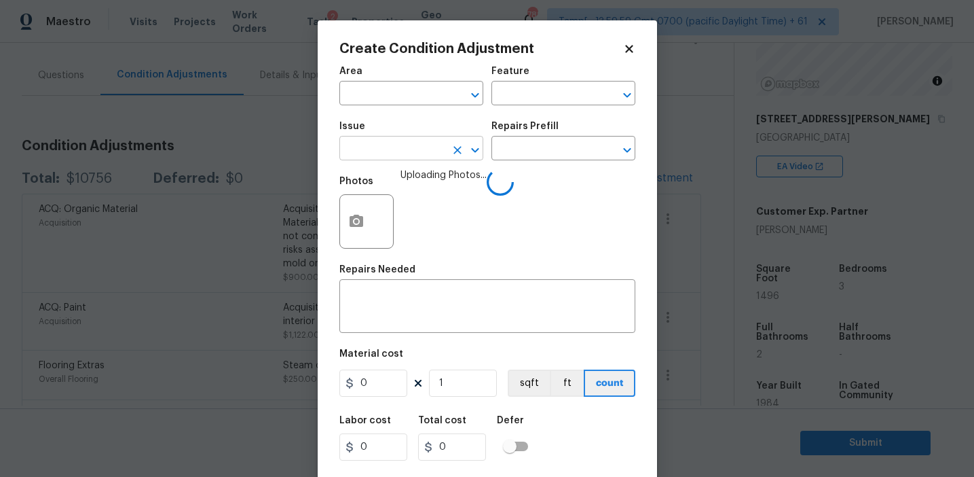
click at [391, 147] on input "text" at bounding box center [393, 149] width 106 height 21
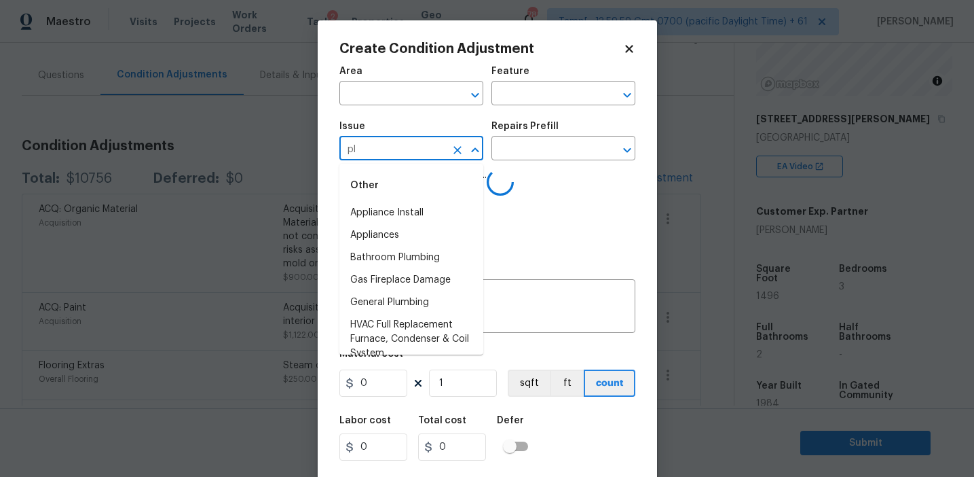
type input "plu"
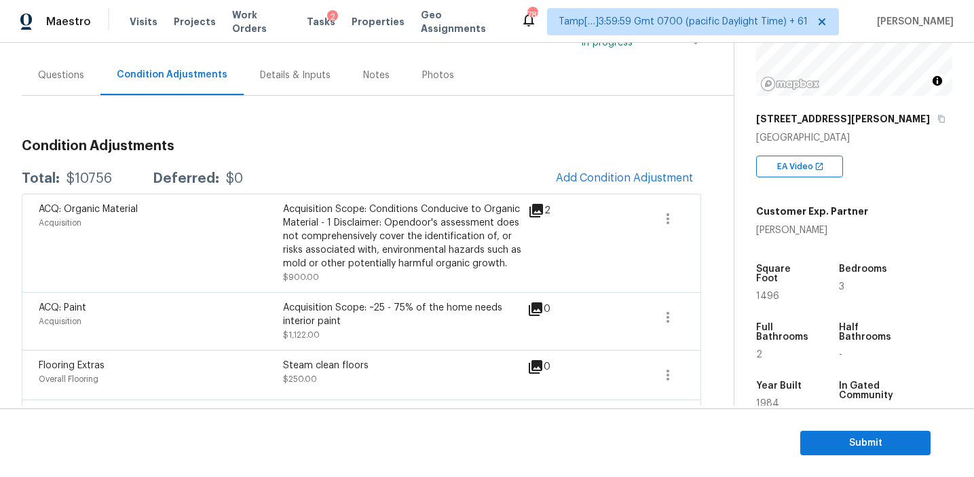
click at [273, 233] on body "Maestro Visits Projects Work Orders Tasks 2 Properties Geo Assignments 788 Tamp…" at bounding box center [487, 238] width 974 height 477
click at [335, 246] on div "Acquisition Scope: Conditions Conducive to Organic Material - 1 Disclaimer: Ope…" at bounding box center [405, 236] width 244 height 68
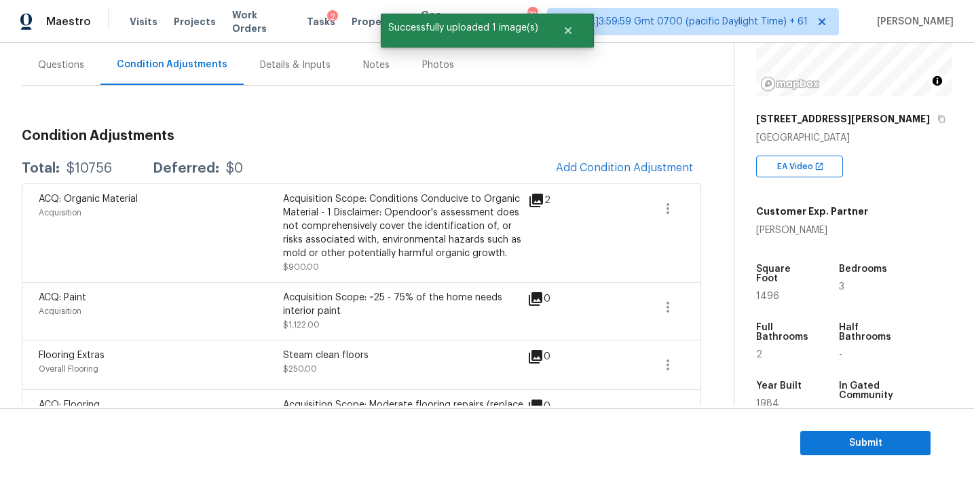
scroll to position [121, 0]
click at [602, 168] on span "Add Condition Adjustment" at bounding box center [624, 167] width 137 height 12
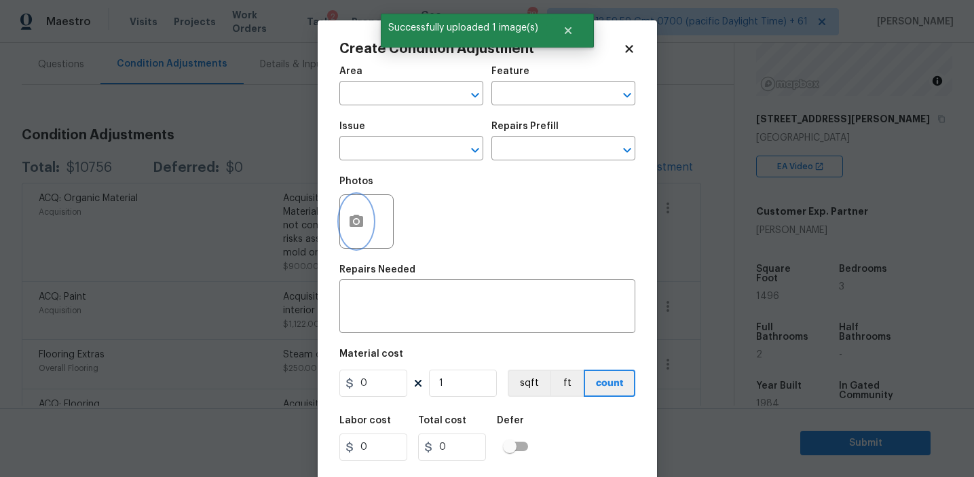
click at [364, 224] on icon "button" at bounding box center [356, 221] width 16 height 16
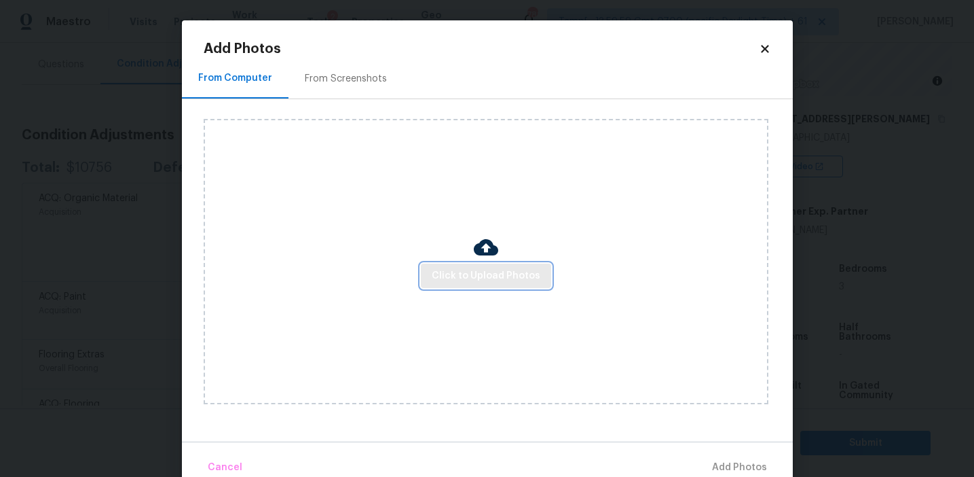
click at [485, 265] on button "Click to Upload Photos" at bounding box center [486, 275] width 130 height 25
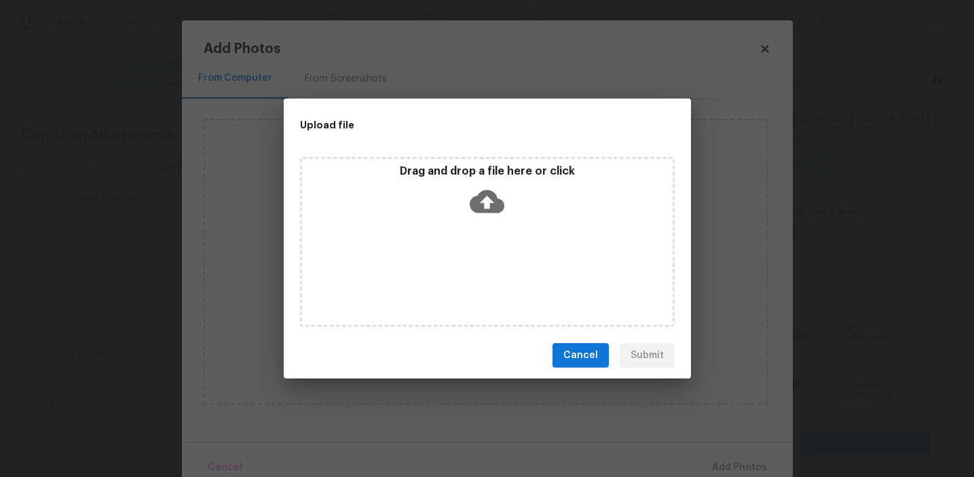
click at [471, 175] on p "Drag and drop a file here or click" at bounding box center [487, 171] width 371 height 14
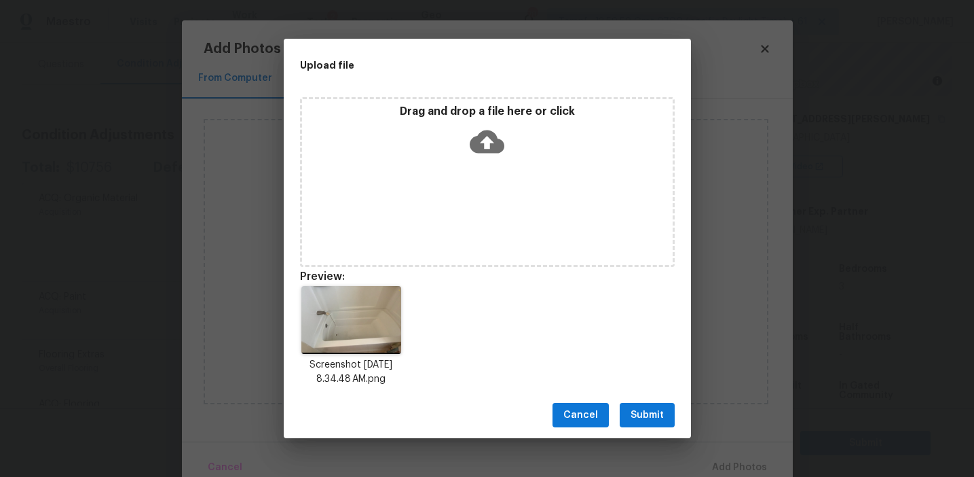
click at [666, 411] on button "Submit" at bounding box center [647, 415] width 55 height 25
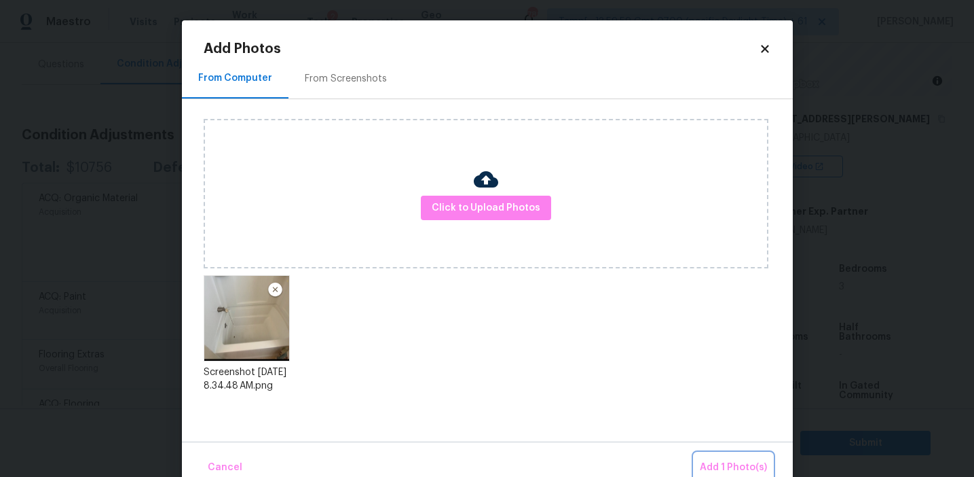
click at [713, 463] on span "Add 1 Photo(s)" at bounding box center [733, 467] width 67 height 17
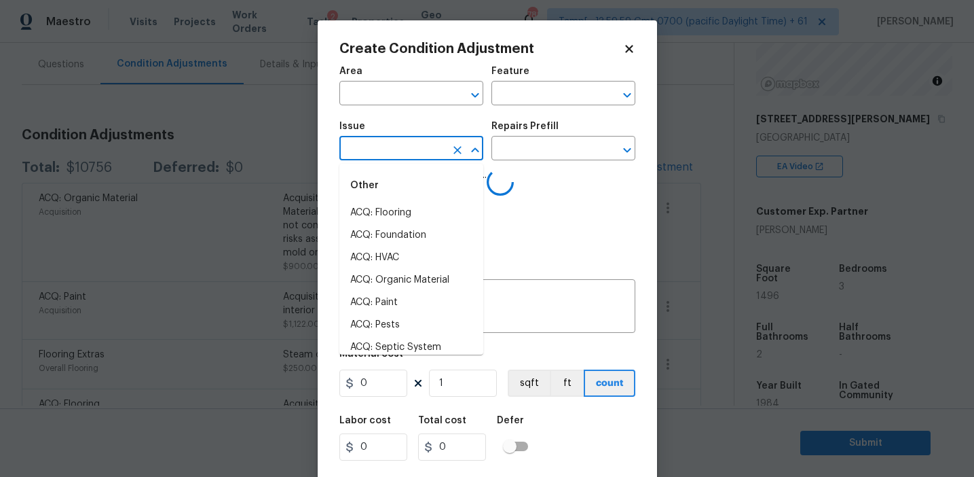
click at [397, 155] on input "text" at bounding box center [393, 149] width 106 height 21
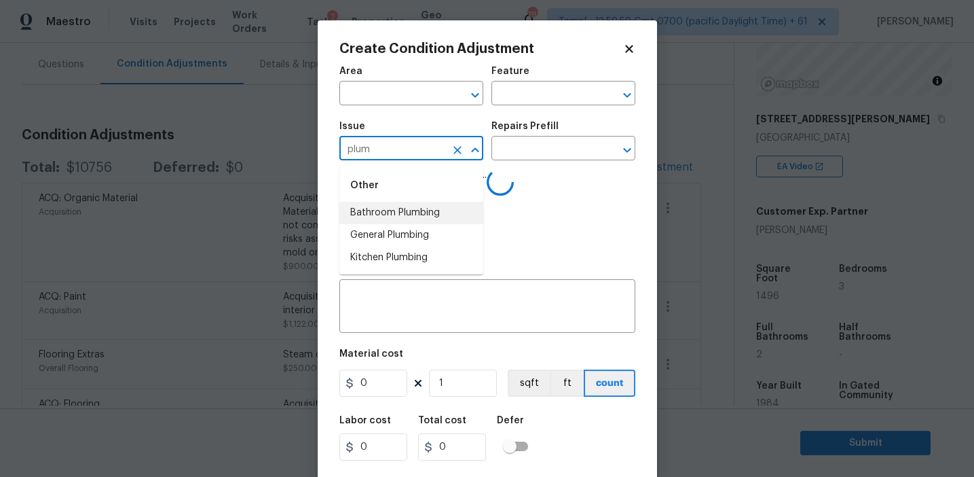
click at [398, 215] on li "Bathroom Plumbing" at bounding box center [412, 213] width 144 height 22
type input "Bathroom Plumbing"
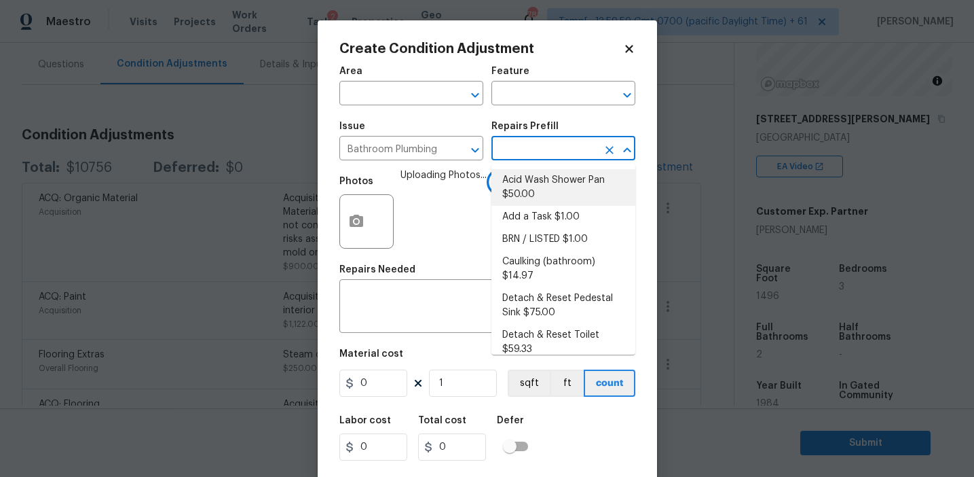
click at [521, 193] on li "Acid Wash Shower Pan $50.00" at bounding box center [564, 187] width 144 height 37
type input "Plumbing"
type textarea "Prep and acid wash/deep clean the shower pan."
type input "50"
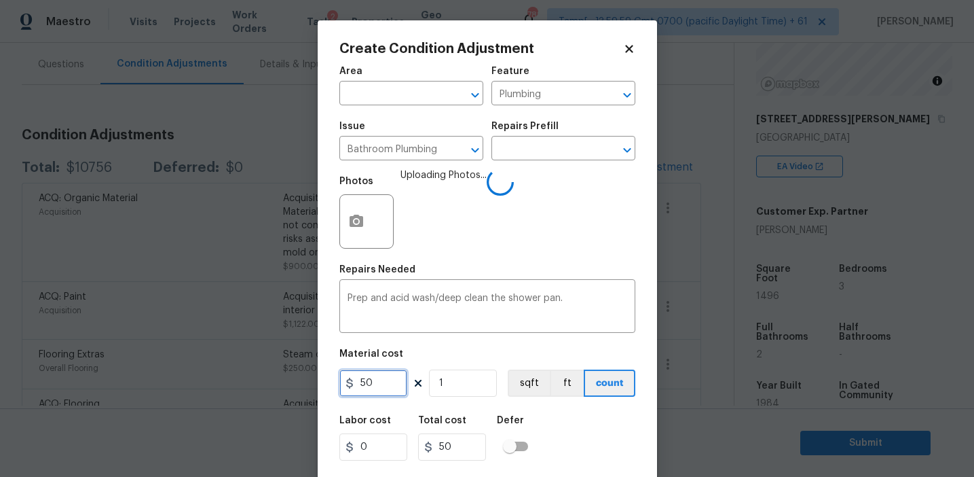
click at [387, 382] on input "50" at bounding box center [374, 382] width 68 height 27
type input "100"
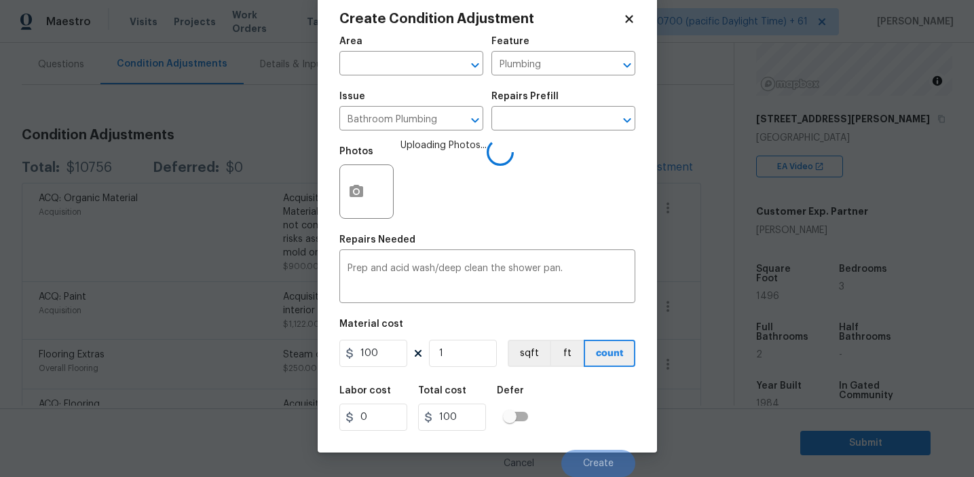
click at [589, 413] on div "Labor cost 0 Total cost 100 Defer" at bounding box center [488, 408] width 296 height 61
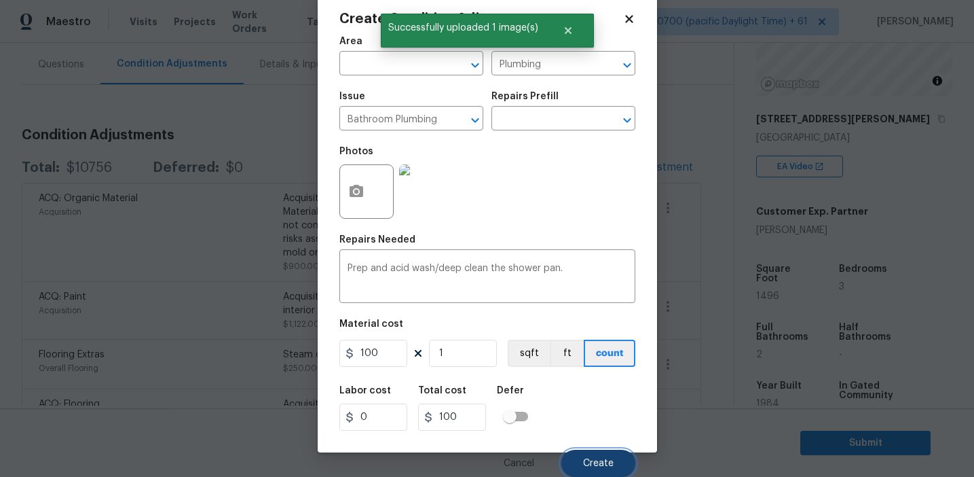
click at [590, 456] on button "Create" at bounding box center [599, 463] width 74 height 27
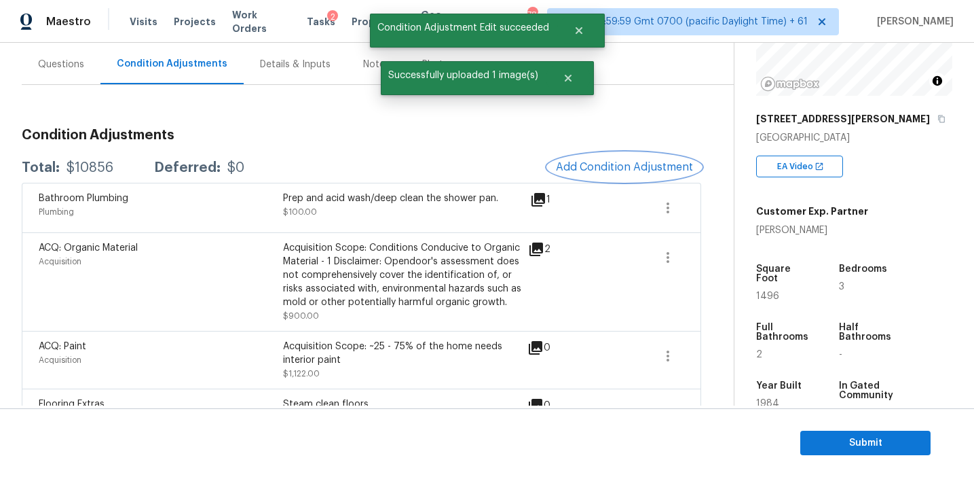
scroll to position [0, 0]
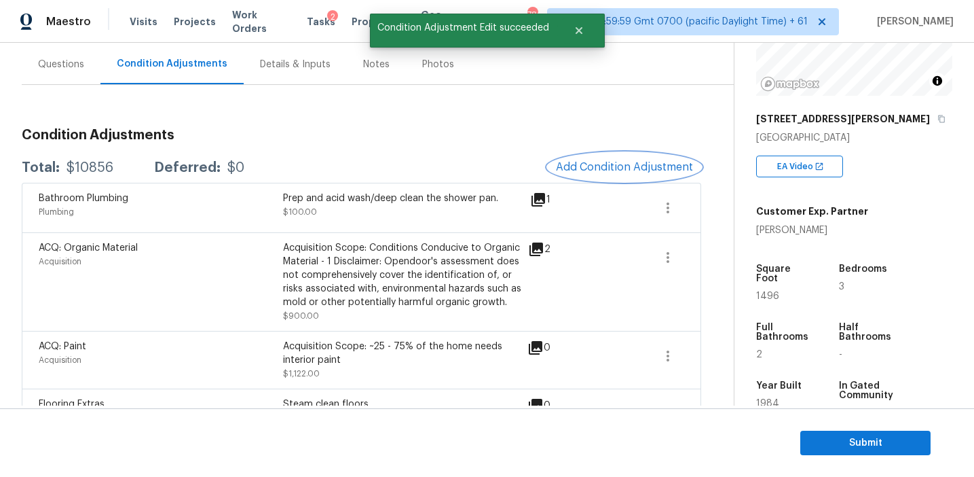
click at [589, 157] on button "Add Condition Adjustment" at bounding box center [624, 167] width 153 height 29
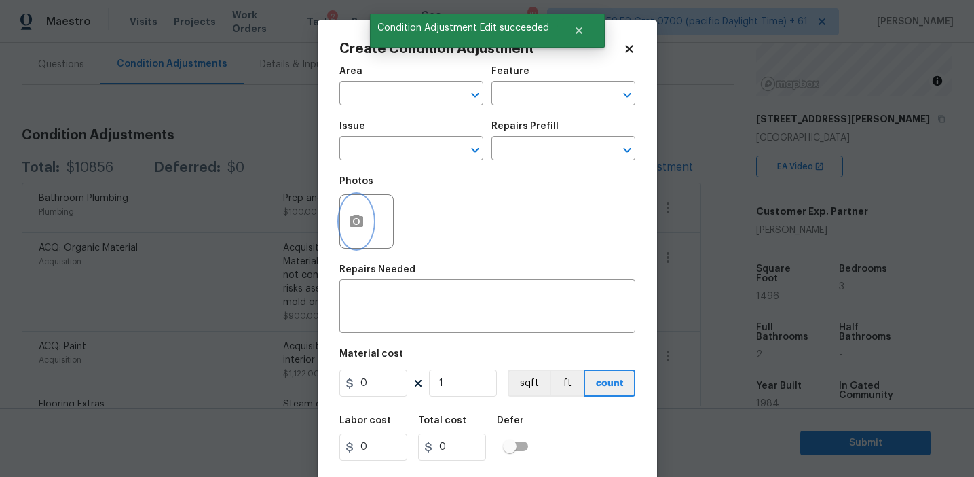
click at [356, 230] on icon "button" at bounding box center [356, 221] width 16 height 16
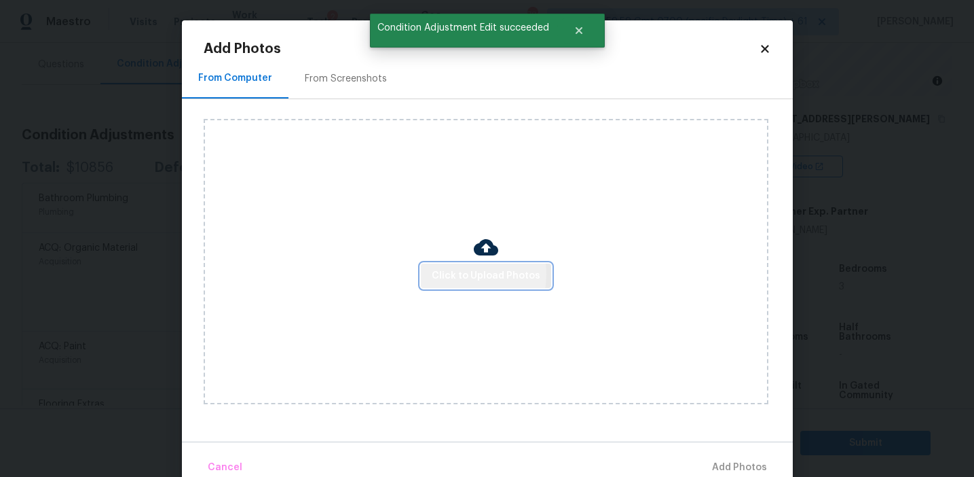
click at [454, 274] on span "Click to Upload Photos" at bounding box center [486, 276] width 109 height 17
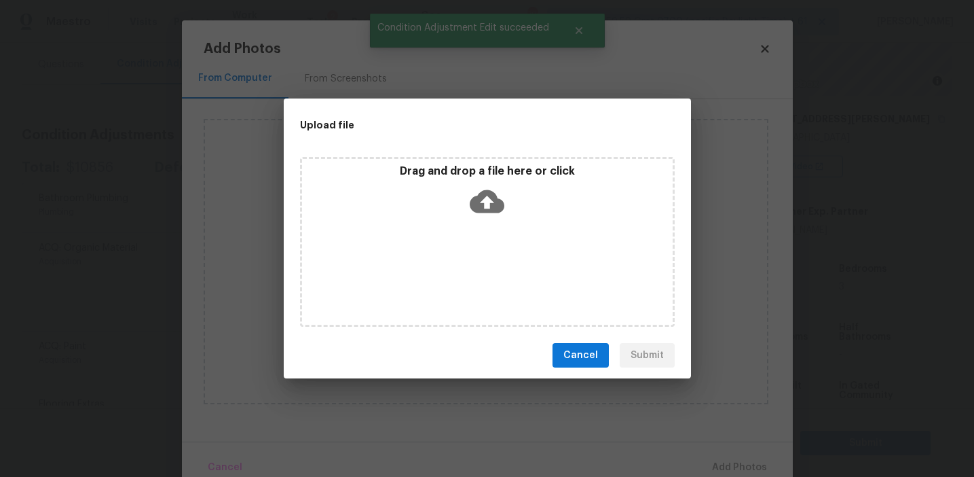
click at [452, 187] on div "Drag and drop a file here or click" at bounding box center [487, 193] width 371 height 58
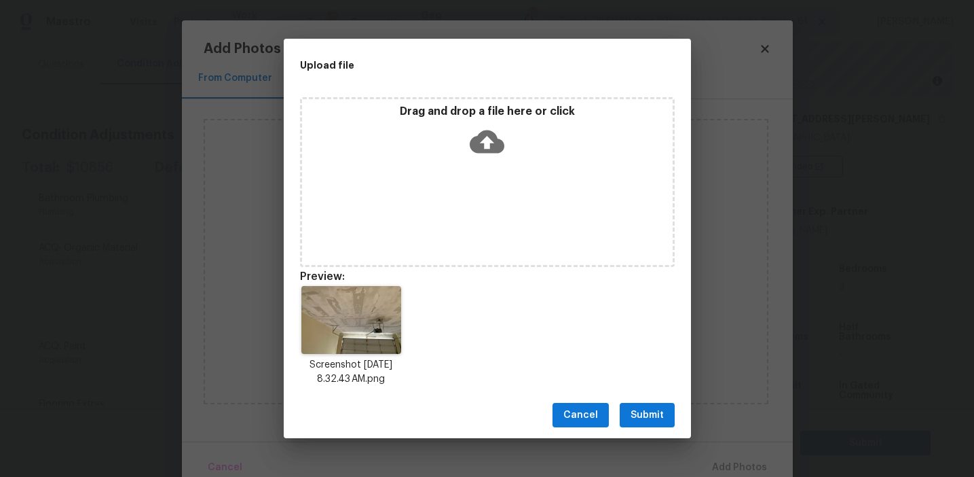
click at [640, 407] on span "Submit" at bounding box center [647, 415] width 33 height 17
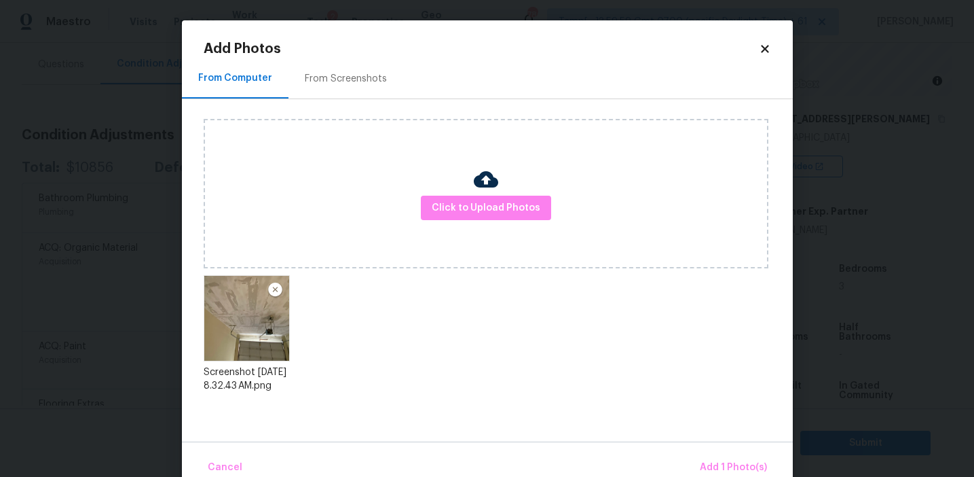
click at [708, 450] on div "Cancel Add 1 Photo(s)" at bounding box center [487, 461] width 611 height 41
click at [708, 459] on span "Add 1 Photo(s)" at bounding box center [733, 467] width 67 height 17
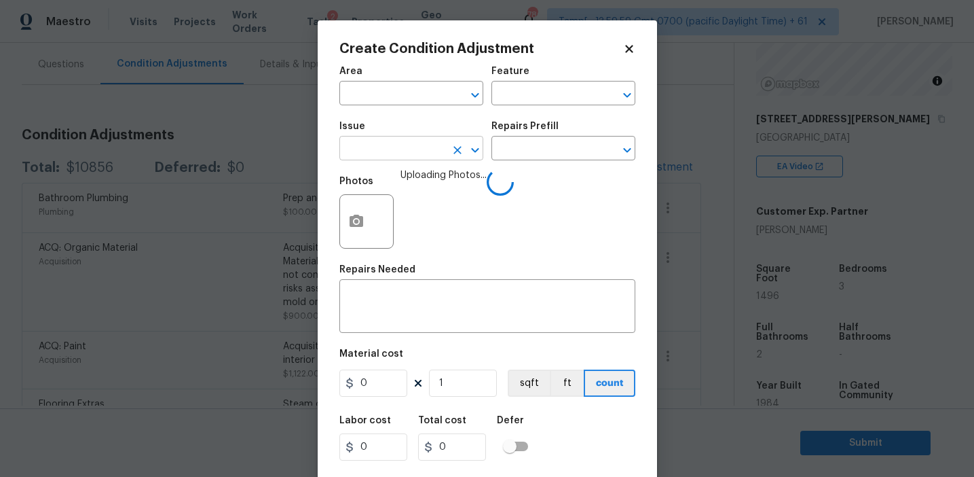
click at [416, 149] on input "text" at bounding box center [393, 149] width 106 height 21
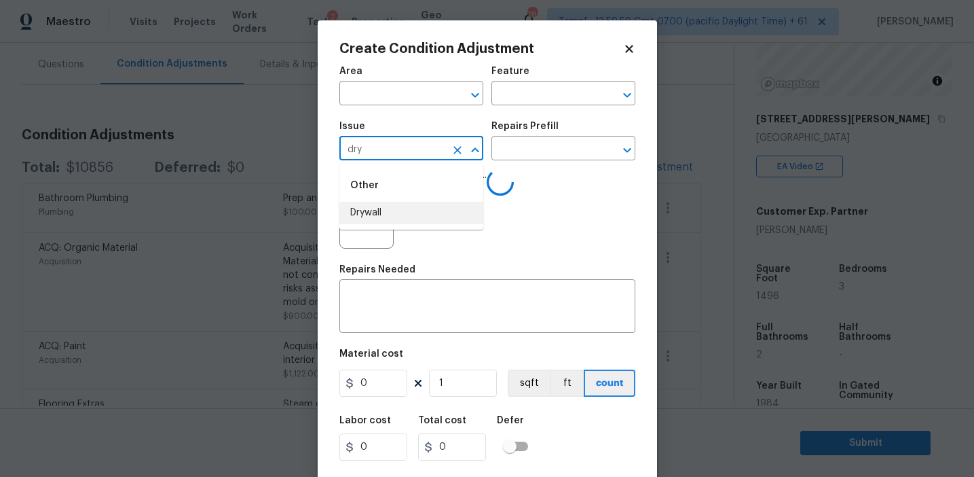
click at [438, 215] on li "Drywall" at bounding box center [412, 213] width 144 height 22
type input "Drywall"
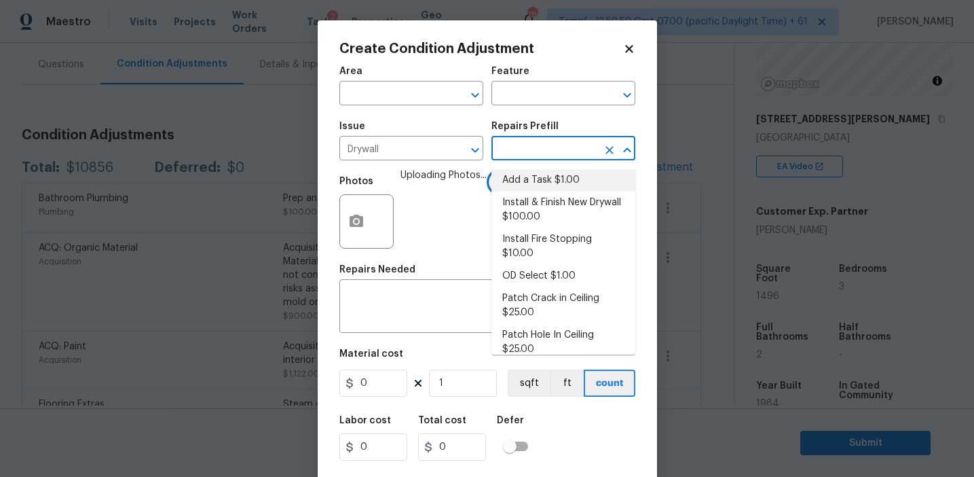
click at [535, 185] on li "Add a Task $1.00" at bounding box center [564, 180] width 144 height 22
type input "Walls and Ceiling"
type textarea "HPM to detail"
type input "1"
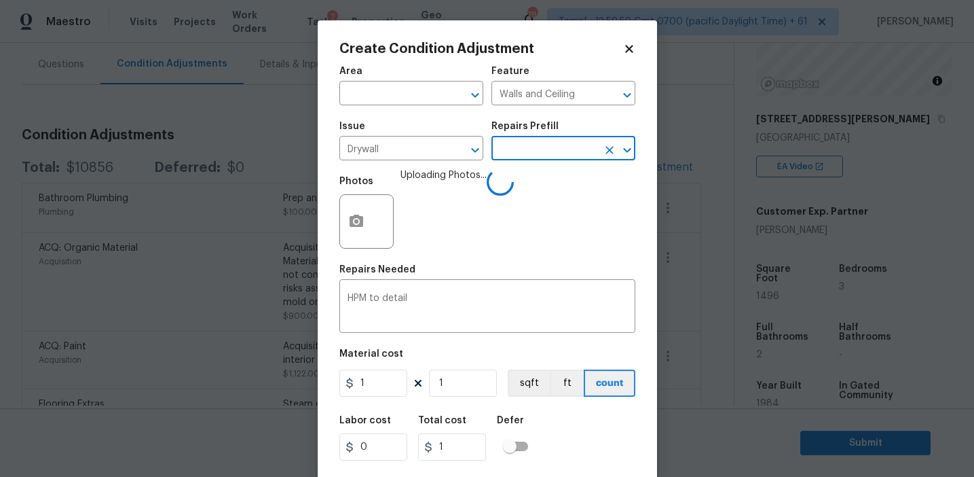
click at [529, 152] on input "text" at bounding box center [545, 149] width 106 height 21
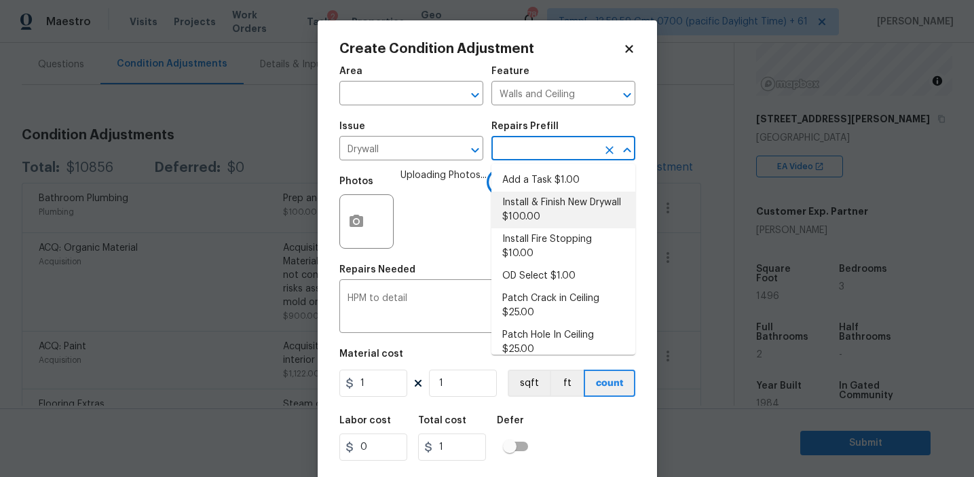
click at [533, 198] on li "Install & Finish New Drywall $100.00" at bounding box center [564, 209] width 144 height 37
type textarea "Remove the existing damaged drywall and replace with new. Ensure that the new d…"
type input "100"
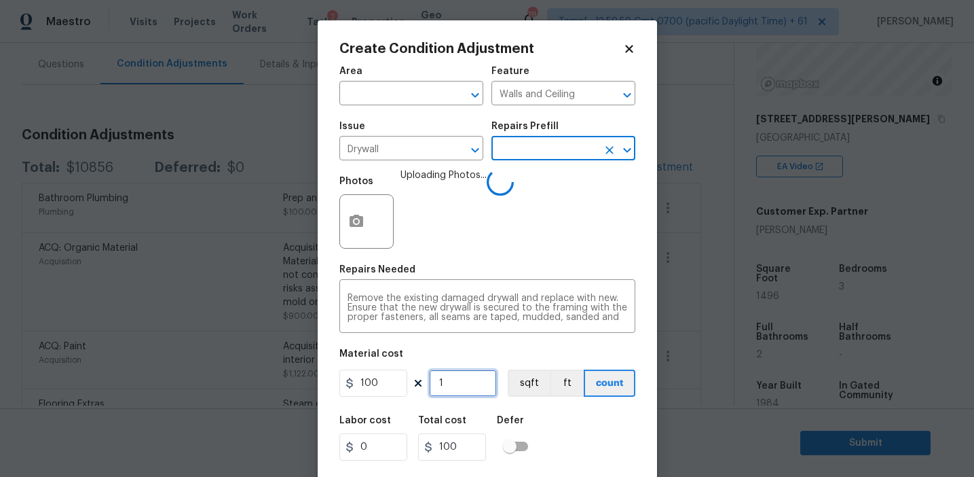
click at [456, 378] on input "1" at bounding box center [463, 382] width 68 height 27
type input "0"
type input "4"
type input "400"
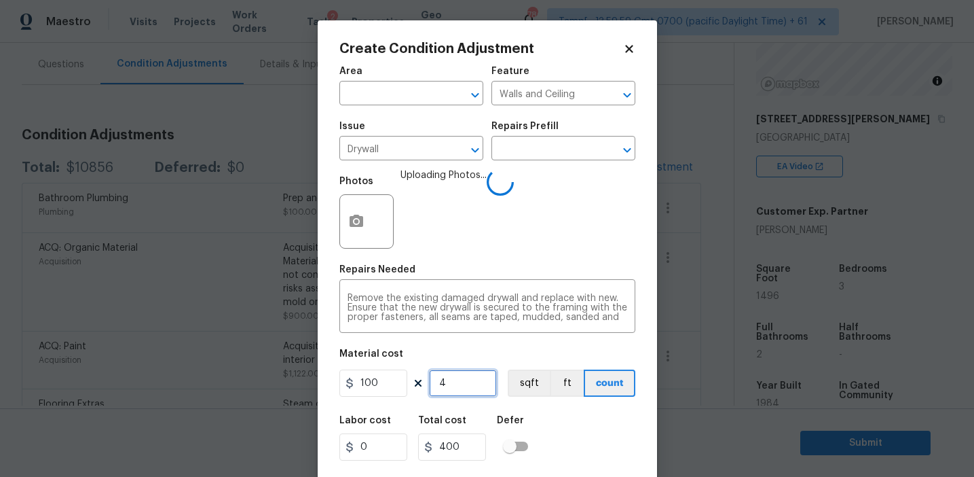
type input "4"
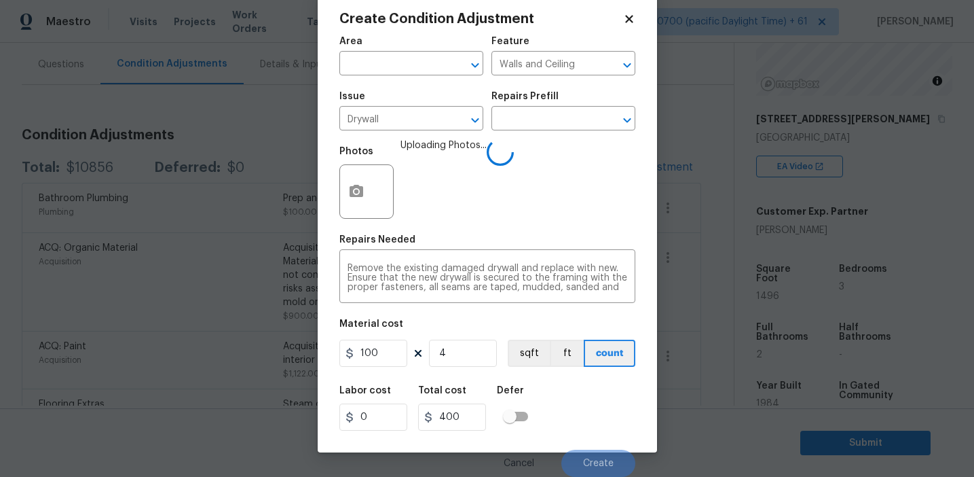
click at [576, 418] on div "Labor cost 0 Total cost 400 Defer" at bounding box center [488, 408] width 296 height 61
click at [577, 405] on div "Labor cost 0 Total cost 400 Defer" at bounding box center [488, 408] width 296 height 61
click at [581, 414] on div "Labor cost 0 Total cost 400 Defer" at bounding box center [488, 408] width 296 height 61
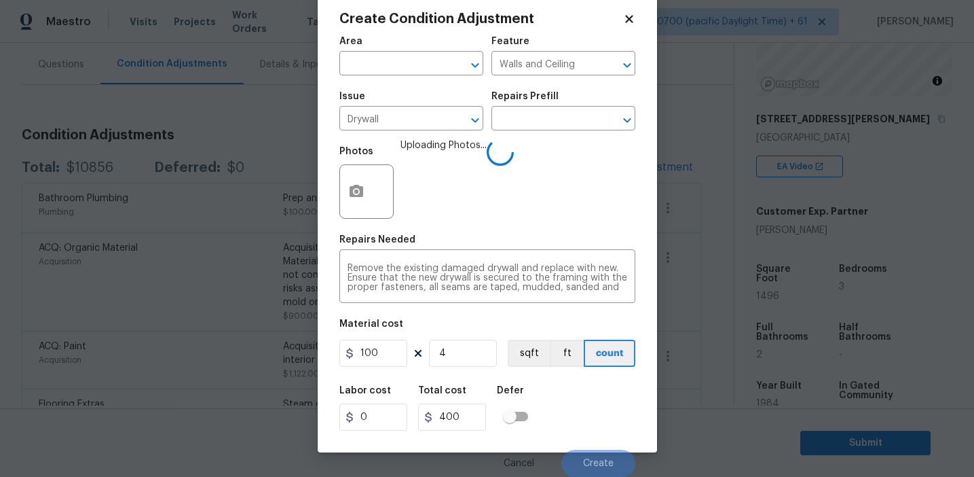
click at [581, 414] on div "Labor cost 0 Total cost 400 Defer" at bounding box center [488, 408] width 296 height 61
click at [573, 418] on div "Labor cost 0 Total cost 400 Defer" at bounding box center [488, 408] width 296 height 61
click at [579, 411] on div "Labor cost 0 Total cost 400 Defer" at bounding box center [488, 408] width 296 height 61
click at [515, 418] on input "checkbox" at bounding box center [509, 416] width 77 height 26
click at [515, 418] on input "checkbox" at bounding box center [523, 416] width 77 height 26
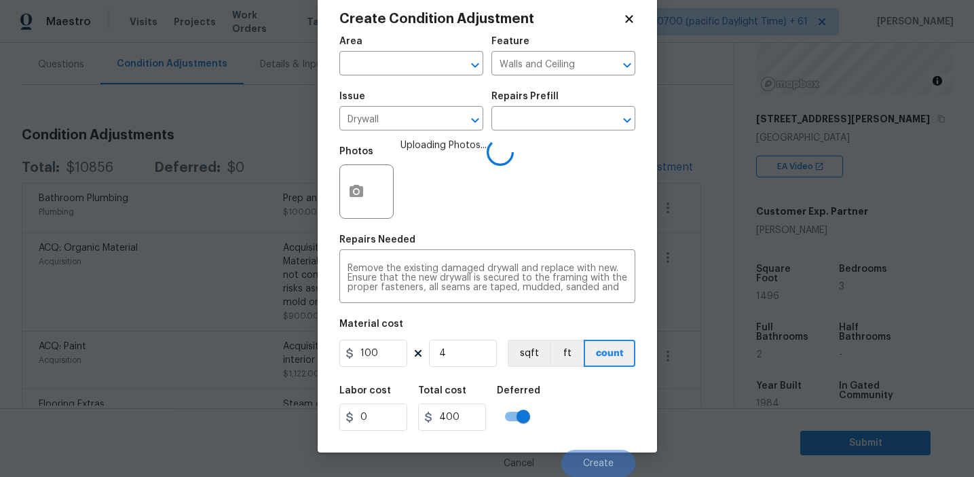
checkbox input "false"
click at [576, 416] on div "Labor cost 0 Total cost 400 Defer" at bounding box center [488, 408] width 296 height 61
click at [575, 403] on div "Labor cost 0 Total cost 400 Defer" at bounding box center [488, 408] width 296 height 61
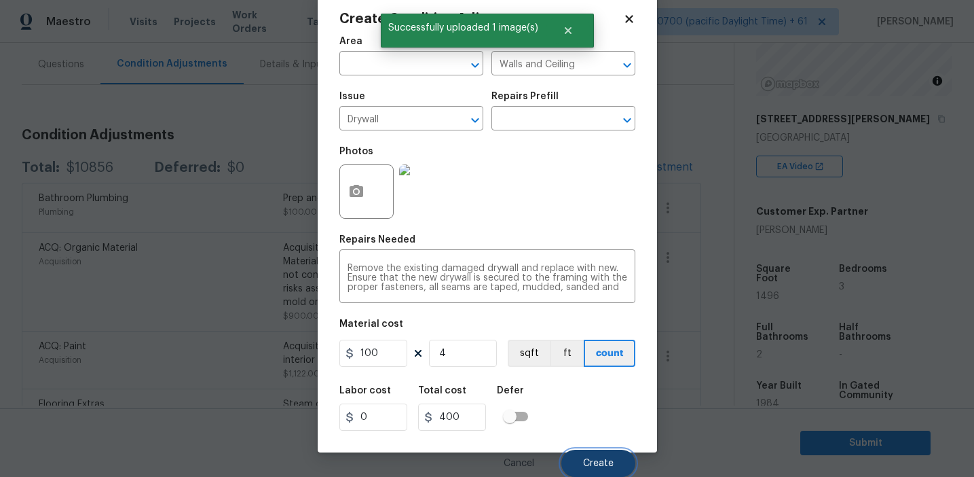
click at [597, 451] on button "Create" at bounding box center [599, 463] width 74 height 27
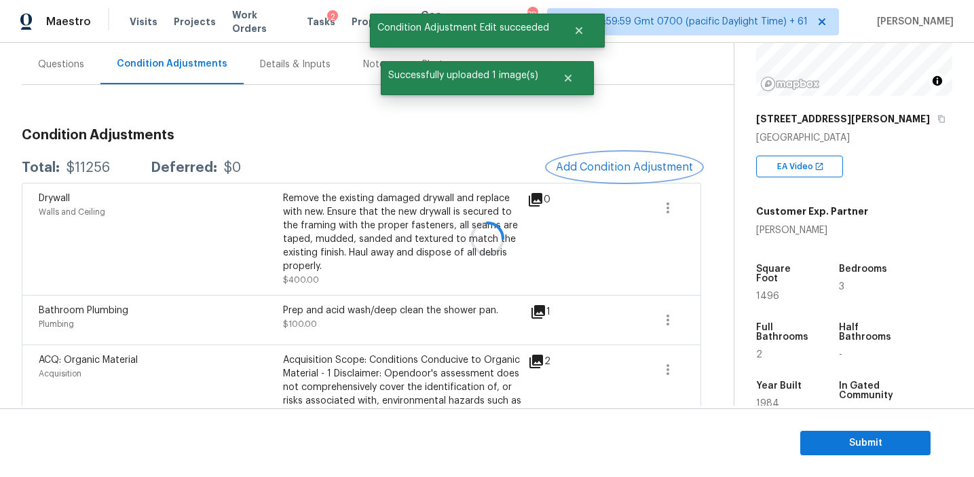
scroll to position [0, 0]
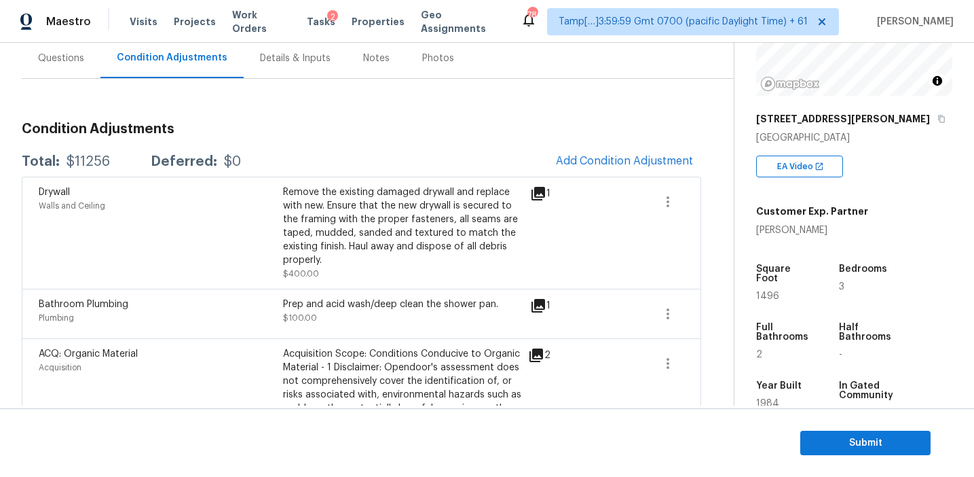
scroll to position [124, 0]
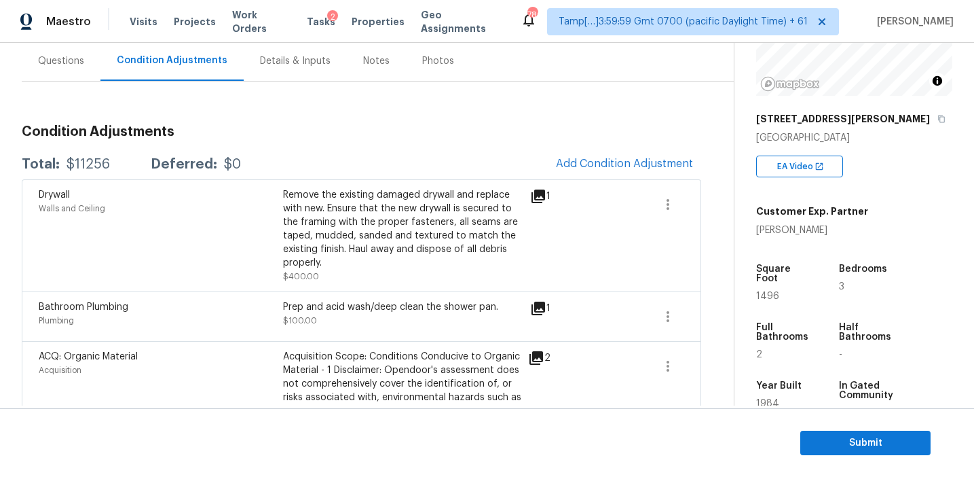
click at [394, 170] on div "Total: $11256 Deferred: $0 Add Condition Adjustment" at bounding box center [362, 164] width 680 height 30
click at [92, 164] on div "$11256" at bounding box center [88, 165] width 43 height 14
click at [89, 162] on div "$11256" at bounding box center [88, 165] width 43 height 14
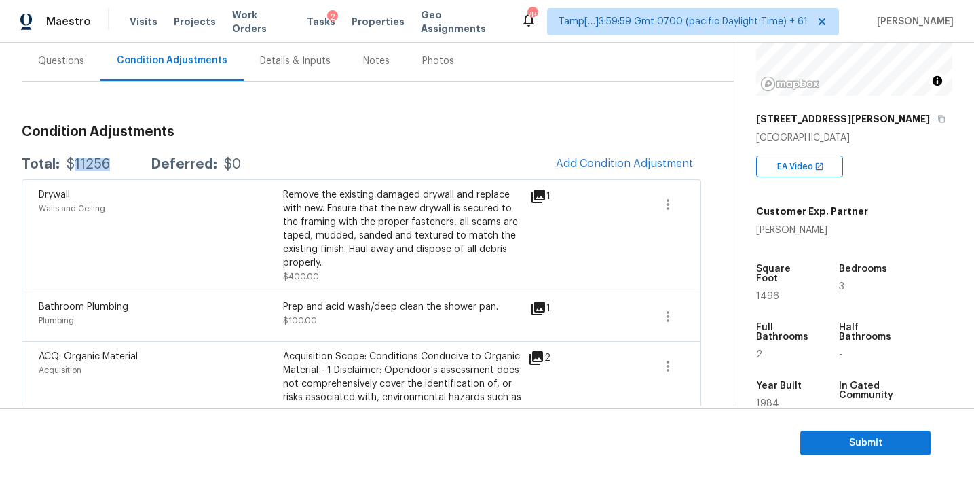
copy div "11256"
click at [276, 125] on h3 "Condition Adjustments" at bounding box center [362, 132] width 680 height 14
click at [80, 57] on div "Questions" at bounding box center [61, 61] width 46 height 14
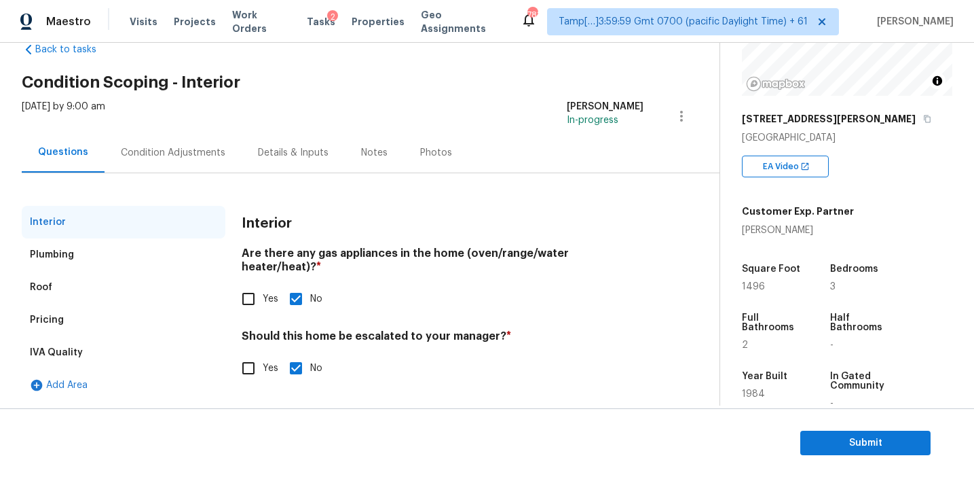
click at [124, 344] on div "IVA Quality" at bounding box center [124, 352] width 204 height 33
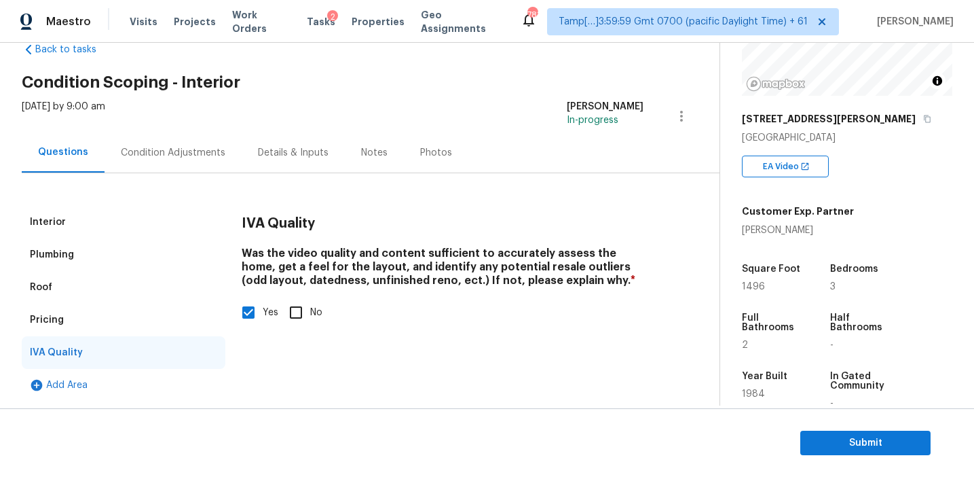
click at [130, 322] on div "Pricing" at bounding box center [124, 320] width 204 height 33
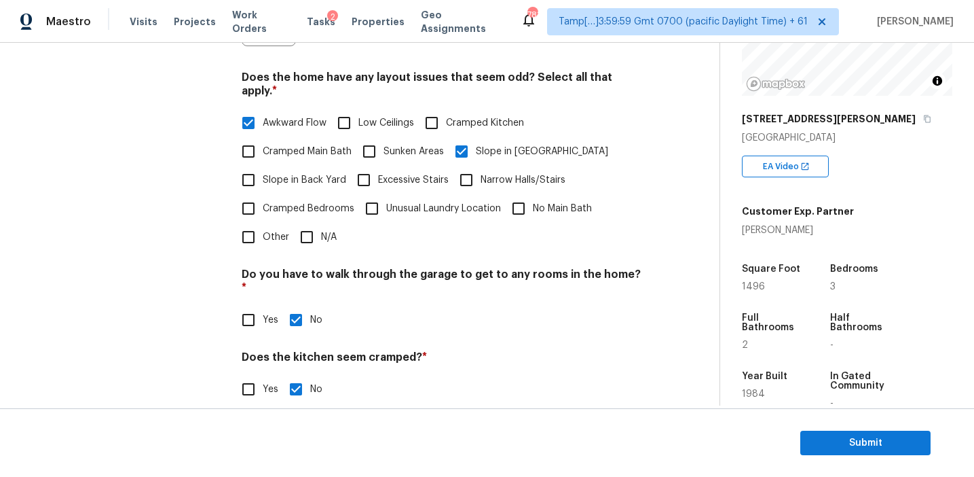
scroll to position [411, 0]
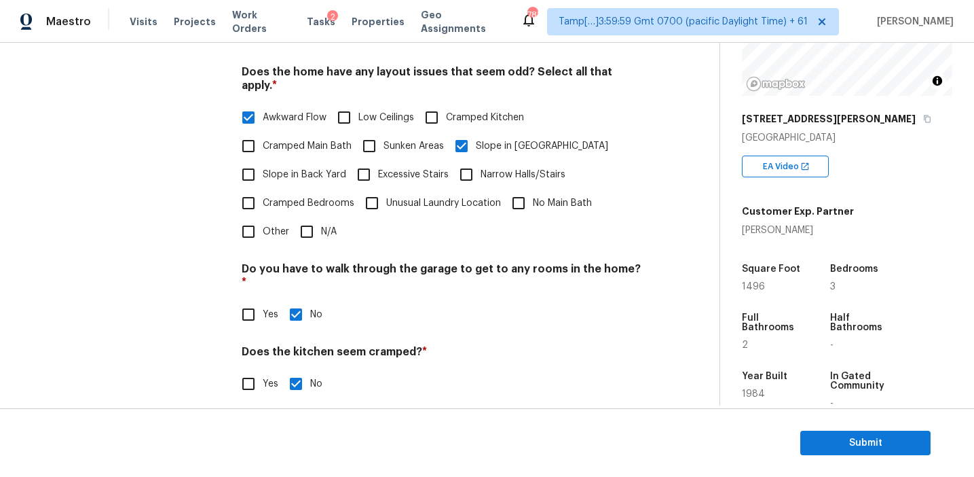
click at [253, 223] on input "Other" at bounding box center [248, 231] width 29 height 29
checkbox input "true"
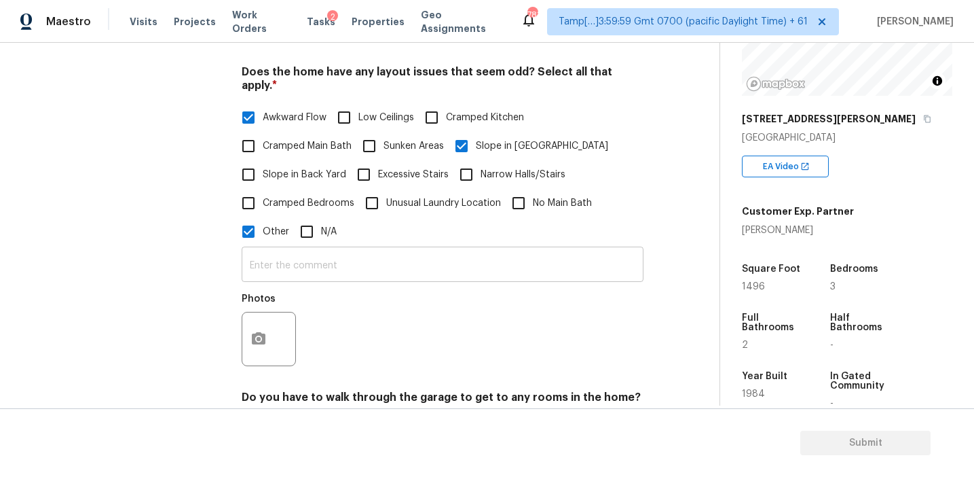
click at [256, 263] on input "text" at bounding box center [443, 266] width 402 height 32
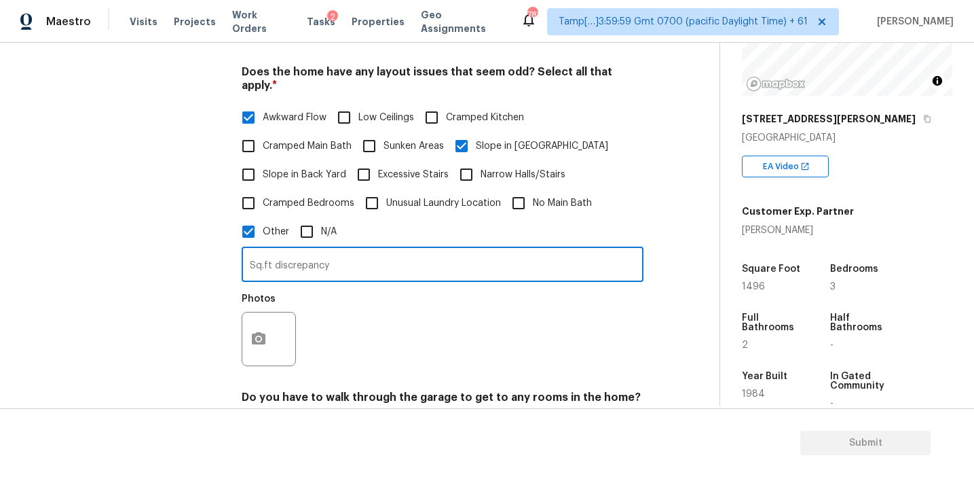
type input "Sq.ft discrepancy"
click at [259, 330] on button "button" at bounding box center [258, 338] width 33 height 53
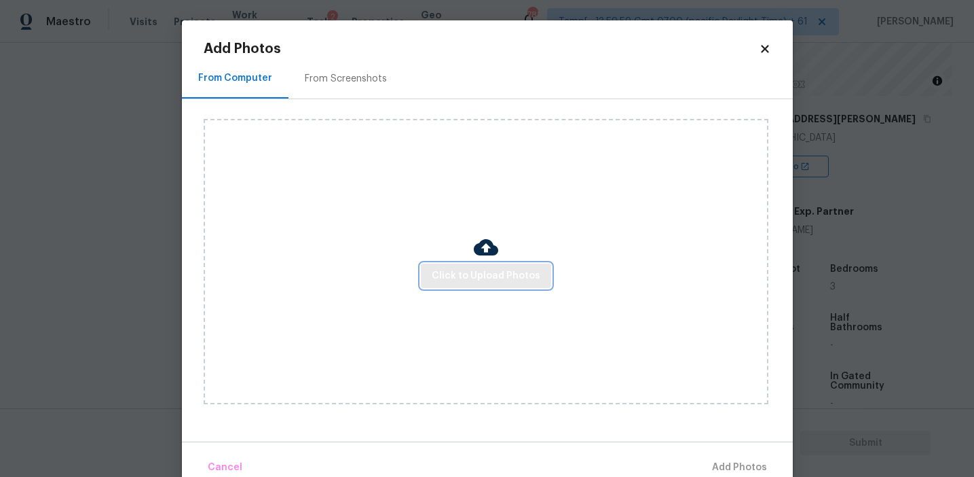
click at [489, 263] on button "Click to Upload Photos" at bounding box center [486, 275] width 130 height 25
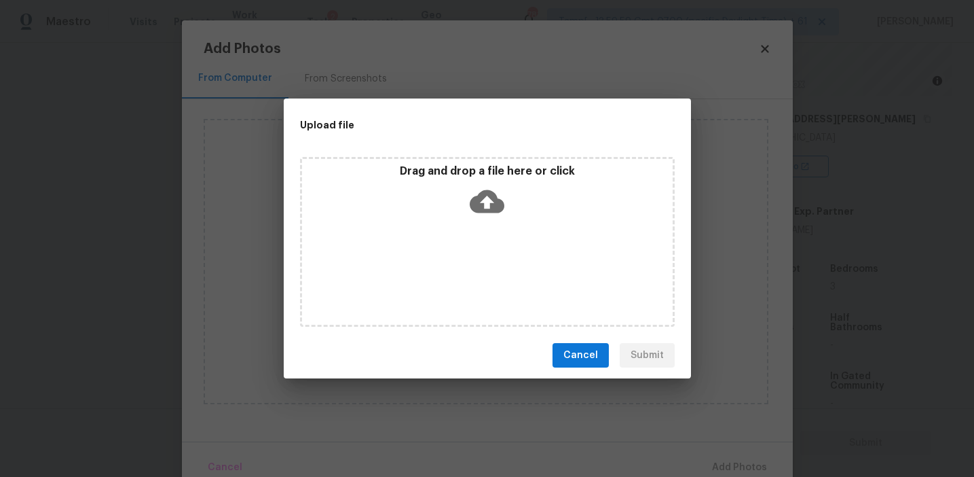
click at [464, 157] on div "Drag and drop a file here or click" at bounding box center [487, 242] width 375 height 170
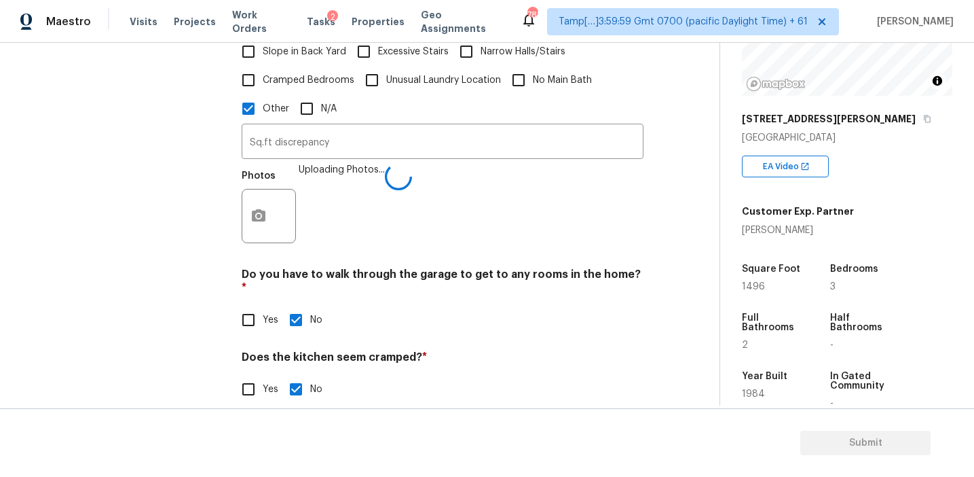
scroll to position [537, 0]
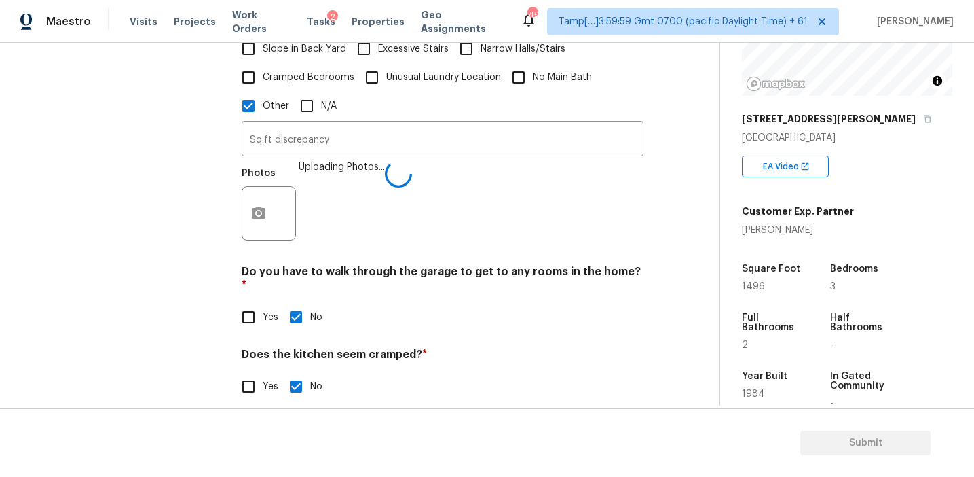
click at [361, 170] on div "Photos Uploading Photos..." at bounding box center [443, 204] width 402 height 88
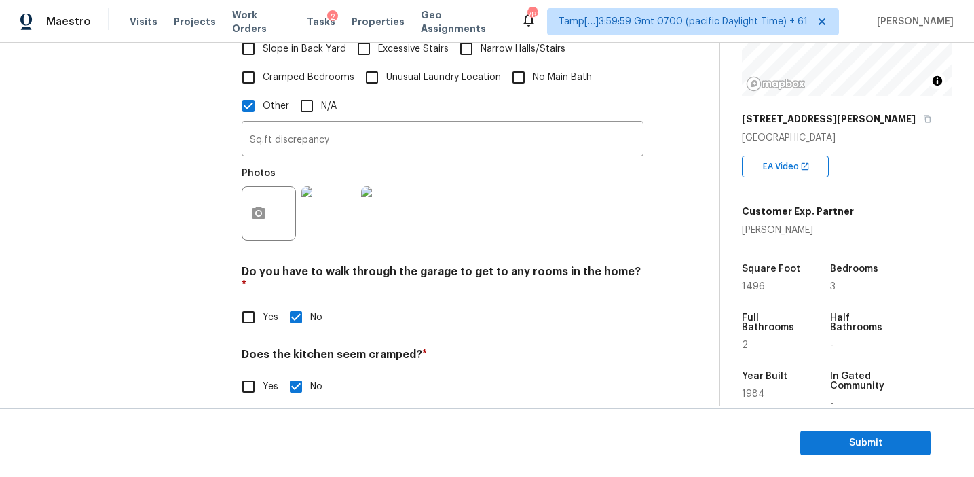
click at [454, 265] on h4 "Do you have to walk through the garage to get to any rooms in the home? *" at bounding box center [443, 281] width 402 height 33
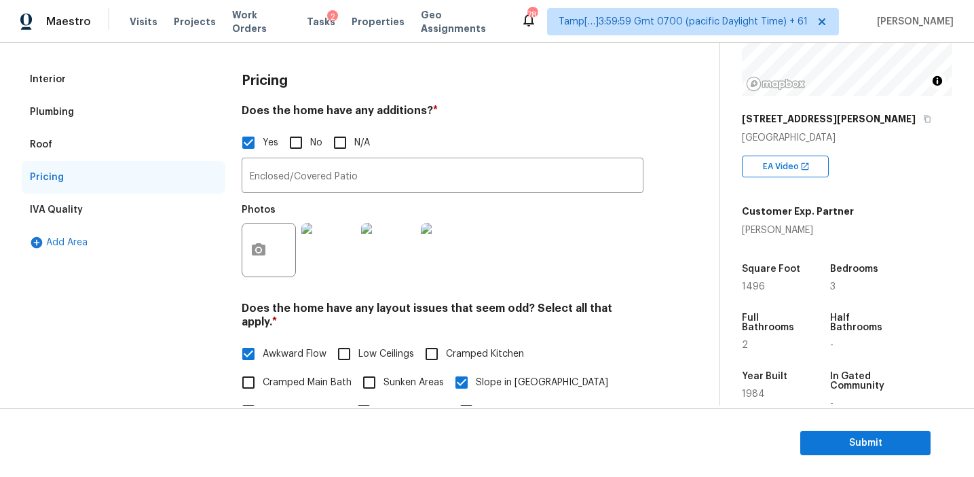
click at [157, 143] on div "Roof" at bounding box center [124, 144] width 204 height 33
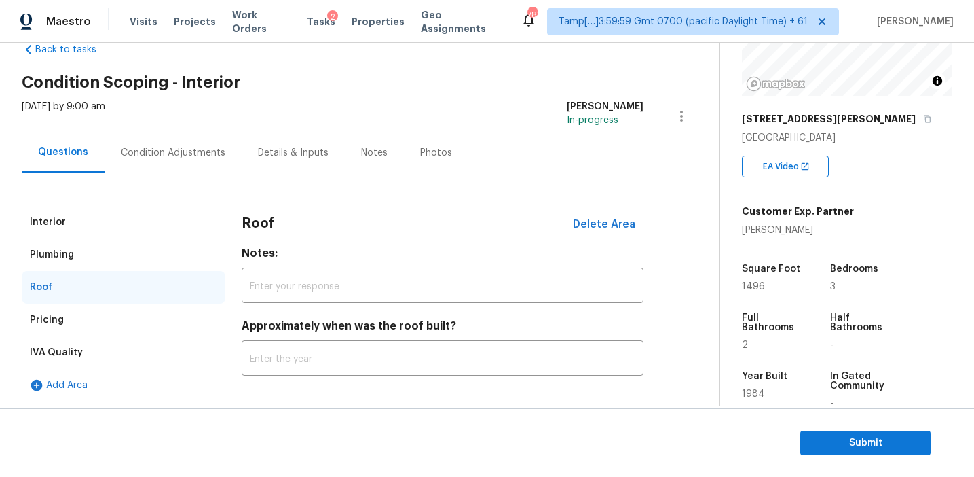
scroll to position [33, 0]
click at [146, 261] on div "Plumbing" at bounding box center [124, 254] width 204 height 33
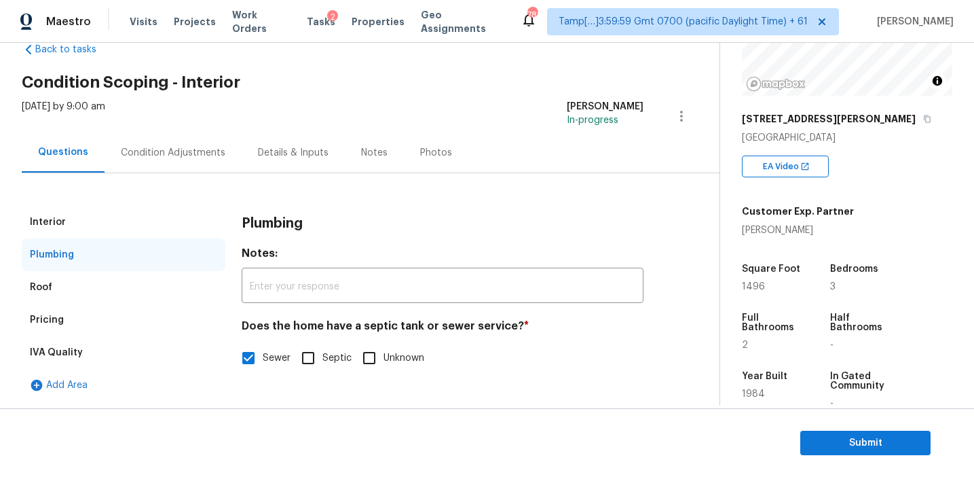
click at [143, 228] on div "Interior" at bounding box center [124, 222] width 204 height 33
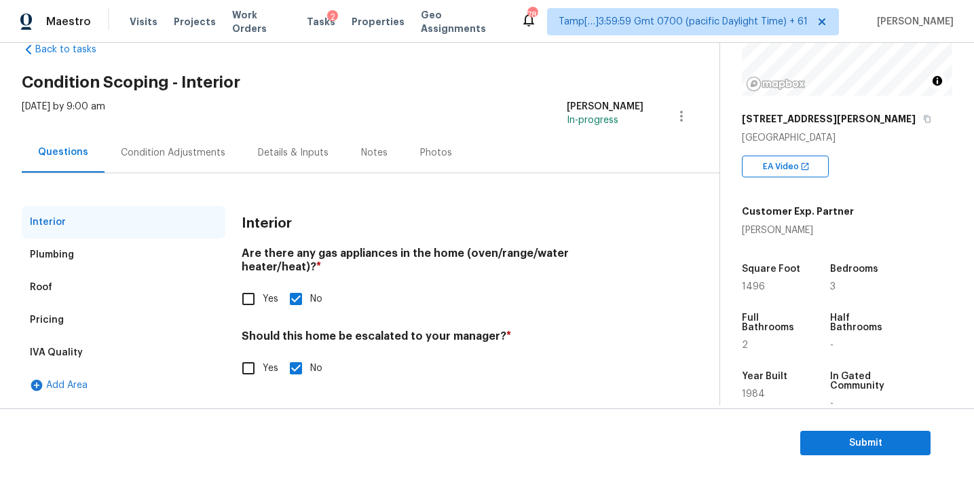
click at [166, 154] on div "Condition Adjustments" at bounding box center [173, 153] width 105 height 14
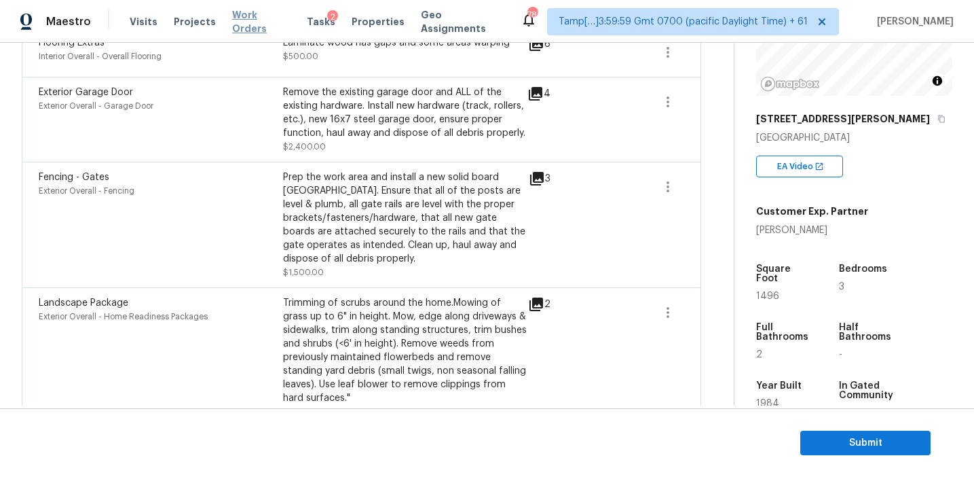
scroll to position [1171, 0]
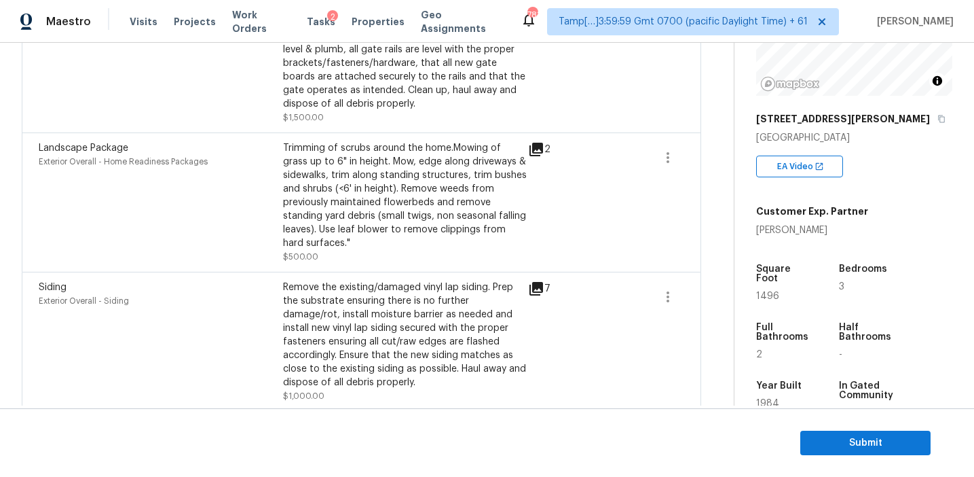
click at [250, 141] on div "Landscape Package" at bounding box center [161, 148] width 244 height 14
click at [266, 141] on div "Landscape Package" at bounding box center [161, 148] width 244 height 14
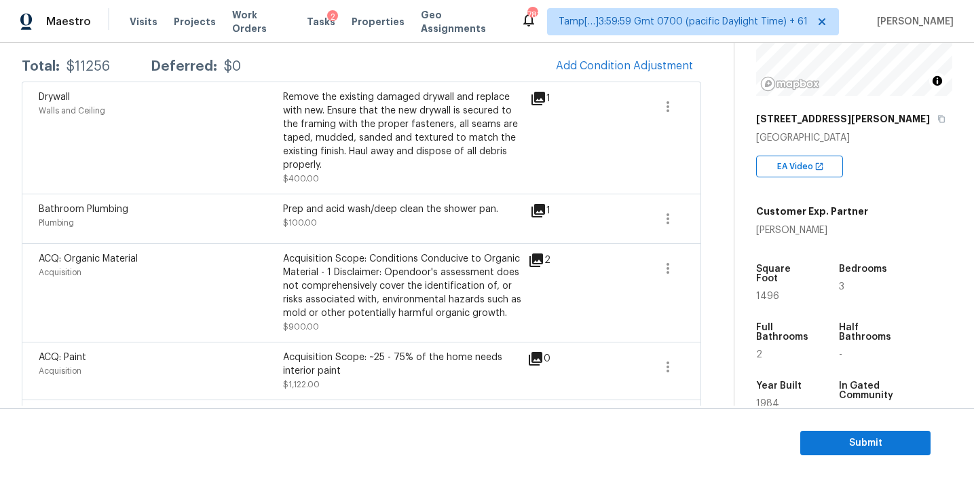
scroll to position [200, 0]
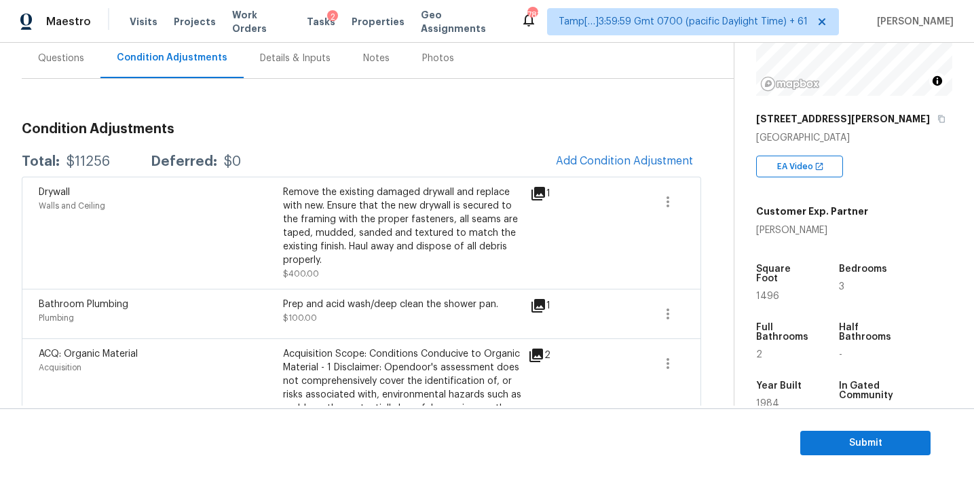
click at [313, 154] on div "Total: $11256 Deferred: $0 Add Condition Adjustment" at bounding box center [362, 162] width 680 height 30
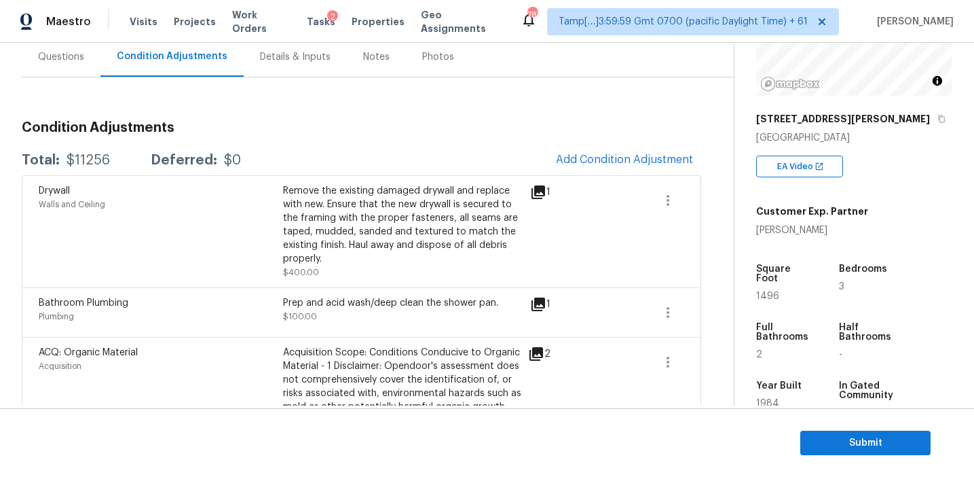
click at [367, 147] on div "Total: $11256 Deferred: $0 Add Condition Adjustment" at bounding box center [362, 160] width 680 height 30
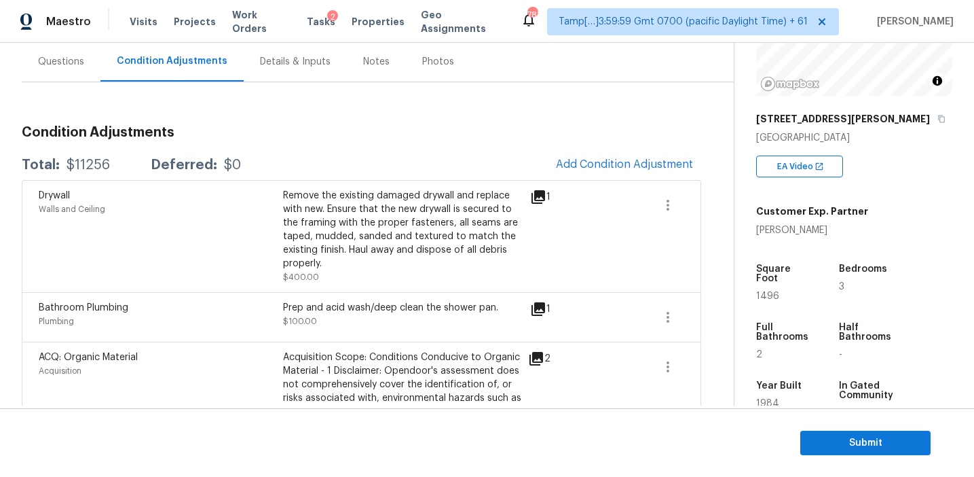
click at [790, 406] on div "Back to tasks Condition Scoping - Interior Fri, Aug 22 2025 by 9:00 am Afran Pe…" at bounding box center [487, 260] width 974 height 434
click at [830, 445] on span "Submit" at bounding box center [865, 443] width 109 height 17
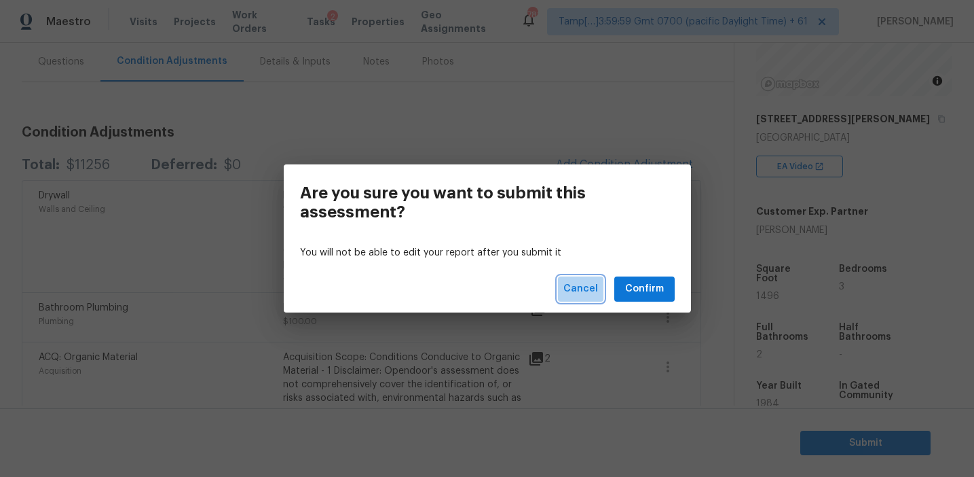
click at [589, 289] on span "Cancel" at bounding box center [581, 288] width 35 height 17
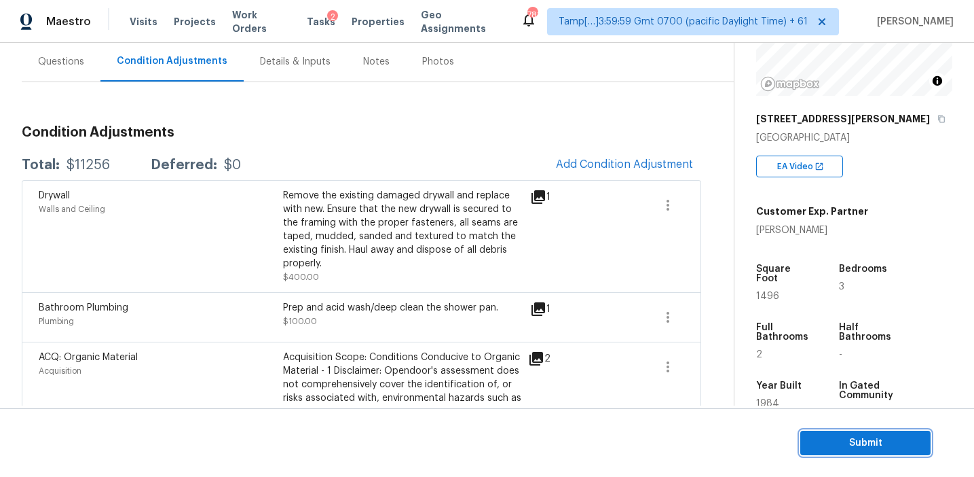
click at [834, 445] on span "Submit" at bounding box center [865, 443] width 109 height 17
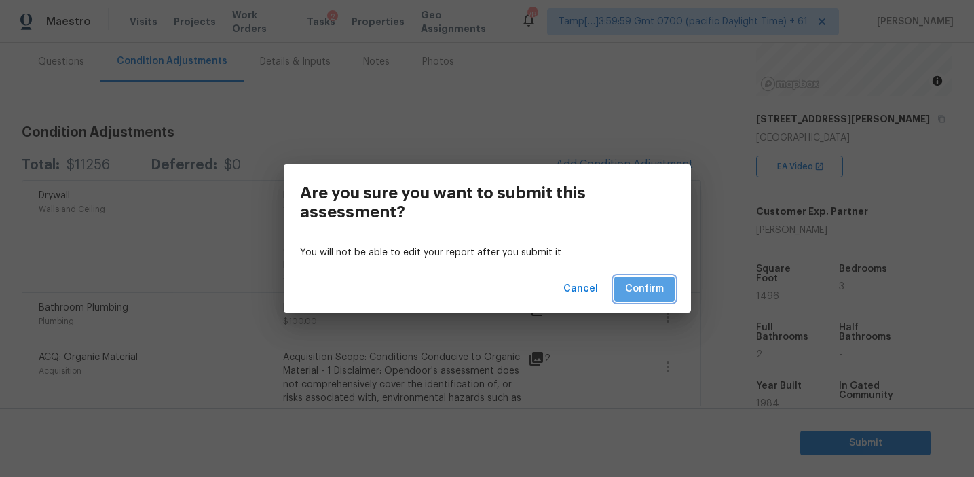
click at [626, 282] on span "Confirm" at bounding box center [644, 288] width 39 height 17
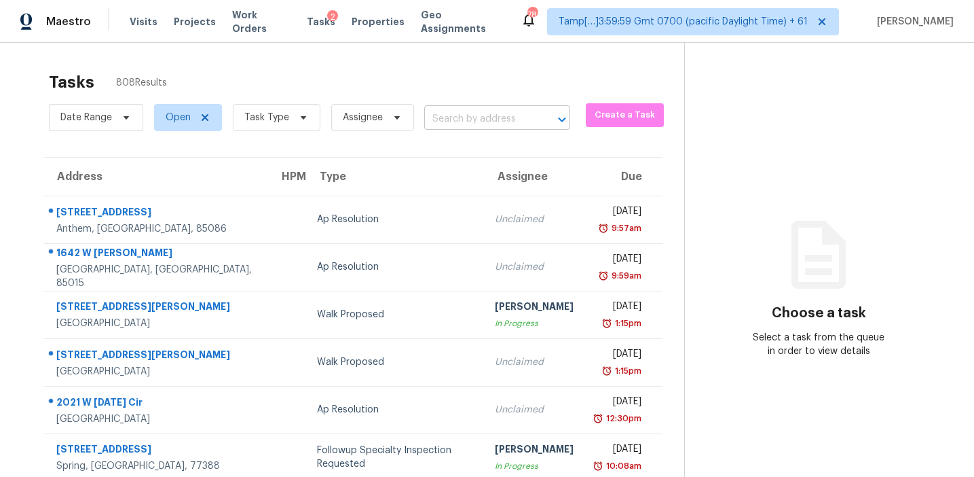
click at [460, 126] on input "text" at bounding box center [478, 119] width 108 height 21
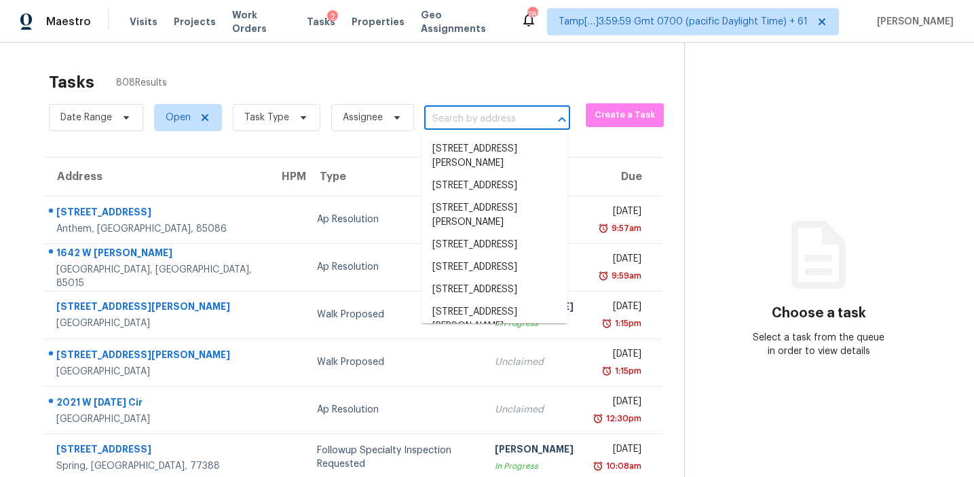
paste input "9507 Letterstone Ct, Tampa, FL, 33615"
type input "9507 Letterstone Ct, Tampa, FL, 33615"
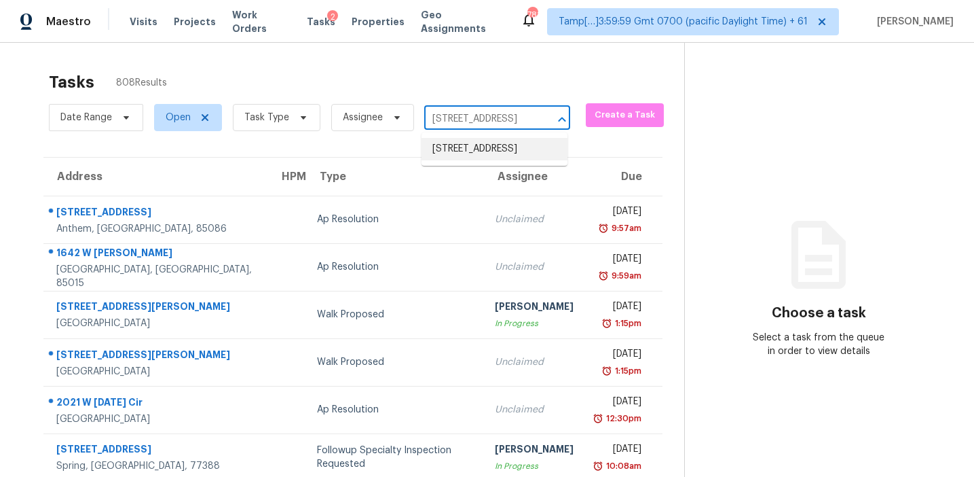
click at [481, 147] on li "9507 Letterstone Ct, Tampa, FL 33615" at bounding box center [495, 149] width 146 height 22
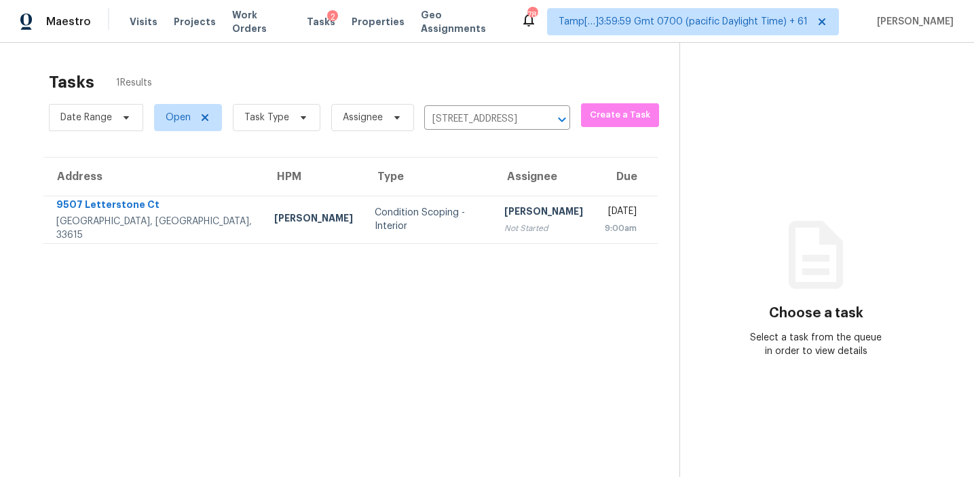
click at [505, 222] on div "Not Started" at bounding box center [544, 228] width 79 height 14
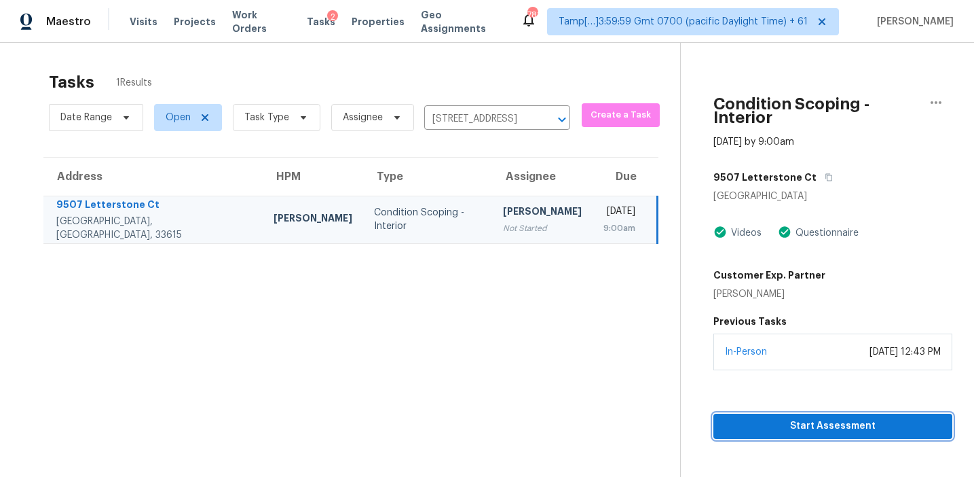
click at [755, 414] on button "Start Assessment" at bounding box center [833, 426] width 239 height 25
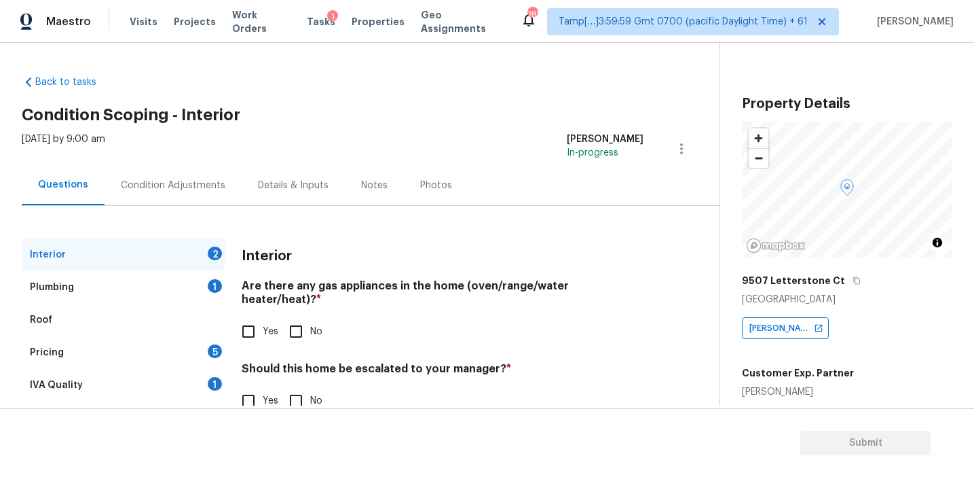
scroll to position [33, 0]
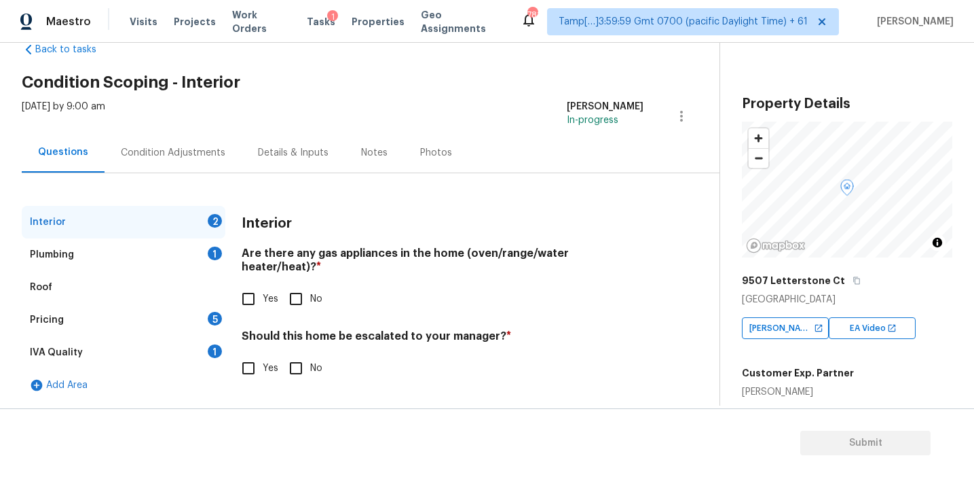
click at [202, 350] on div "IVA Quality 1" at bounding box center [124, 352] width 204 height 33
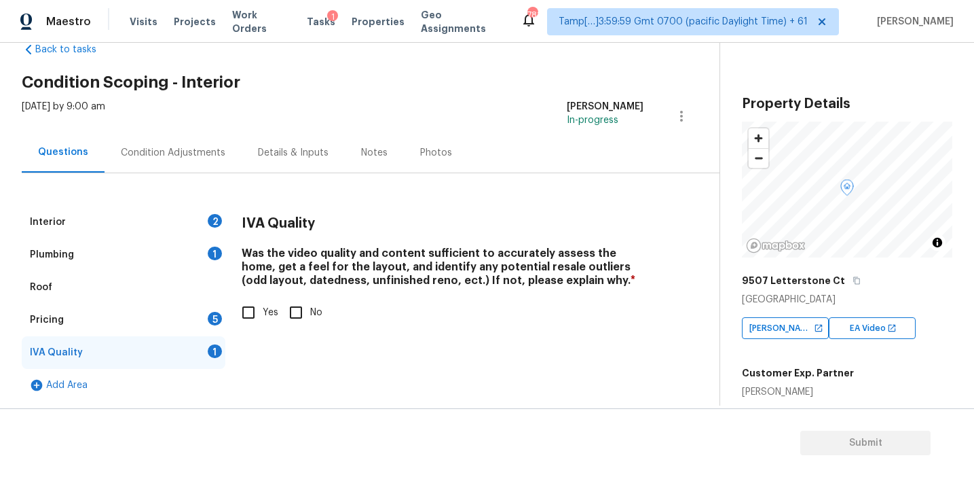
click at [250, 317] on input "Yes" at bounding box center [248, 312] width 29 height 29
checkbox input "true"
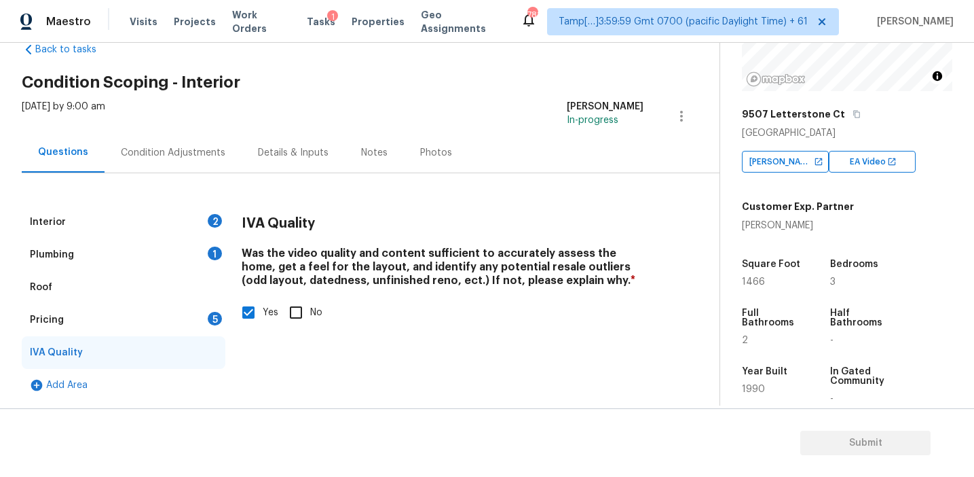
scroll to position [163, 0]
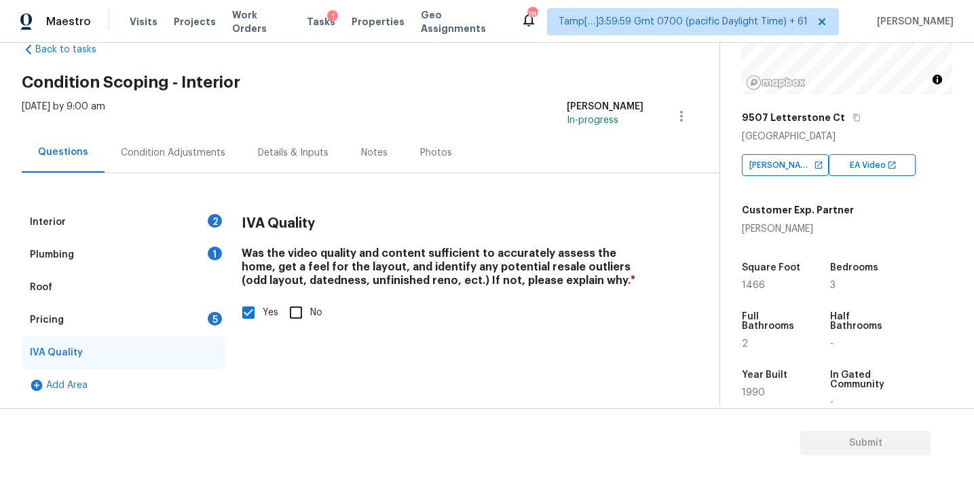
click at [157, 257] on div "Plumbing 1" at bounding box center [124, 254] width 204 height 33
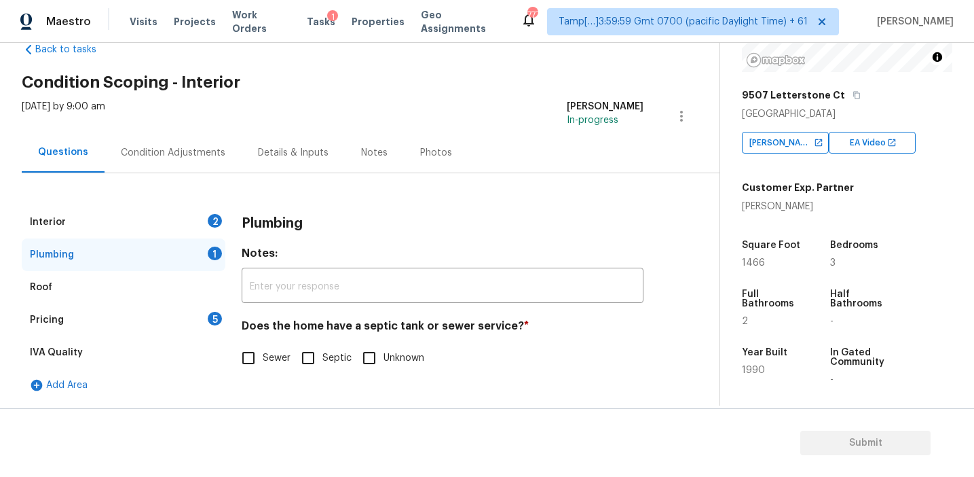
scroll to position [176, 0]
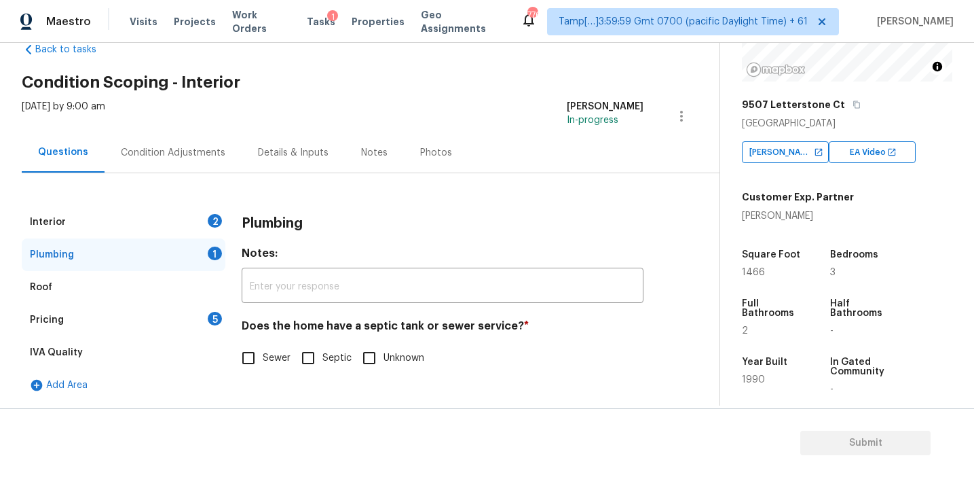
click at [208, 215] on div "Interior 2" at bounding box center [124, 222] width 204 height 33
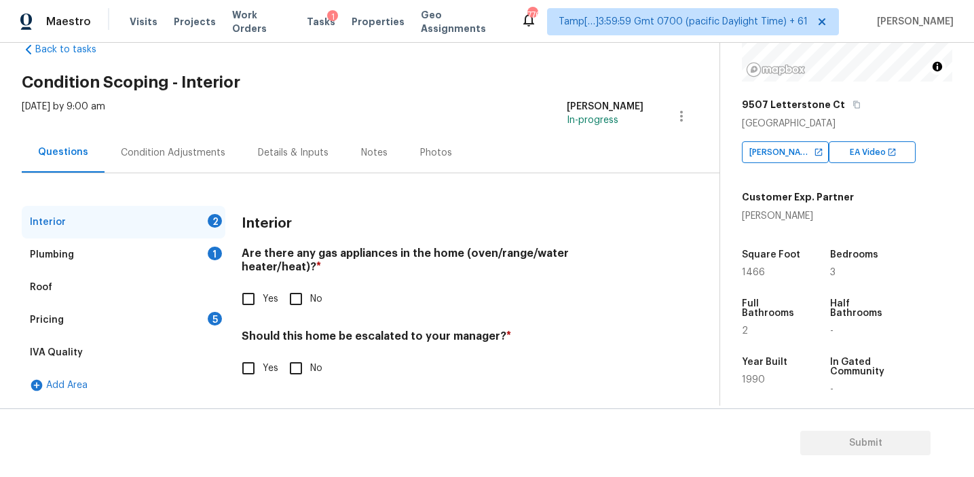
click at [253, 224] on h3 "Interior" at bounding box center [267, 224] width 50 height 14
click at [219, 320] on div "5" at bounding box center [215, 319] width 14 height 14
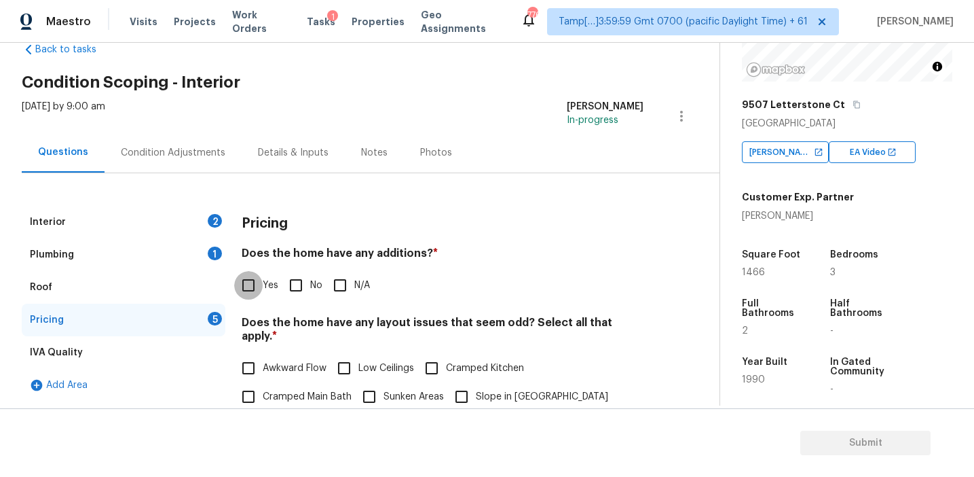
click at [251, 285] on input "Yes" at bounding box center [248, 285] width 29 height 29
checkbox input "true"
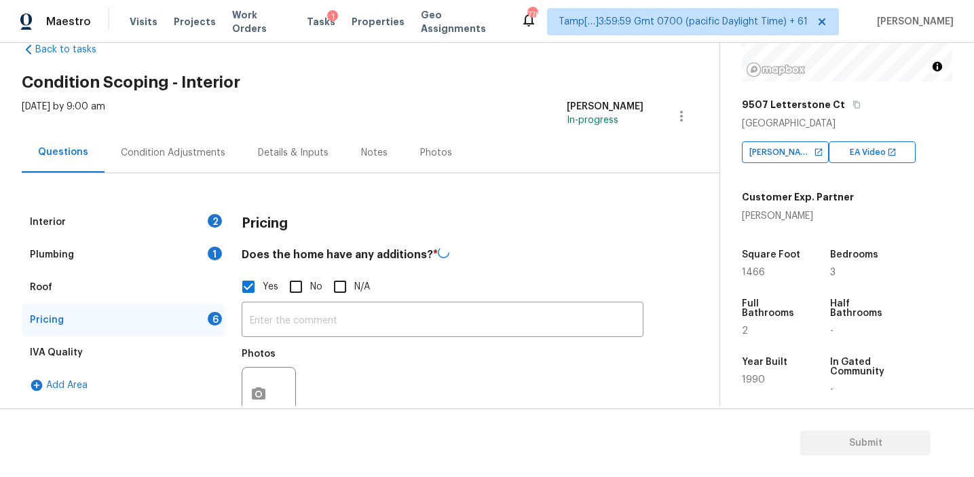
scroll to position [79, 0]
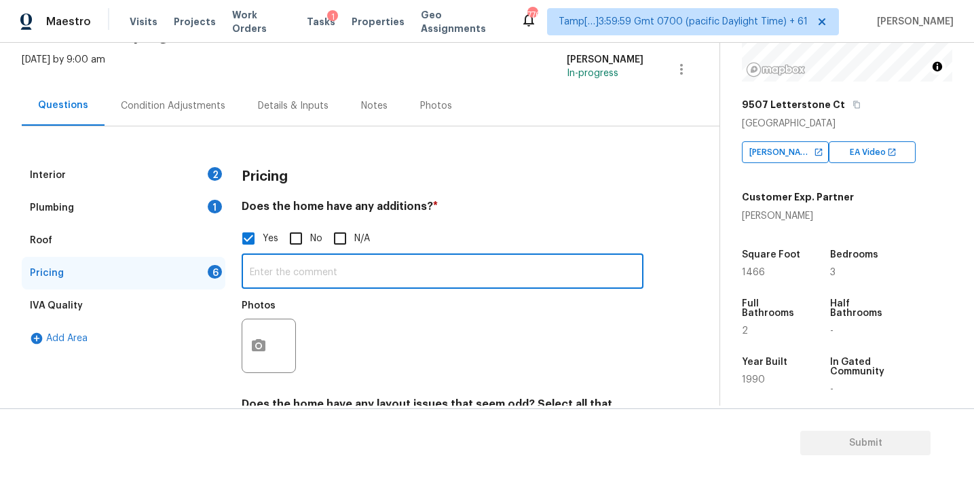
click at [285, 270] on input "text" at bounding box center [443, 273] width 402 height 32
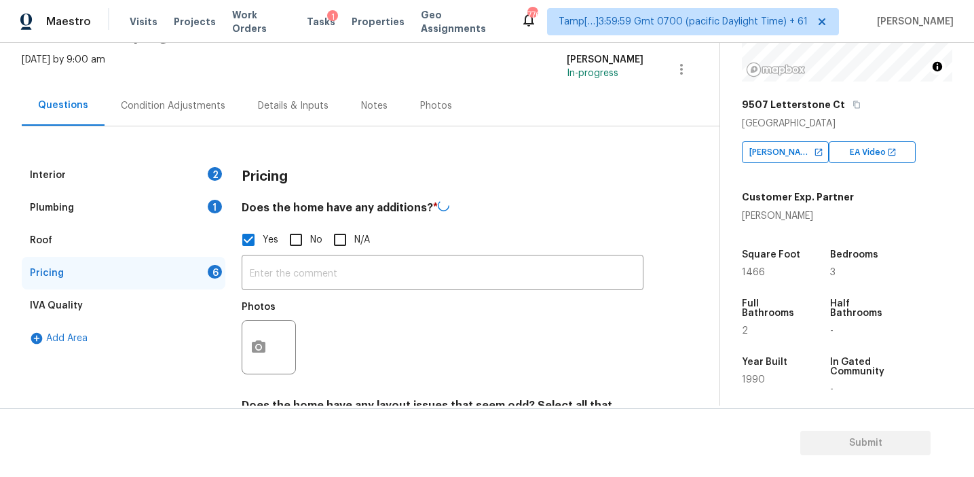
click at [275, 344] on div at bounding box center [269, 347] width 54 height 54
click at [265, 346] on icon "button" at bounding box center [259, 345] width 16 height 16
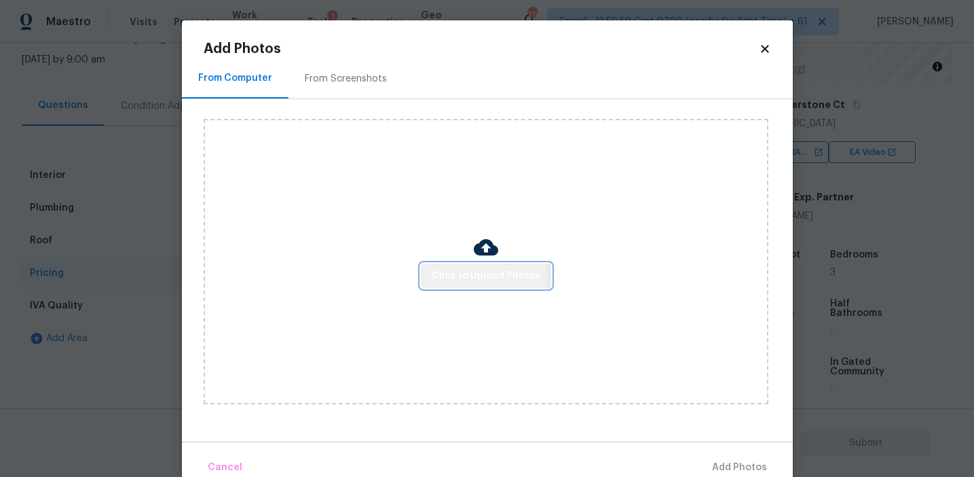
click at [471, 278] on span "Click to Upload Photos" at bounding box center [486, 276] width 109 height 17
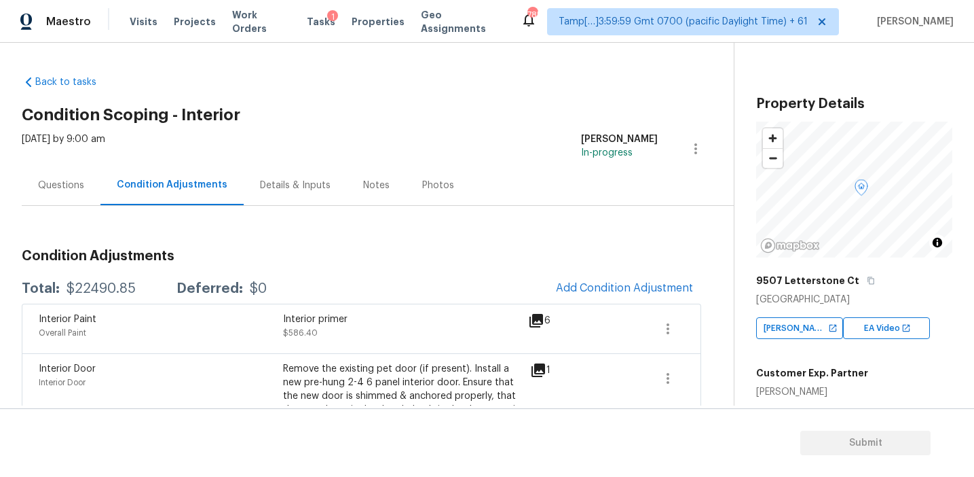
click at [526, 276] on div "Total: $22490.85 Deferred: $0 Add Condition Adjustment" at bounding box center [362, 289] width 680 height 30
click at [570, 282] on span "Add Condition Adjustment" at bounding box center [624, 288] width 137 height 12
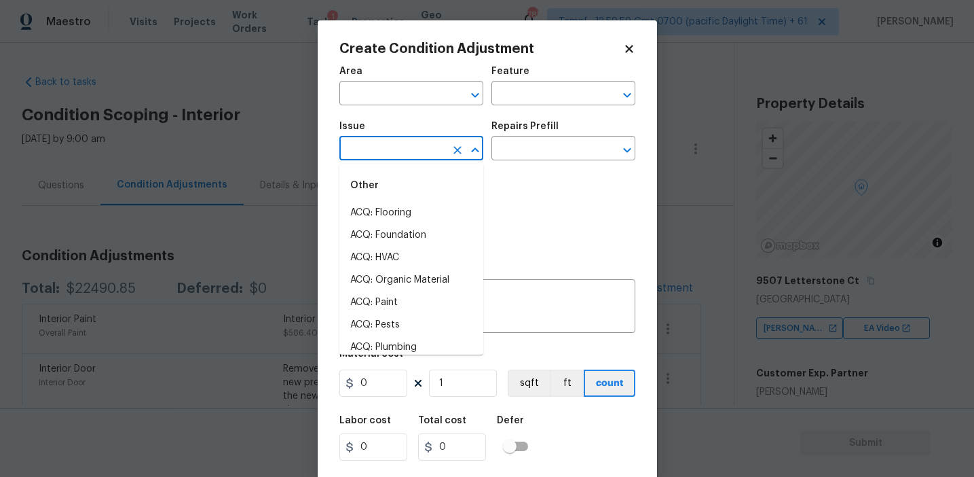
click at [369, 152] on input "text" at bounding box center [393, 149] width 106 height 21
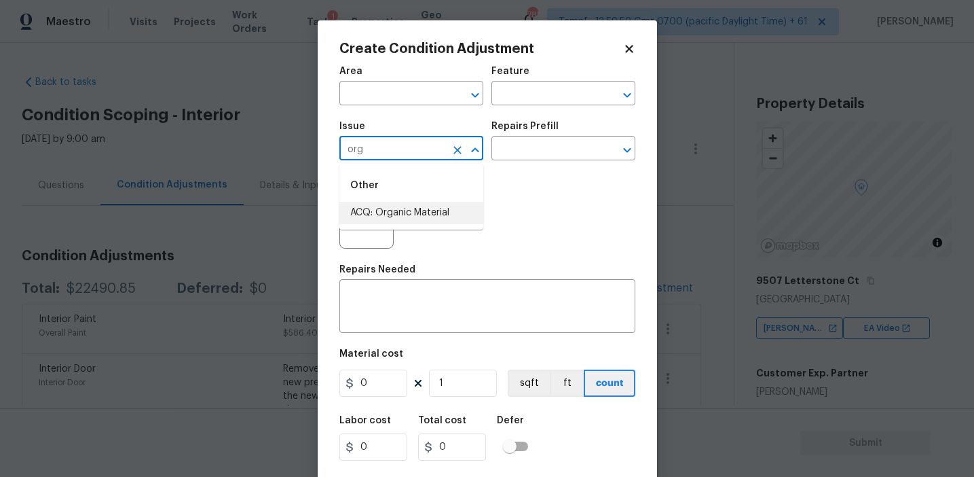
click at [409, 214] on li "ACQ: Organic Material" at bounding box center [412, 213] width 144 height 22
type input "ACQ: Organic Material"
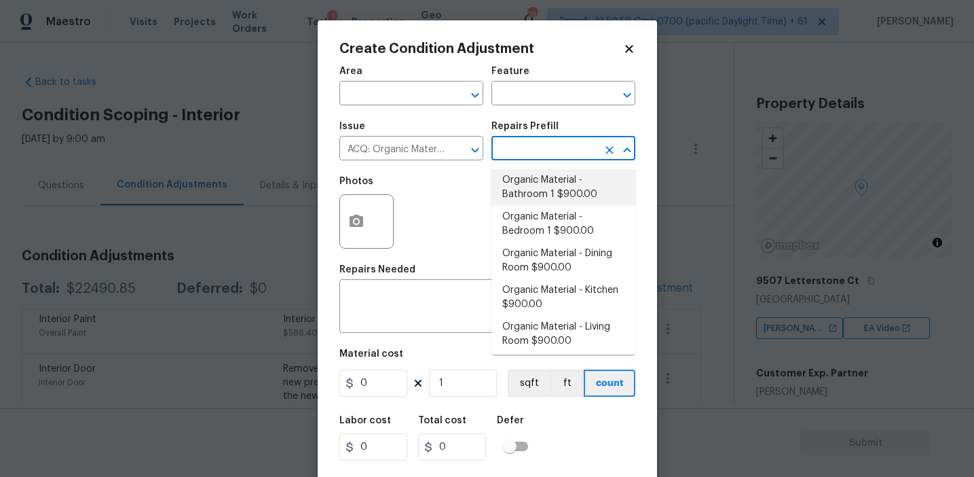
click at [549, 184] on li "Organic Material - Bathroom 1 $900.00" at bounding box center [564, 187] width 144 height 37
type input "Acquisition"
type textarea "Acquisition Scope: Conditions Conducive to Organic Material - Bathroom 1 Discla…"
type input "900"
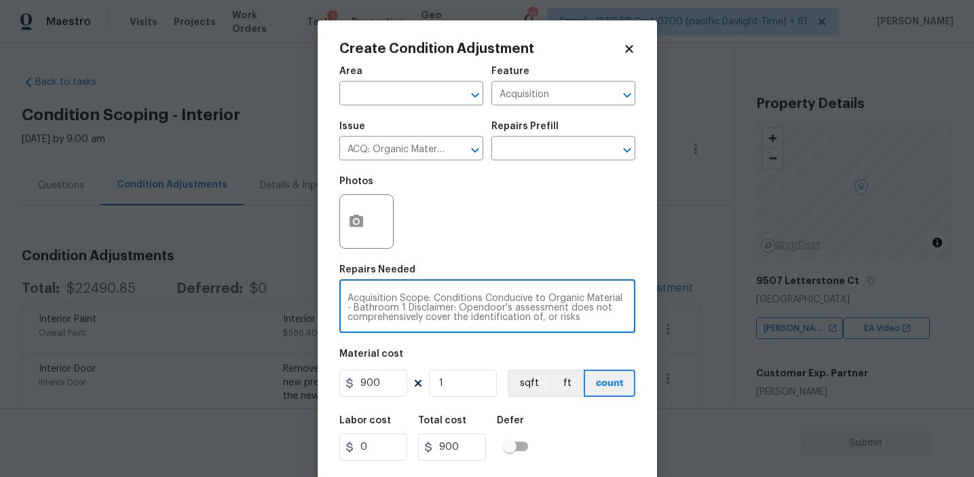
click at [367, 308] on textarea "Acquisition Scope: Conditions Conducive to Organic Material - Bathroom 1 Discla…" at bounding box center [488, 307] width 280 height 29
type textarea "Acquisition Scope: Conditions Conducive to Organic Material - 1 Disclaimer: Ope…"
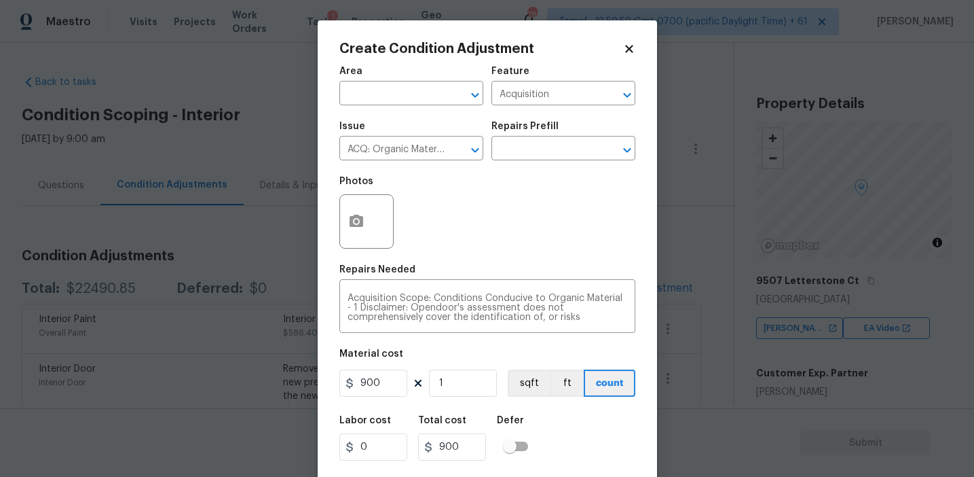
click at [515, 364] on div "Material cost" at bounding box center [488, 358] width 296 height 18
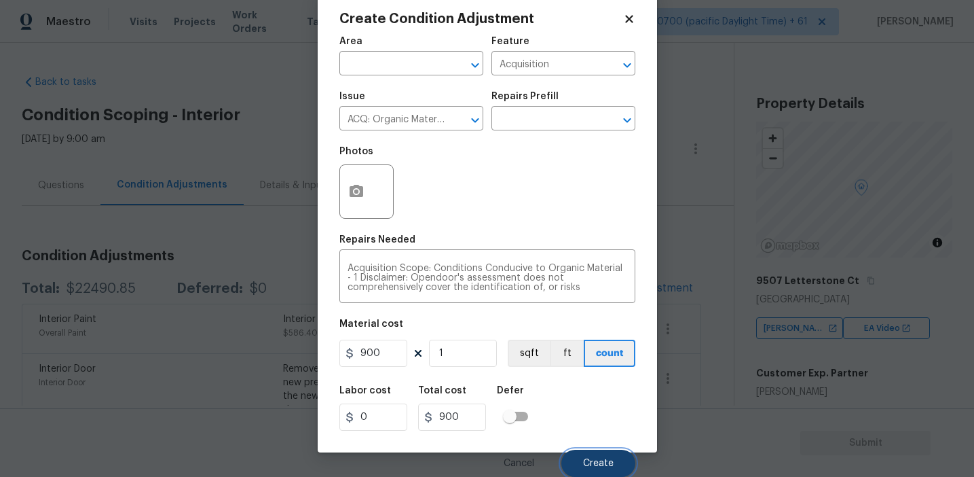
click at [583, 450] on button "Create" at bounding box center [599, 463] width 74 height 27
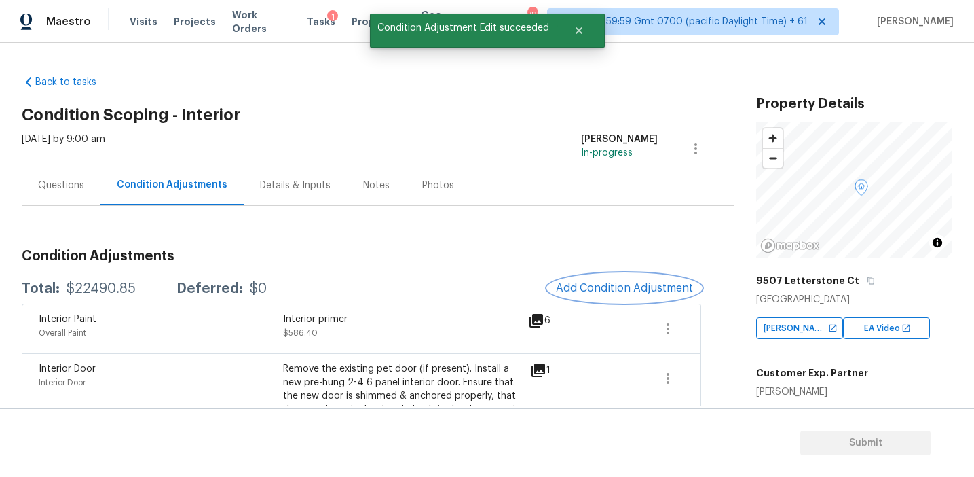
scroll to position [0, 0]
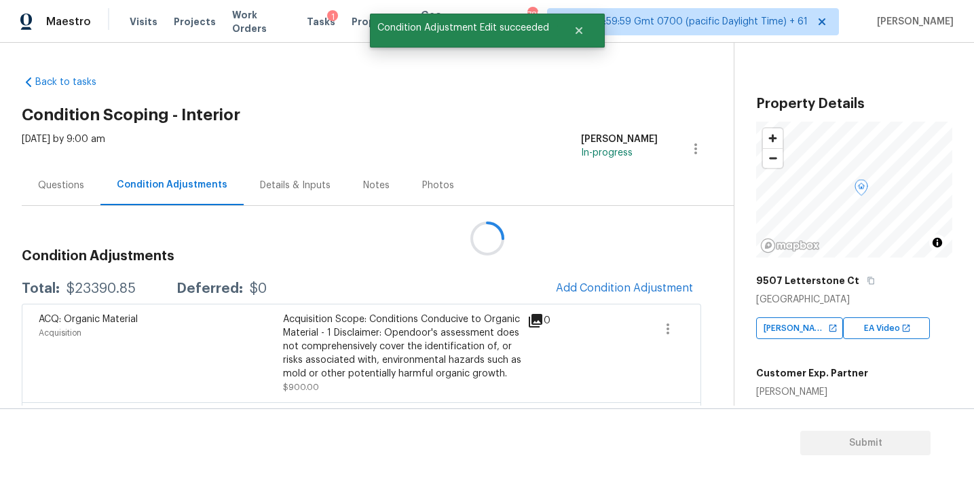
click at [471, 260] on div at bounding box center [487, 238] width 974 height 477
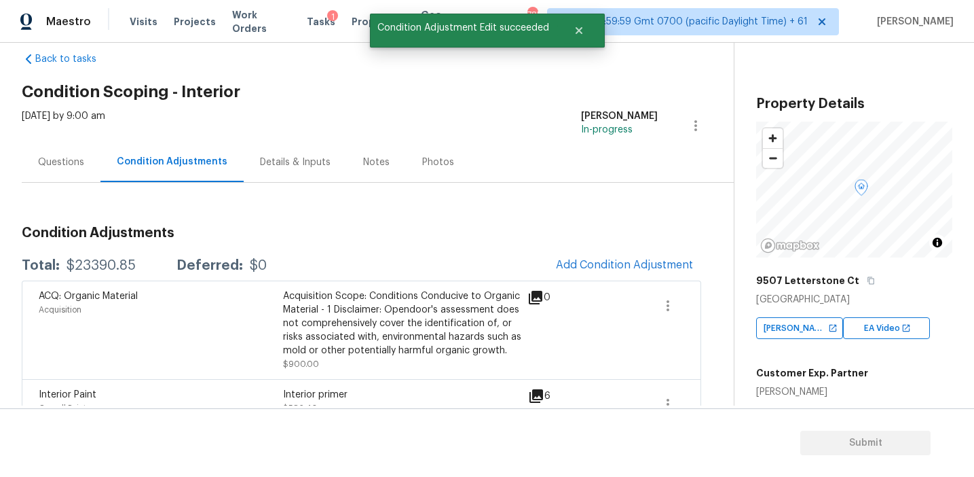
scroll to position [47, 0]
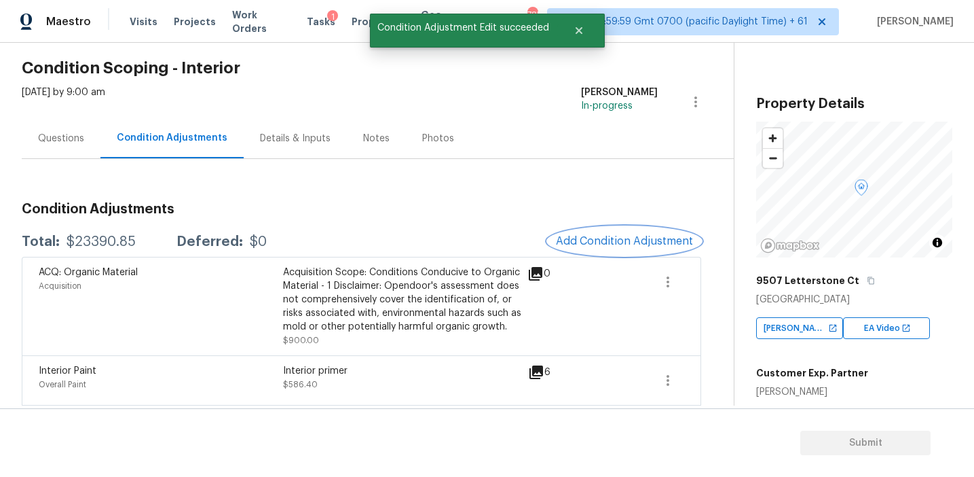
click at [575, 239] on span "Add Condition Adjustment" at bounding box center [624, 241] width 137 height 12
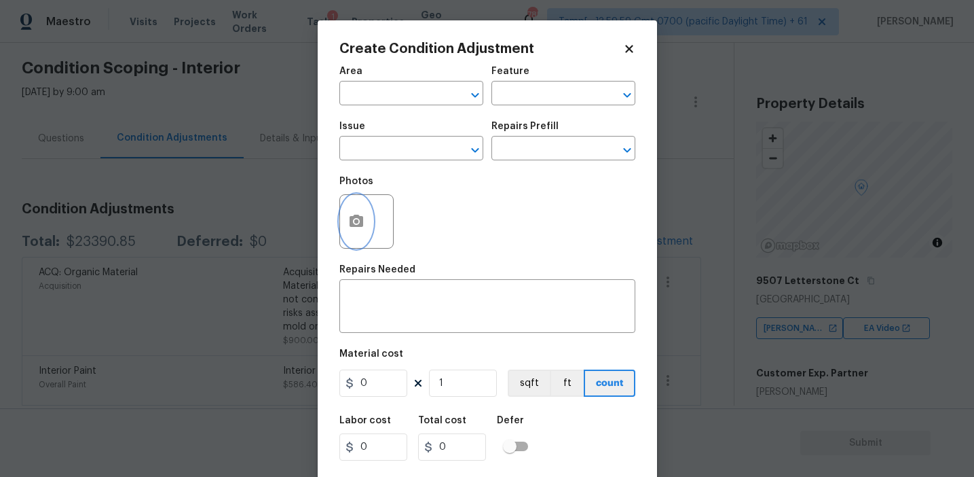
click at [359, 223] on icon "button" at bounding box center [356, 221] width 16 height 16
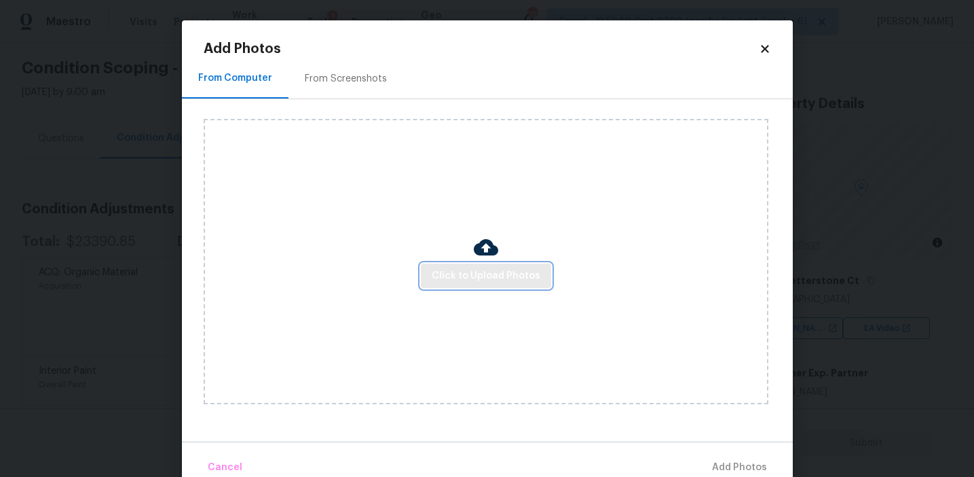
click at [438, 272] on span "Click to Upload Photos" at bounding box center [486, 276] width 109 height 17
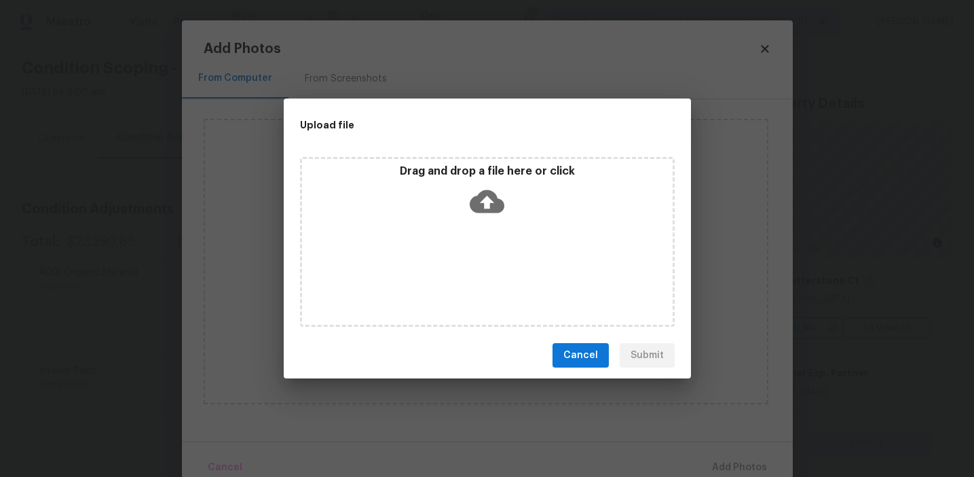
click at [436, 169] on p "Drag and drop a file here or click" at bounding box center [487, 171] width 371 height 14
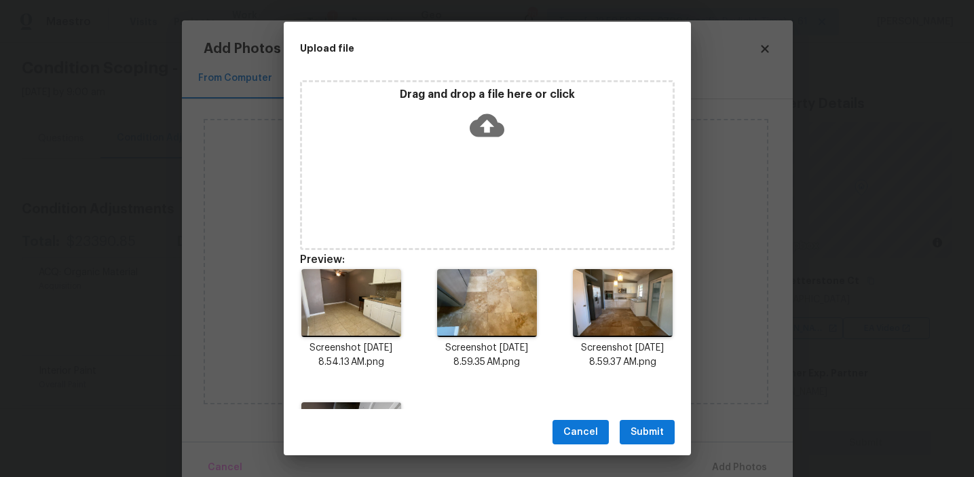
click at [643, 432] on span "Submit" at bounding box center [647, 432] width 33 height 17
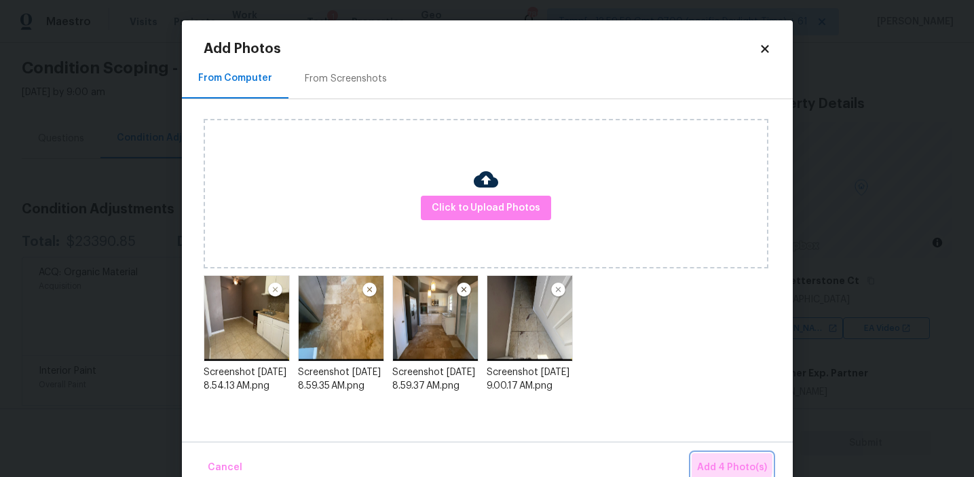
click at [721, 463] on span "Add 4 Photo(s)" at bounding box center [732, 467] width 70 height 17
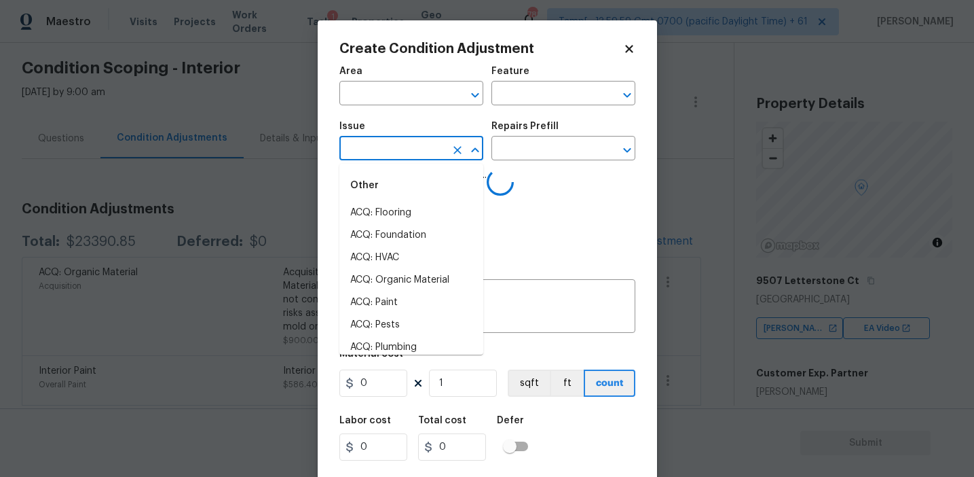
click at [385, 151] on input "text" at bounding box center [393, 149] width 106 height 21
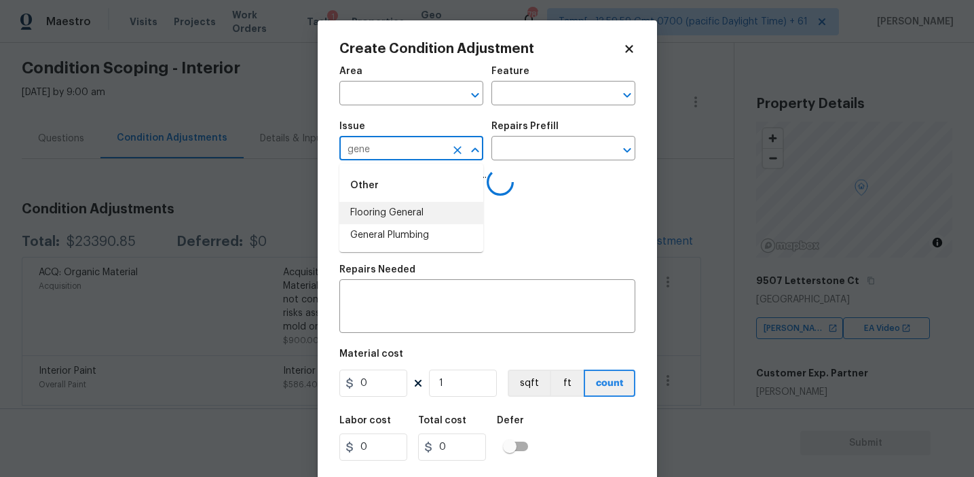
click at [412, 213] on li "Flooring General" at bounding box center [412, 213] width 144 height 22
type input "Flooring General"
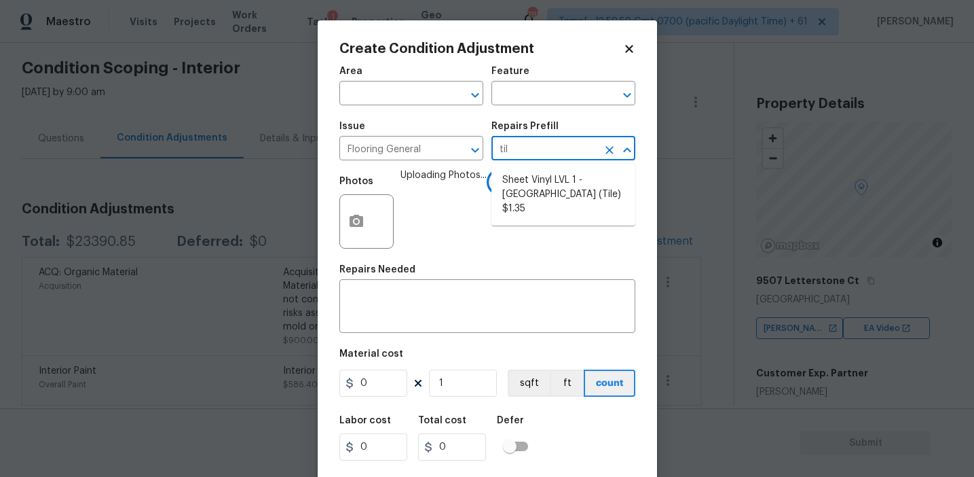
type input "tile"
click at [569, 193] on li "Sheet Vinyl LVL 1 - [GEOGRAPHIC_DATA] (Tile) $1.35" at bounding box center [564, 194] width 144 height 51
type input "Overall Flooring"
type textarea "Install sheet vinyl flooring (Sugar Valley - Tile "Look", 592 Cool Sands) inclu…"
type input "1.35"
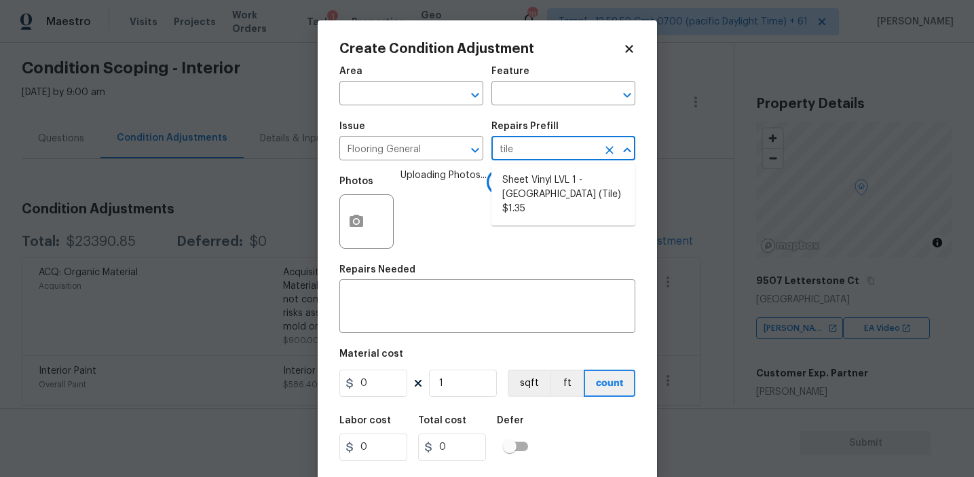
type input "1.35"
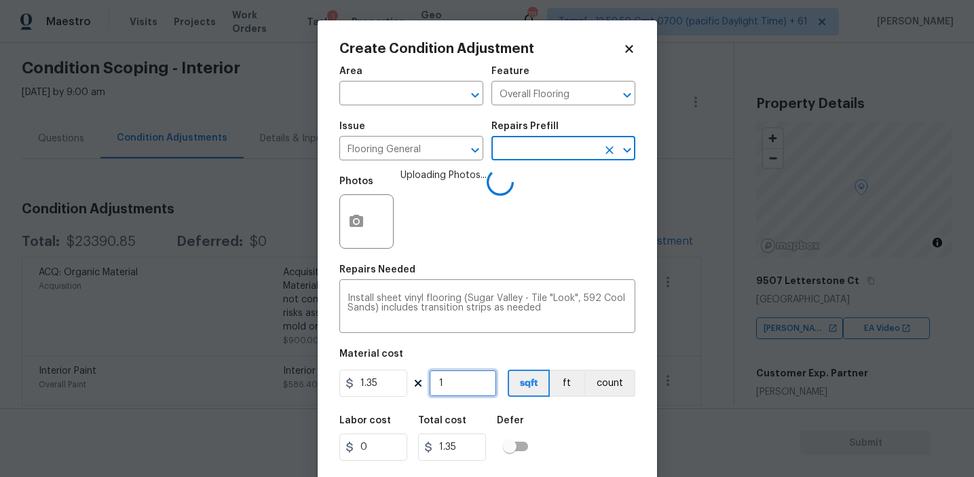
click at [463, 382] on input "1" at bounding box center [463, 382] width 68 height 27
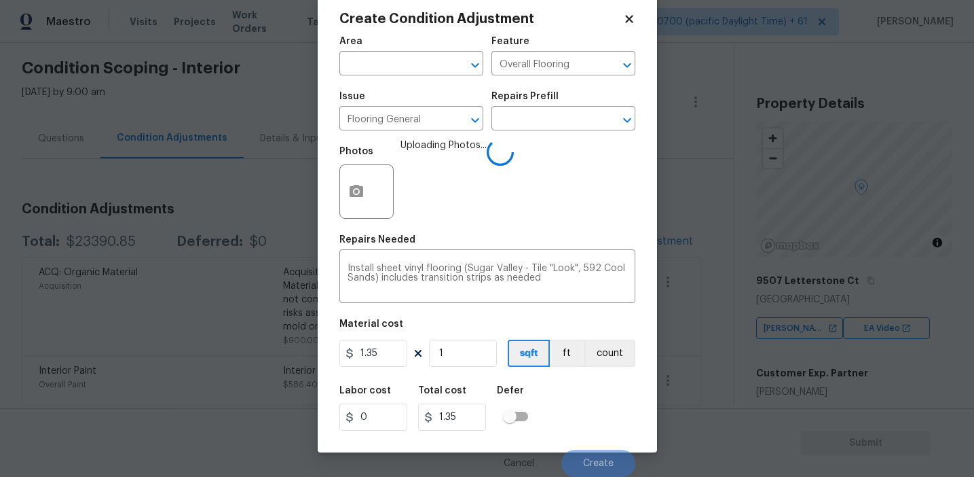
click at [568, 412] on div "Labor cost 0 Total cost 1.35 Defer" at bounding box center [488, 408] width 296 height 61
click at [587, 417] on div "Labor cost 0 Total cost 1.35 Defer" at bounding box center [488, 408] width 296 height 61
click at [586, 430] on div "Labor cost 0 Total cost 1.35 Defer" at bounding box center [488, 408] width 296 height 61
click at [579, 410] on div "Labor cost 0 Total cost 1.35 Defer" at bounding box center [488, 408] width 296 height 61
click at [469, 356] on input "1" at bounding box center [463, 353] width 68 height 27
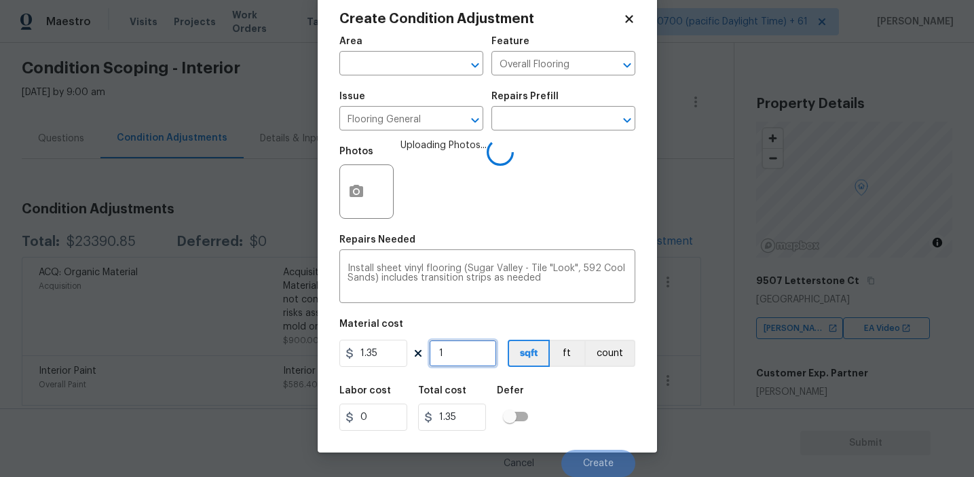
type input "0"
paste input "733"
type input "733"
type input "989.55"
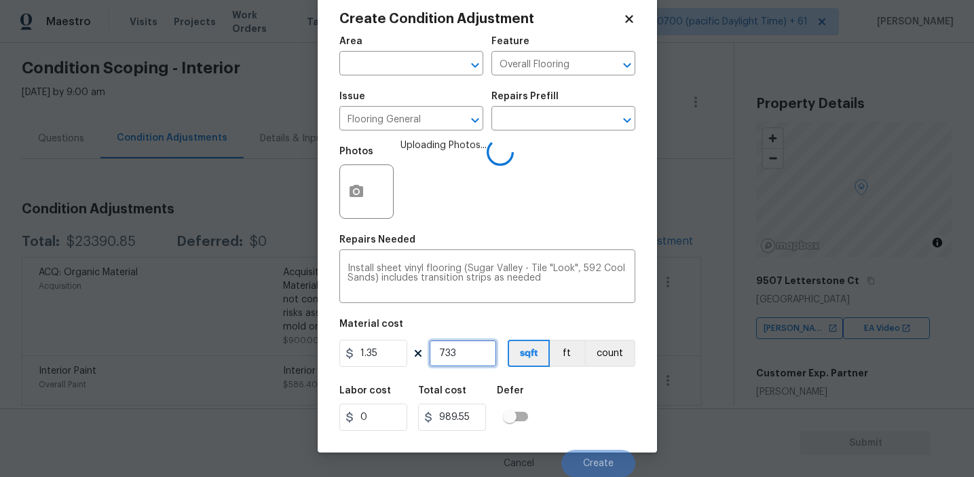
type input "733"
click at [572, 408] on div "Labor cost 0 Total cost 989.55 Defer" at bounding box center [488, 408] width 296 height 61
click at [399, 358] on input "1.35" at bounding box center [374, 353] width 68 height 27
click at [390, 354] on input "1.35" at bounding box center [374, 353] width 68 height 27
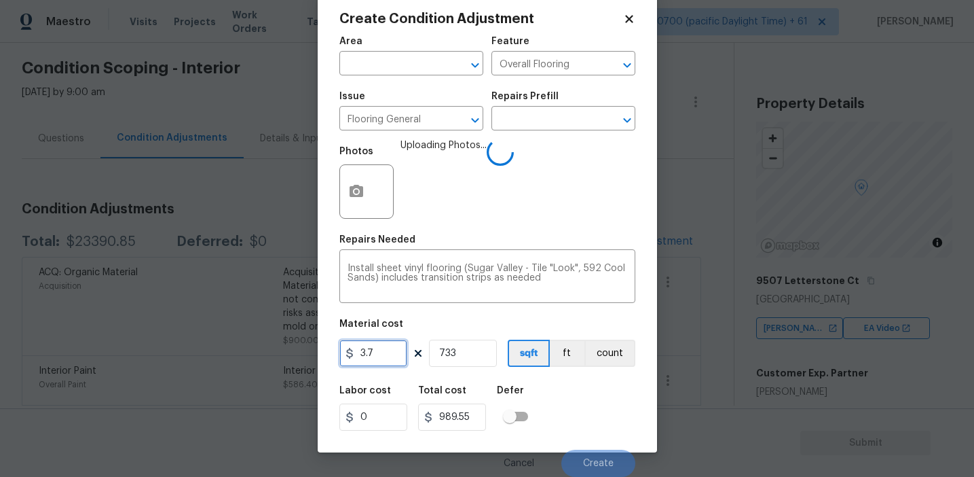
type input "3.7"
type input "2712.1"
click at [563, 412] on div "Labor cost 0 Total cost 2712.1 Defer" at bounding box center [488, 408] width 296 height 61
click at [380, 353] on input "3.7" at bounding box center [374, 353] width 68 height 27
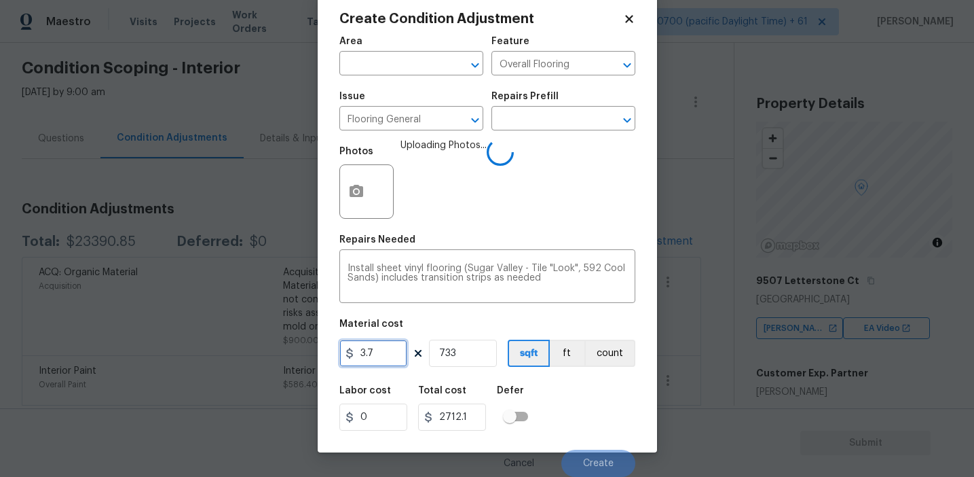
click at [380, 353] on input "3.7" at bounding box center [374, 353] width 68 height 27
type input "3.5"
type input "2565.5"
click at [593, 424] on div "Labor cost 0 Total cost 2565.5 Defer" at bounding box center [488, 408] width 296 height 61
click at [587, 416] on div "Labor cost 0 Total cost 2565.5 Defer" at bounding box center [488, 408] width 296 height 61
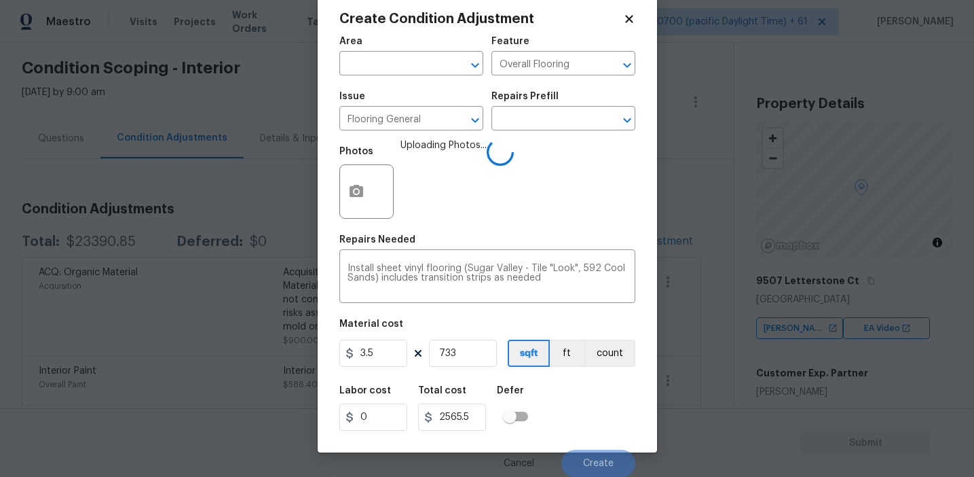
click at [581, 414] on div "Labor cost 0 Total cost 2565.5 Defer" at bounding box center [488, 408] width 296 height 61
click at [581, 420] on div "Labor cost 0 Total cost 2565.5 Defer" at bounding box center [488, 408] width 296 height 61
click at [576, 411] on div "Labor cost 0 Total cost 2565.5 Defer" at bounding box center [488, 408] width 296 height 61
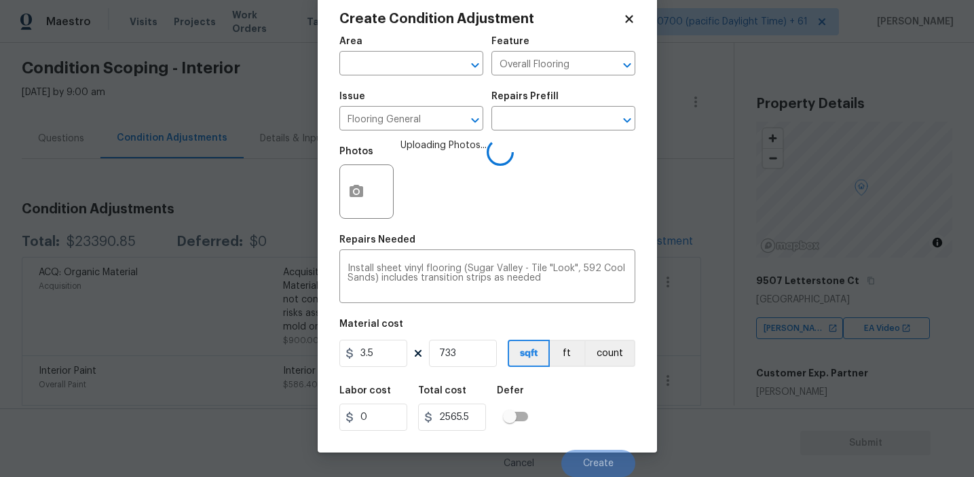
click at [578, 418] on div "Labor cost 0 Total cost 2565.5 Defer" at bounding box center [488, 408] width 296 height 61
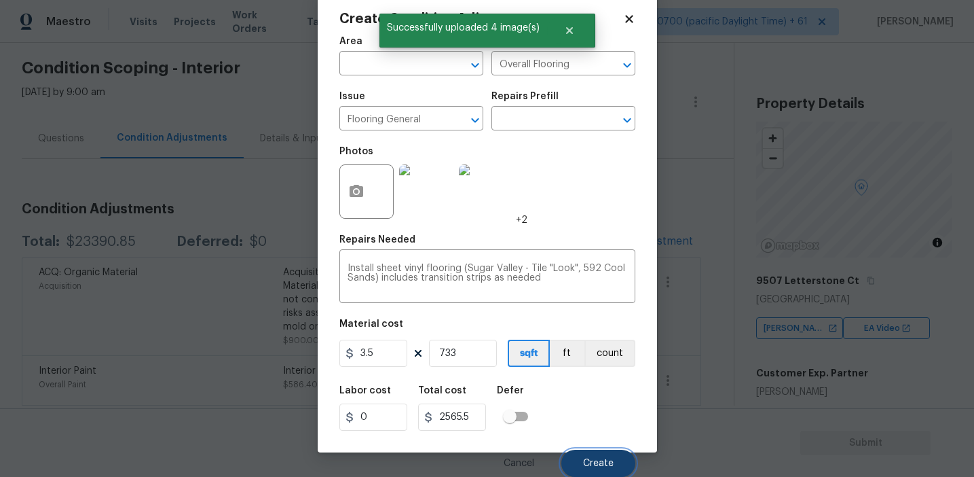
click at [593, 462] on span "Create" at bounding box center [598, 463] width 31 height 10
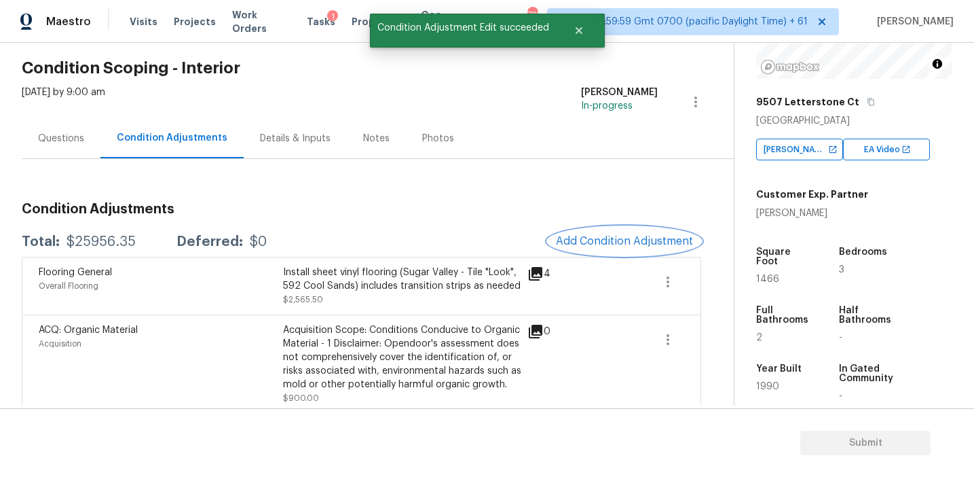
scroll to position [183, 0]
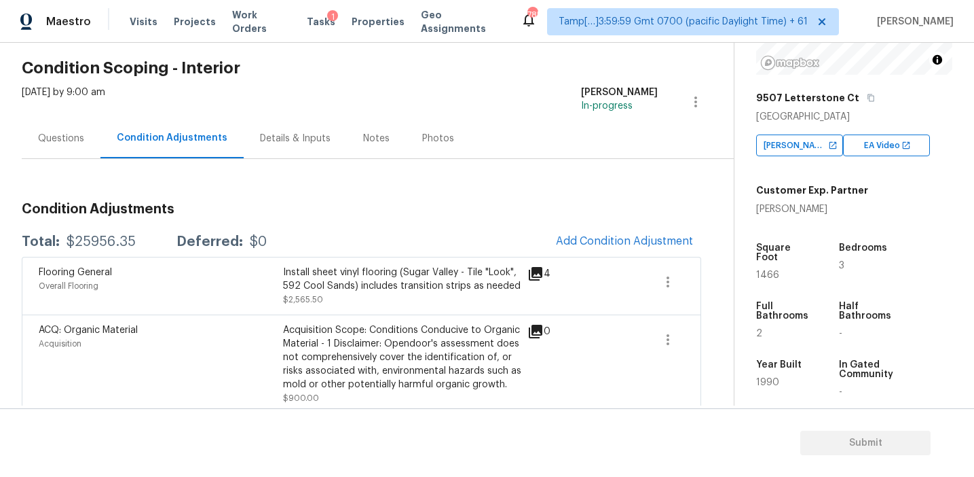
click at [545, 208] on h3 "Condition Adjustments" at bounding box center [362, 209] width 680 height 14
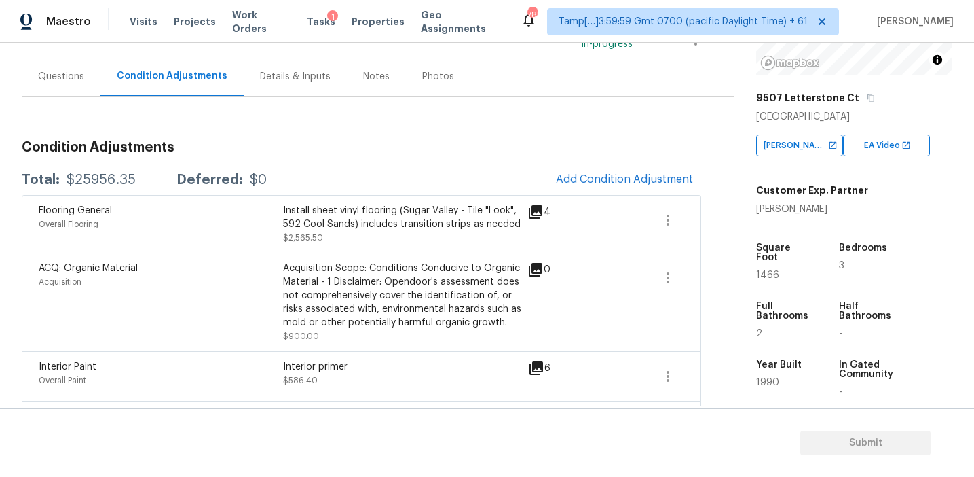
scroll to position [110, 0]
click at [591, 187] on button "Add Condition Adjustment" at bounding box center [624, 178] width 153 height 29
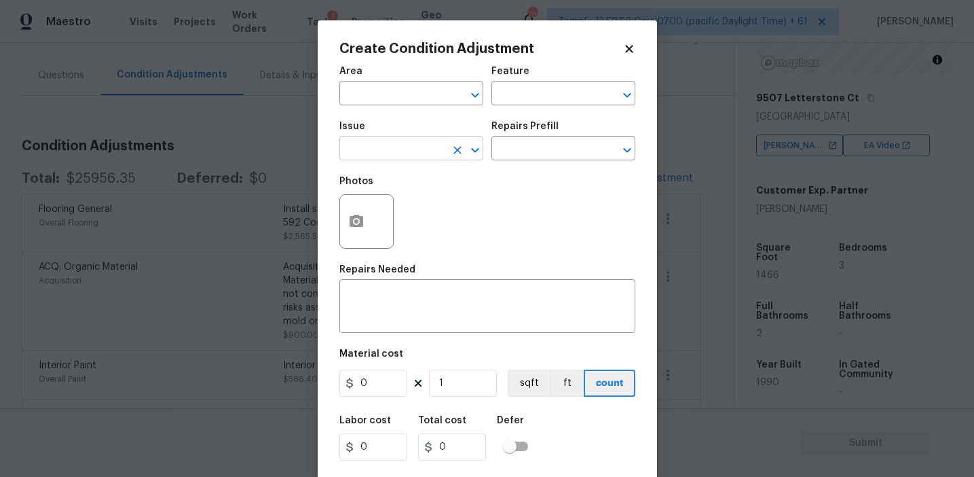
click at [388, 150] on input "text" at bounding box center [393, 149] width 106 height 21
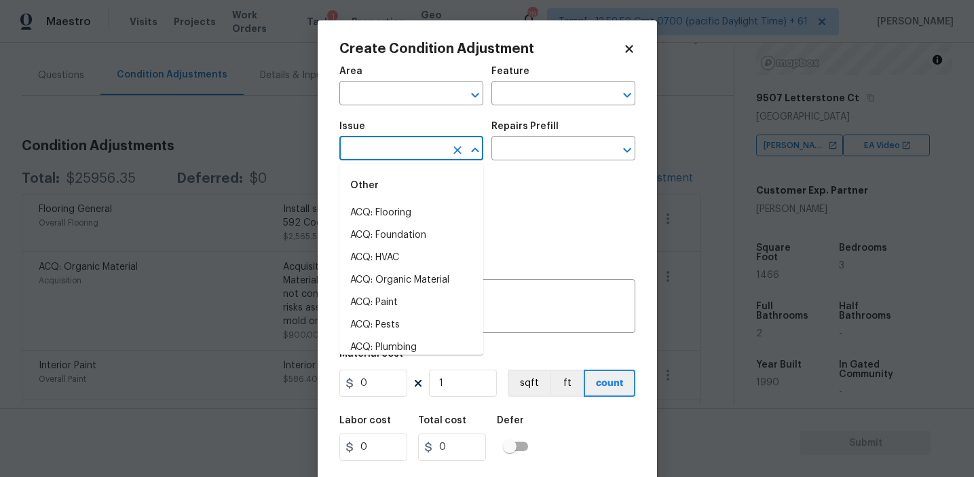
type input "e"
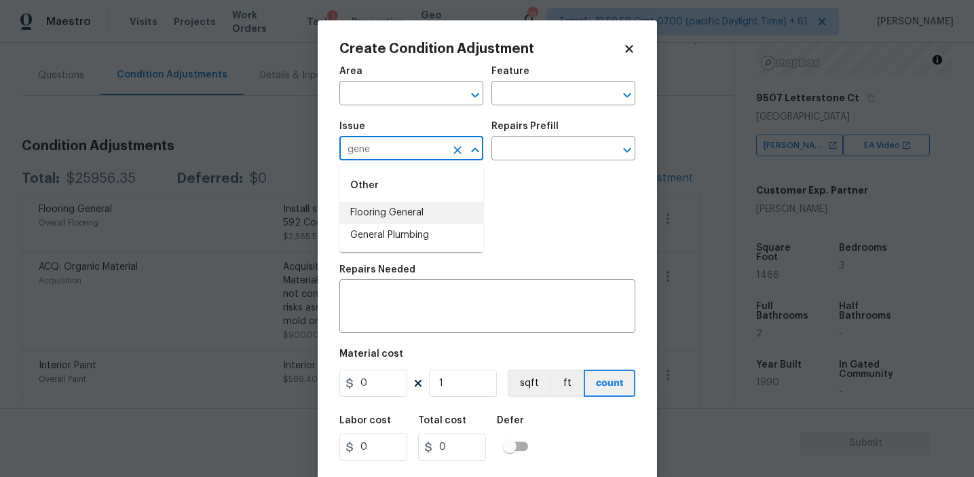
click at [416, 209] on li "Flooring General" at bounding box center [412, 213] width 144 height 22
type input "Flooring General"
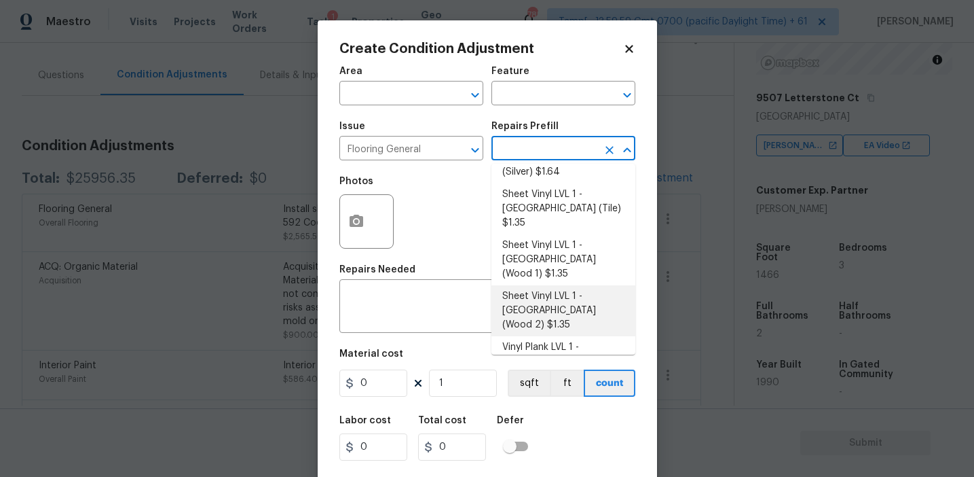
scroll to position [160, 0]
click at [547, 287] on li "Sheet Vinyl LVL 1 - [GEOGRAPHIC_DATA] (Wood 2) $1.35" at bounding box center [564, 312] width 144 height 51
type input "Overall Flooring"
type textarea "Install sheet vinyl flooring (Sugar Valley - Wood "Look", 549 Whiskey Barrel) i…"
type input "1.35"
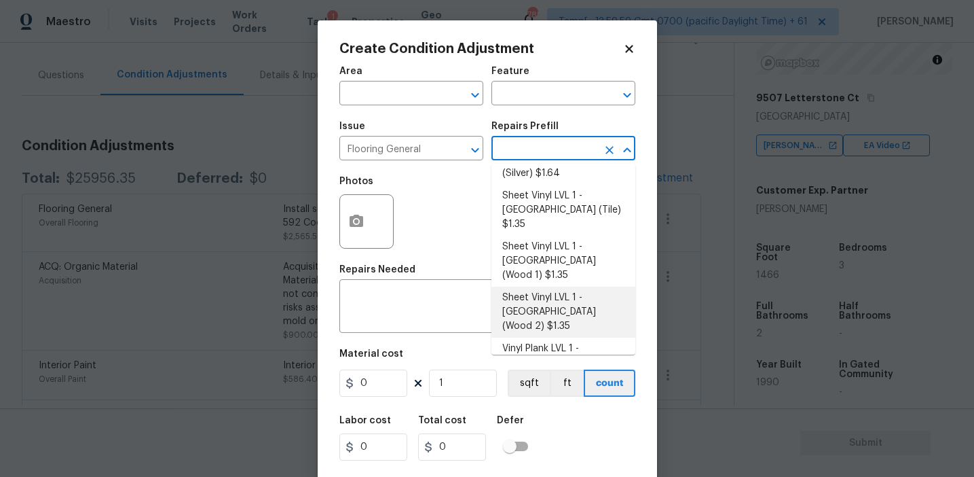
type input "1.35"
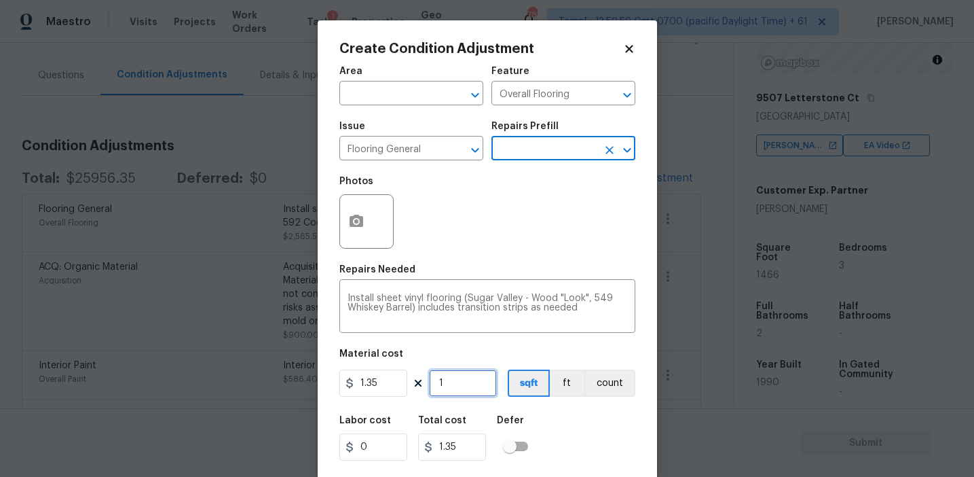
click at [463, 395] on input "1" at bounding box center [463, 382] width 68 height 27
type input "0"
paste input "733"
type input "733"
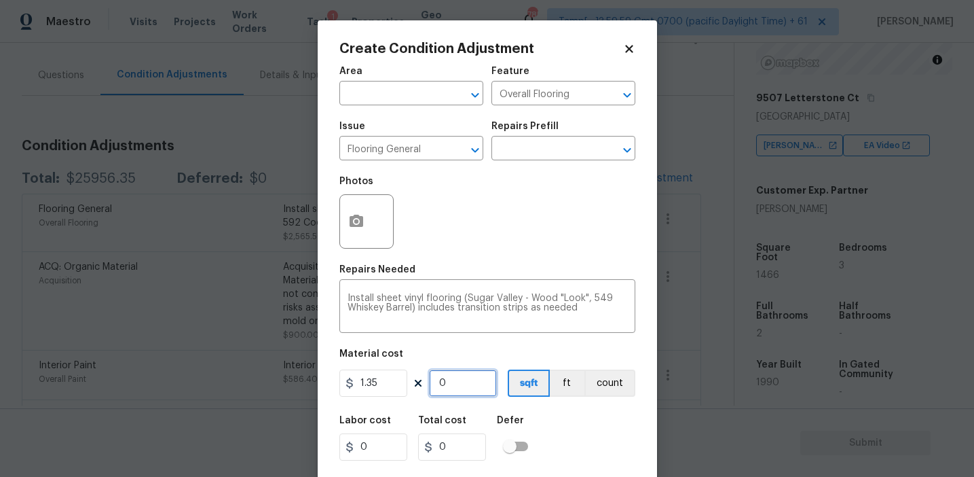
type input "989.55"
type input "733"
click at [346, 208] on button "button" at bounding box center [356, 221] width 33 height 53
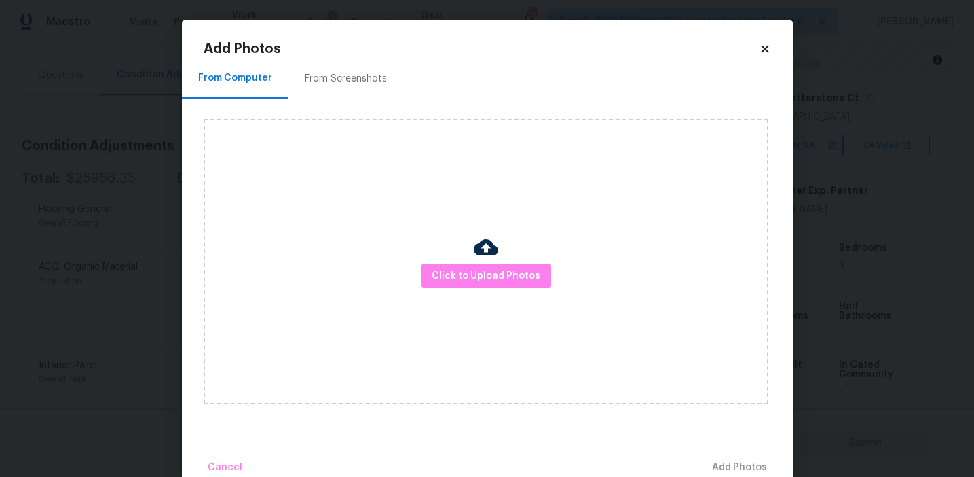
click at [342, 80] on div "From Screenshots" at bounding box center [346, 79] width 82 height 14
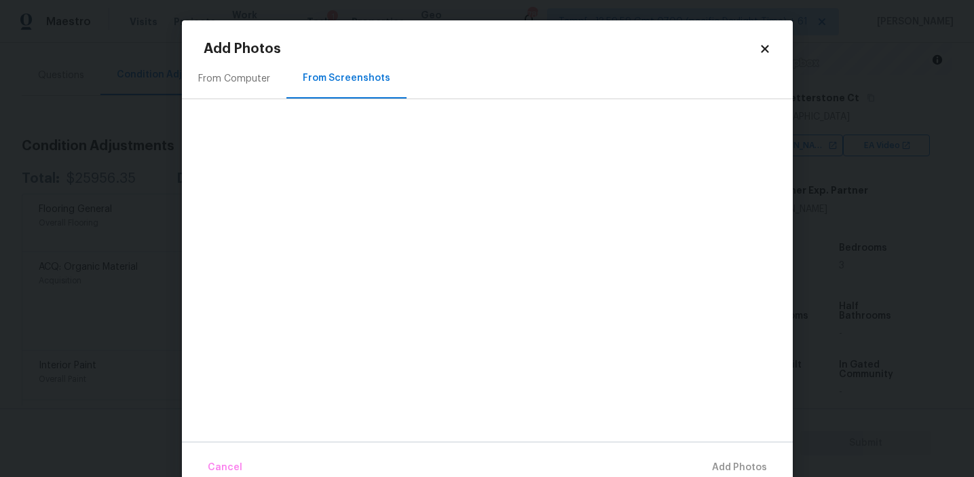
click at [246, 67] on div "From Computer" at bounding box center [234, 78] width 105 height 40
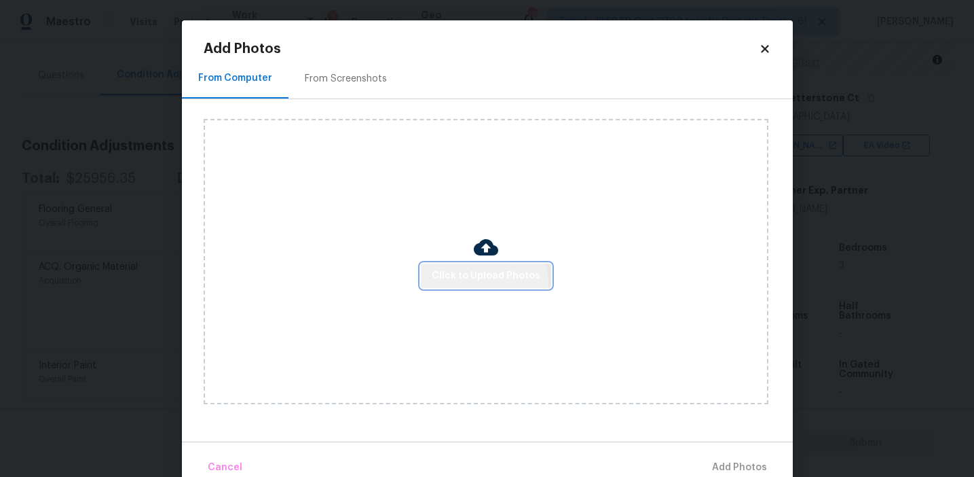
click at [461, 285] on button "Click to Upload Photos" at bounding box center [486, 275] width 130 height 25
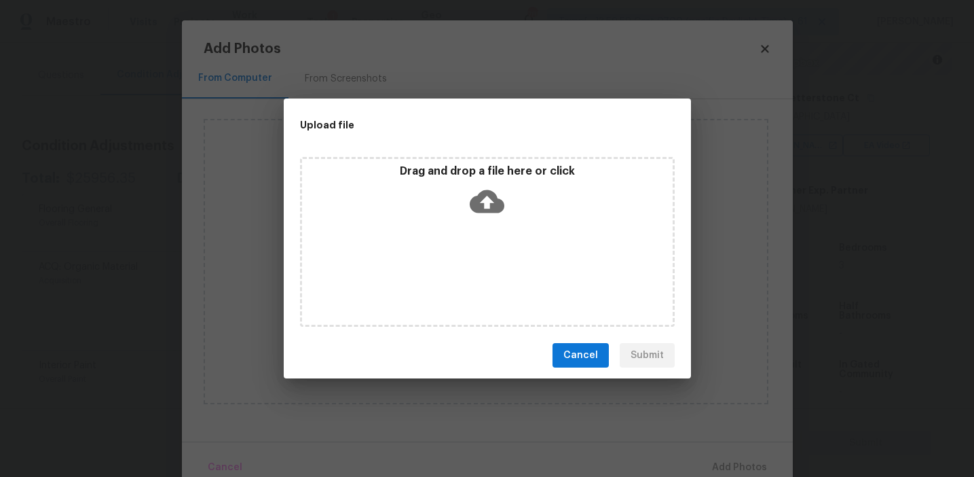
click at [458, 181] on div "Drag and drop a file here or click" at bounding box center [487, 193] width 371 height 58
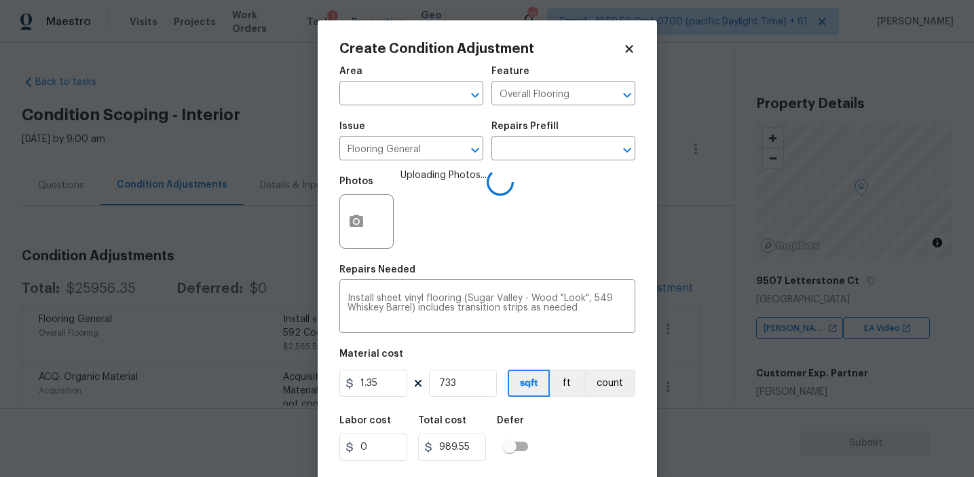
scroll to position [31, 0]
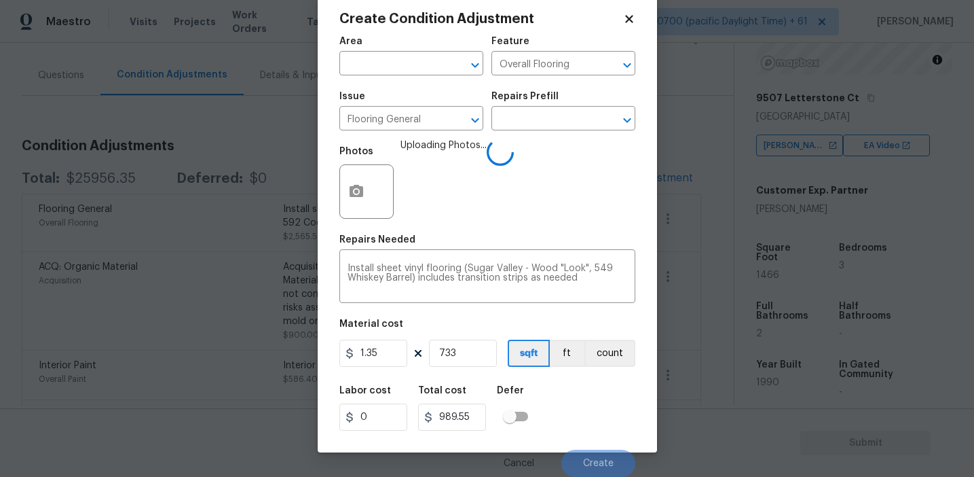
click at [572, 416] on div "Labor cost 0 Total cost 989.55 Defer" at bounding box center [488, 408] width 296 height 61
click at [577, 422] on div "Labor cost 0 Total cost 989.55 Defer" at bounding box center [488, 408] width 296 height 61
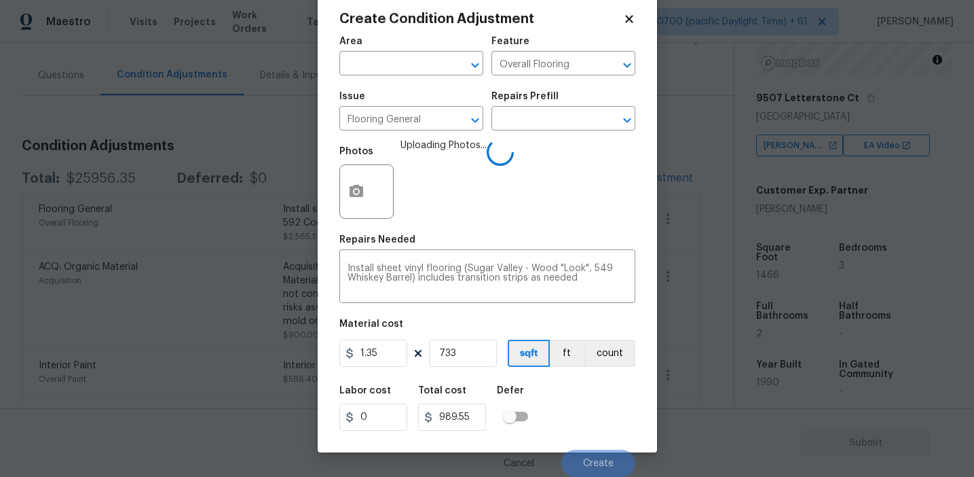
click at [578, 416] on div "Labor cost 0 Total cost 989.55 Defer" at bounding box center [488, 408] width 296 height 61
click at [473, 191] on span "Uploading Photos..." at bounding box center [444, 183] width 86 height 88
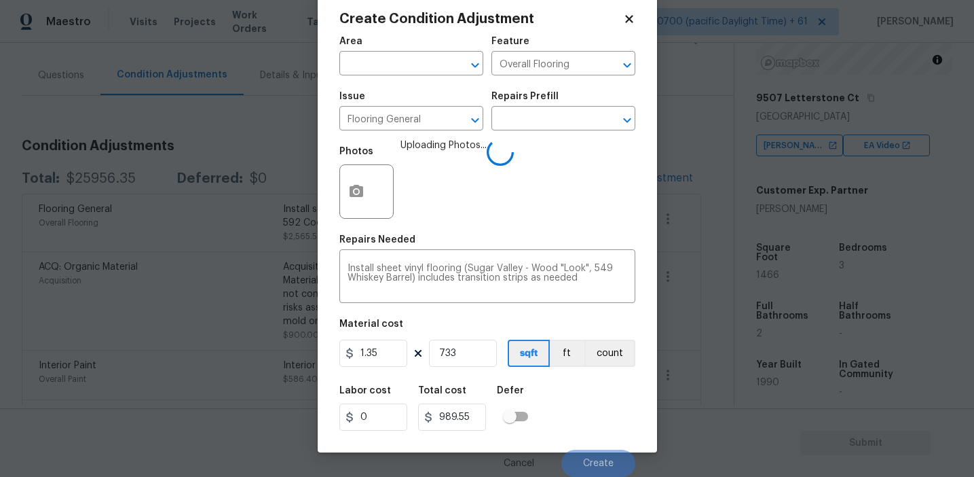
click at [583, 401] on div "Labor cost 0 Total cost 989.55 Defer" at bounding box center [488, 408] width 296 height 61
click at [583, 409] on div "Labor cost 0 Total cost 989.55 Defer" at bounding box center [488, 408] width 296 height 61
click at [572, 420] on div "Labor cost 0 Total cost 989.55 Defer" at bounding box center [488, 408] width 296 height 61
click at [577, 427] on div "Labor cost 0 Total cost 989.55 Defer" at bounding box center [488, 408] width 296 height 61
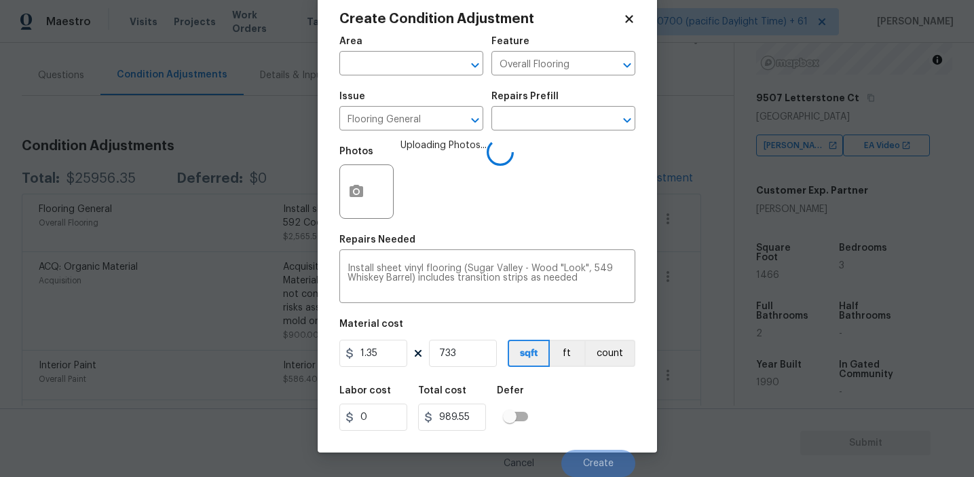
click at [577, 415] on div "Labor cost 0 Total cost 989.55 Defer" at bounding box center [488, 408] width 296 height 61
click at [473, 217] on span "Uploading Photos..." at bounding box center [444, 183] width 86 height 88
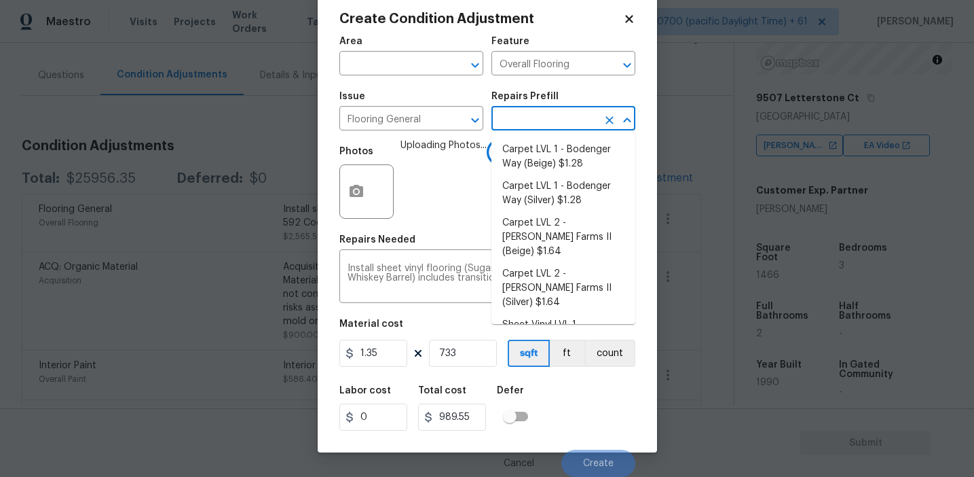
click at [531, 119] on input "text" at bounding box center [545, 119] width 106 height 21
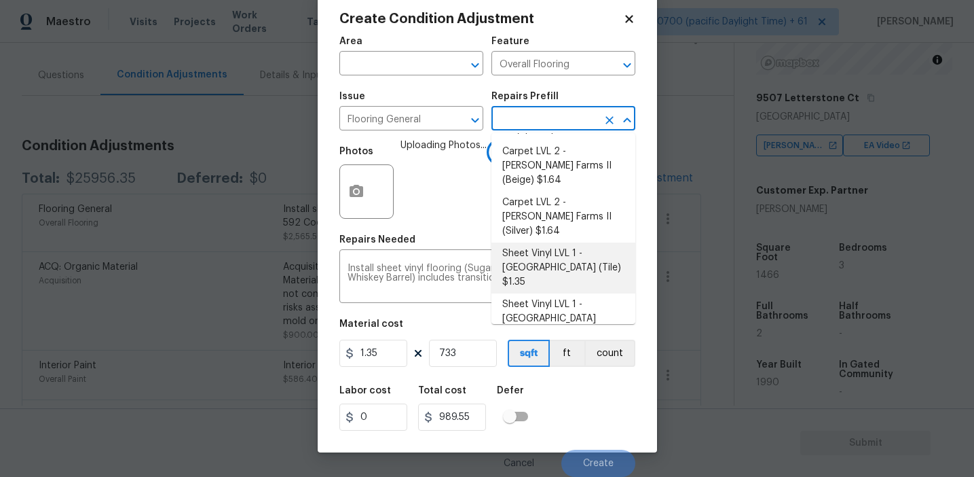
click at [456, 225] on span "Uploading Photos..." at bounding box center [444, 183] width 86 height 88
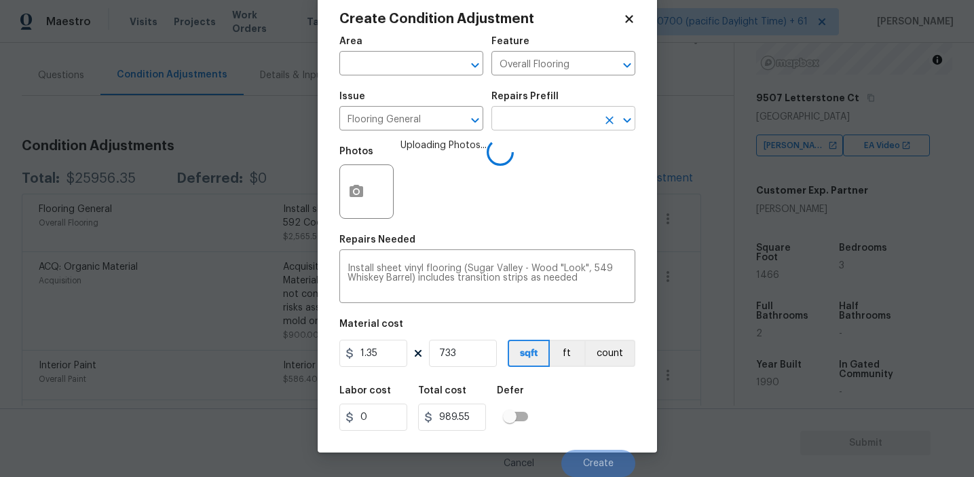
click at [537, 123] on input "text" at bounding box center [545, 119] width 106 height 21
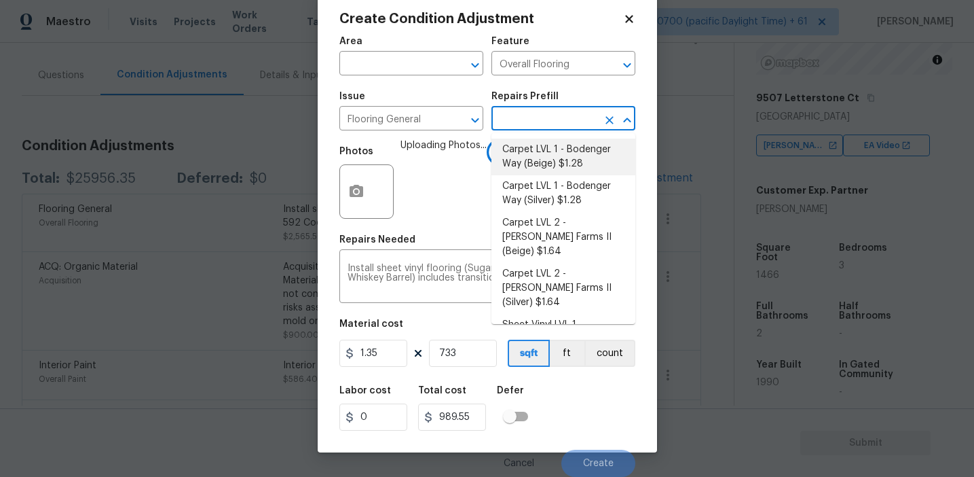
click at [450, 225] on span "Uploading Photos..." at bounding box center [444, 183] width 86 height 88
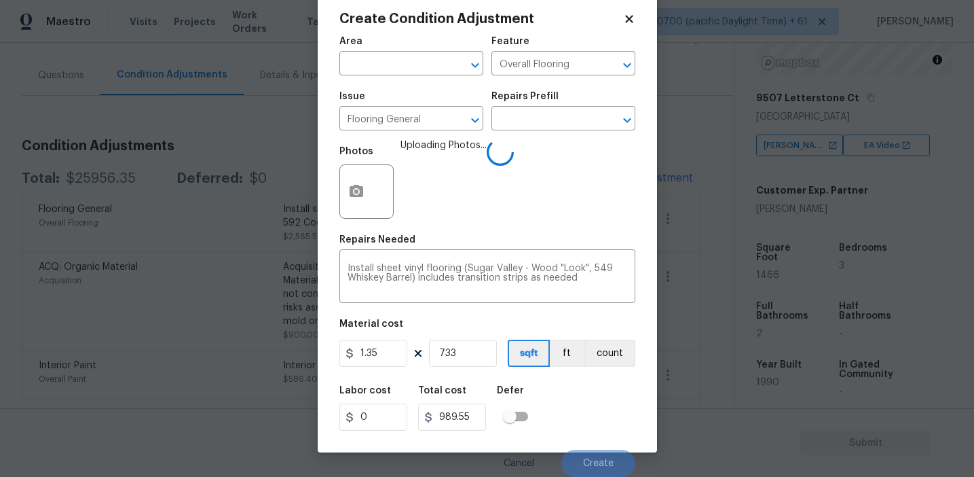
click at [570, 411] on div "Labor cost 0 Total cost 989.55 Defer" at bounding box center [488, 408] width 296 height 61
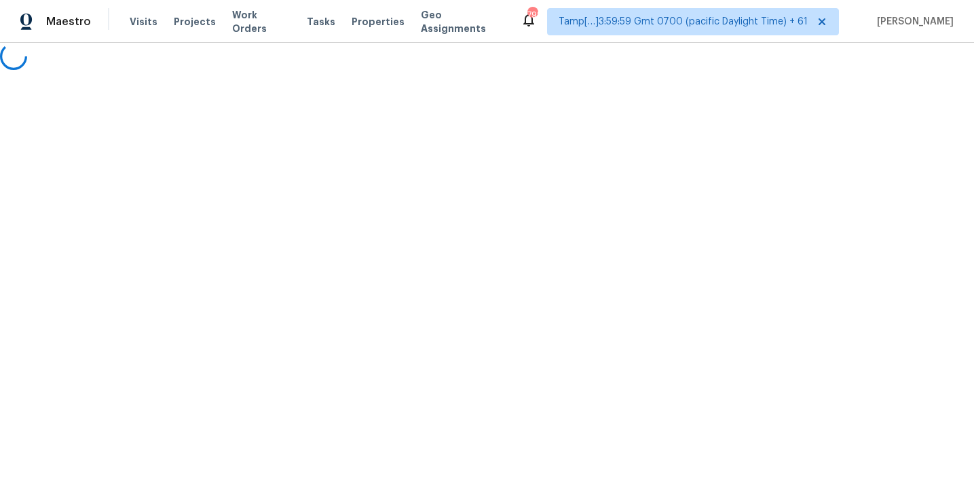
click at [308, 15] on div "Tasks" at bounding box center [321, 22] width 29 height 14
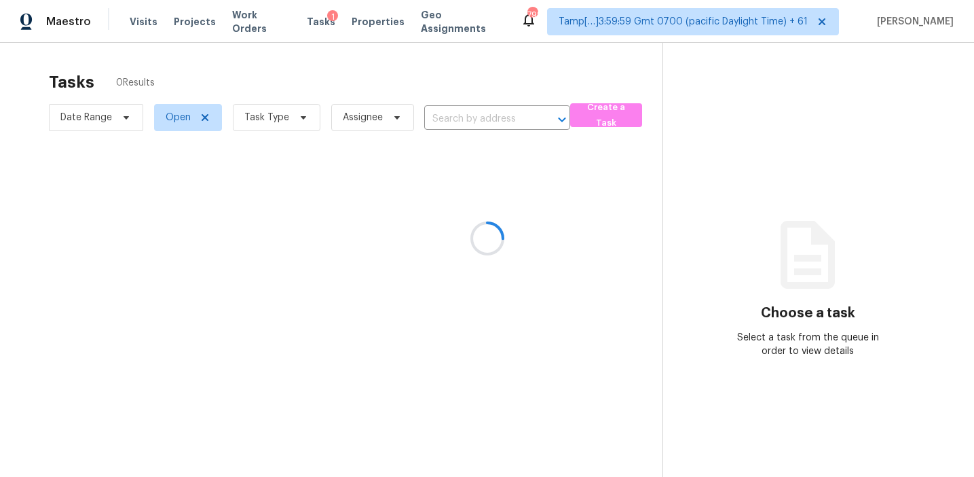
click at [310, 24] on div at bounding box center [487, 238] width 974 height 477
click at [585, 73] on div at bounding box center [487, 238] width 974 height 477
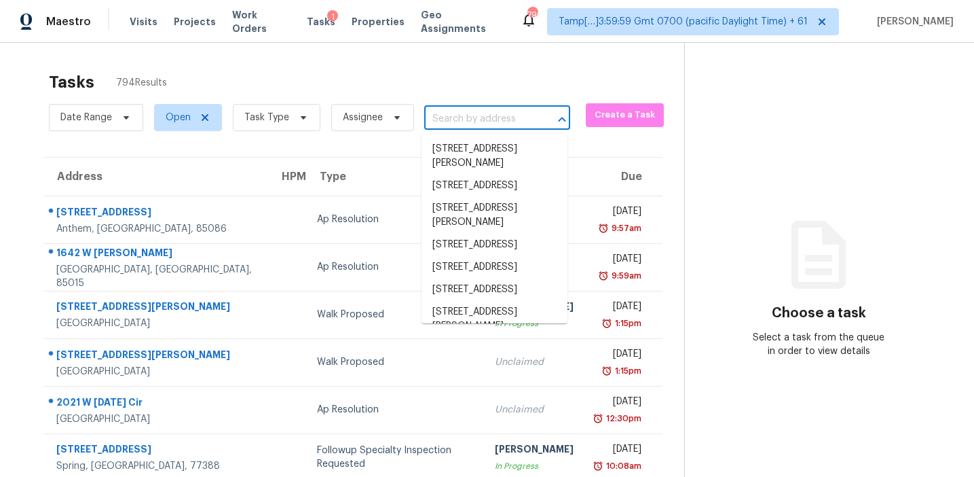
click at [458, 125] on input "text" at bounding box center [478, 119] width 108 height 21
paste input "[STREET_ADDRESS]"
type input "[STREET_ADDRESS]"
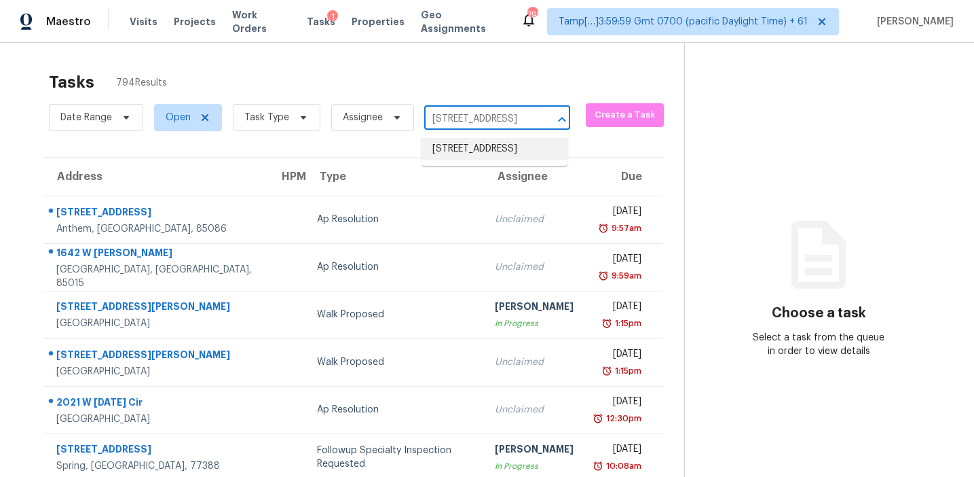
click at [471, 146] on li "[STREET_ADDRESS]" at bounding box center [495, 149] width 146 height 22
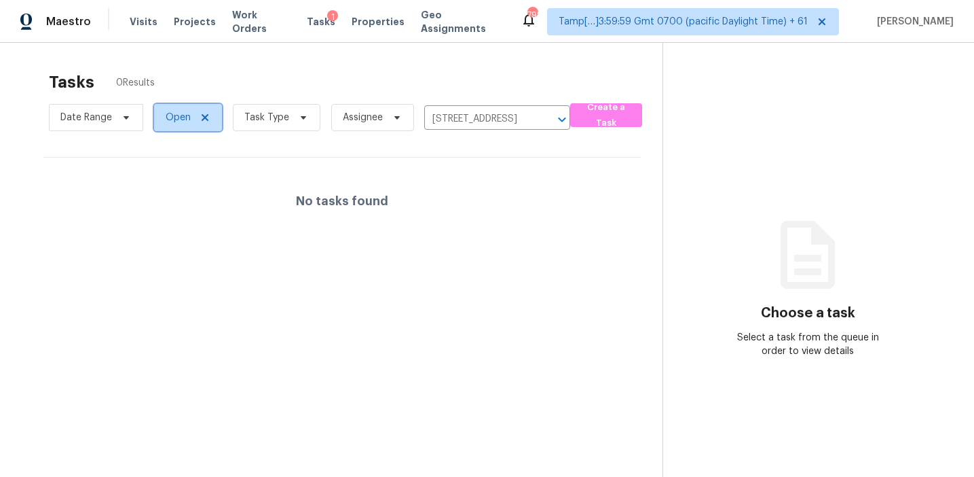
click at [171, 113] on span "Open" at bounding box center [178, 118] width 25 height 14
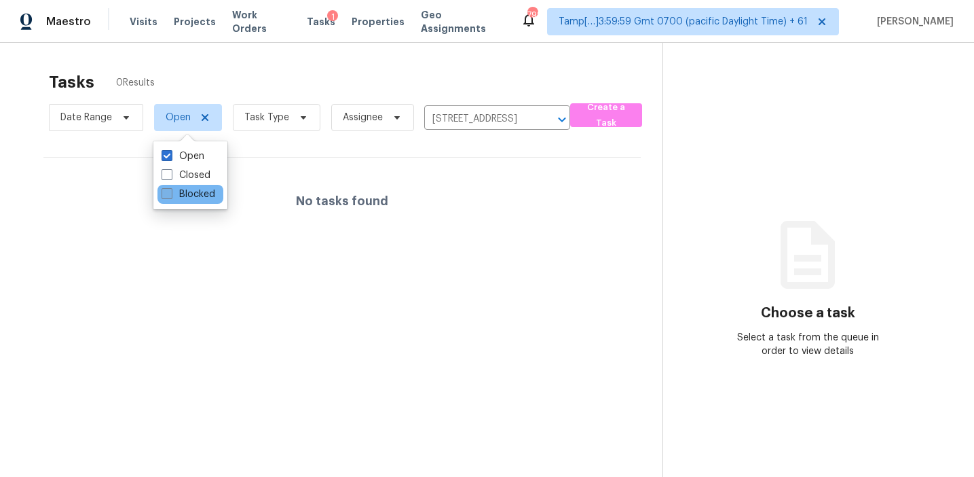
click at [190, 196] on label "Blocked" at bounding box center [189, 194] width 54 height 14
click at [170, 196] on input "Blocked" at bounding box center [166, 191] width 9 height 9
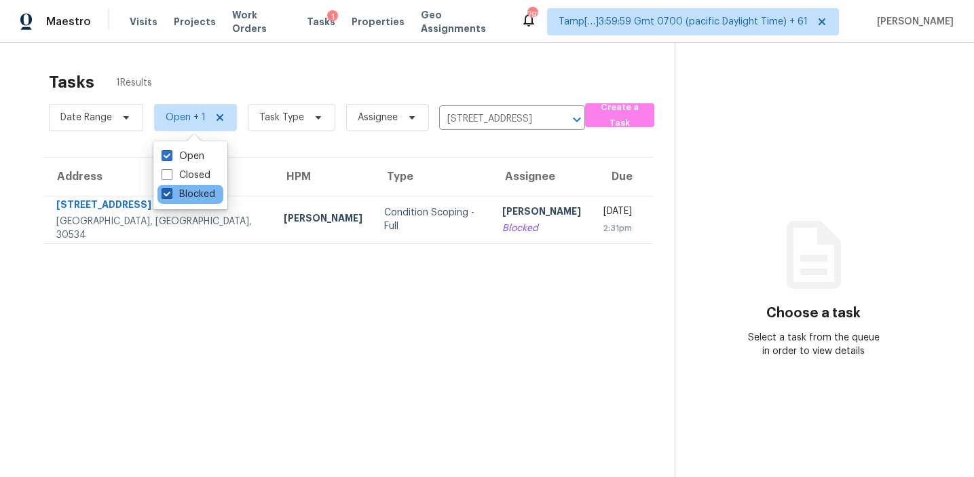
click at [190, 195] on label "Blocked" at bounding box center [189, 194] width 54 height 14
click at [170, 195] on input "Blocked" at bounding box center [166, 191] width 9 height 9
checkbox input "false"
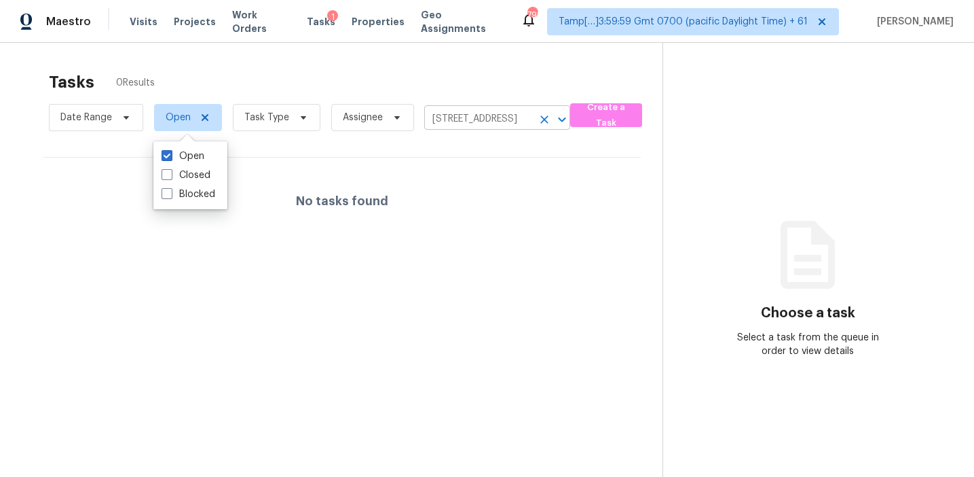
click at [450, 120] on input "[STREET_ADDRESS]" at bounding box center [478, 119] width 108 height 21
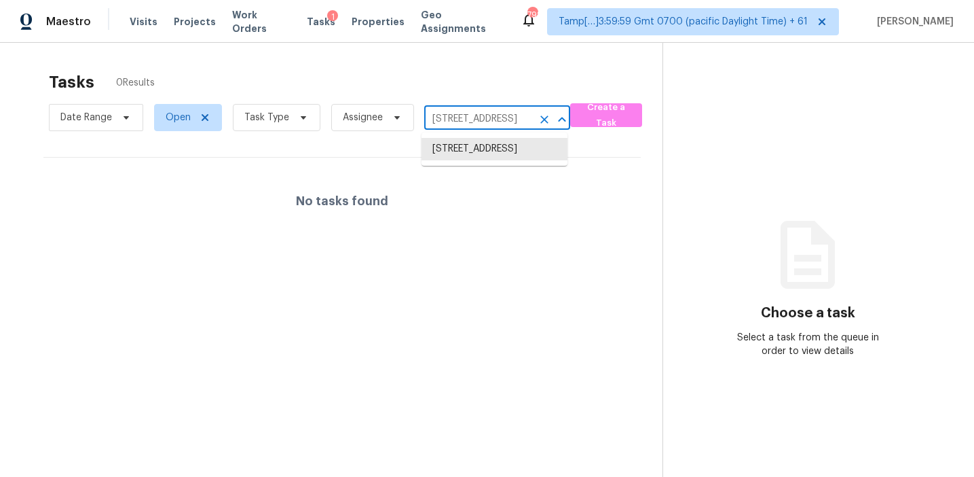
paste input "[STREET_ADDRESS]"
type input "[STREET_ADDRESS]"
click at [469, 152] on li "[STREET_ADDRESS]" at bounding box center [495, 149] width 146 height 22
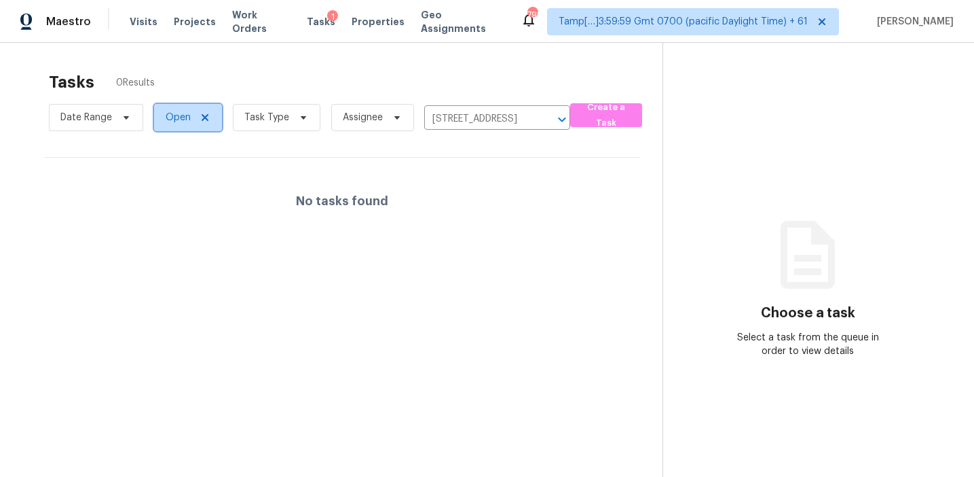
click at [175, 121] on span "Open" at bounding box center [178, 118] width 25 height 14
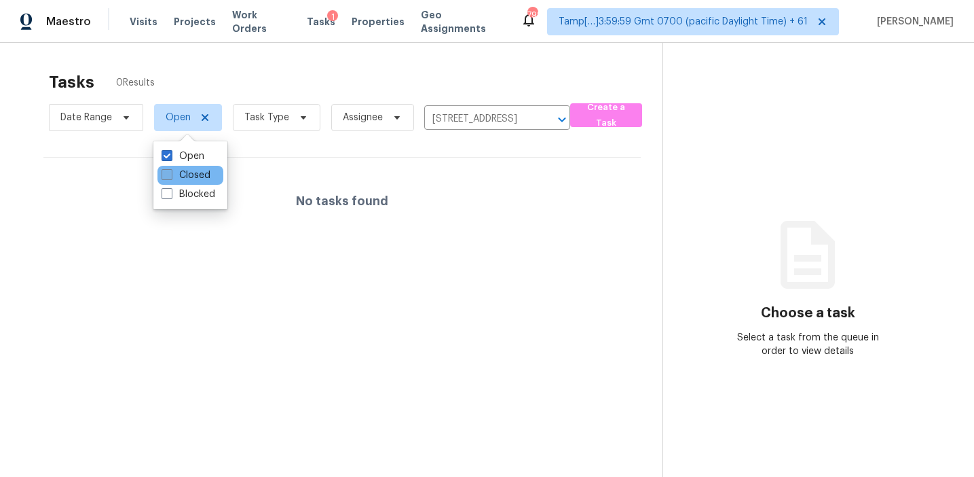
click at [191, 179] on label "Closed" at bounding box center [186, 175] width 49 height 14
click at [170, 177] on input "Closed" at bounding box center [166, 172] width 9 height 9
checkbox input "true"
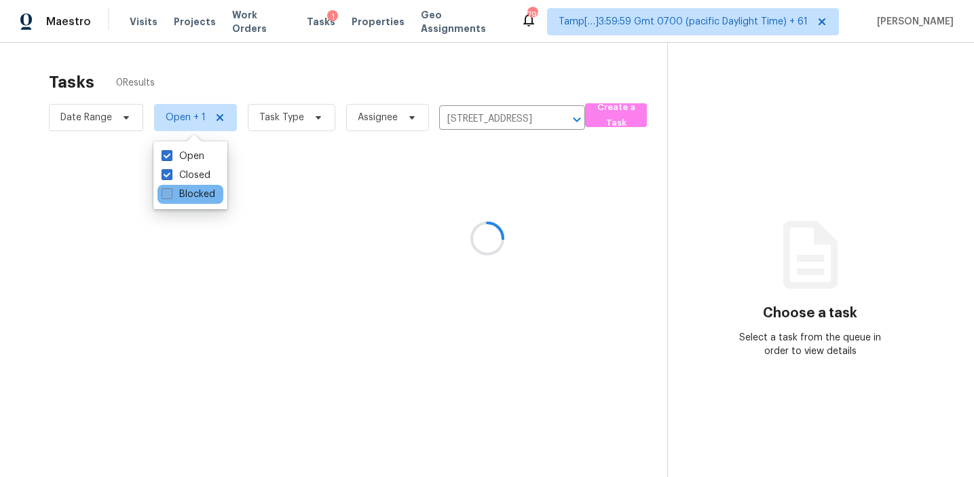
click at [191, 194] on label "Blocked" at bounding box center [189, 194] width 54 height 14
click at [170, 194] on input "Blocked" at bounding box center [166, 191] width 9 height 9
checkbox input "true"
click at [278, 75] on div at bounding box center [487, 238] width 974 height 477
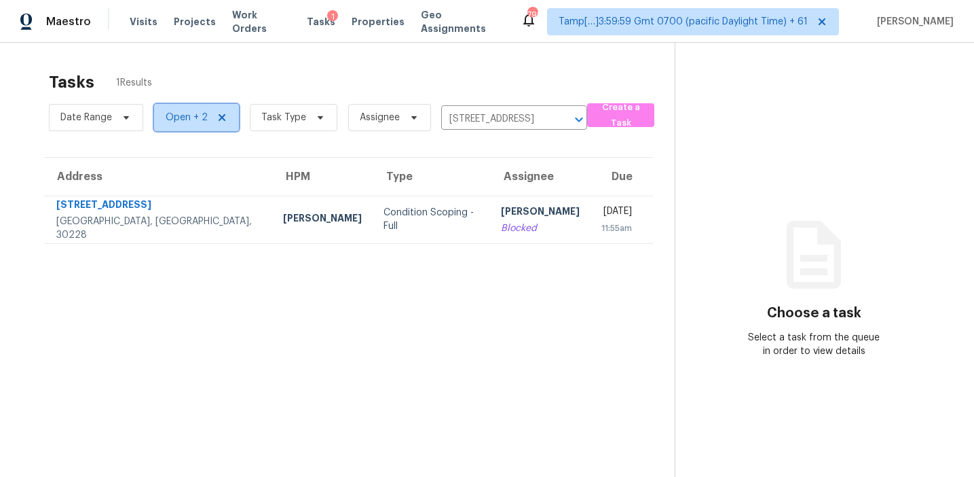
click at [183, 115] on span "Open + 2" at bounding box center [187, 118] width 42 height 14
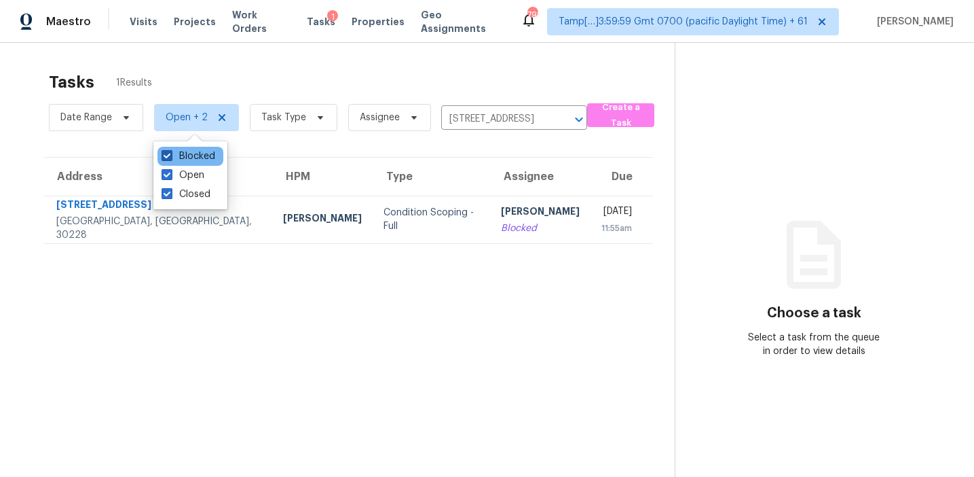
click at [193, 157] on label "Blocked" at bounding box center [189, 156] width 54 height 14
click at [170, 157] on input "Blocked" at bounding box center [166, 153] width 9 height 9
checkbox input "false"
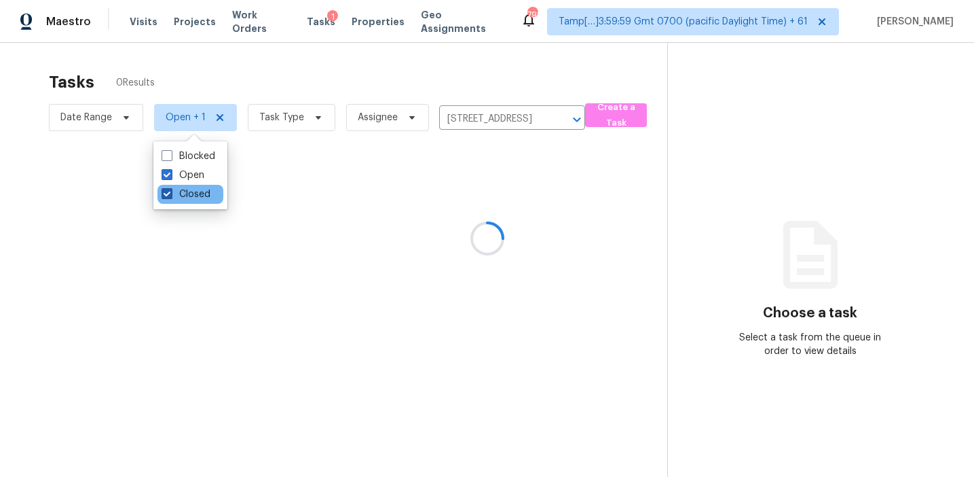
click at [199, 193] on label "Closed" at bounding box center [186, 194] width 49 height 14
click at [170, 193] on input "Closed" at bounding box center [166, 191] width 9 height 9
checkbox input "false"
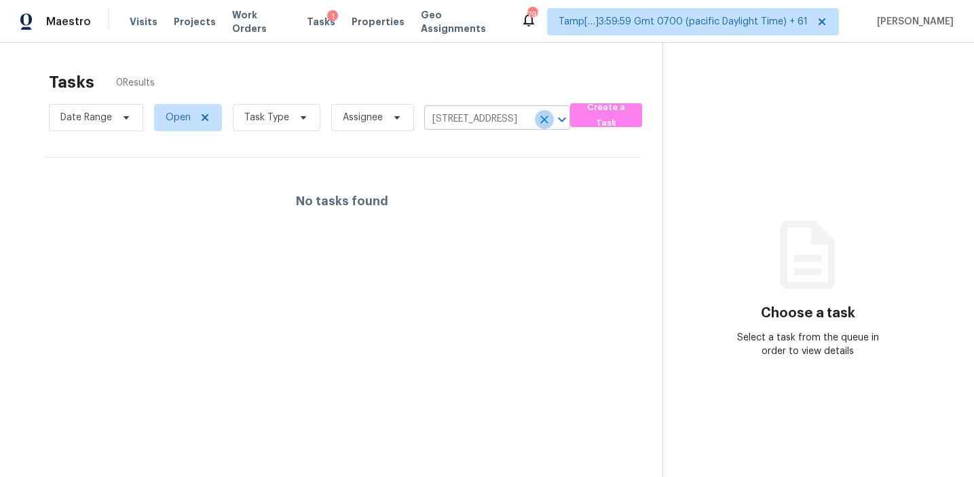
click at [548, 117] on icon "Clear" at bounding box center [545, 120] width 14 height 14
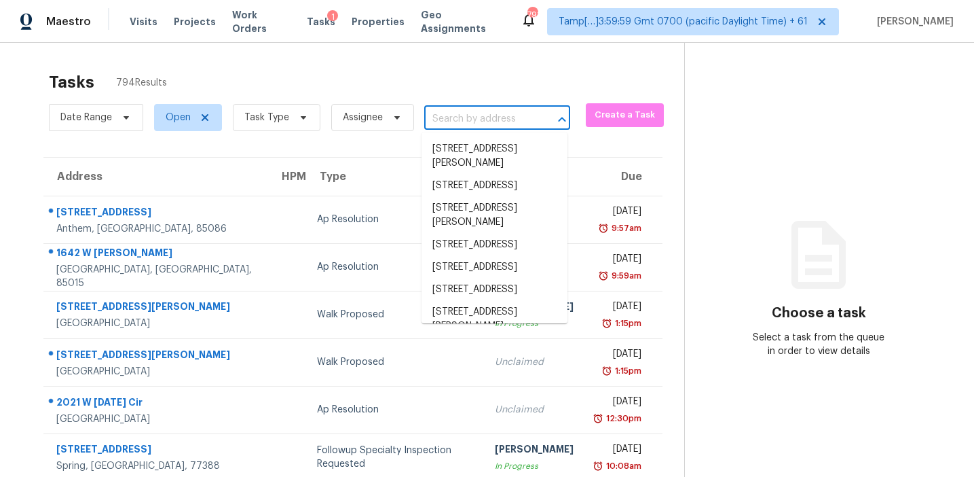
click at [443, 117] on input "text" at bounding box center [478, 119] width 108 height 21
paste input "[STREET_ADDRESS]"
type input "[STREET_ADDRESS]"
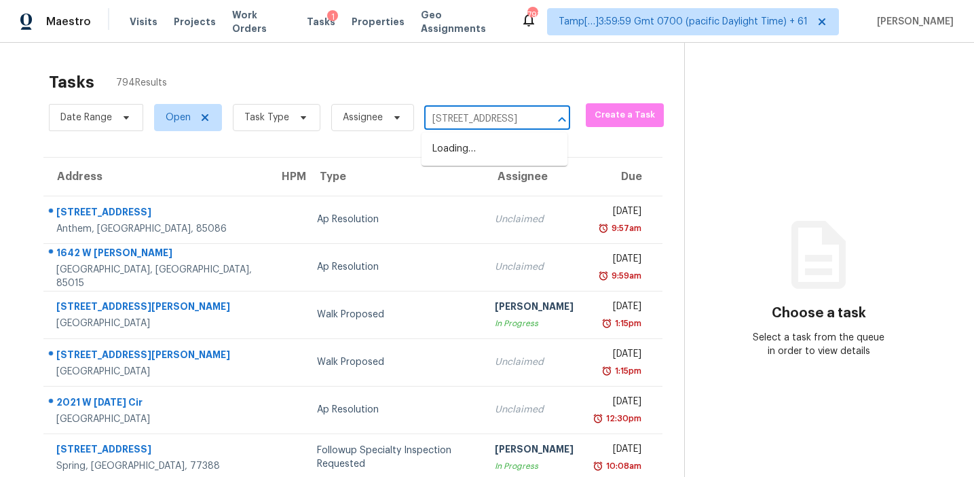
scroll to position [0, 68]
click at [459, 149] on li "[STREET_ADDRESS]" at bounding box center [495, 149] width 146 height 22
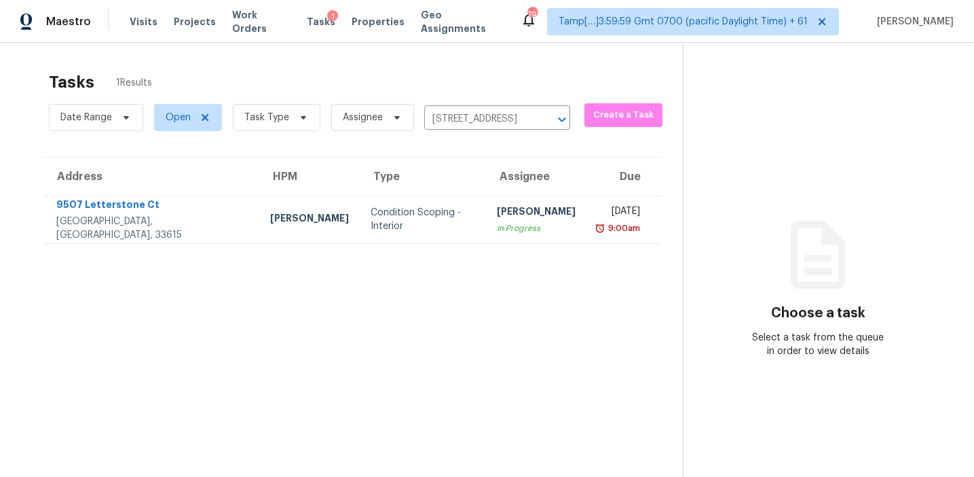
click at [414, 240] on td "Condition Scoping - Interior" at bounding box center [423, 220] width 126 height 48
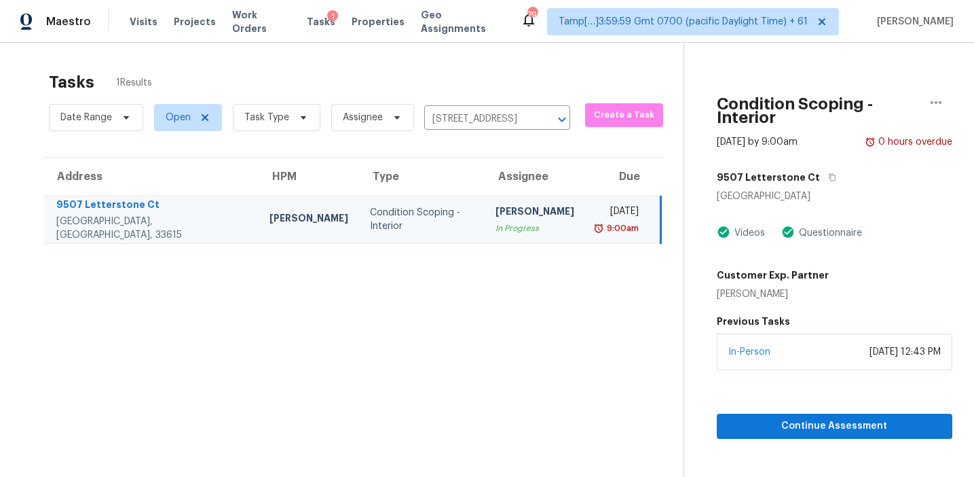
click at [769, 350] on div "In-Person [DATE] 12:43 PM" at bounding box center [835, 351] width 236 height 37
click at [769, 418] on span "Continue Assessment" at bounding box center [835, 426] width 214 height 17
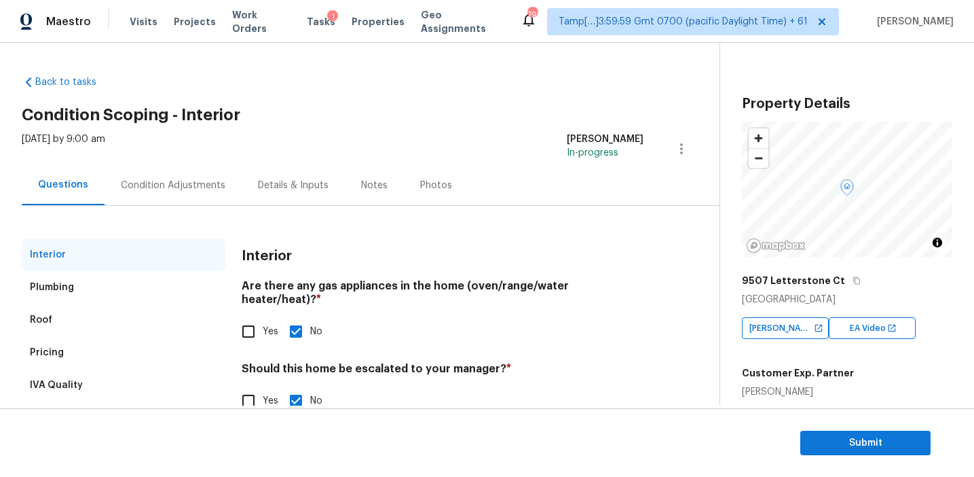
scroll to position [33, 0]
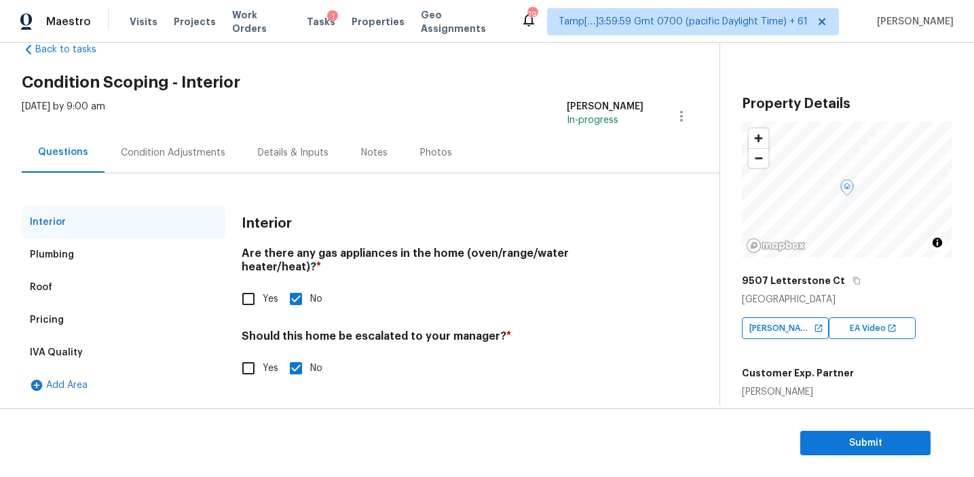
click at [206, 156] on div "Condition Adjustments" at bounding box center [173, 153] width 105 height 14
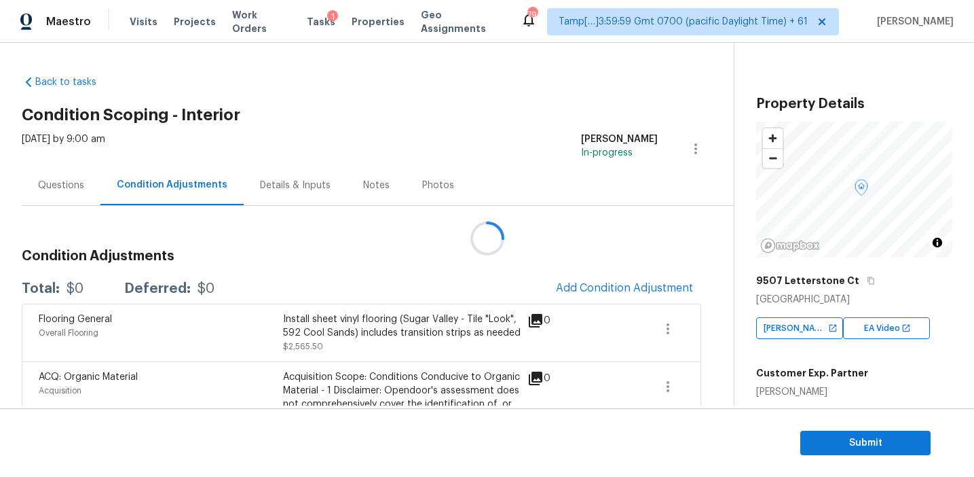
click at [437, 264] on div at bounding box center [487, 238] width 974 height 477
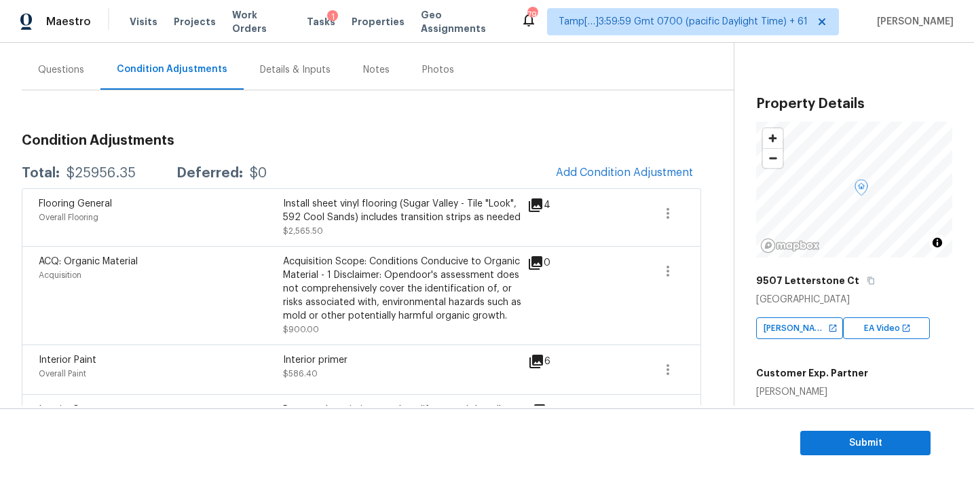
scroll to position [120, 0]
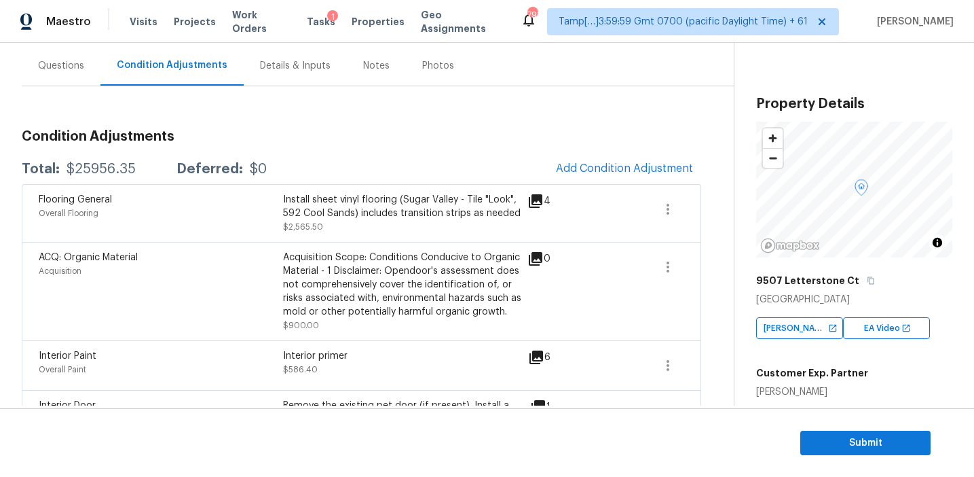
click at [454, 135] on h3 "Condition Adjustments" at bounding box center [362, 137] width 680 height 14
click at [585, 164] on span "Add Condition Adjustment" at bounding box center [624, 168] width 137 height 12
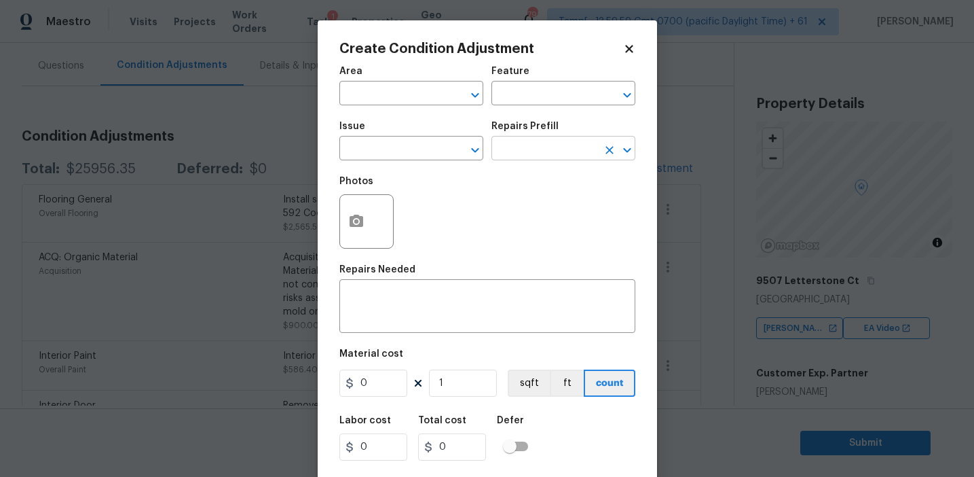
click at [508, 153] on input "text" at bounding box center [545, 149] width 106 height 21
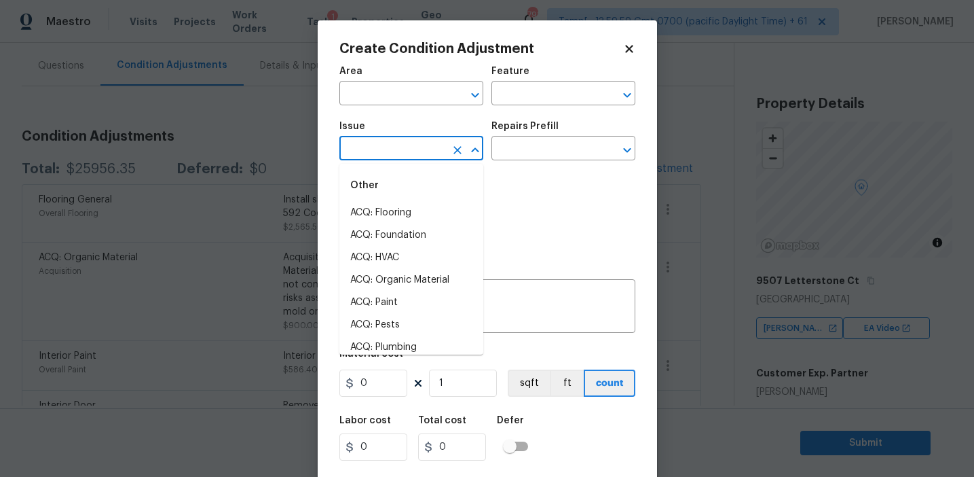
click at [400, 153] on input "text" at bounding box center [393, 149] width 106 height 21
type input "f"
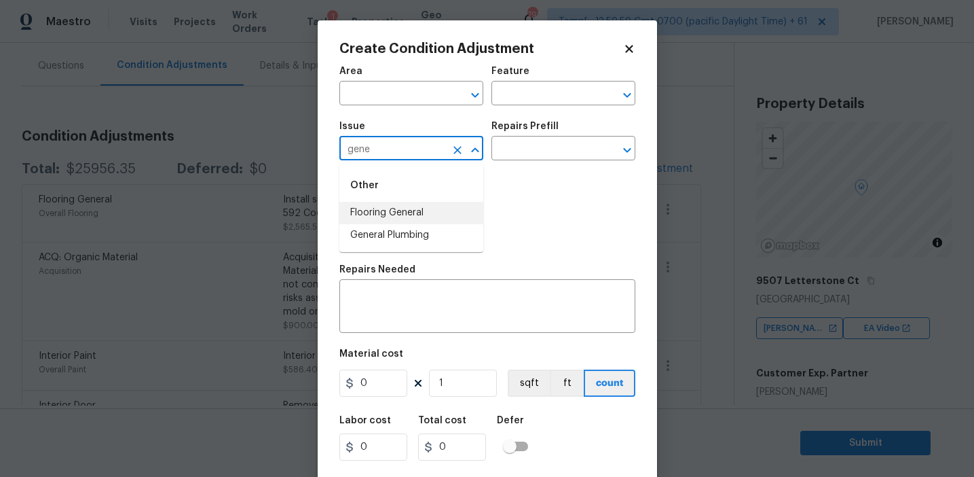
click at [409, 208] on li "Flooring General" at bounding box center [412, 213] width 144 height 22
type input "Flooring General"
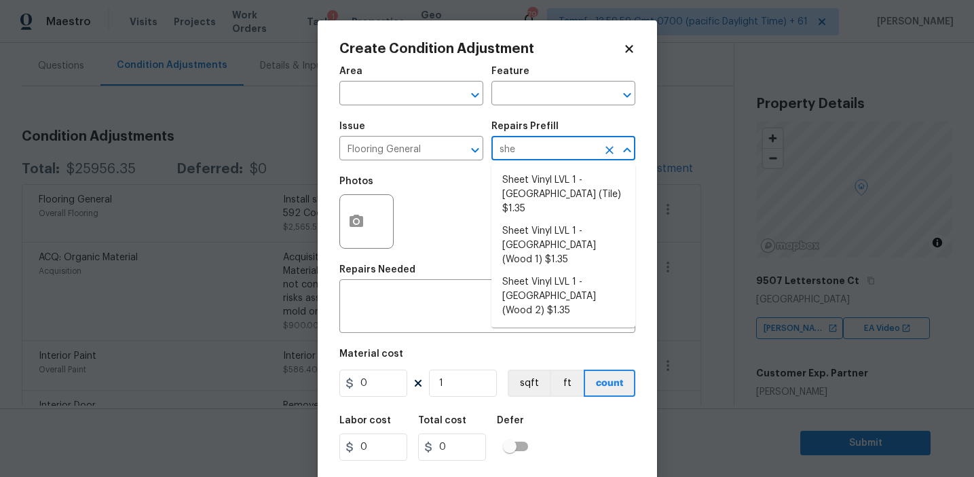
type input "shee"
click at [551, 271] on li "Sheet Vinyl LVL 1 - [GEOGRAPHIC_DATA] (Wood 2) $1.35" at bounding box center [564, 296] width 144 height 51
type input "Overall Flooring"
type textarea "Install sheet vinyl flooring (Sugar Valley - Wood "Look", 549 Whiskey Barrel) i…"
type input "1.35"
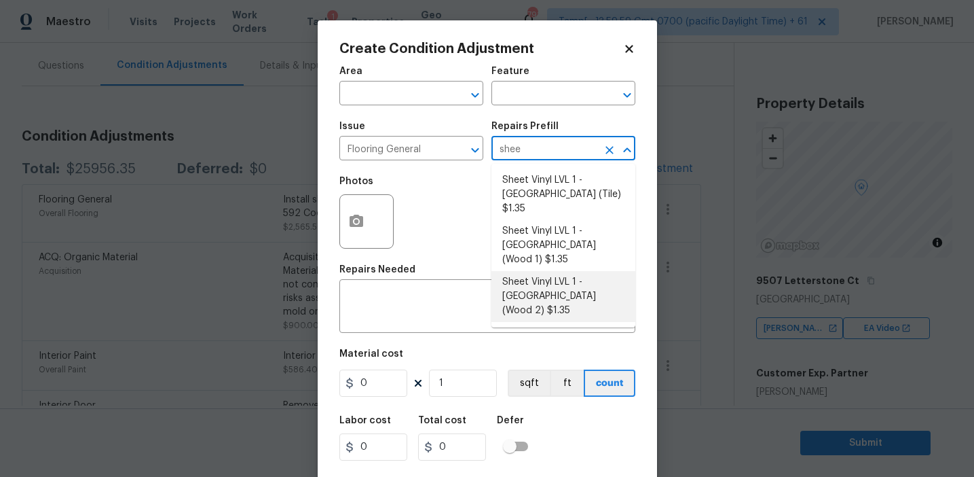
type input "1.35"
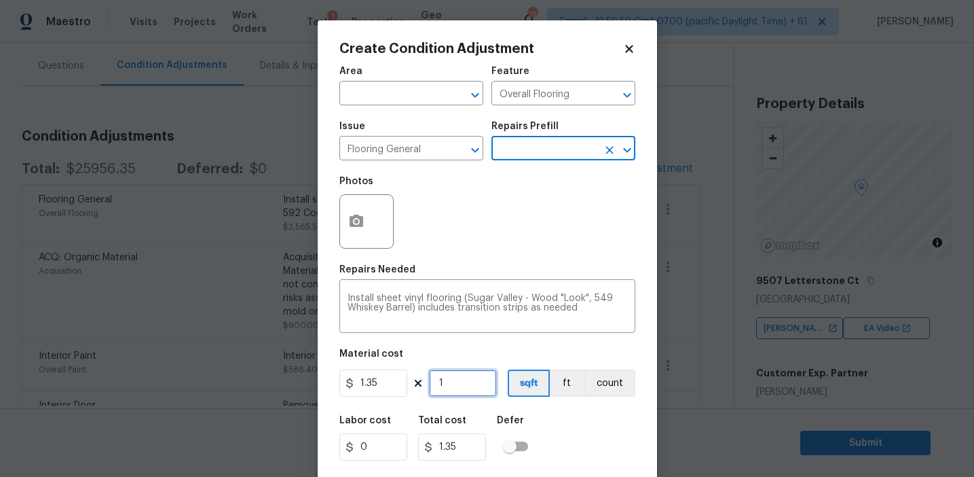
click at [465, 386] on input "1" at bounding box center [463, 382] width 68 height 27
type input "0"
type input "7"
type input "9.45"
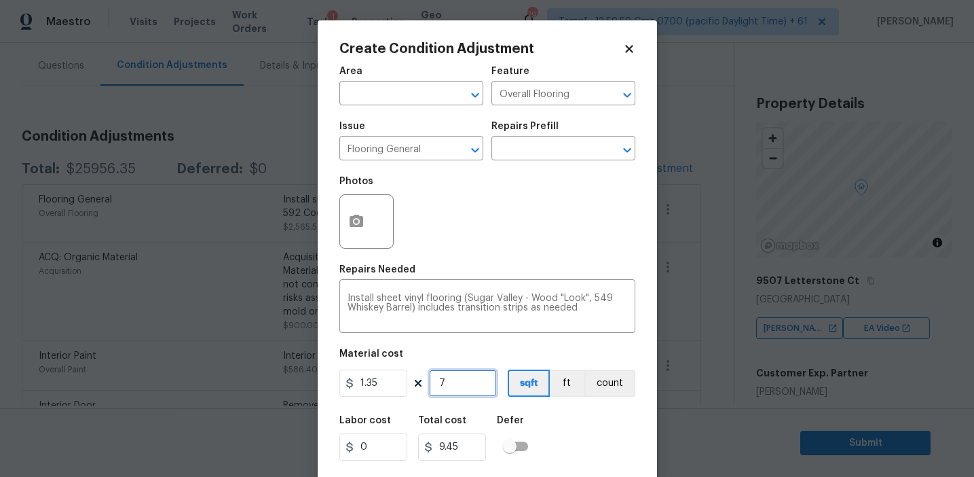
type input "73"
type input "98.55"
type input "733"
type input "989.55"
type input "733"
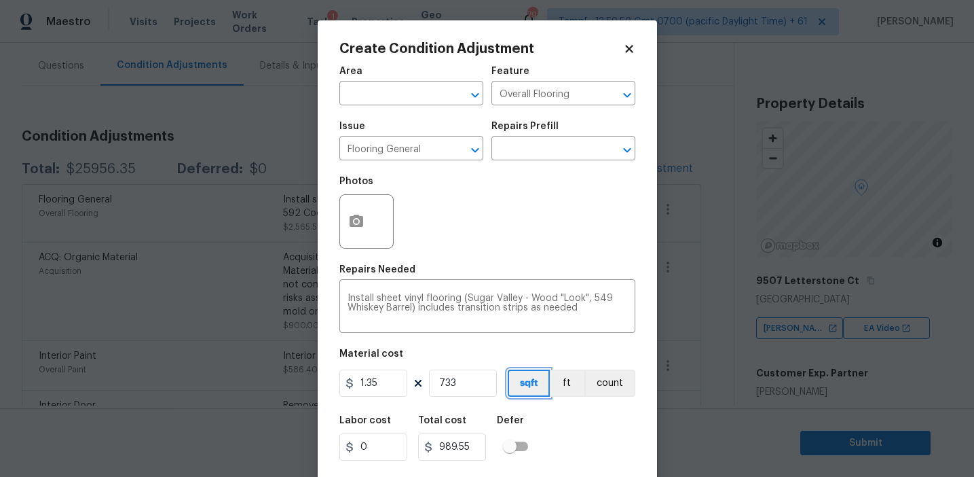
scroll to position [31, 0]
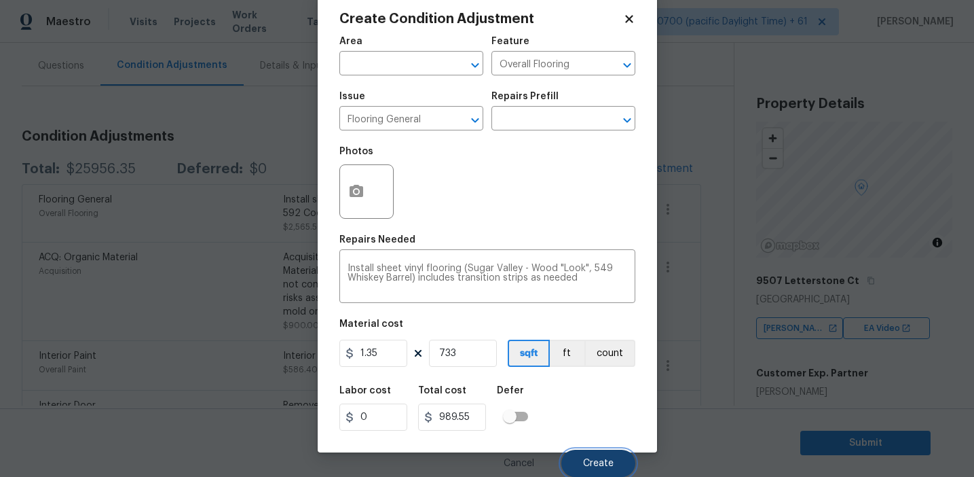
click at [575, 459] on button "Create" at bounding box center [599, 463] width 74 height 27
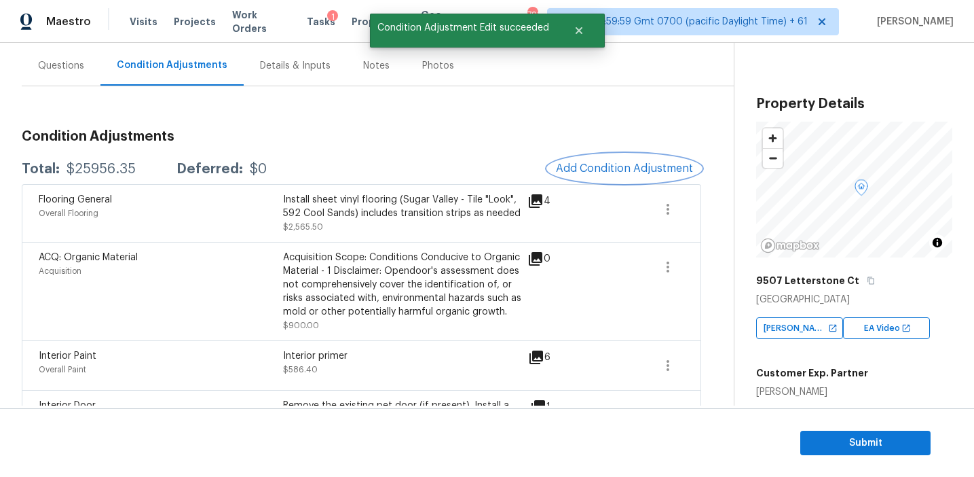
scroll to position [0, 0]
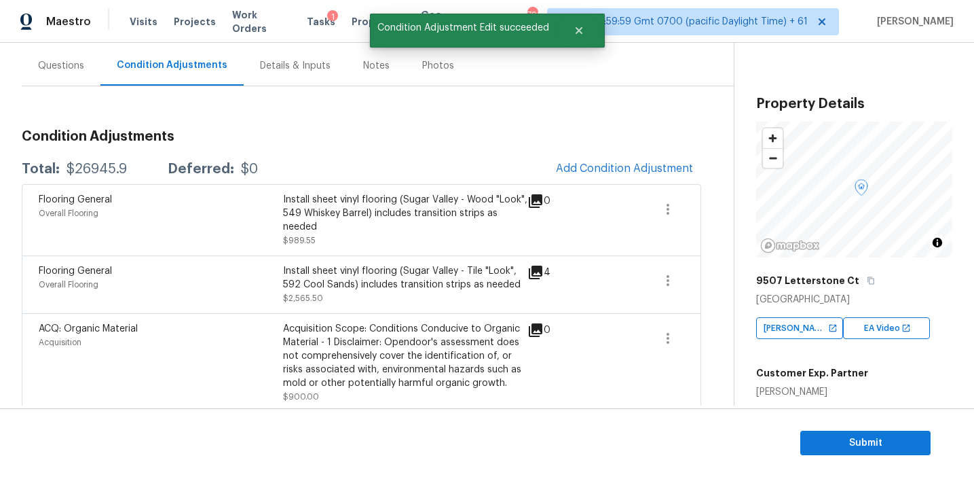
click at [587, 174] on span "Add Condition Adjustment" at bounding box center [624, 168] width 137 height 12
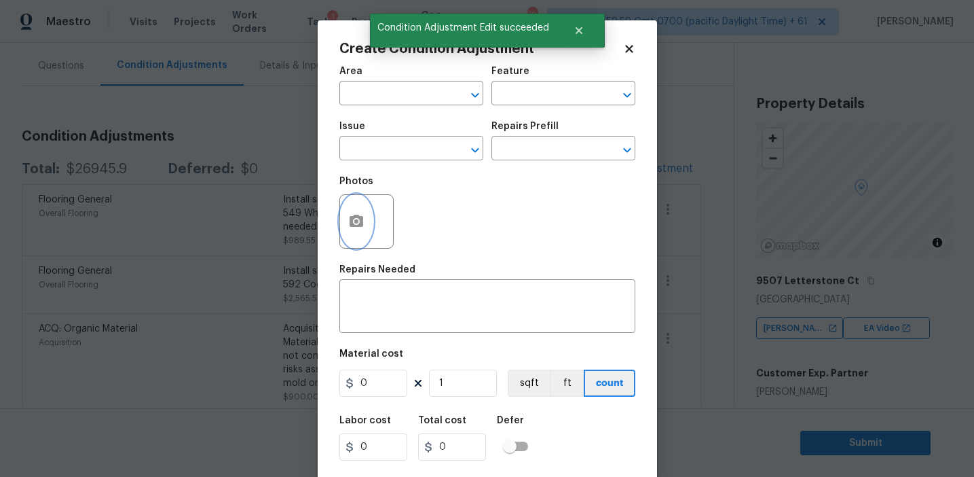
click at [353, 233] on button "button" at bounding box center [356, 221] width 33 height 53
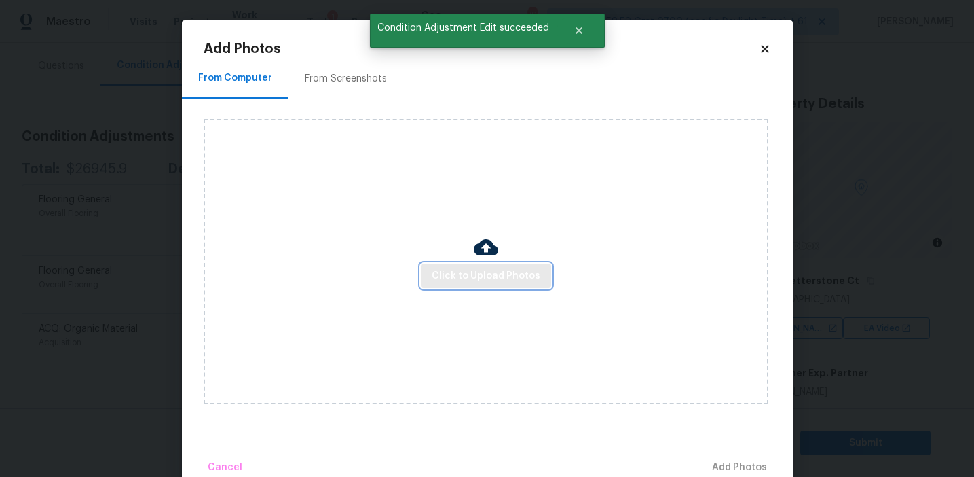
click at [451, 281] on span "Click to Upload Photos" at bounding box center [486, 276] width 109 height 17
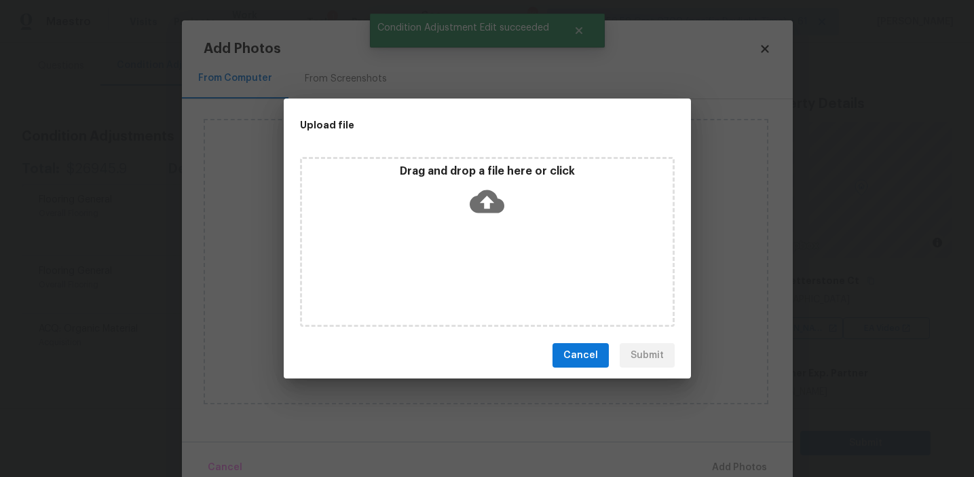
click at [447, 185] on div "Drag and drop a file here or click" at bounding box center [487, 193] width 371 height 58
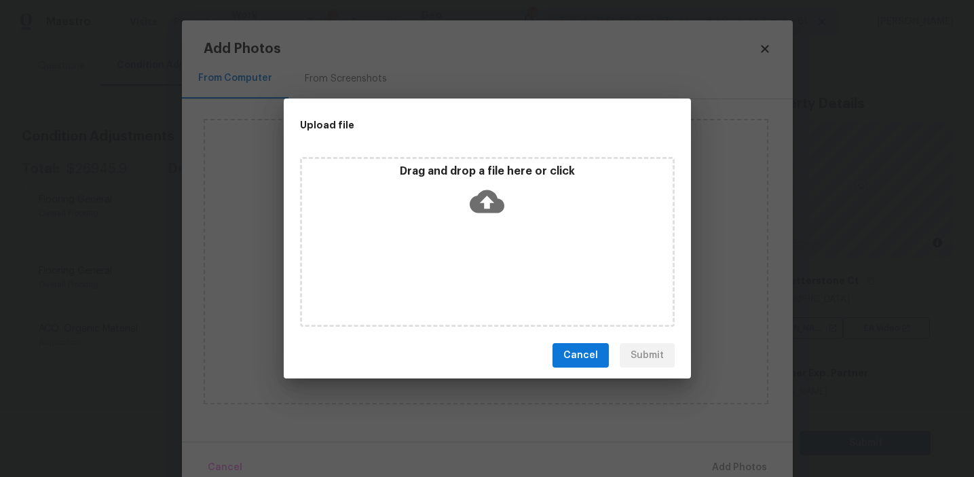
click at [588, 348] on span "Cancel" at bounding box center [581, 355] width 35 height 17
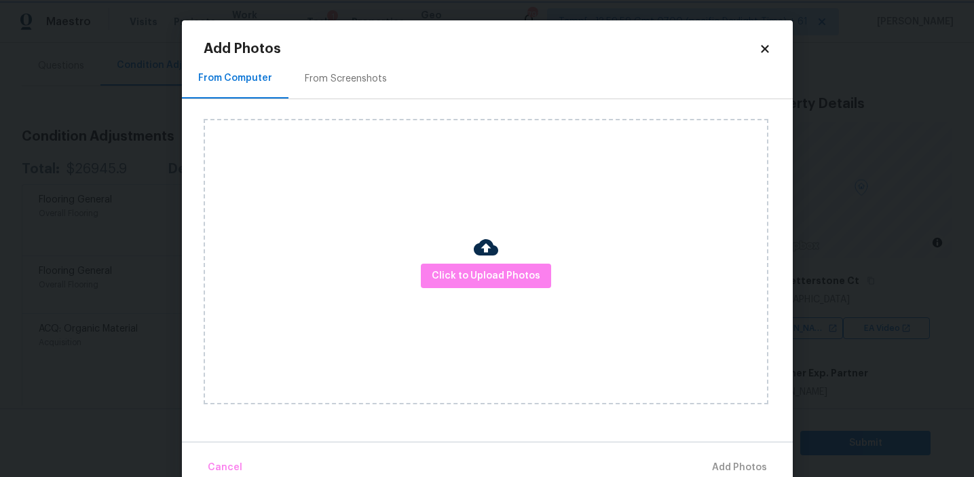
click at [157, 131] on body "Maestro Visits Projects Work Orders Tasks 1 Properties Geo Assignments 791 Tamp…" at bounding box center [487, 238] width 974 height 477
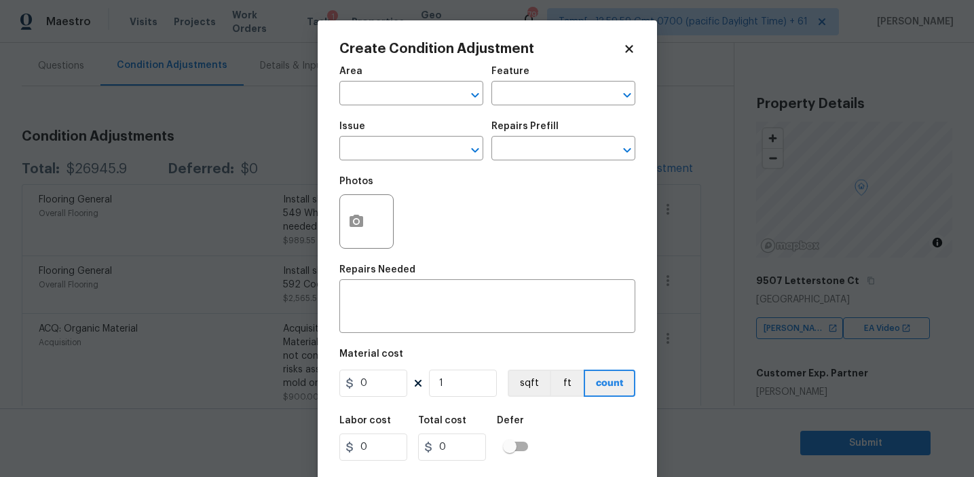
click at [378, 174] on div "Photos" at bounding box center [368, 212] width 57 height 88
click at [246, 164] on body "Maestro Visits Projects Work Orders Tasks 1 Properties Geo Assignments 791 Tamp…" at bounding box center [487, 238] width 974 height 477
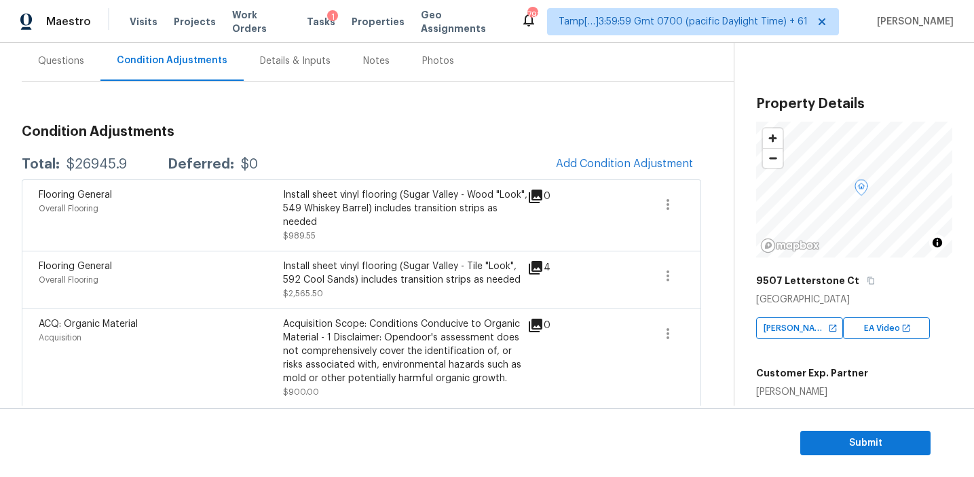
scroll to position [128, 0]
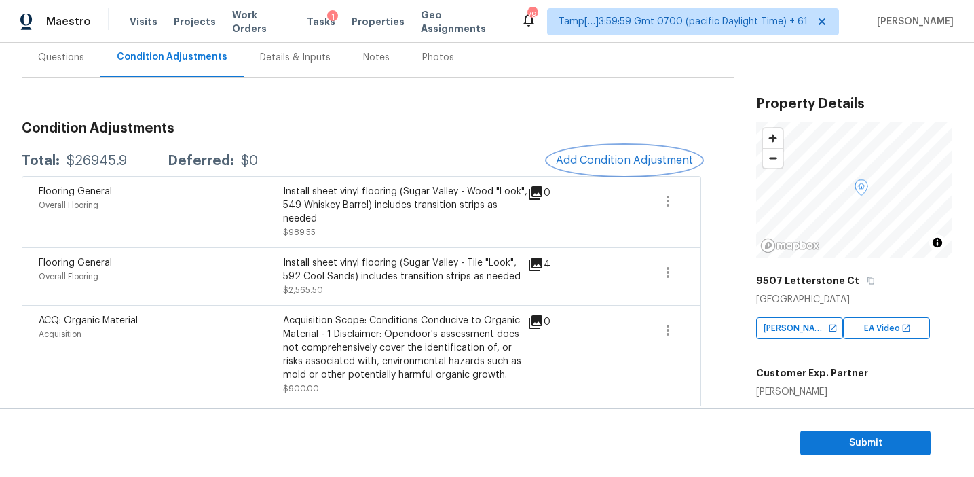
click at [571, 165] on span "Add Condition Adjustment" at bounding box center [624, 160] width 137 height 12
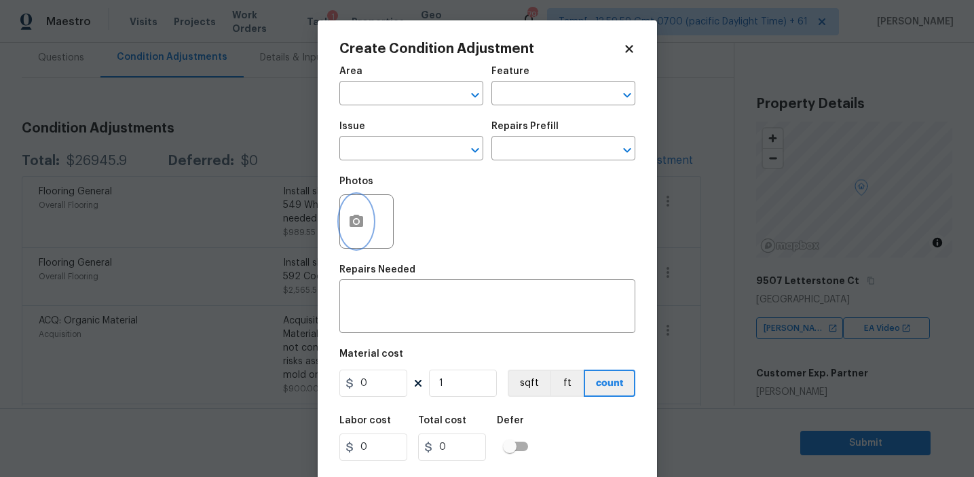
click at [360, 217] on icon "button" at bounding box center [357, 221] width 14 height 12
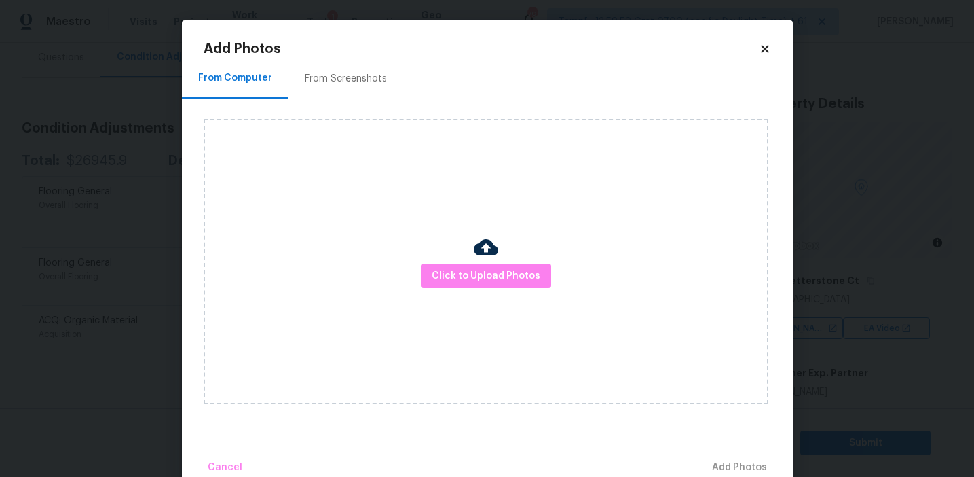
click at [360, 88] on div "From Screenshots" at bounding box center [346, 78] width 115 height 40
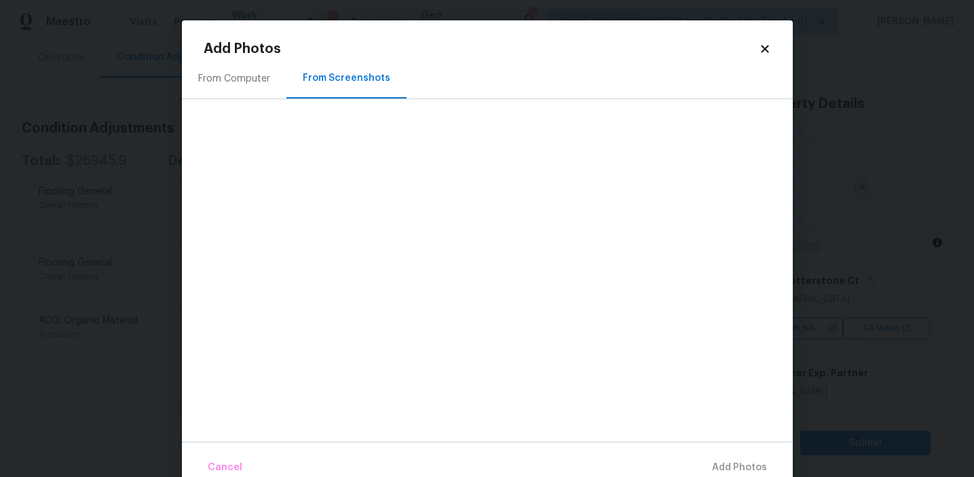
click at [257, 92] on div "From Computer" at bounding box center [234, 78] width 105 height 40
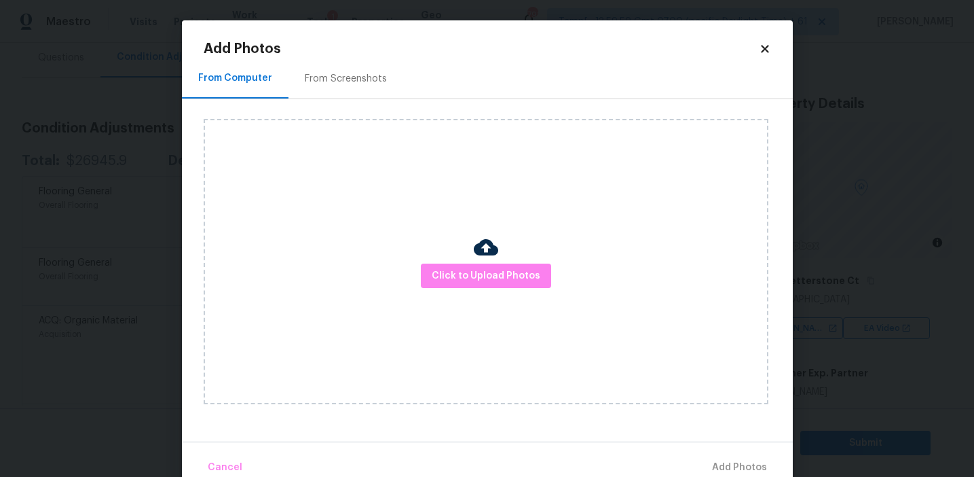
click at [461, 296] on div "Click to Upload Photos" at bounding box center [486, 261] width 565 height 285
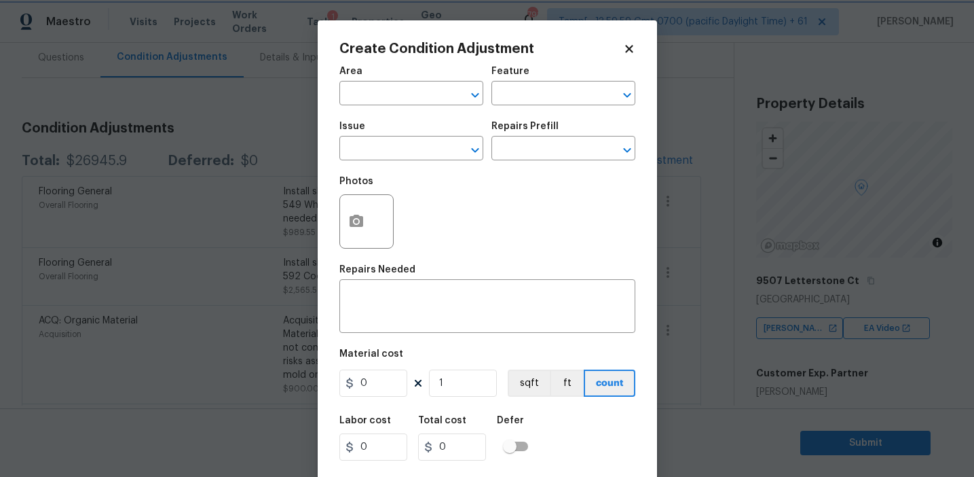
click at [148, 224] on body "Maestro Visits Projects Work Orders Tasks 1 Properties Geo Assignments 791 Tamp…" at bounding box center [487, 238] width 974 height 477
click at [411, 154] on input "text" at bounding box center [393, 149] width 106 height 21
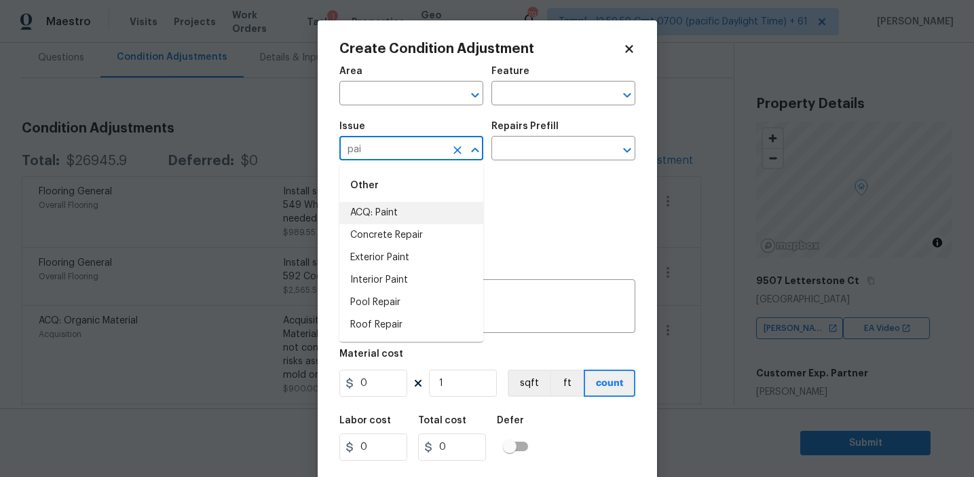
click at [430, 213] on li "ACQ: Paint" at bounding box center [412, 213] width 144 height 22
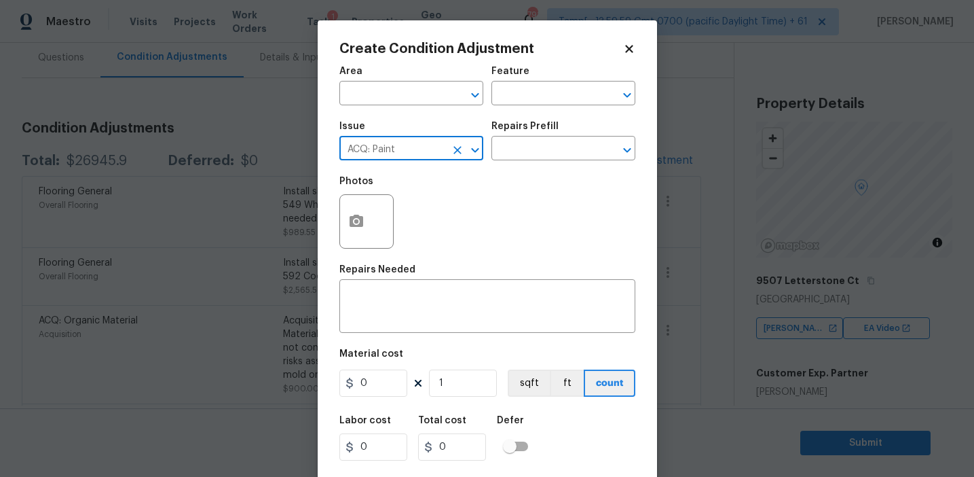
type input "ACQ: Paint"
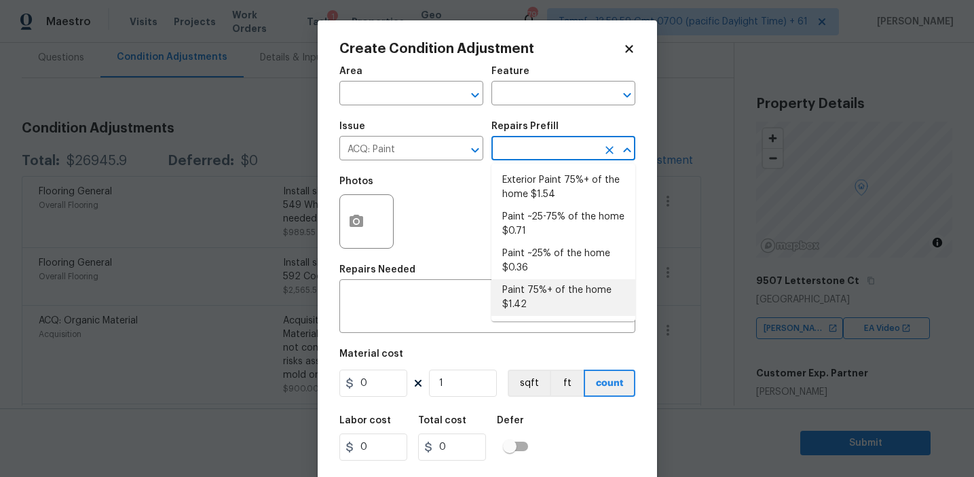
click at [534, 287] on li "Paint 75%+ of the home $1.42" at bounding box center [564, 297] width 144 height 37
type input "Acquisition"
type textarea "Acquisition Scope: 75%+ of the home will likely require interior paint"
type input "1.42"
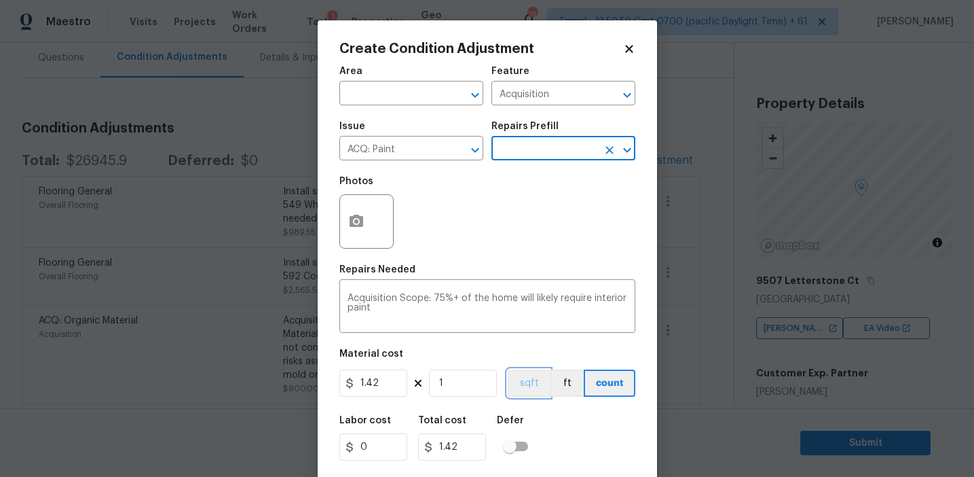
click at [528, 386] on button "sqft" at bounding box center [529, 382] width 42 height 27
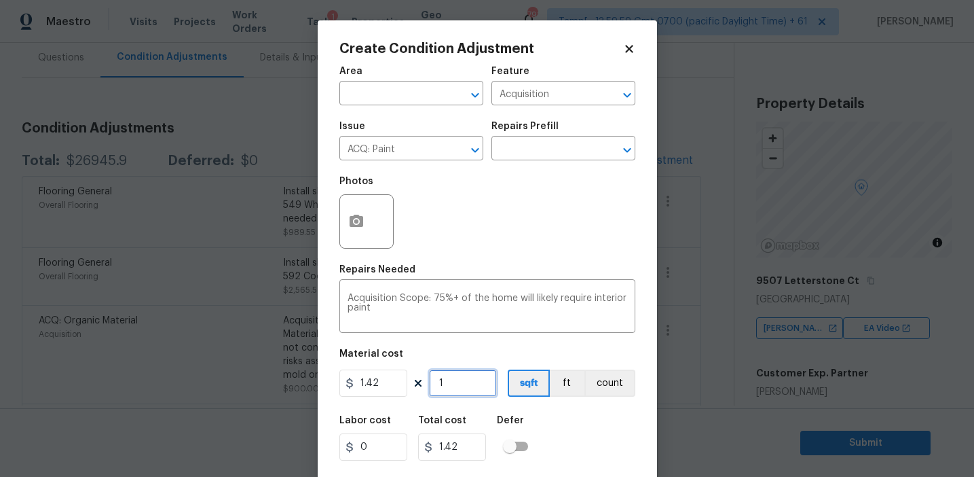
click at [466, 377] on input "1" at bounding box center [463, 382] width 68 height 27
type input "0"
type input "1"
type input "1.42"
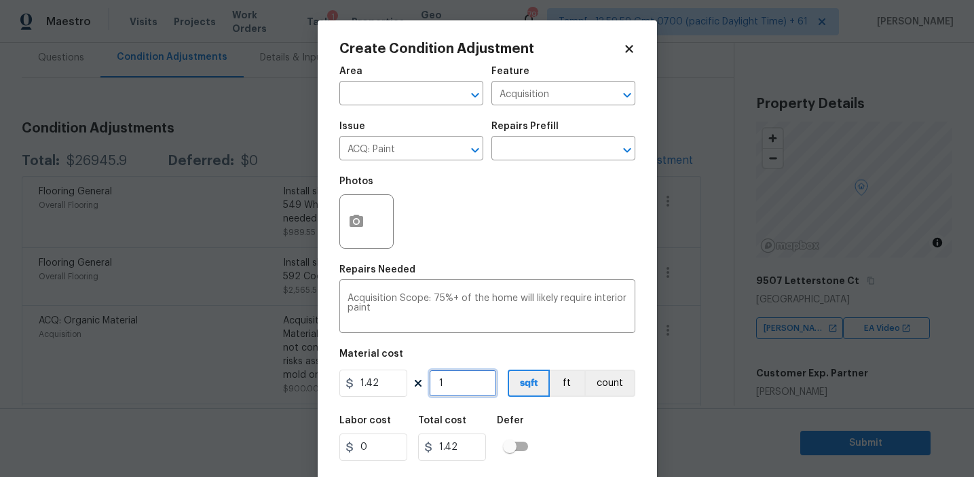
type input "14"
type input "19.88"
type input "144"
type input "204.48"
type input "1446"
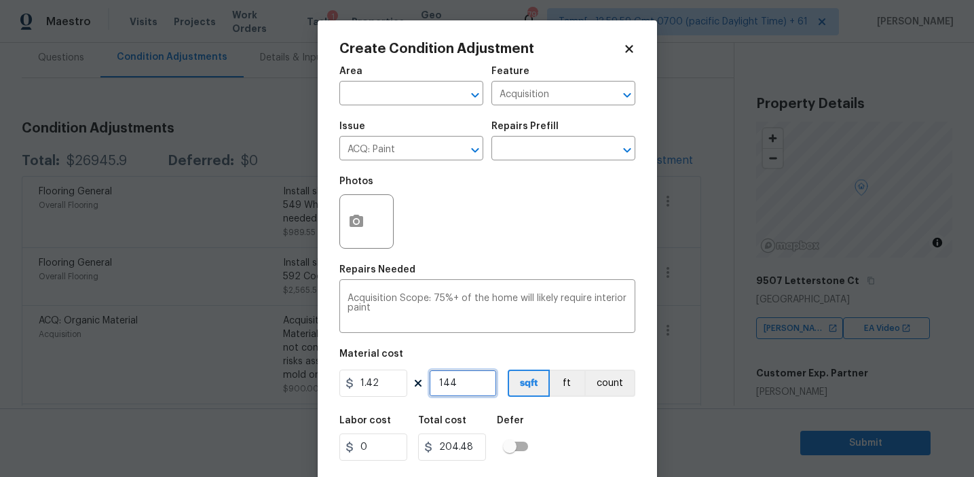
type input "2053.32"
type input "1446"
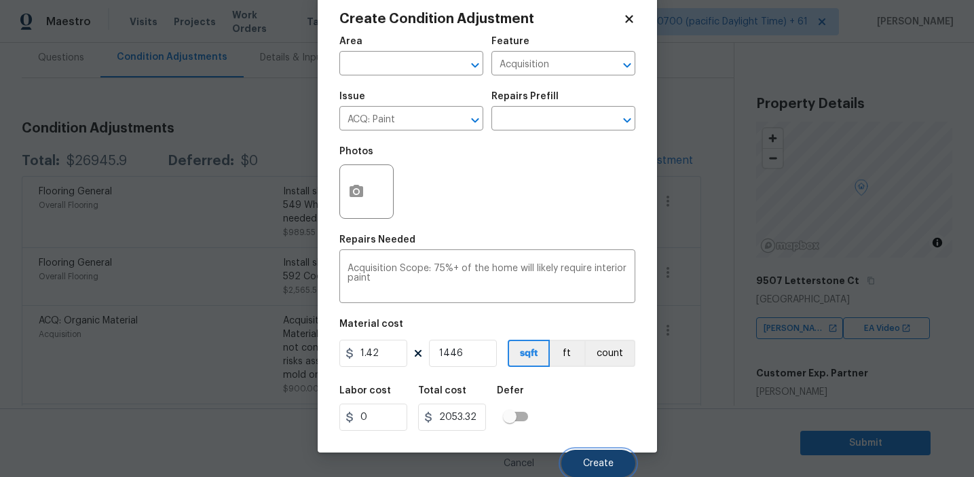
click at [589, 461] on span "Create" at bounding box center [598, 463] width 31 height 10
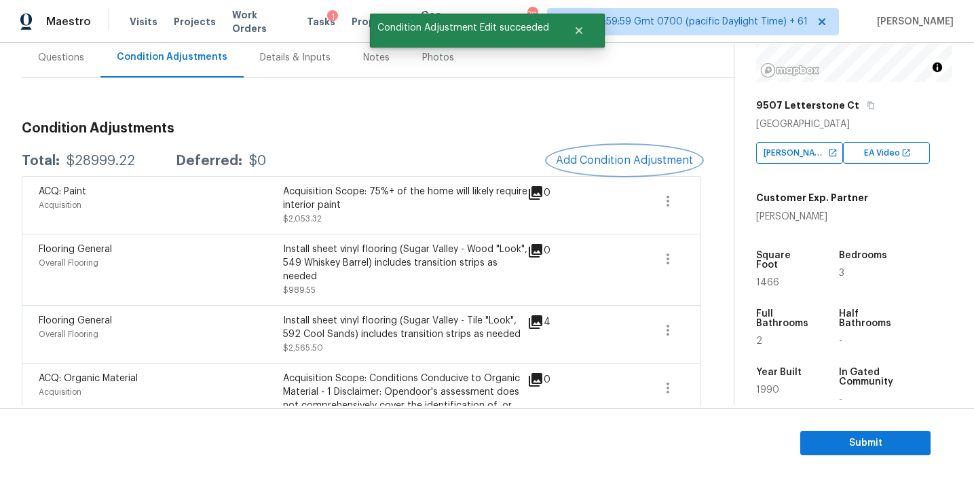
scroll to position [172, 0]
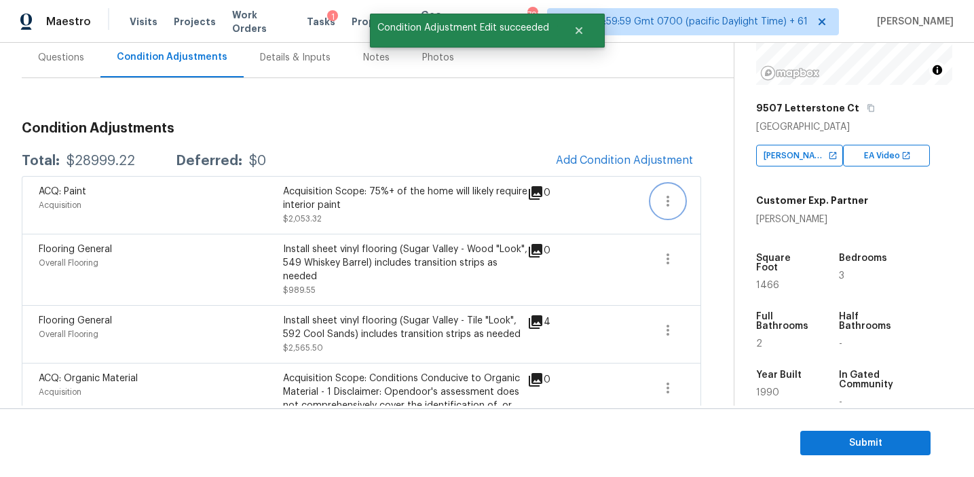
click at [667, 202] on icon "button" at bounding box center [668, 201] width 3 height 11
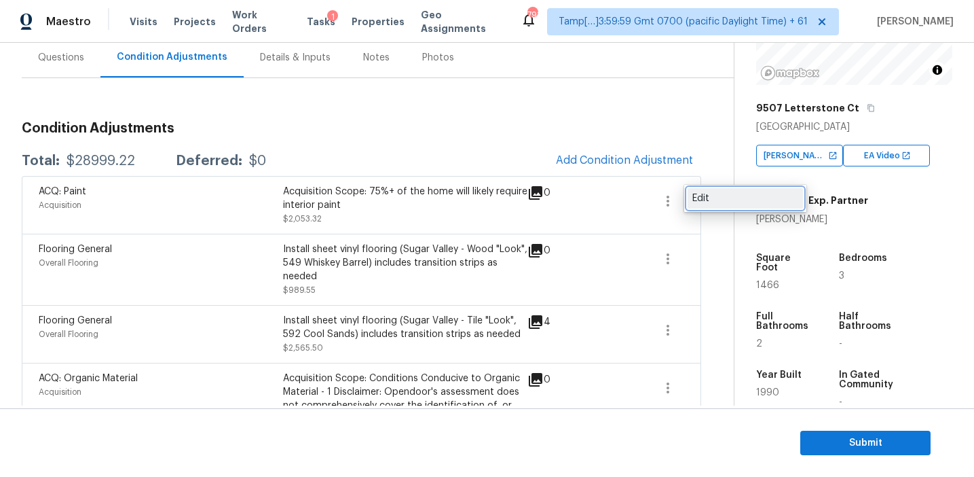
click at [702, 198] on div "Edit" at bounding box center [746, 198] width 106 height 14
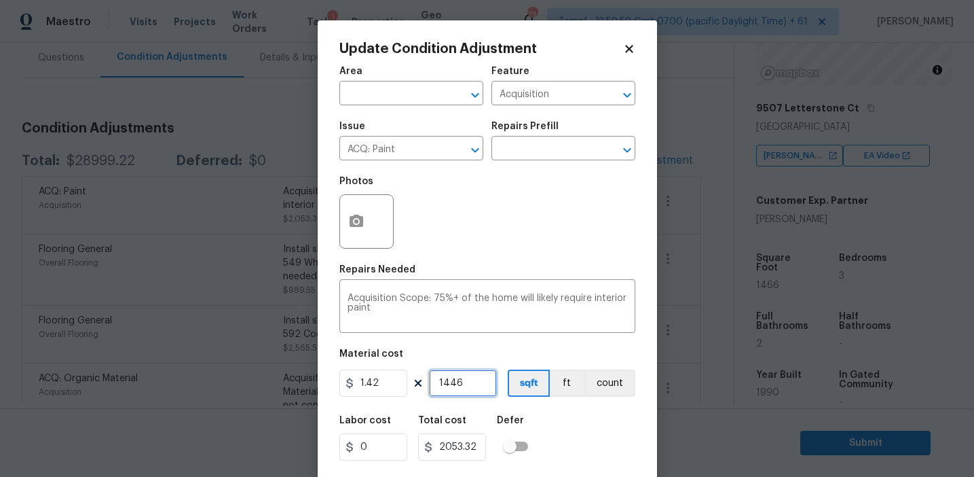
click at [455, 380] on input "1446" at bounding box center [463, 382] width 68 height 27
type input "146"
type input "207.32"
type input "1466"
type input "2081.72"
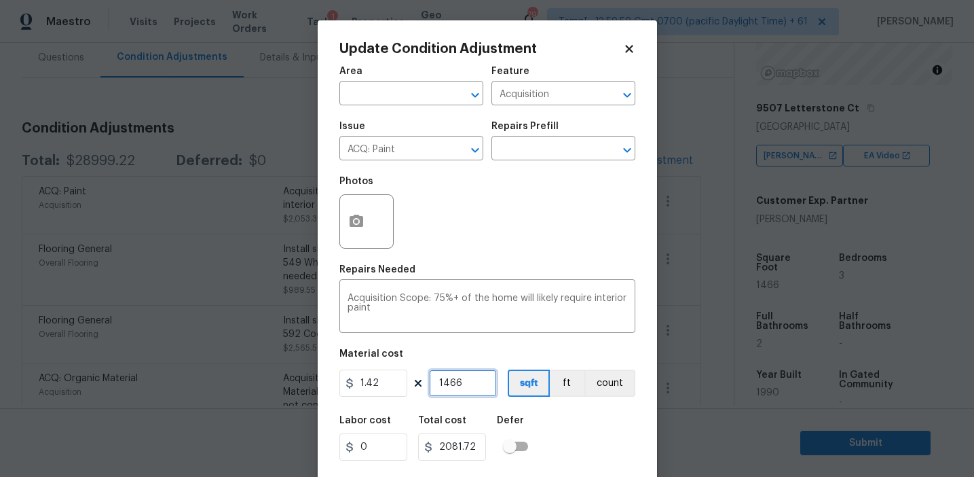
scroll to position [31, 0]
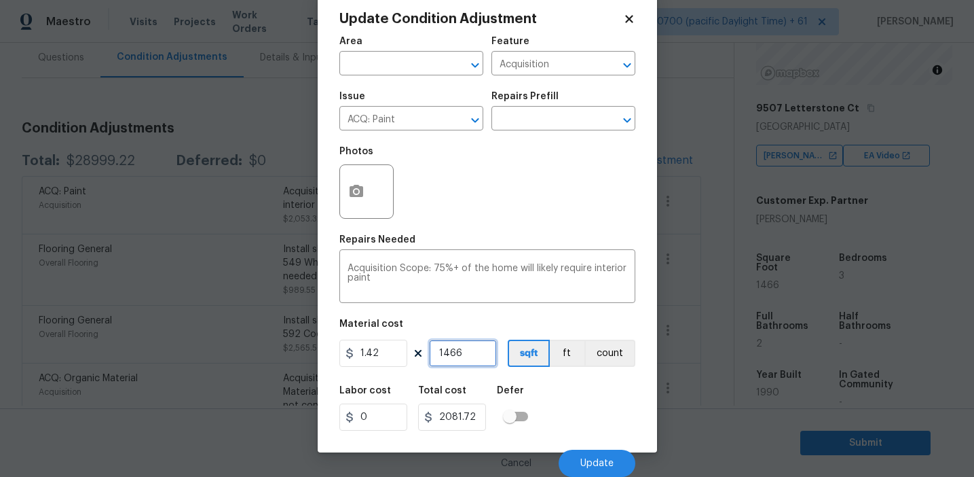
type input "1466"
click at [583, 430] on div "Labor cost 0 Total cost 2081.72 Defer" at bounding box center [488, 408] width 296 height 61
click at [587, 458] on span "Update" at bounding box center [597, 463] width 33 height 10
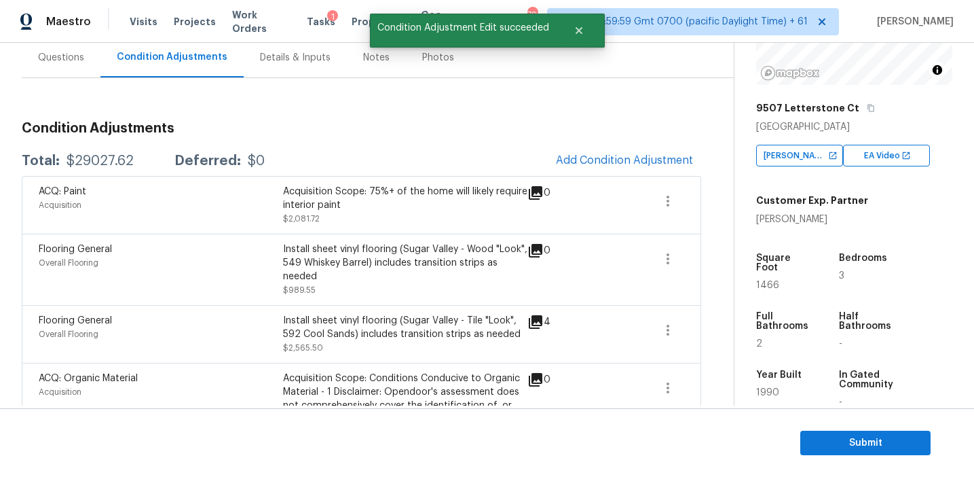
scroll to position [0, 0]
click at [98, 161] on div "$29027.62" at bounding box center [100, 161] width 67 height 14
copy div "29027.62"
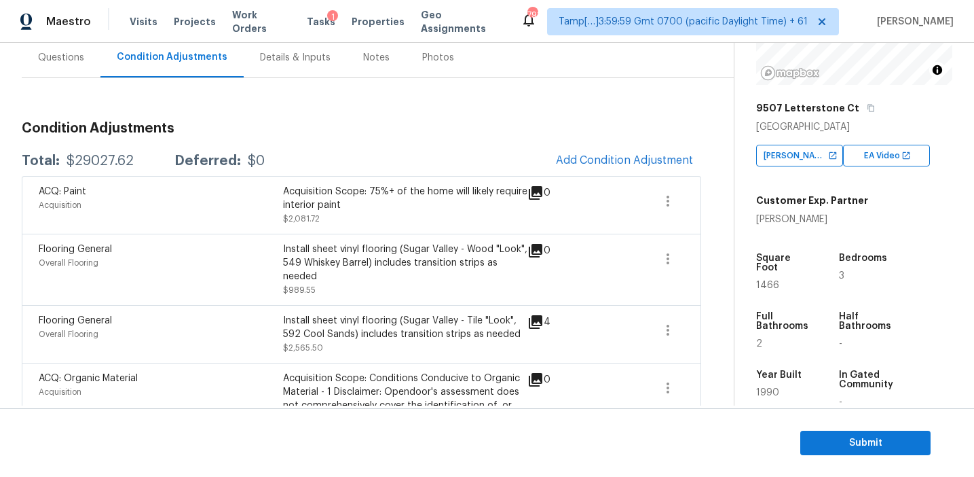
click at [82, 58] on div "Questions" at bounding box center [61, 58] width 46 height 14
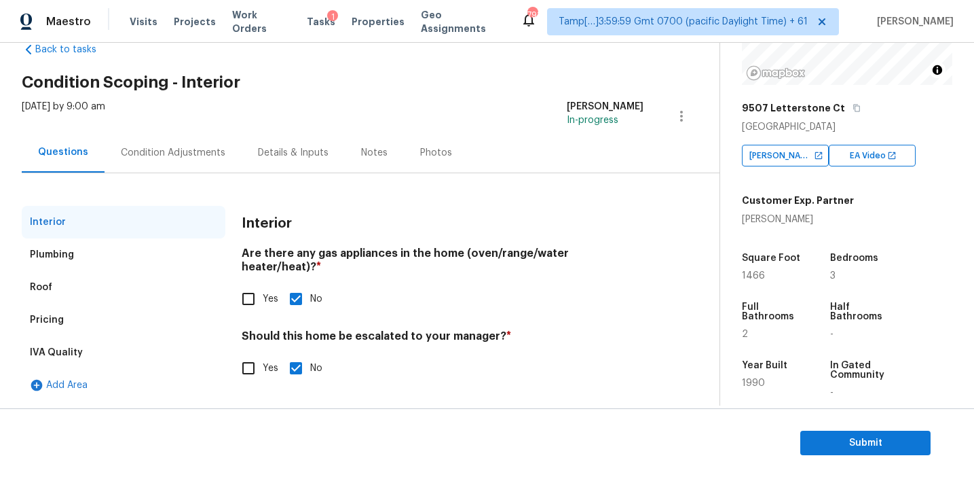
scroll to position [33, 0]
click at [246, 354] on input "Yes" at bounding box center [248, 368] width 29 height 29
checkbox input "true"
checkbox input "false"
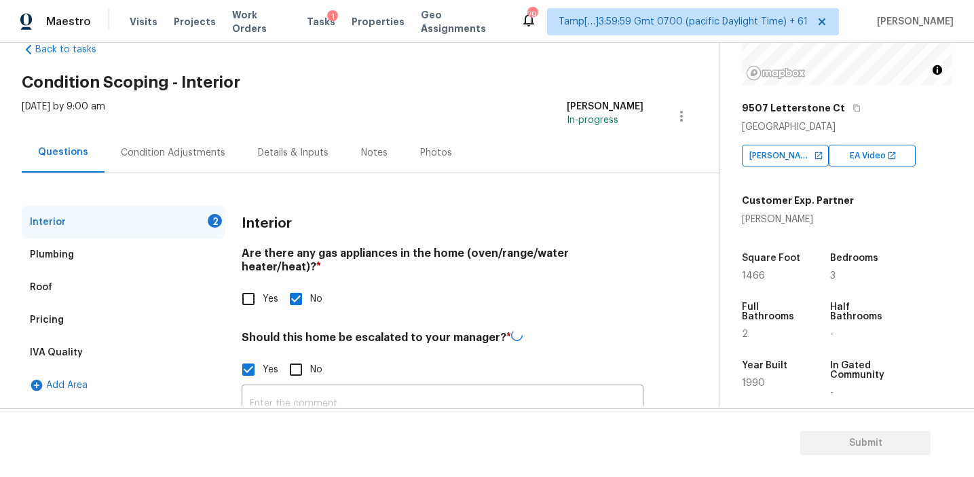
scroll to position [124, 0]
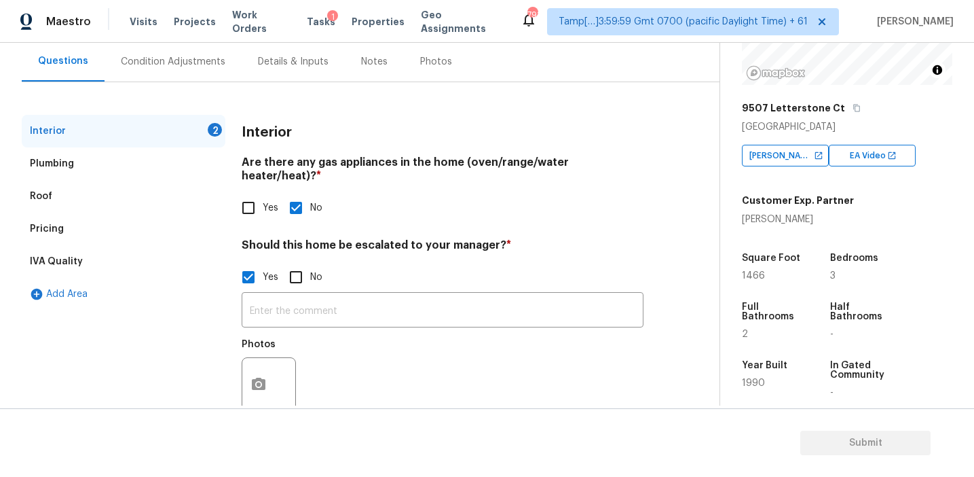
click at [286, 315] on div "​ Photos" at bounding box center [443, 355] width 402 height 128
click at [283, 295] on input "text" at bounding box center [443, 311] width 402 height 32
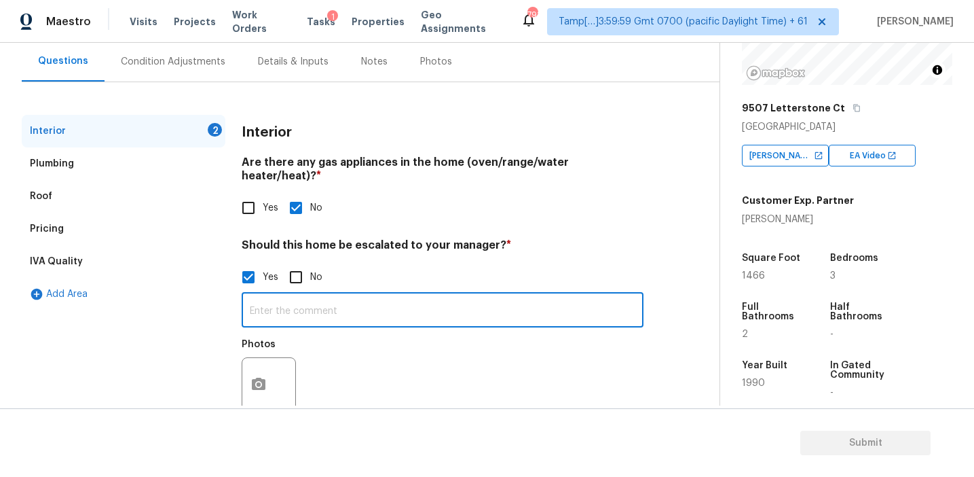
paste input "HPM Scope Adjustment is XXX, please review and ensure full scope amount is need…"
click at [373, 298] on input "HPM Scope Adjustment is XXX, please review and ensure full scope amount is need…" at bounding box center [443, 311] width 402 height 32
type input "HPM Scope Adjustment is $20972, please review and ensure full scope amount is n…"
click at [449, 348] on div "Photos" at bounding box center [443, 375] width 402 height 88
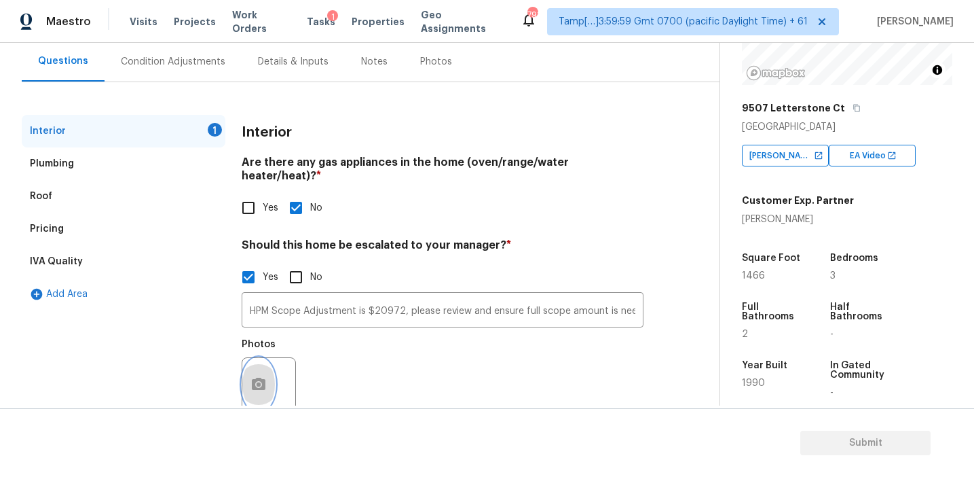
click at [257, 378] on icon "button" at bounding box center [259, 384] width 14 height 12
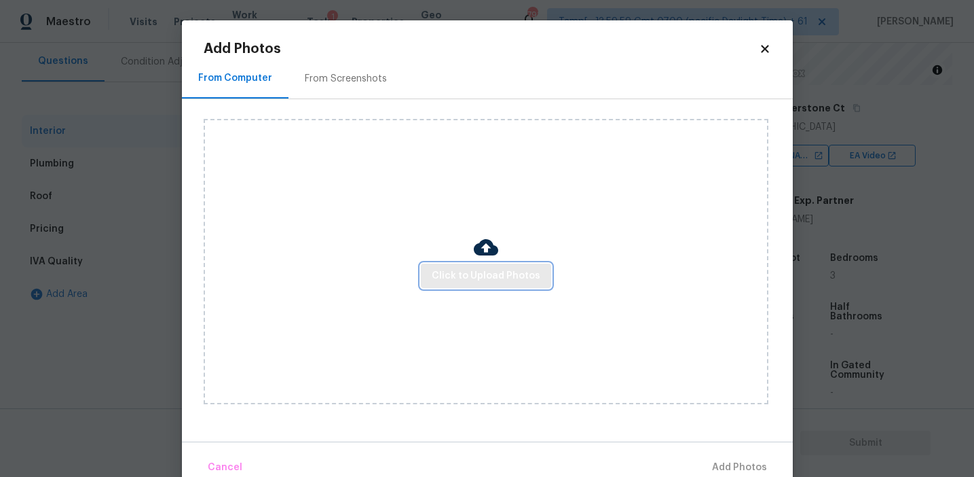
click at [426, 280] on button "Click to Upload Photos" at bounding box center [486, 275] width 130 height 25
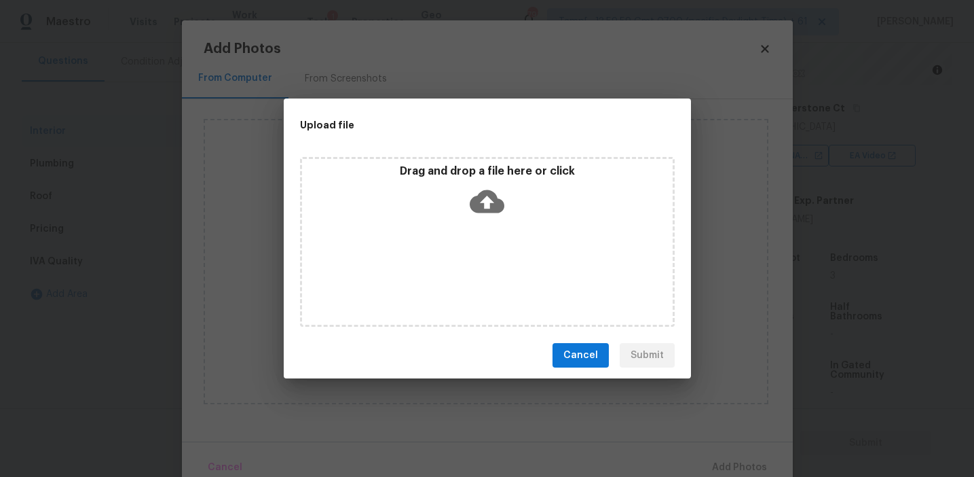
click at [421, 164] on p "Drag and drop a file here or click" at bounding box center [487, 171] width 371 height 14
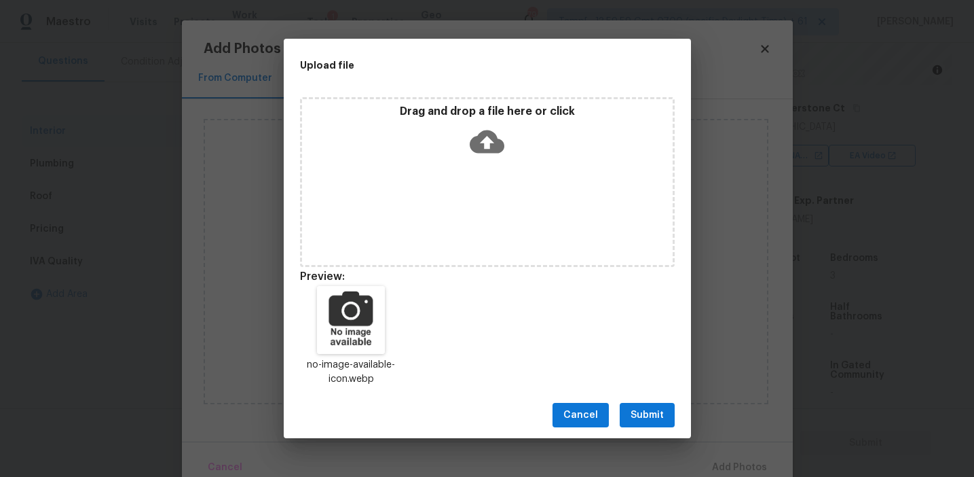
click at [636, 401] on div "Cancel Submit" at bounding box center [487, 415] width 407 height 47
click at [648, 407] on span "Submit" at bounding box center [647, 415] width 33 height 17
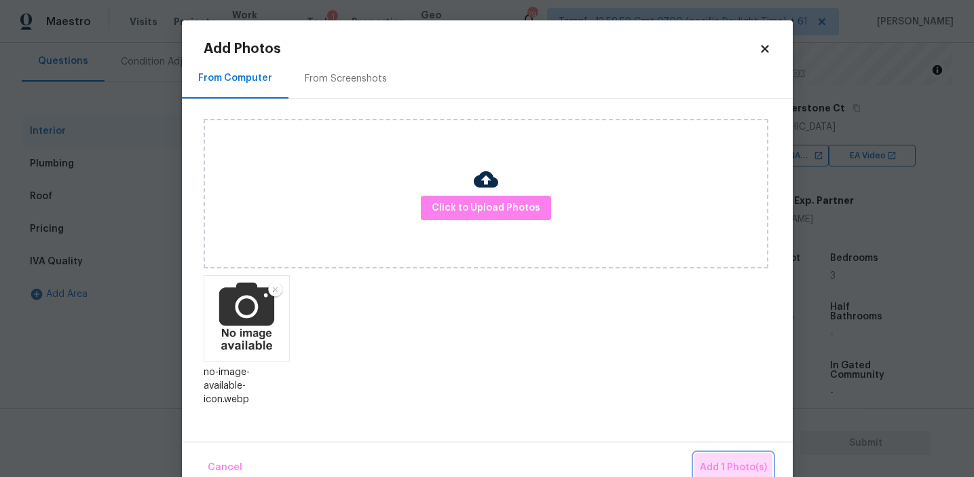
click at [718, 459] on span "Add 1 Photo(s)" at bounding box center [733, 467] width 67 height 17
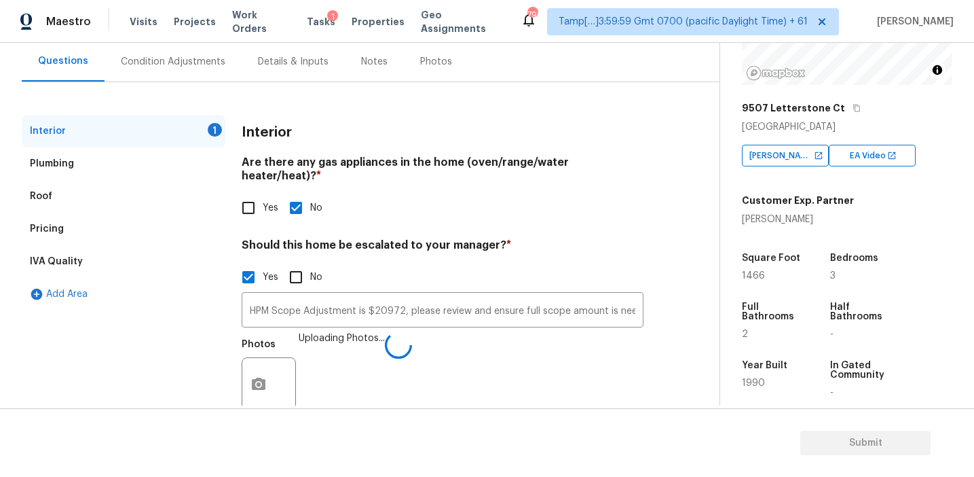
click at [484, 263] on div "Yes No" at bounding box center [443, 277] width 402 height 29
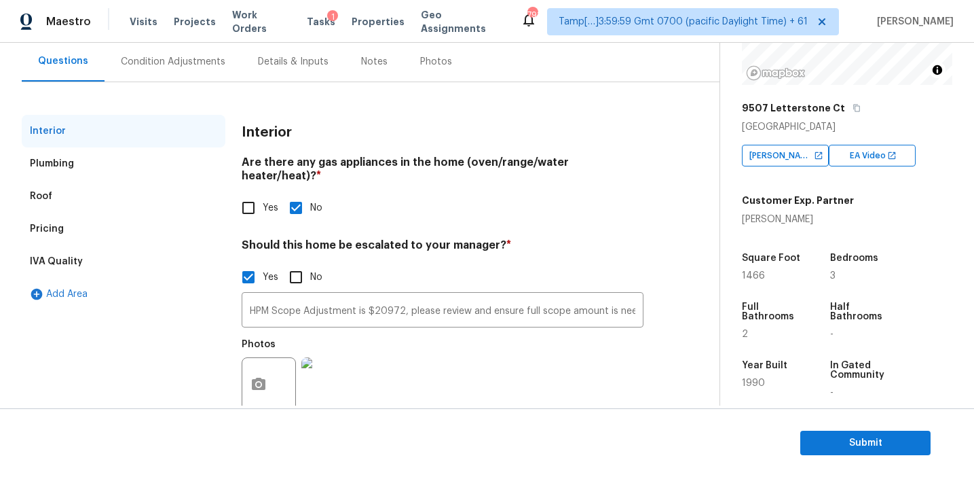
click at [420, 216] on div "Interior Are there any gas appliances in the home (oven/range/water heater/heat…" at bounding box center [443, 275] width 402 height 321
click at [194, 69] on div "Condition Adjustments" at bounding box center [173, 61] width 137 height 40
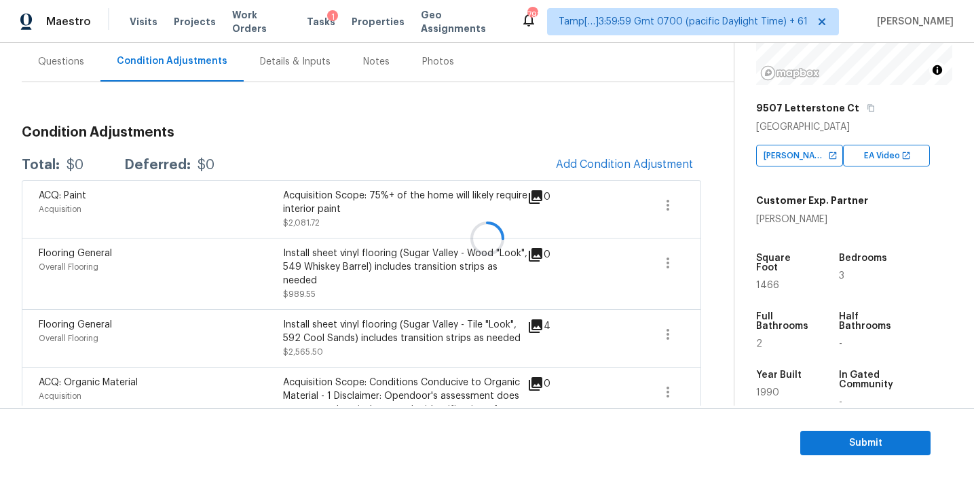
scroll to position [124, 0]
click at [434, 160] on div at bounding box center [487, 238] width 974 height 477
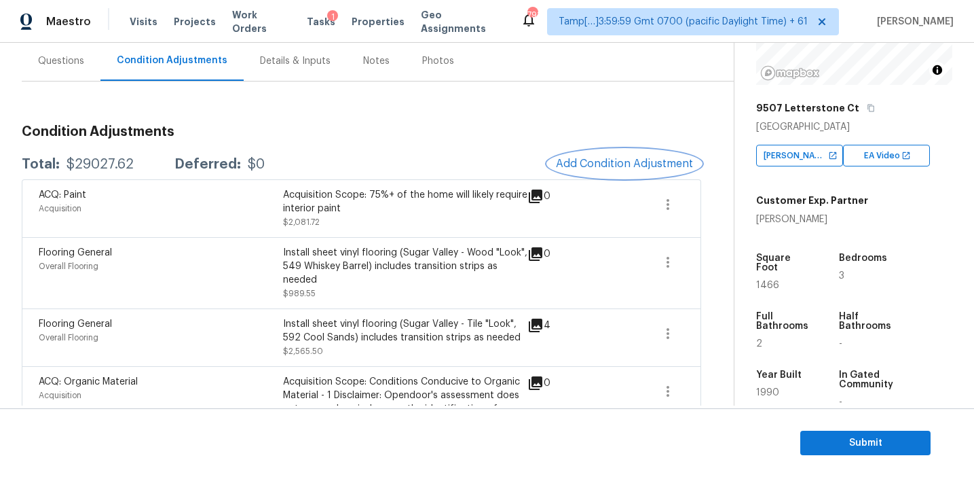
click at [579, 166] on span "Add Condition Adjustment" at bounding box center [624, 164] width 137 height 12
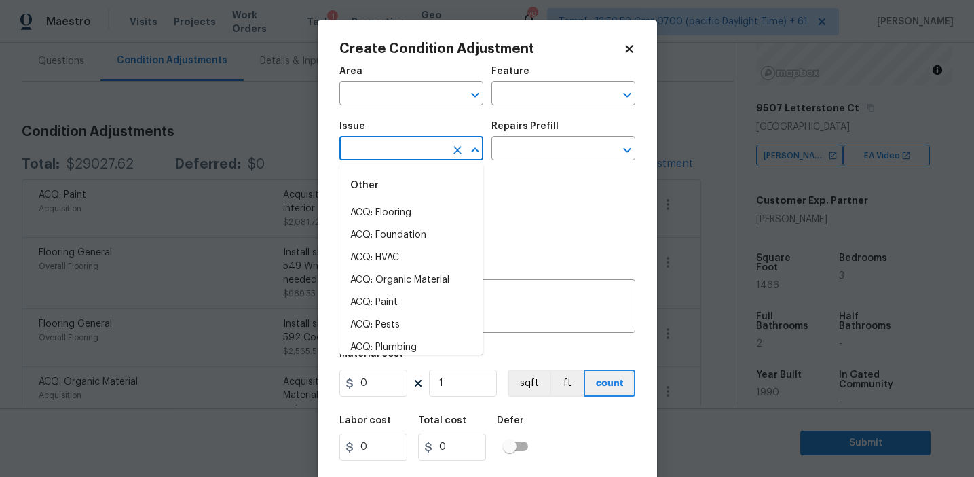
click at [391, 151] on input "text" at bounding box center [393, 149] width 106 height 21
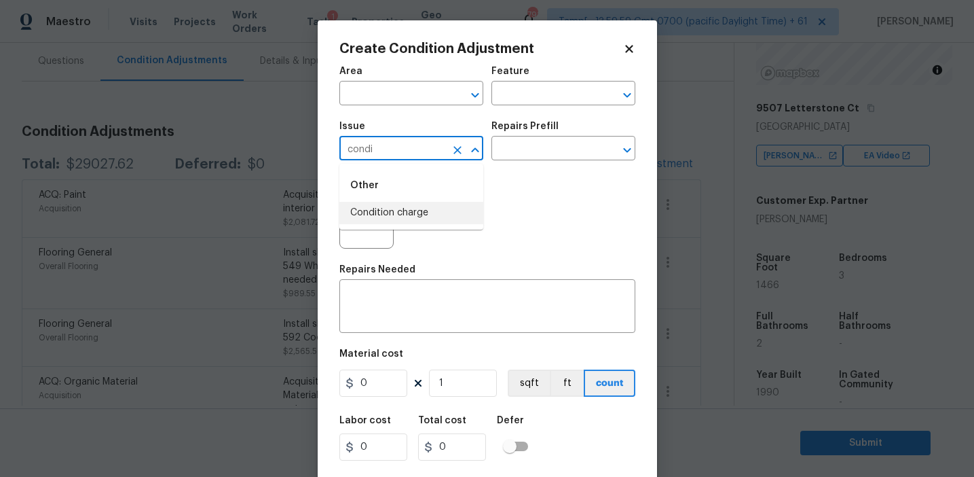
click at [424, 215] on li "Condition charge" at bounding box center [412, 213] width 144 height 22
type input "Condition charge"
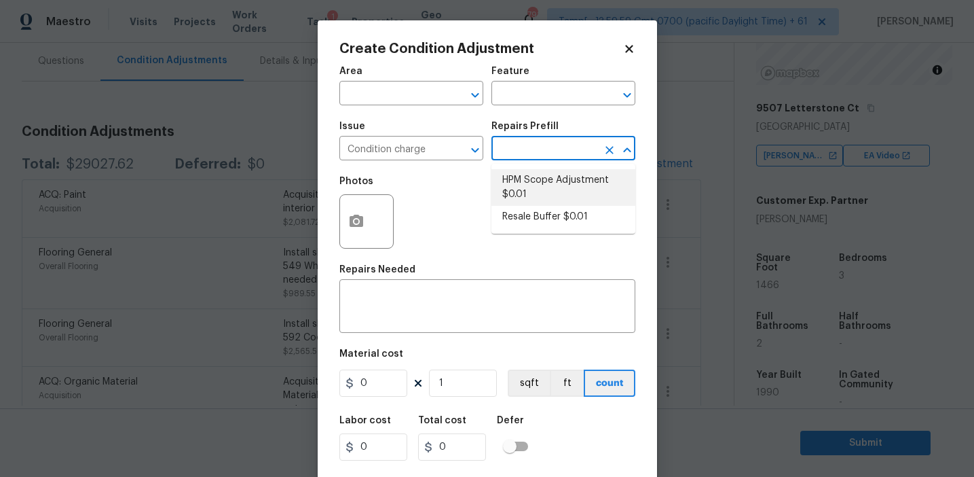
click at [528, 186] on li "HPM Scope Adjustment $0.01" at bounding box center [564, 187] width 144 height 37
type input "Home Readiness Packages"
type textarea "HPM Scope Adjustment"
type input "0.01"
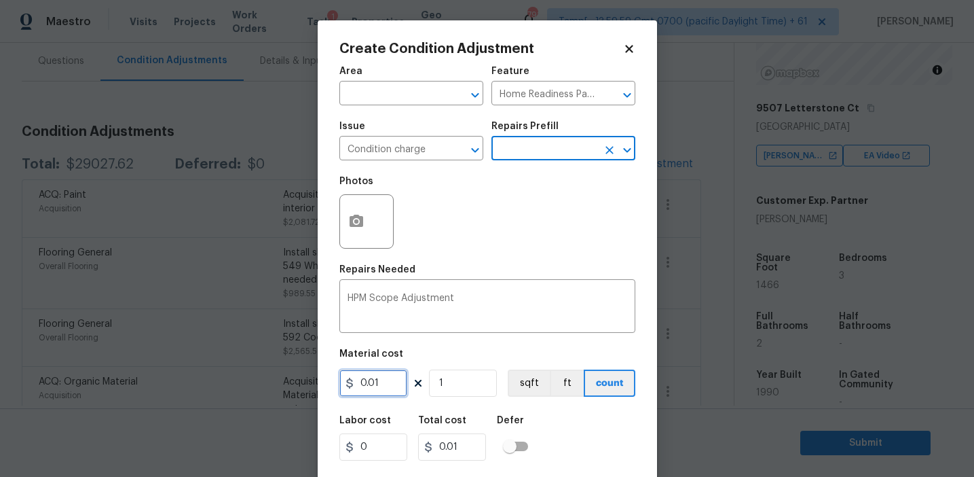
click at [380, 389] on input "0.01" at bounding box center [374, 382] width 68 height 27
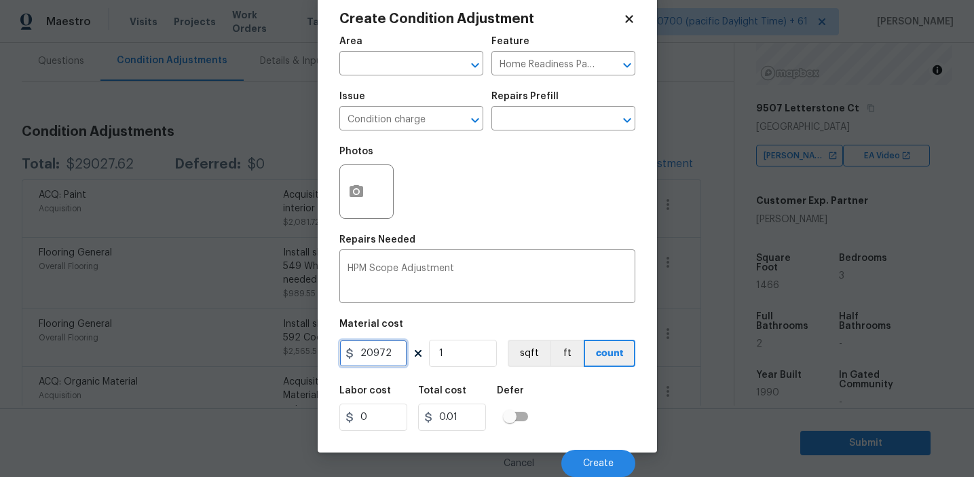
type input "20972"
click at [581, 456] on button "Create" at bounding box center [599, 463] width 74 height 27
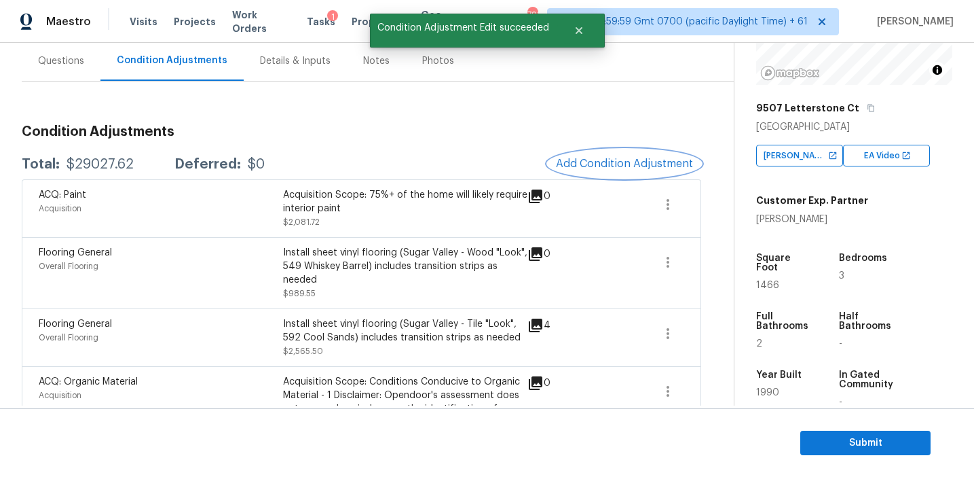
scroll to position [0, 0]
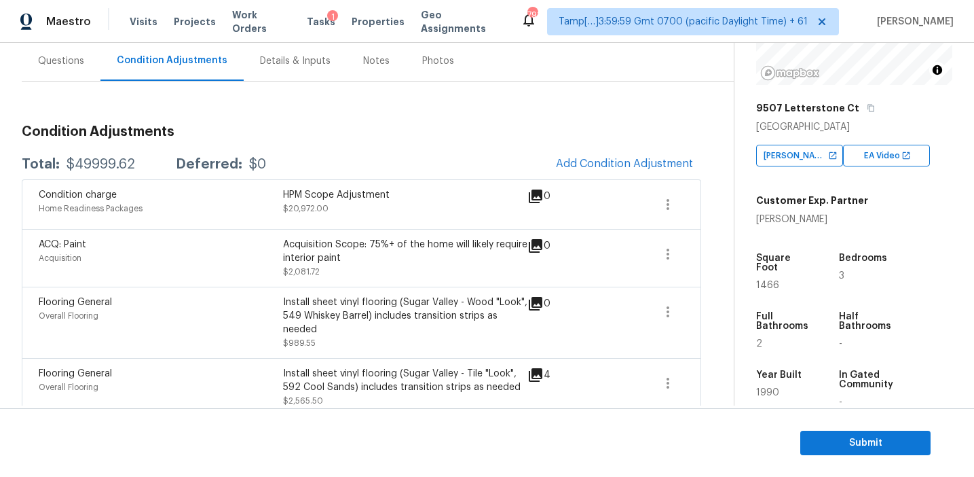
click at [488, 153] on div "Total: $49999.62 Deferred: $0 Add Condition Adjustment" at bounding box center [362, 164] width 680 height 30
click at [600, 155] on button "Add Condition Adjustment" at bounding box center [624, 163] width 153 height 29
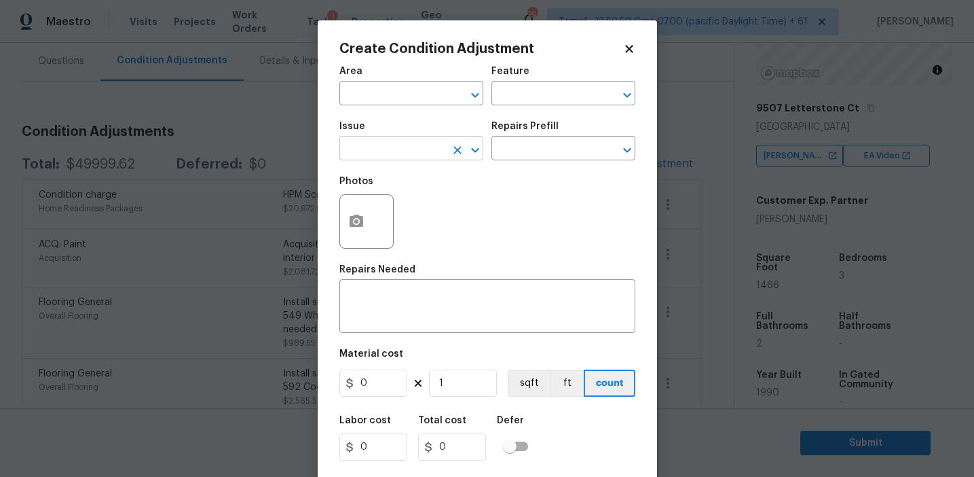
click at [382, 152] on input "text" at bounding box center [393, 149] width 106 height 21
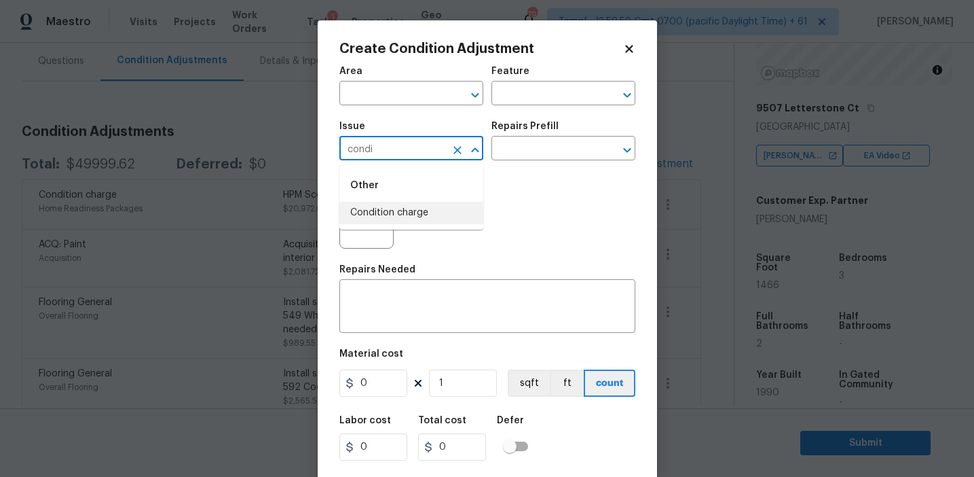
click at [409, 216] on li "Condition charge" at bounding box center [412, 213] width 144 height 22
type input "Condition charge"
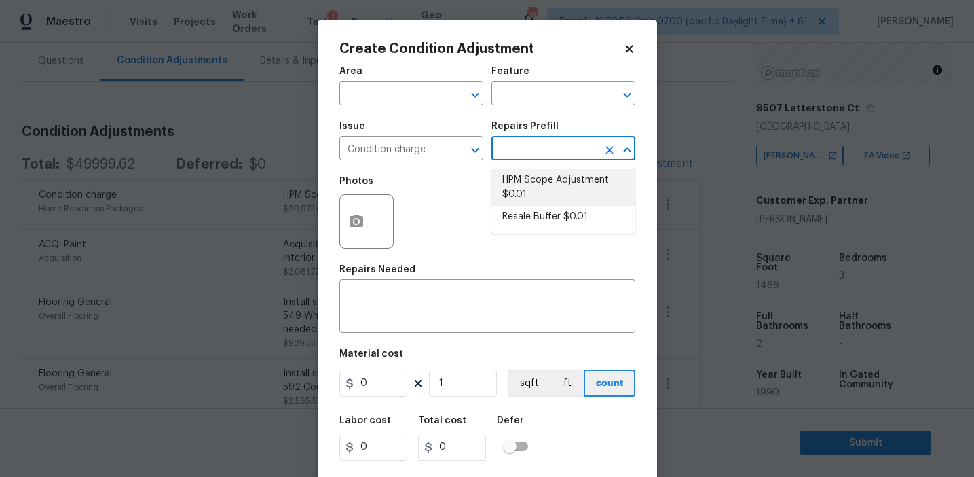
click at [540, 212] on li "Resale Buffer $0.01" at bounding box center [564, 217] width 144 height 22
type input "Home Readiness Packages"
type textarea "Resale Buffer"
type input "0.01"
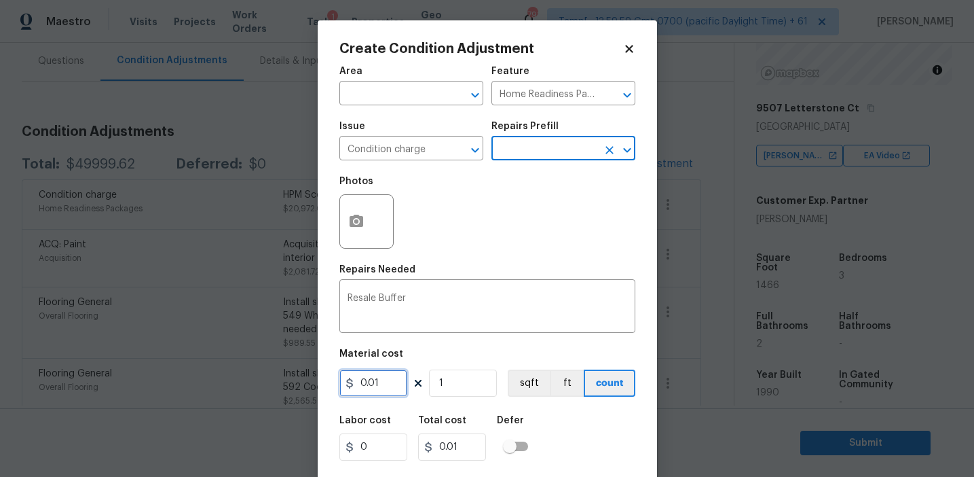
click at [392, 382] on input "0.01" at bounding box center [374, 382] width 68 height 27
type input "5300"
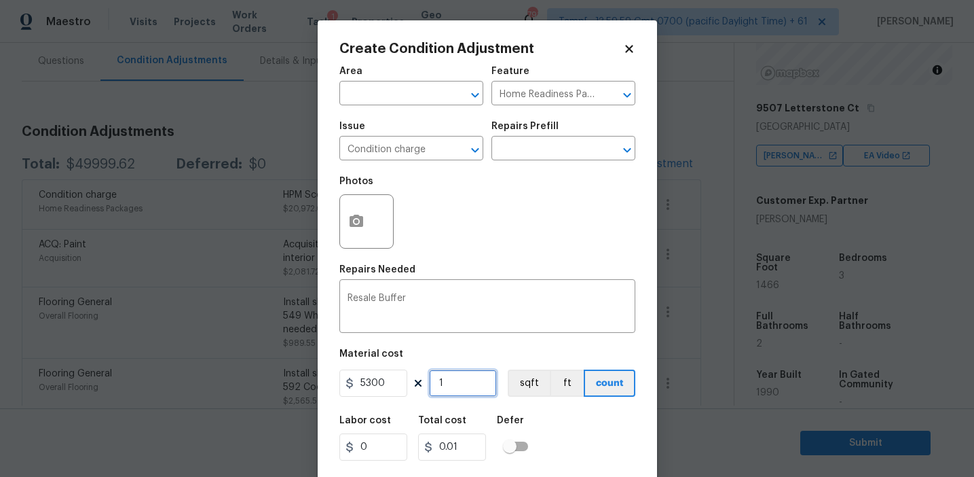
type input "5300"
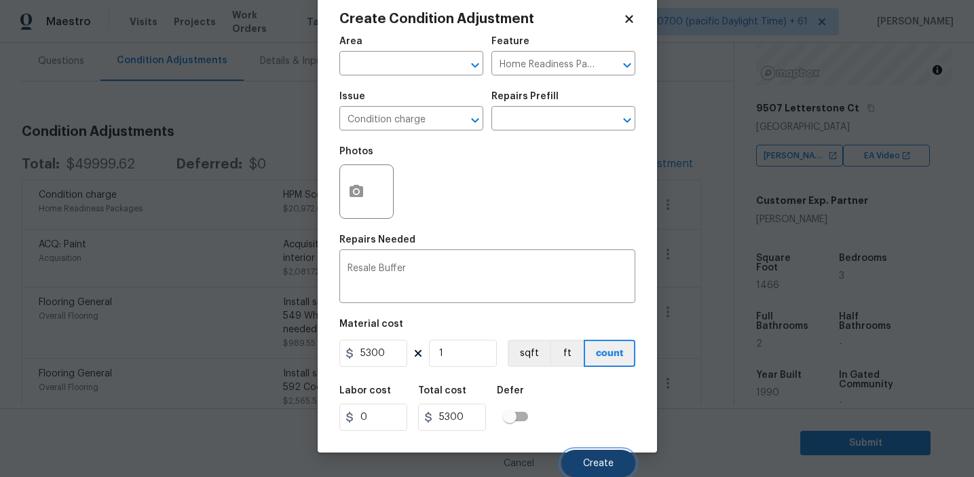
click at [588, 450] on button "Create" at bounding box center [599, 463] width 74 height 27
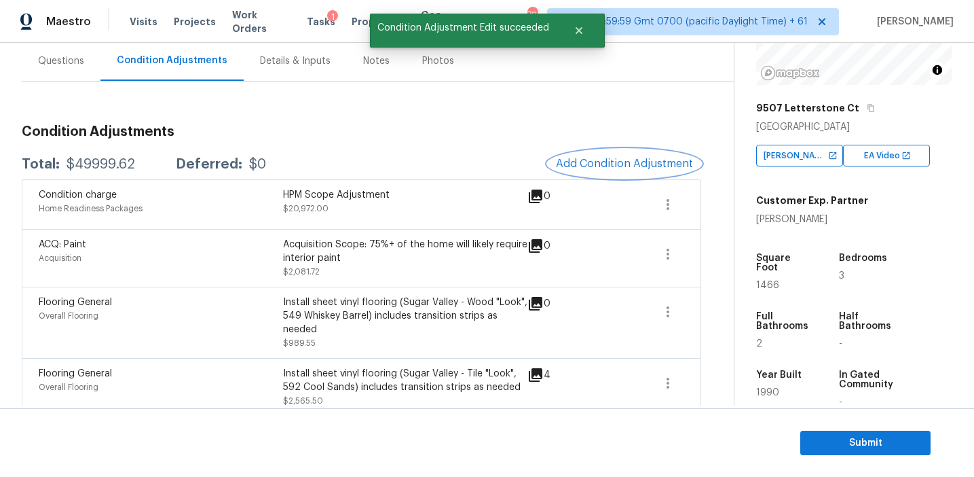
scroll to position [0, 0]
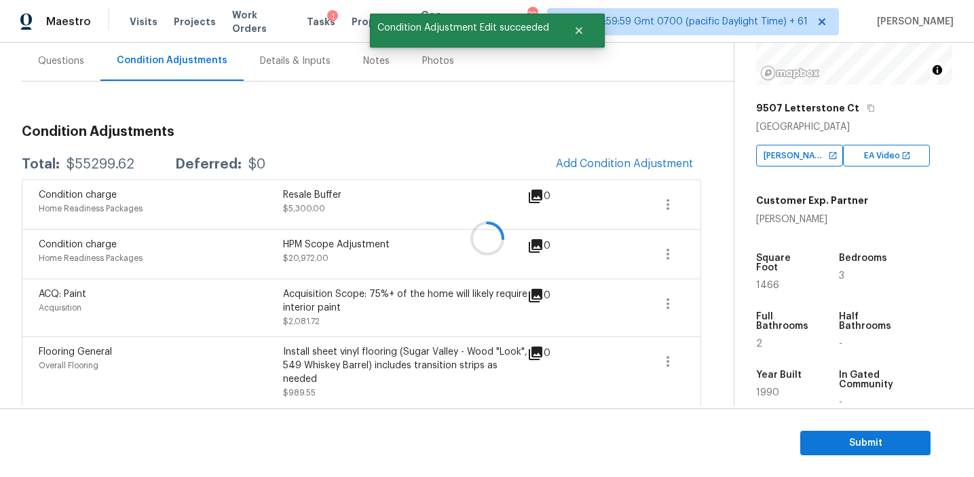
click at [108, 162] on div at bounding box center [487, 238] width 974 height 477
click at [94, 162] on div "$55299.62" at bounding box center [101, 165] width 68 height 14
copy div "55299.62"
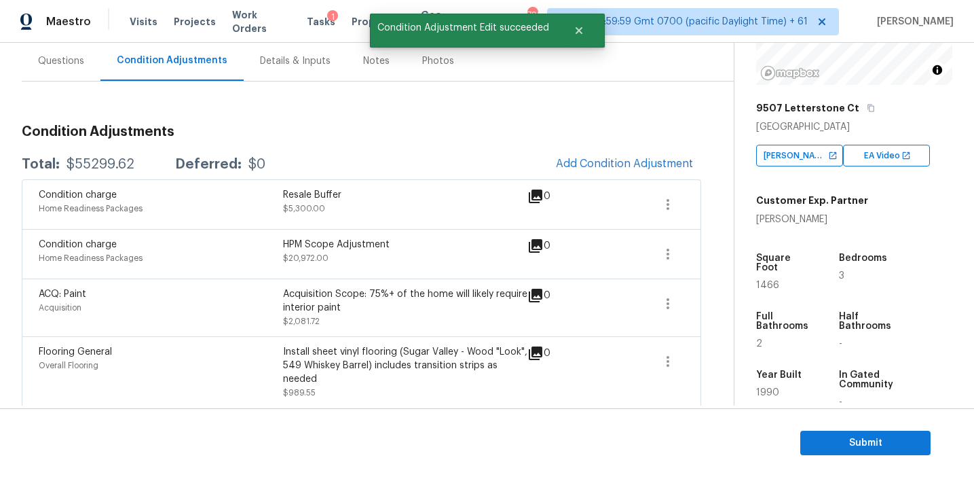
click at [277, 128] on h3 "Condition Adjustments" at bounding box center [362, 132] width 680 height 14
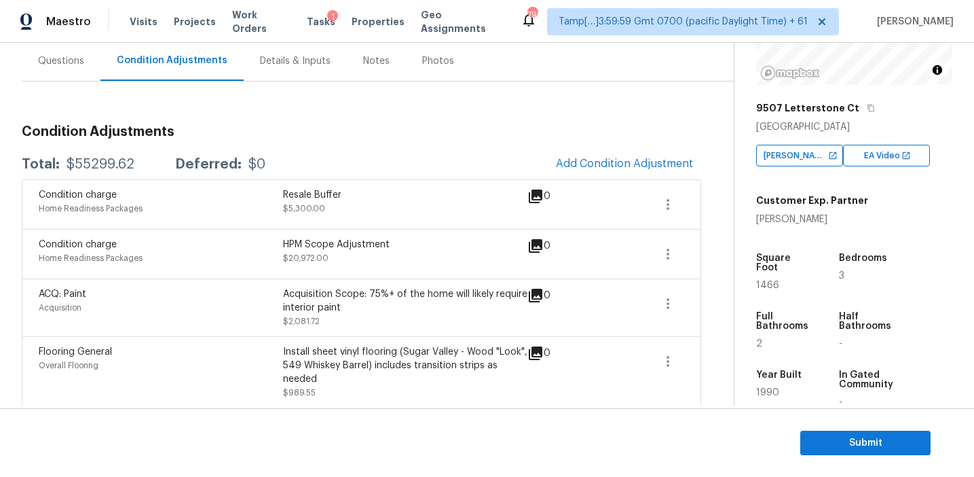
click at [297, 182] on div "Condition charge Home Readiness Packages Resale Buffer $5,300.00 0" at bounding box center [362, 204] width 680 height 50
click at [100, 58] on div "Condition Adjustments" at bounding box center [171, 61] width 143 height 40
click at [71, 68] on div "Questions" at bounding box center [61, 61] width 79 height 40
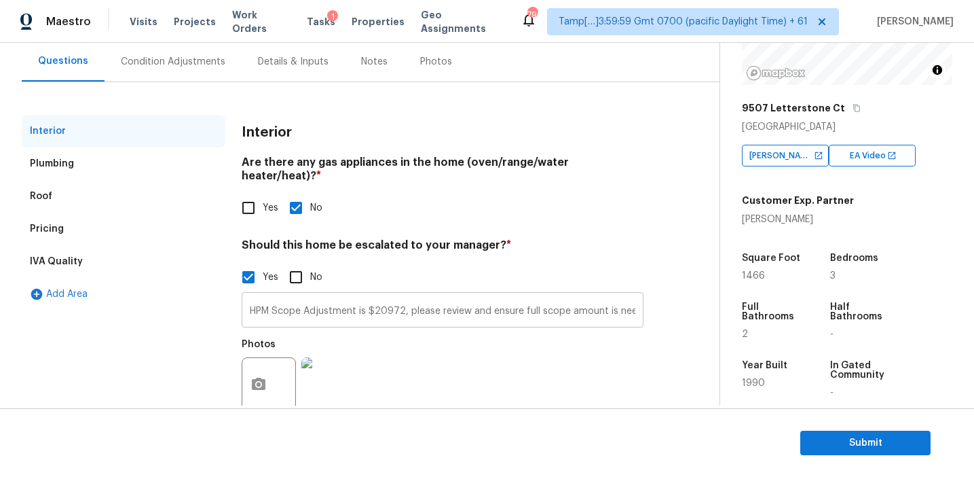
click at [268, 295] on input "HPM Scope Adjustment is $20972, please review and ensure full scope amount is n…" at bounding box center [443, 311] width 402 height 32
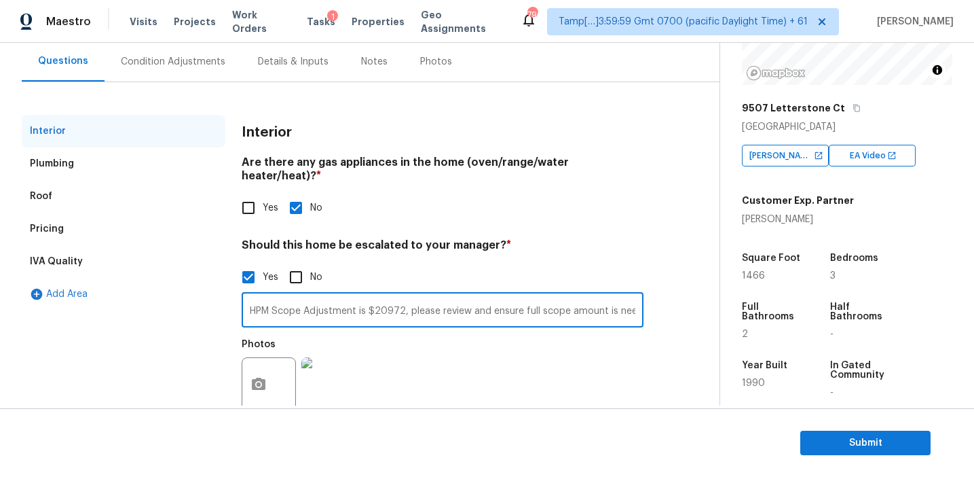
click at [166, 264] on div "IVA Quality" at bounding box center [124, 261] width 204 height 33
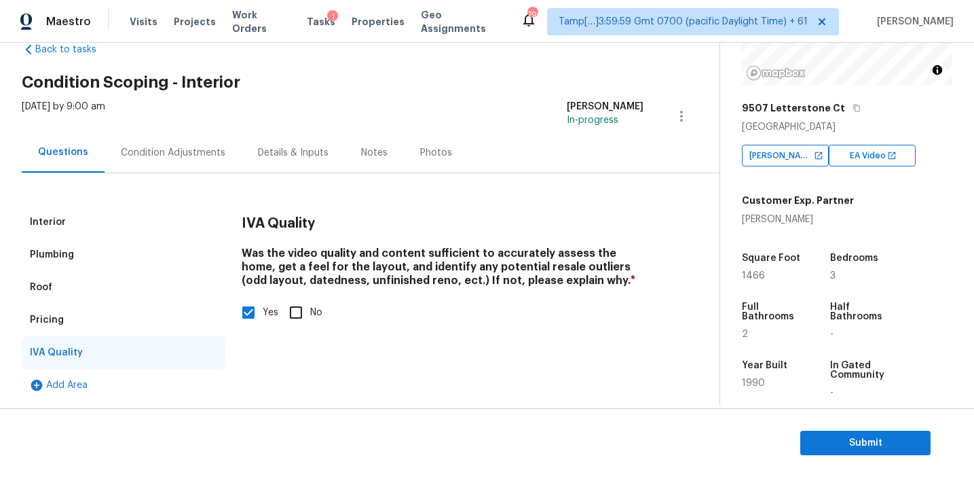
scroll to position [33, 0]
click at [170, 321] on div "Pricing" at bounding box center [124, 320] width 204 height 33
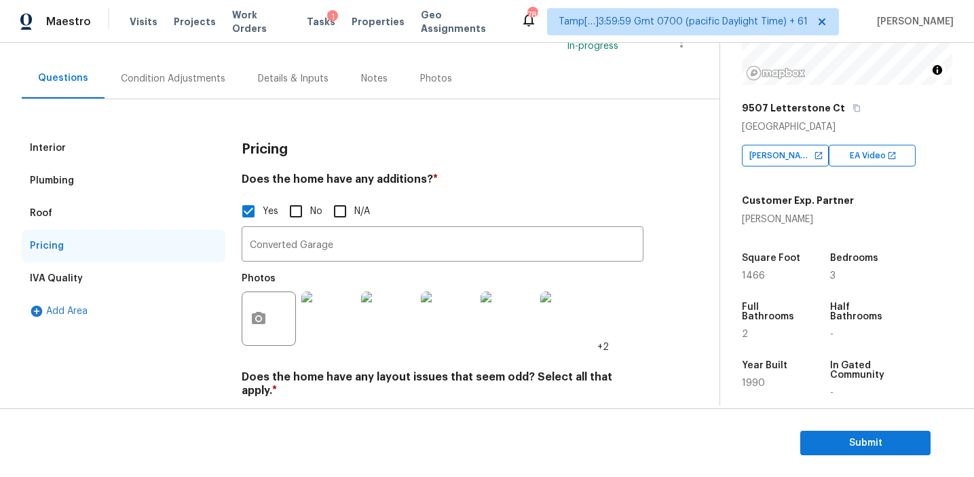
click at [109, 223] on div "Roof" at bounding box center [124, 213] width 204 height 33
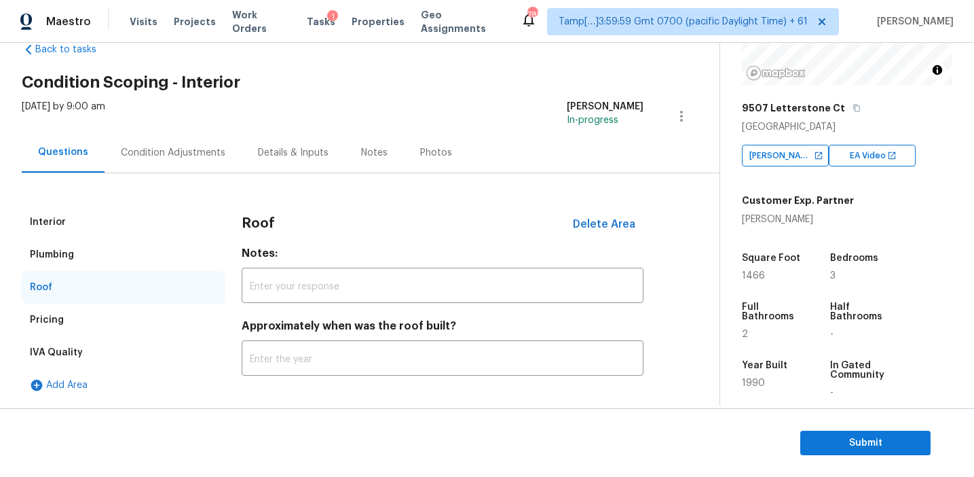
click at [113, 256] on div "Plumbing" at bounding box center [124, 254] width 204 height 33
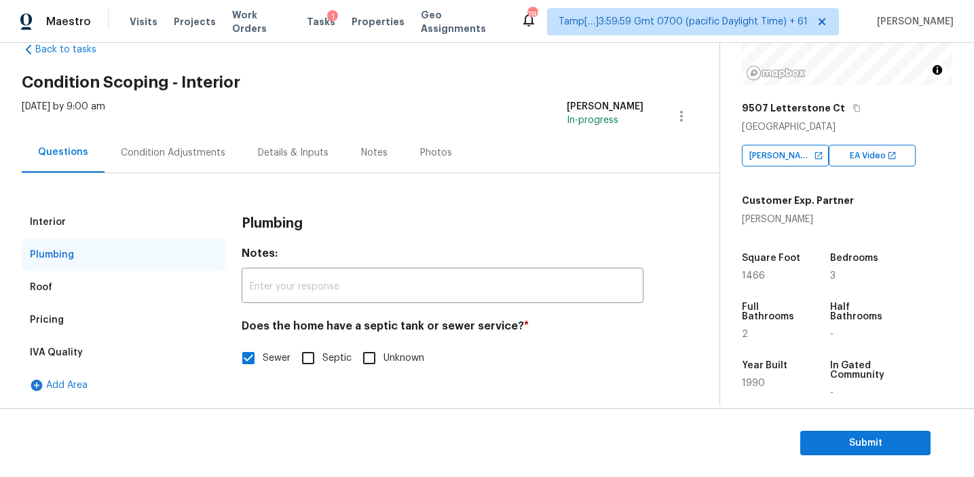
click at [113, 225] on div "Interior" at bounding box center [124, 222] width 204 height 33
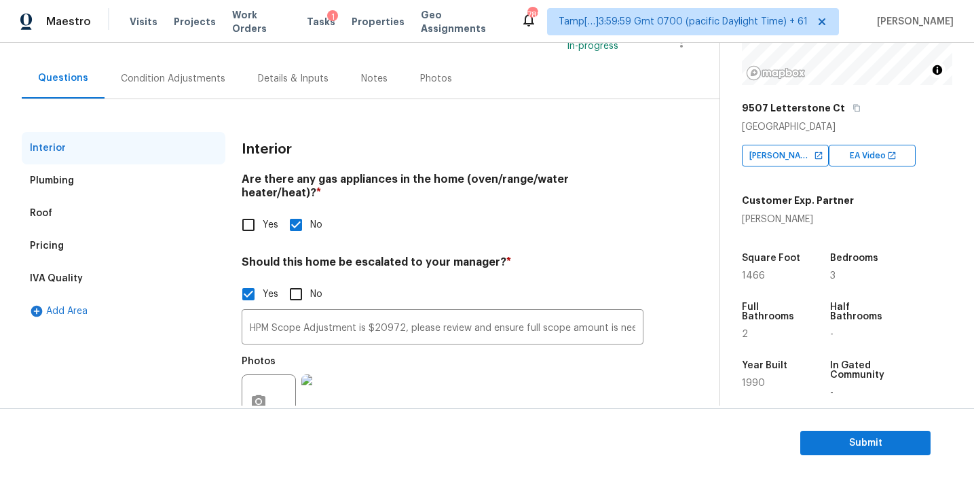
click at [177, 88] on div "Condition Adjustments" at bounding box center [173, 78] width 137 height 40
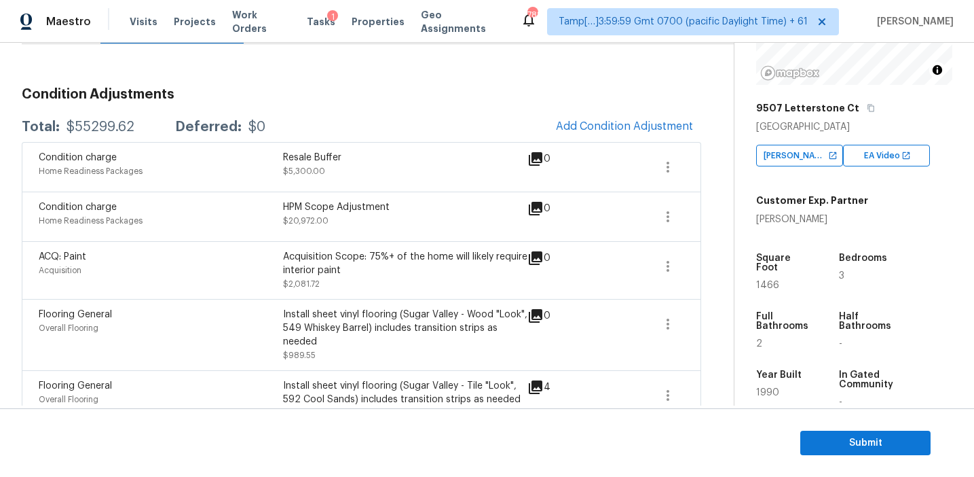
scroll to position [130, 0]
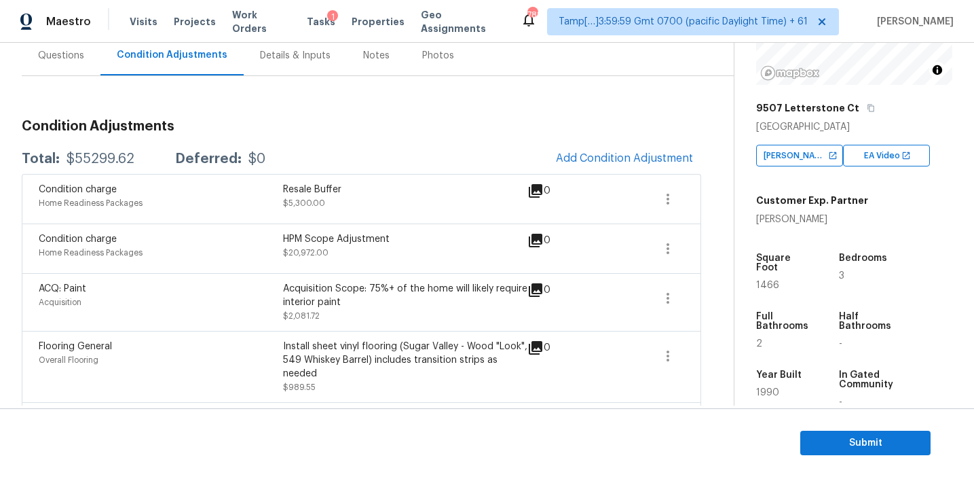
click at [329, 191] on div "Resale Buffer" at bounding box center [405, 190] width 244 height 14
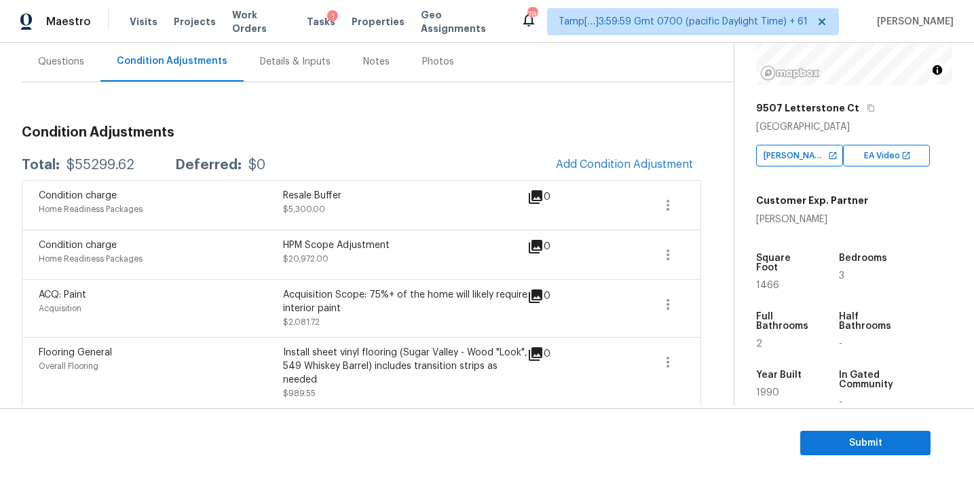
click at [330, 162] on div "Total: $55299.62 Deferred: $0 Add Condition Adjustment" at bounding box center [362, 165] width 680 height 30
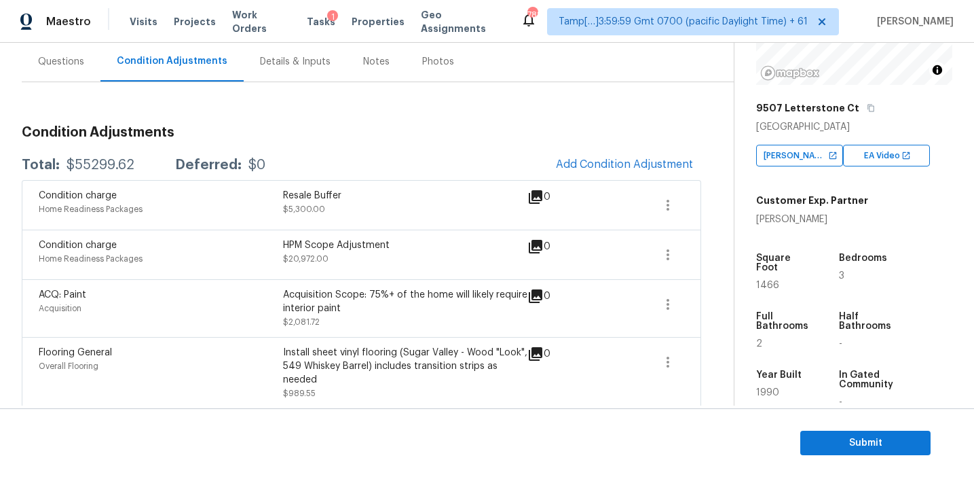
click at [425, 208] on div "Resale Buffer $5,300.00" at bounding box center [405, 205] width 244 height 33
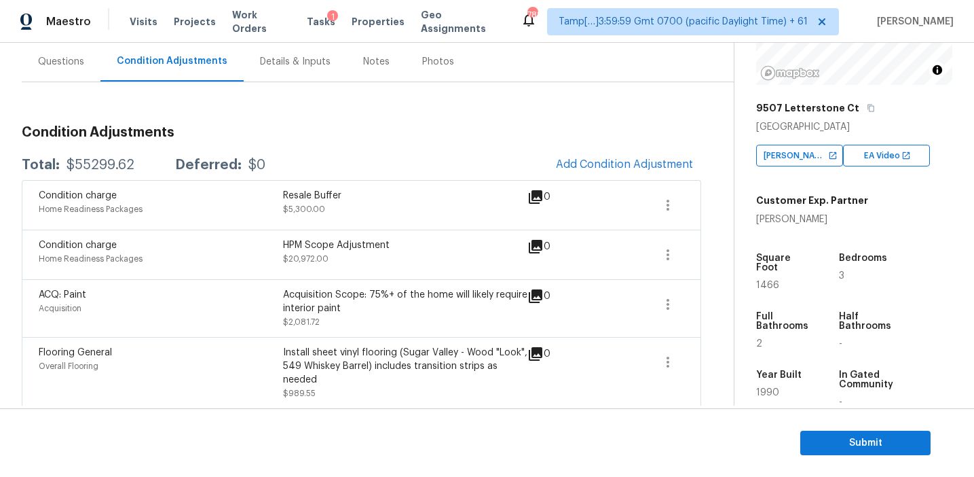
click at [519, 315] on div "Acquisition Scope: 75%+ of the home will likely require interior paint $2,081.72" at bounding box center [405, 308] width 244 height 41
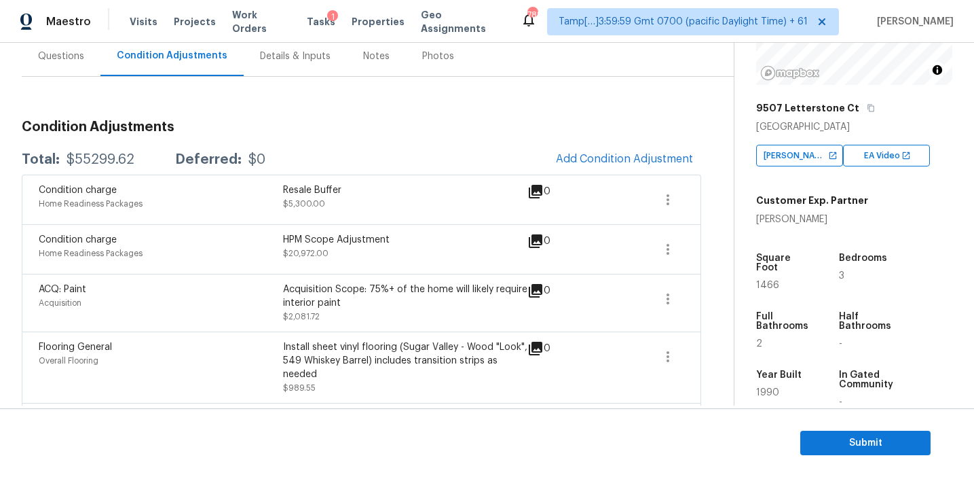
scroll to position [121, 0]
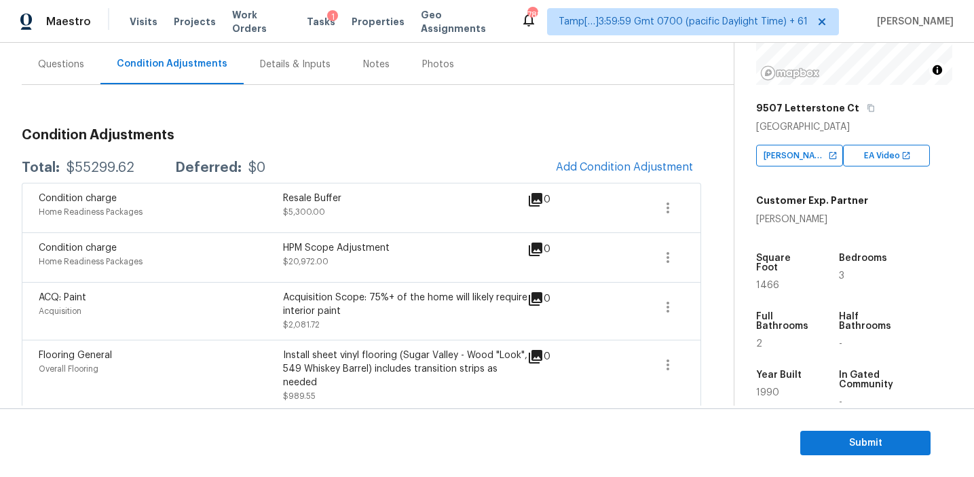
click at [627, 299] on span at bounding box center [620, 311] width 52 height 41
click at [336, 158] on div "Total: $55299.62 Deferred: $0 Add Condition Adjustment" at bounding box center [362, 168] width 680 height 30
click at [811, 439] on span "Submit" at bounding box center [865, 443] width 109 height 17
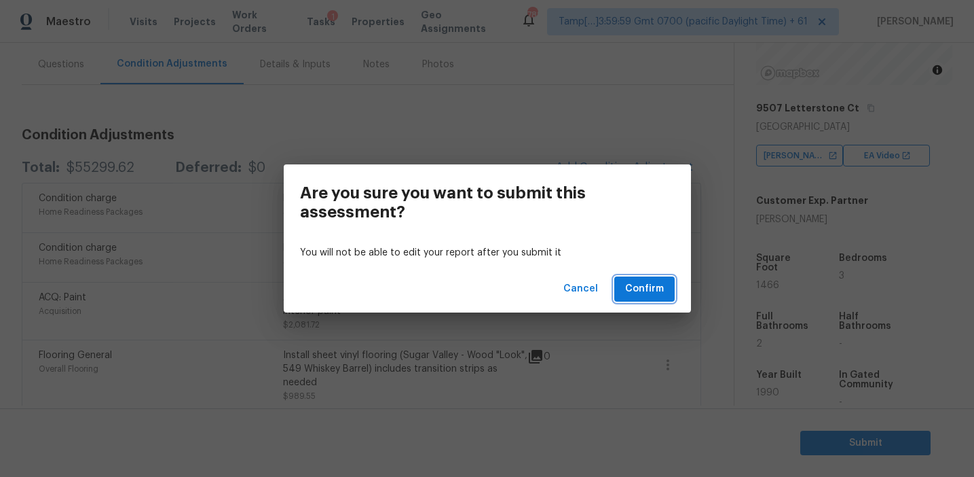
click at [641, 292] on span "Confirm" at bounding box center [644, 288] width 39 height 17
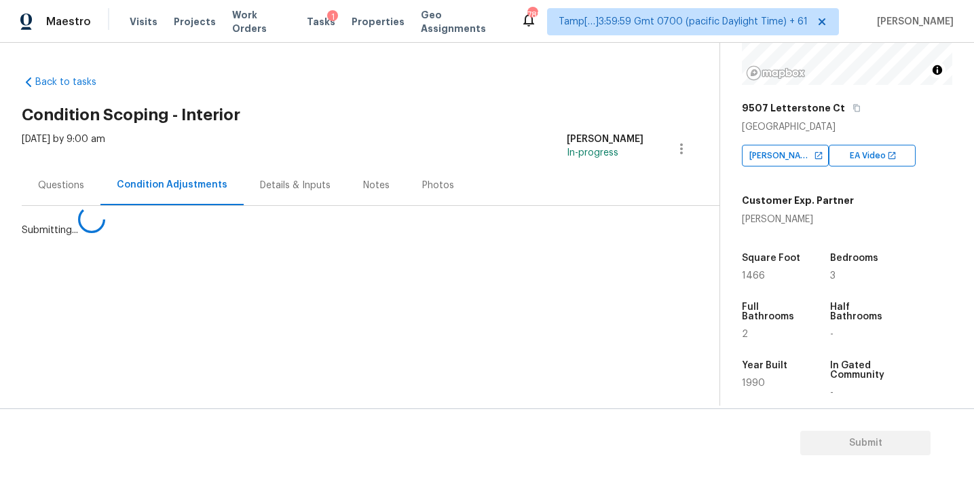
scroll to position [0, 0]
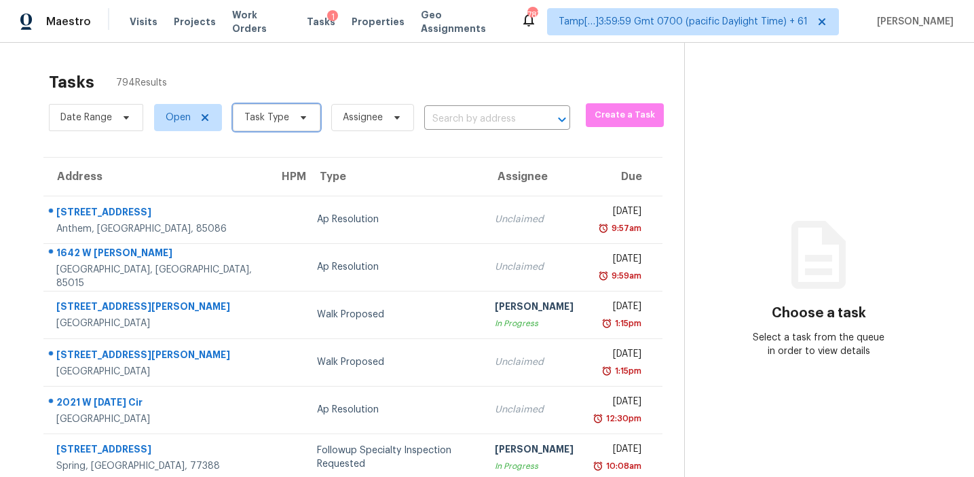
click at [271, 115] on span "Task Type" at bounding box center [266, 118] width 45 height 14
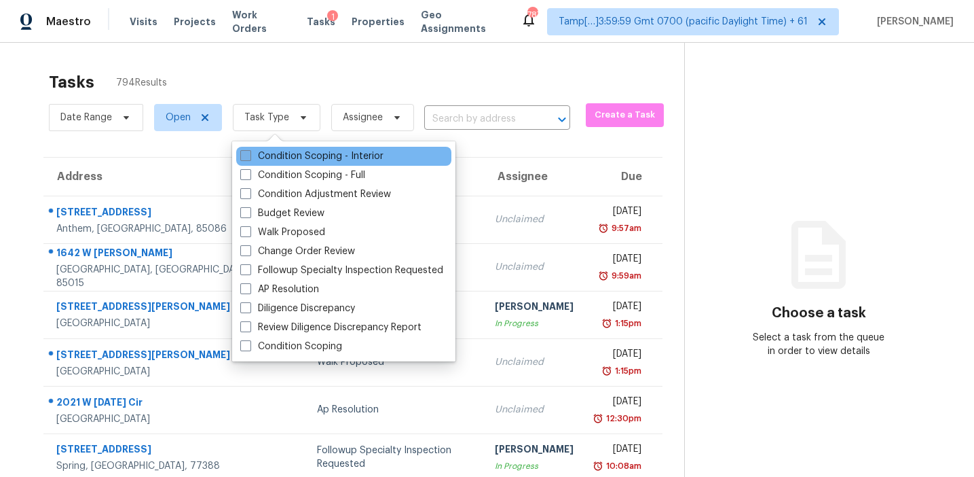
click at [285, 152] on label "Condition Scoping - Interior" at bounding box center [311, 156] width 143 height 14
click at [249, 152] on input "Condition Scoping - Interior" at bounding box center [244, 153] width 9 height 9
checkbox input "true"
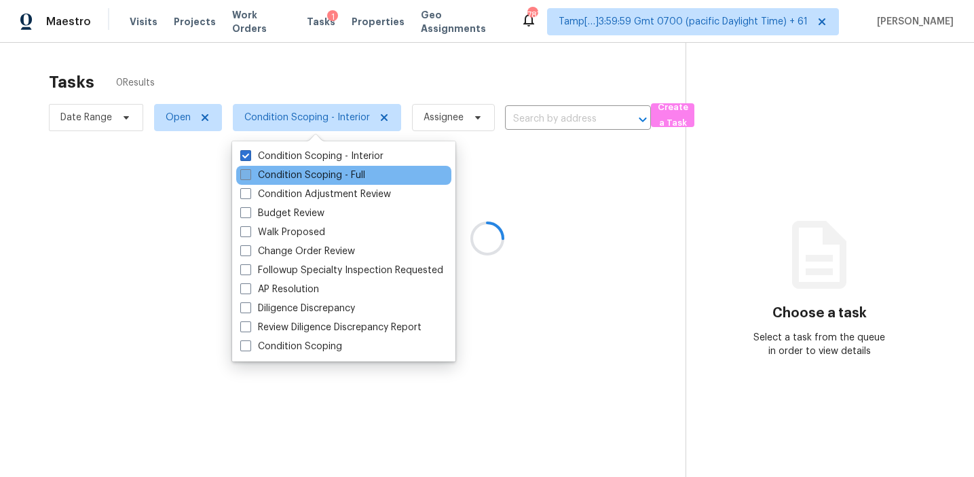
click at [285, 172] on label "Condition Scoping - Full" at bounding box center [302, 175] width 125 height 14
click at [249, 172] on input "Condition Scoping - Full" at bounding box center [244, 172] width 9 height 9
checkbox input "true"
